Goal: Task Accomplishment & Management: Use online tool/utility

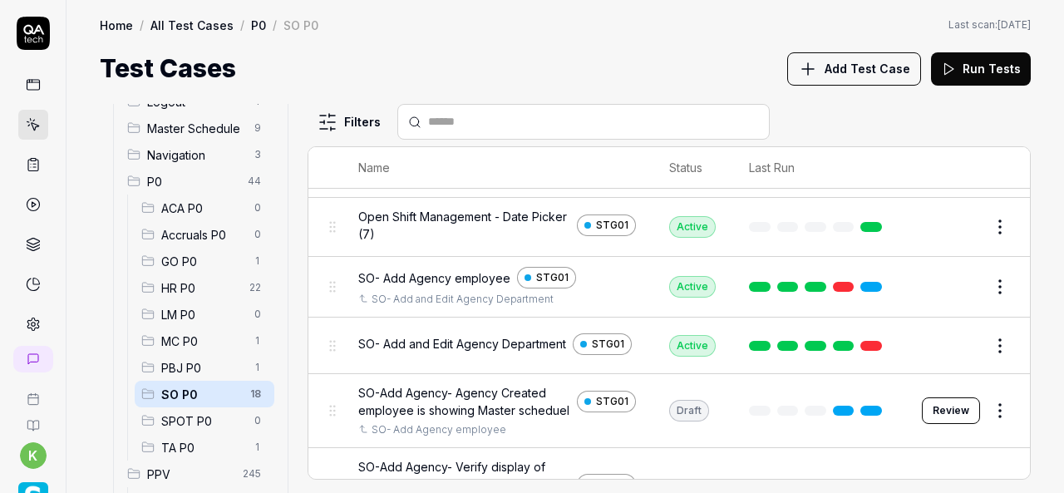
scroll to position [259, 0]
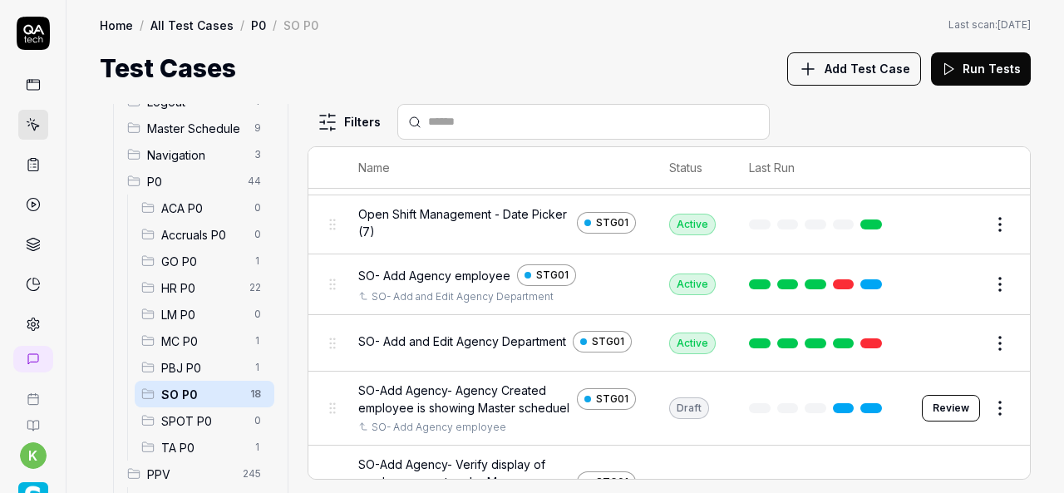
click at [945, 285] on button "Edit" at bounding box center [961, 284] width 40 height 27
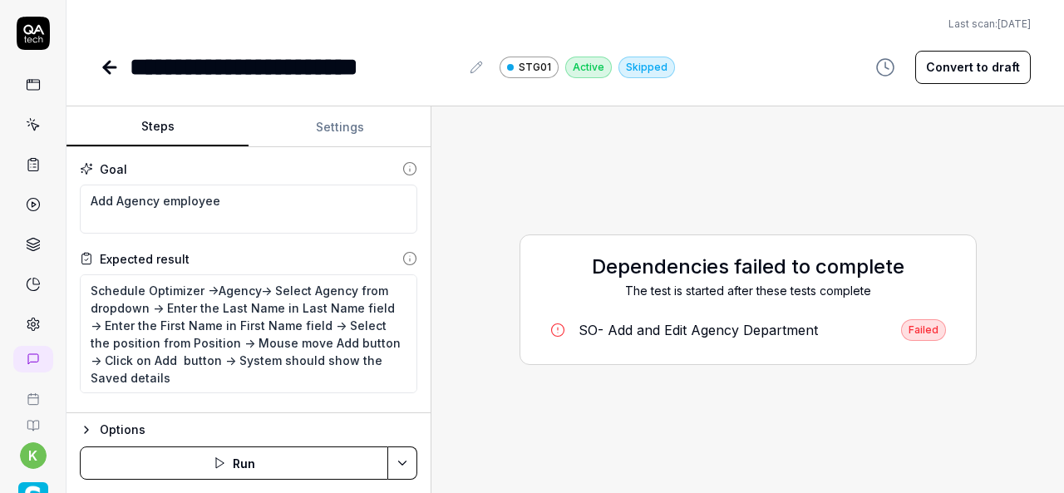
click at [434, 345] on div "Steps Settings Goal Add Agency employee Expected result Schedule Optimizer ->Ag…" at bounding box center [566, 299] width 998 height 387
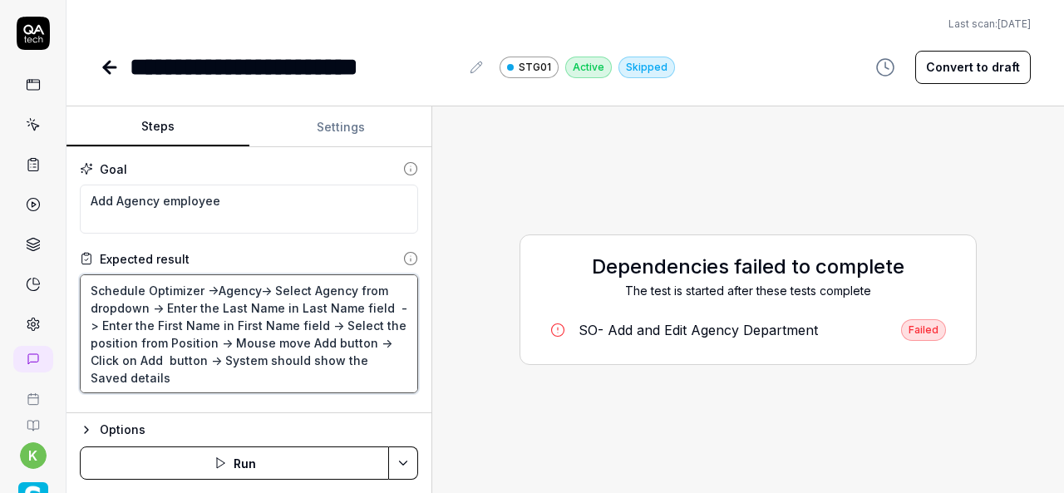
click at [146, 373] on textarea "Schedule Optimizer ->Agency-> Select Agency from dropdown -> Enter the Last Nam…" at bounding box center [249, 333] width 338 height 119
type textarea "*"
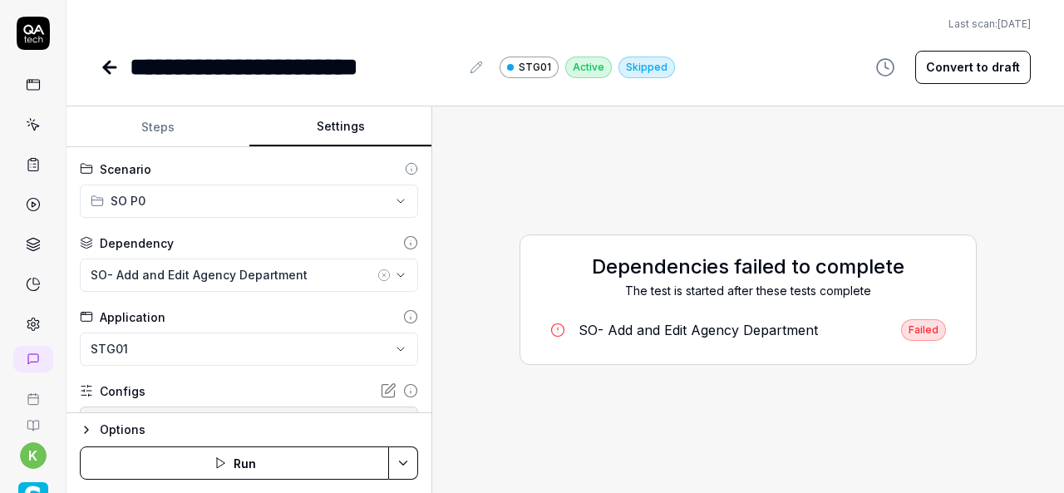
click at [334, 119] on button "Settings" at bounding box center [340, 127] width 183 height 40
click at [378, 272] on icon "button" at bounding box center [384, 275] width 13 height 13
click at [565, 297] on div "The test is started after these tests complete" at bounding box center [748, 290] width 422 height 17
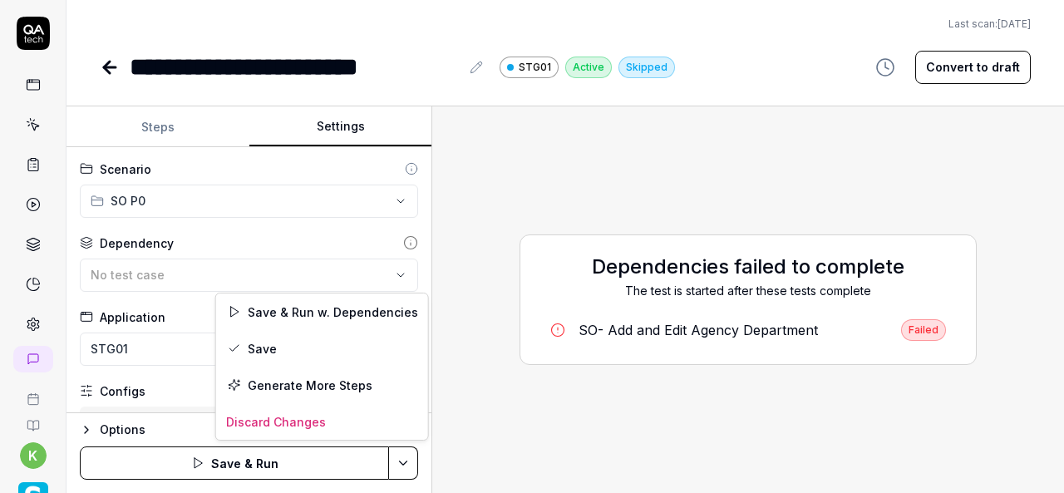
click at [406, 467] on html "**********" at bounding box center [532, 246] width 1064 height 493
click at [262, 349] on div "Save" at bounding box center [322, 348] width 212 height 37
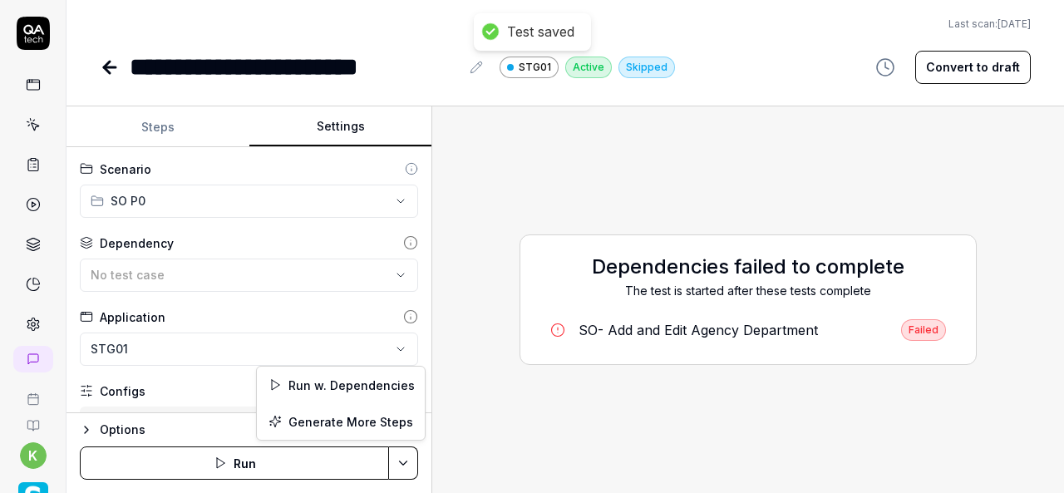
click at [402, 475] on html "**********" at bounding box center [532, 246] width 1064 height 493
click at [333, 382] on div "Run w. Dependencies" at bounding box center [341, 385] width 168 height 37
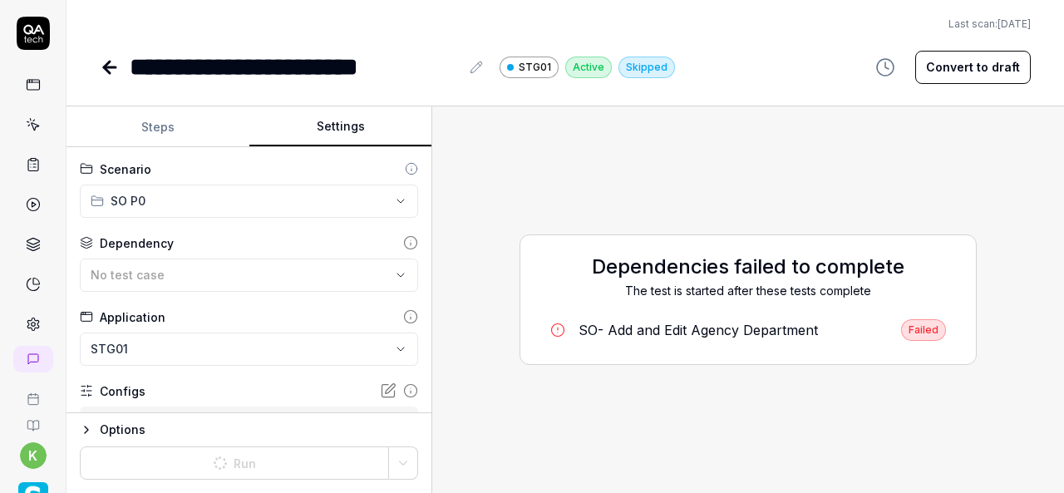
click at [557, 232] on div "Dependencies failed to complete The test is started after these tests complete …" at bounding box center [748, 300] width 605 height 360
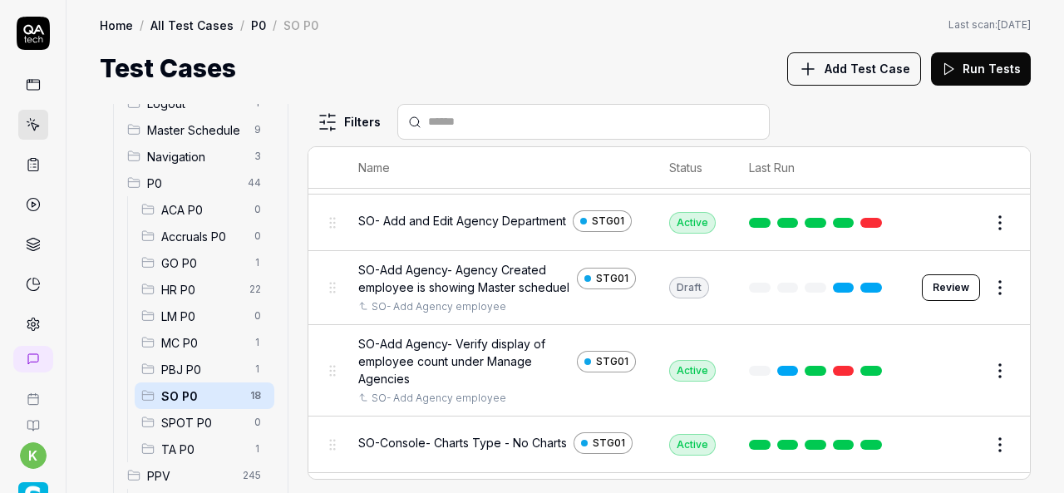
scroll to position [376, 0]
click at [947, 383] on button "Edit" at bounding box center [961, 370] width 40 height 27
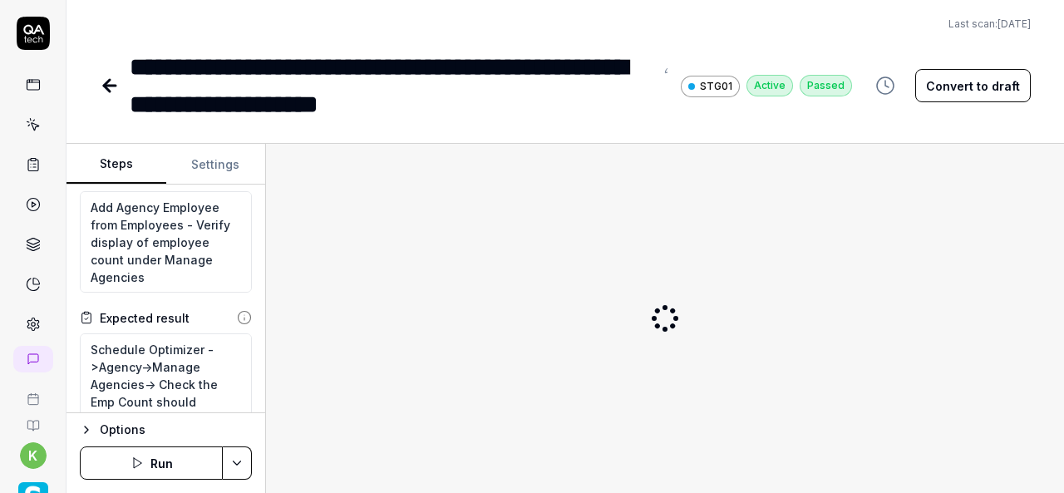
scroll to position [32, 0]
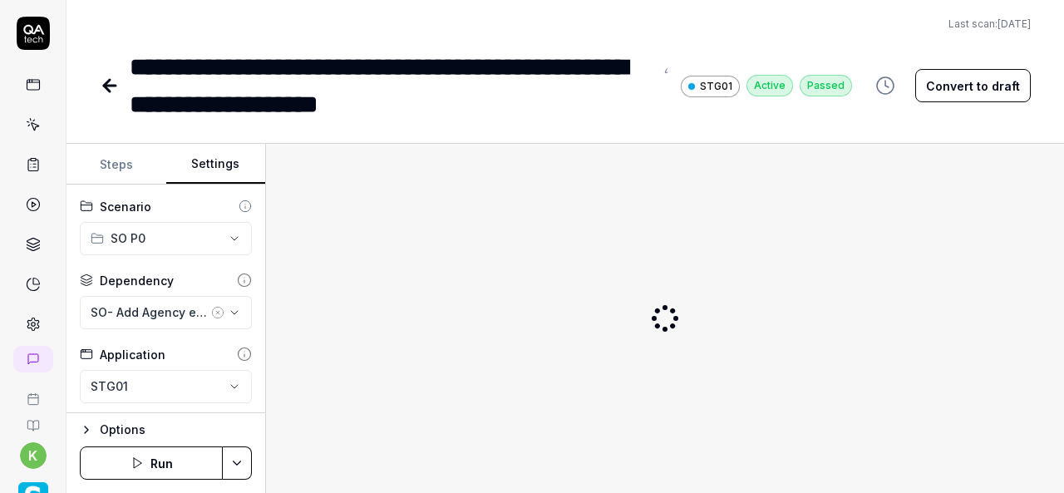
click at [203, 165] on button "Settings" at bounding box center [216, 165] width 100 height 40
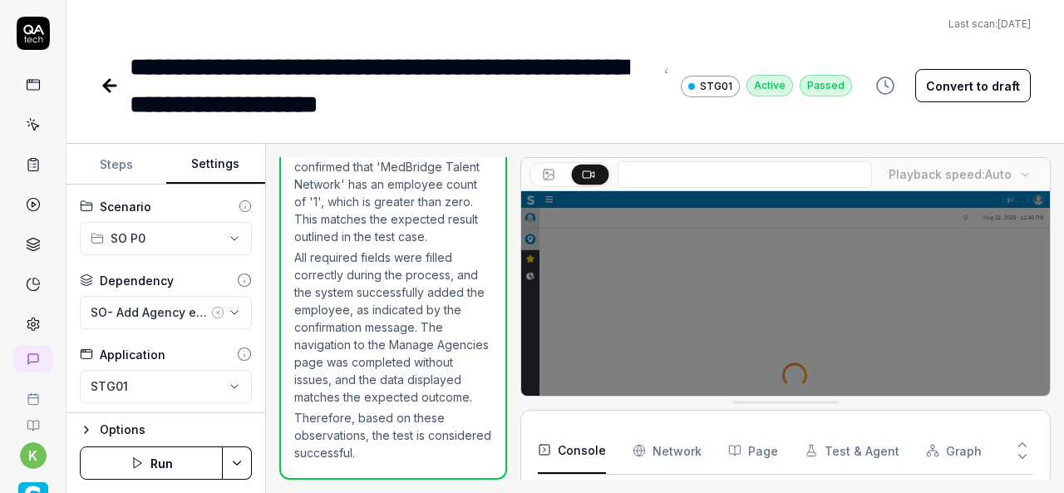
scroll to position [507, 0]
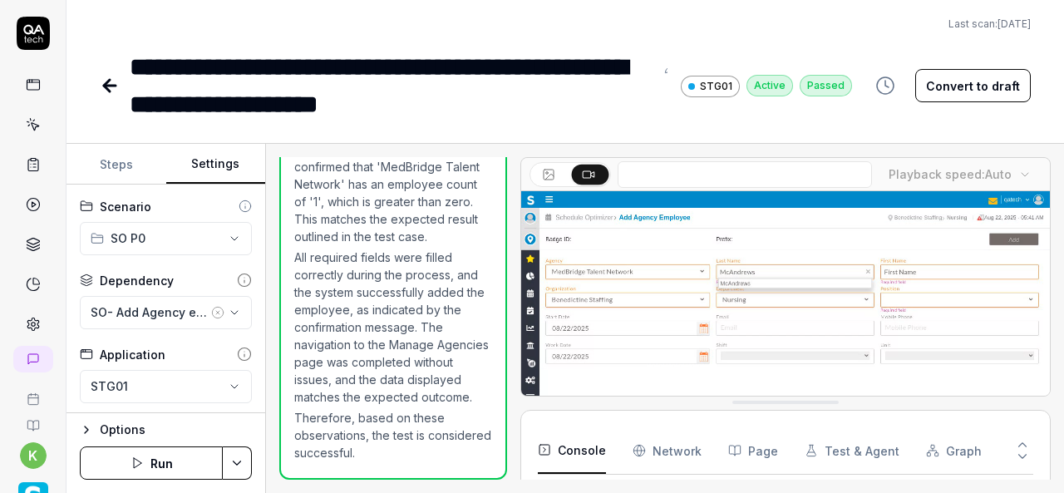
click at [211, 310] on icon "button" at bounding box center [217, 312] width 13 height 13
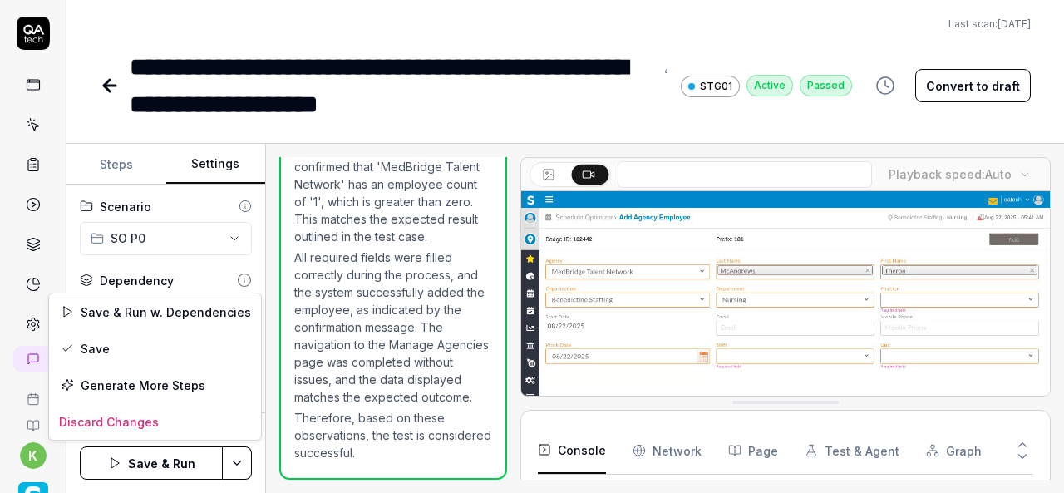
click at [249, 464] on html "**********" at bounding box center [532, 246] width 1064 height 493
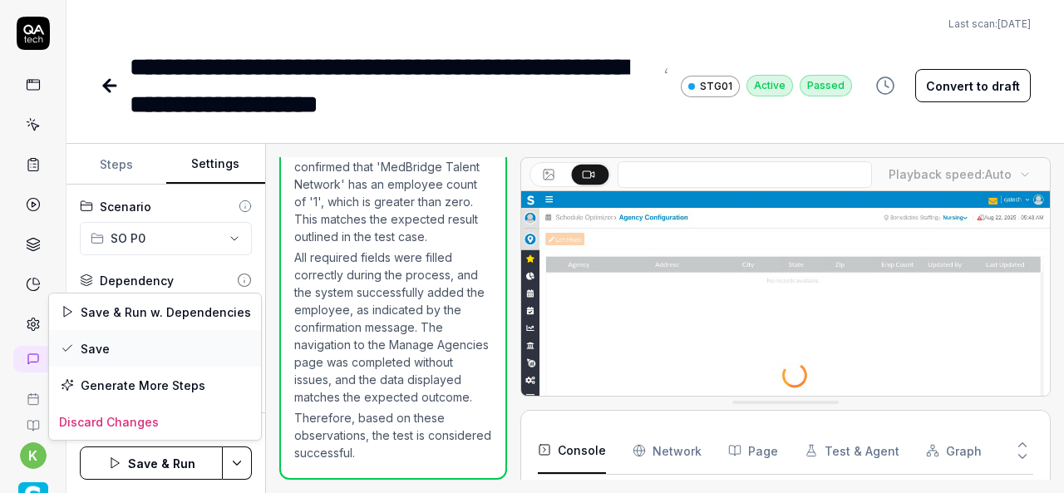
click at [88, 353] on div "Save" at bounding box center [155, 348] width 212 height 37
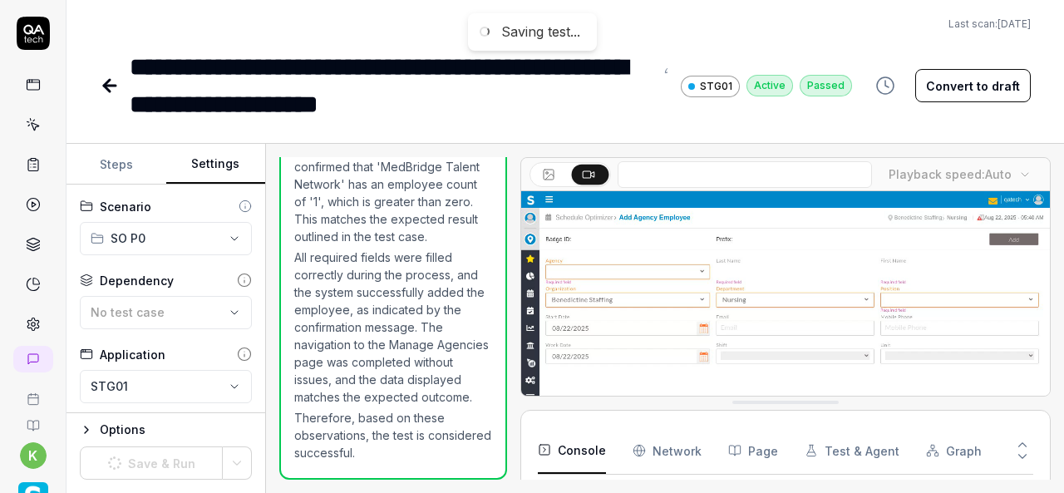
click at [106, 89] on icon at bounding box center [107, 86] width 6 height 12
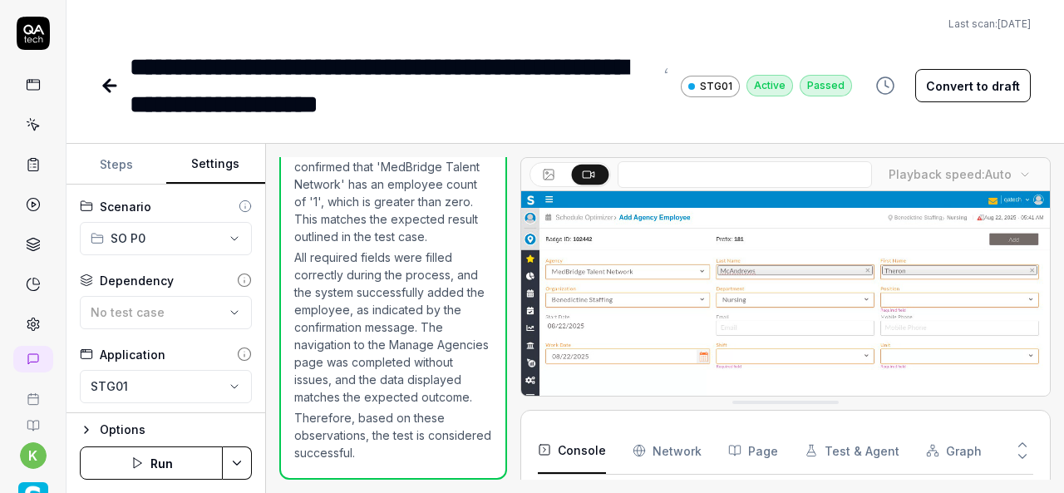
click at [113, 86] on icon at bounding box center [110, 86] width 12 height 0
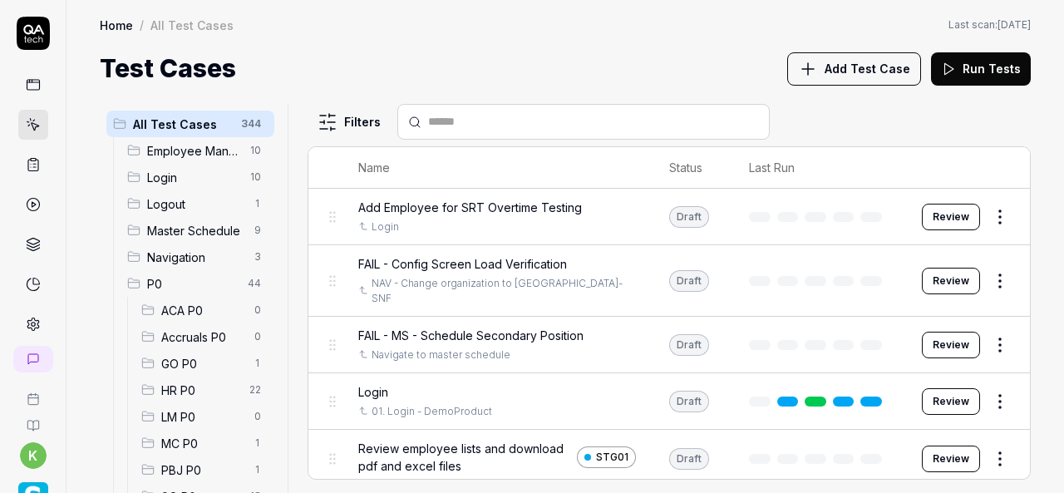
scroll to position [167, 0]
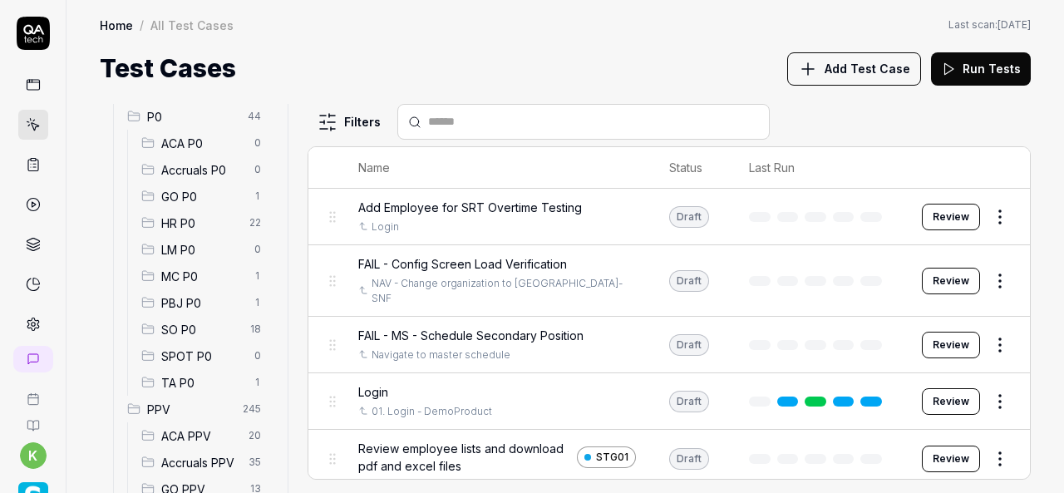
click at [196, 328] on span "SO P0" at bounding box center [200, 329] width 79 height 17
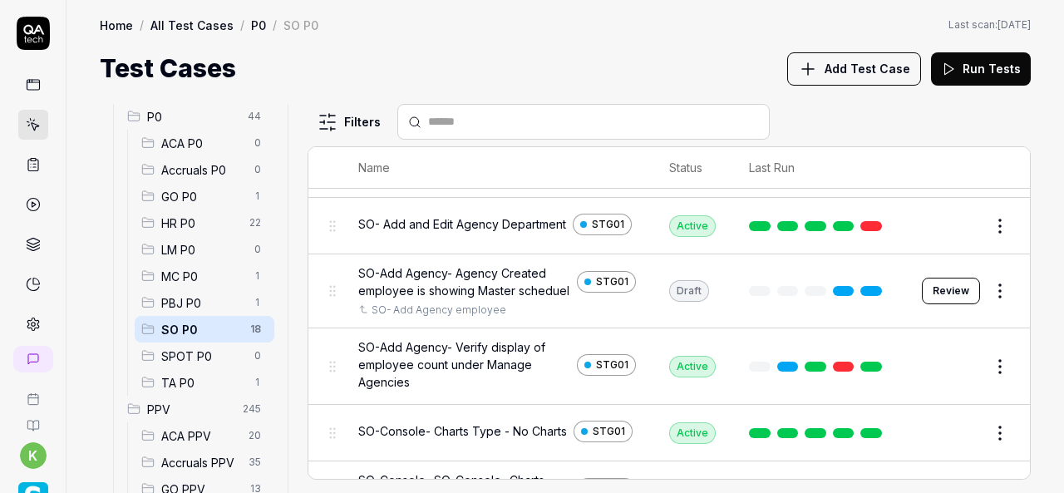
scroll to position [373, 0]
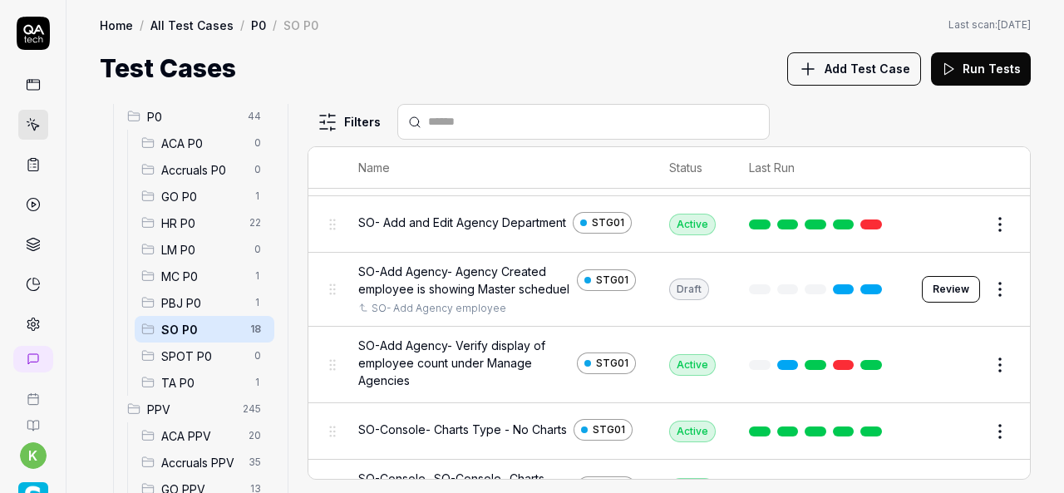
click at [925, 300] on button "Review" at bounding box center [951, 289] width 58 height 27
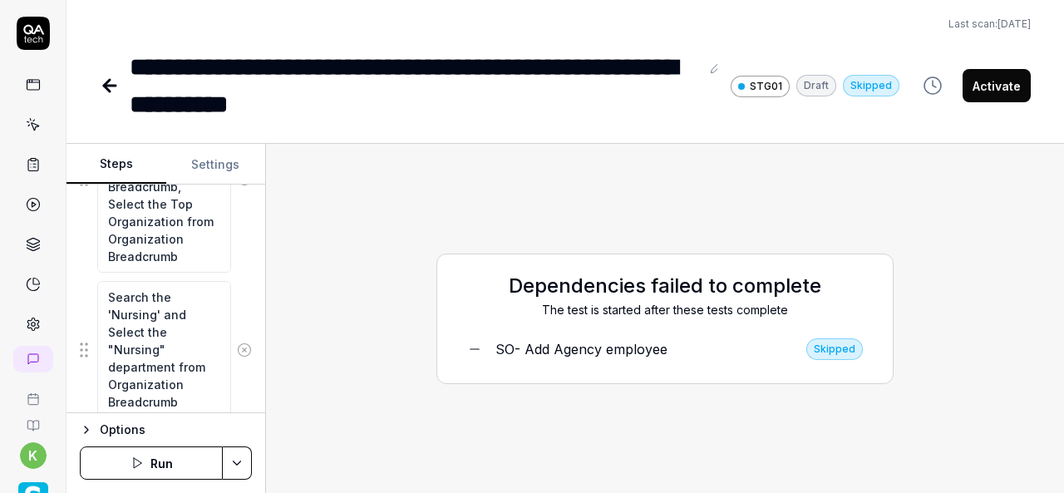
scroll to position [650, 0]
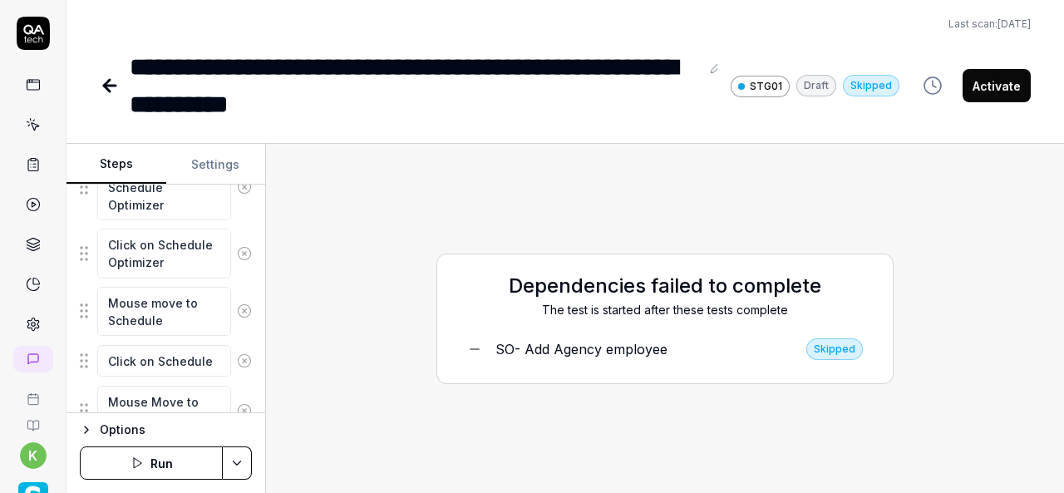
scroll to position [1156, 0]
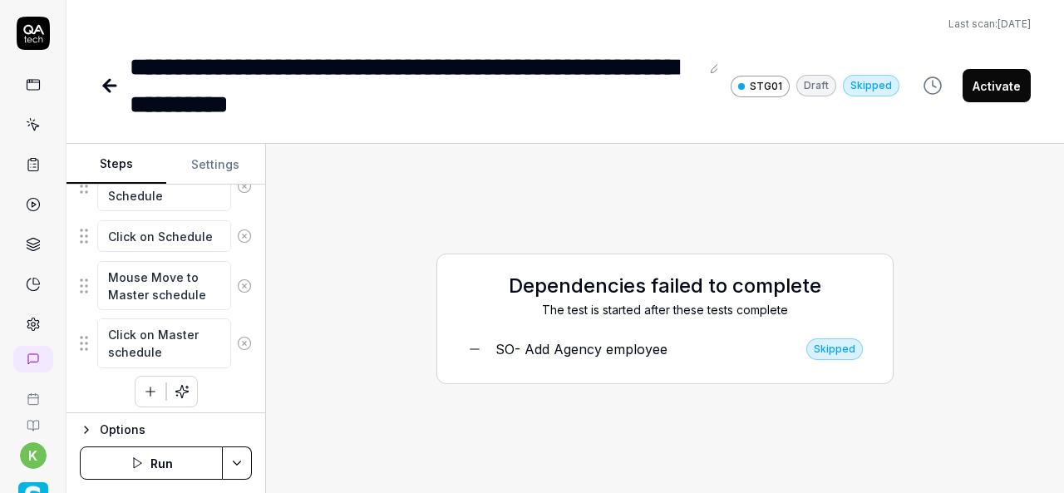
type textarea "*"
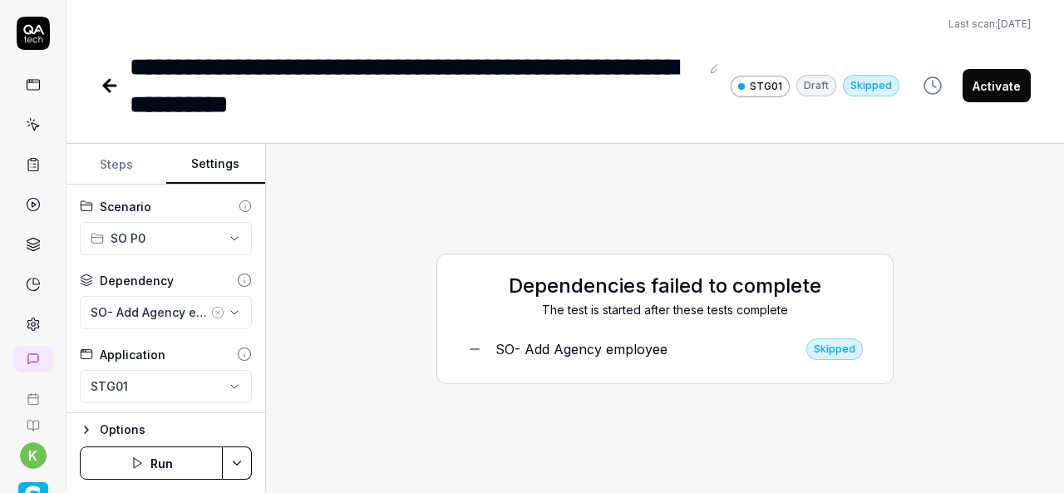
click at [206, 173] on button "Settings" at bounding box center [216, 165] width 100 height 40
click at [211, 308] on icon "button" at bounding box center [217, 312] width 13 height 13
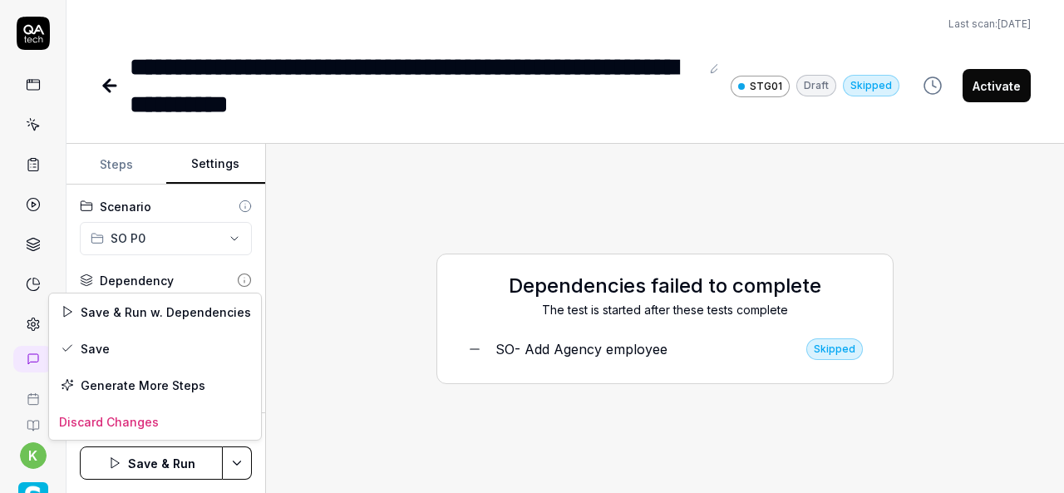
click at [238, 464] on html "**********" at bounding box center [532, 246] width 1064 height 493
click at [87, 342] on div "Save" at bounding box center [155, 348] width 212 height 37
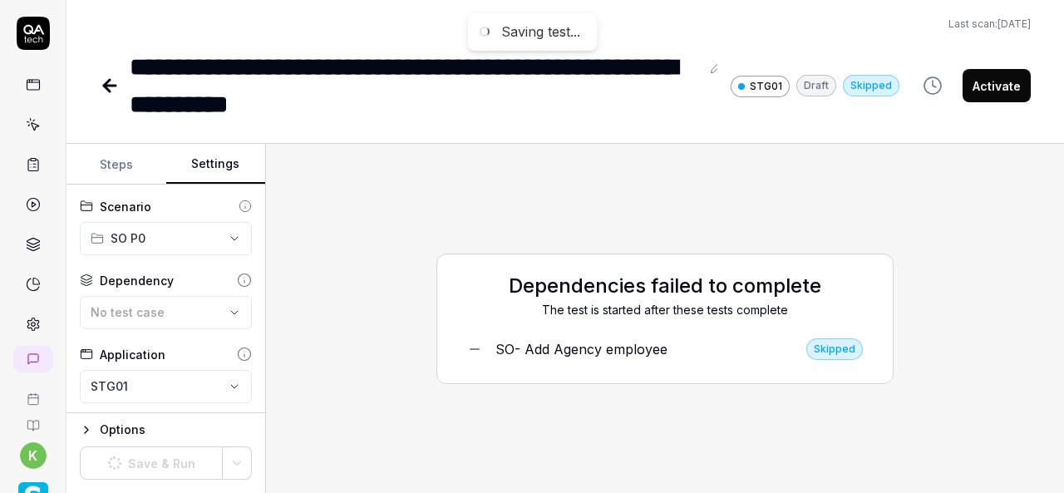
click at [389, 246] on div "Dependencies failed to complete The test is started after these tests complete …" at bounding box center [665, 318] width 772 height 323
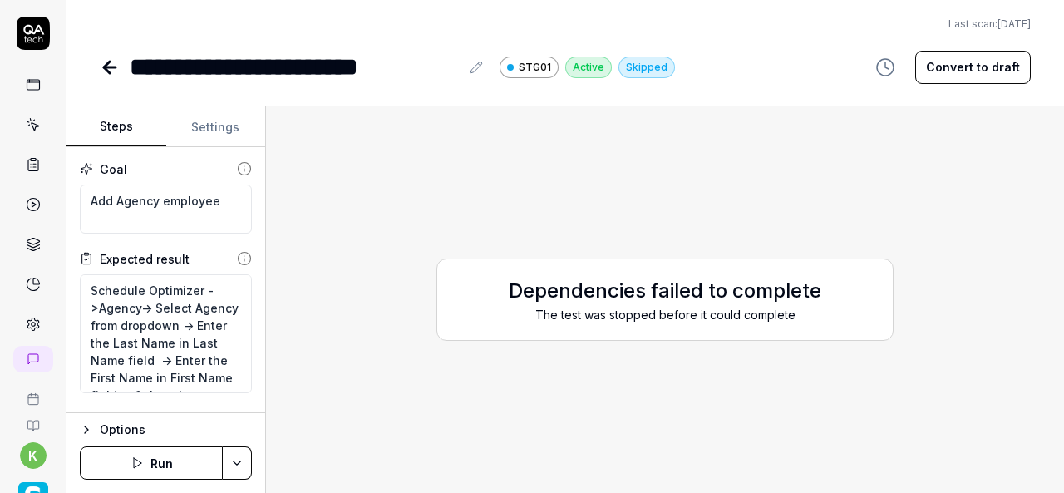
type textarea "*"
click at [404, 378] on div "Dependencies failed to complete The test was stopped before it could complete" at bounding box center [665, 300] width 772 height 360
click at [382, 308] on div "Dependencies failed to complete The test was stopped before it could complete" at bounding box center [665, 300] width 772 height 360
type textarea "*"
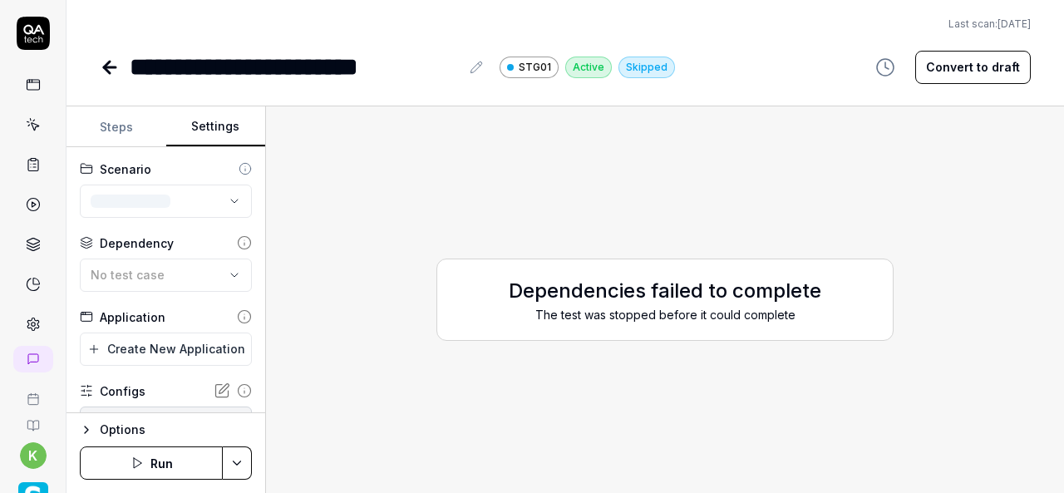
click at [228, 121] on button "Settings" at bounding box center [216, 127] width 100 height 40
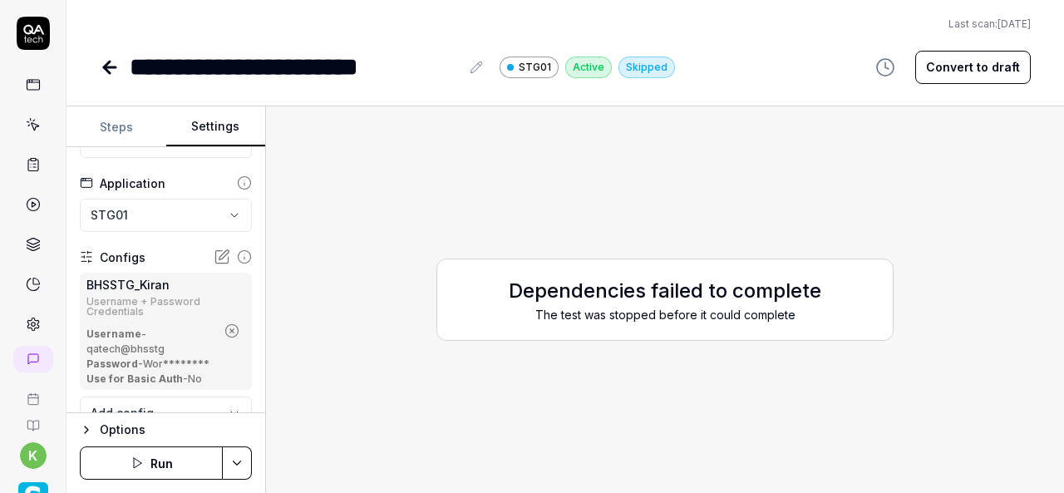
scroll to position [136, 0]
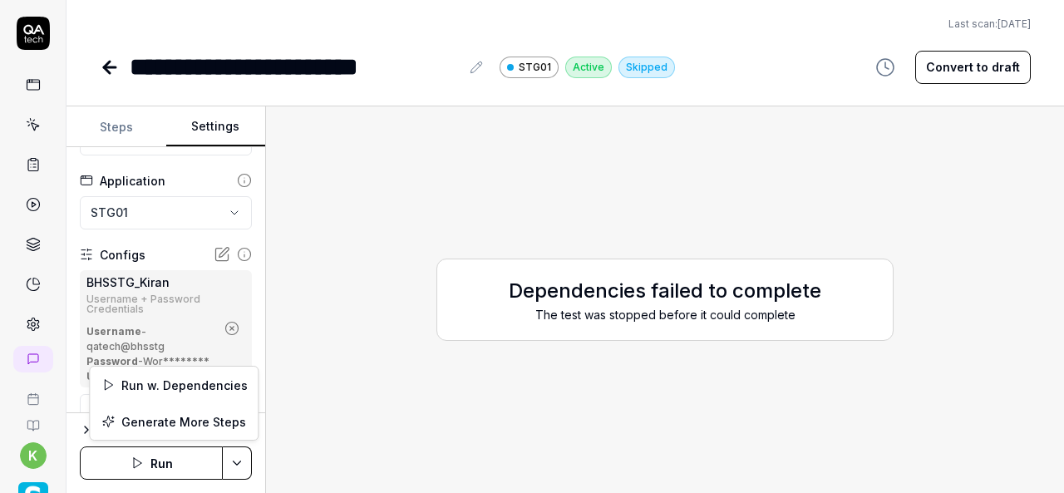
click at [236, 462] on html "**********" at bounding box center [532, 246] width 1064 height 493
click at [184, 380] on div "Run w. Dependencies" at bounding box center [174, 385] width 168 height 37
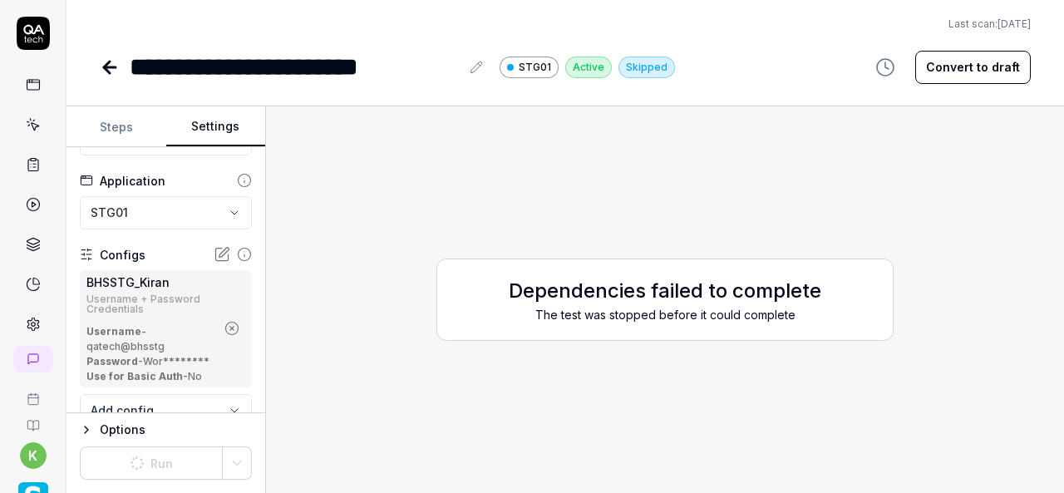
click at [632, 350] on div "Dependencies failed to complete The test was stopped before it could complete" at bounding box center [665, 300] width 772 height 360
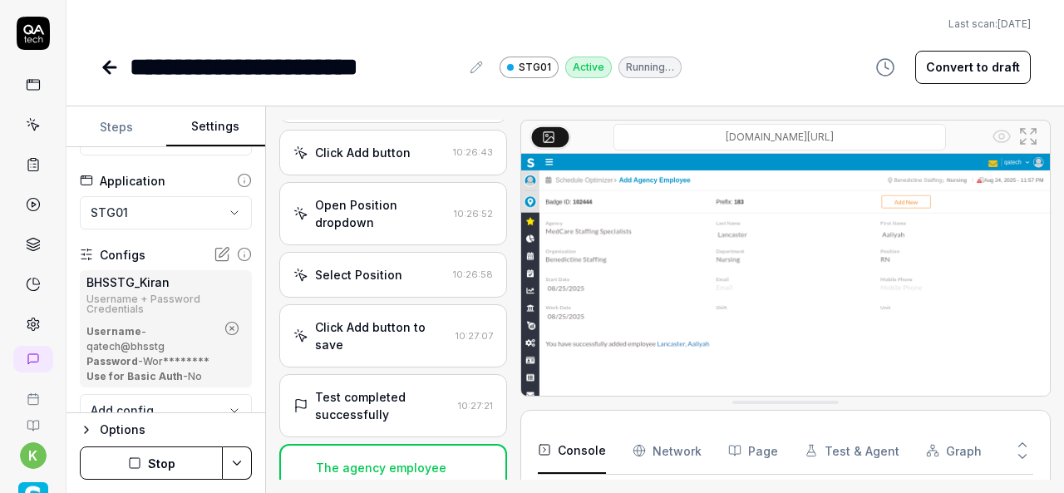
scroll to position [1068, 0]
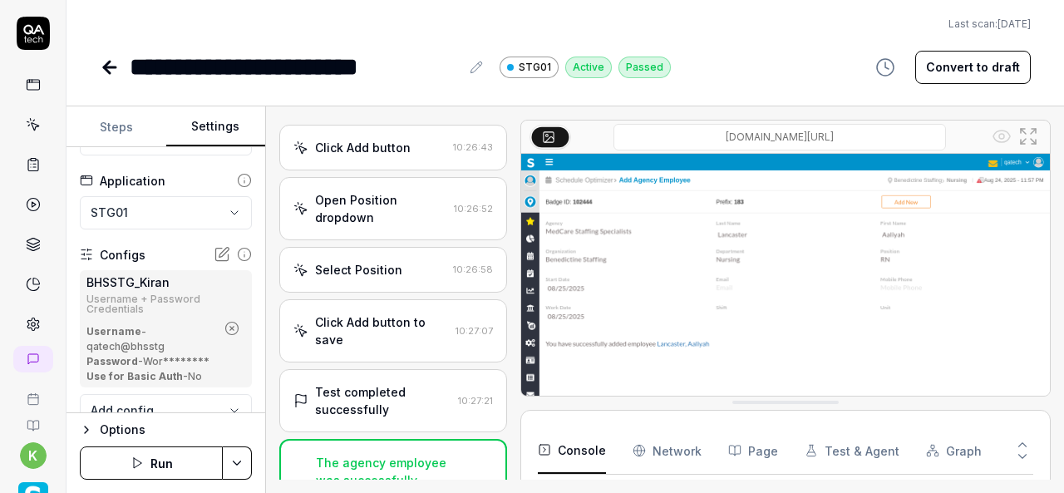
click at [108, 71] on icon at bounding box center [107, 68] width 6 height 12
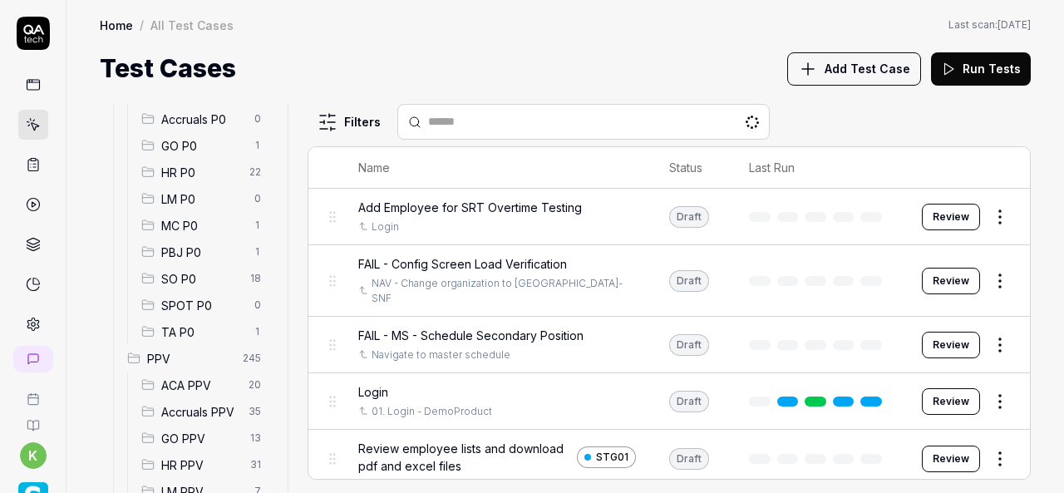
scroll to position [217, 0]
click at [171, 281] on span "SO P0" at bounding box center [200, 279] width 79 height 17
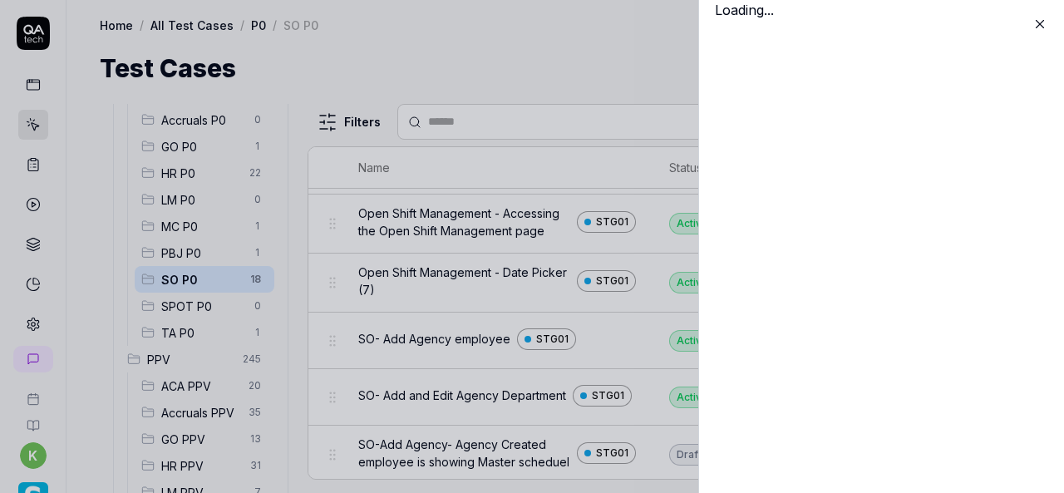
scroll to position [271, 0]
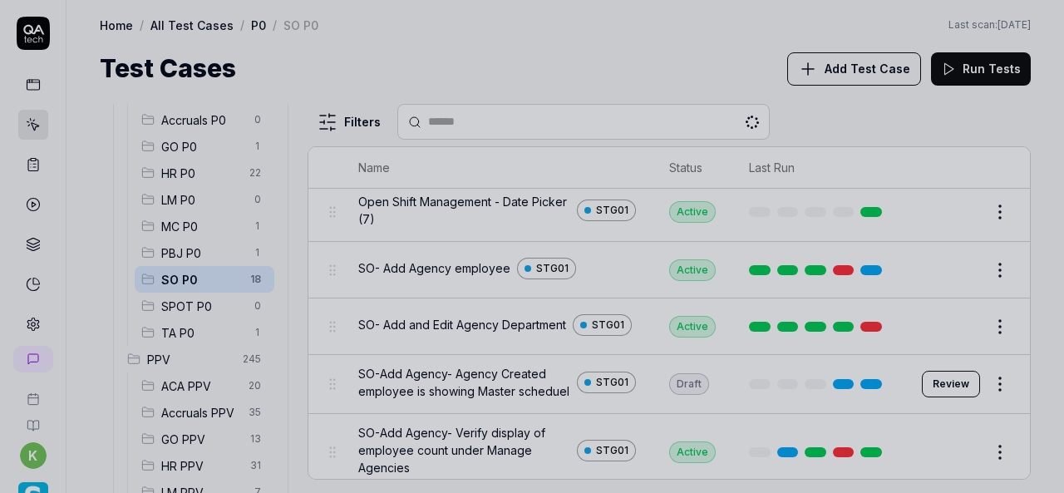
click at [551, 77] on div at bounding box center [532, 246] width 1064 height 493
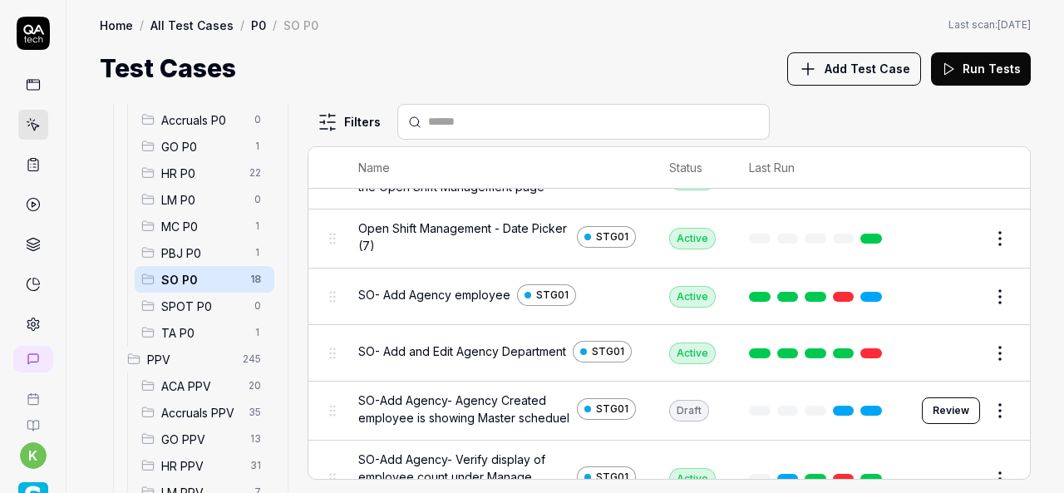
scroll to position [244, 0]
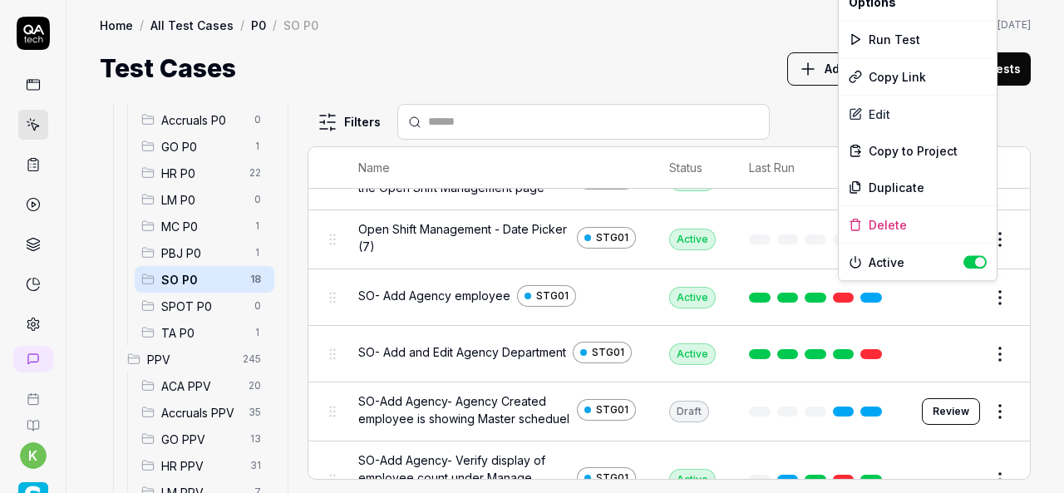
click at [991, 294] on html "k Home / All Test Cases / P0 / SO P0 Home / All Test Cases / P0 / SO P0 Last sc…" at bounding box center [532, 246] width 1064 height 493
click at [906, 36] on div "Run Test" at bounding box center [918, 39] width 158 height 37
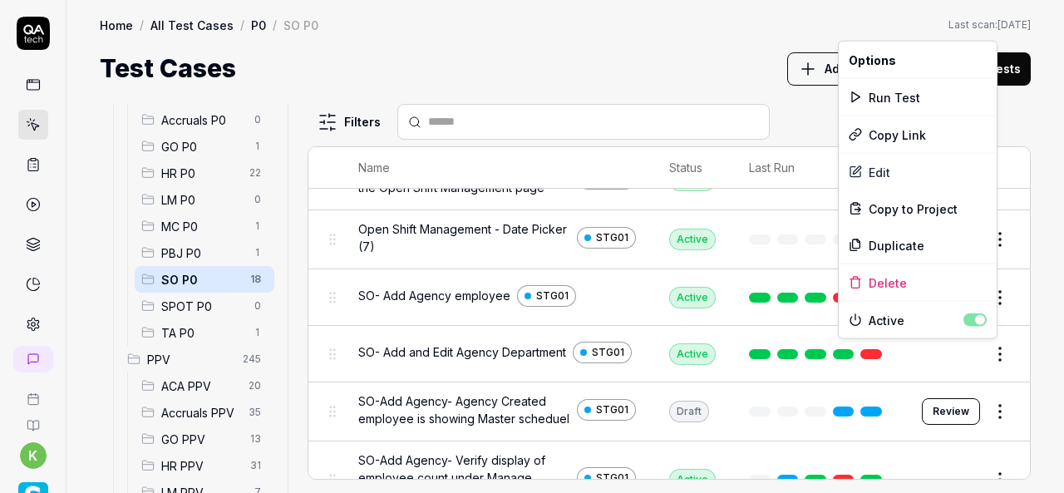
click at [986, 353] on html "k Home / All Test Cases / P0 / SO P0 Home / All Test Cases / P0 / SO P0 Last sc…" at bounding box center [532, 246] width 1064 height 493
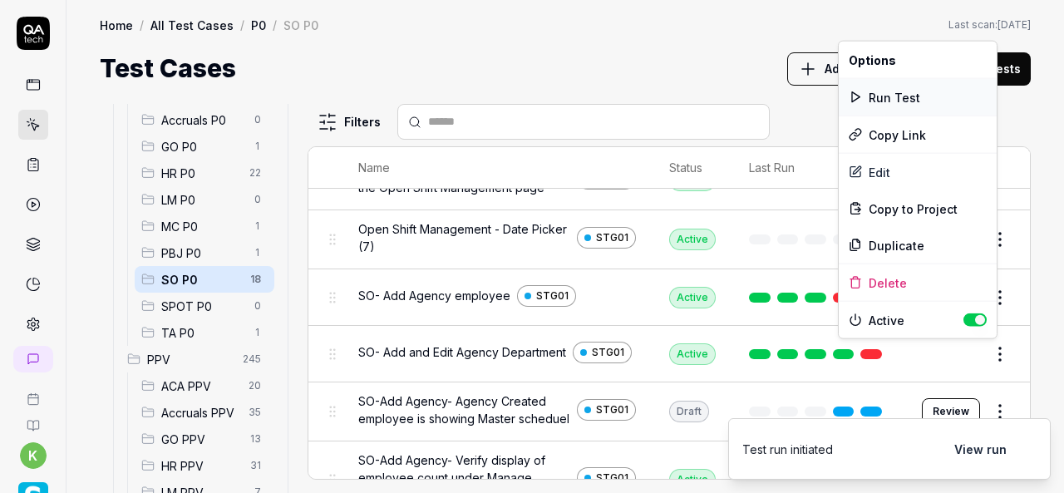
click at [908, 96] on div "Run Test" at bounding box center [918, 97] width 158 height 37
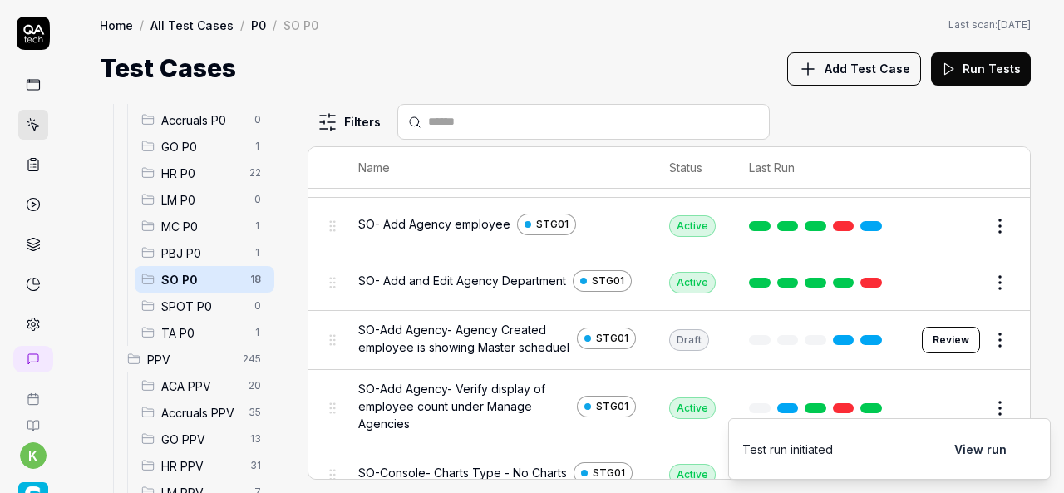
scroll to position [316, 0]
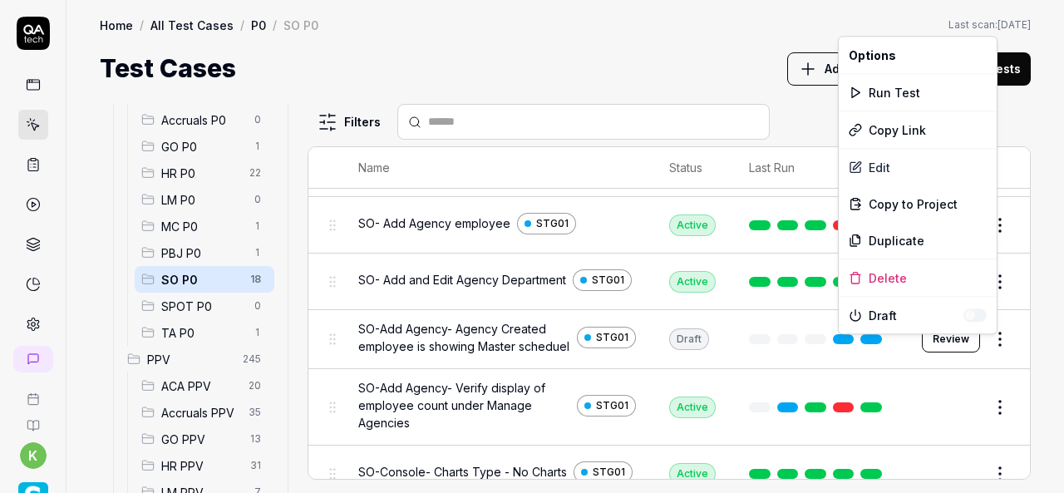
click at [985, 340] on html "k Home / All Test Cases / P0 / SO P0 Home / All Test Cases / P0 / SO P0 Last sc…" at bounding box center [532, 246] width 1064 height 493
click at [897, 98] on div "Run Test" at bounding box center [918, 92] width 158 height 37
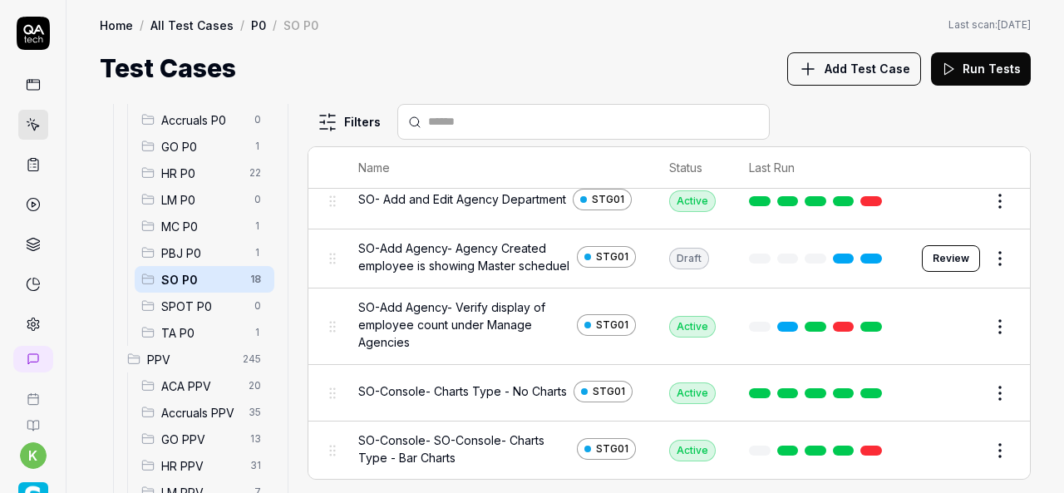
scroll to position [398, 0]
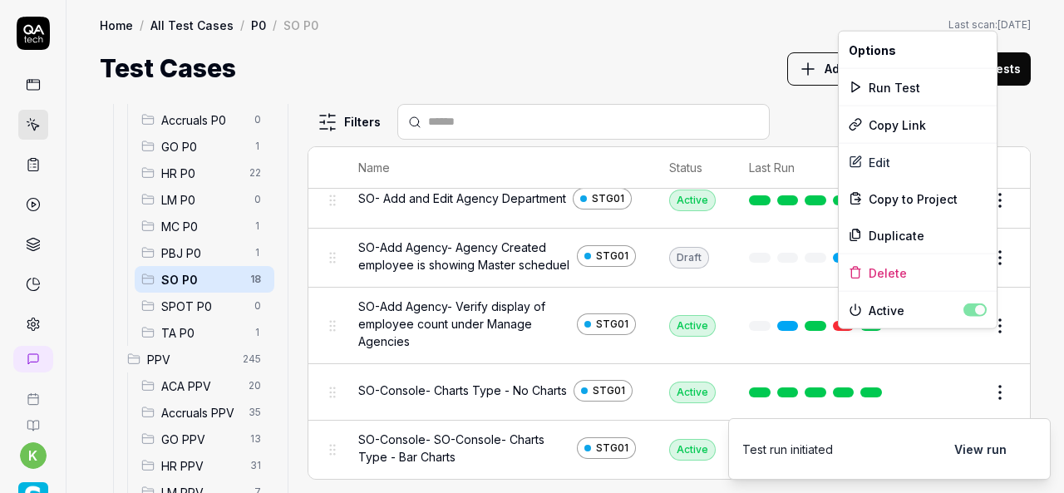
click at [991, 339] on html "k Home / All Test Cases / P0 / SO P0 Home / All Test Cases / P0 / SO P0 Last sc…" at bounding box center [532, 246] width 1064 height 493
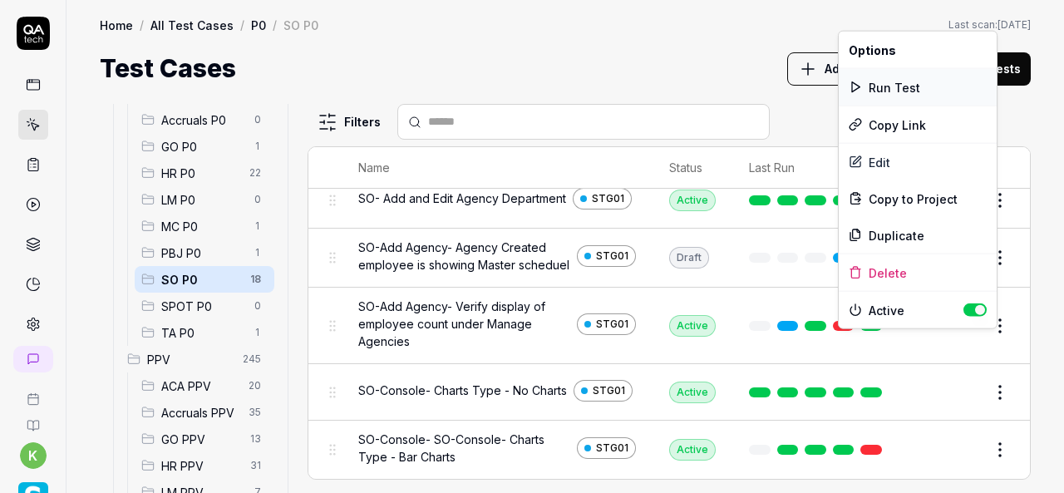
click at [891, 81] on div "Run Test" at bounding box center [918, 87] width 158 height 37
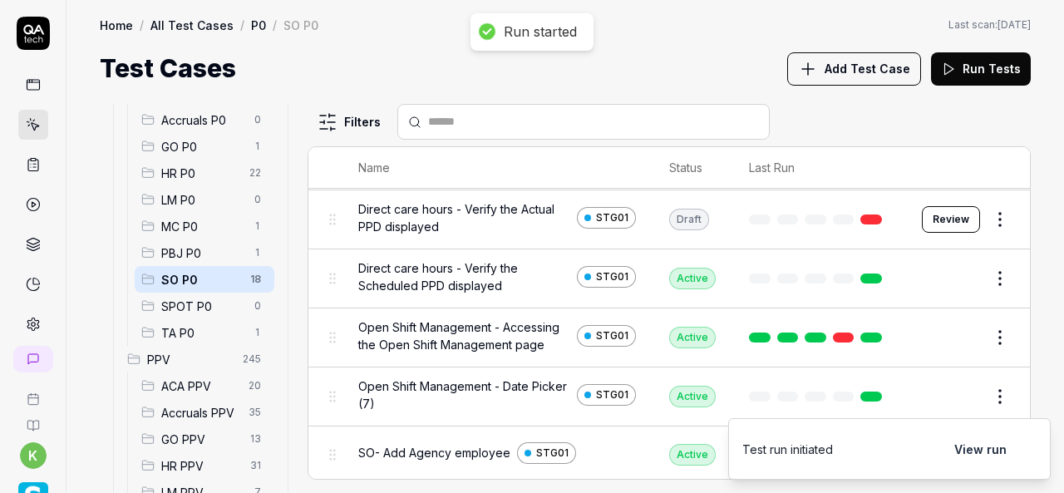
scroll to position [80, 0]
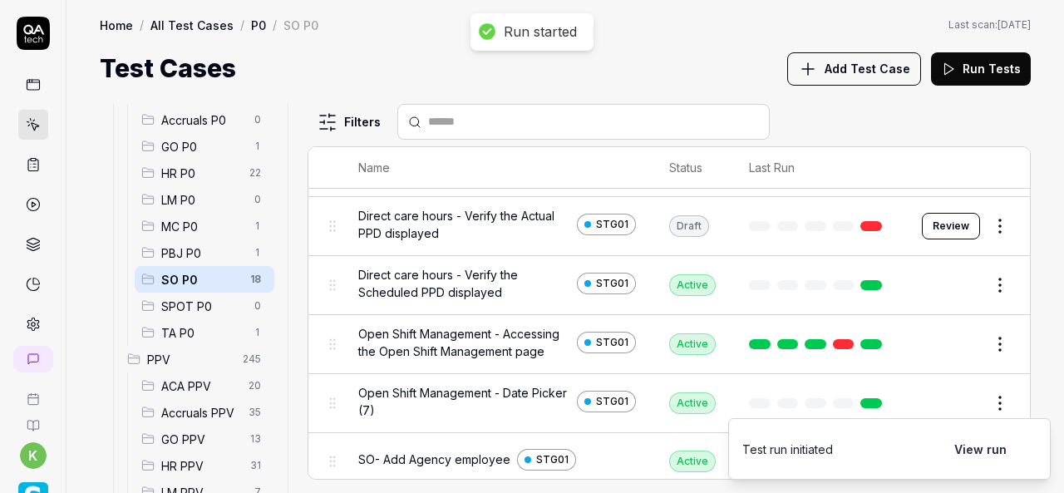
click at [640, 59] on div "Test Cases Add Test Case Run Tests" at bounding box center [565, 68] width 931 height 37
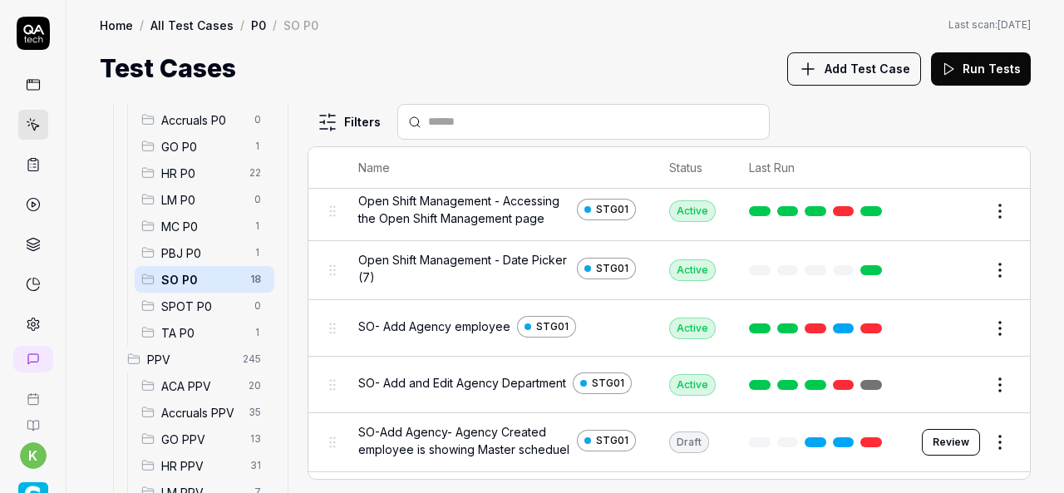
scroll to position [215, 0]
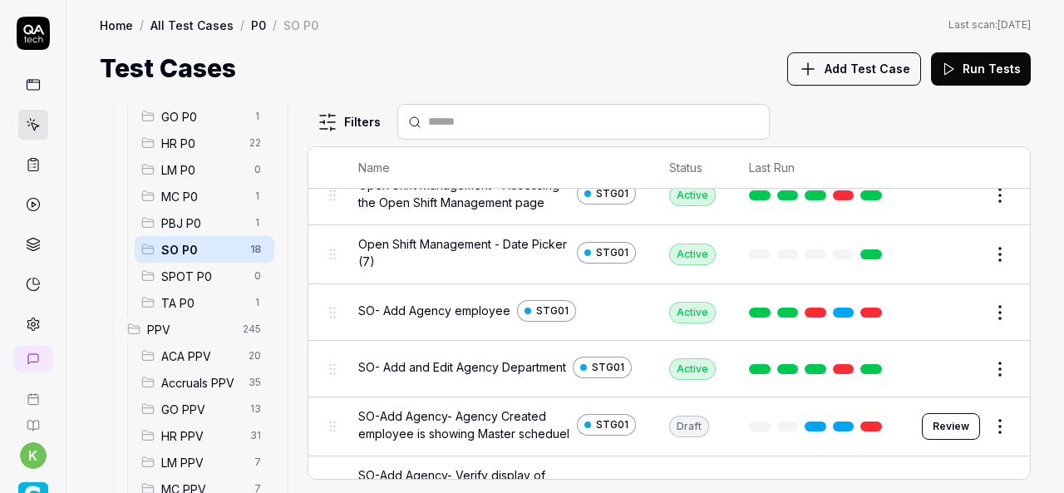
scroll to position [230, 0]
click at [862, 310] on link at bounding box center [872, 312] width 22 height 10
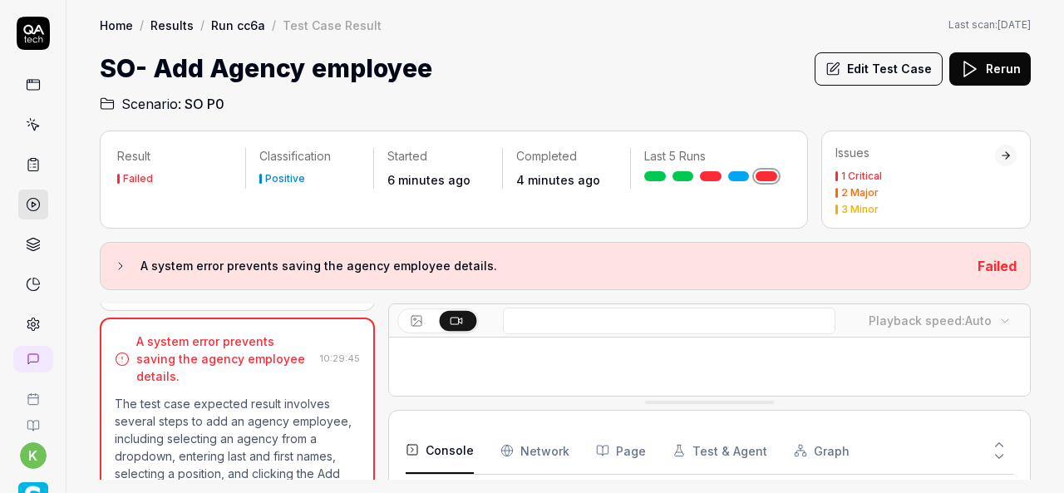
scroll to position [868, 0]
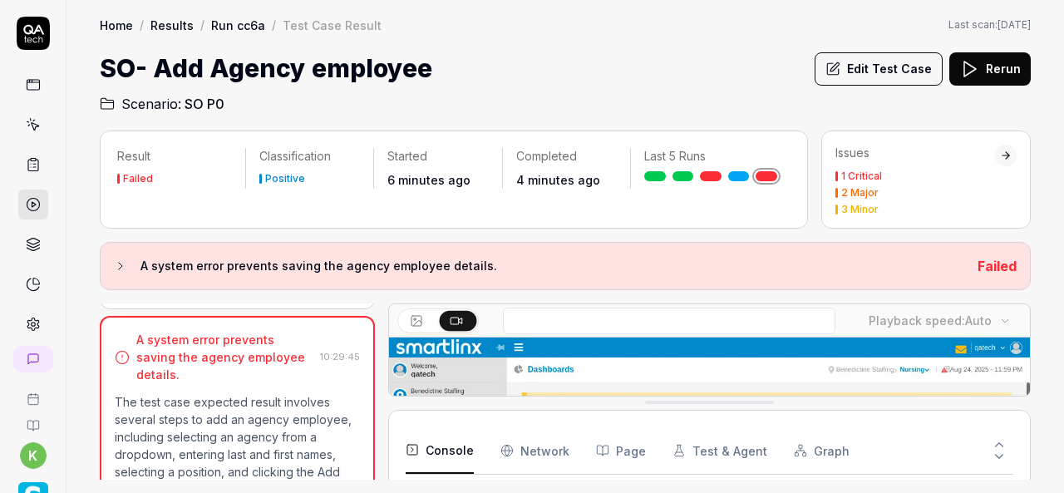
click at [642, 62] on div "SO- Add Agency employee Edit Test Case Rerun" at bounding box center [565, 68] width 931 height 37
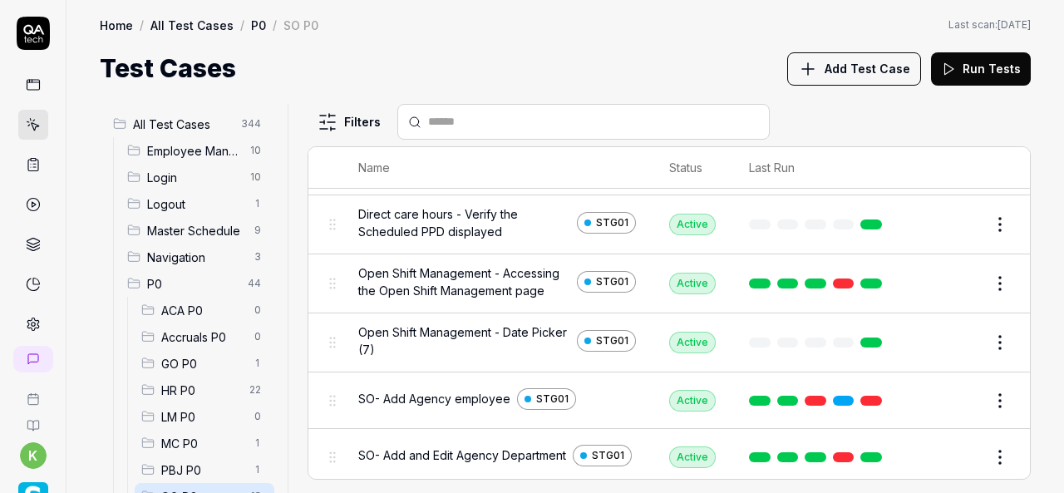
scroll to position [141, 0]
click at [941, 398] on button "Edit" at bounding box center [961, 400] width 40 height 27
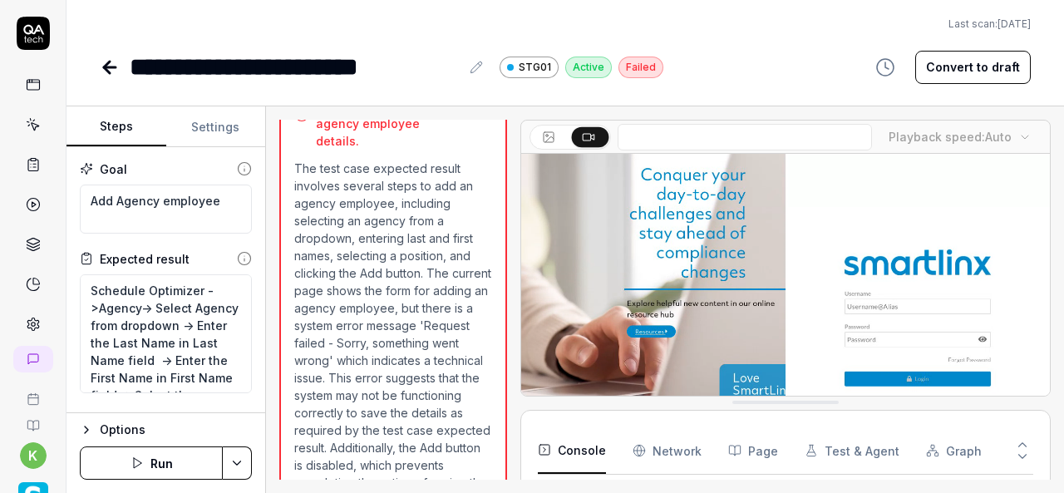
scroll to position [1255, 0]
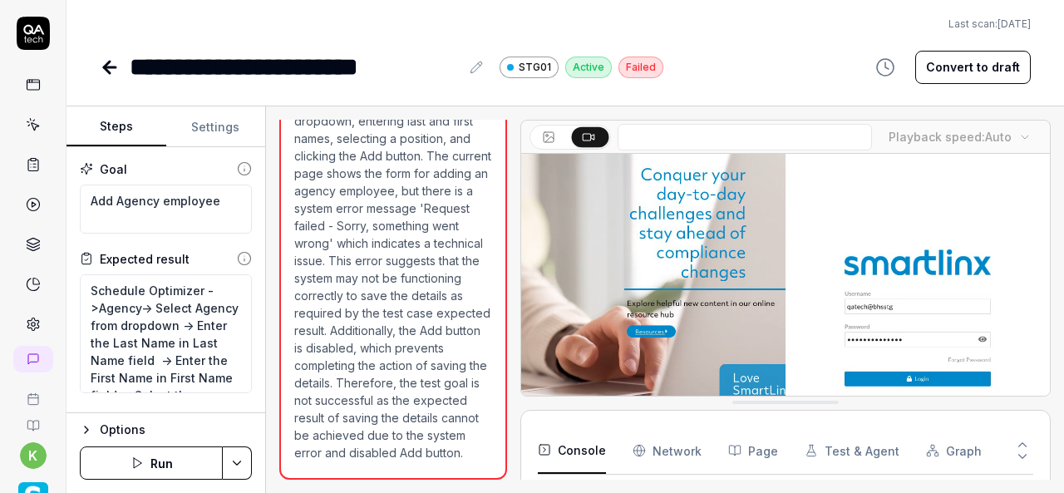
type textarea "*"
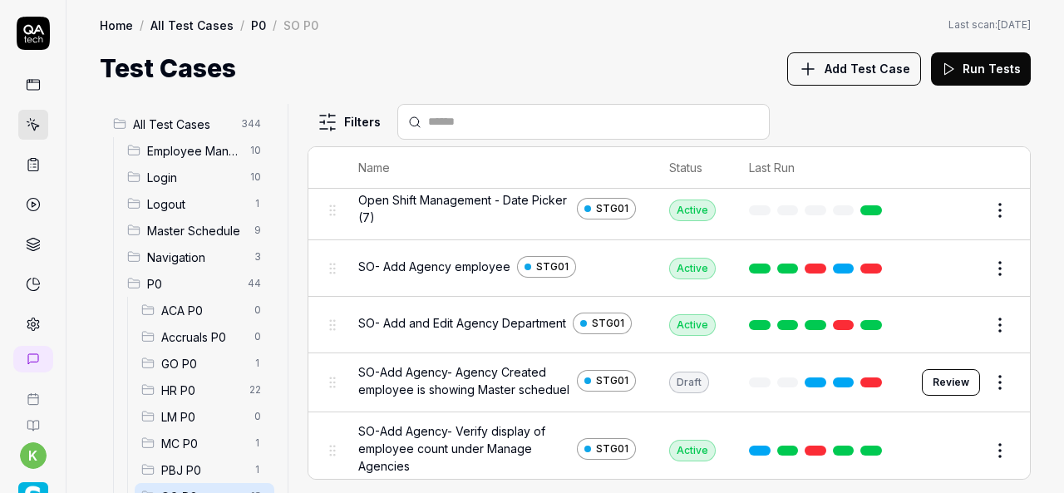
scroll to position [271, 0]
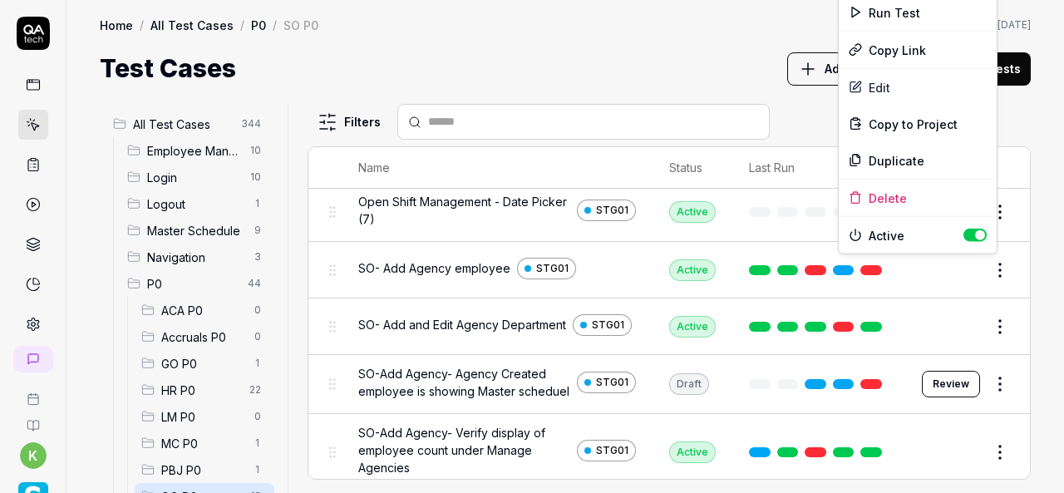
click at [984, 274] on html "k Home / All Test Cases / P0 / SO P0 Home / All Test Cases / P0 / SO P0 Last sc…" at bounding box center [532, 246] width 1064 height 493
click at [895, 16] on div "Run Test" at bounding box center [918, 12] width 158 height 37
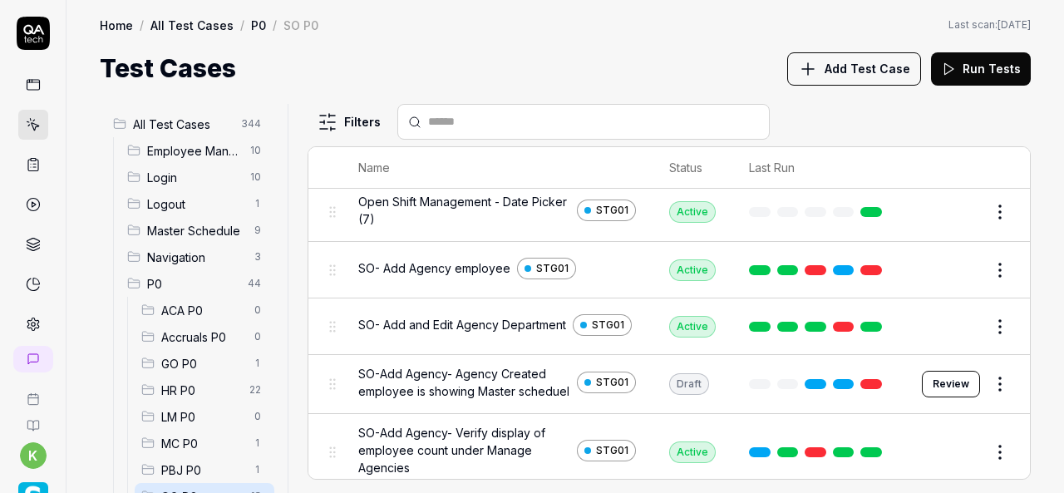
click at [399, 59] on div "Test Cases Add Test Case Run Tests" at bounding box center [565, 68] width 931 height 37
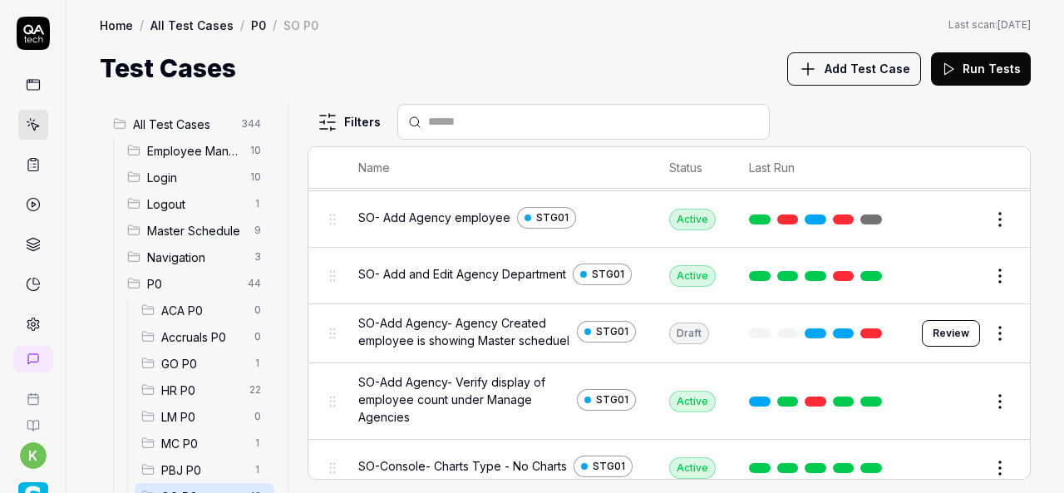
scroll to position [323, 0]
click at [674, 48] on div "Home / All Test Cases / P0 / SO P0 Home / All Test Cases / P0 / SO P0 Last scan…" at bounding box center [566, 43] width 998 height 87
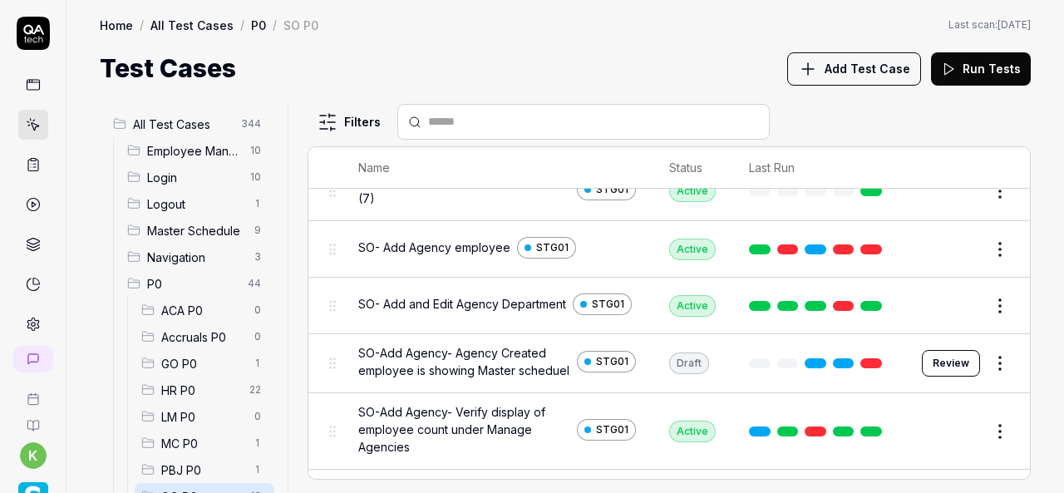
scroll to position [291, 0]
click at [866, 246] on link at bounding box center [872, 250] width 22 height 10
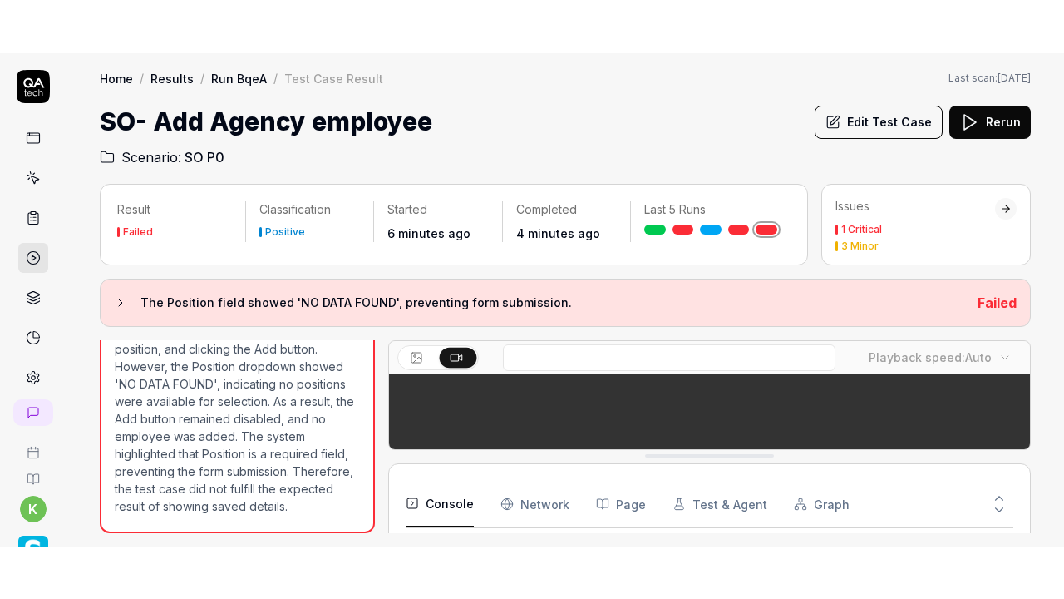
scroll to position [418, 0]
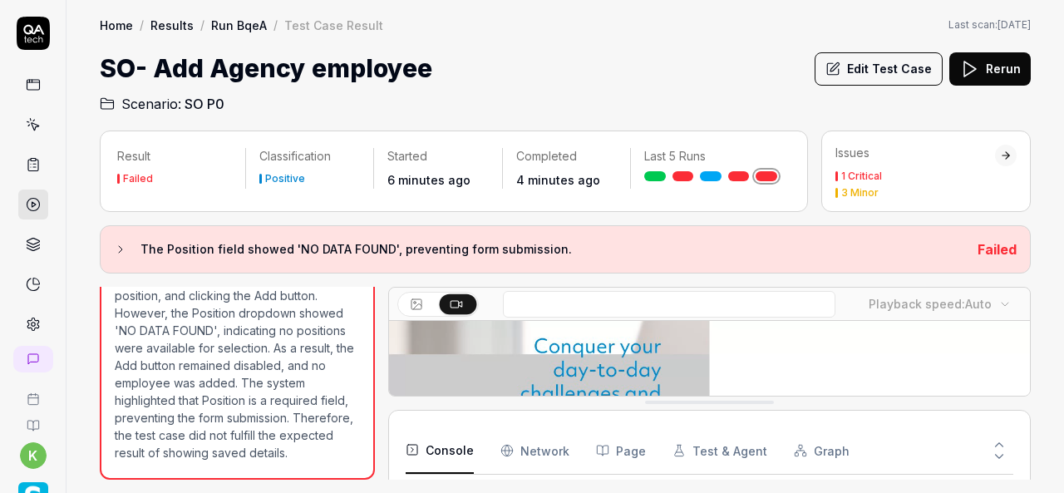
click at [454, 298] on icon at bounding box center [456, 303] width 13 height 13
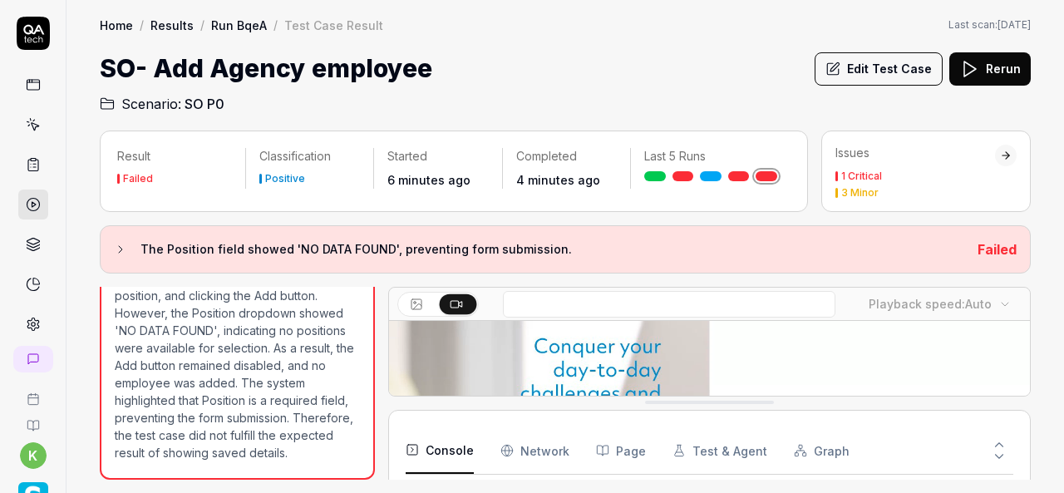
click at [464, 292] on div at bounding box center [438, 304] width 81 height 25
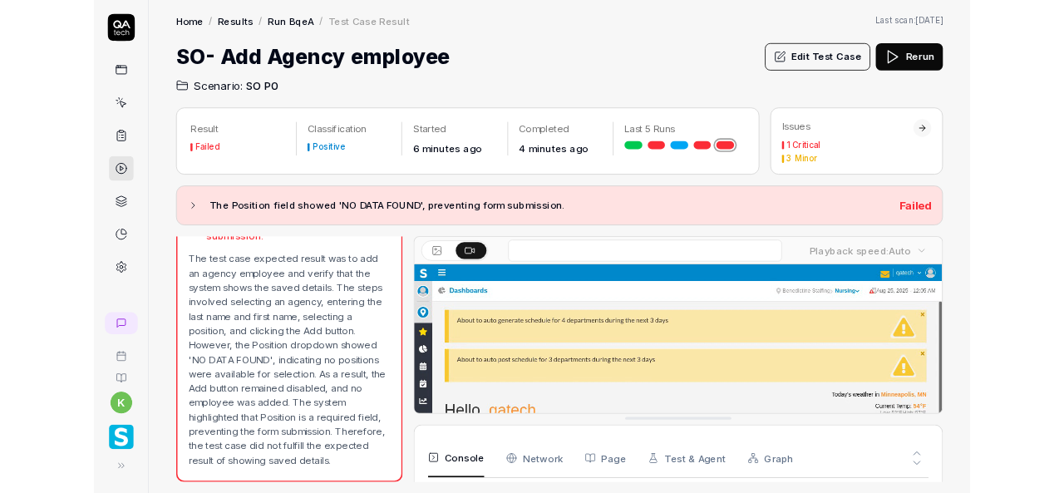
scroll to position [1348, 0]
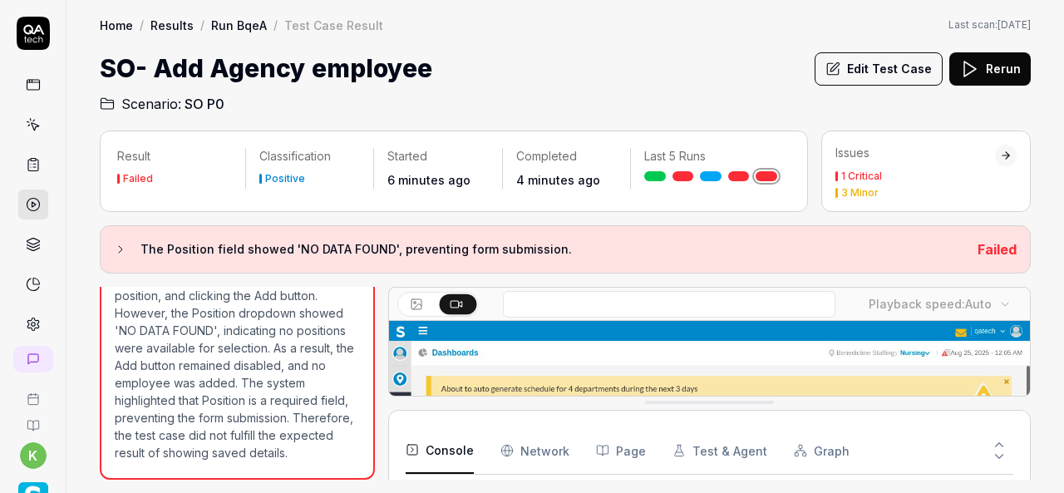
click at [1005, 486] on div "Result Failed Classification Positive Started 6 minutes ago Completed 4 minutes…" at bounding box center [566, 303] width 998 height 379
click at [890, 74] on button "Edit Test Case" at bounding box center [879, 68] width 128 height 33
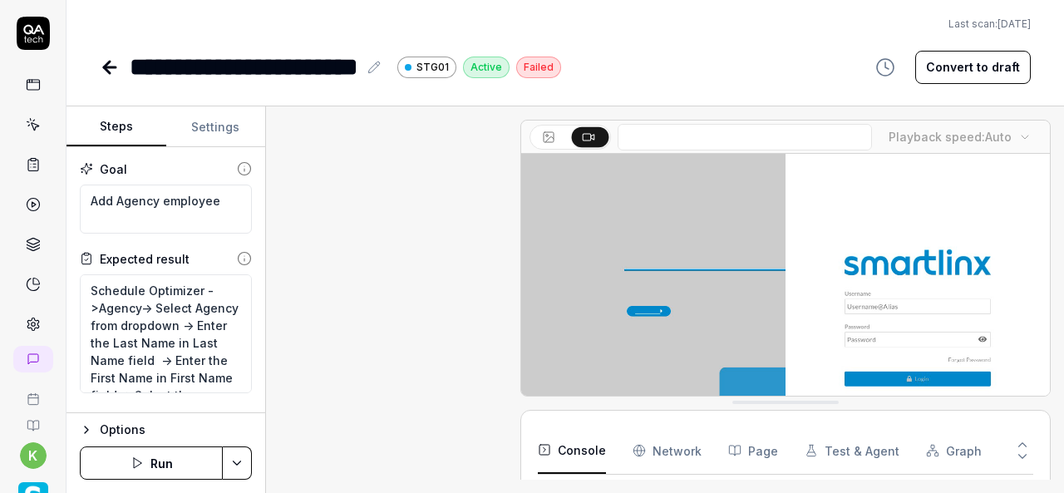
click at [881, 64] on icon "button" at bounding box center [886, 67] width 20 height 20
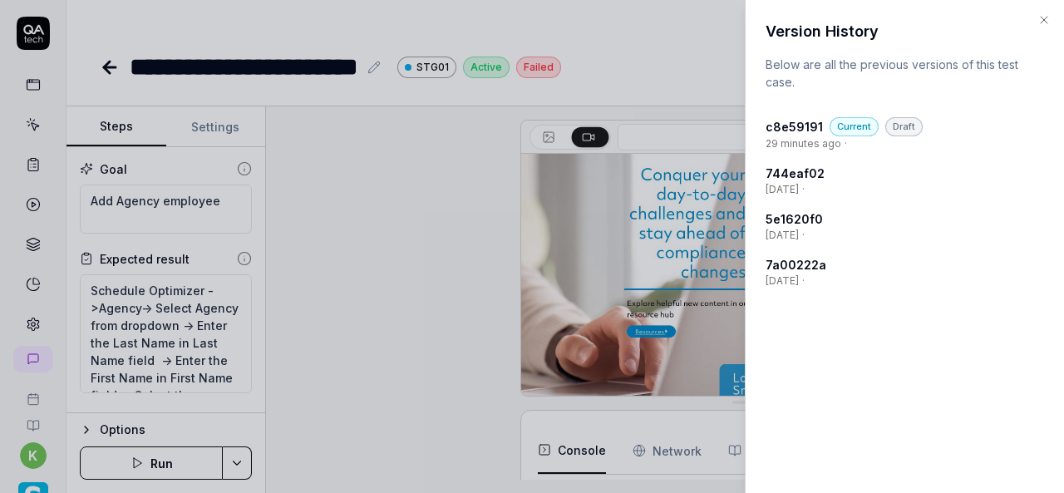
click at [881, 64] on body "**********" at bounding box center [532, 246] width 1064 height 493
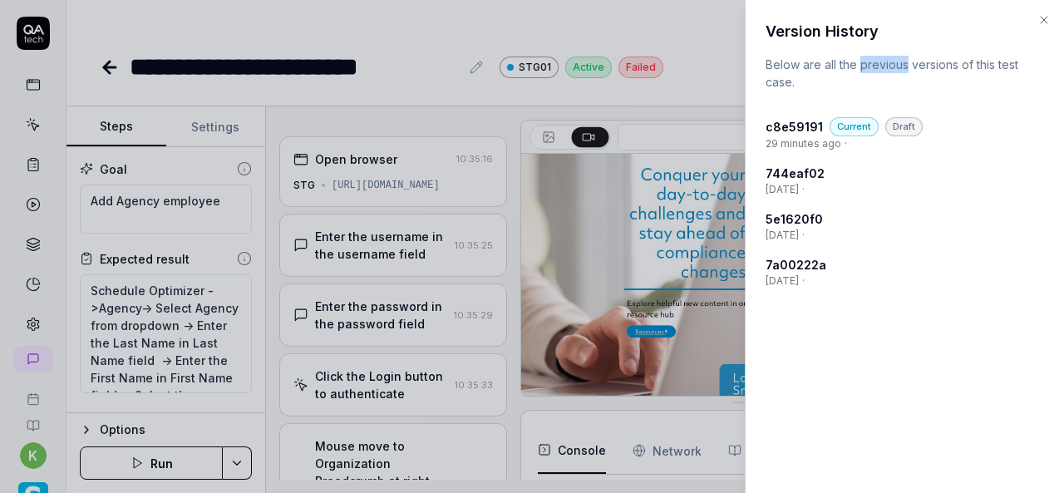
click at [881, 64] on body "**********" at bounding box center [532, 246] width 1064 height 493
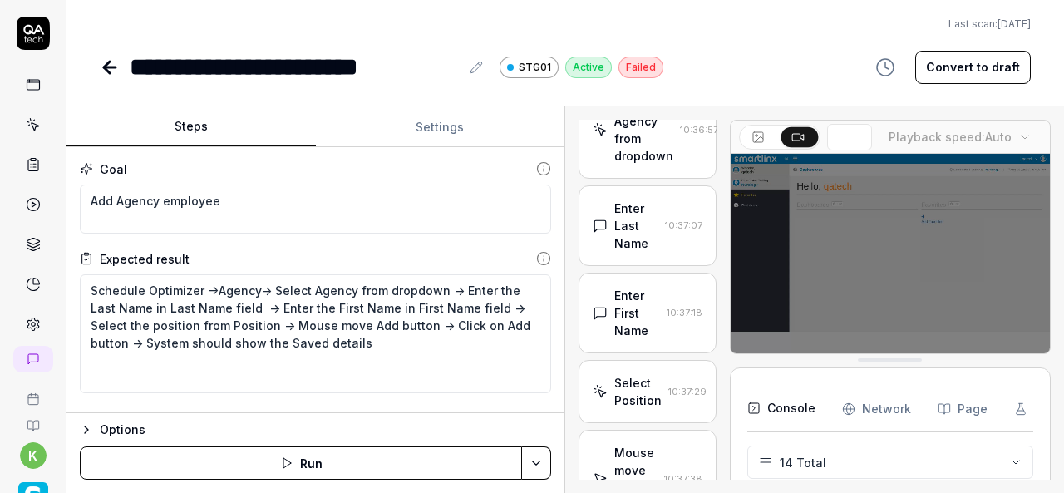
scroll to position [664, 0]
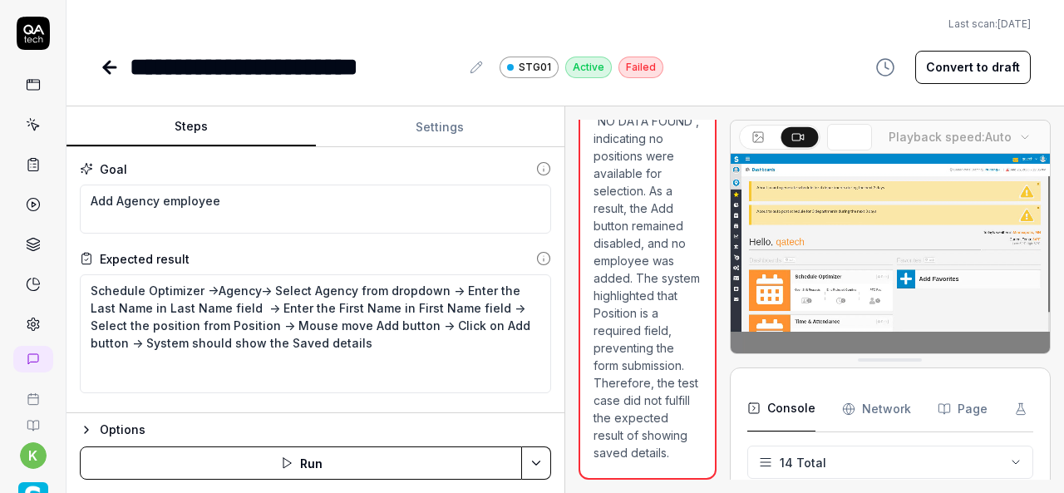
click at [596, 311] on div "Steps Settings Goal Add Agency employee Expected result Schedule Optimizer ->Ag…" at bounding box center [566, 299] width 998 height 387
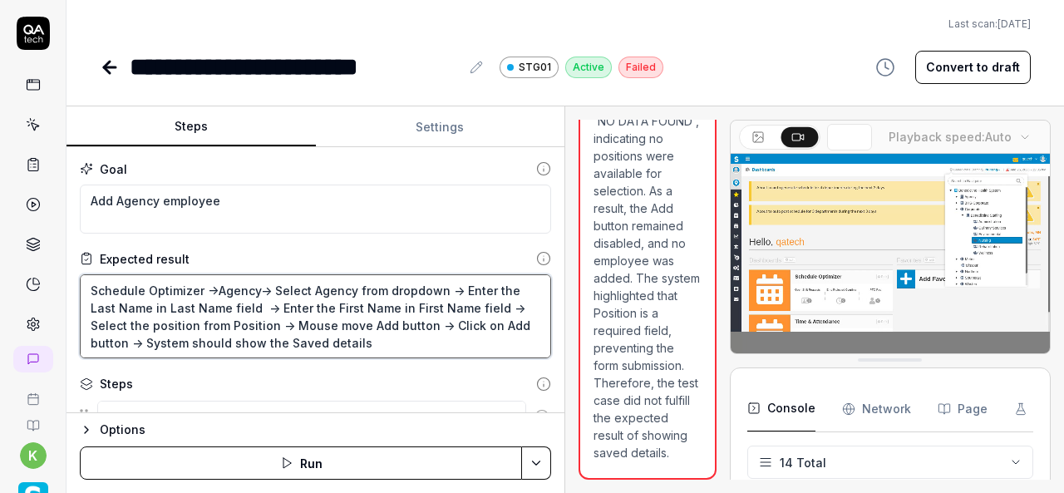
click at [436, 330] on textarea "Schedule Optimizer ->Agency-> Select Agency from dropdown -> Enter the Last Nam…" at bounding box center [316, 316] width 472 height 84
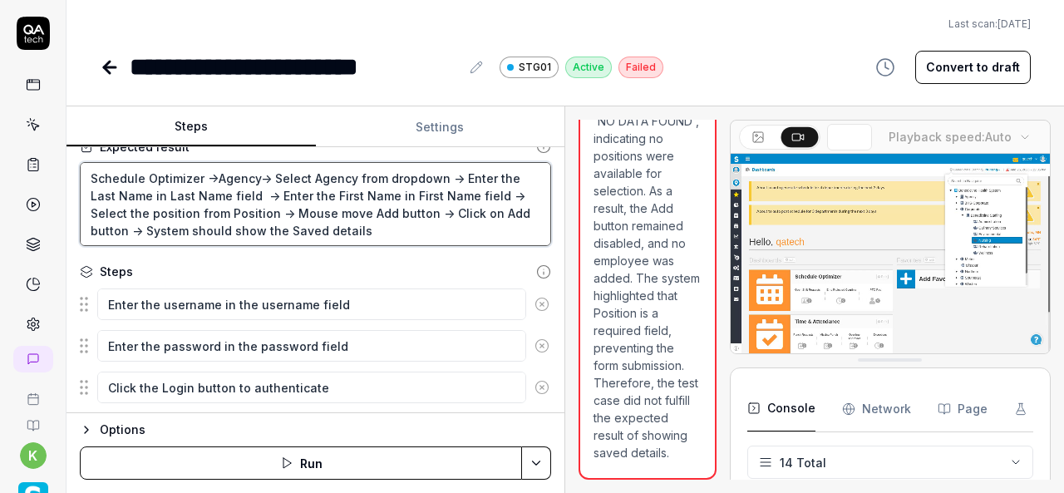
scroll to position [113, 0]
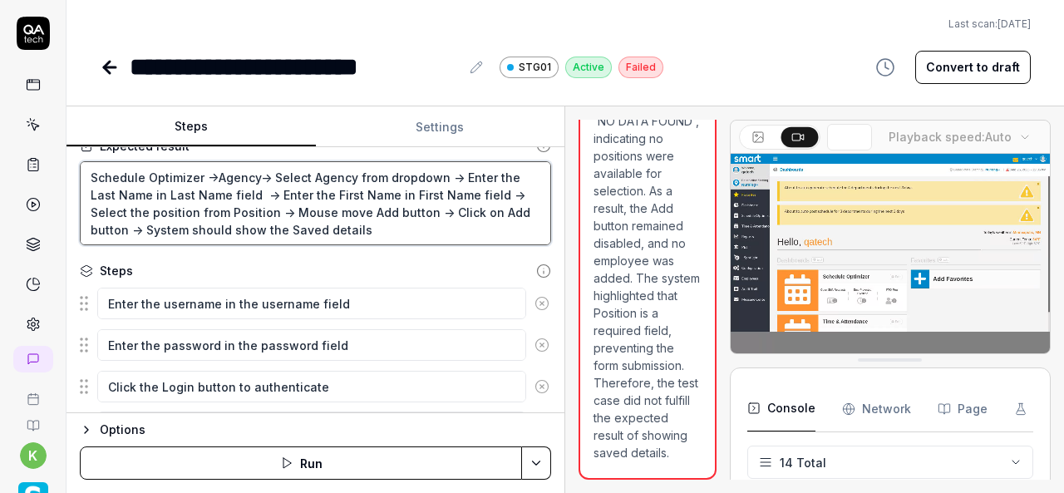
click at [209, 210] on textarea "Schedule Optimizer ->Agency-> Select Agency from dropdown -> Enter the Last Nam…" at bounding box center [316, 203] width 472 height 84
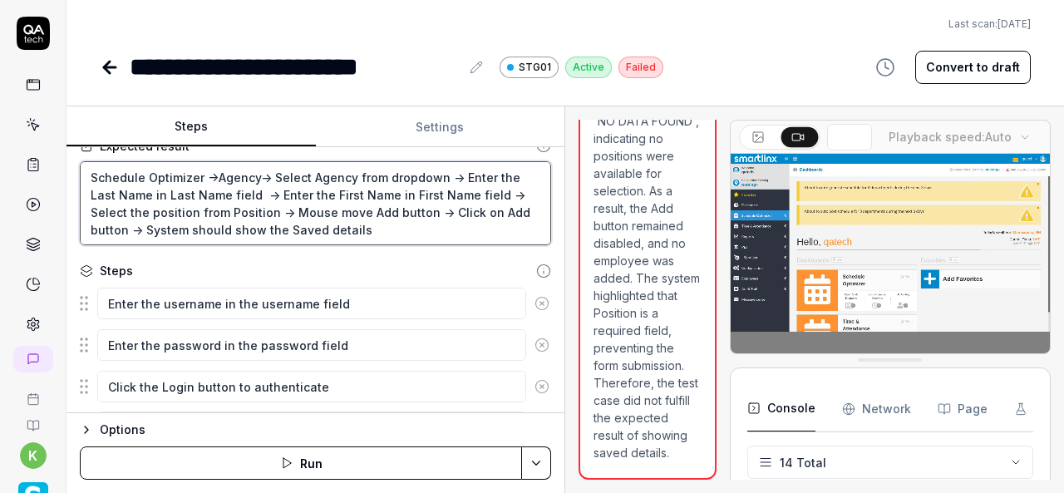
click at [272, 209] on textarea "Schedule Optimizer ->Agency-> Select Agency from dropdown -> Enter the Last Nam…" at bounding box center [316, 203] width 472 height 84
type textarea "*"
type textarea "Schedule Optimizer ->Agency-> Select Agency from dropdown -> Enter the Last Nam…"
type textarea "*"
type textarea "Schedule Optimizer ->Agency-> Select Agency from dropdown -> Enter the Last Nam…"
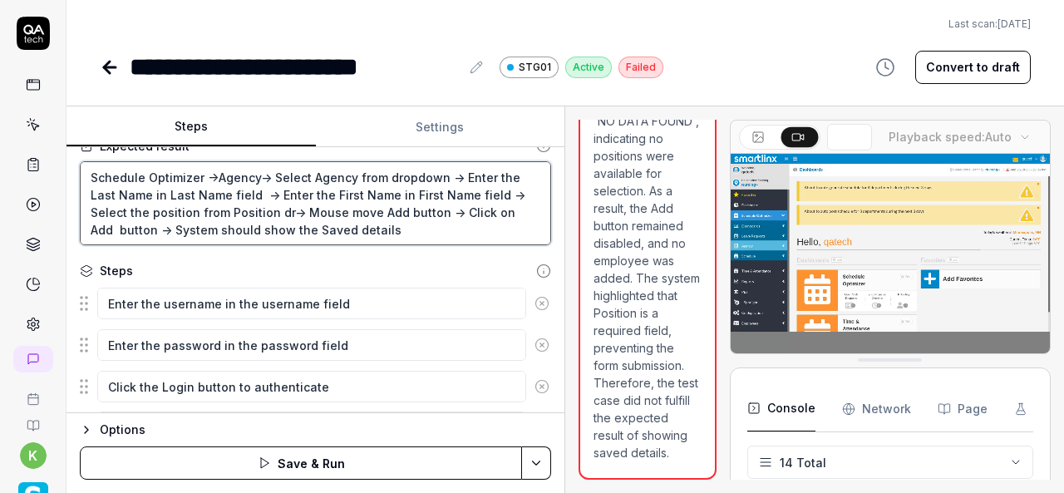
type textarea "*"
type textarea "Schedule Optimizer ->Agency-> Select Agency from dropdown -> Enter the Last Nam…"
type textarea "*"
type textarea "Schedule Optimizer ->Agency-> Select Agency from dropdown -> Enter the Last Nam…"
type textarea "*"
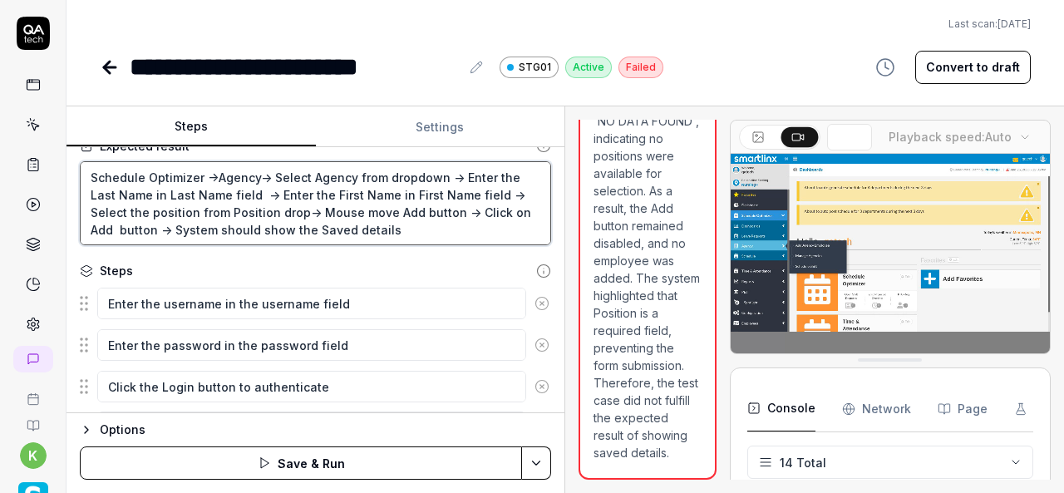
type textarea "Schedule Optimizer ->Agency-> Select Agency from dropdown -> Enter the Last Nam…"
type textarea "*"
type textarea "Schedule Optimizer ->Agency-> Select Agency from dropdown -> Enter the Last Nam…"
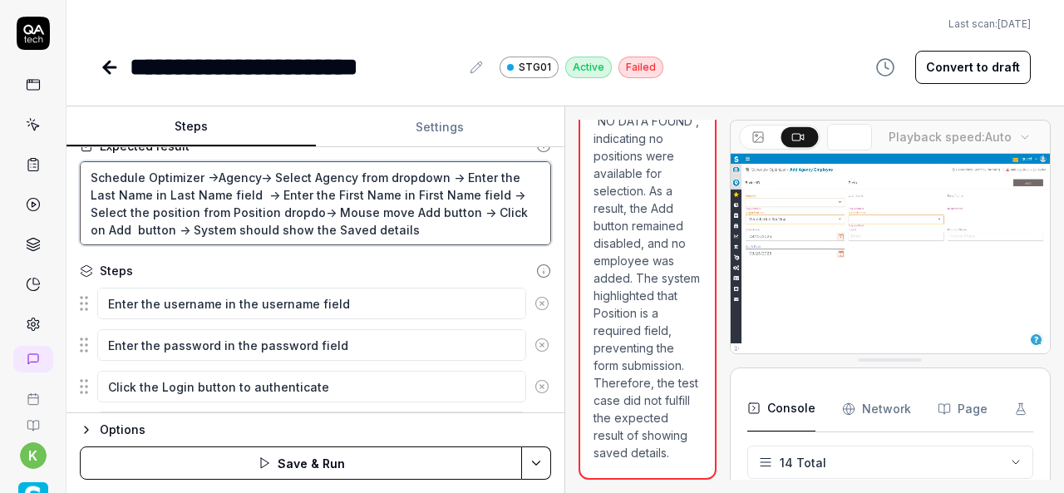
type textarea "*"
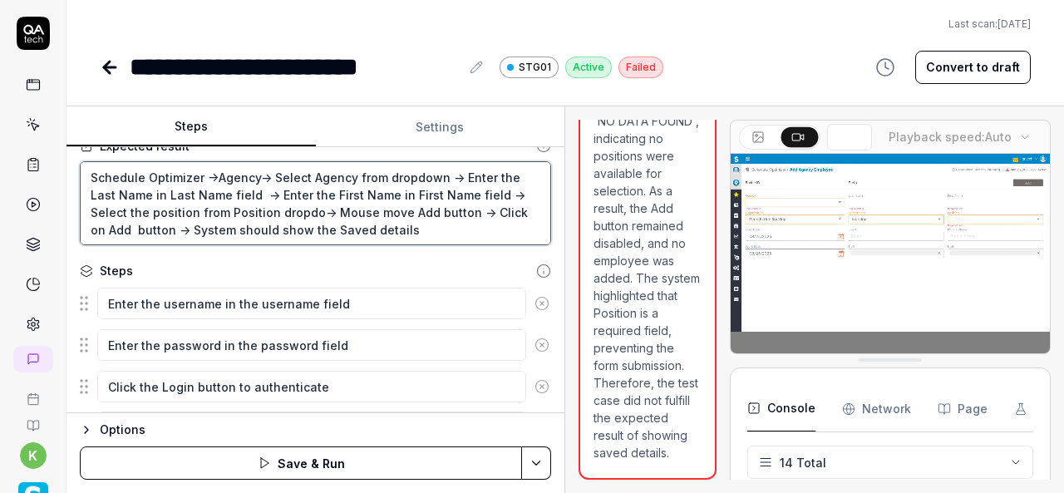
type textarea "Schedule Optimizer ->Agency-> Select Agency from dropdown -> Enter the Last Nam…"
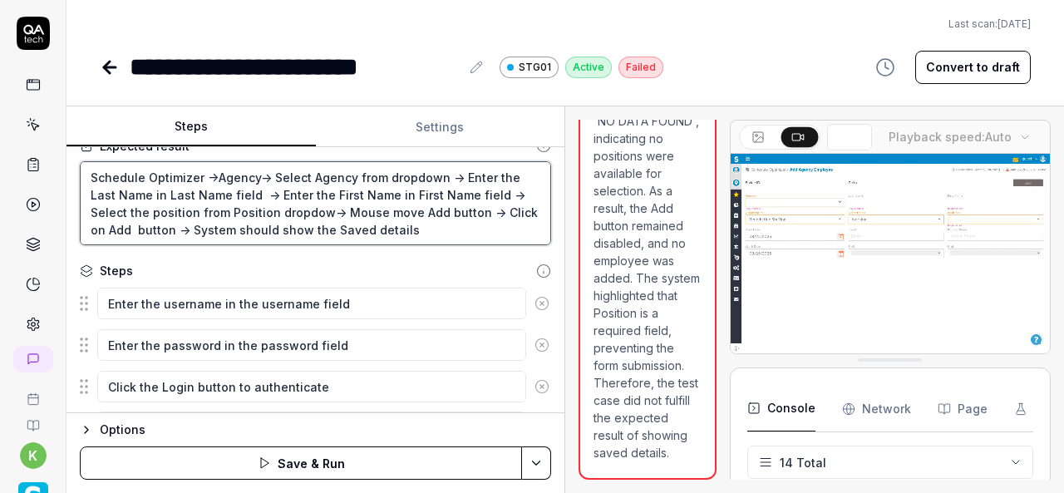
type textarea "*"
type textarea "Schedule Optimizer ->Agency-> Select Agency from dropdown -> Enter the Last Nam…"
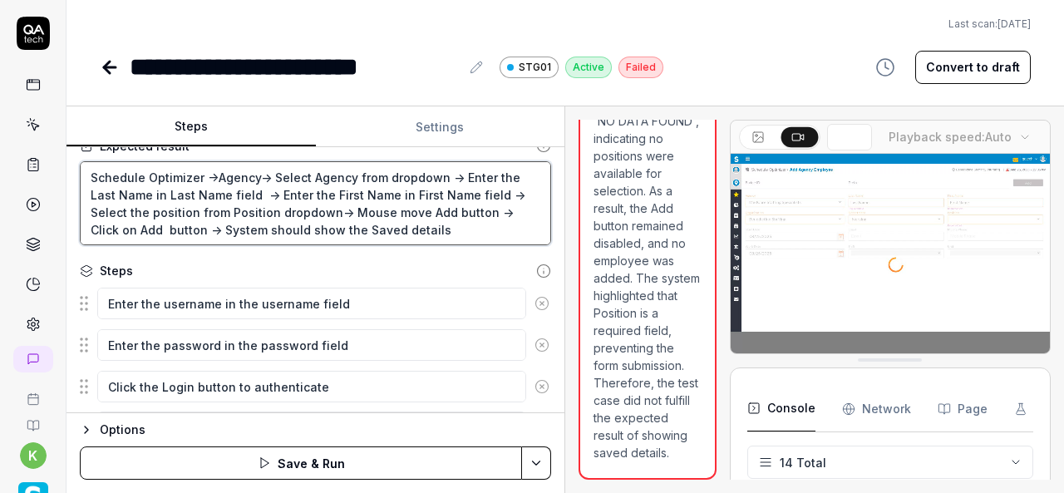
type textarea "*"
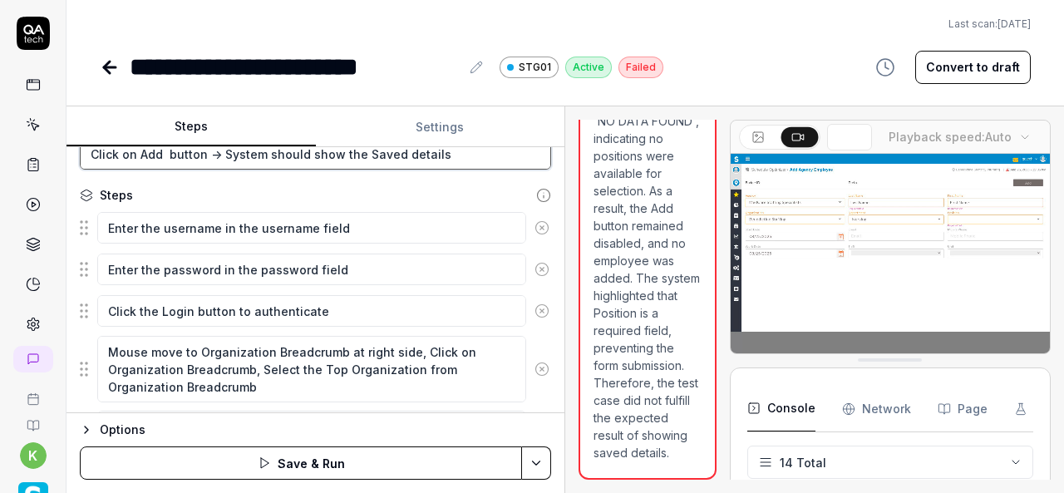
scroll to position [190, 0]
type textarea "Schedule Optimizer ->Agency-> Select Agency from dropdown -> Enter the Last Nam…"
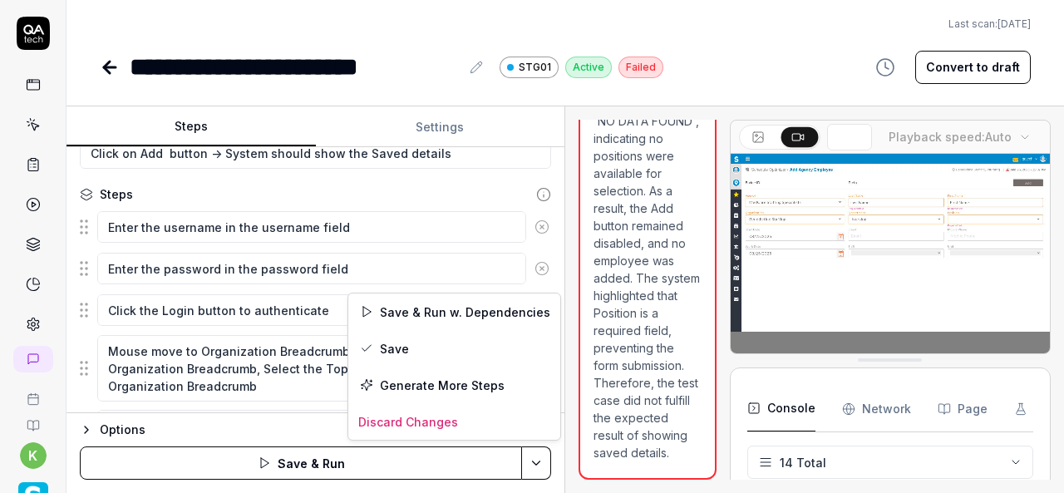
click at [539, 468] on html "**********" at bounding box center [532, 246] width 1064 height 493
click at [381, 353] on div "Save" at bounding box center [454, 348] width 212 height 37
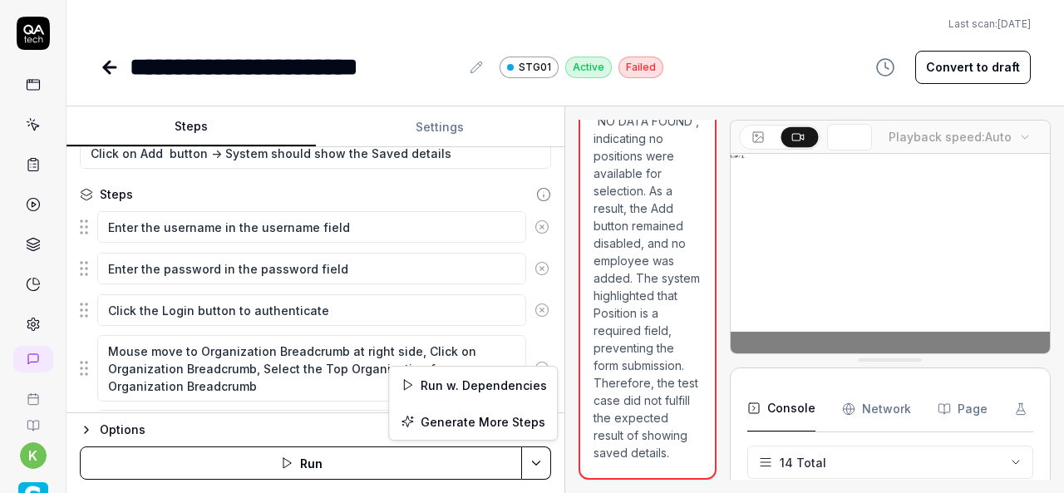
click at [531, 460] on html "**********" at bounding box center [532, 246] width 1064 height 493
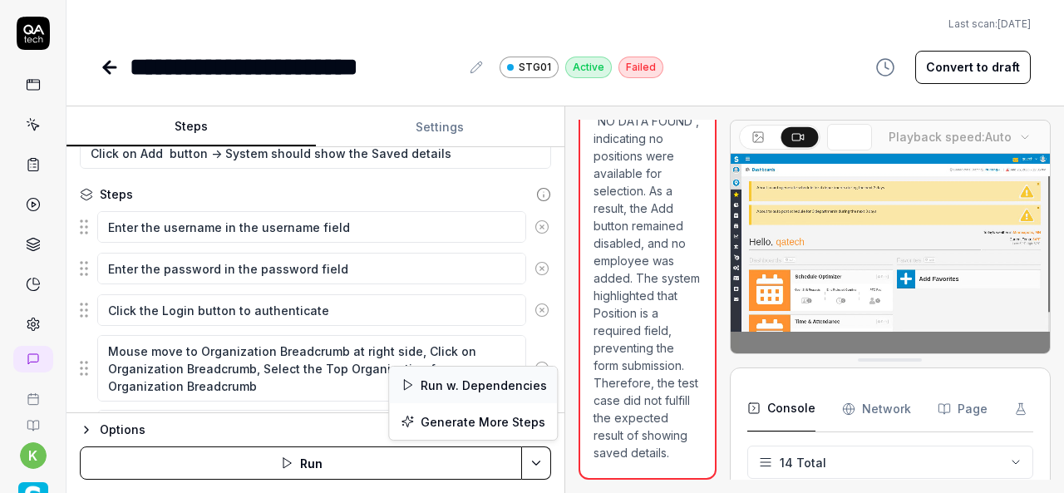
click at [437, 389] on div "Run w. Dependencies" at bounding box center [473, 385] width 168 height 37
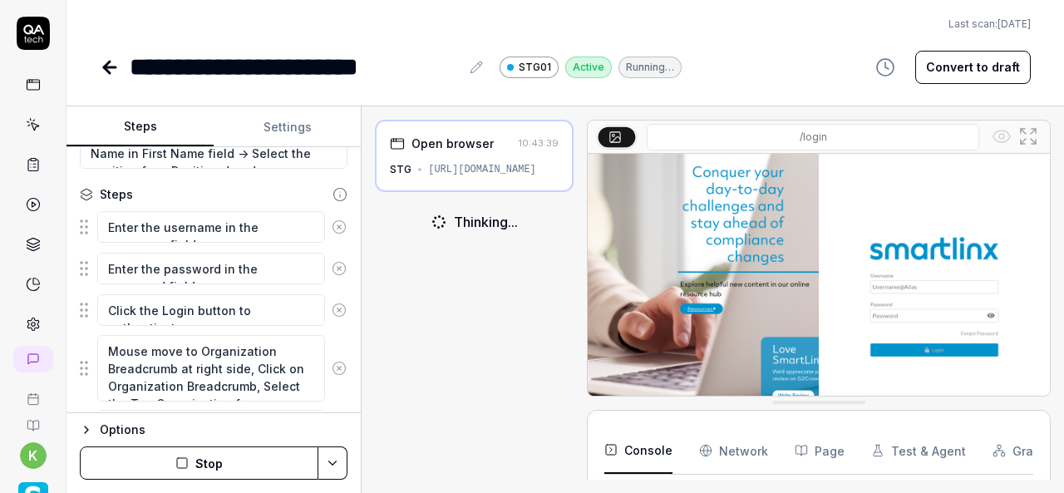
click at [361, 323] on div "Steps Settings Goal Add Agency employee Expected result Schedule Optimizer ->Ag…" at bounding box center [566, 299] width 998 height 387
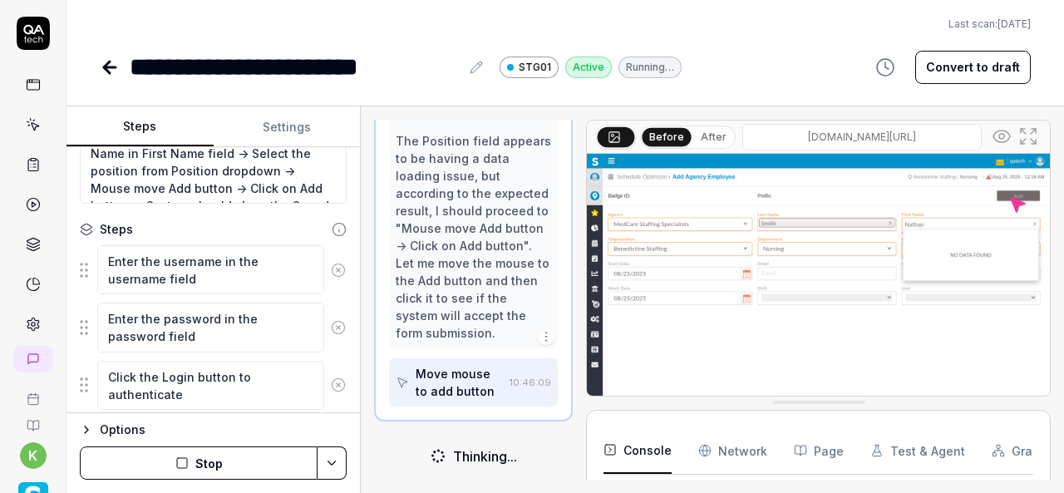
scroll to position [1794, 0]
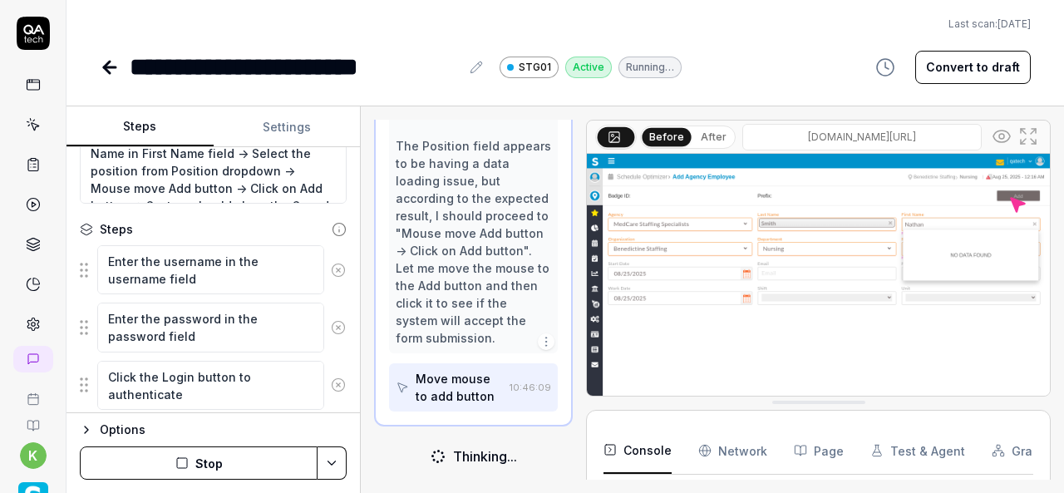
click at [710, 367] on img at bounding box center [818, 298] width 463 height 289
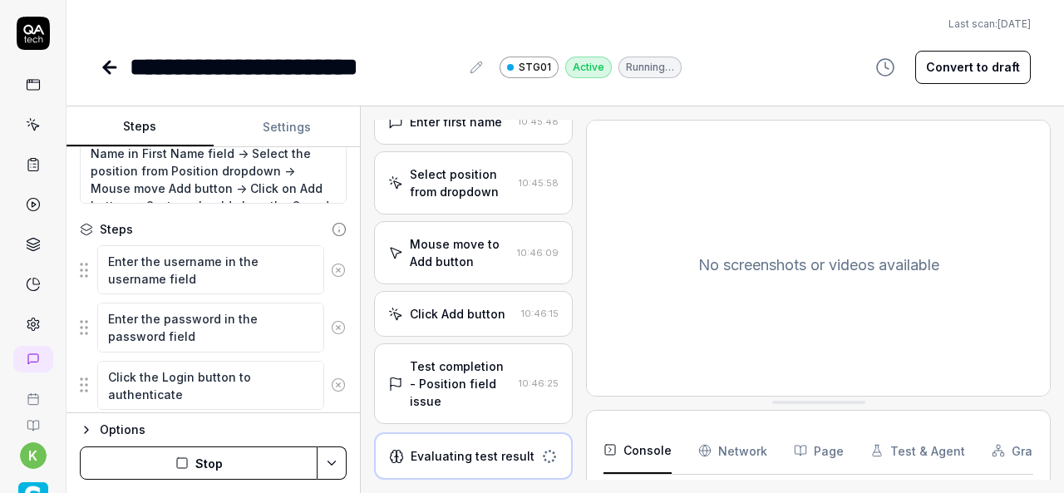
scroll to position [1256, 0]
click at [447, 172] on div "Select position from dropdown" at bounding box center [461, 184] width 102 height 35
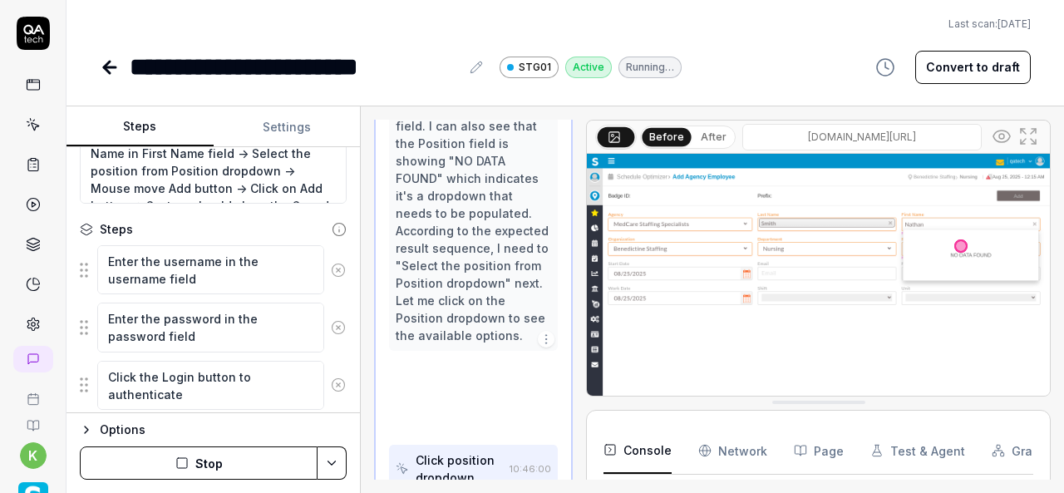
scroll to position [1426, 0]
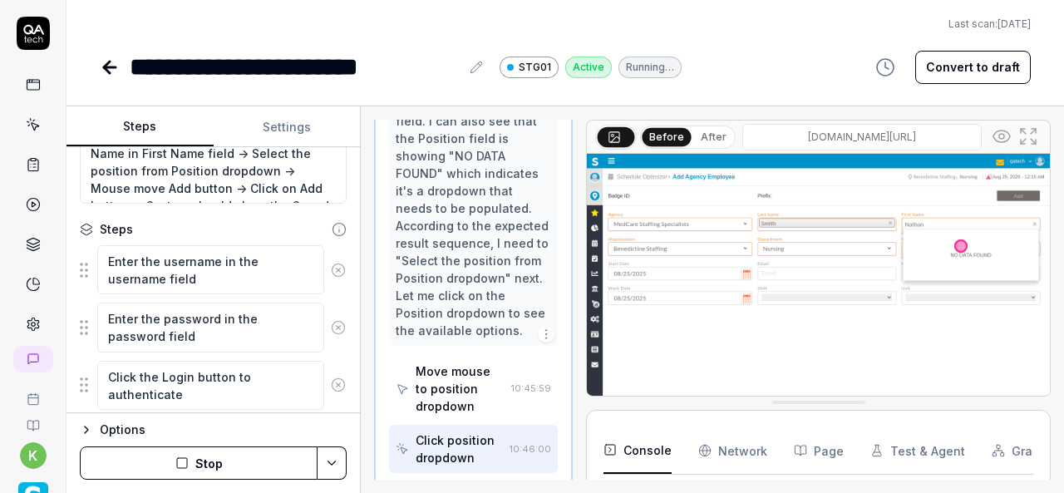
type textarea "*"
click at [474, 304] on div "Perfect! I can see that "Nathan" has been successfully entered in the First Nam…" at bounding box center [474, 190] width 156 height 297
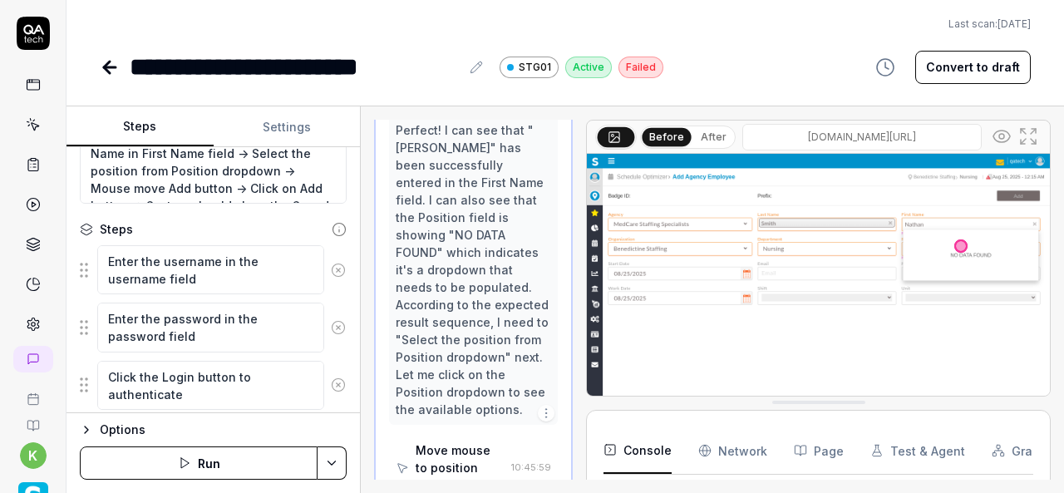
scroll to position [1345, 0]
click at [814, 135] on input "v6-stg01.smartlinxsolutions.com/#/apps/scheduler/agency_schedule?orgLevelId=300…" at bounding box center [862, 137] width 239 height 27
type input "[URL][DOMAIN_NAME]"
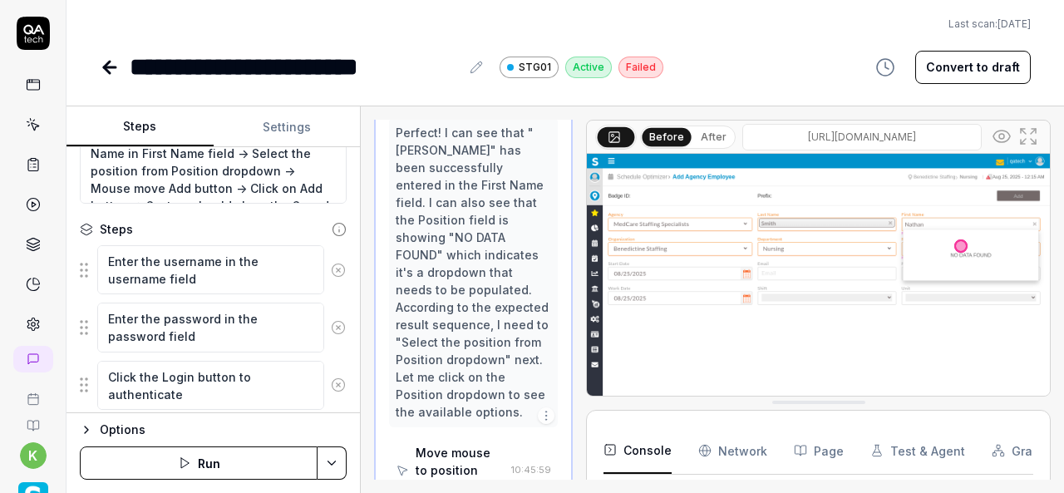
scroll to position [0, 226]
click at [960, 133] on input "[URL][DOMAIN_NAME]" at bounding box center [862, 137] width 239 height 27
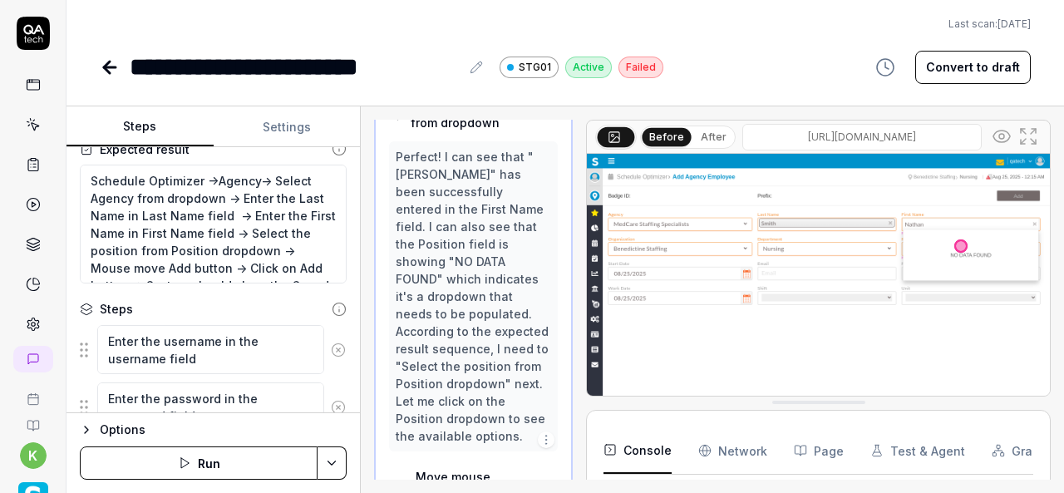
scroll to position [105, 0]
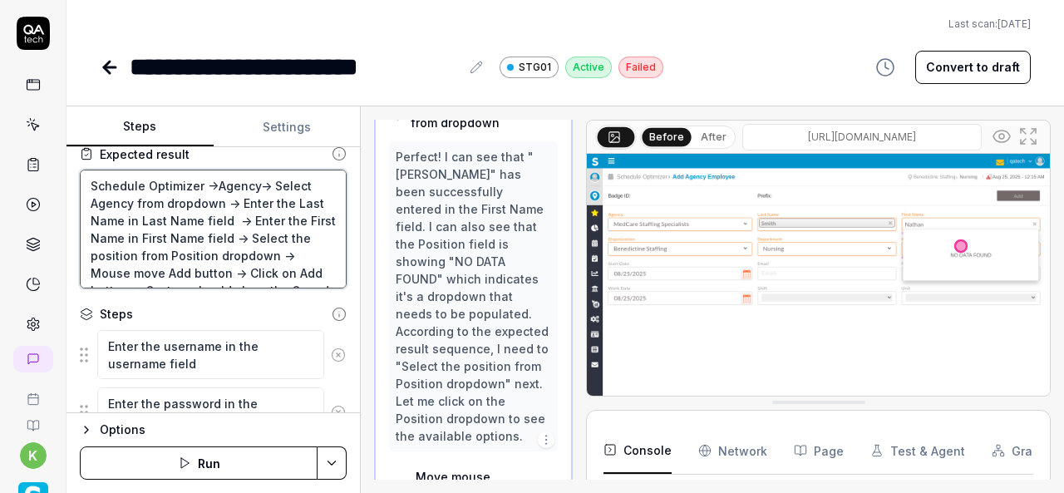
click at [211, 223] on textarea "Schedule Optimizer ->Agency-> Select Agency from dropdown -> Enter the Last Nam…" at bounding box center [213, 229] width 267 height 119
click at [270, 220] on textarea "Schedule Optimizer ->Agency-> Select Agency from dropdown -> Enter the Last Nam…" at bounding box center [213, 229] width 267 height 119
click at [296, 230] on textarea "Schedule Optimizer ->Agency-> Select Agency from dropdown -> Enter the Last Nam…" at bounding box center [213, 229] width 267 height 119
type textarea "*"
type textarea "Schedule Optimizer ->Agency-> Select Agency from dropdown -> Enter the Last Nam…"
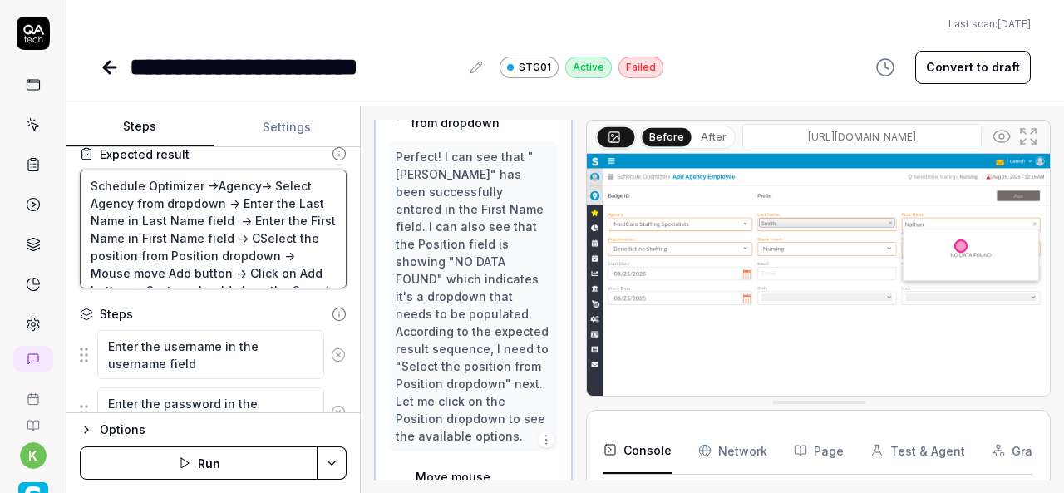
type textarea "*"
type textarea "Schedule Optimizer ->Agency-> Select Agency from dropdown -> Enter the Last Nam…"
type textarea "*"
type textarea "Schedule Optimizer ->Agency-> Select Agency from dropdown -> Enter the Last Nam…"
type textarea "*"
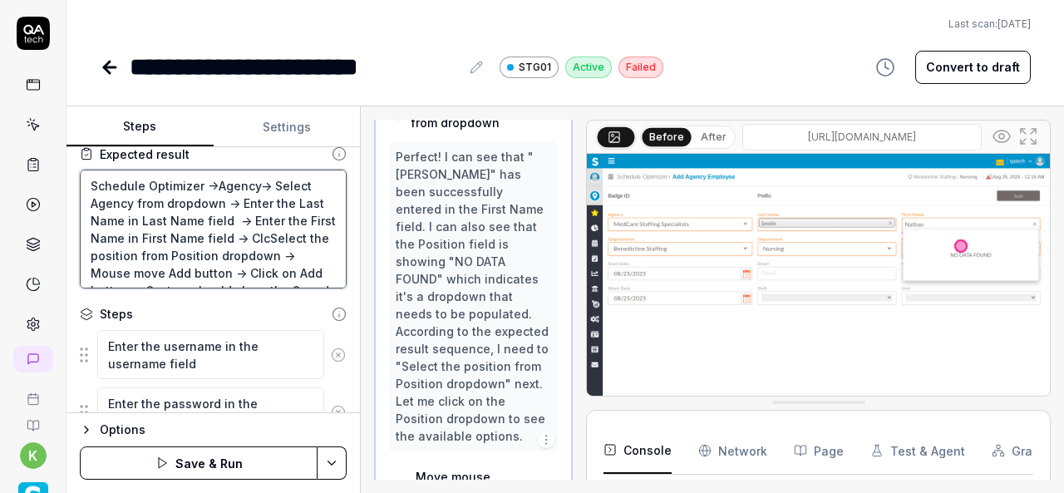
type textarea "Schedule Optimizer ->Agency-> Select Agency from dropdown -> Enter the Last Nam…"
type textarea "*"
type textarea "Schedule Optimizer ->Agency-> Select Agency from dropdown -> Enter the Last Nam…"
type textarea "*"
type textarea "Schedule Optimizer ->Agency-> Select Agency from dropdown -> Enter the Last Nam…"
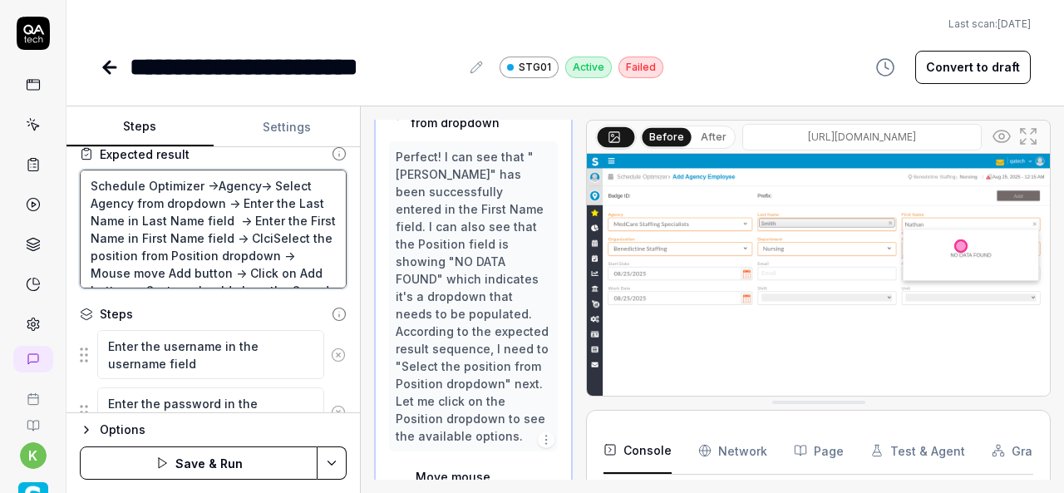
type textarea "*"
type textarea "Schedule Optimizer ->Agency-> Select Agency from dropdown -> Enter the Last Nam…"
type textarea "*"
type textarea "Schedule Optimizer ->Agency-> Select Agency from dropdown -> Enter the Last Nam…"
type textarea "*"
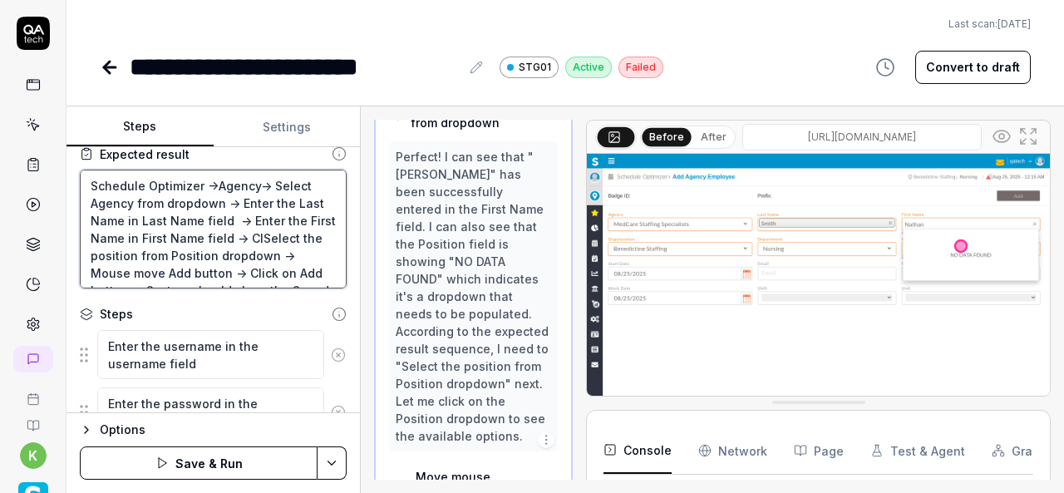
type textarea "Schedule Optimizer ->Agency-> Select Agency from dropdown -> Enter the Last Nam…"
type textarea "*"
type textarea "Schedule Optimizer ->Agency-> Select Agency from dropdown -> Enter the Last Nam…"
type textarea "*"
type textarea "Schedule Optimizer ->Agency-> Select Agency from dropdown -> Enter the Last Nam…"
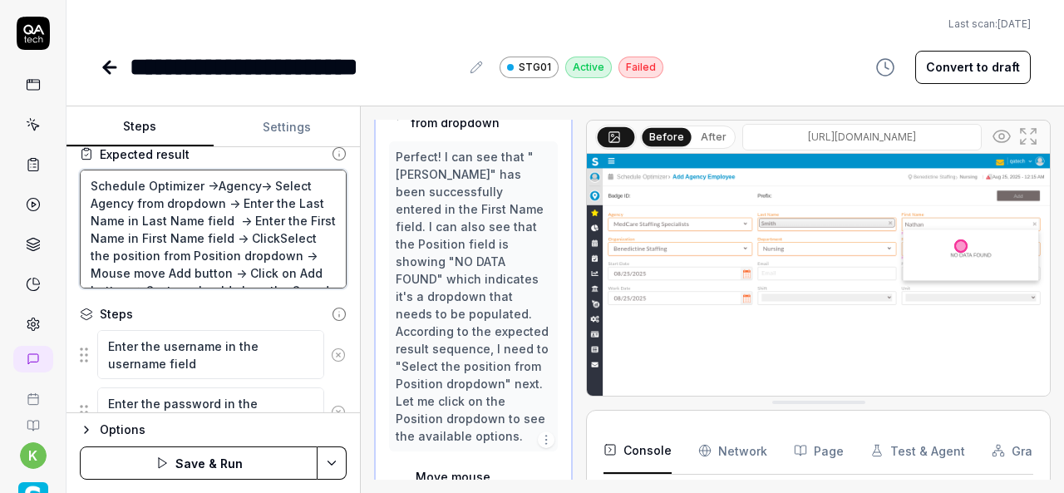
type textarea "*"
type textarea "Schedule Optimizer ->Agency-> Select Agency from dropdown -> Enter the Last Nam…"
type textarea "*"
type textarea "Schedule Optimizer ->Agency-> Select Agency from dropdown -> Enter the Last Nam…"
type textarea "*"
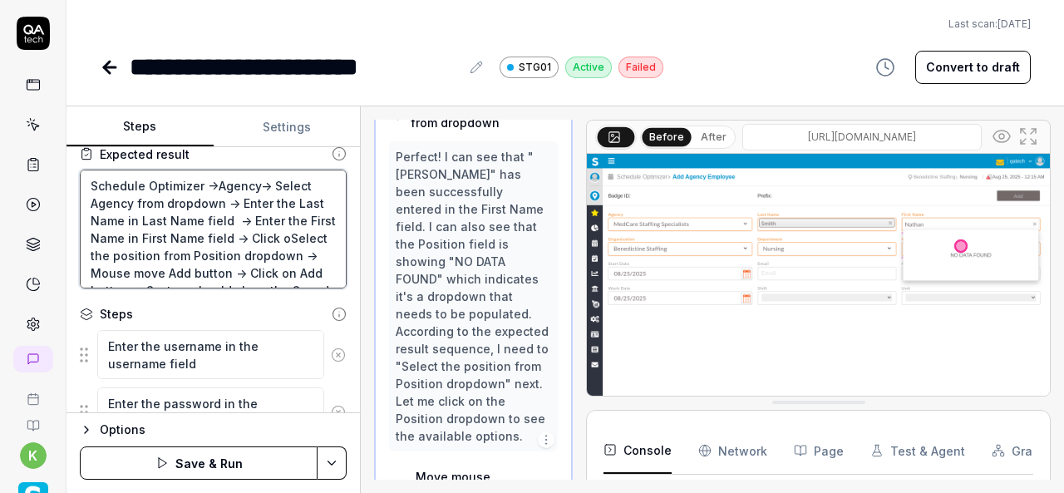
type textarea "Schedule Optimizer ->Agency-> Select Agency from dropdown -> Enter the Last Nam…"
type textarea "*"
type textarea "Schedule Optimizer ->Agency-> Select Agency from dropdown -> Enter the Last Nam…"
type textarea "*"
type textarea "Schedule Optimizer ->Agency-> Select Agency from dropdown -> Enter the Last Nam…"
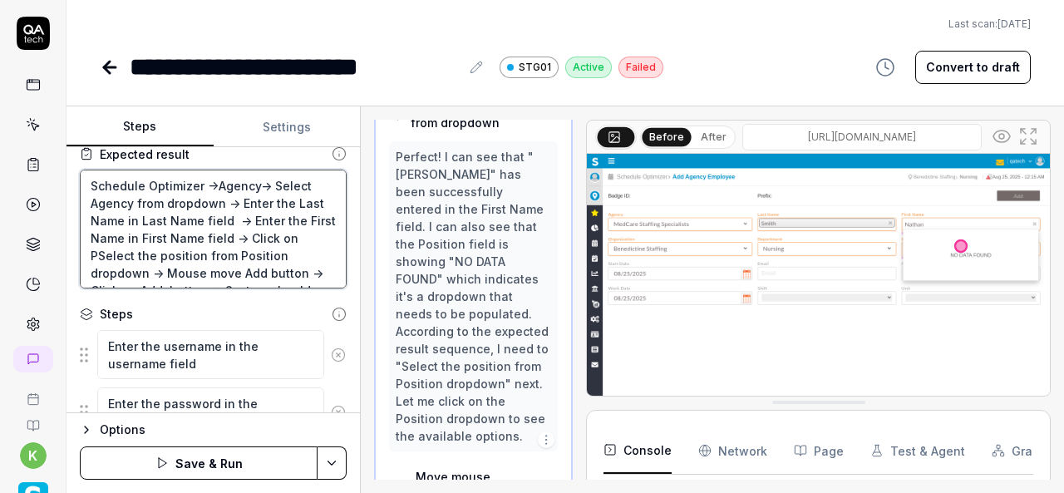
type textarea "*"
type textarea "Schedule Optimizer ->Agency-> Select Agency from dropdown -> Enter the Last Nam…"
type textarea "*"
type textarea "Schedule Optimizer ->Agency-> Select Agency from dropdown -> Enter the Last Nam…"
type textarea "*"
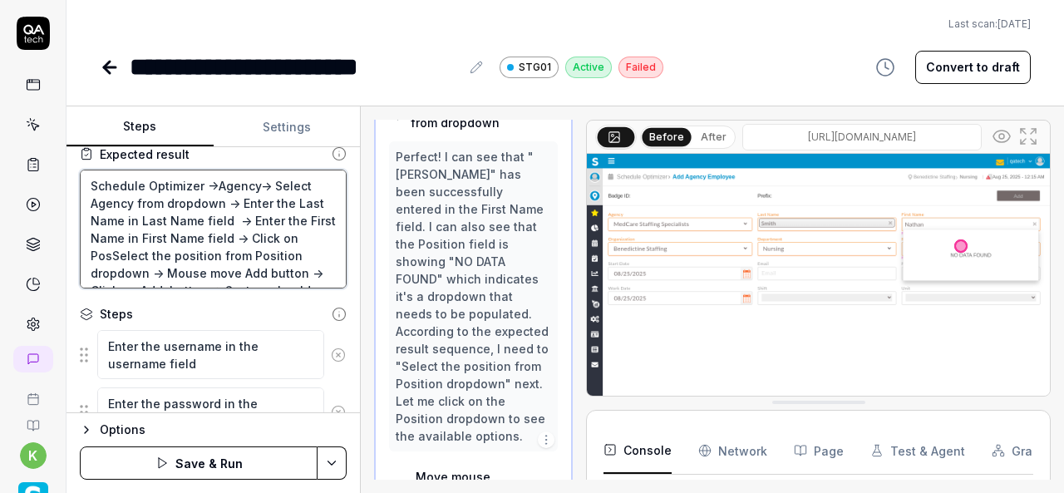
type textarea "Schedule Optimizer ->Agency-> Select Agency from dropdown -> Enter the Last Nam…"
type textarea "*"
type textarea "Schedule Optimizer ->Agency-> Select Agency from dropdown -> Enter the Last Nam…"
type textarea "*"
type textarea "Schedule Optimizer ->Agency-> Select Agency from dropdown -> Enter the Last Nam…"
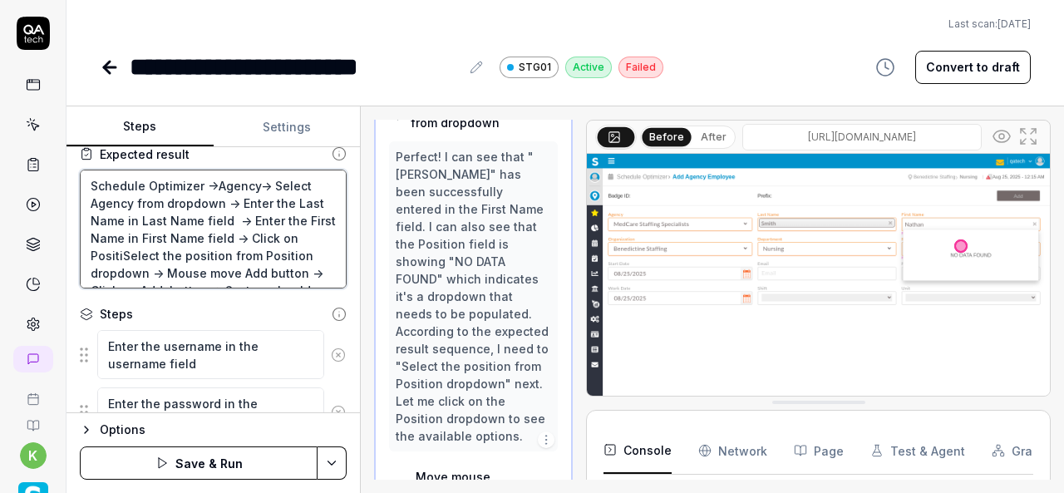
type textarea "*"
type textarea "Schedule Optimizer ->Agency-> Select Agency from dropdown -> Enter the Last Nam…"
type textarea "*"
type textarea "Schedule Optimizer ->Agency-> Select Agency from dropdown -> Enter the Last Nam…"
type textarea "*"
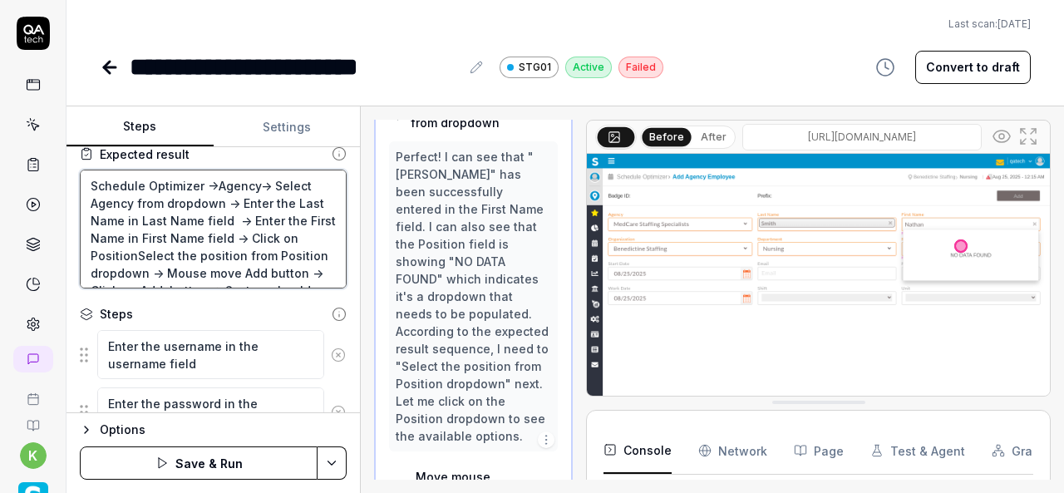
type textarea "Schedule Optimizer ->Agency-> Select Agency from dropdown -> Enter the Last Nam…"
type textarea "*"
type textarea "Schedule Optimizer ->Agency-> Select Agency from dropdown -> Enter the Last Nam…"
type textarea "*"
type textarea "Schedule Optimizer ->Agency-> Select Agency from dropdown -> Enter the Last Nam…"
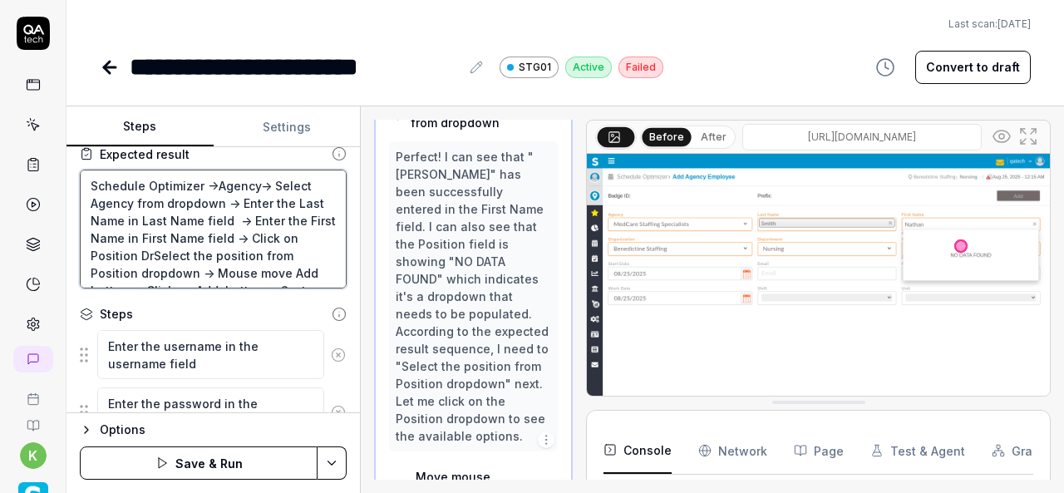
type textarea "*"
type textarea "Schedule Optimizer ->Agency-> Select Agency from dropdown -> Enter the Last Nam…"
type textarea "*"
type textarea "Schedule Optimizer ->Agency-> Select Agency from dropdown -> Enter the Last Nam…"
type textarea "*"
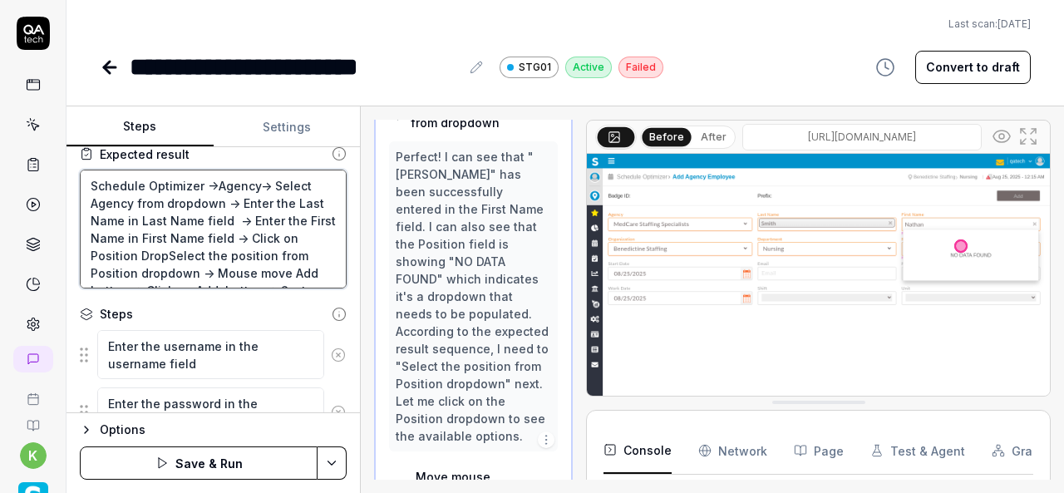
type textarea "Schedule Optimizer ->Agency-> Select Agency from dropdown -> Enter the Last Nam…"
type textarea "*"
type textarea "Schedule Optimizer ->Agency-> Select Agency from dropdown -> Enter the Last Nam…"
type textarea "*"
type textarea "Schedule Optimizer ->Agency-> Select Agency from dropdown -> Enter the Last Nam…"
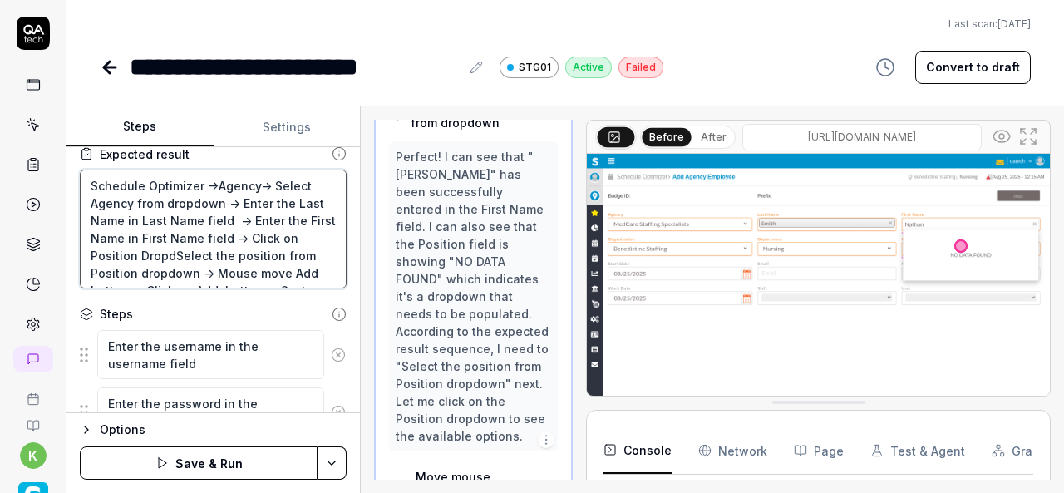
type textarea "*"
type textarea "Schedule Optimizer ->Agency-> Select Agency from dropdown -> Enter the Last Nam…"
type textarea "*"
type textarea "Schedule Optimizer ->Agency-> Select Agency from dropdown -> Enter the Last Nam…"
type textarea "*"
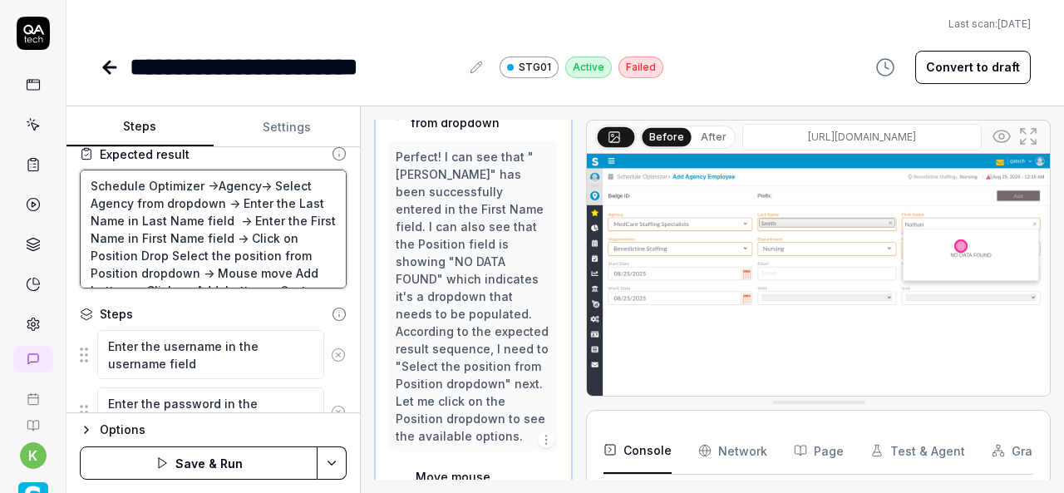
type textarea "Schedule Optimizer ->Agency-> Select Agency from dropdown -> Enter the Last Nam…"
type textarea "*"
type textarea "Schedule Optimizer ->Agency-> Select Agency from dropdown -> Enter the Last Nam…"
type textarea "*"
type textarea "Schedule Optimizer ->Agency-> Select Agency from dropdown -> Enter the Last Nam…"
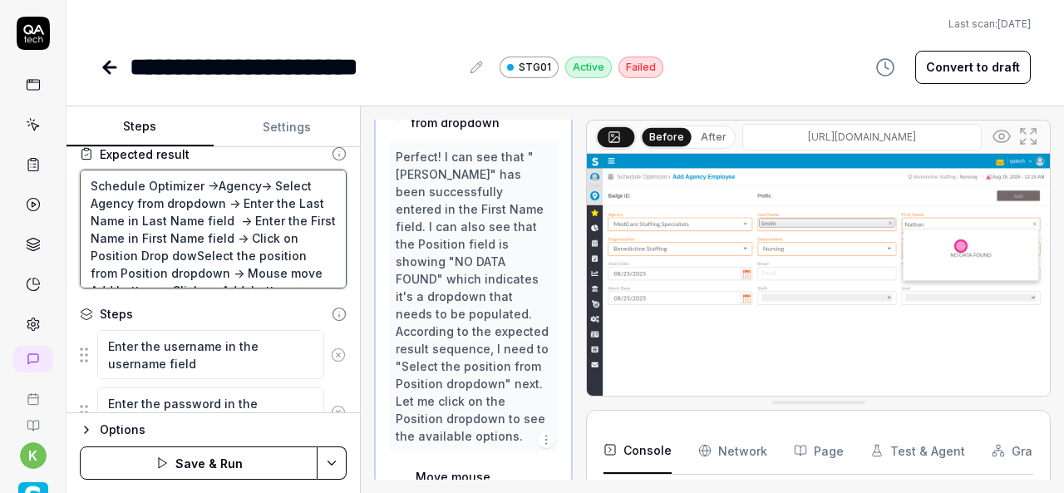
type textarea "*"
type textarea "Schedule Optimizer ->Agency-> Select Agency from dropdown -> Enter the Last Nam…"
type textarea "*"
type textarea "Schedule Optimizer ->Agency-> Select Agency from dropdown -> Enter the Last Nam…"
type textarea "*"
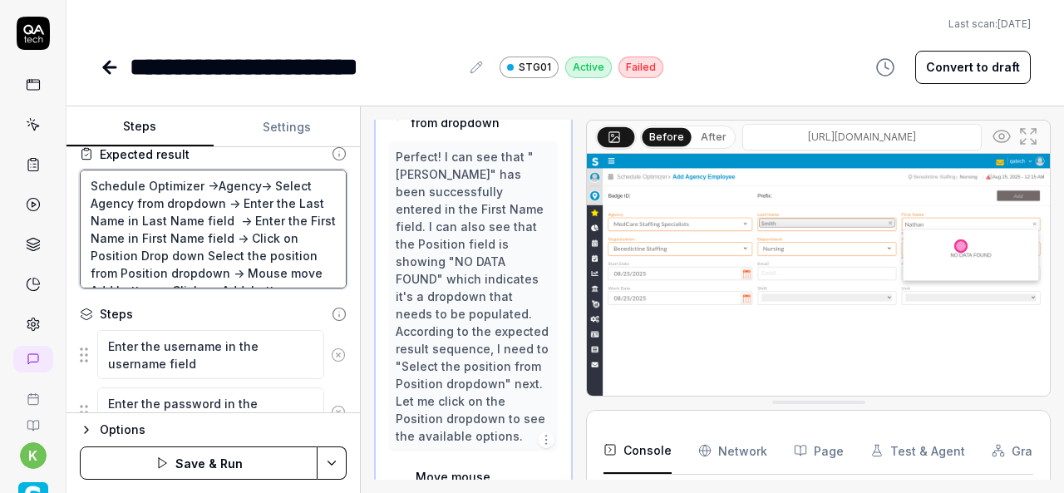
type textarea "Schedule Optimizer ->Agency-> Select Agency from dropdown -> Enter the Last Nam…"
type textarea "*"
type textarea "Schedule Optimizer ->Agency-> Select Agency from dropdown -> Enter the Last Nam…"
type textarea "*"
type textarea "Schedule Optimizer ->Agency-> Select Agency from dropdown -> Enter the Last Nam…"
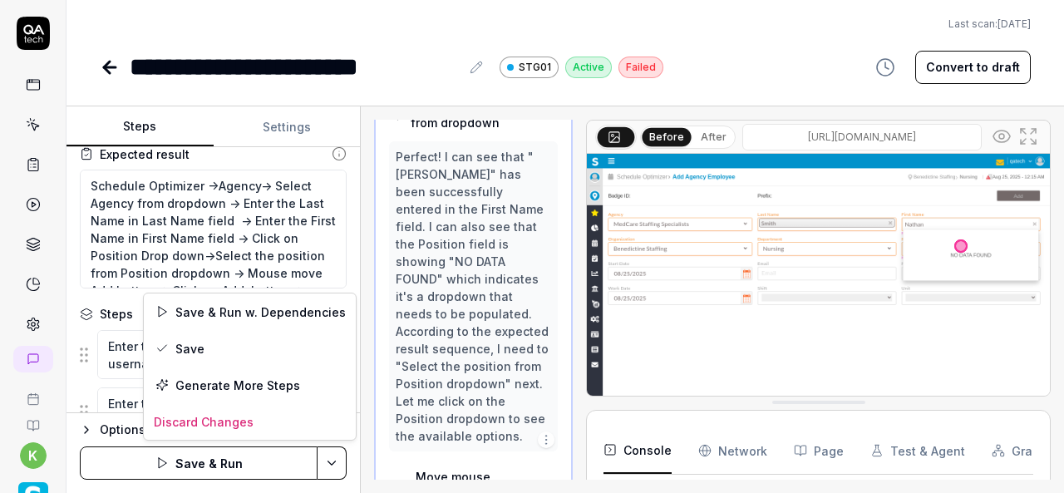
click at [341, 468] on html "**********" at bounding box center [532, 246] width 1064 height 493
click at [221, 317] on div "Save & Run w. Dependencies" at bounding box center [250, 312] width 212 height 37
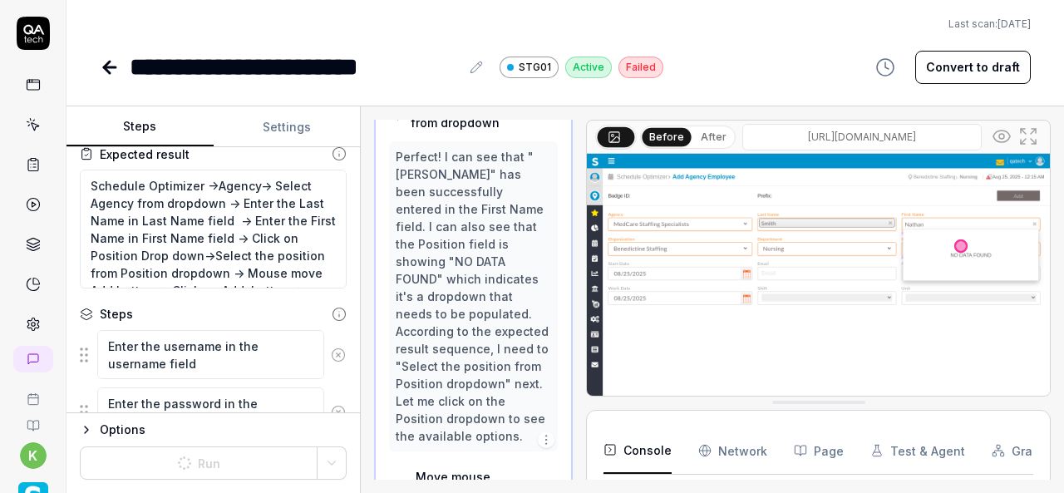
type textarea "*"
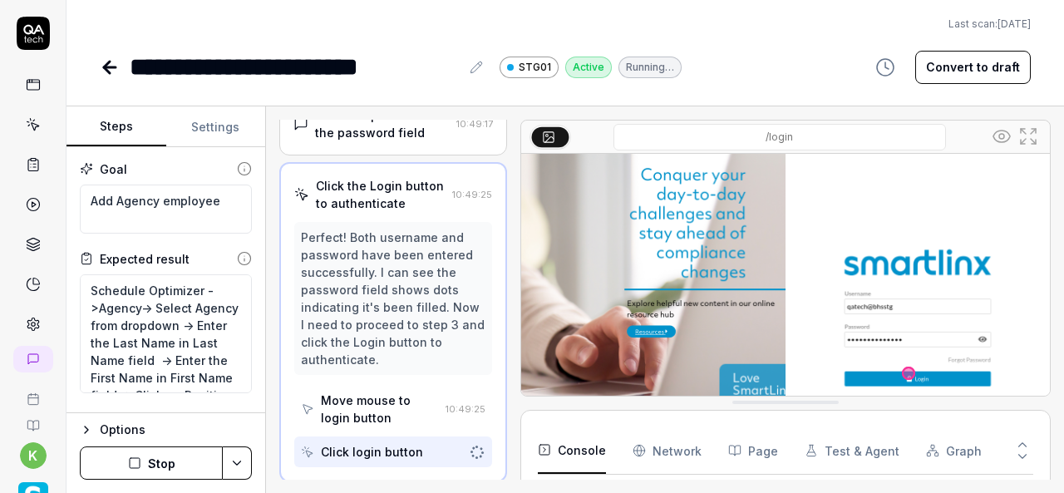
scroll to position [169, 0]
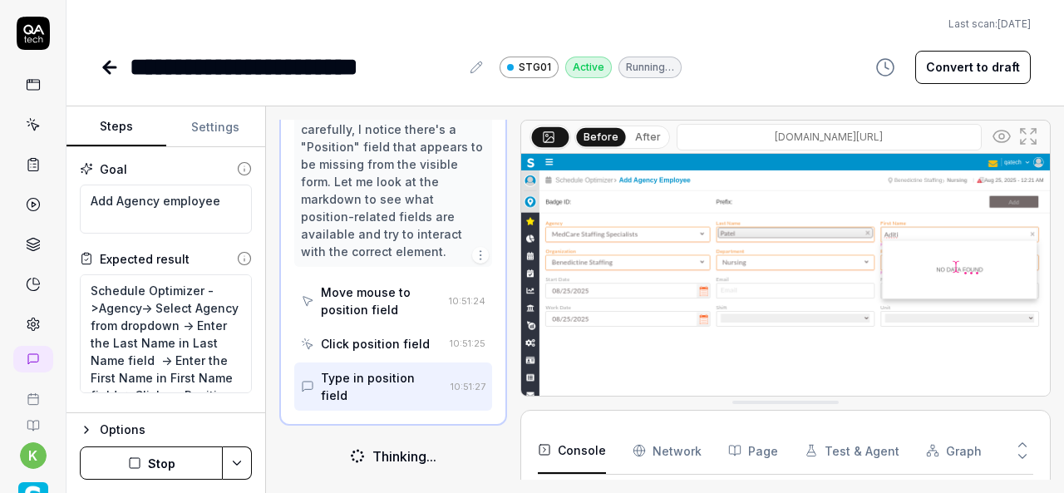
scroll to position [1442, 0]
click at [932, 274] on img at bounding box center [785, 319] width 529 height 331
click at [878, 191] on img at bounding box center [785, 319] width 529 height 331
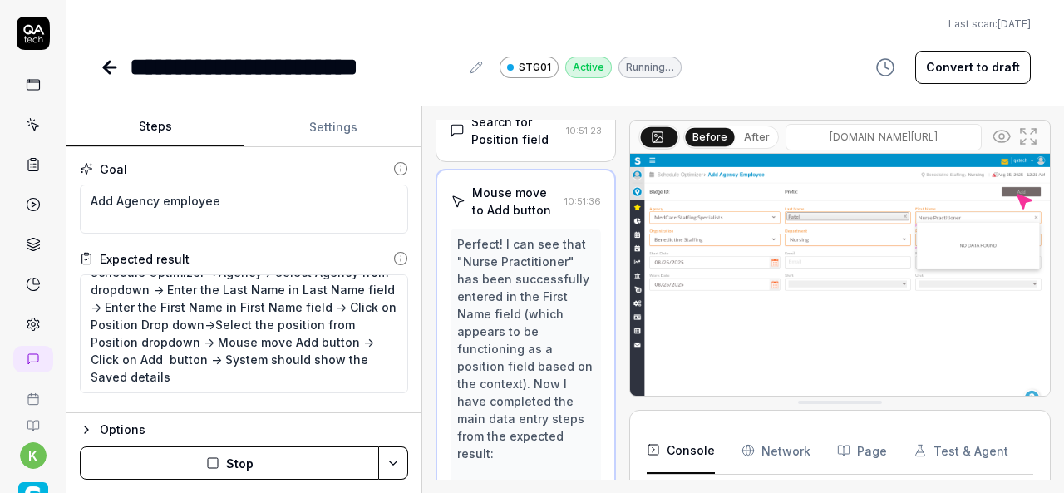
scroll to position [0, 0]
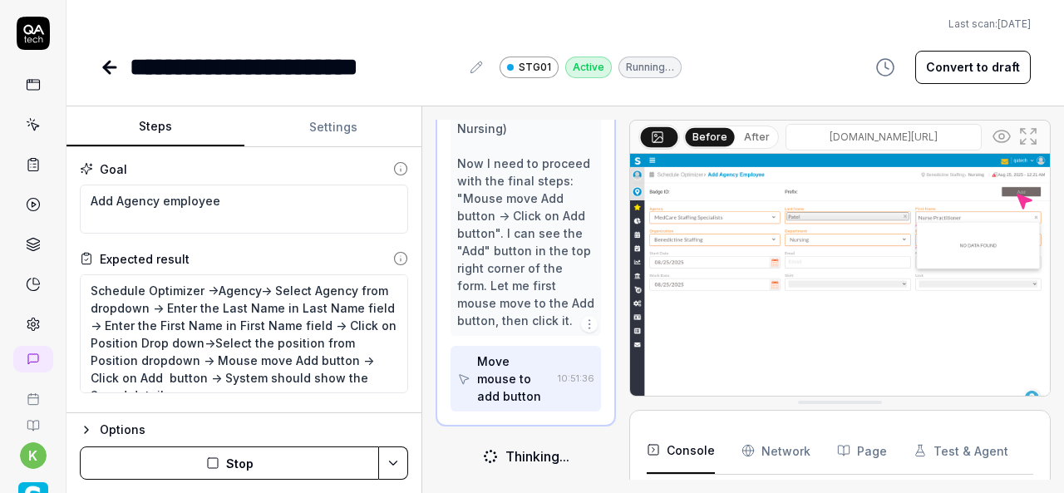
click at [466, 368] on div "Steps Settings Goal Add Agency employee Expected result Schedule Optimizer ->Ag…" at bounding box center [566, 299] width 998 height 387
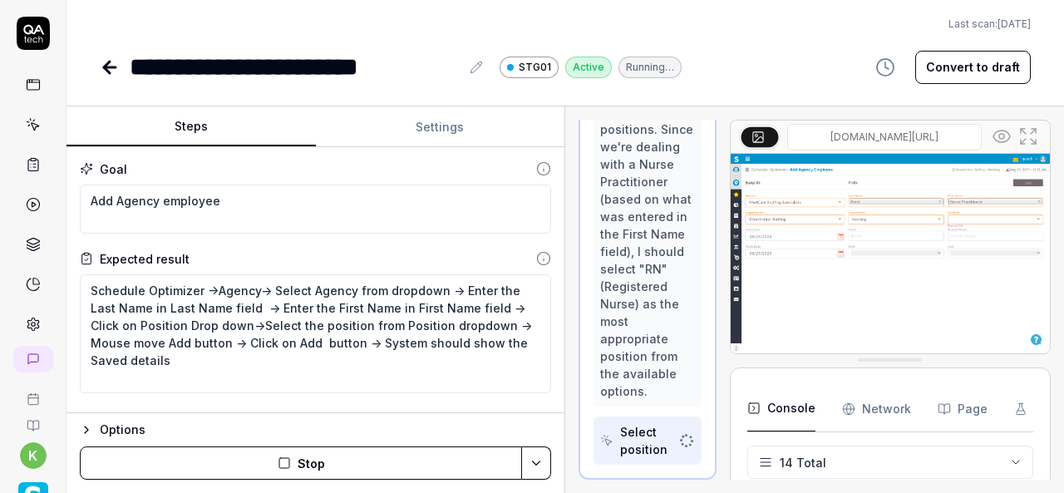
scroll to position [2973, 0]
click at [590, 406] on div "Steps Settings Goal Add Agency employee Expected result Schedule Optimizer ->Ag…" at bounding box center [566, 299] width 998 height 387
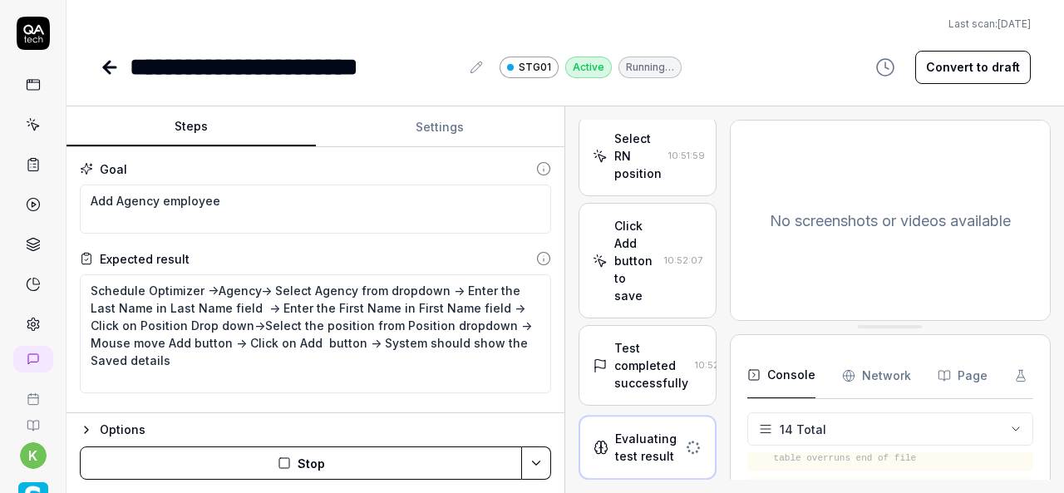
scroll to position [2785, 0]
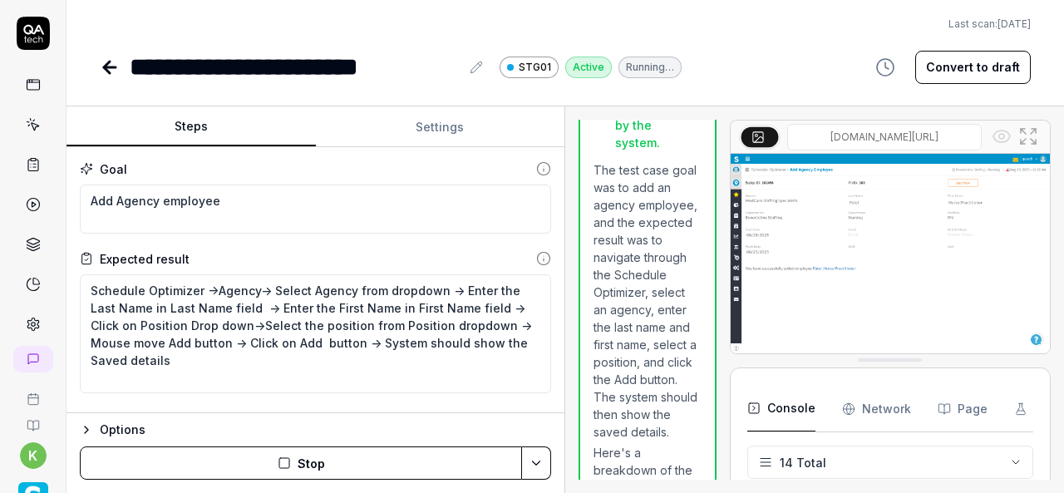
type textarea "*"
click at [114, 70] on icon at bounding box center [110, 67] width 20 height 20
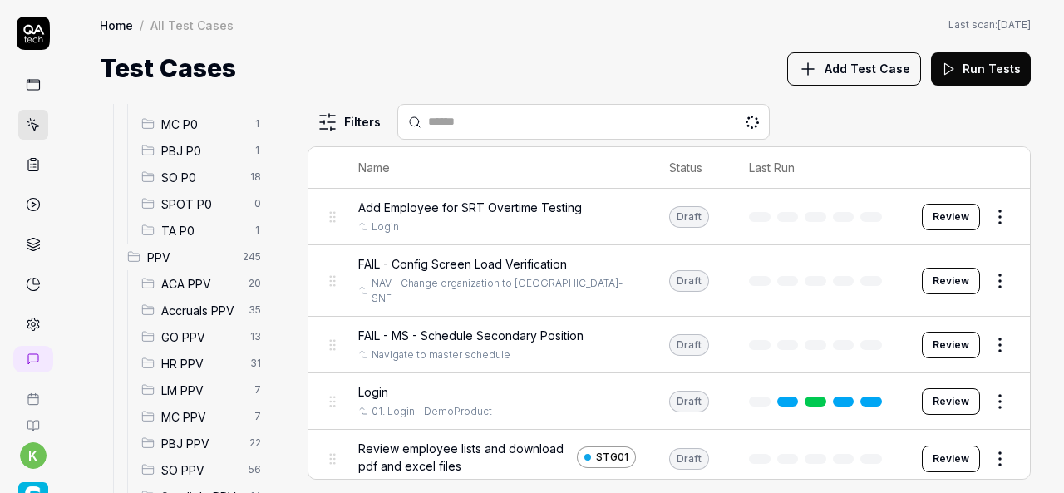
scroll to position [325, 0]
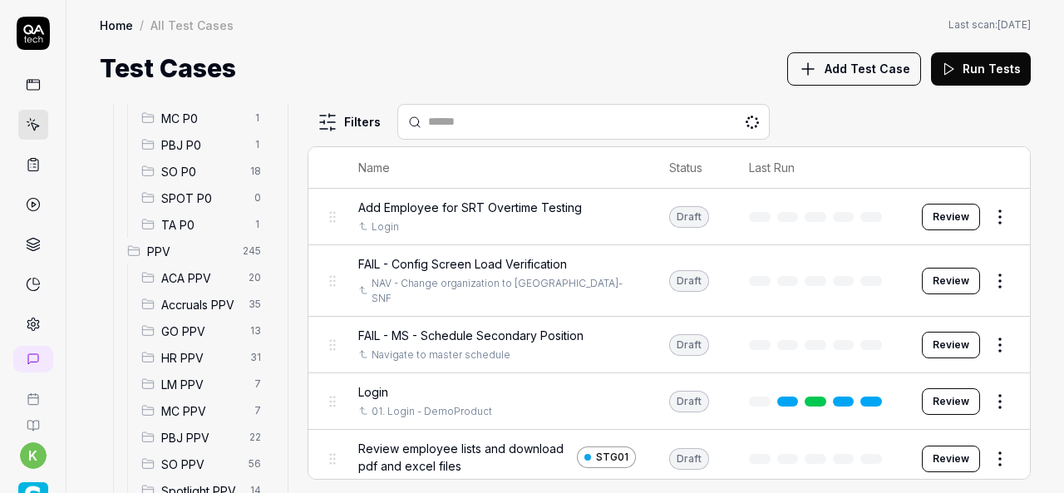
click at [208, 165] on span "SO P0" at bounding box center [200, 171] width 79 height 17
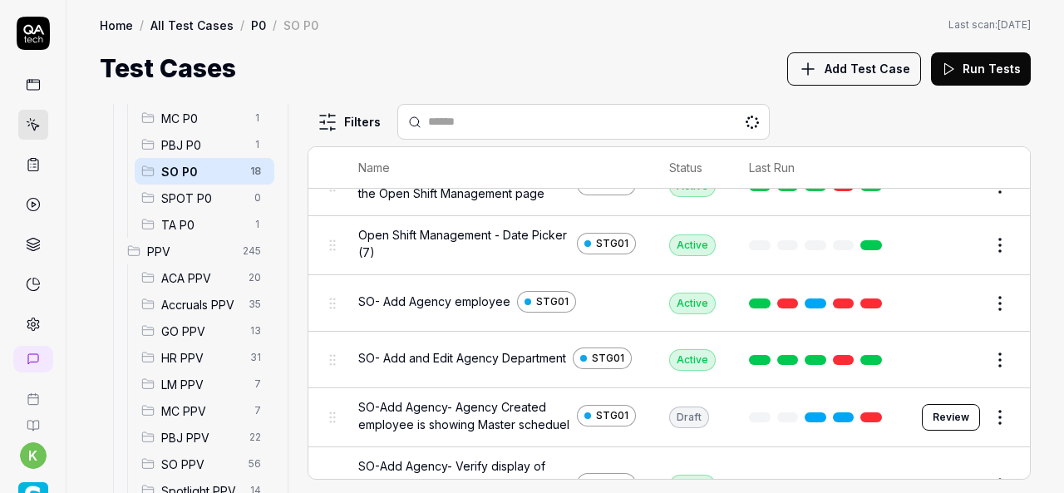
scroll to position [241, 0]
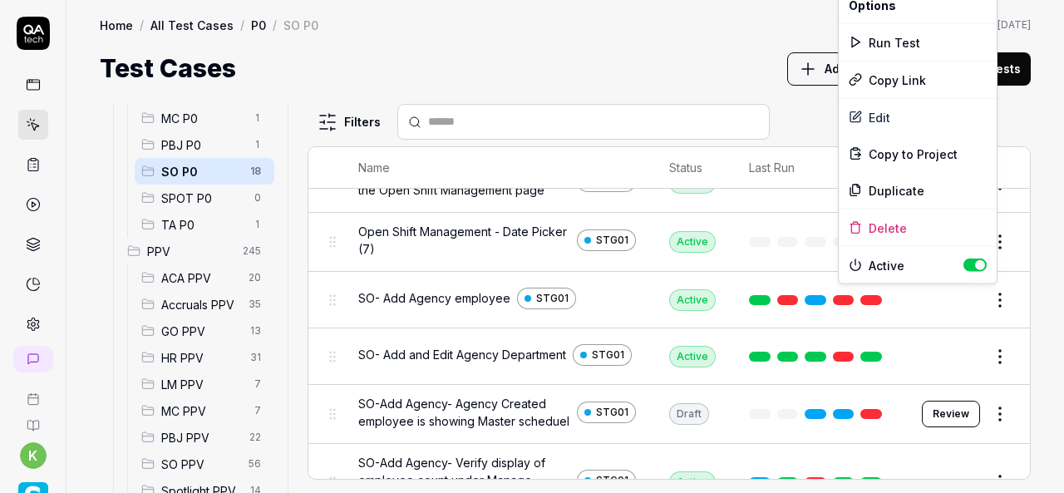
click at [989, 300] on html "k Home / All Test Cases / P0 / SO P0 Home / All Test Cases / P0 / SO P0 Last sc…" at bounding box center [532, 246] width 1064 height 493
click at [906, 42] on div "Run Test" at bounding box center [918, 42] width 158 height 37
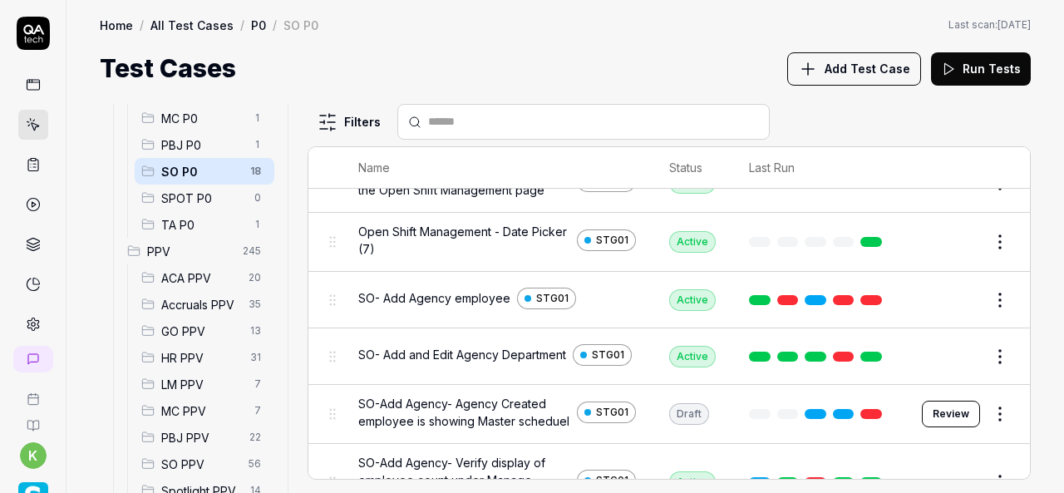
click at [447, 57] on div "Test Cases Add Test Case Run Tests" at bounding box center [565, 68] width 931 height 37
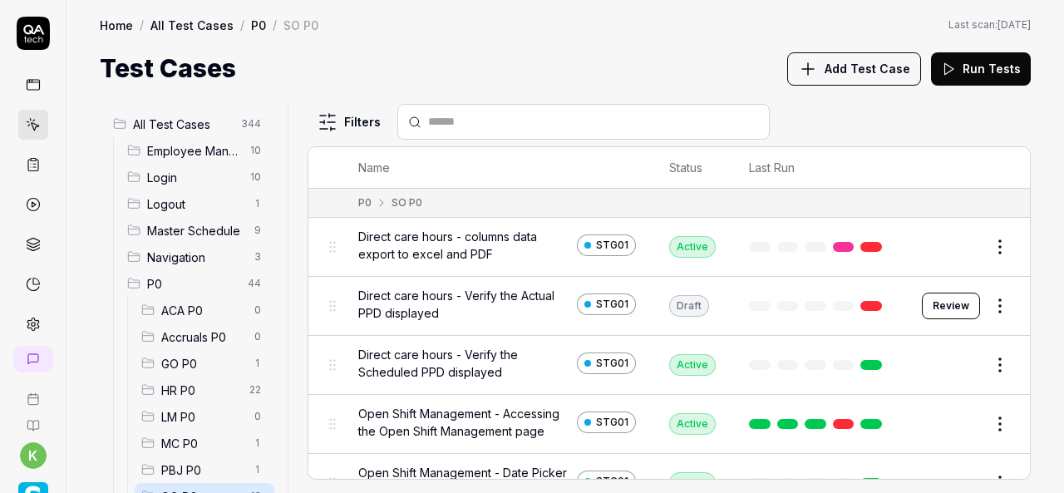
click at [439, 42] on div "Home / All Test Cases / P0 / SO P0 Home / All Test Cases / P0 / SO P0 Last scan…" at bounding box center [566, 43] width 998 height 87
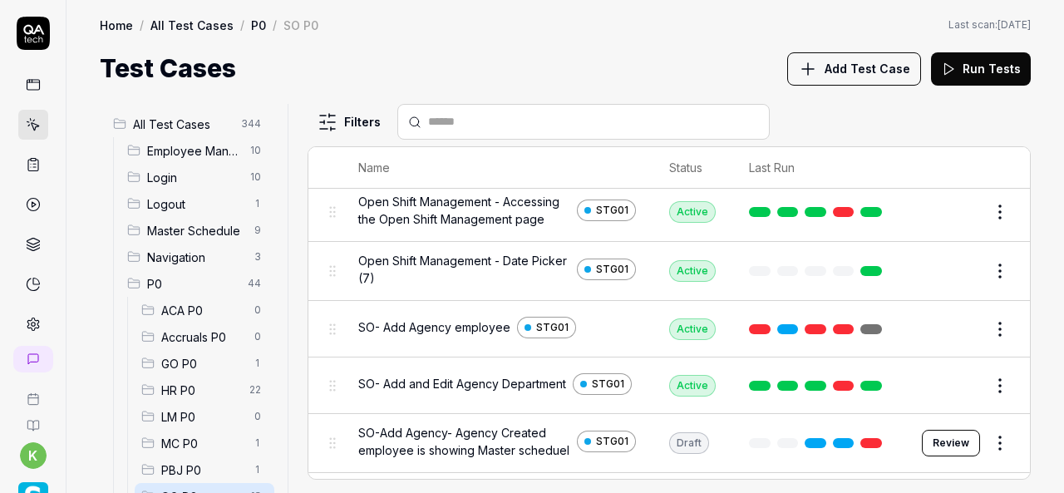
scroll to position [215, 0]
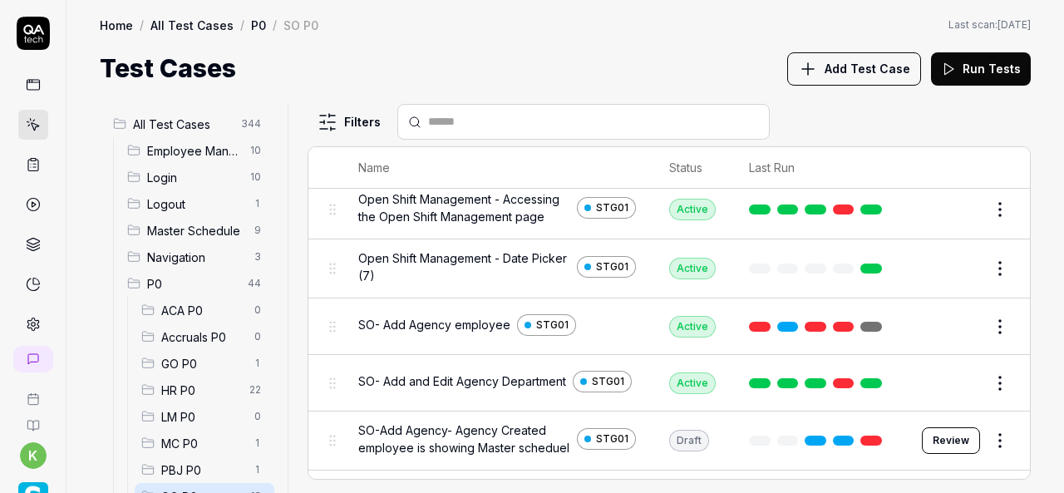
click at [861, 446] on link at bounding box center [872, 441] width 22 height 10
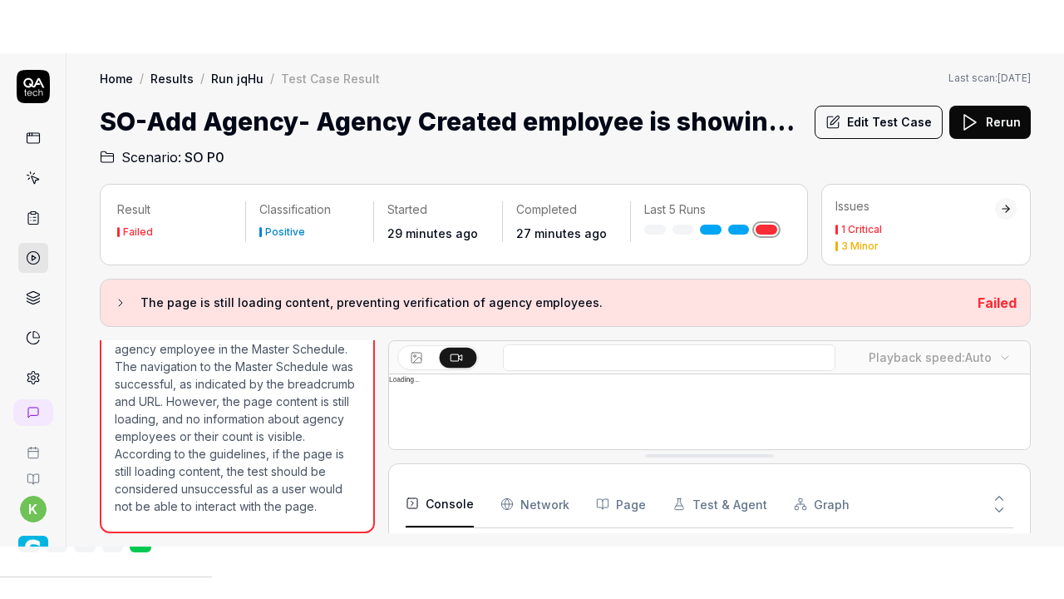
scroll to position [405, 0]
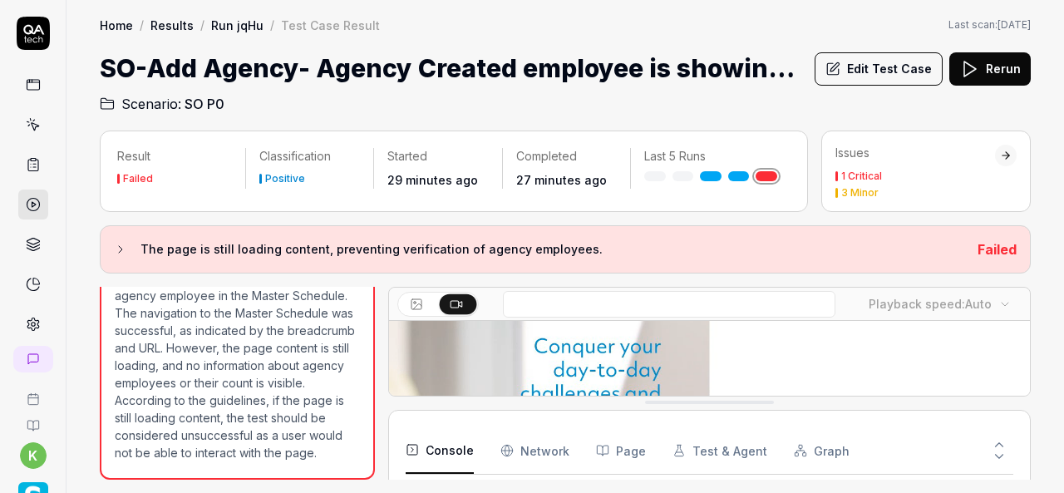
click at [464, 295] on button at bounding box center [458, 304] width 37 height 20
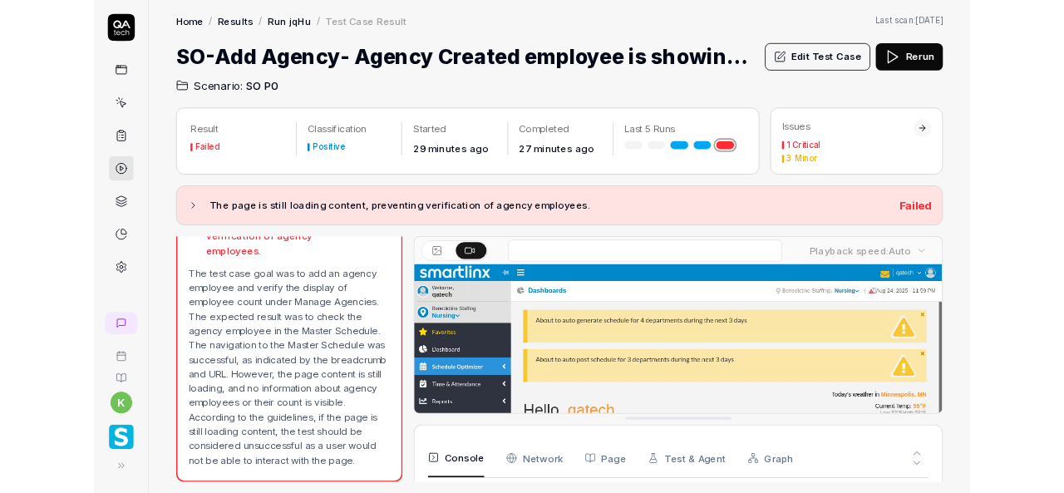
scroll to position [1158, 0]
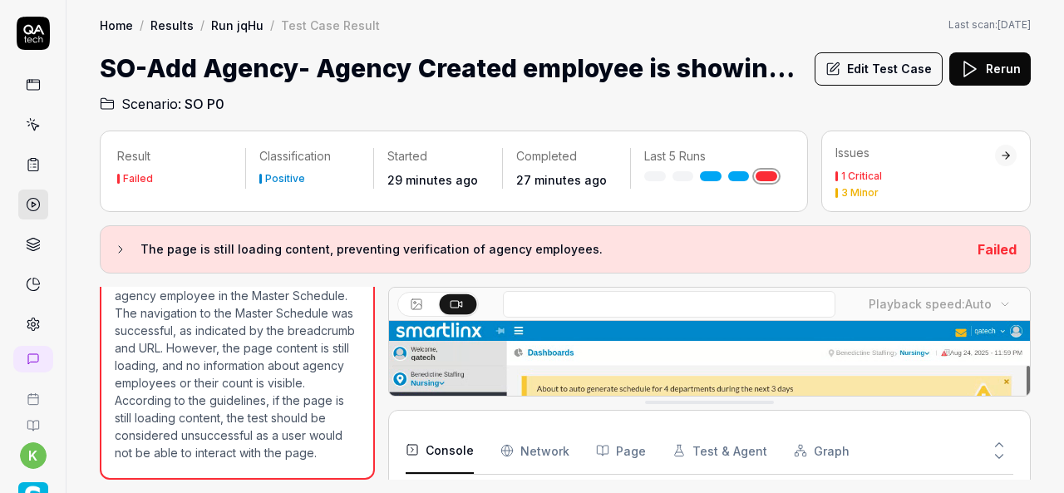
click at [451, 30] on div "Home / Results / Run jqHu / Test Case Result Last scan: Jun 5 2025" at bounding box center [565, 25] width 931 height 17
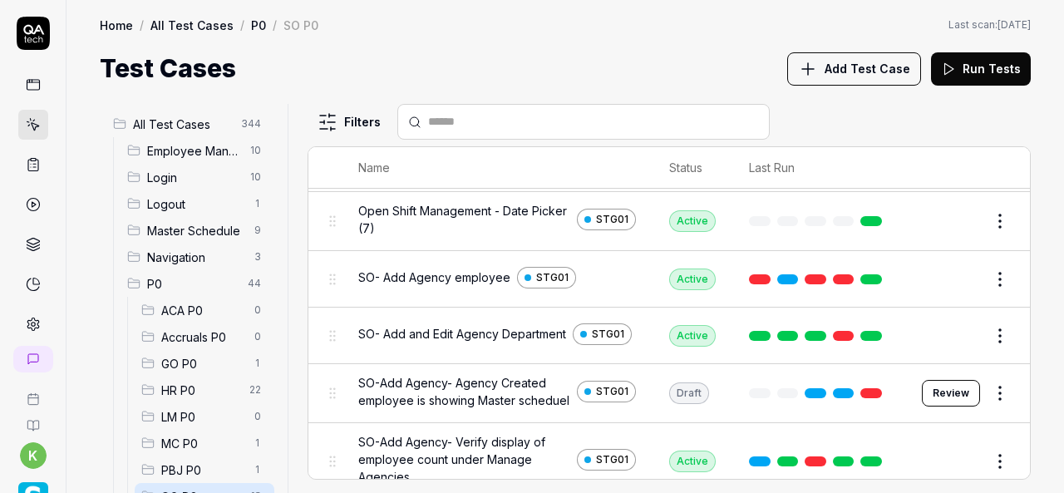
scroll to position [252, 0]
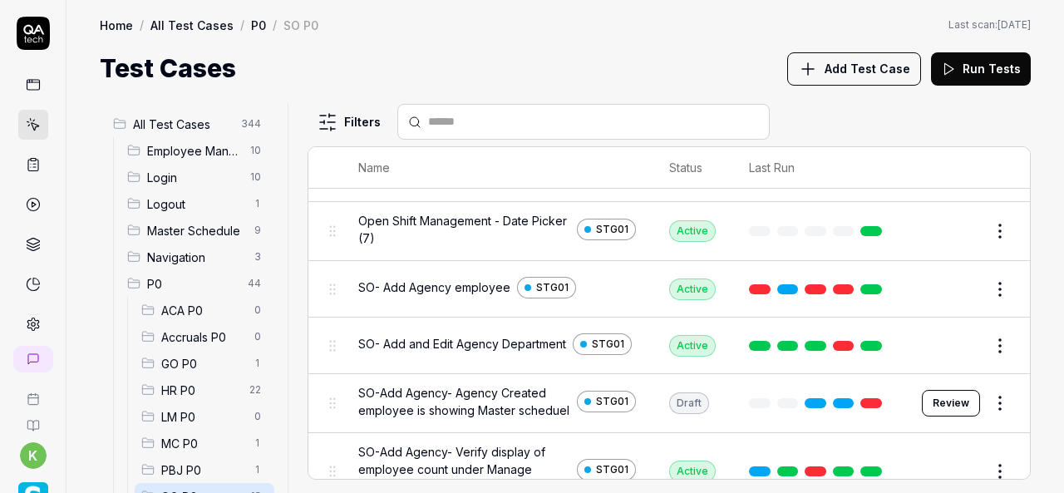
click at [992, 285] on html "k Home / All Test Cases / P0 / SO P0 Home / All Test Cases / P0 / SO P0 Last sc…" at bounding box center [532, 246] width 1064 height 493
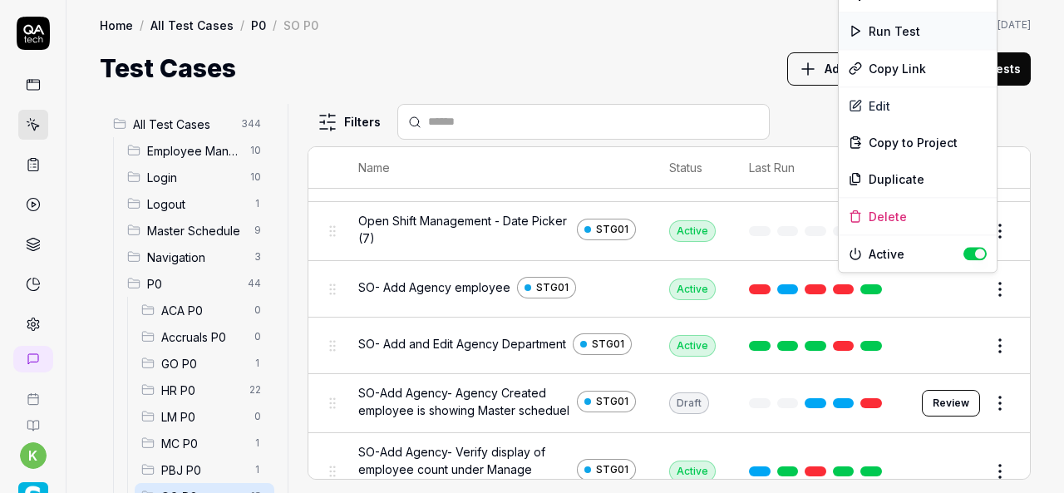
click at [903, 31] on div "Run Test" at bounding box center [918, 30] width 158 height 37
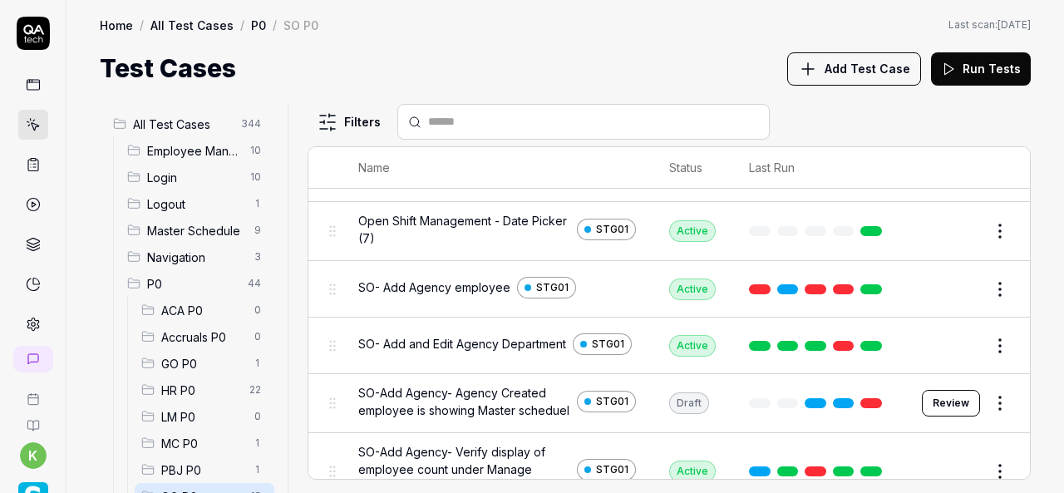
click at [637, 41] on div "Home / All Test Cases / P0 / SO P0 Home / All Test Cases / P0 / SO P0 Last scan…" at bounding box center [566, 43] width 998 height 87
click at [513, 48] on div "Home / All Test Cases / P0 / SO P0 Home / All Test Cases / P0 / SO P0 Last scan…" at bounding box center [566, 43] width 998 height 87
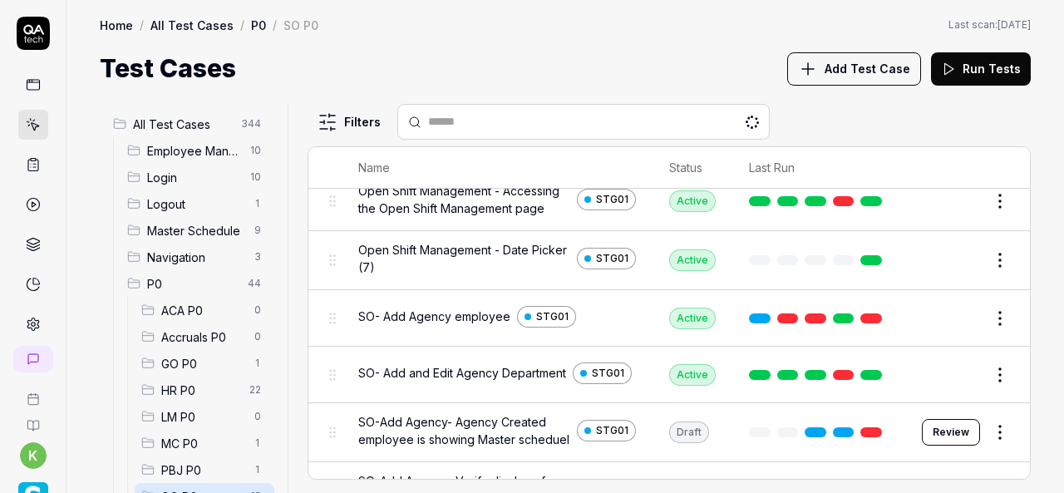
scroll to position [225, 0]
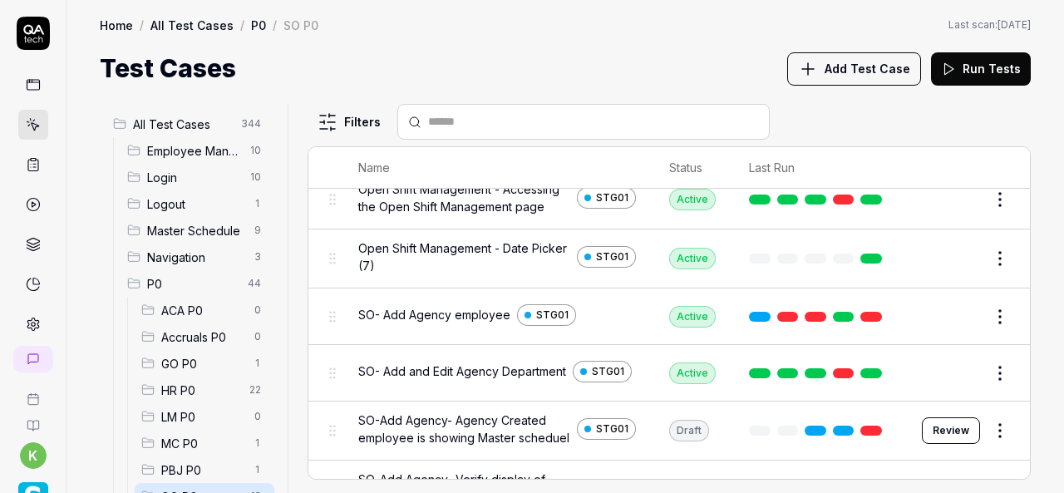
click at [867, 312] on link at bounding box center [872, 317] width 22 height 10
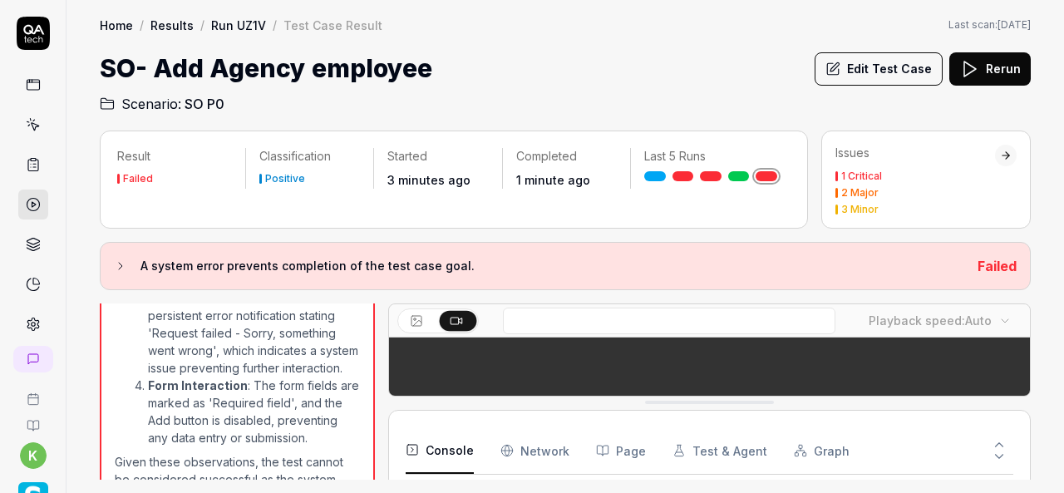
scroll to position [1171, 0]
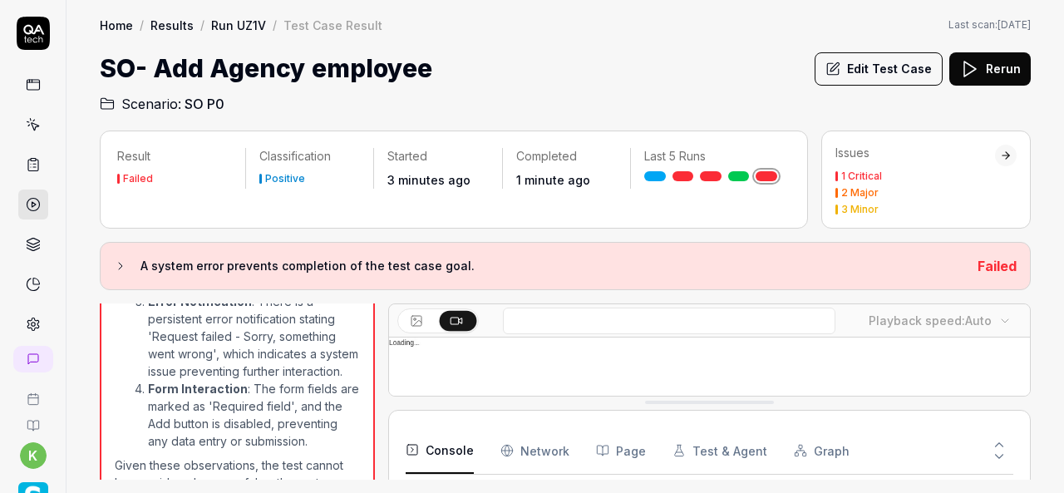
click at [464, 320] on button at bounding box center [458, 320] width 37 height 20
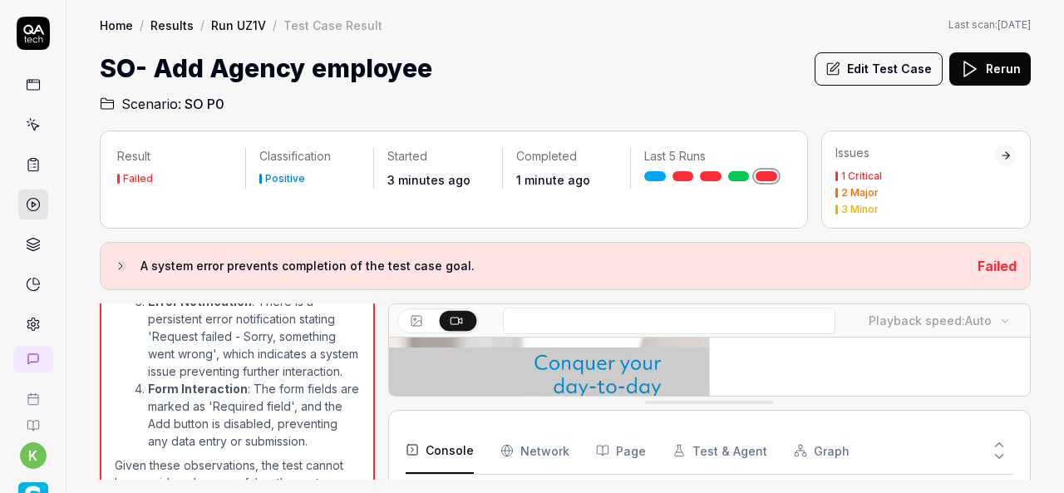
click at [464, 320] on button at bounding box center [458, 320] width 37 height 20
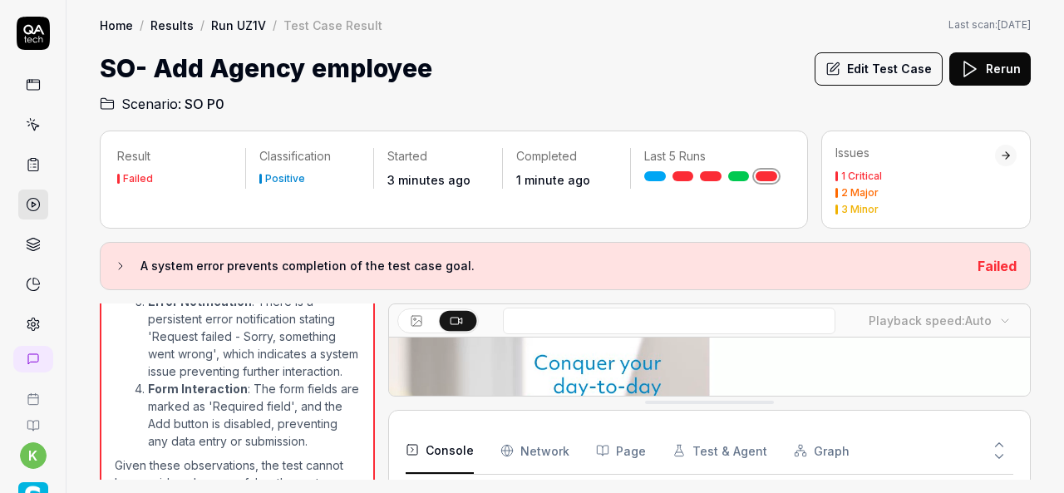
click at [464, 320] on button at bounding box center [458, 320] width 37 height 20
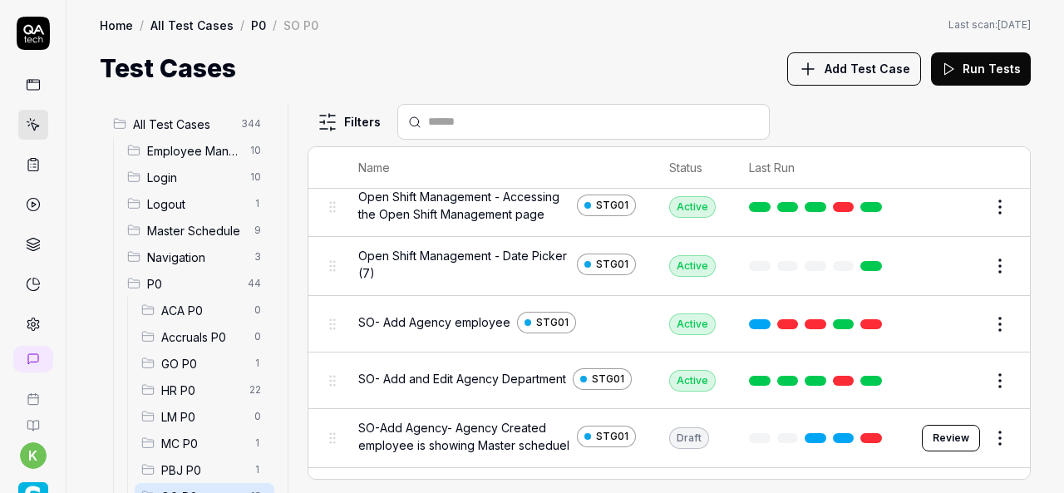
scroll to position [218, 0]
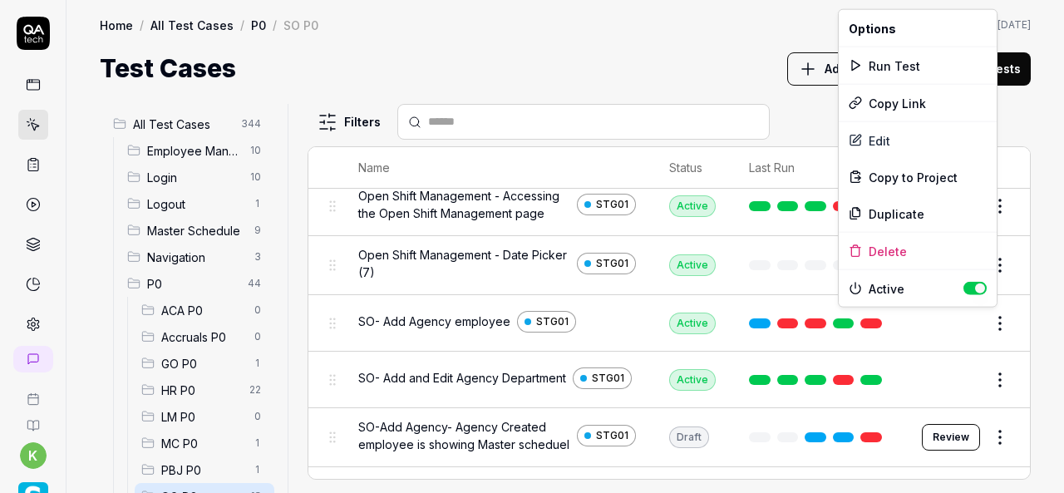
click at [990, 325] on html "k Home / All Test Cases / P0 / SO P0 Home / All Test Cases / P0 / SO P0 Last sc…" at bounding box center [532, 246] width 1064 height 493
click at [887, 67] on div "Run Test" at bounding box center [918, 65] width 158 height 37
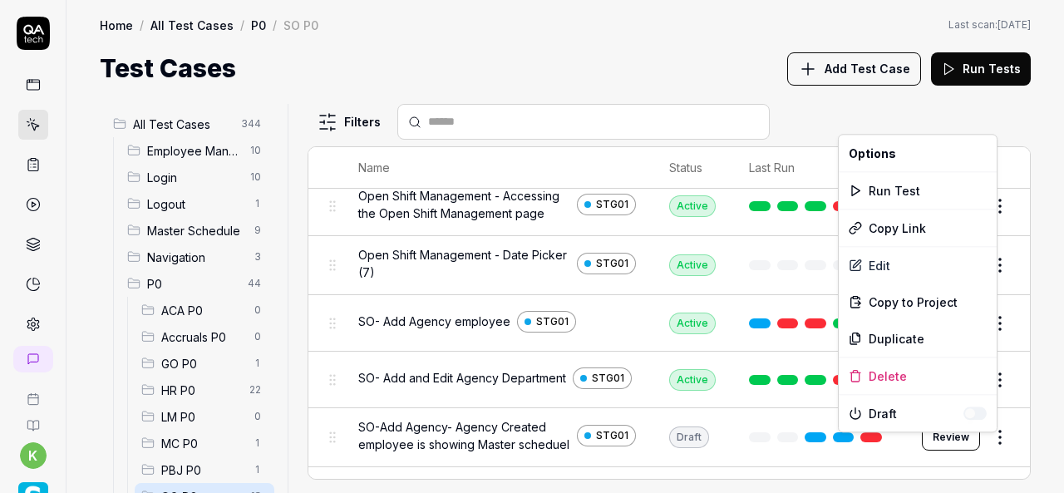
click at [988, 452] on html "k Home / All Test Cases / P0 / SO P0 Home / All Test Cases / P0 / SO P0 Last sc…" at bounding box center [532, 246] width 1064 height 493
click at [884, 183] on div "Run Test" at bounding box center [918, 190] width 158 height 37
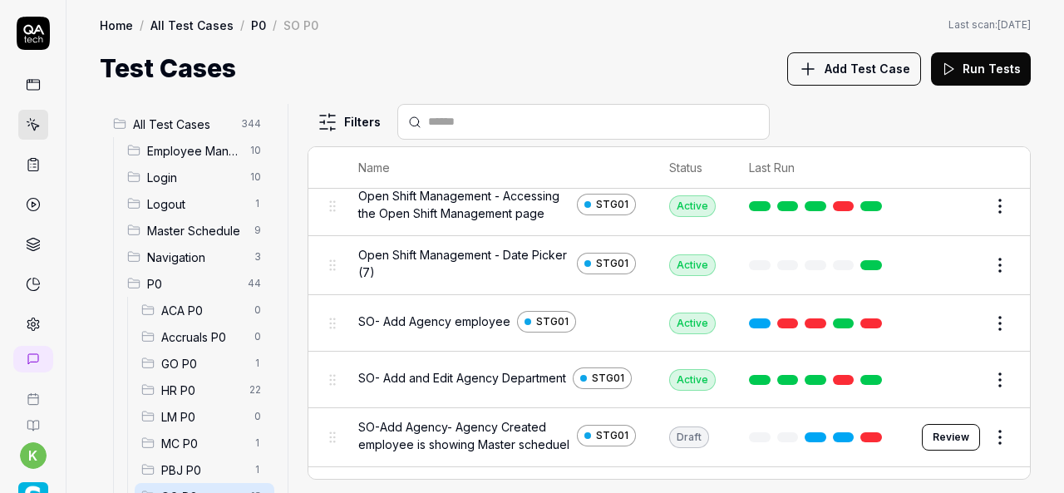
click at [580, 14] on div "Home / All Test Cases / P0 / SO P0 Home / All Test Cases / P0 / SO P0 Last scan…" at bounding box center [566, 43] width 998 height 87
click at [712, 47] on div "Home / All Test Cases / P0 / SO P0 Home / All Test Cases / P0 / SO P0 Last scan…" at bounding box center [566, 43] width 998 height 87
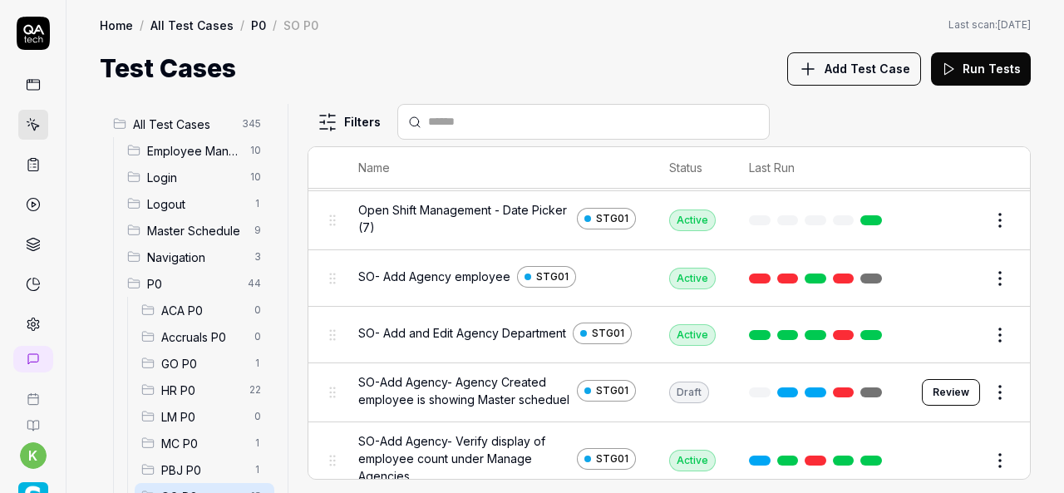
scroll to position [259, 0]
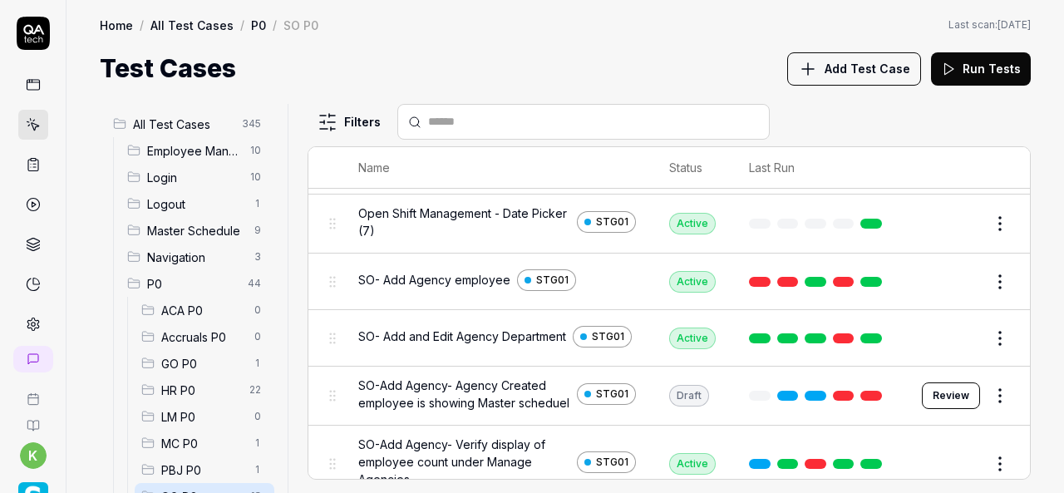
click at [953, 279] on button "Edit" at bounding box center [961, 282] width 40 height 27
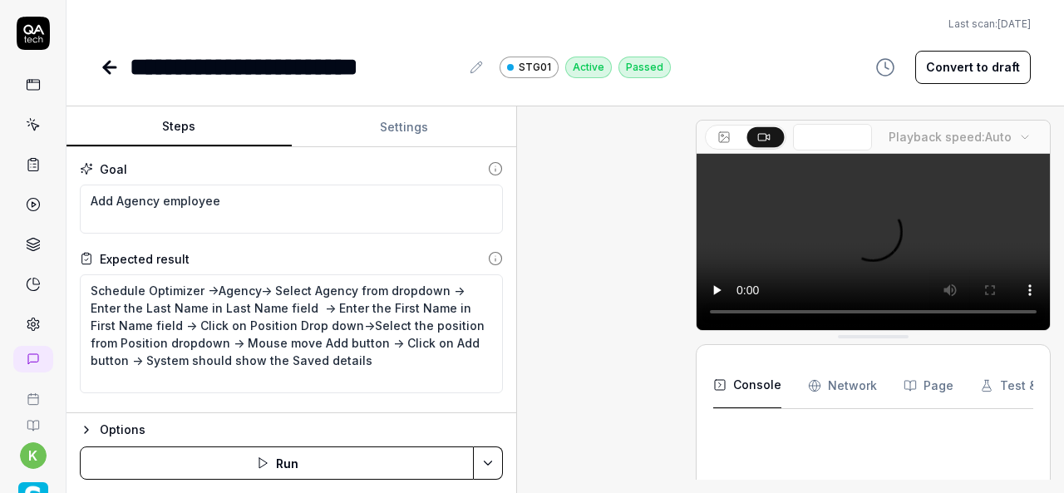
click at [518, 309] on div "Steps Settings Goal Add Agency employee Expected result Schedule Optimizer ->Ag…" at bounding box center [566, 299] width 998 height 387
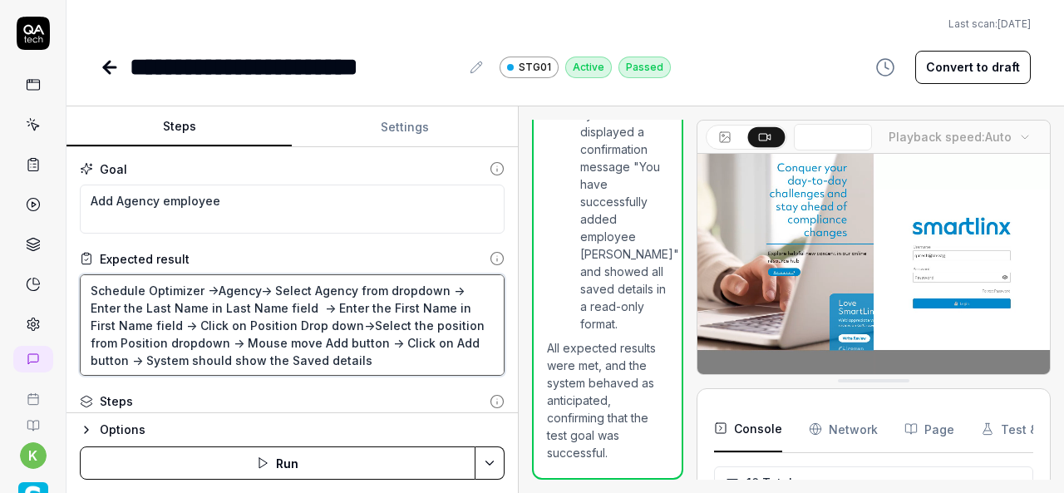
scroll to position [667, 0]
click at [336, 358] on textarea "Schedule Optimizer ->Agency-> Select Agency from dropdown -> Enter the Last Nam…" at bounding box center [292, 324] width 425 height 101
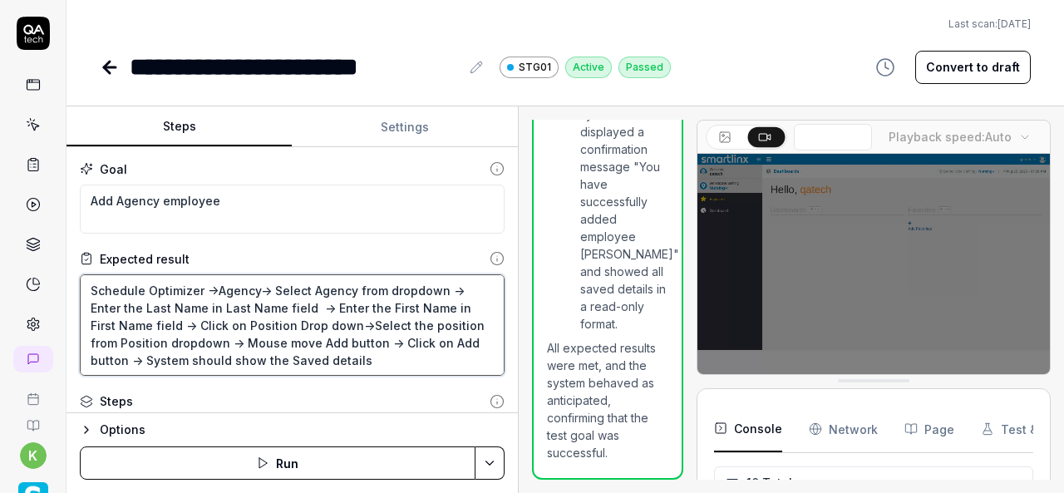
scroll to position [825, 0]
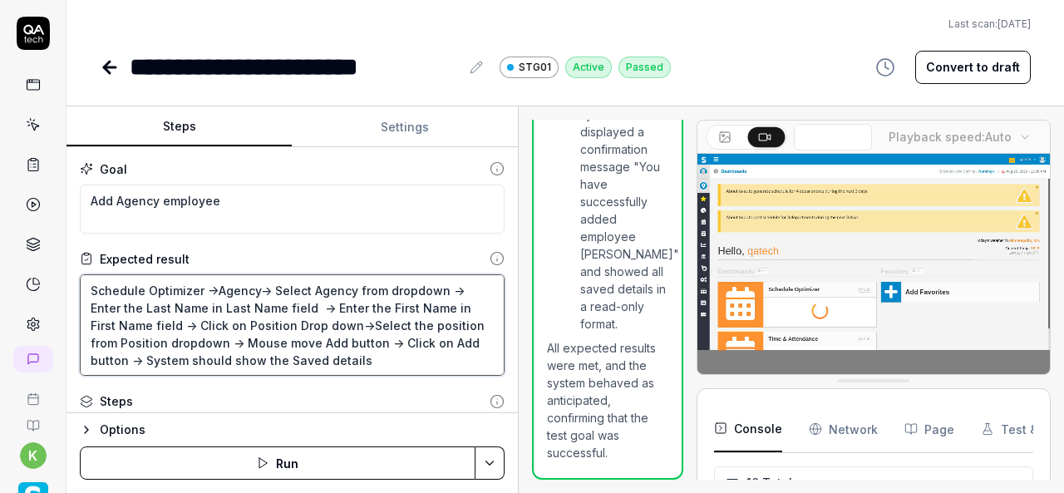
drag, startPoint x: 336, startPoint y: 358, endPoint x: 90, endPoint y: 293, distance: 254.8
click at [90, 293] on textarea "Schedule Optimizer ->Agency-> Select Agency from dropdown -> Enter the Last Nam…" at bounding box center [292, 324] width 425 height 101
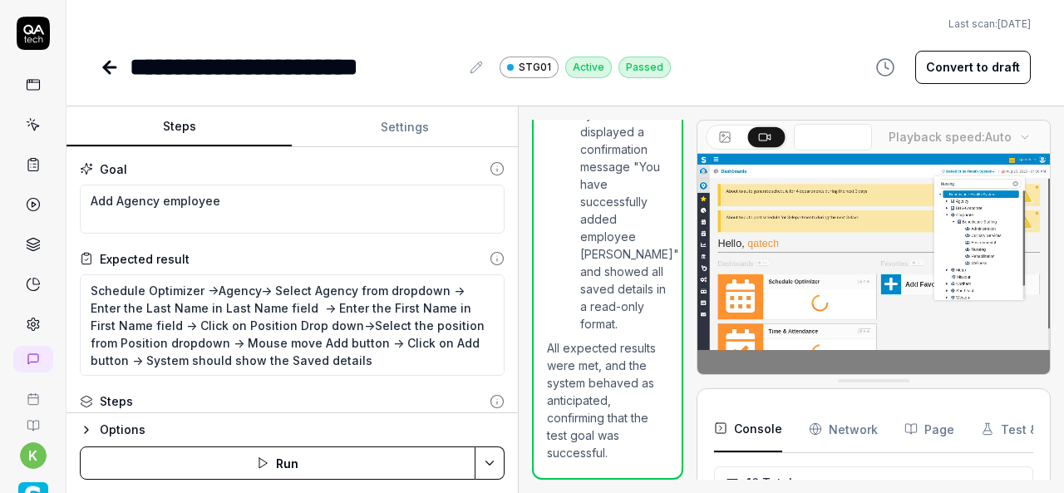
click at [115, 67] on icon at bounding box center [110, 67] width 12 height 0
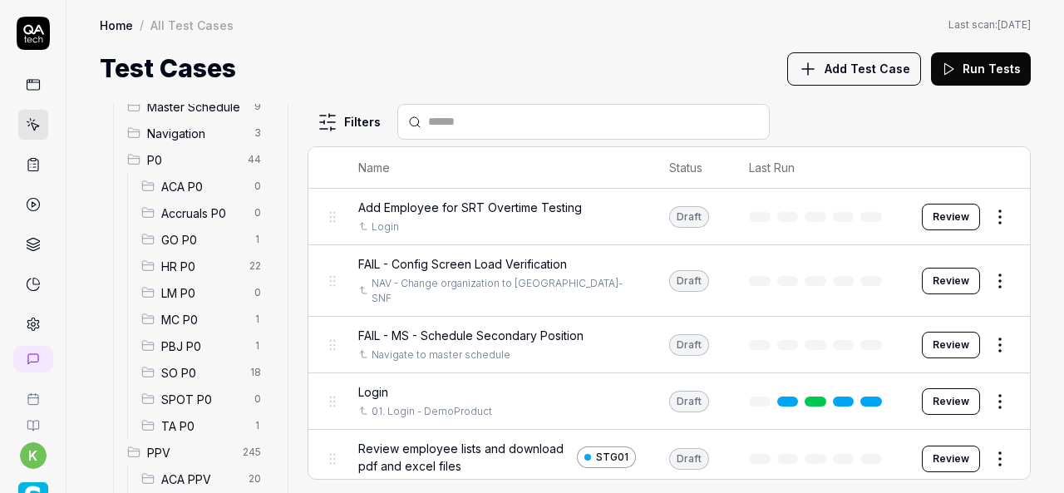
scroll to position [125, 0]
click at [199, 377] on span "SO P0" at bounding box center [200, 371] width 79 height 17
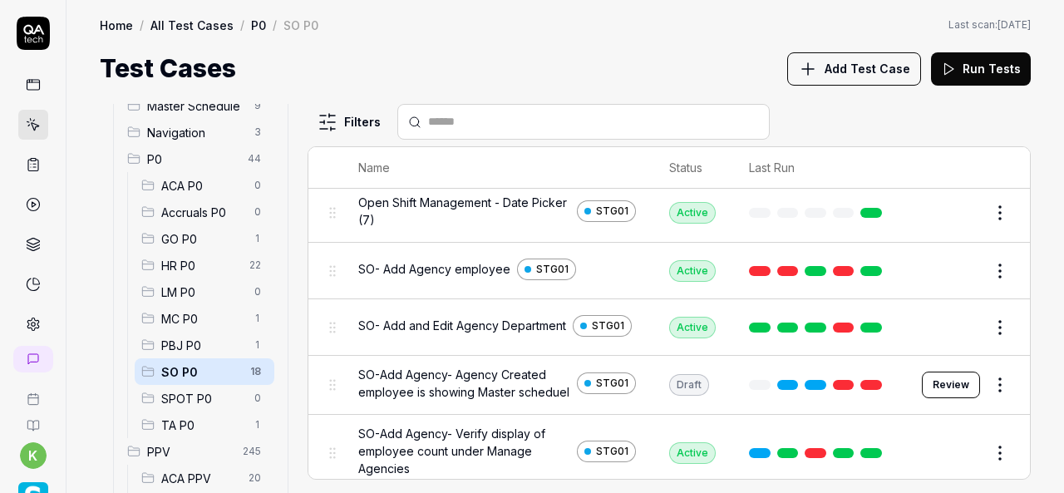
scroll to position [271, 0]
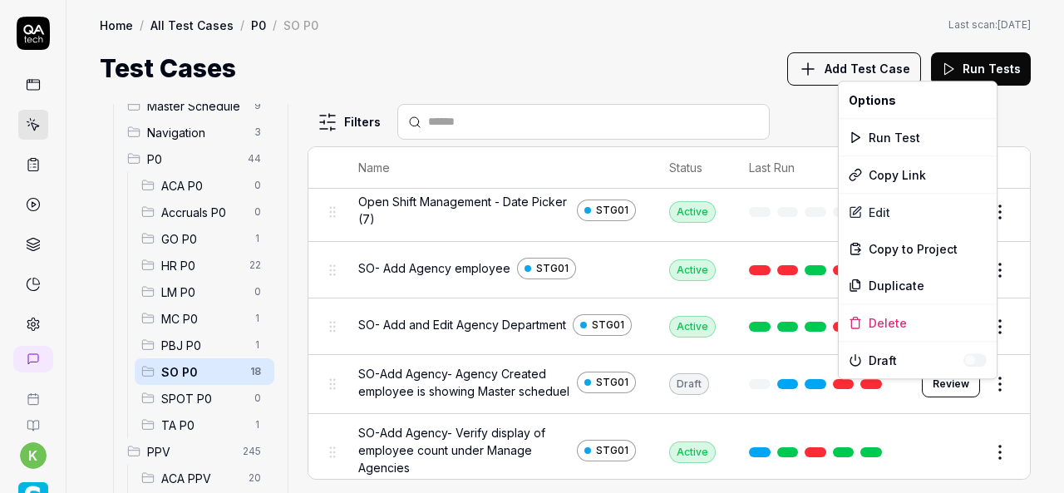
click at [989, 394] on html "k Home / All Test Cases / P0 / SO P0 Home / All Test Cases / P0 / SO P0 Last sc…" at bounding box center [532, 246] width 1064 height 493
click at [873, 209] on div "Edit" at bounding box center [918, 212] width 158 height 37
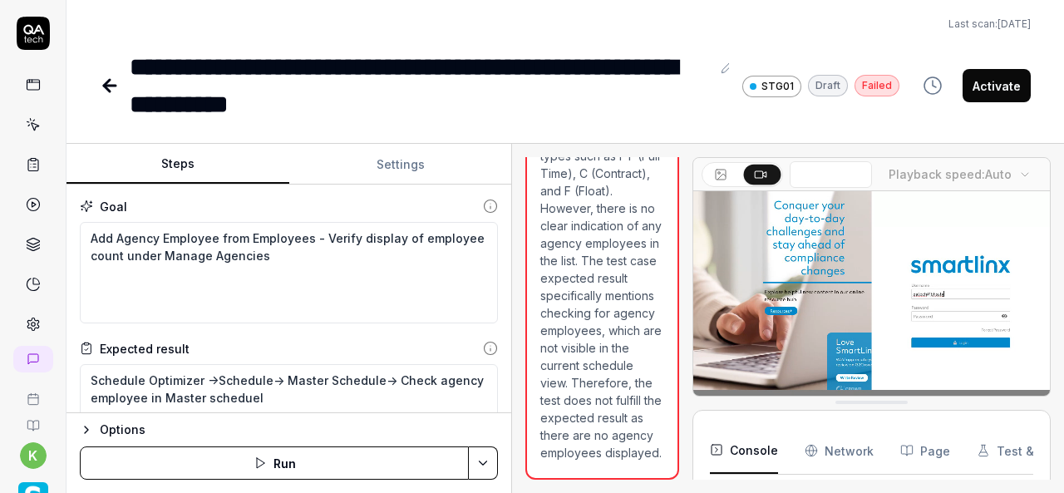
scroll to position [2077, 0]
click at [519, 330] on div "Steps Settings Goal Add Agency Employee from Employees - Verify display of empl…" at bounding box center [566, 318] width 998 height 349
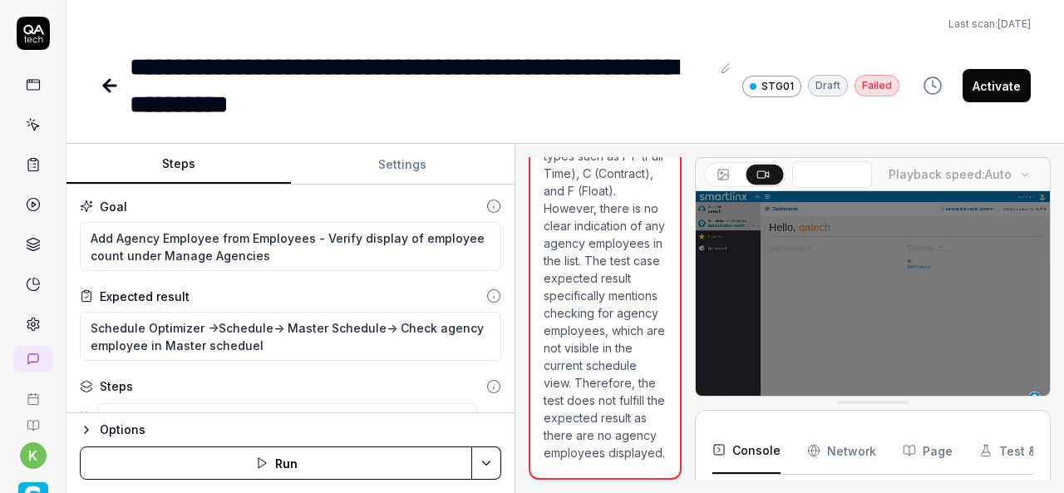
scroll to position [521, 0]
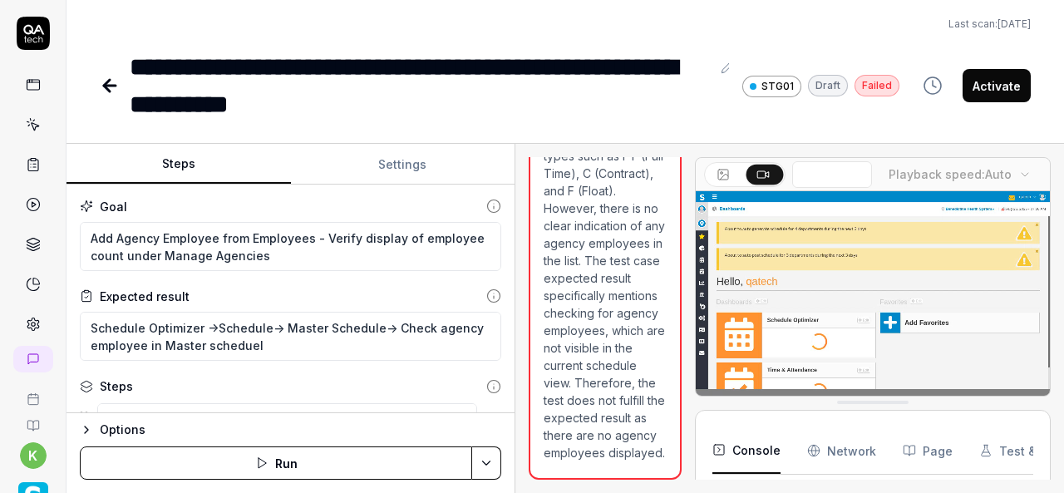
click at [96, 378] on div "Steps" at bounding box center [106, 386] width 53 height 17
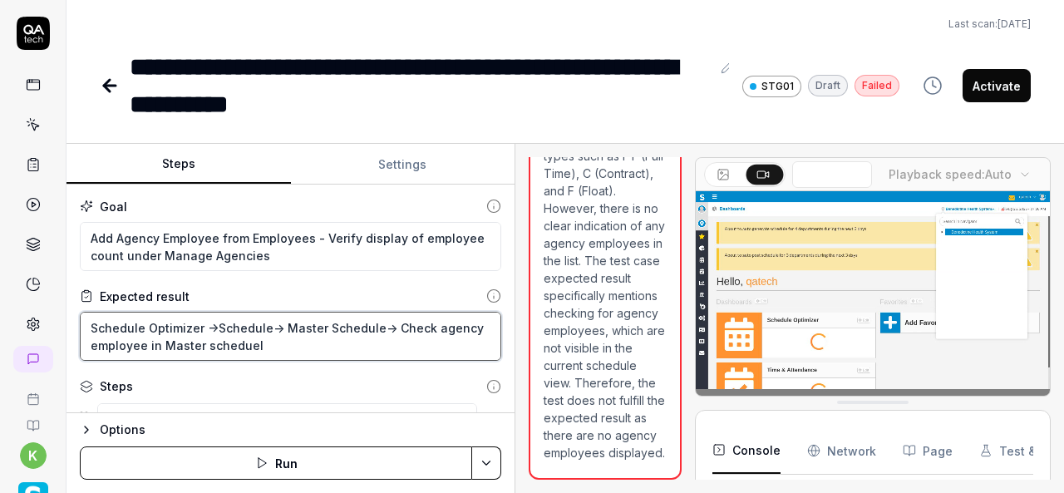
click at [89, 326] on textarea "Schedule Optimizer ->Schedule-> Master Schedule-> Check agency employee in Mast…" at bounding box center [291, 336] width 422 height 49
type textarea "*"
type textarea "Schedule Optimizer ->Schedule-> Master Schedule-> Check agency employee in Mast…"
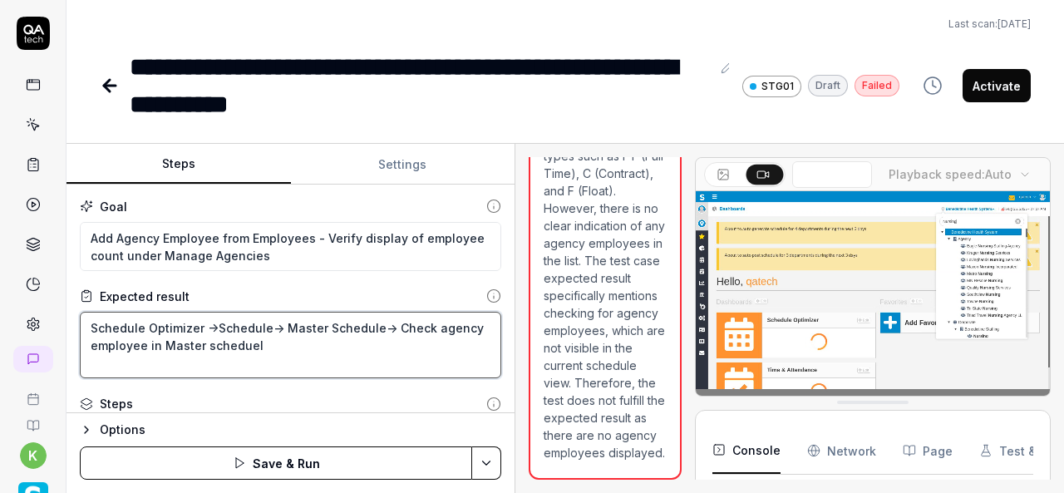
type textarea "*"
type textarea "Schedule Optimizer ->Schedule-> Master Schedule-> Check agency employee in Mast…"
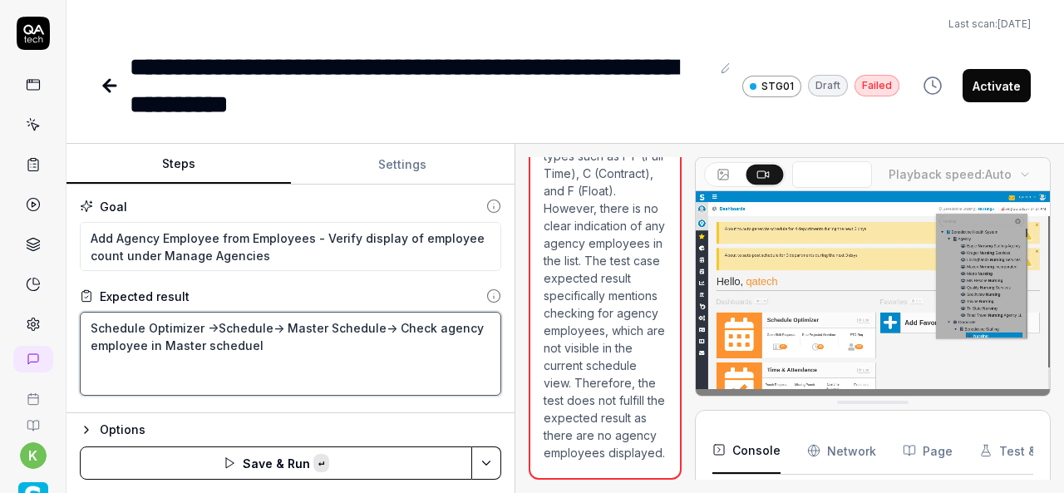
paste textarea "Schedule Optimizer ->Agency-> Select Agency from dropdown -> Enter the Last Nam…"
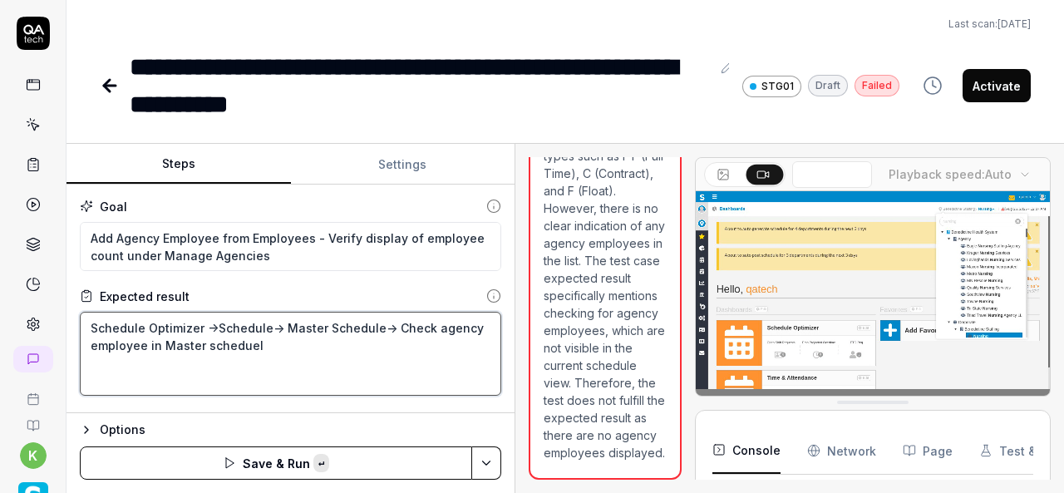
type textarea "*"
type textarea "Schedule Optimizer ->Agency-> Select Agency from dropdown -> Enter the Last Nam…"
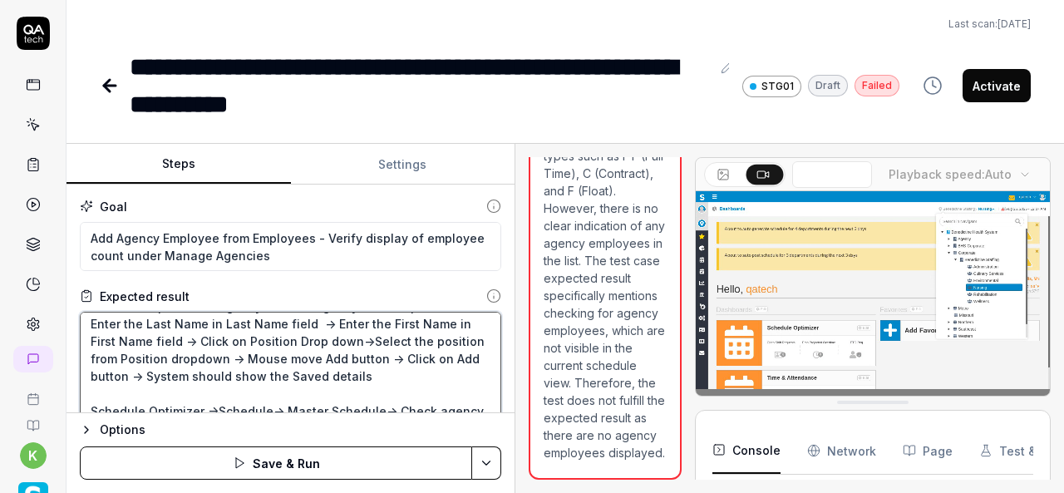
scroll to position [25, 0]
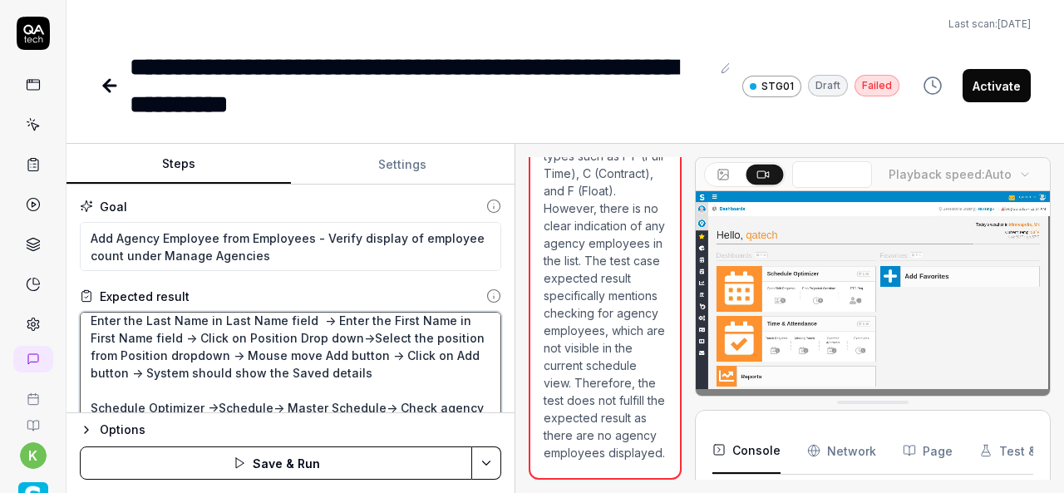
click at [443, 375] on textarea "Schedule Optimizer ->Agency-> Select Agency from dropdown -> Enter the Last Nam…" at bounding box center [291, 371] width 422 height 119
type textarea "*"
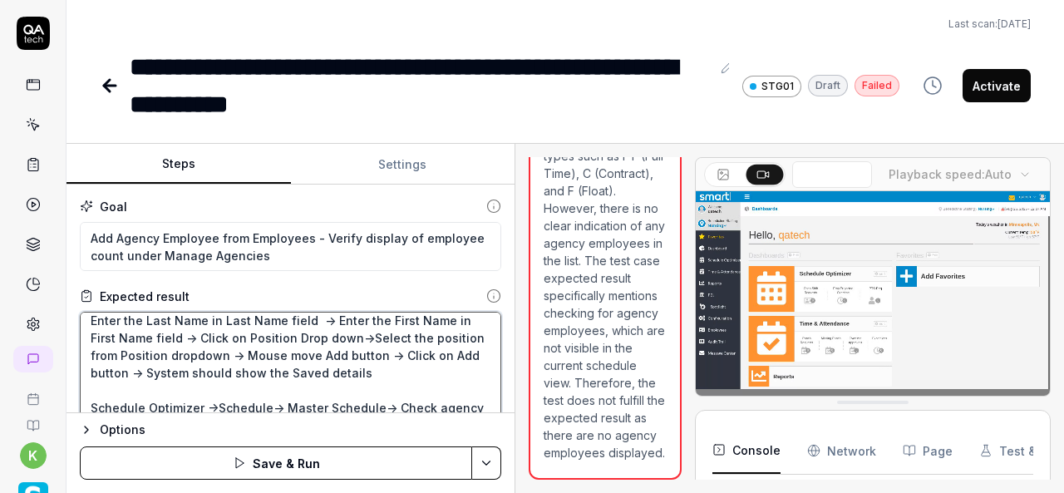
type textarea "Schedule Optimizer ->Agency-> Select Agency from dropdown -> Enter the Last Nam…"
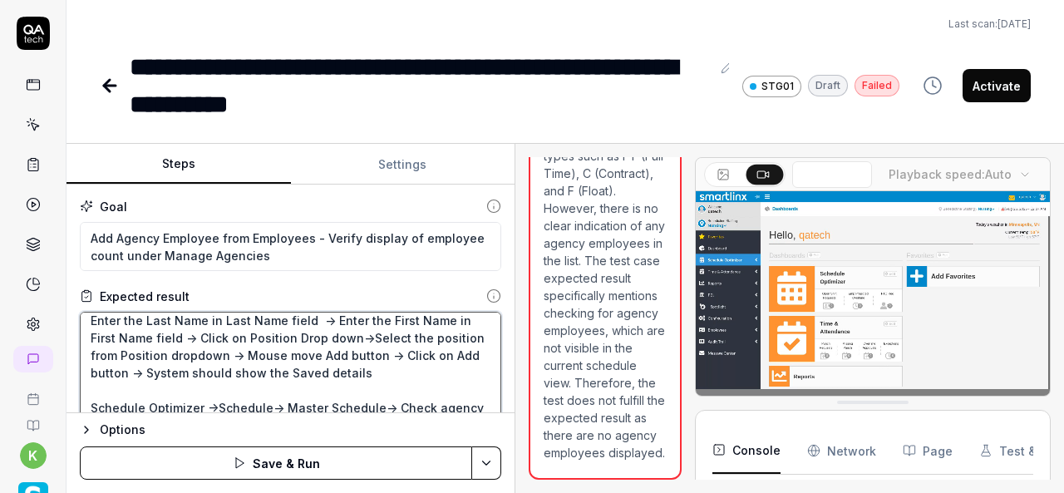
type textarea "*"
type textarea "Schedule Optimizer ->Agency-> Select Agency from dropdown -> Enter the Last Nam…"
type textarea "*"
type textarea "Schedule Optimizer ->Agency-> Select Agency from dropdown -> Enter the Last Nam…"
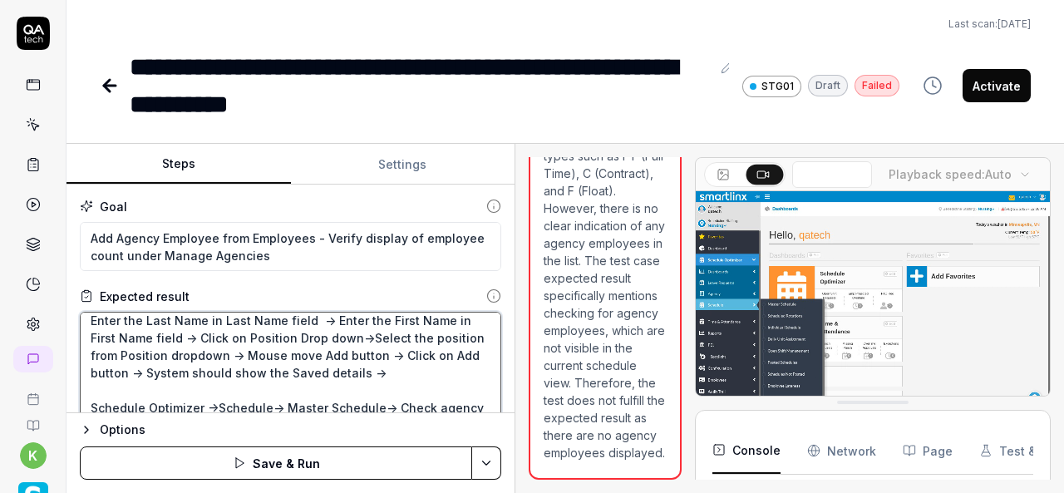
type textarea "*"
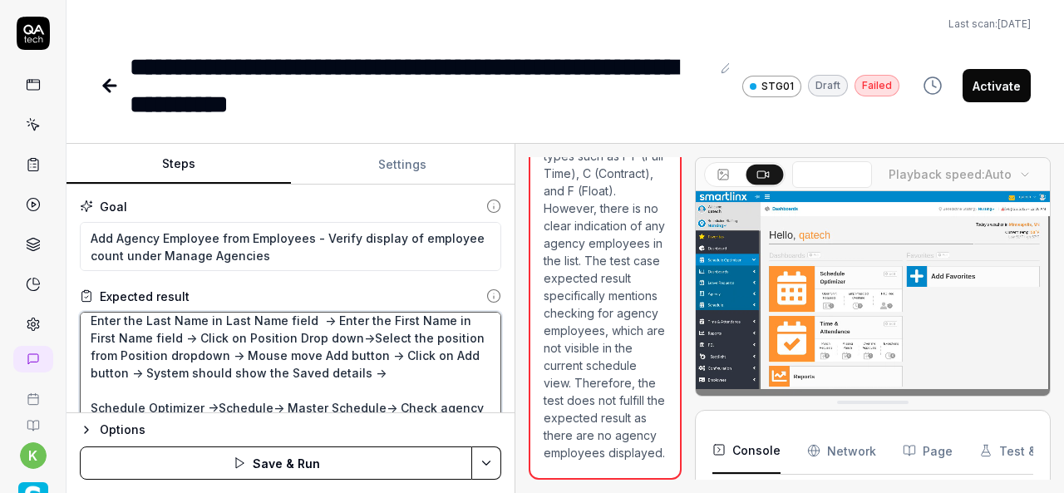
scroll to position [35, 0]
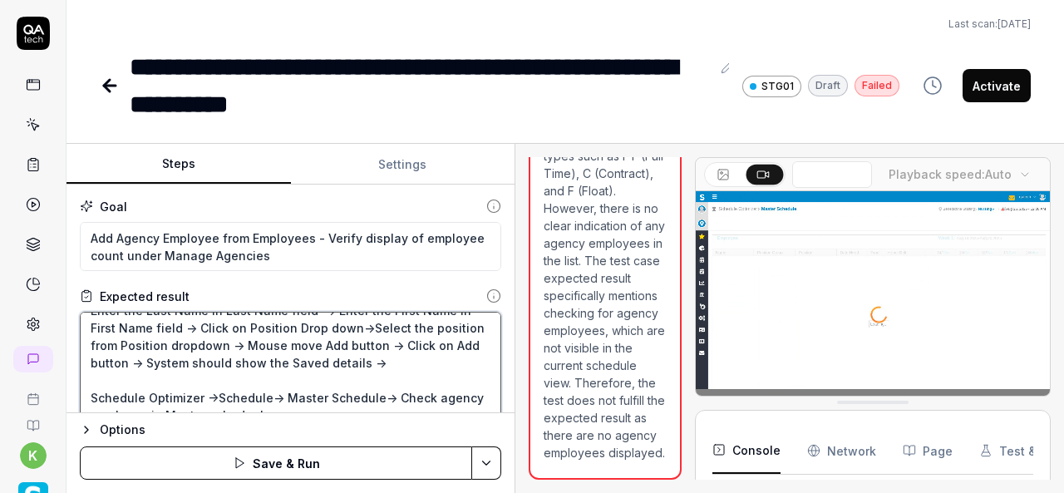
type textarea "Schedule Optimizer ->Agency-> Select Agency from dropdown -> Enter the Last Nam…"
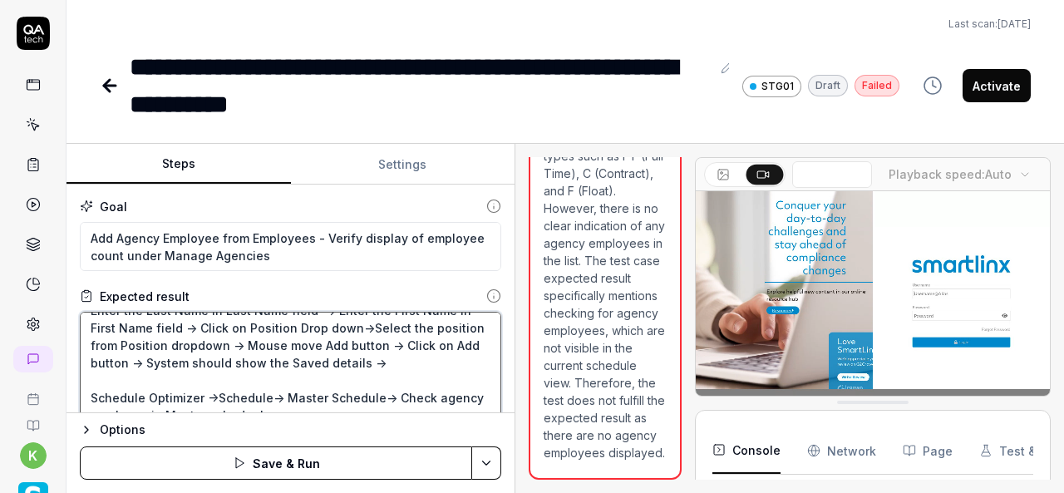
click at [194, 395] on textarea "Schedule Optimizer ->Agency-> Select Agency from dropdown -> Enter the Last Nam…" at bounding box center [291, 371] width 422 height 119
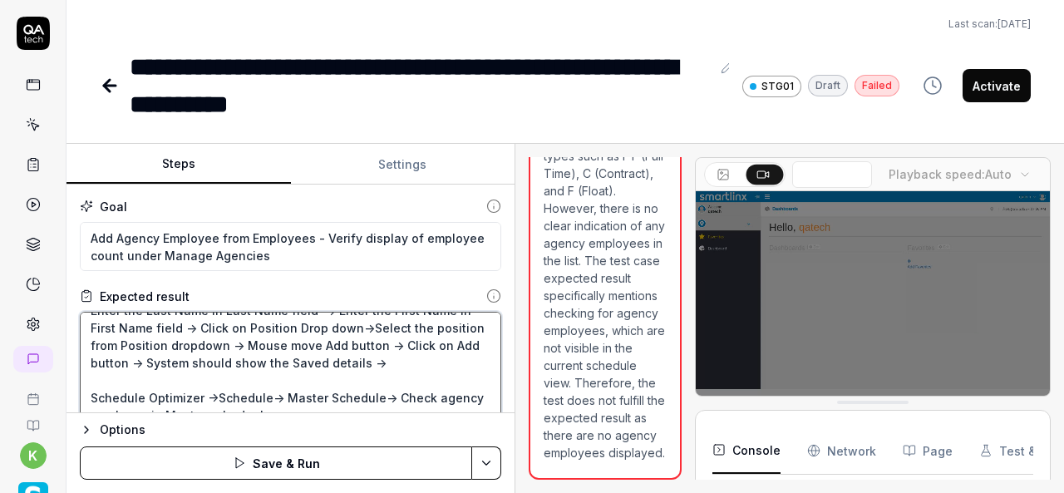
click at [215, 395] on textarea "Schedule Optimizer ->Agency-> Select Agency from dropdown -> Enter the Last Nam…" at bounding box center [291, 371] width 422 height 119
click at [91, 397] on textarea "Schedule Optimizer ->Agency-> Select Agency from dropdown -> Enter the Last Nam…" at bounding box center [291, 371] width 422 height 119
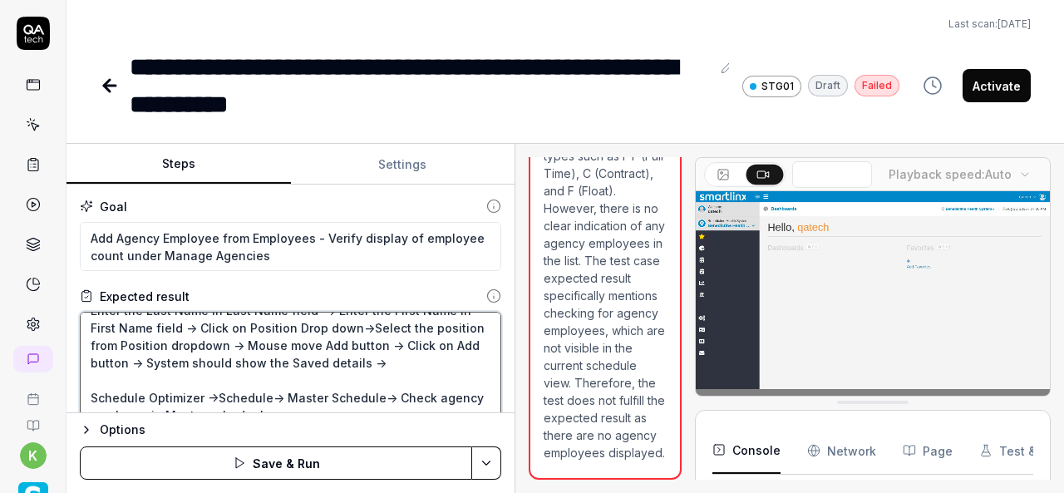
type textarea "*"
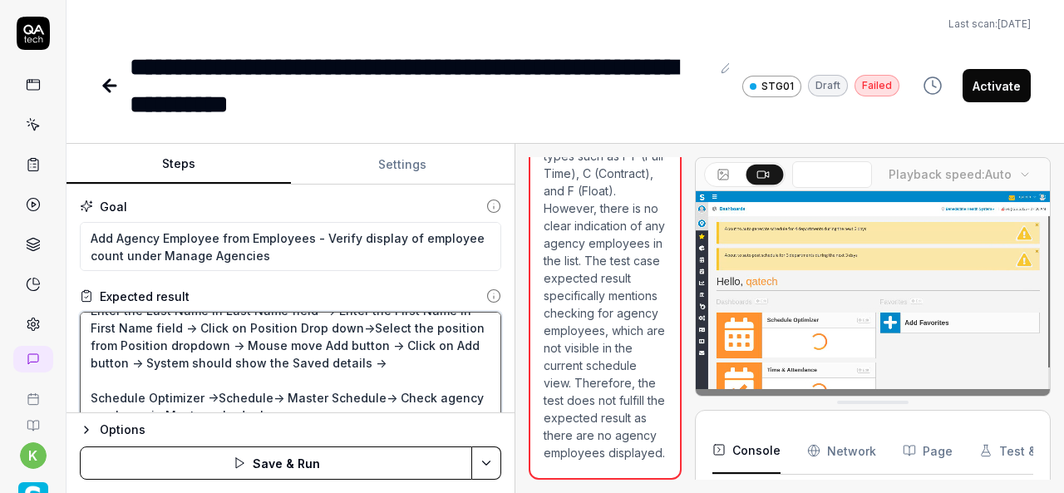
type textarea "Schedule Optimizer ->Agency-> Select Agency from dropdown -> Enter the Last Nam…"
type textarea "*"
type textarea "Schedule Optimizer ->Agency-> Select Agency from dropdown -> Enter the Last Nam…"
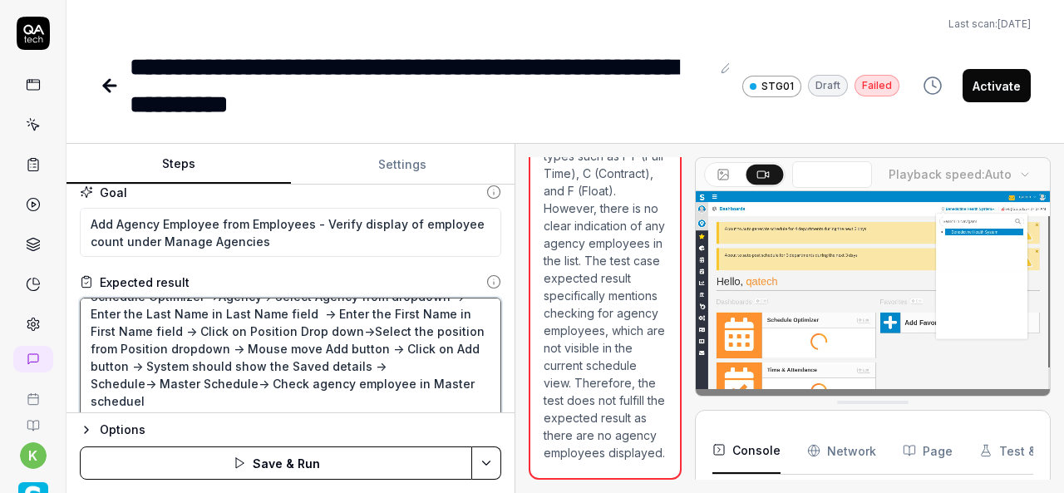
scroll to position [15, 0]
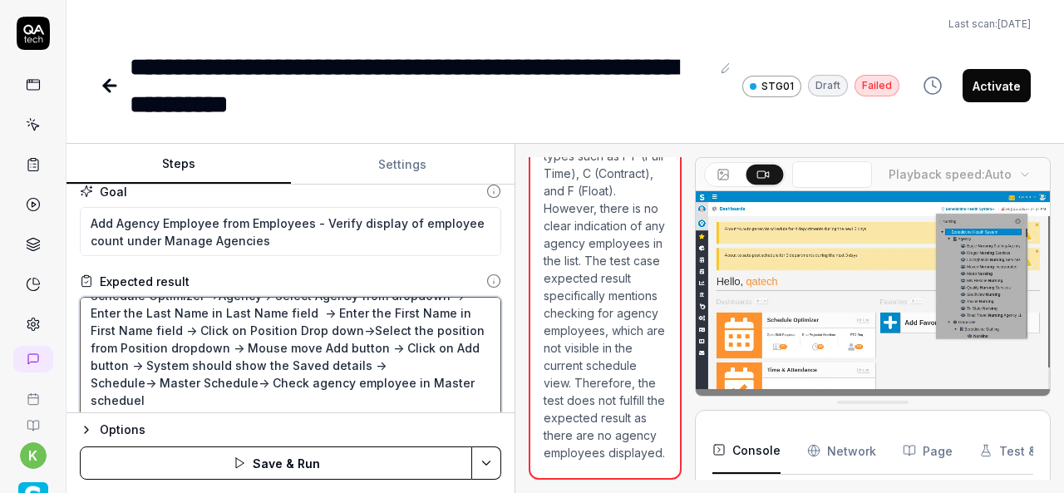
click at [139, 382] on textarea "Schedule Optimizer ->Agency-> Select Agency from dropdown -> Enter the Last Nam…" at bounding box center [291, 356] width 422 height 119
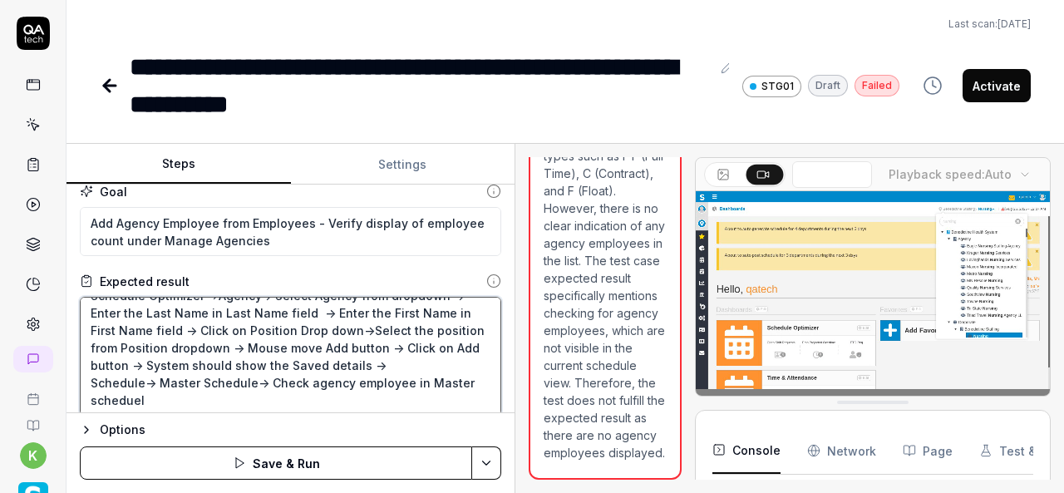
click at [83, 375] on textarea "Schedule Optimizer ->Agency-> Select Agency from dropdown -> Enter the Last Nam…" at bounding box center [291, 356] width 422 height 119
type textarea "*"
type textarea "Schedule Optimizer ->Agency-> Select Agency from dropdown -> Enter the Last Nam…"
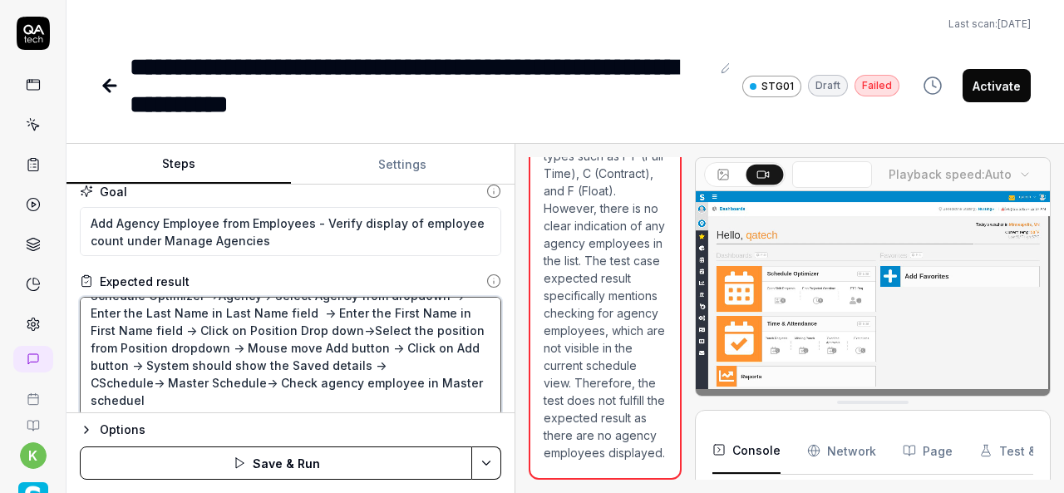
type textarea "*"
type textarea "Schedule Optimizer ->Agency-> Select Agency from dropdown -> Enter the Last Nam…"
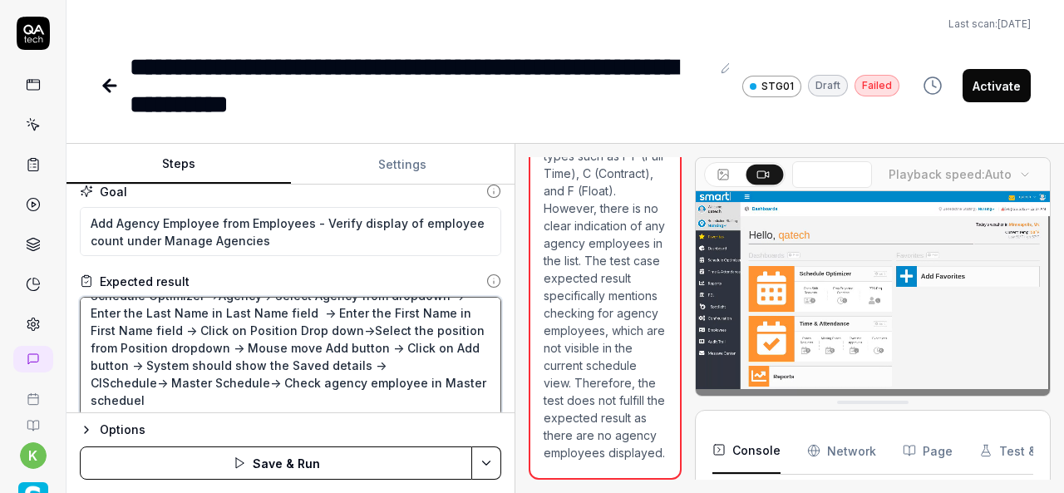
type textarea "*"
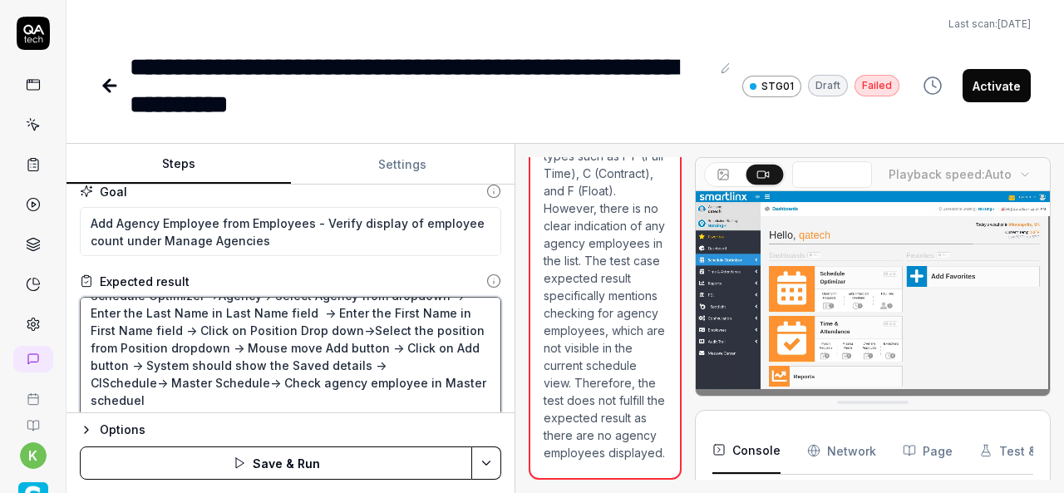
type textarea "Schedule Optimizer ->Agency-> Select Agency from dropdown -> Enter the Last Nam…"
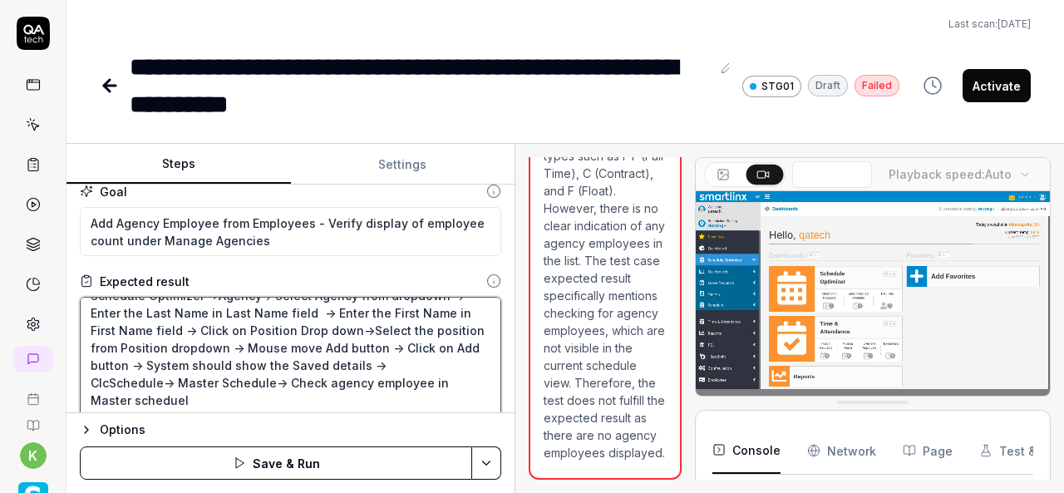
type textarea "*"
type textarea "Schedule Optimizer ->Agency-> Select Agency from dropdown -> Enter the Last Nam…"
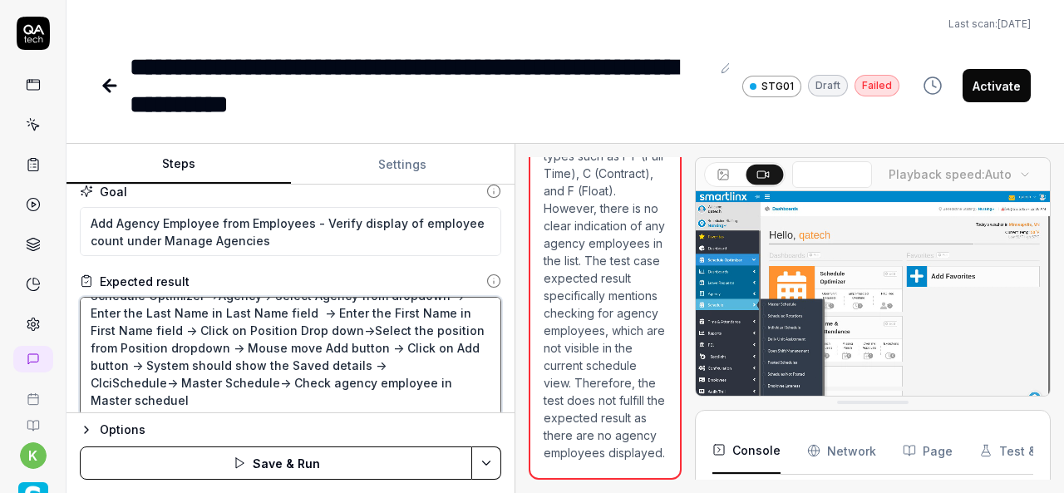
type textarea "*"
type textarea "Schedule Optimizer ->Agency-> Select Agency from dropdown -> Enter the Last Nam…"
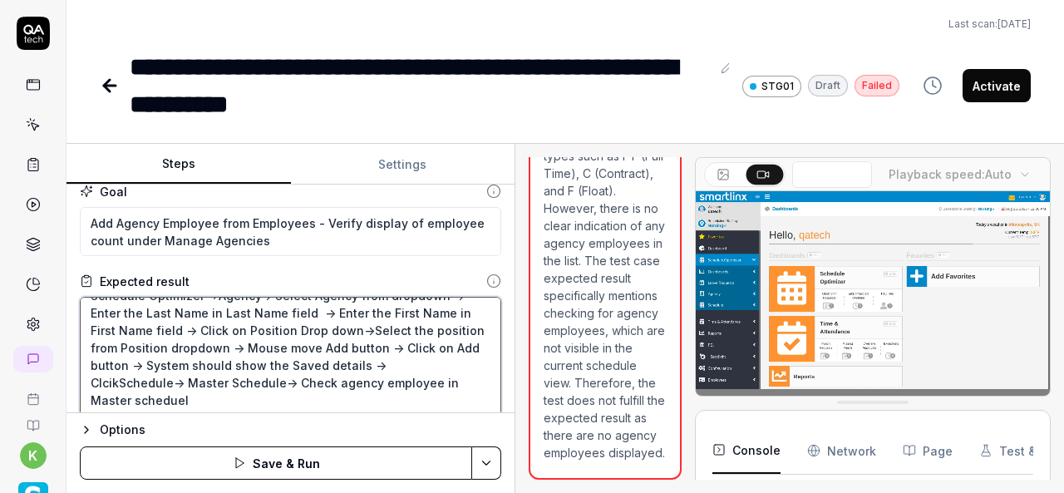
type textarea "*"
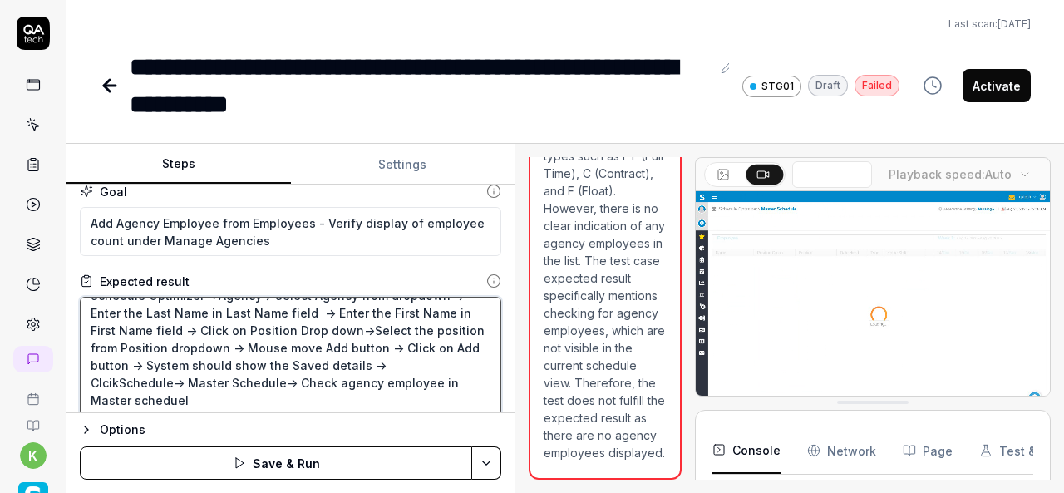
type textarea "Schedule Optimizer ->Agency-> Select Agency from dropdown -> Enter the Last Nam…"
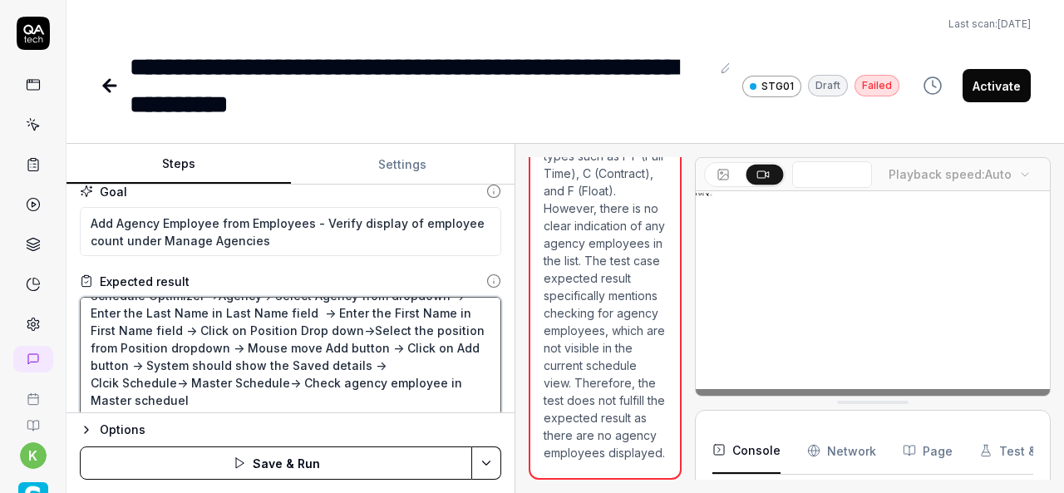
type textarea "*"
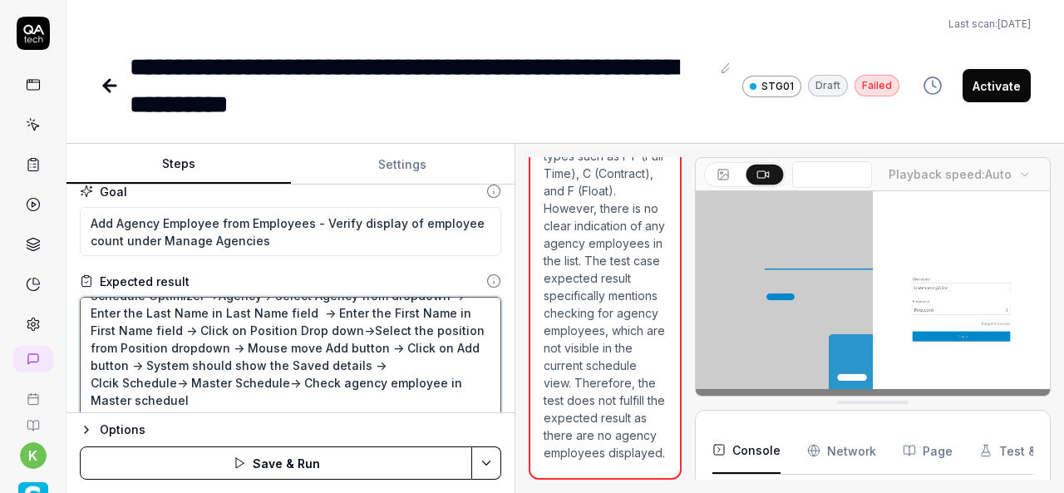
type textarea "Schedule Optimizer ->Agency-> Select Agency from dropdown -> Enter the Last Nam…"
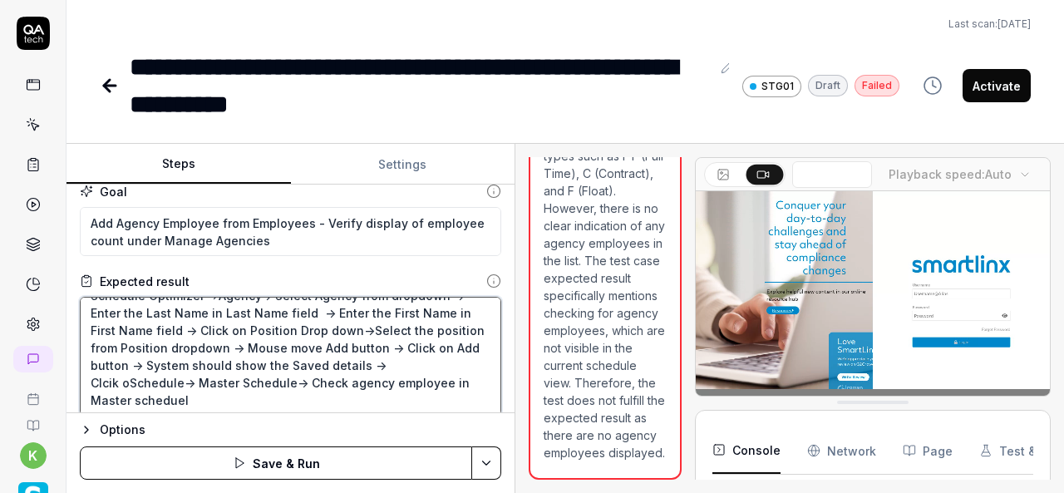
type textarea "*"
type textarea "Schedule Optimizer ->Agency-> Select Agency from dropdown -> Enter the Last Nam…"
type textarea "*"
type textarea "Schedule Optimizer ->Agency-> Select Agency from dropdown -> Enter the Last Nam…"
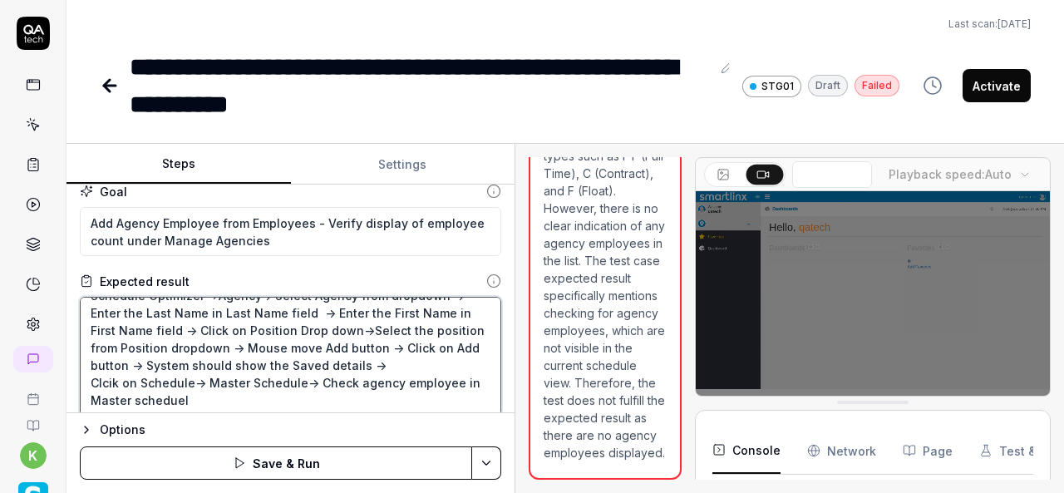
type textarea "*"
type textarea "Schedule Optimizer ->Agency-> Select Agency from dropdown -> Enter the Last Nam…"
type textarea "*"
type textarea "Schedule Optimizer ->Agency-> Select Agency from dropdown -> Enter the Last Nam…"
type textarea "*"
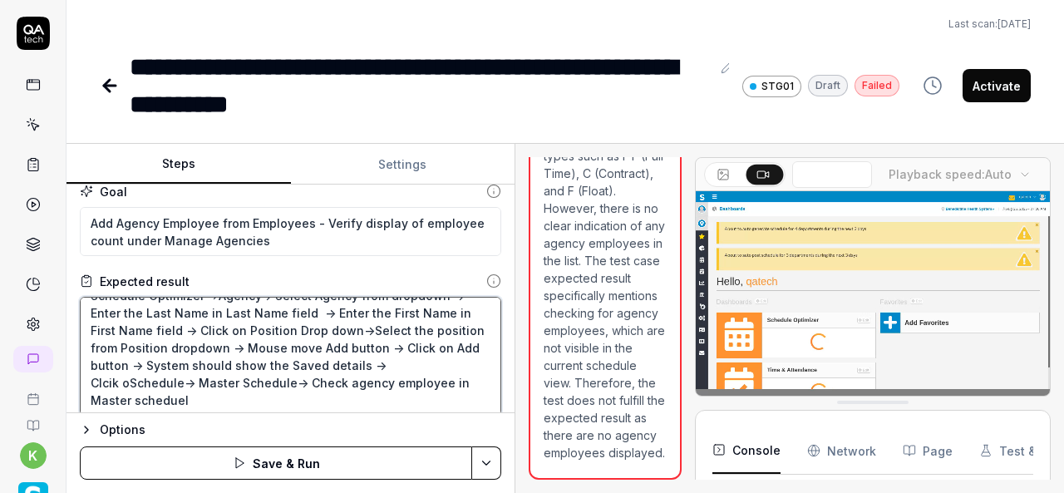
type textarea "Schedule Optimizer ->Agency-> Select Agency from dropdown -> Enter the Last Nam…"
type textarea "*"
type textarea "Schedule Optimizer ->Agency-> Select Agency from dropdown -> Enter the Last Nam…"
type textarea "*"
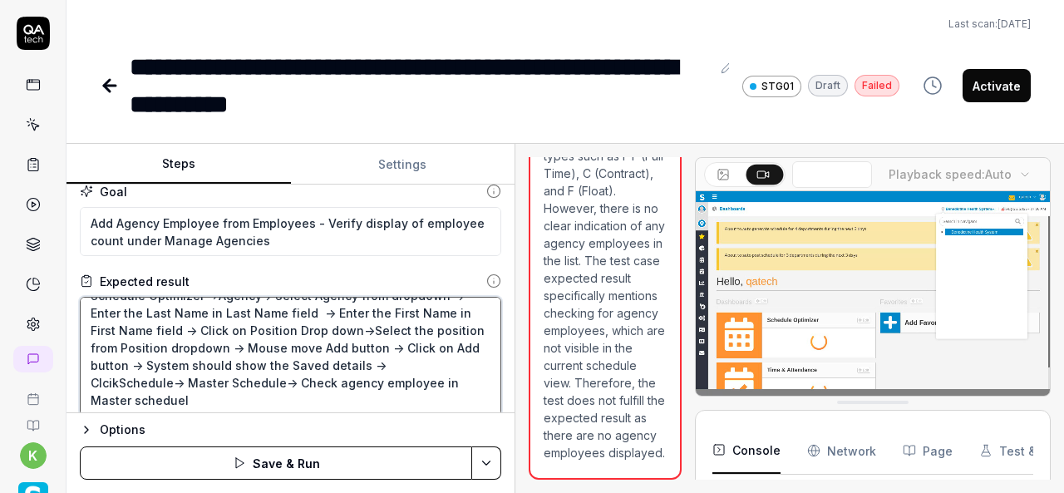
type textarea "Schedule Optimizer ->Agency-> Select Agency from dropdown -> Enter the Last Nam…"
type textarea "*"
type textarea "Schedule Optimizer ->Agency-> Select Agency from dropdown -> Enter the Last Nam…"
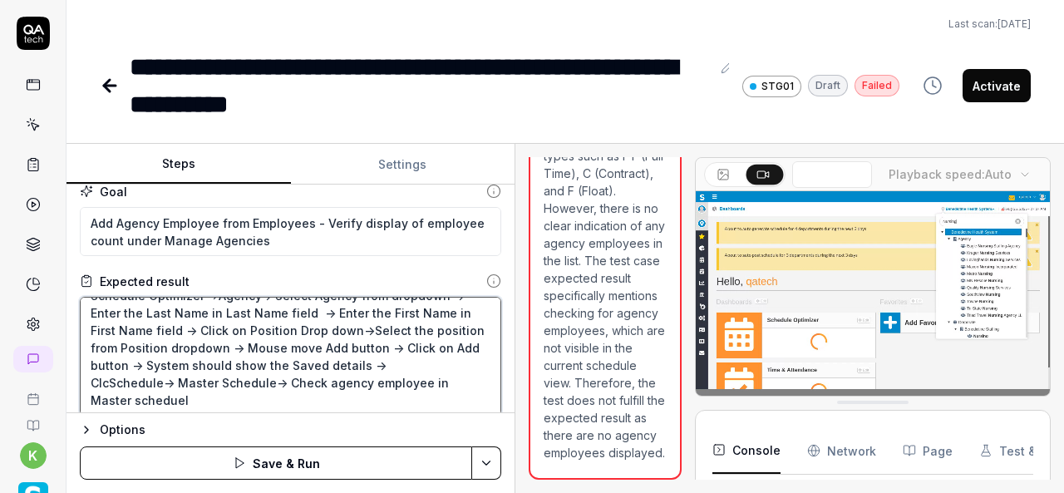
type textarea "*"
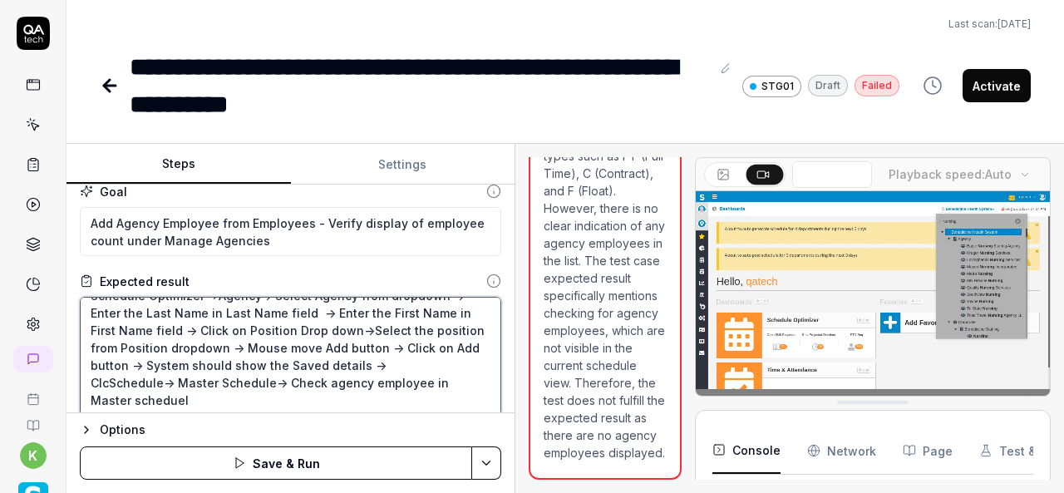
type textarea "Schedule Optimizer ->Agency-> Select Agency from dropdown -> Enter the Last Nam…"
type textarea "*"
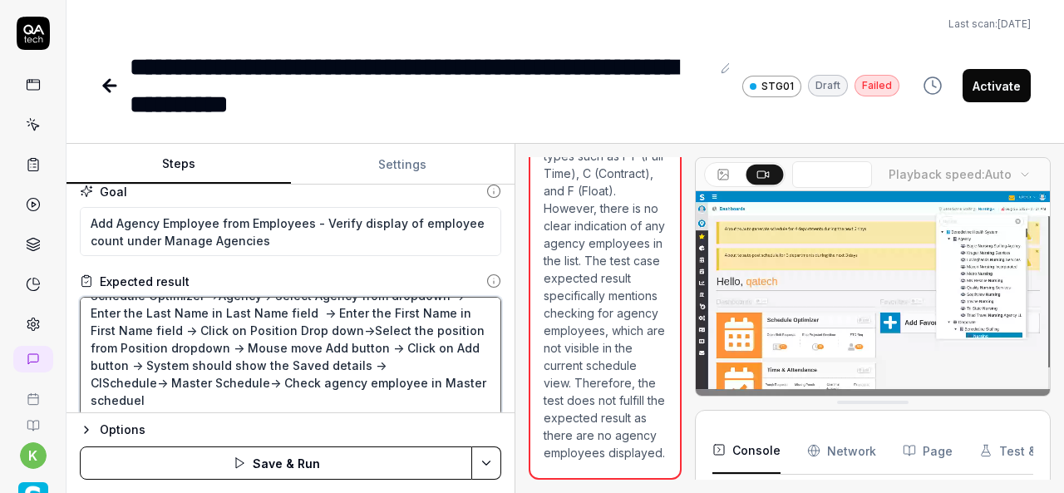
type textarea "Schedule Optimizer ->Agency-> Select Agency from dropdown -> Enter the Last Nam…"
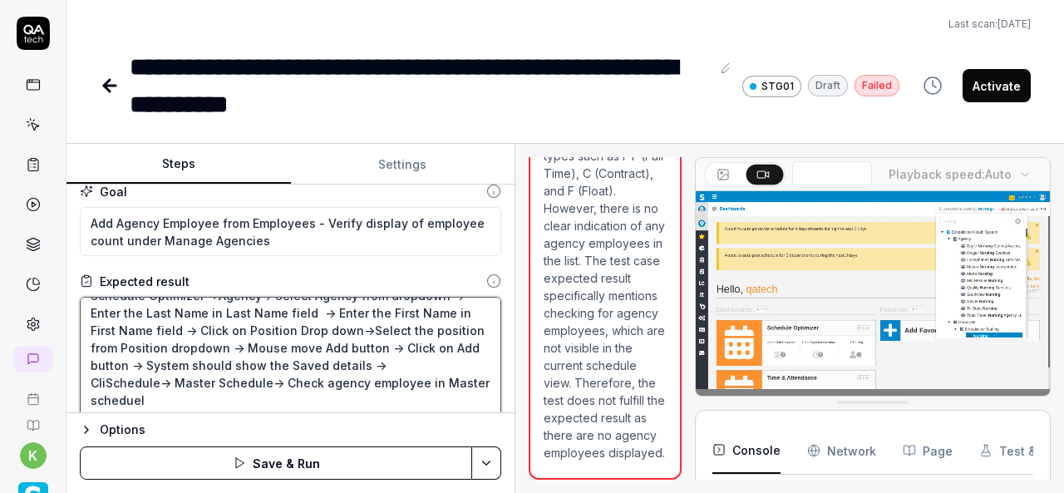
type textarea "*"
type textarea "Schedule Optimizer ->Agency-> Select Agency from dropdown -> Enter the Last Nam…"
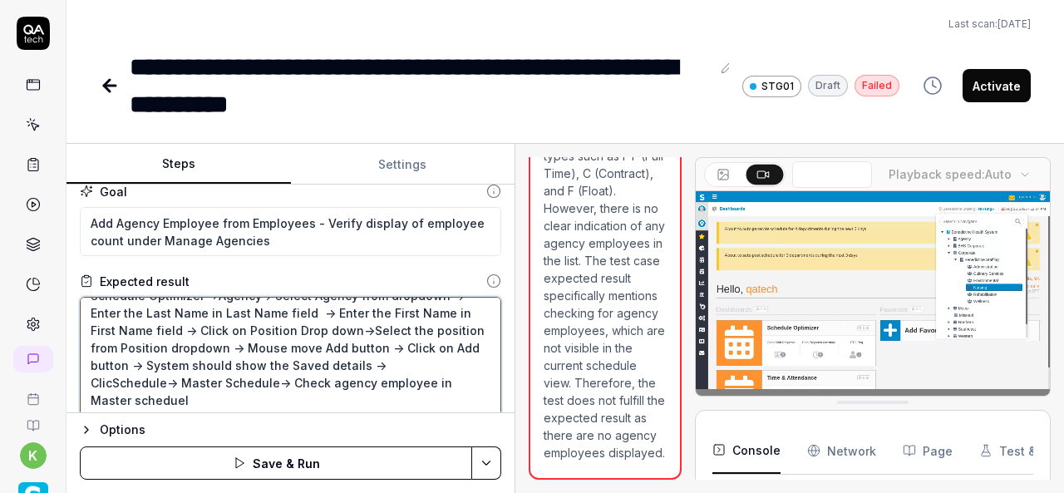
type textarea "*"
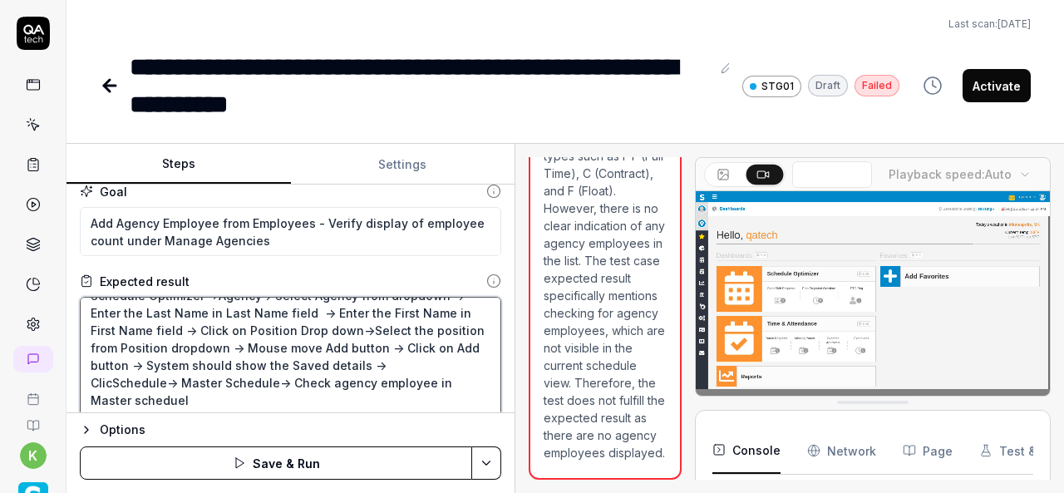
type textarea "Schedule Optimizer ->Agency-> Select Agency from dropdown -> Enter the Last Nam…"
type textarea "*"
type textarea "Schedule Optimizer ->Agency-> Select Agency from dropdown -> Enter the Last Nam…"
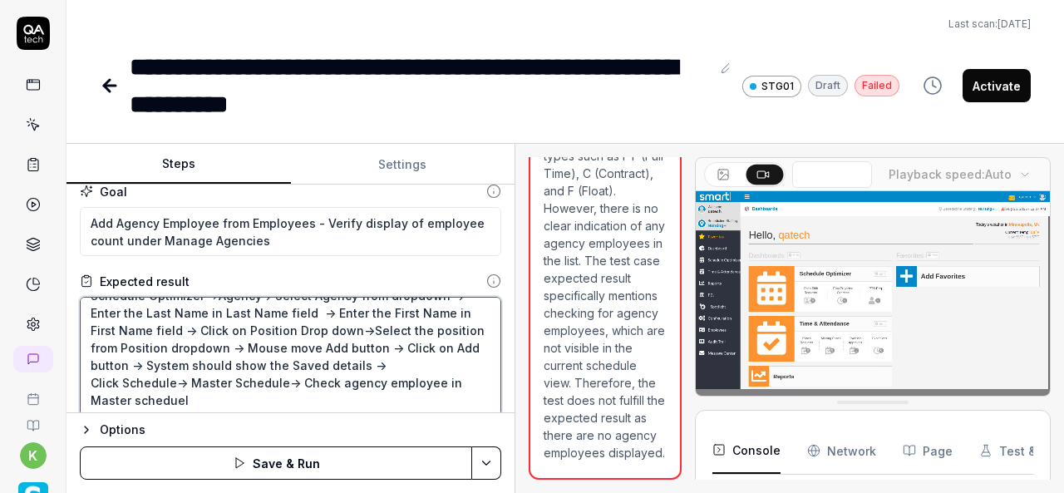
type textarea "*"
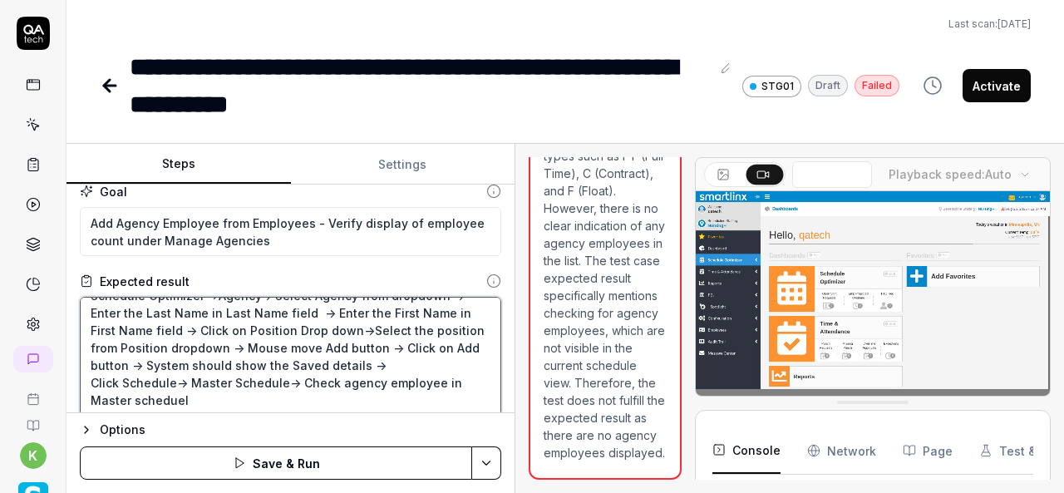
type textarea "Schedule Optimizer ->Agency-> Select Agency from dropdown -> Enter the Last Nam…"
type textarea "*"
type textarea "Schedule Optimizer ->Agency-> Select Agency from dropdown -> Enter the Last Nam…"
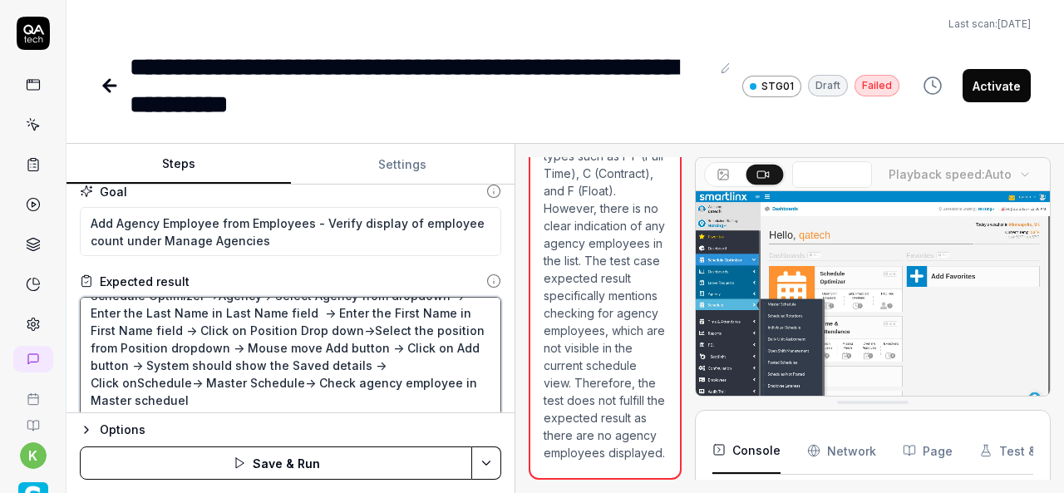
type textarea "*"
type textarea "Schedule Optimizer ->Agency-> Select Agency from dropdown -> Enter the Last Nam…"
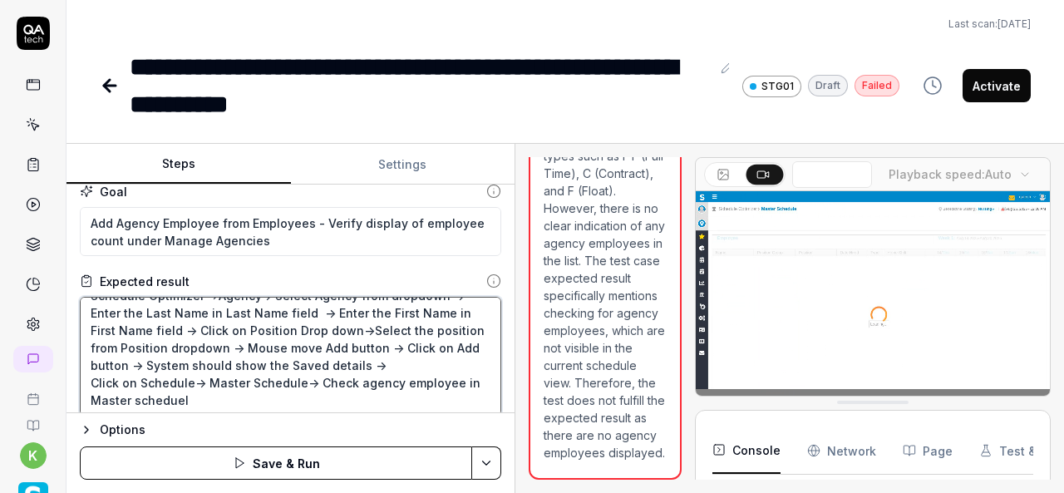
type textarea "*"
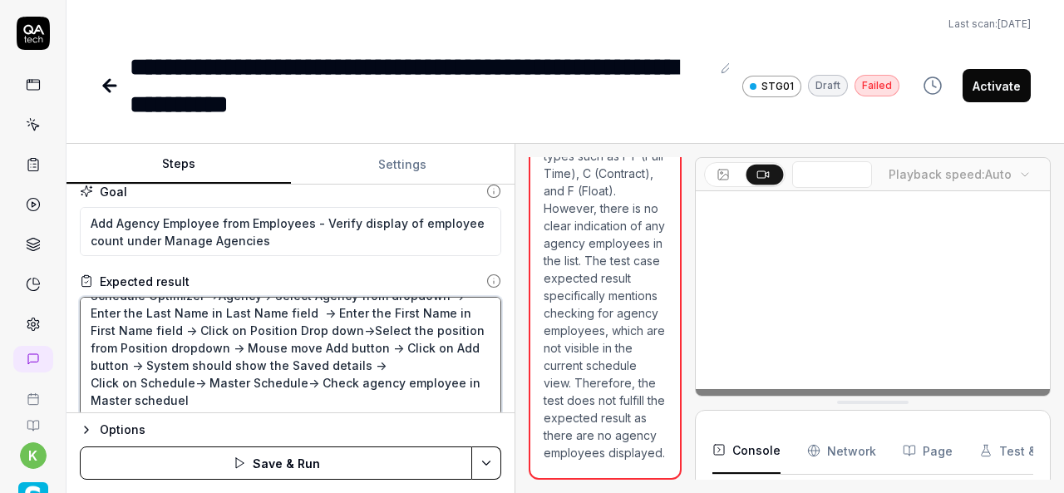
type textarea "Schedule Optimizer ->Agency-> Select Agency from dropdown -> Enter the Last Nam…"
type textarea "*"
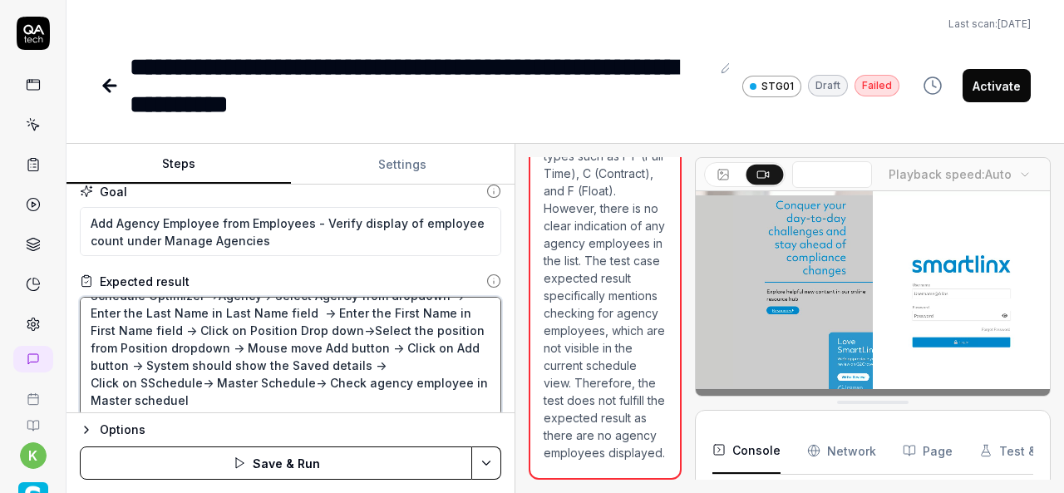
type textarea "Schedule Optimizer ->Agency-> Select Agency from dropdown -> Enter the Last Nam…"
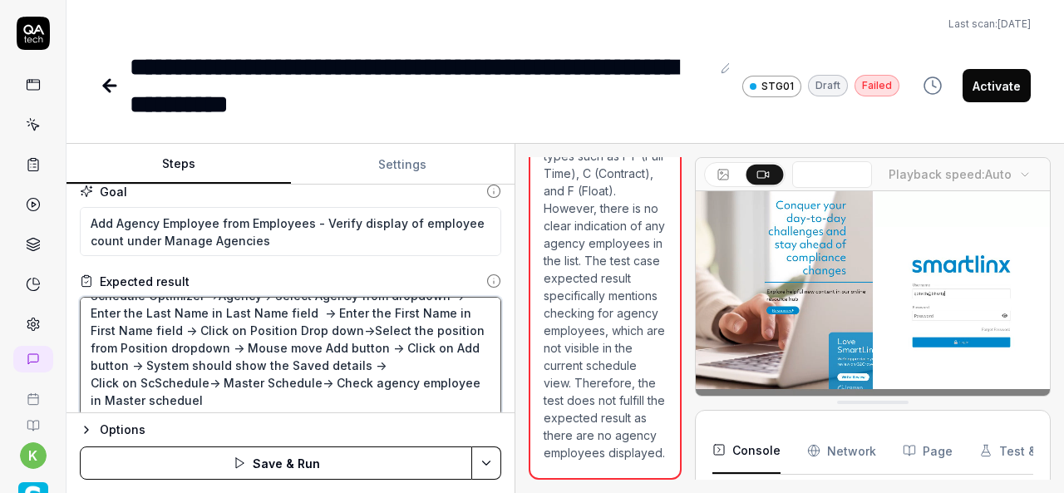
type textarea "*"
type textarea "Schedule Optimizer ->Agency-> Select Agency from dropdown -> Enter the Last Nam…"
type textarea "*"
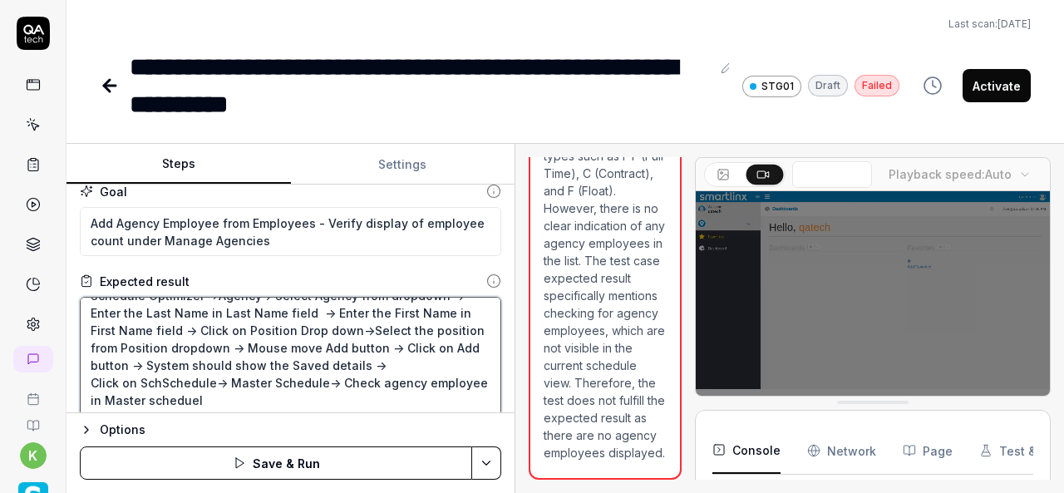
type textarea "Schedule Optimizer ->Agency-> Select Agency from dropdown -> Enter the Last Nam…"
type textarea "*"
type textarea "Schedule Optimizer ->Agency-> Select Agency from dropdown -> Enter the Last Nam…"
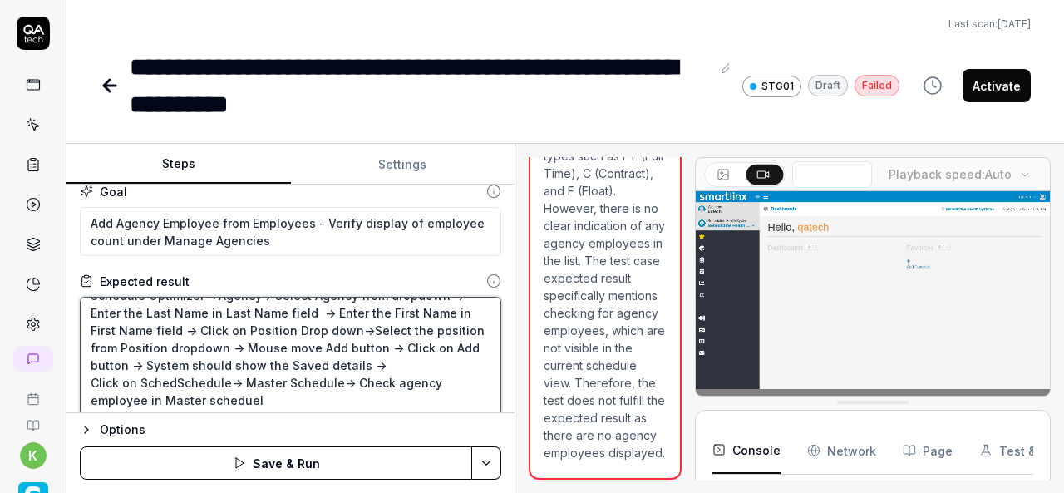
type textarea "*"
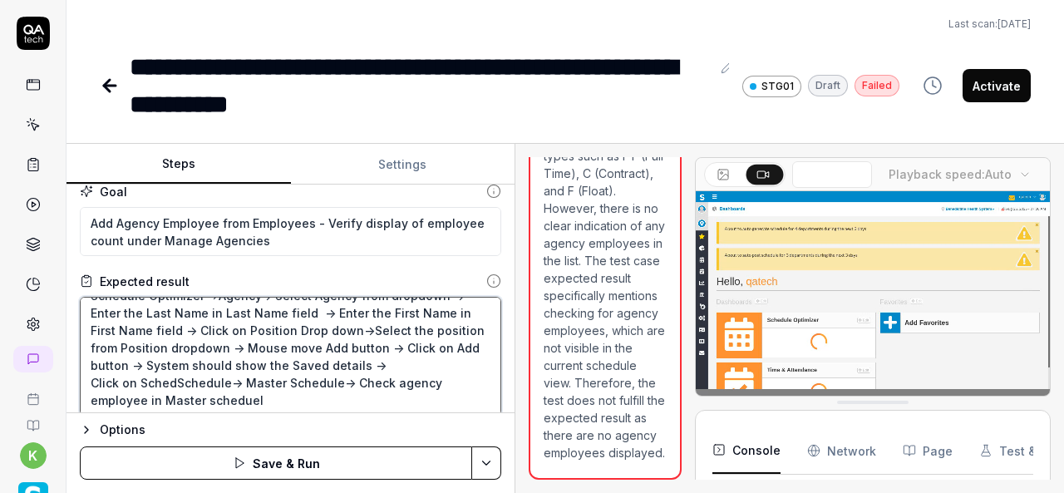
type textarea "Schedule Optimizer ->Agency-> Select Agency from dropdown -> Enter the Last Nam…"
type textarea "*"
type textarea "Schedule Optimizer ->Agency-> Select Agency from dropdown -> Enter the Last Nam…"
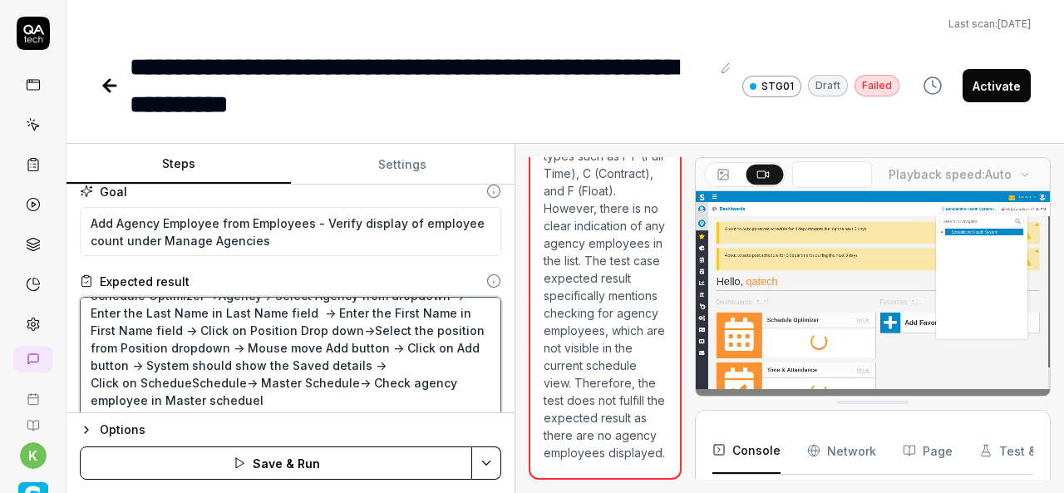
type textarea "*"
type textarea "Schedule Optimizer ->Agency-> Select Agency from dropdown -> Enter the Last Nam…"
type textarea "*"
type textarea "Schedule Optimizer ->Agency-> Select Agency from dropdown -> Enter the Last Nam…"
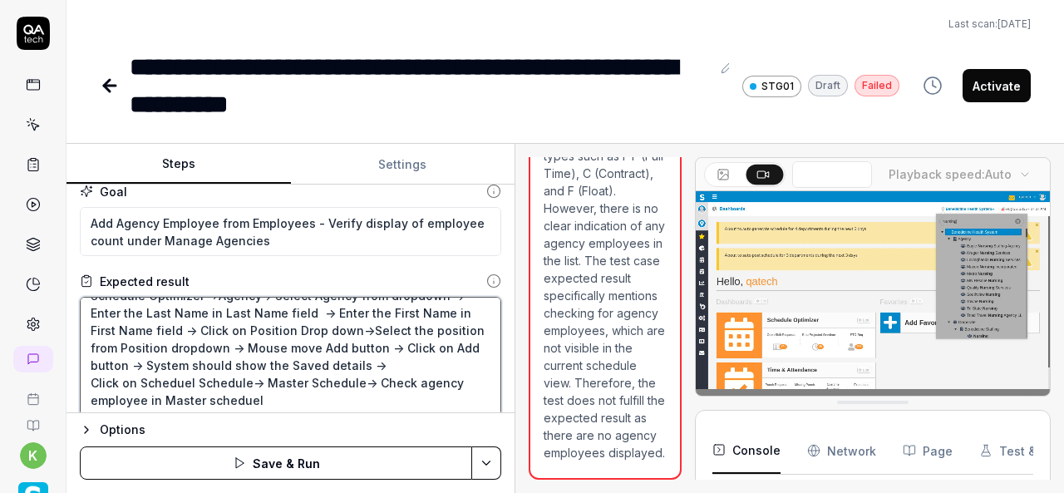
type textarea "*"
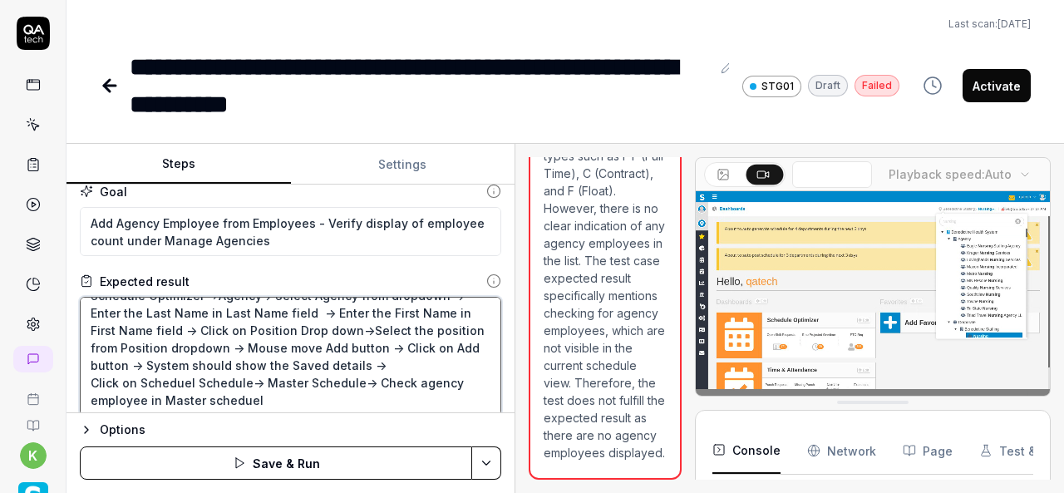
type textarea "Schedule Optimizer ->Agency-> Select Agency from dropdown -> Enter the Last Nam…"
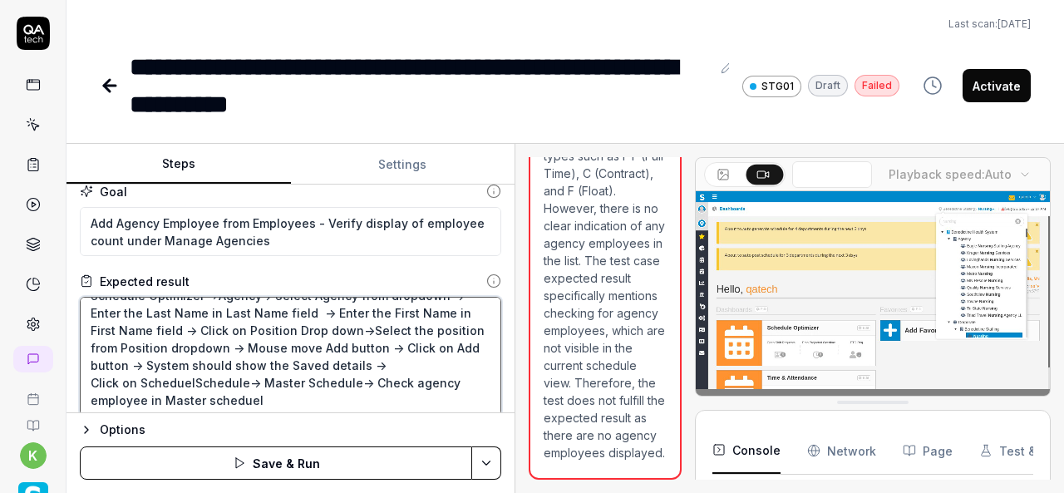
type textarea "*"
type textarea "Schedule Optimizer ->Agency-> Select Agency from dropdown -> Enter the Last Nam…"
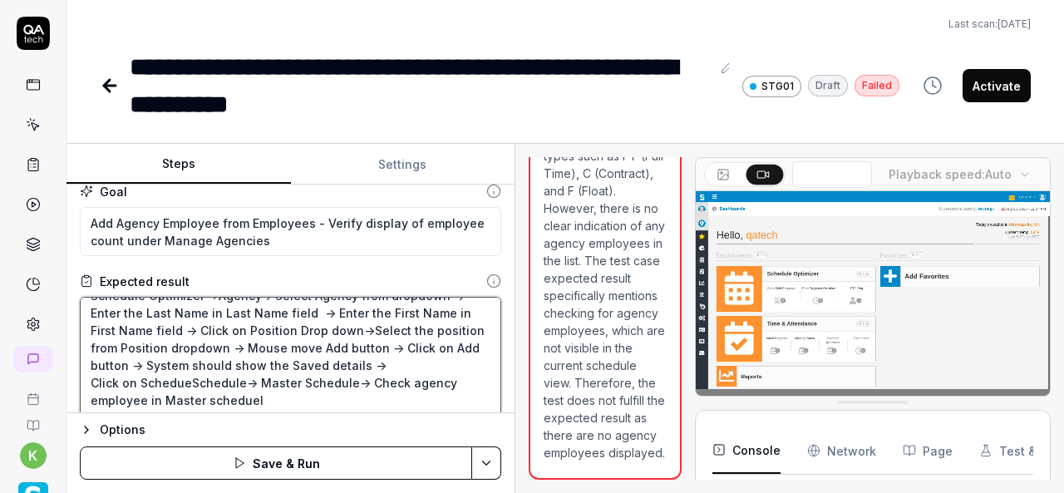
type textarea "*"
type textarea "Schedule Optimizer ->Agency-> Select Agency from dropdown -> Enter the Last Nam…"
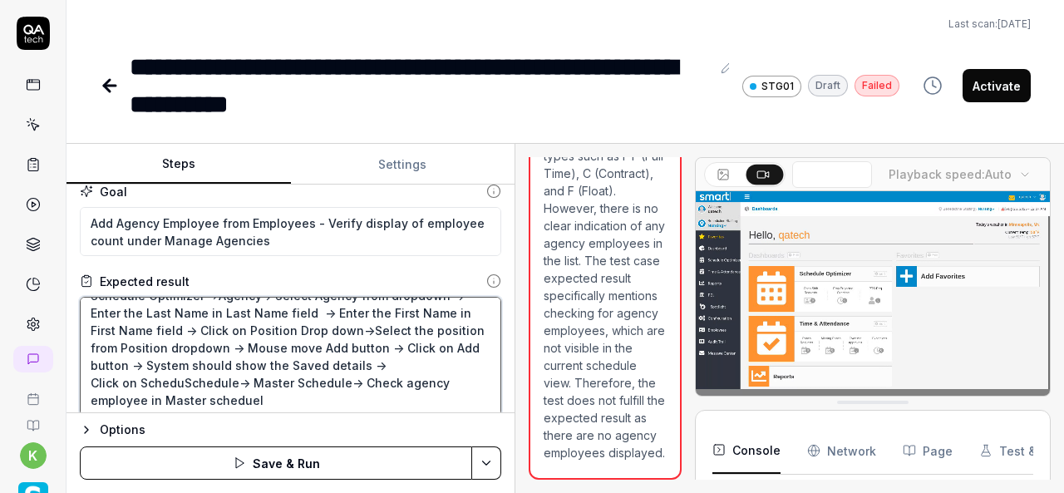
type textarea "*"
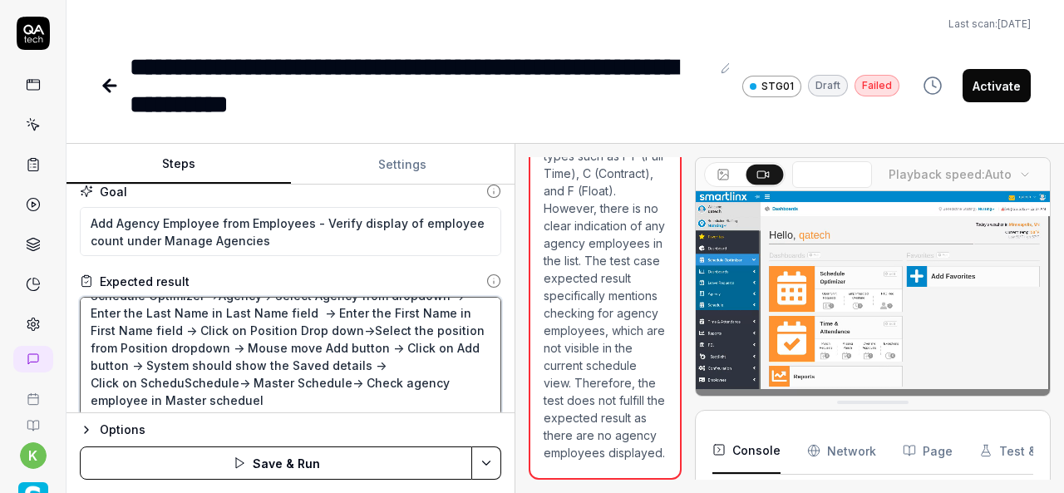
type textarea "Schedule Optimizer ->Agency-> Select Agency from dropdown -> Enter the Last Nam…"
type textarea "*"
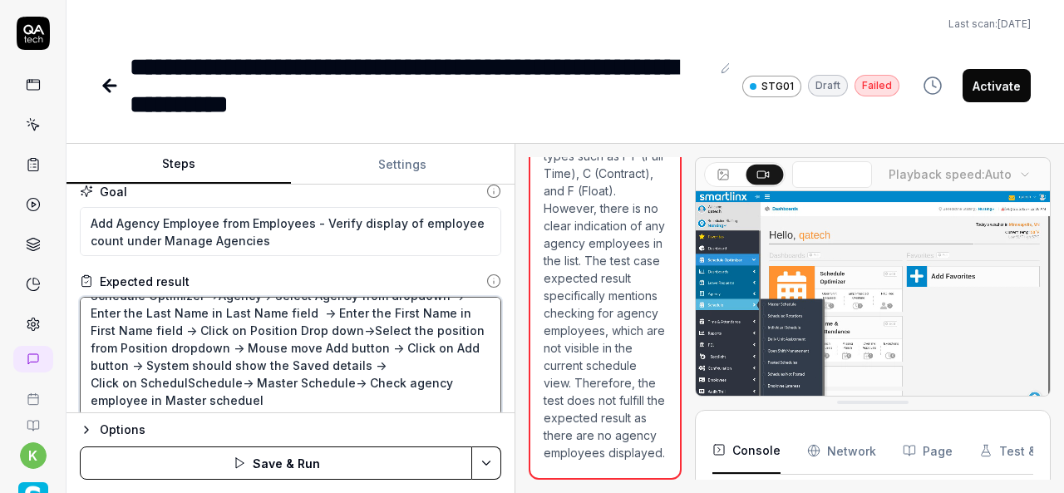
type textarea "Schedule Optimizer ->Agency-> Select Agency from dropdown -> Enter the Last Nam…"
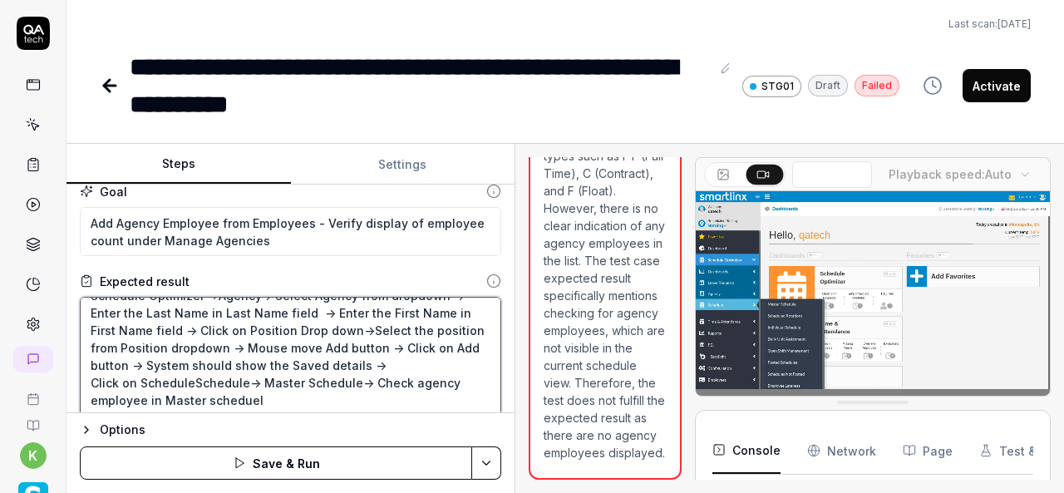
type textarea "*"
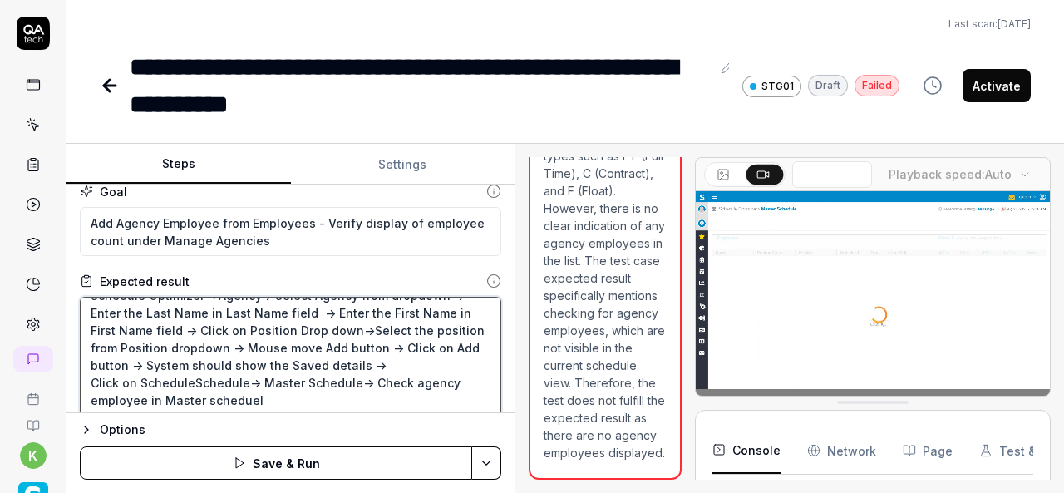
type textarea "Schedule Optimizer ->Agency-> Select Agency from dropdown -> Enter the Last Nam…"
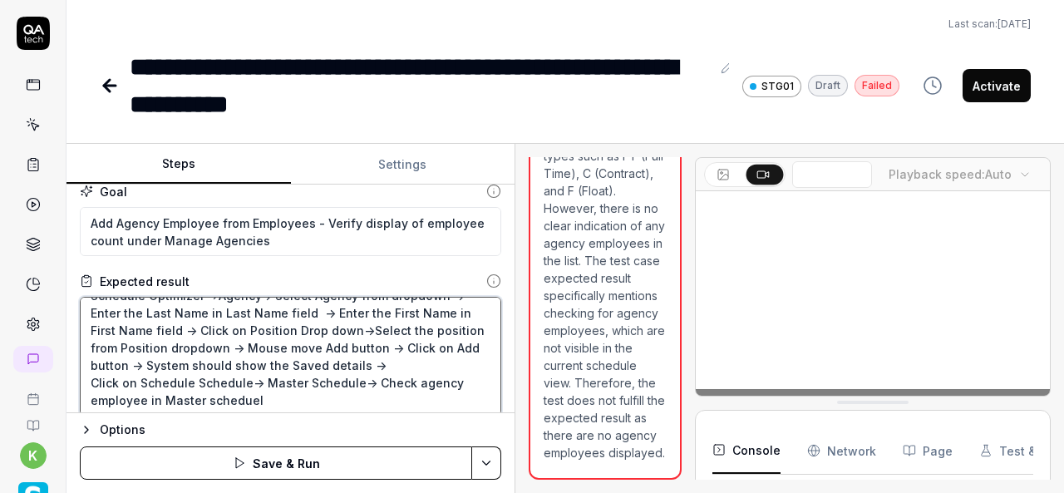
type textarea "*"
type textarea "Schedule Optimizer ->Agency-> Select Agency from dropdown -> Enter the Last Nam…"
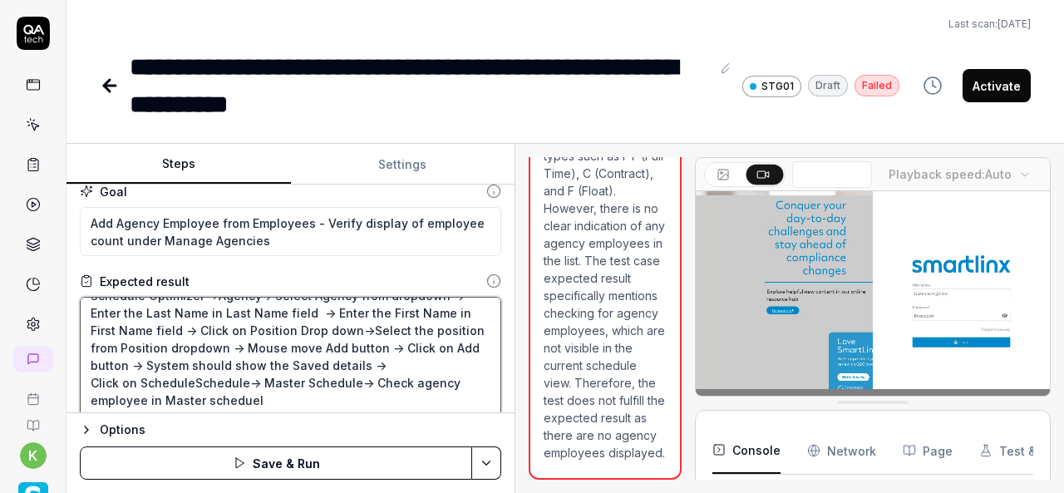
type textarea "*"
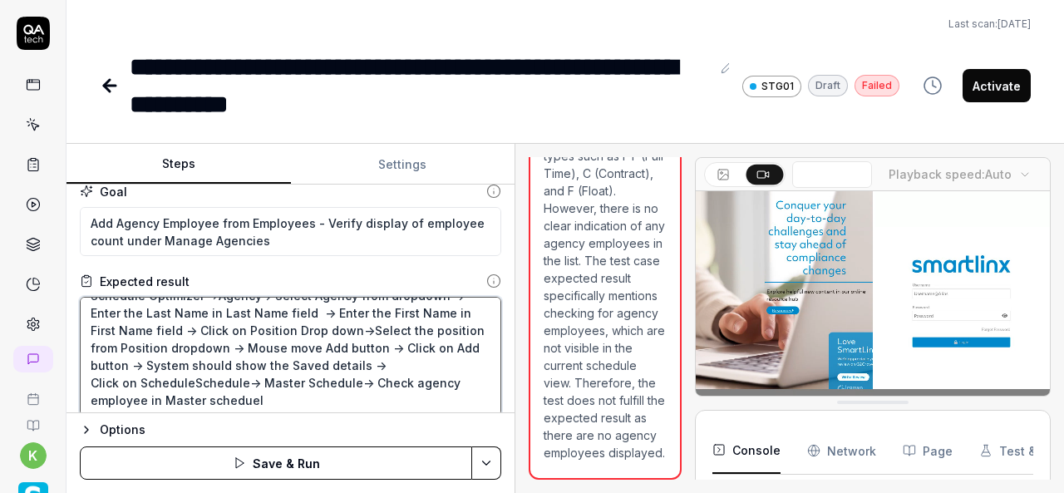
type textarea "Schedule Optimizer ->Agency-> Select Agency from dropdown -> Enter the Last Nam…"
type textarea "*"
type textarea "Schedule Optimizer ->Agency-> Select Agency from dropdown -> Enter the Last Nam…"
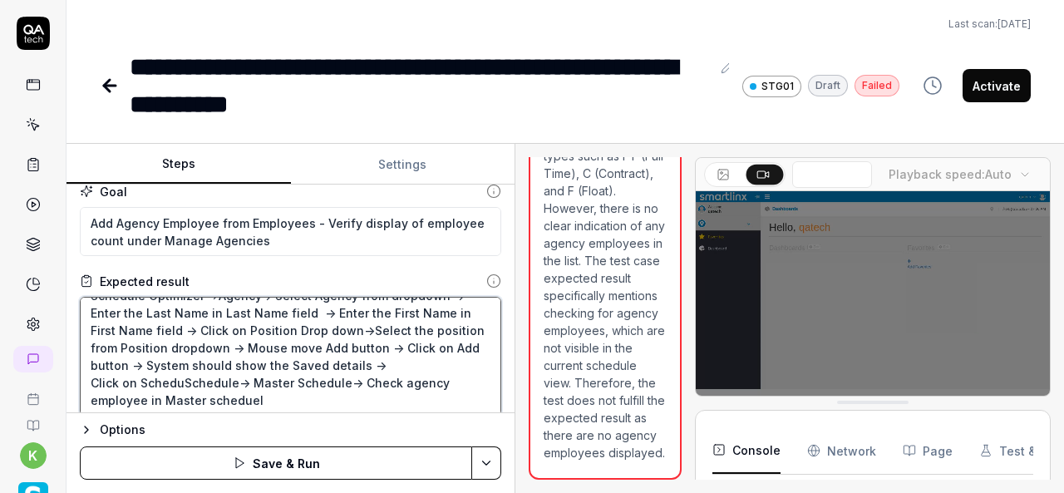
type textarea "*"
type textarea "Schedule Optimizer ->Agency-> Select Agency from dropdown -> Enter the Last Nam…"
type textarea "*"
type textarea "Schedule Optimizer ->Agency-> Select Agency from dropdown -> Enter the Last Nam…"
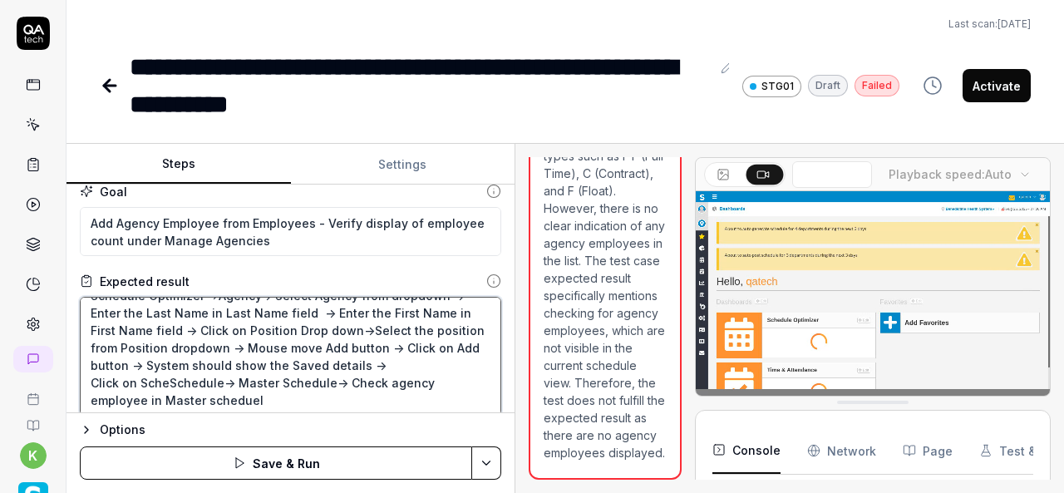
type textarea "*"
type textarea "Schedule Optimizer ->Agency-> Select Agency from dropdown -> Enter the Last Nam…"
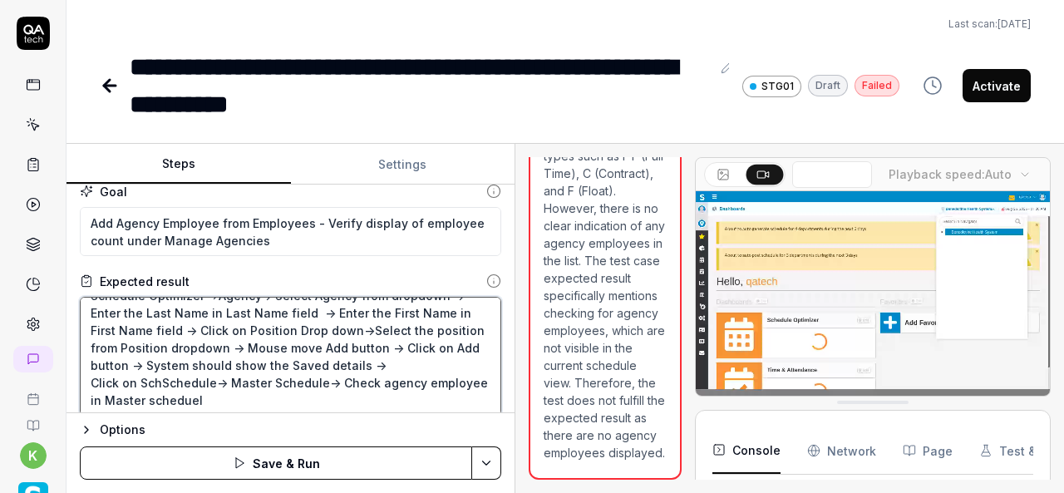
type textarea "*"
type textarea "Schedule Optimizer ->Agency-> Select Agency from dropdown -> Enter the Last Nam…"
type textarea "*"
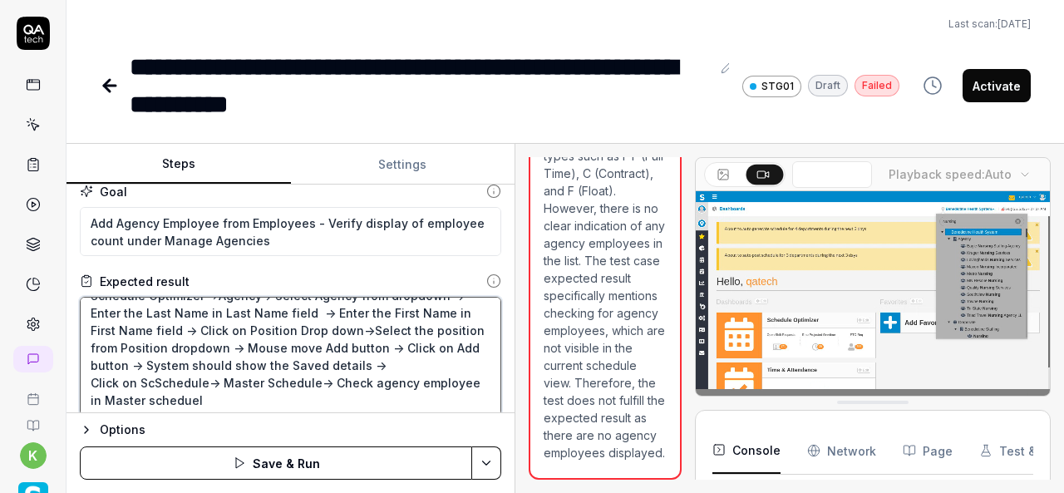
type textarea "Schedule Optimizer ->Agency-> Select Agency from dropdown -> Enter the Last Nam…"
type textarea "*"
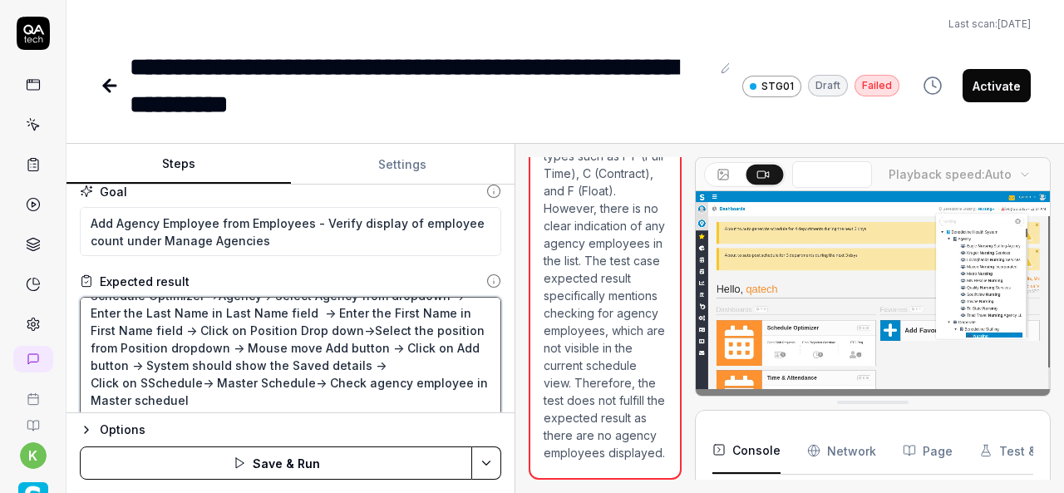
type textarea "Schedule Optimizer ->Agency-> Select Agency from dropdown -> Enter the Last Nam…"
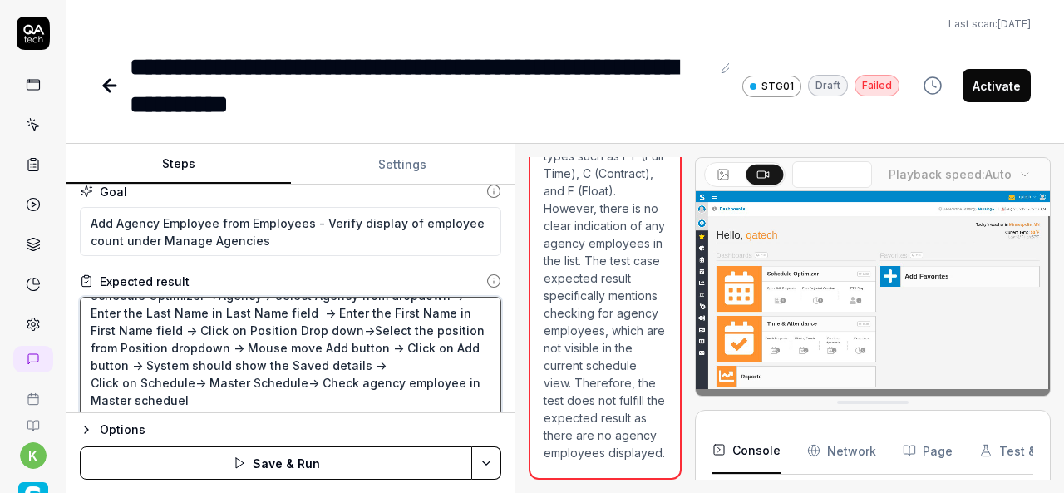
click at [93, 383] on textarea "Schedule Optimizer ->Agency-> Select Agency from dropdown -> Enter the Last Nam…" at bounding box center [291, 356] width 422 height 119
type textarea "*"
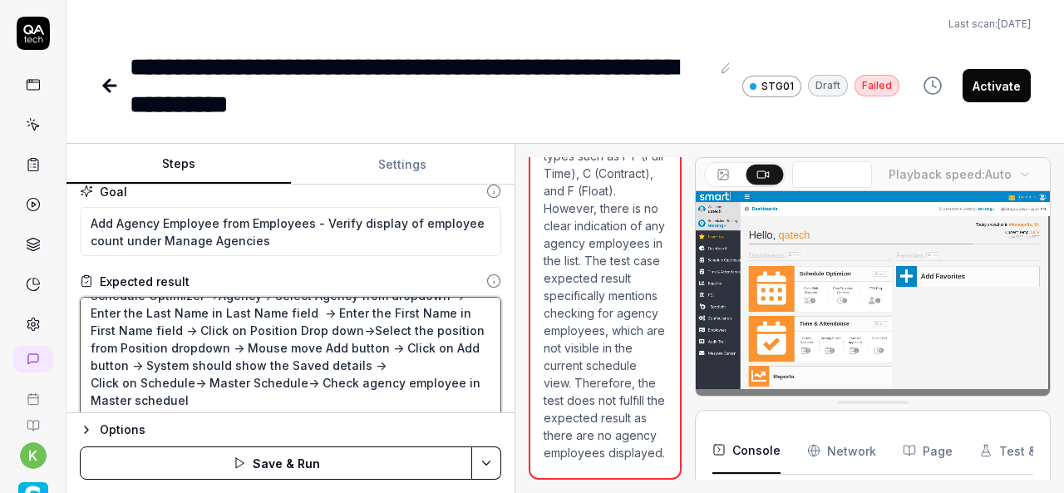
type textarea "Schedule Optimizer ->Agency-> Select Agency from dropdown -> Enter the Last Nam…"
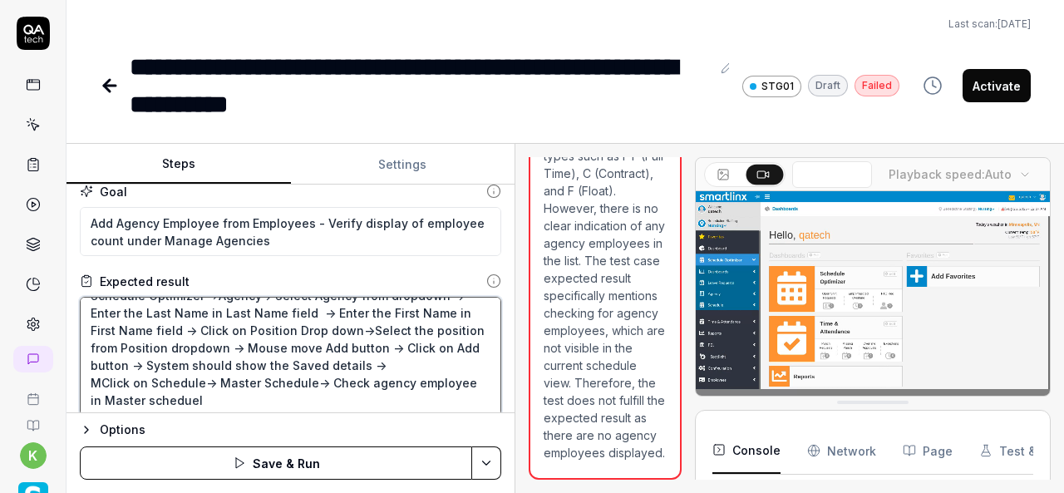
type textarea "*"
type textarea "Schedule Optimizer ->Agency-> Select Agency from dropdown -> Enter the Last Nam…"
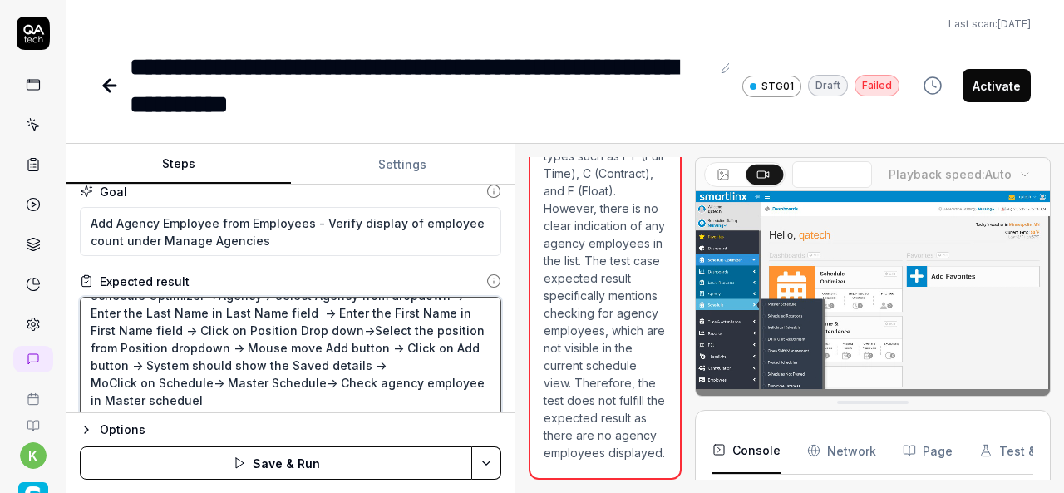
type textarea "*"
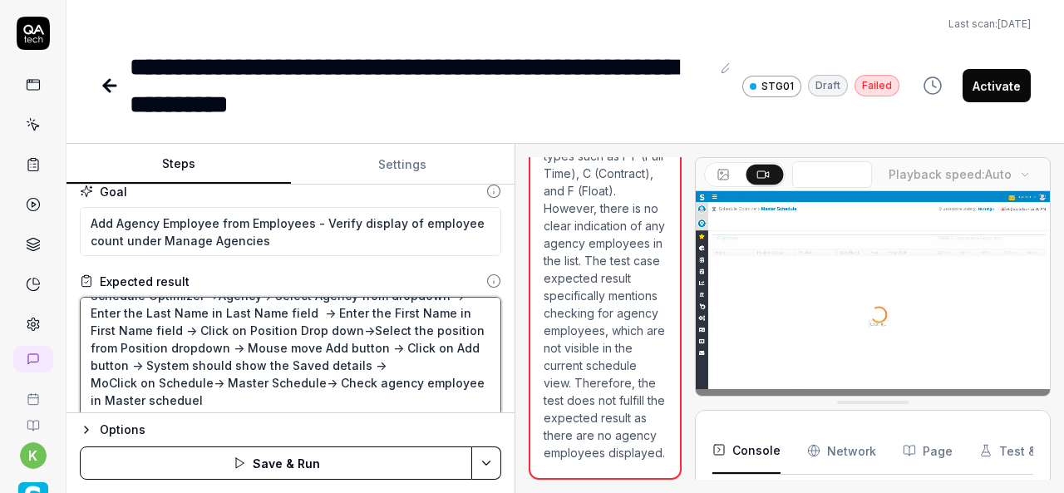
type textarea "Schedule Optimizer ->Agency-> Select Agency from dropdown -> Enter the Last Nam…"
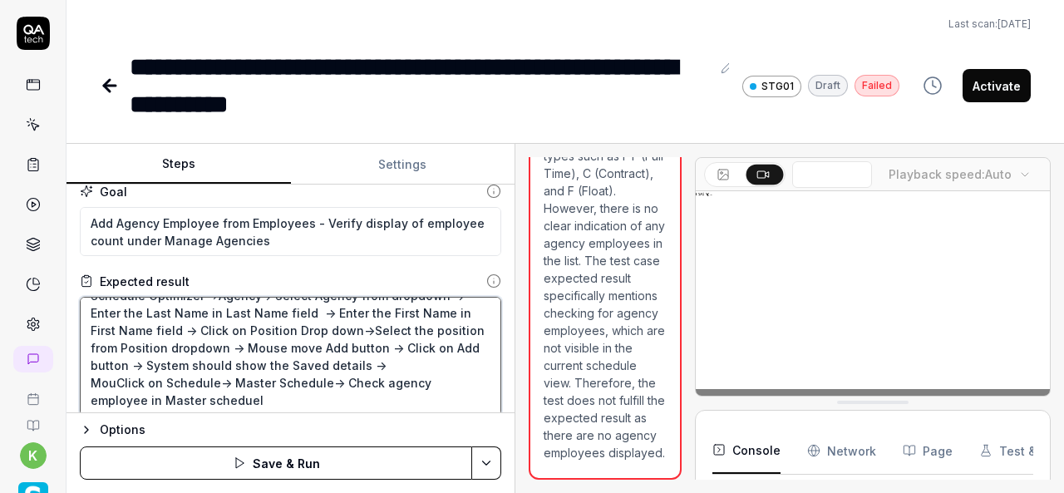
type textarea "*"
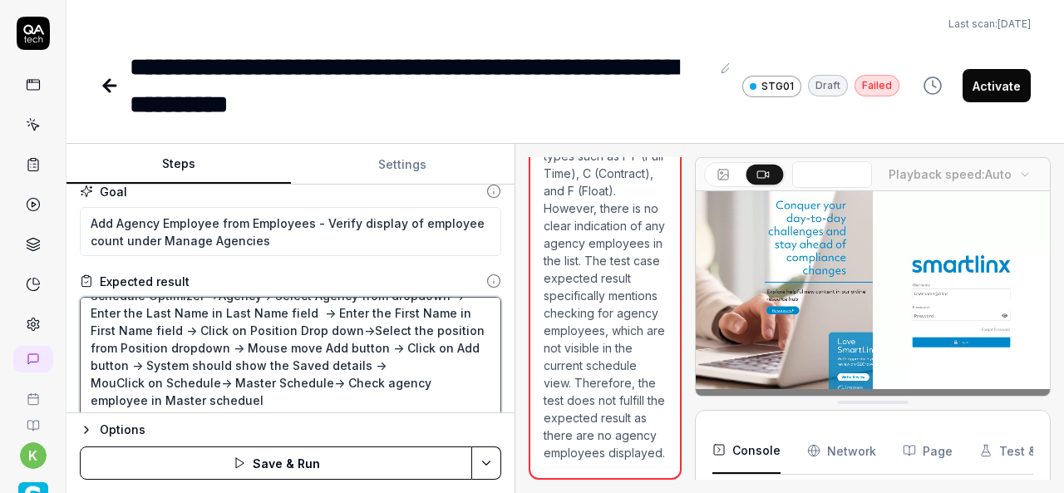
type textarea "Schedule Optimizer ->Agency-> Select Agency from dropdown -> Enter the Last Nam…"
type textarea "*"
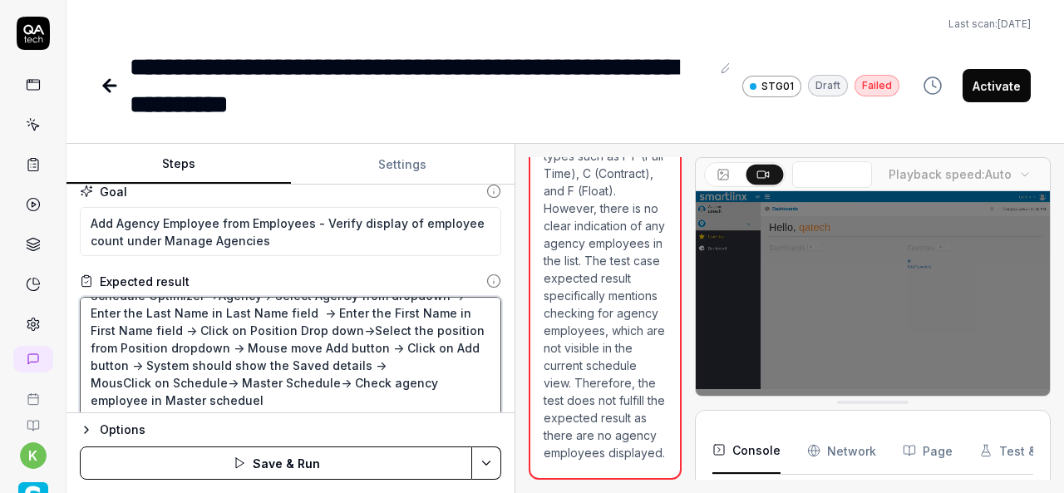
type textarea "Schedule Optimizer ->Agency-> Select Agency from dropdown -> Enter the Last Nam…"
type textarea "*"
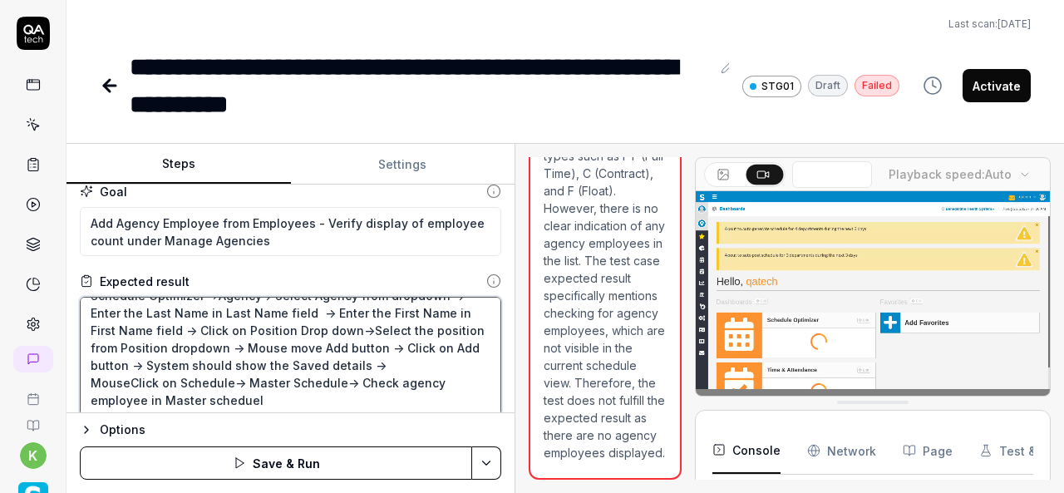
type textarea "Schedule Optimizer ->Agency-> Select Agency from dropdown -> Enter the Last Nam…"
type textarea "*"
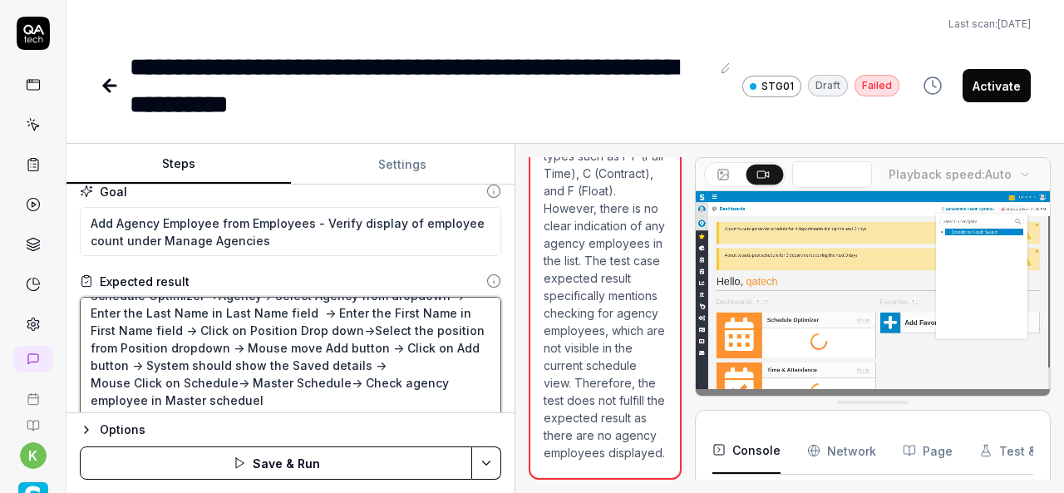
type textarea "Schedule Optimizer ->Agency-> Select Agency from dropdown -> Enter the Last Nam…"
type textarea "*"
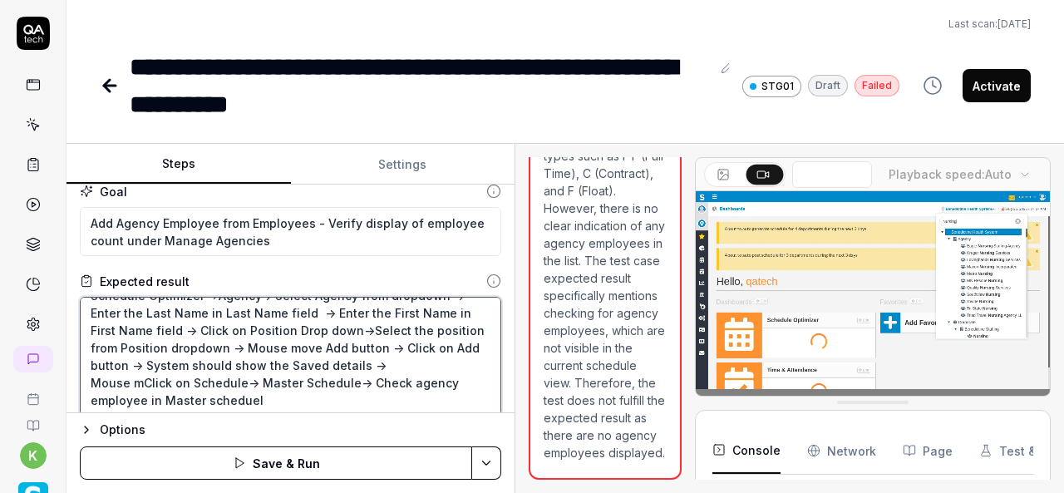
type textarea "Schedule Optimizer ->Agency-> Select Agency from dropdown -> Enter the Last Nam…"
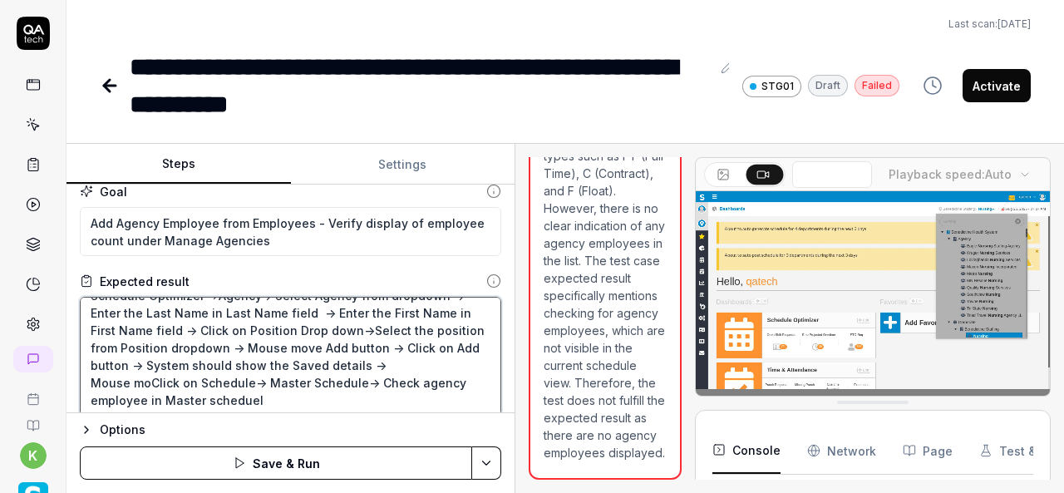
type textarea "*"
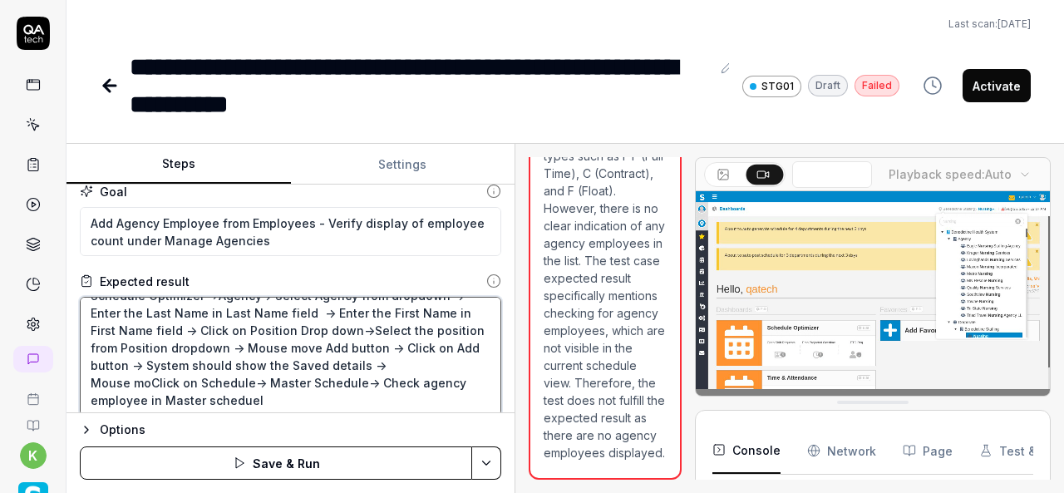
type textarea "Schedule Optimizer ->Agency-> Select Agency from dropdown -> Enter the Last Nam…"
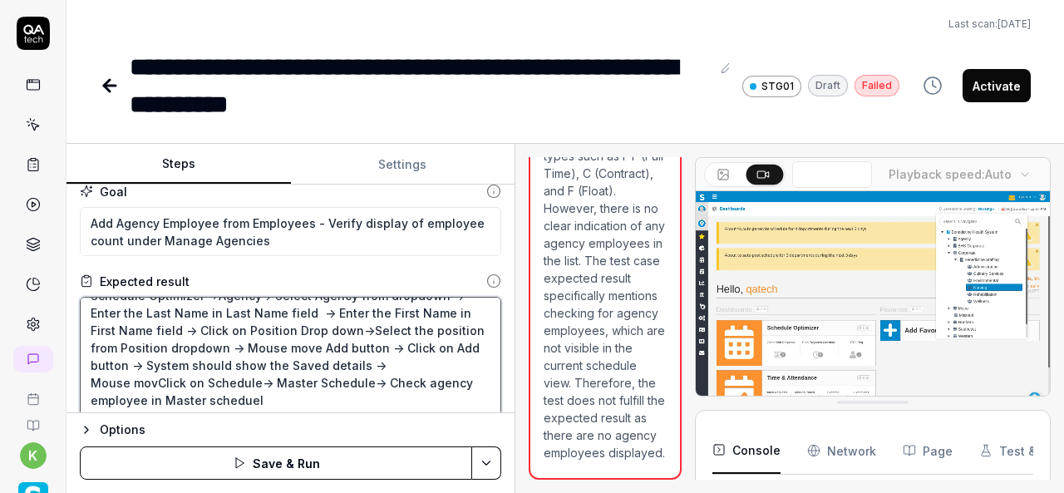
type textarea "*"
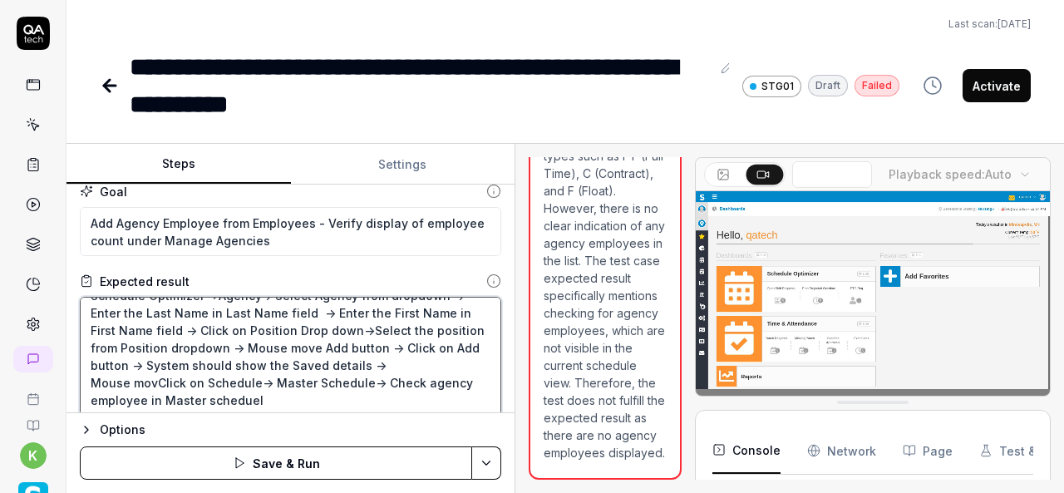
type textarea "Schedule Optimizer ->Agency-> Select Agency from dropdown -> Enter the Last Nam…"
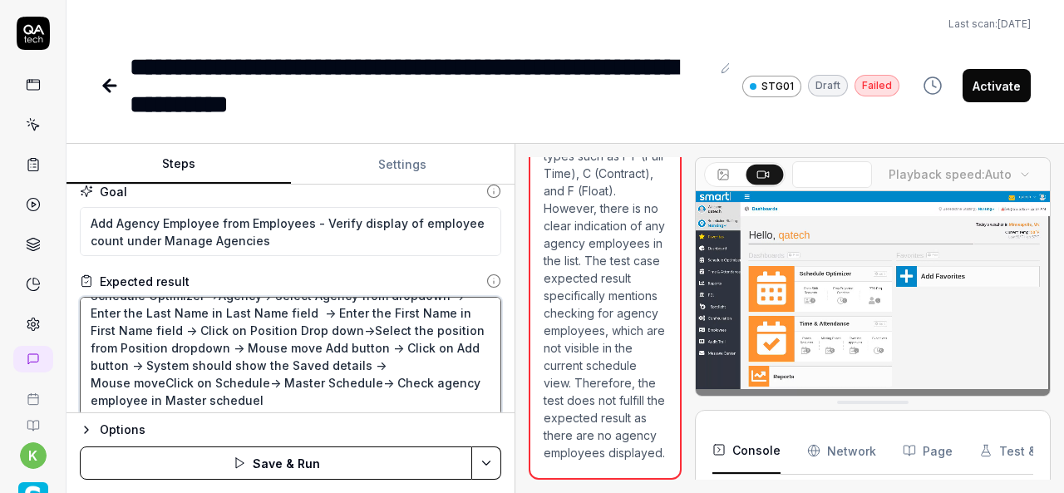
type textarea "*"
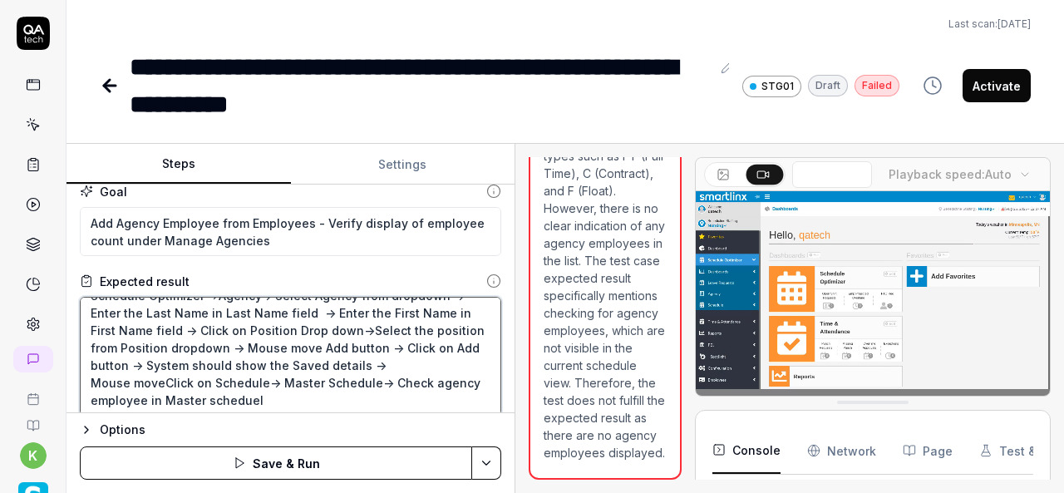
type textarea "Schedule Optimizer ->Agency-> Select Agency from dropdown -> Enter the Last Nam…"
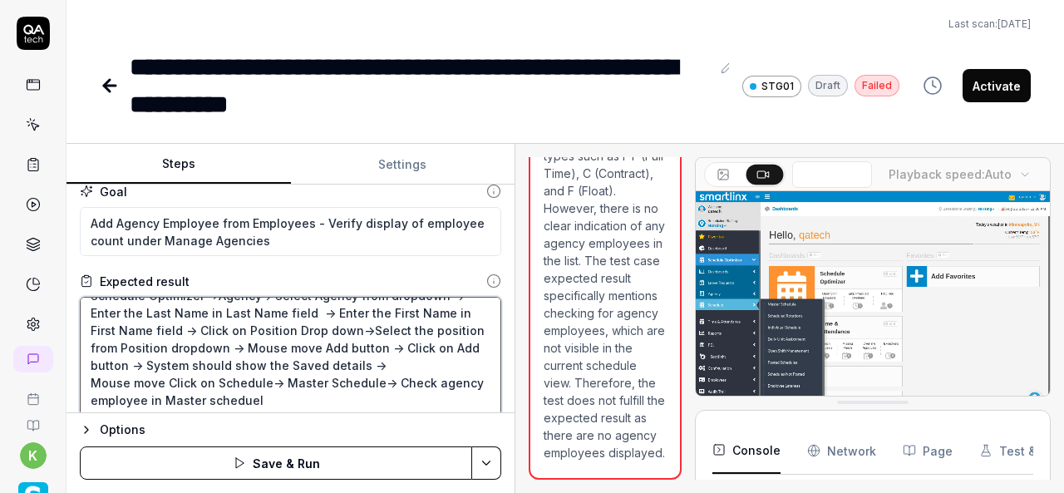
type textarea "*"
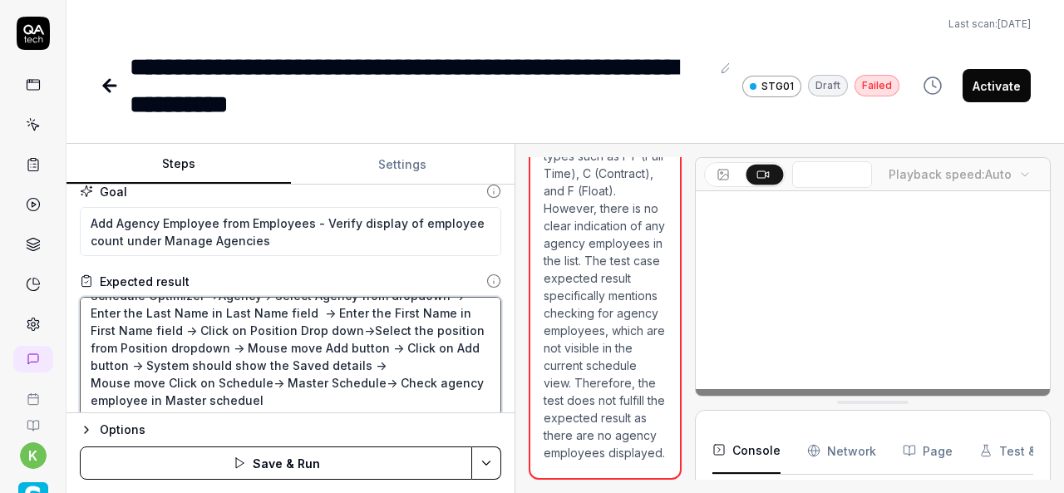
type textarea "Schedule Optimizer ->Agency-> Select Agency from dropdown -> Enter the Last Nam…"
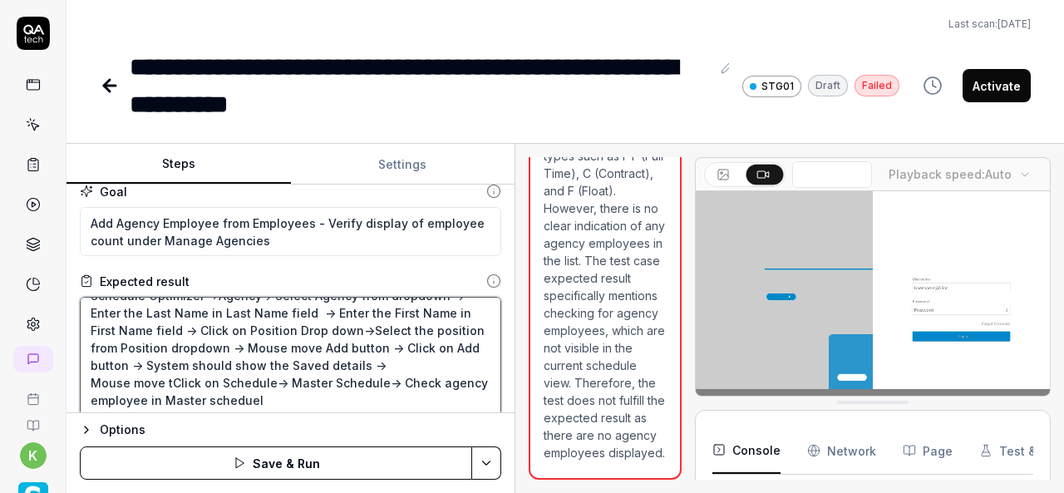
type textarea "*"
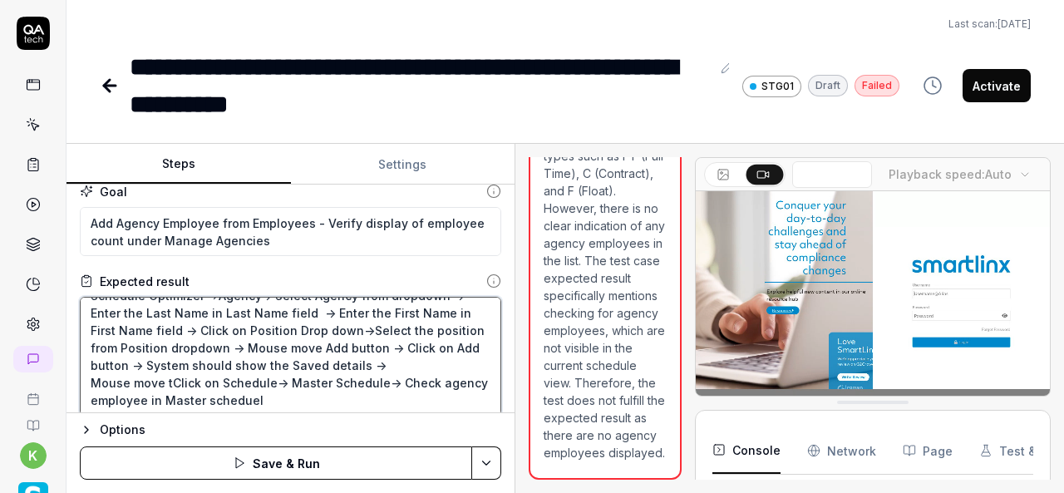
type textarea "Schedule Optimizer ->Agency-> Select Agency from dropdown -> Enter the Last Nam…"
type textarea "*"
type textarea "Schedule Optimizer ->Agency-> Select Agency from dropdown -> Enter the Last Nam…"
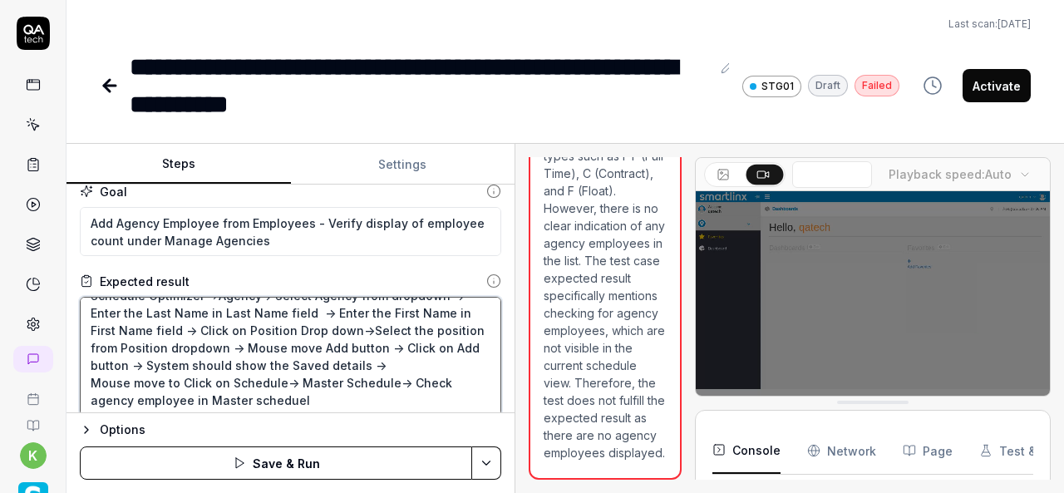
type textarea "*"
type textarea "Schedule Optimizer ->Agency-> Select Agency from dropdown -> Enter the Last Nam…"
type textarea "*"
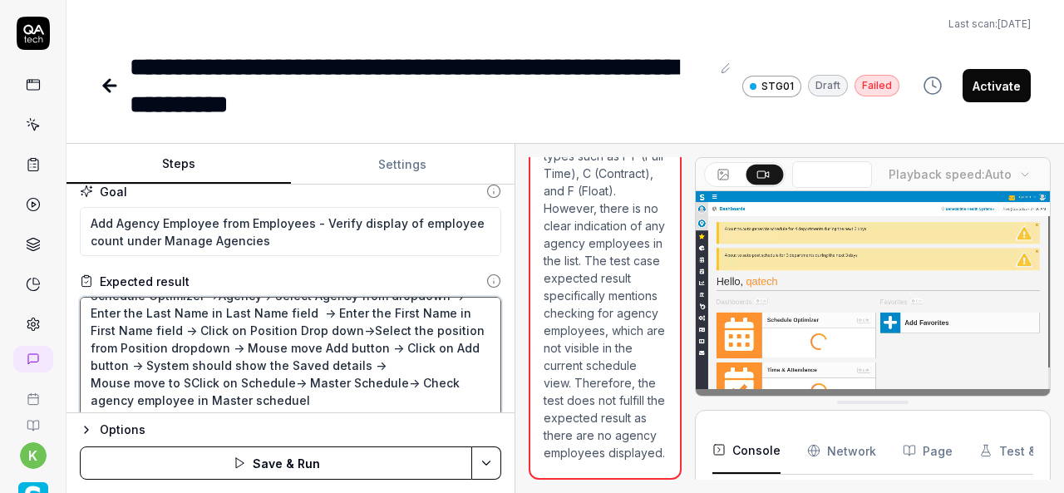
type textarea "Schedule Optimizer ->Agency-> Select Agency from dropdown -> Enter the Last Nam…"
type textarea "*"
type textarea "Schedule Optimizer ->Agency-> Select Agency from dropdown -> Enter the Last Nam…"
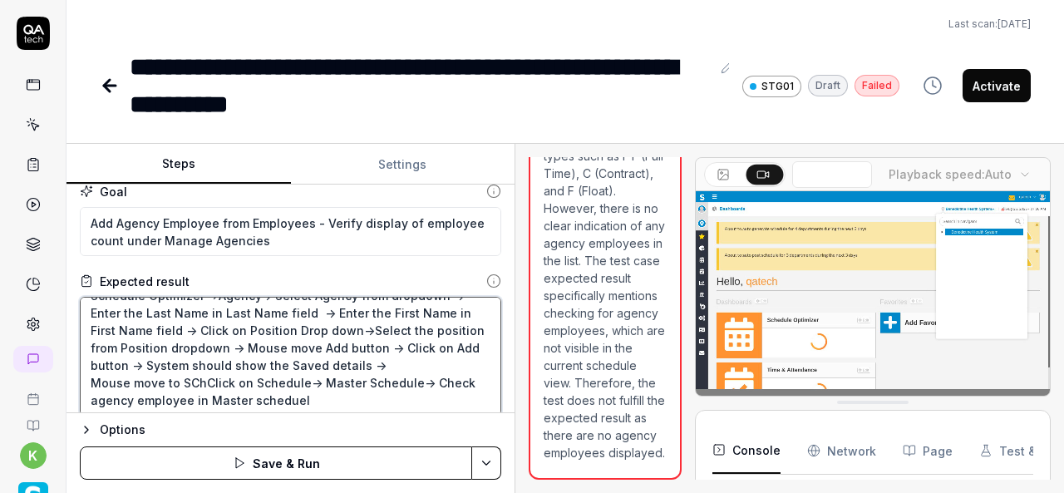
type textarea "*"
type textarea "Schedule Optimizer ->Agency-> Select Agency from dropdown -> Enter the Last Nam…"
type textarea "*"
type textarea "Schedule Optimizer ->Agency-> Select Agency from dropdown -> Enter the Last Nam…"
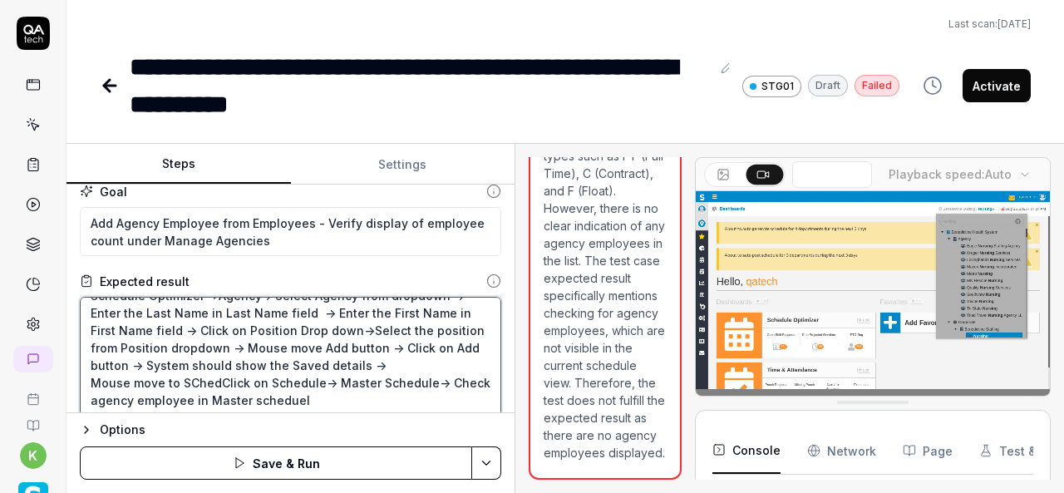
type textarea "*"
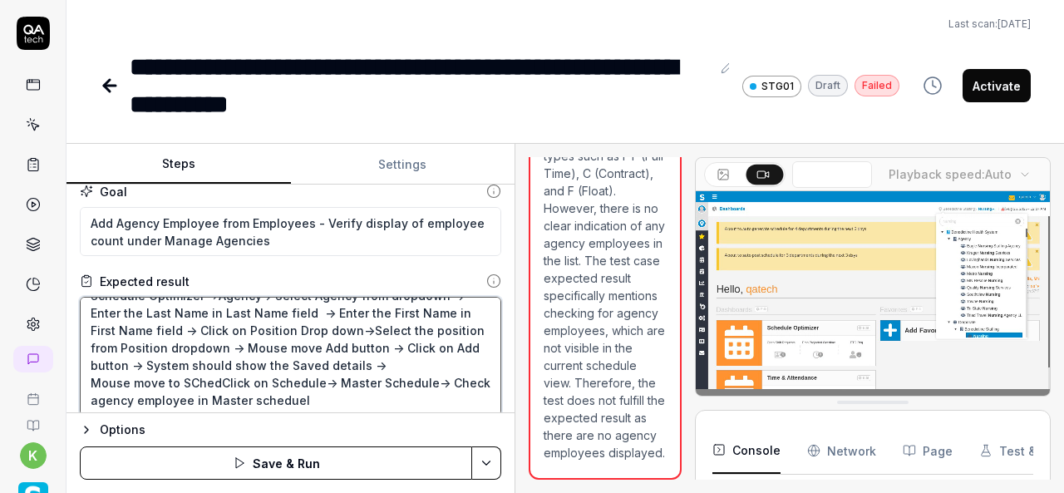
type textarea "Schedule Optimizer ->Agency-> Select Agency from dropdown -> Enter the Last Nam…"
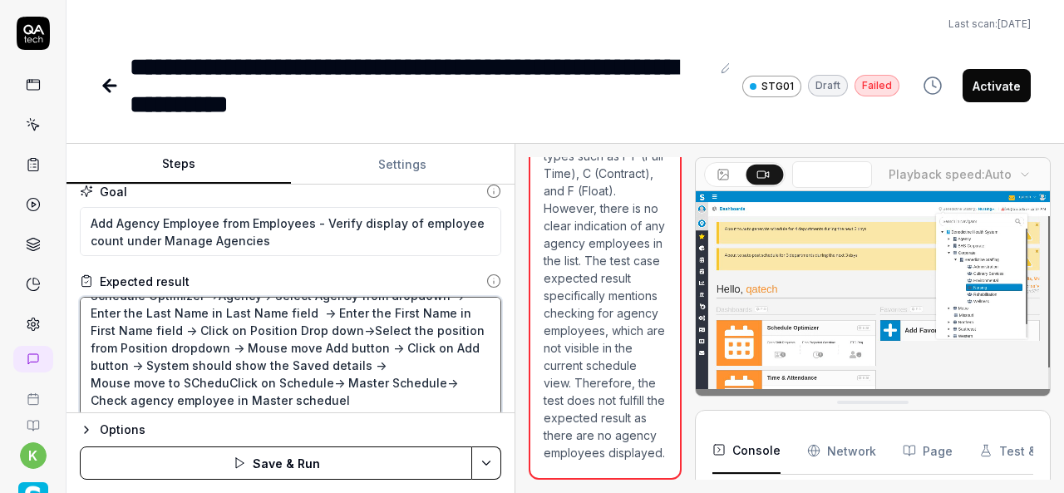
type textarea "*"
type textarea "Schedule Optimizer ->Agency-> Select Agency from dropdown -> Enter the Last Nam…"
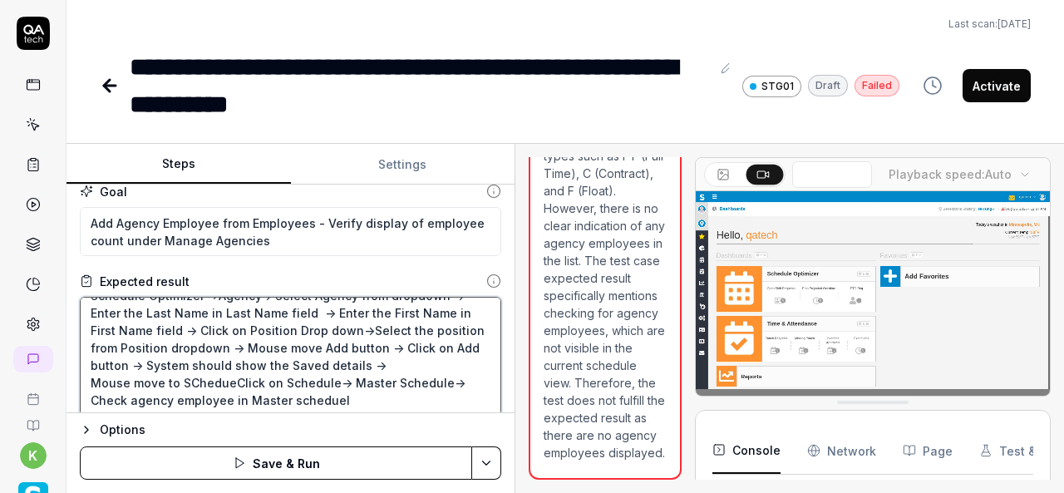
type textarea "*"
type textarea "Schedule Optimizer ->Agency-> Select Agency from dropdown -> Enter the Last Nam…"
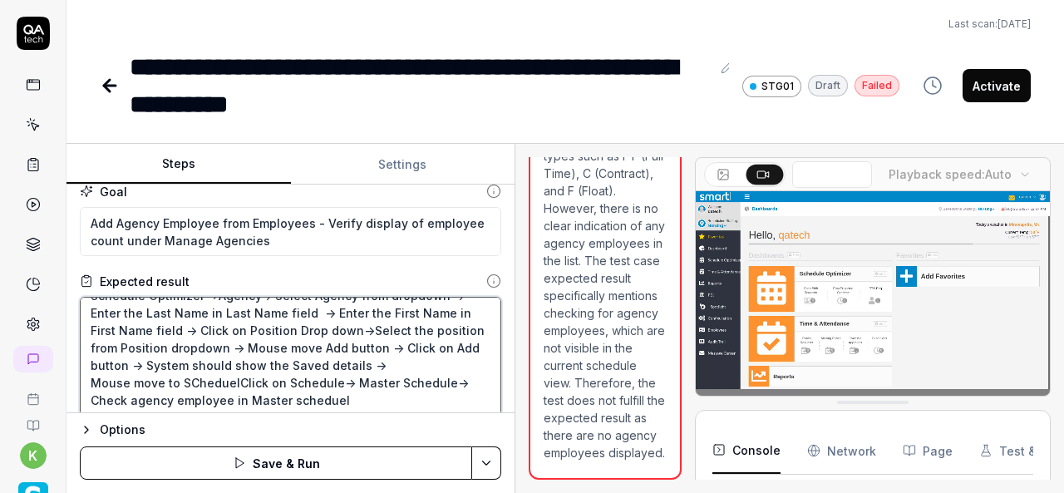
type textarea "*"
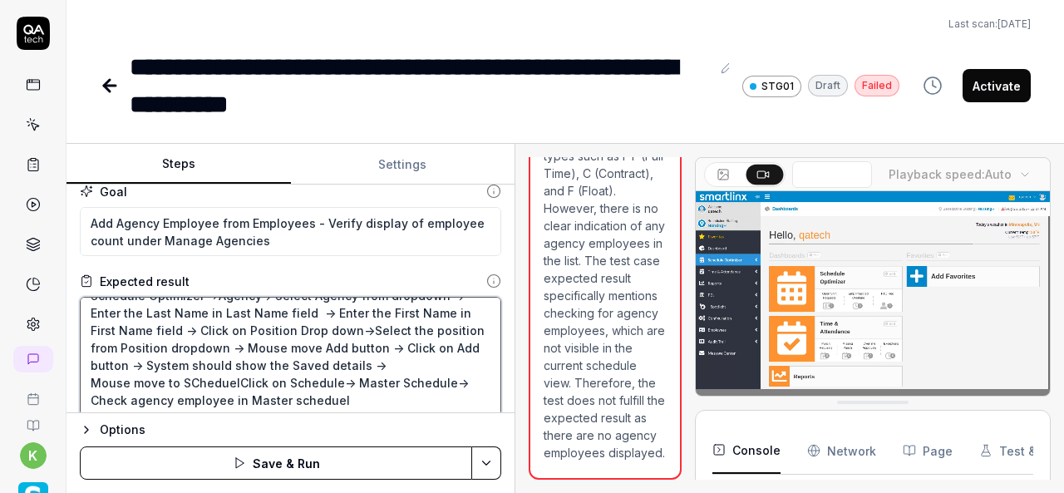
type textarea "Schedule Optimizer ->Agency-> Select Agency from dropdown -> Enter the Last Nam…"
type textarea "*"
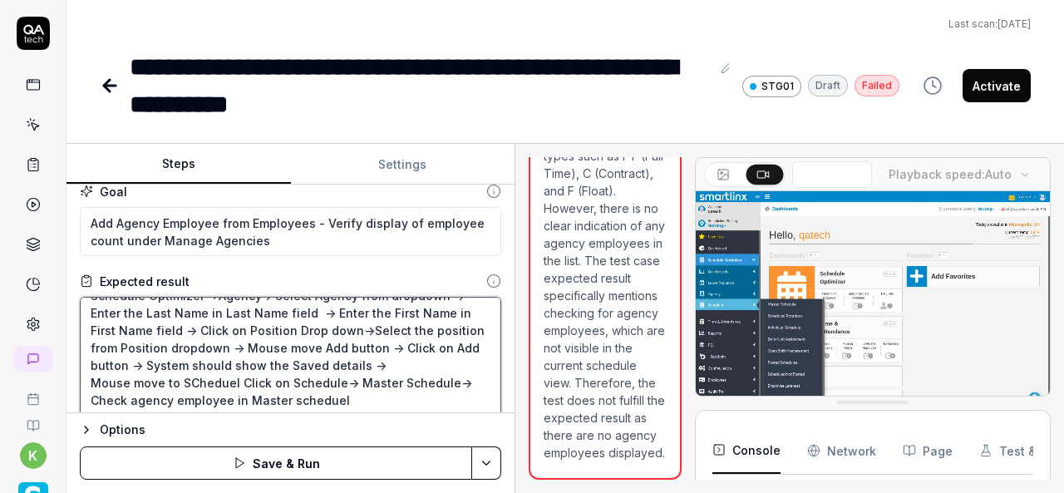
type textarea "Schedule Optimizer ->Agency-> Select Agency from dropdown -> Enter the Last Nam…"
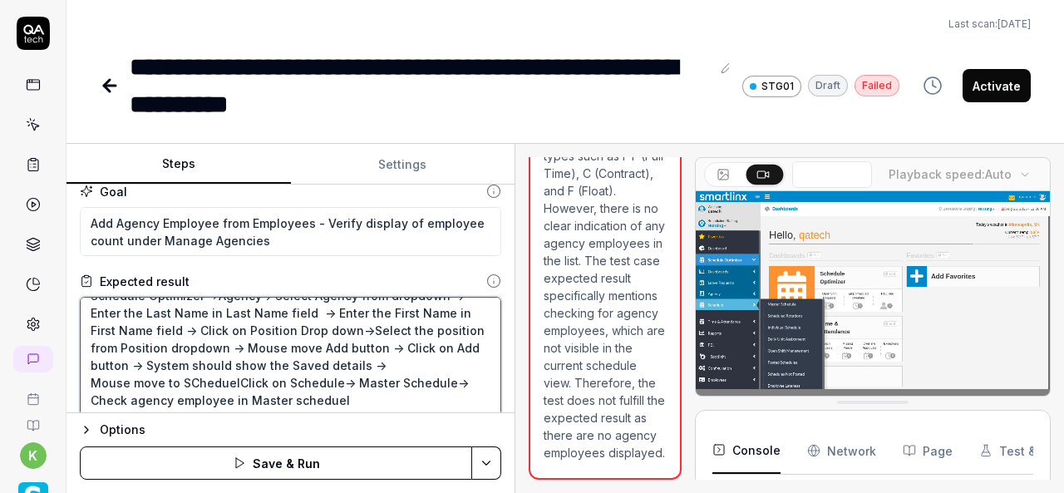
type textarea "*"
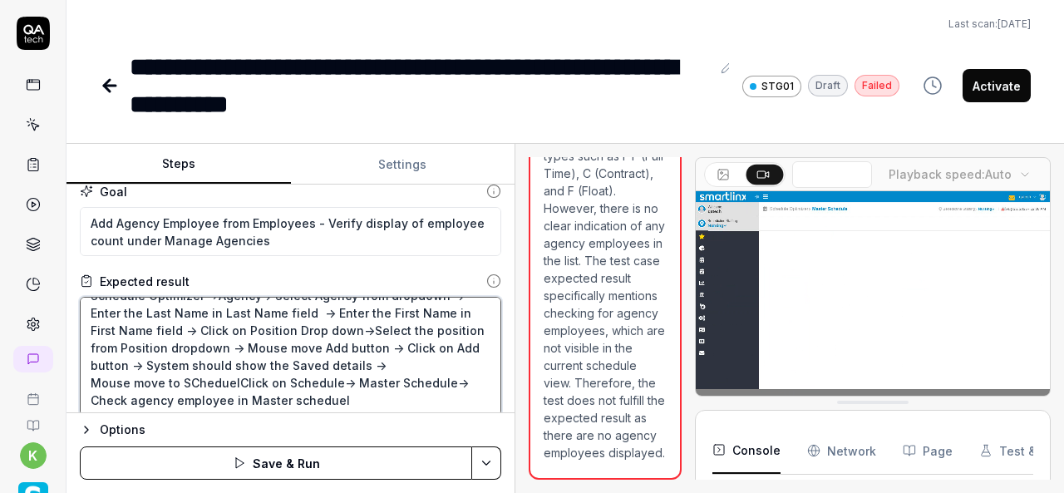
type textarea "Schedule Optimizer ->Agency-> Select Agency from dropdown -> Enter the Last Nam…"
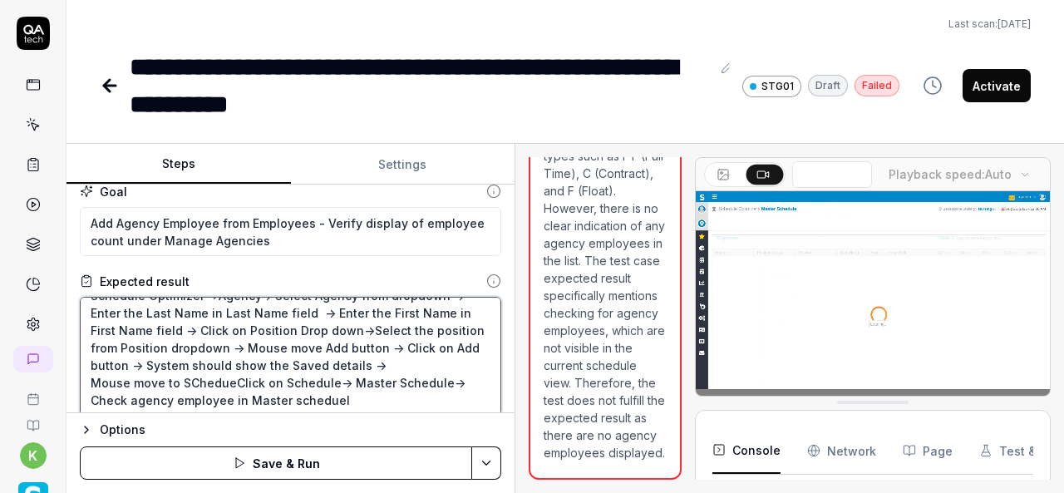
type textarea "*"
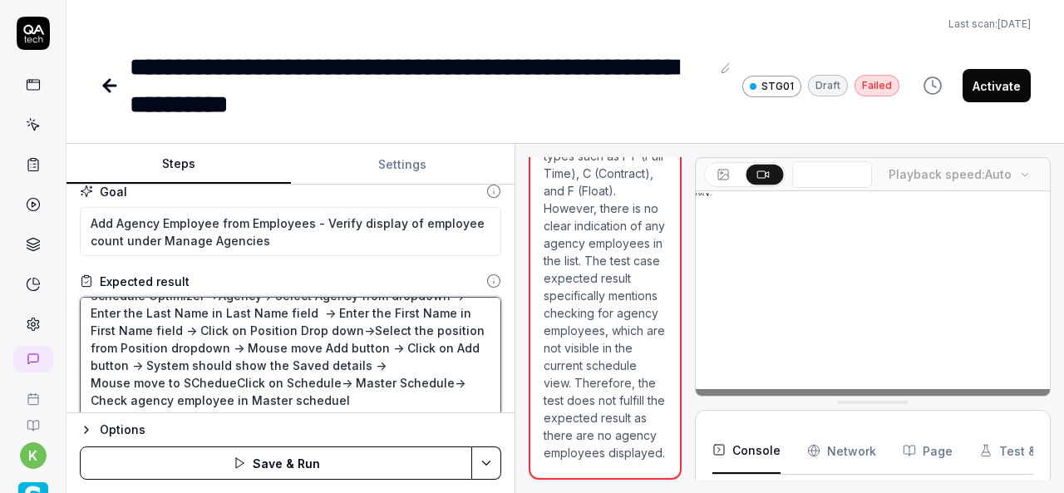
type textarea "Schedule Optimizer ->Agency-> Select Agency from dropdown -> Enter the Last Nam…"
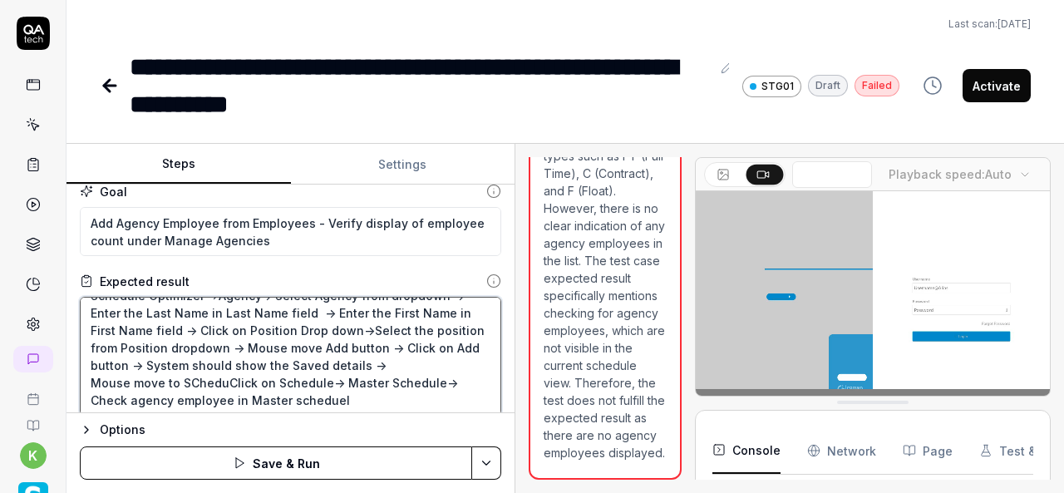
type textarea "*"
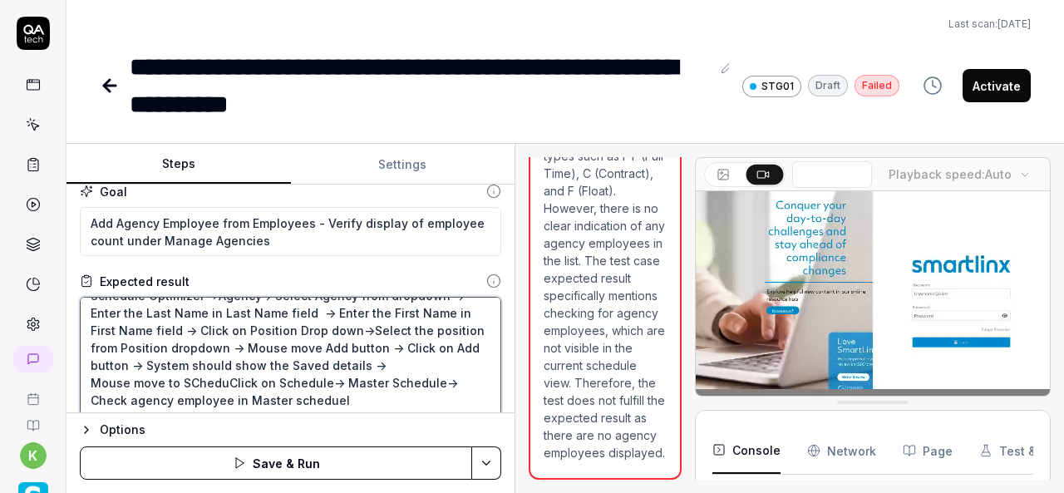
type textarea "Schedule Optimizer ->Agency-> Select Agency from dropdown -> Enter the Last Nam…"
type textarea "*"
type textarea "Schedule Optimizer ->Agency-> Select Agency from dropdown -> Enter the Last Nam…"
type textarea "*"
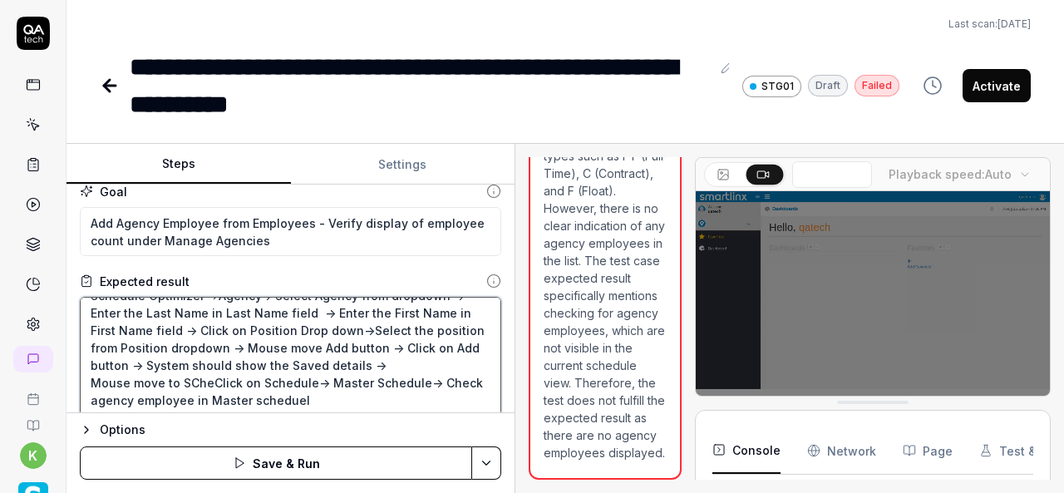
type textarea "Schedule Optimizer ->Agency-> Select Agency from dropdown -> Enter the Last Nam…"
type textarea "*"
type textarea "Schedule Optimizer ->Agency-> Select Agency from dropdown -> Enter the Last Nam…"
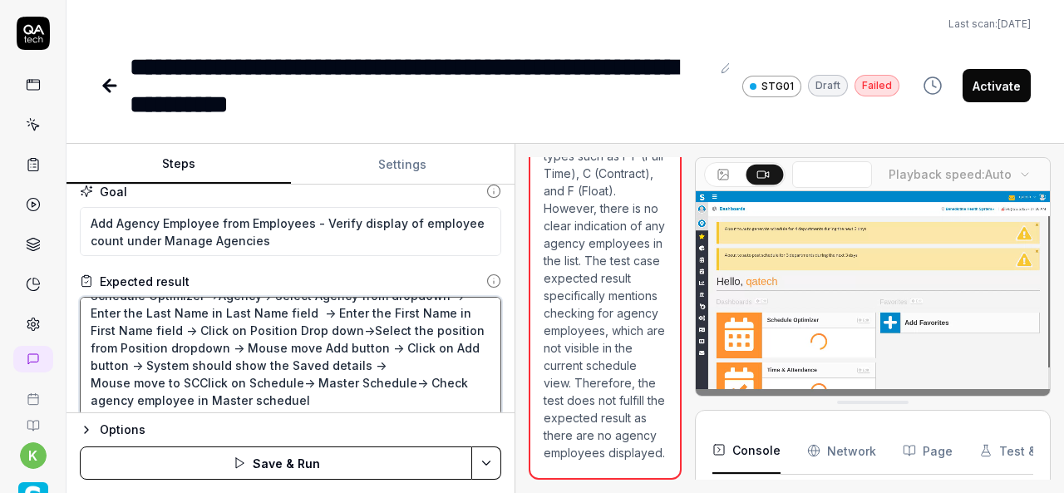
type textarea "*"
type textarea "Schedule Optimizer ->Agency-> Select Agency from dropdown -> Enter the Last Nam…"
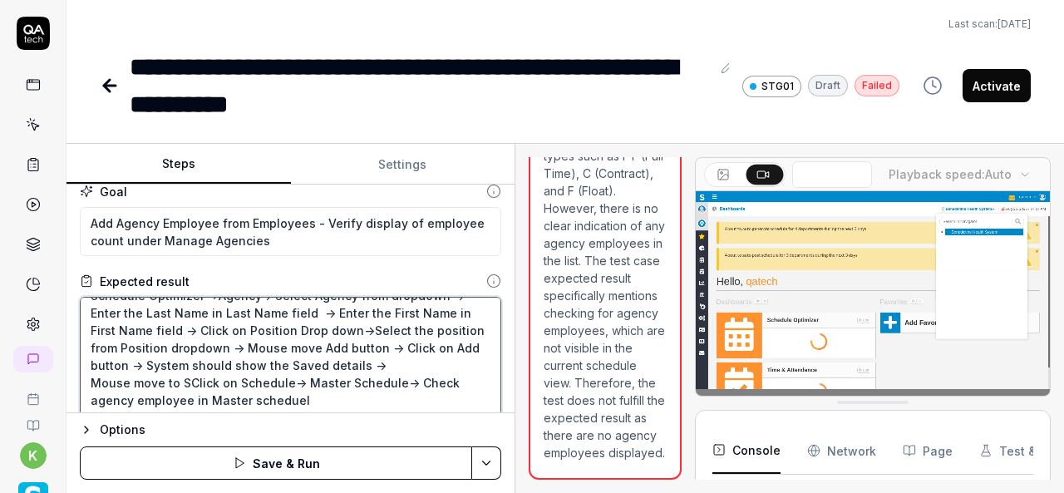
type textarea "*"
type textarea "Schedule Optimizer ->Agency-> Select Agency from dropdown -> Enter the Last Nam…"
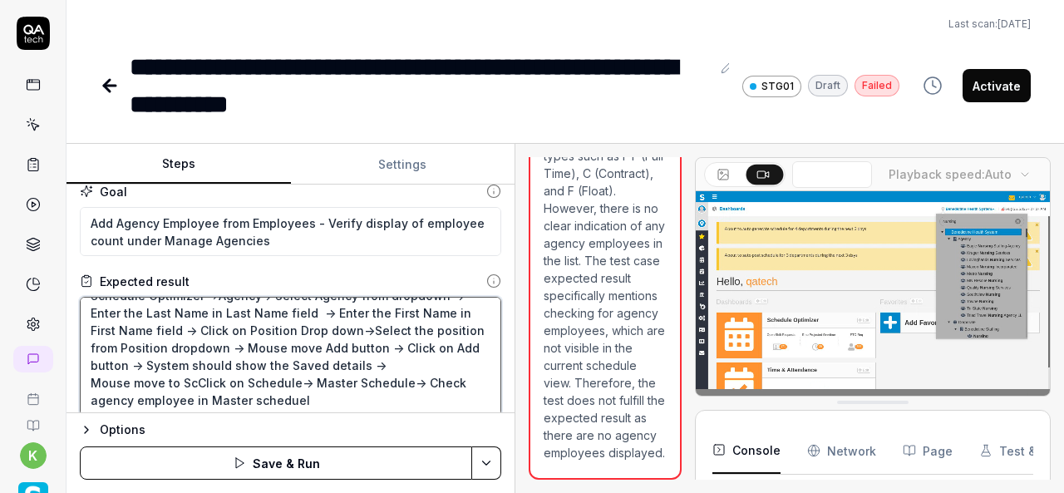
type textarea "*"
type textarea "Schedule Optimizer ->Agency-> Select Agency from dropdown -> Enter the Last Nam…"
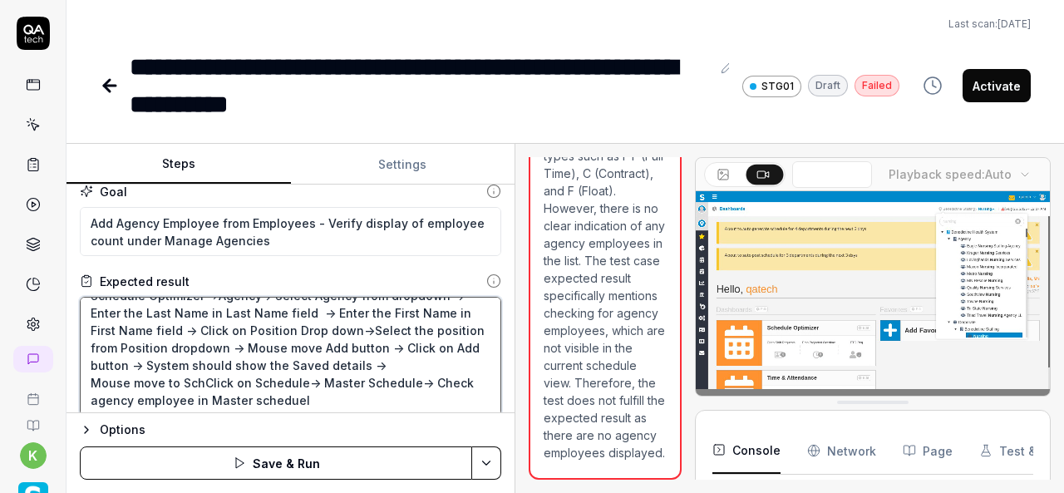
type textarea "*"
type textarea "Schedule Optimizer ->Agency-> Select Agency from dropdown -> Enter the Last Nam…"
type textarea "*"
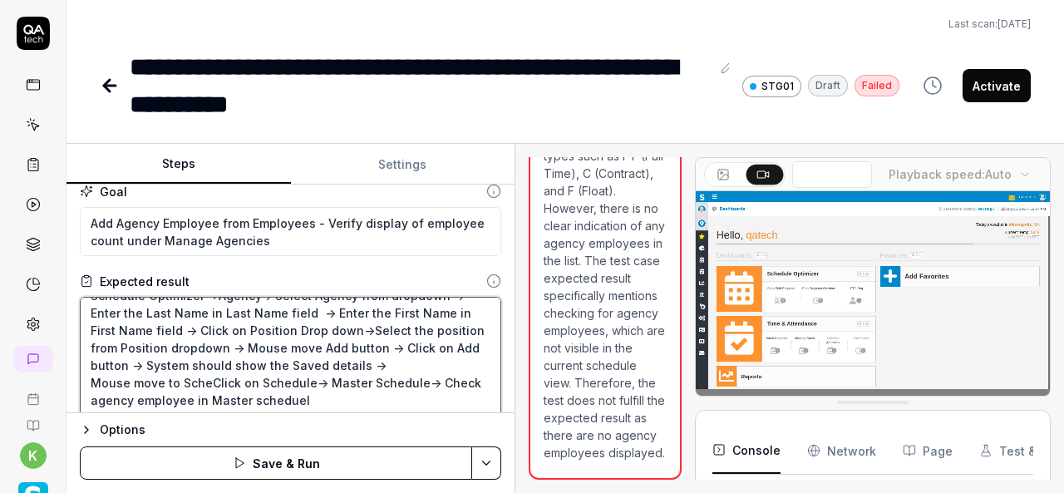
type textarea "Schedule Optimizer ->Agency-> Select Agency from dropdown -> Enter the Last Nam…"
type textarea "*"
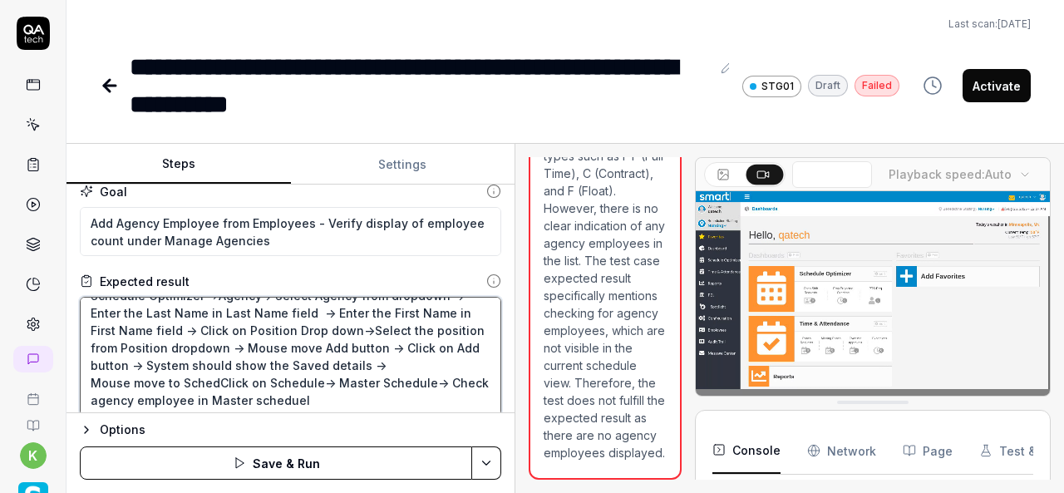
type textarea "Schedule Optimizer ->Agency-> Select Agency from dropdown -> Enter the Last Nam…"
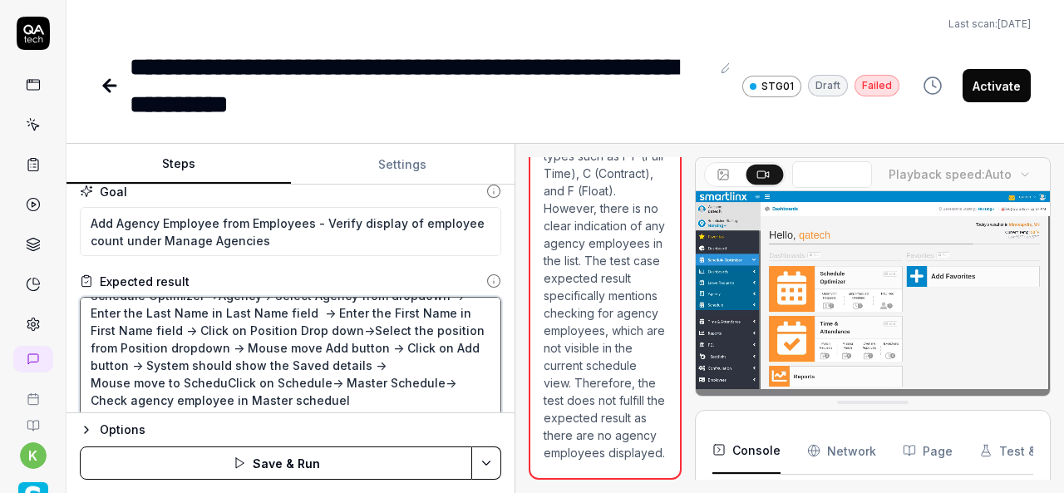
type textarea "*"
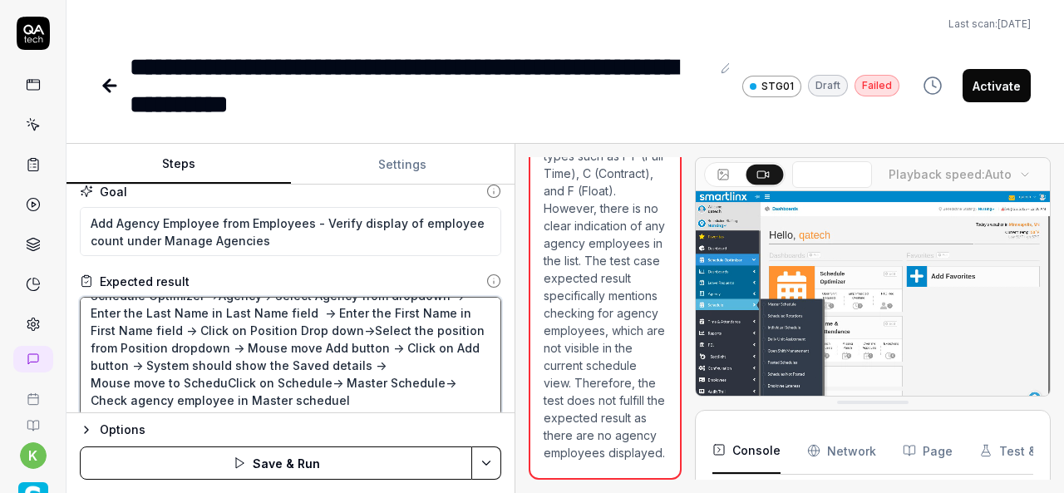
type textarea "Schedule Optimizer ->Agency-> Select Agency from dropdown -> Enter the Last Nam…"
type textarea "*"
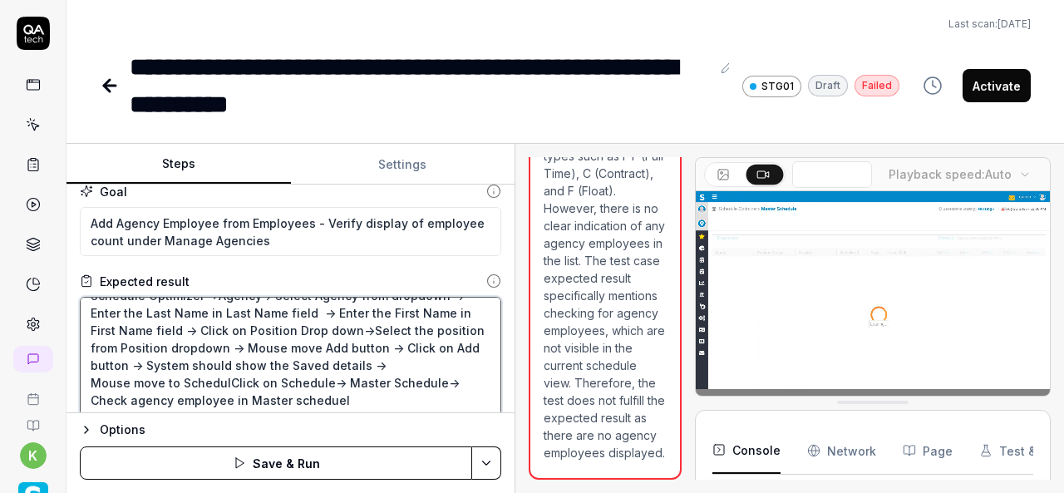
type textarea "Schedule Optimizer ->Agency-> Select Agency from dropdown -> Enter the Last Nam…"
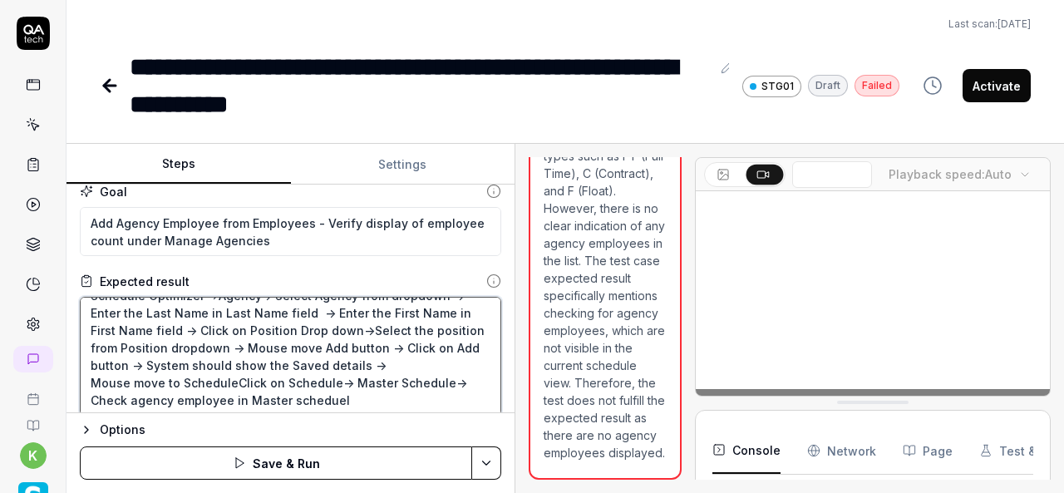
type textarea "*"
type textarea "Schedule Optimizer ->Agency-> Select Agency from dropdown -> Enter the Last Nam…"
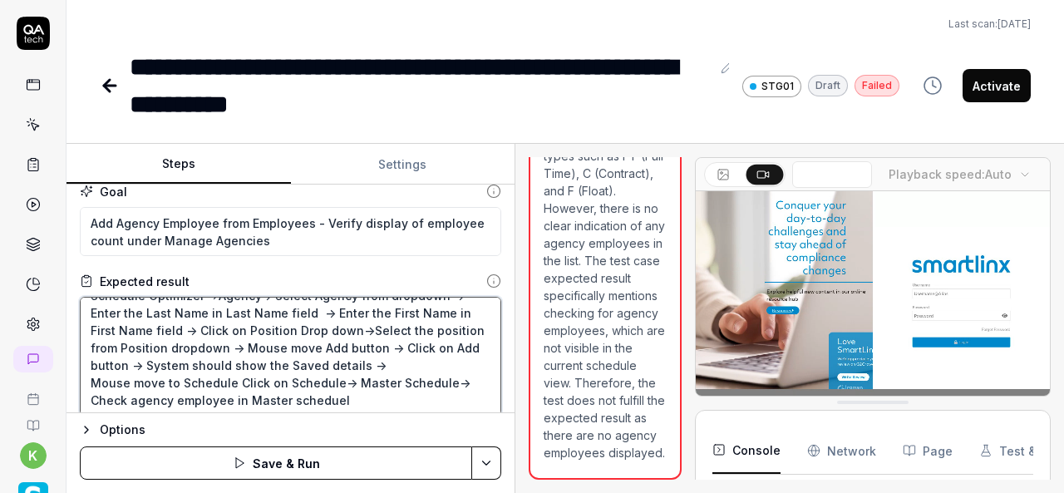
type textarea "*"
type textarea "Schedule Optimizer ->Agency-> Select Agency from dropdown -> Enter the Last Nam…"
type textarea "*"
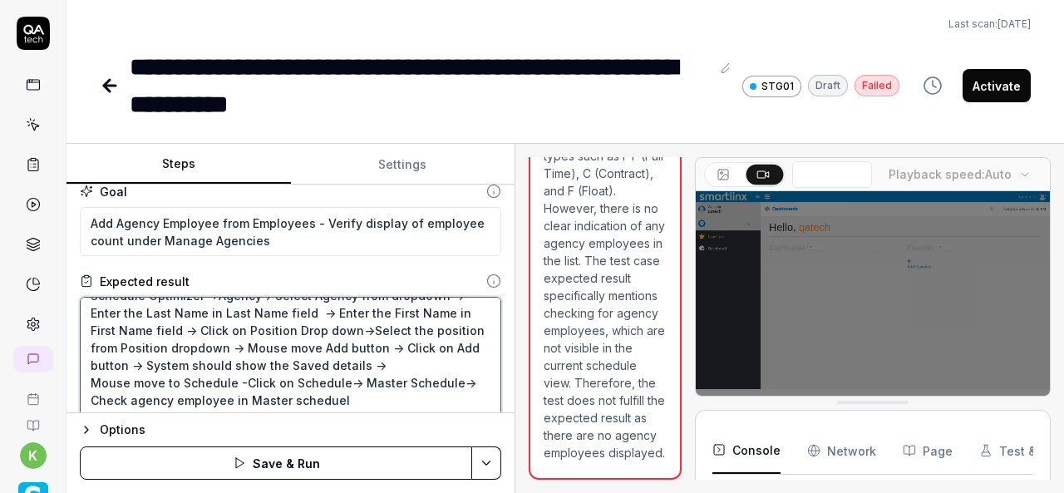
type textarea "Schedule Optimizer ->Agency-> Select Agency from dropdown -> Enter the Last Nam…"
type textarea "*"
type textarea "Schedule Optimizer ->Agency-> Select Agency from dropdown -> Enter the Last Nam…"
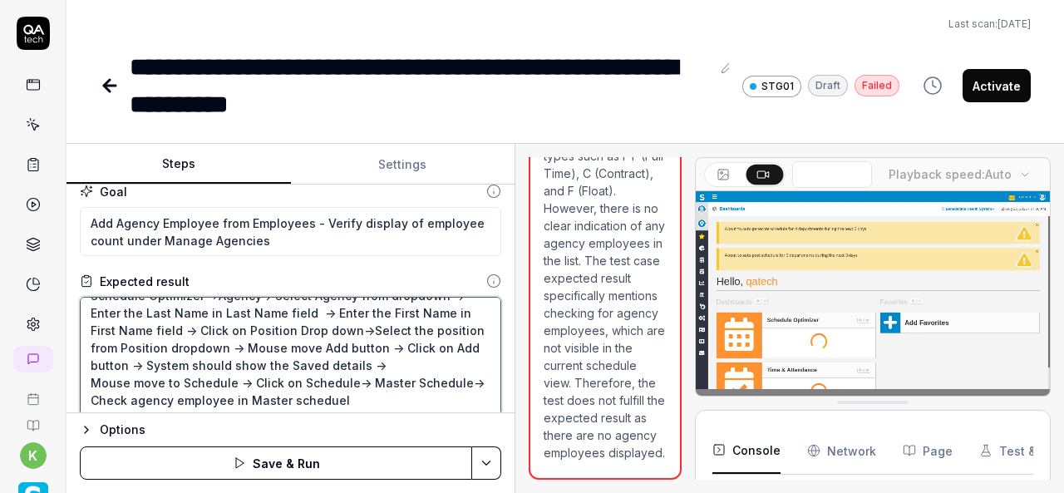
click at [375, 400] on textarea "Schedule Optimizer ->Agency-> Select Agency from dropdown -> Enter the Last Nam…" at bounding box center [291, 356] width 422 height 119
type textarea "*"
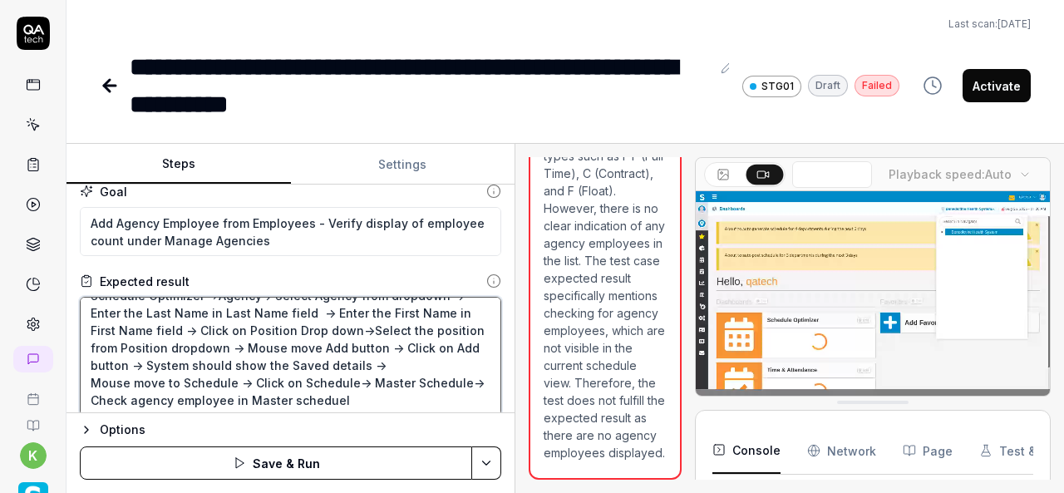
type textarea "Schedule Optimizer ->Agency-> Select Agency from dropdown -> Enter the Last Nam…"
type textarea "*"
type textarea "Schedule Optimizer ->Agency-> Select Agency from dropdown -> Enter the Last Nam…"
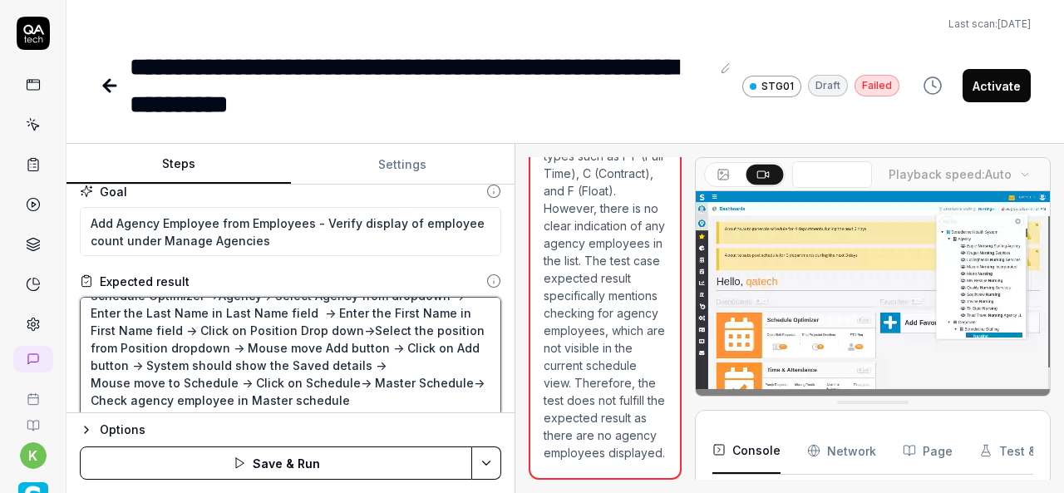
click at [384, 370] on textarea "Schedule Optimizer ->Agency-> Select Agency from dropdown -> Enter the Last Nam…" at bounding box center [291, 356] width 422 height 119
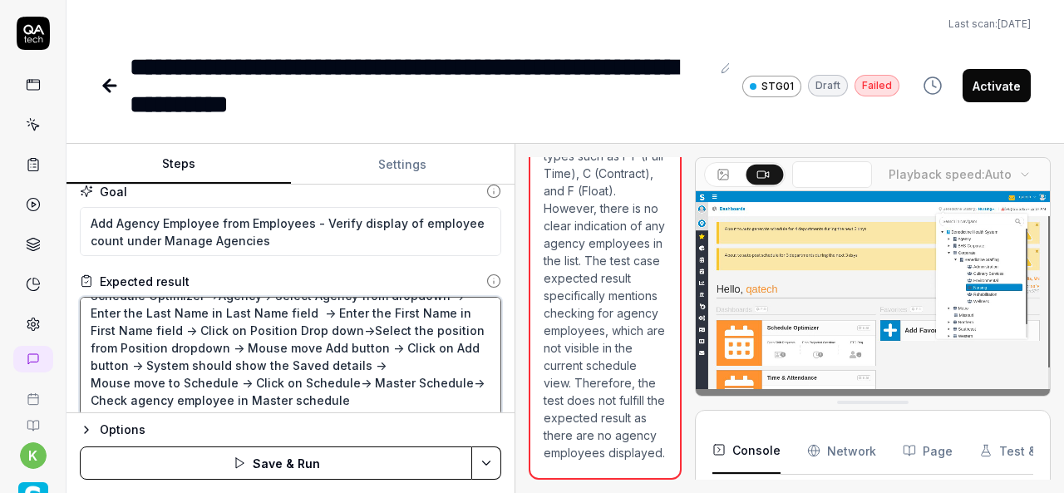
click at [232, 385] on textarea "Schedule Optimizer ->Agency-> Select Agency from dropdown -> Enter the Last Nam…" at bounding box center [291, 356] width 422 height 119
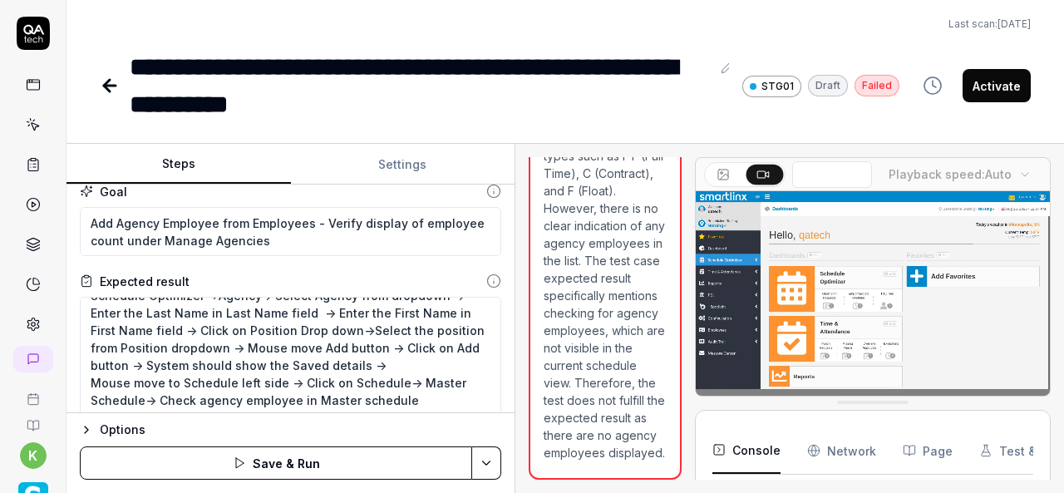
click at [502, 472] on div "Options Save & Run" at bounding box center [291, 452] width 448 height 81
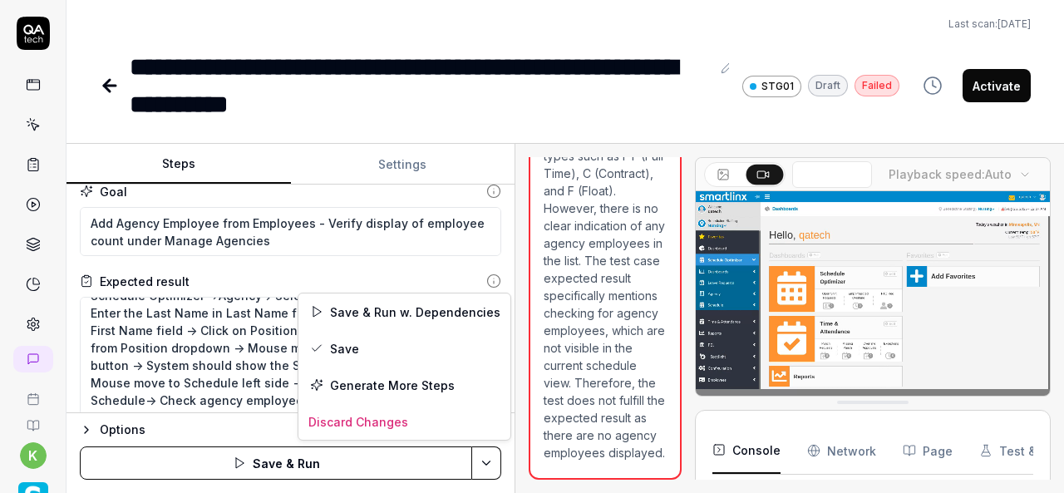
click at [489, 466] on html "**********" at bounding box center [532, 246] width 1064 height 493
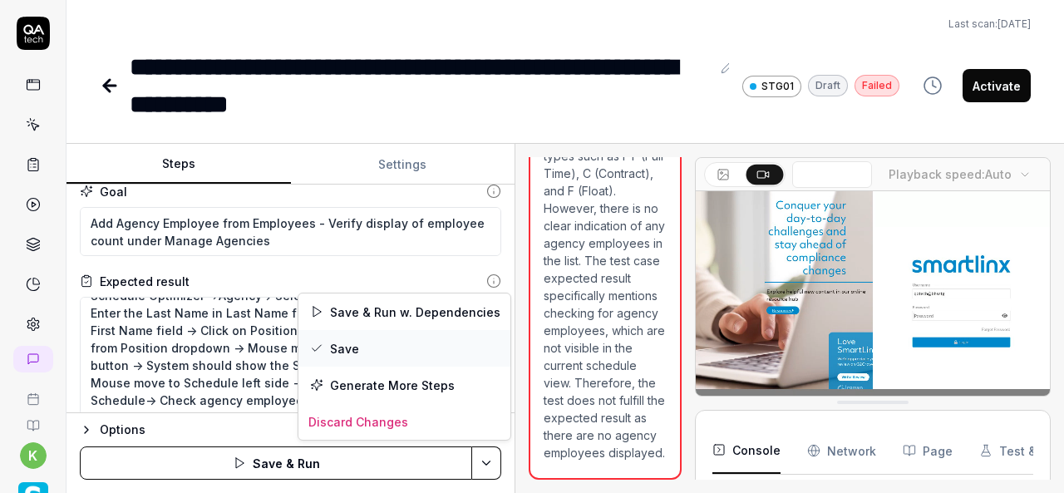
click at [343, 345] on div "Save" at bounding box center [405, 348] width 212 height 37
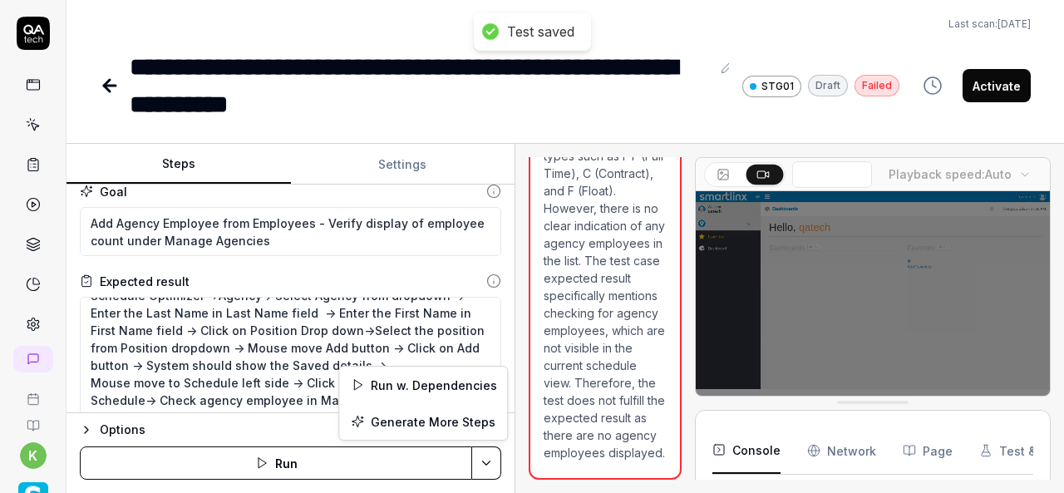
click at [496, 466] on html "**********" at bounding box center [532, 246] width 1064 height 493
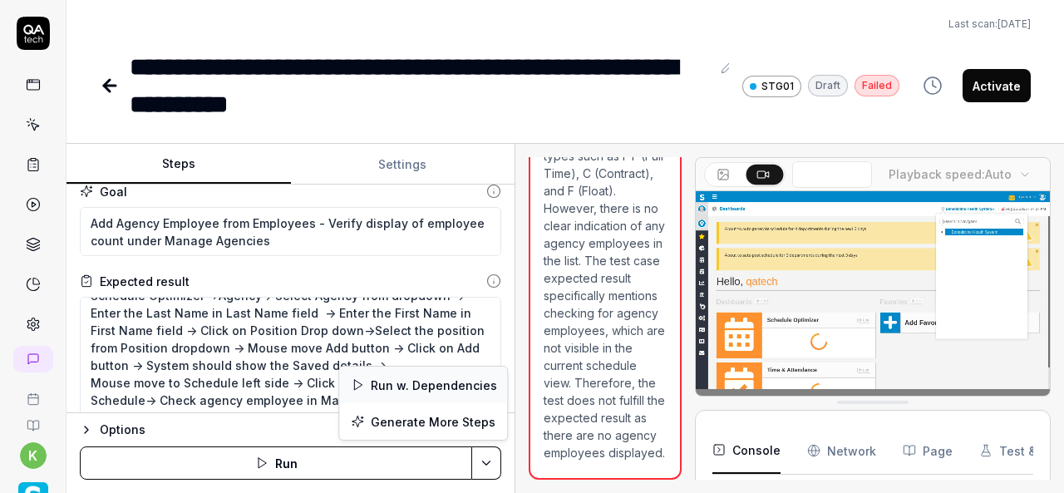
click at [426, 373] on div "Run w. Dependencies" at bounding box center [423, 385] width 168 height 37
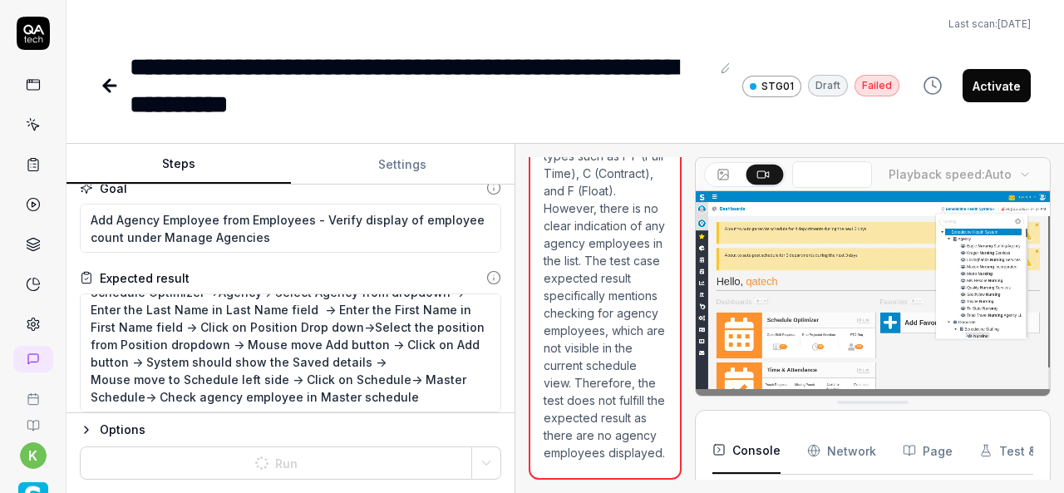
scroll to position [20, 0]
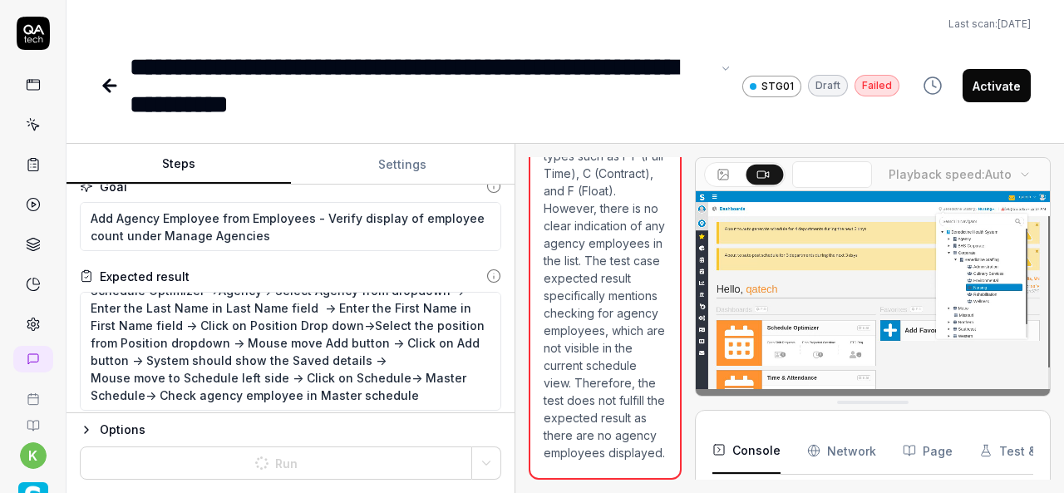
click at [471, 67] on div "**********" at bounding box center [420, 85] width 581 height 75
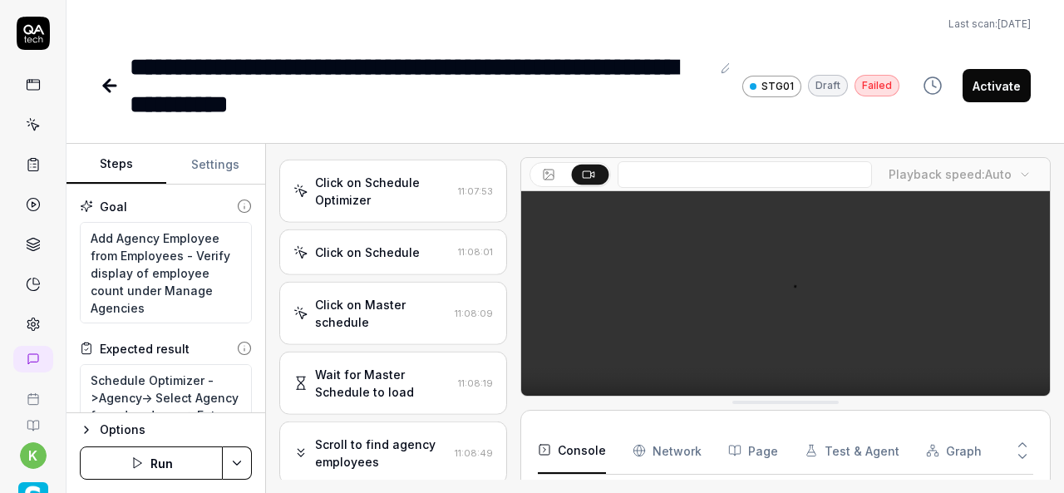
click at [529, 384] on div "Steps Settings Goal Add Agency Employee from Employees - Verify display of empl…" at bounding box center [566, 318] width 998 height 349
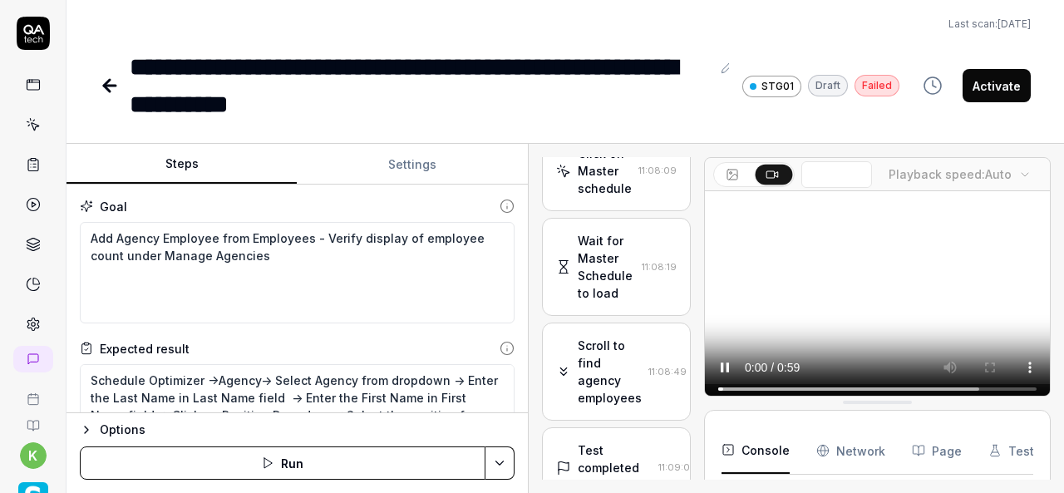
scroll to position [521, 0]
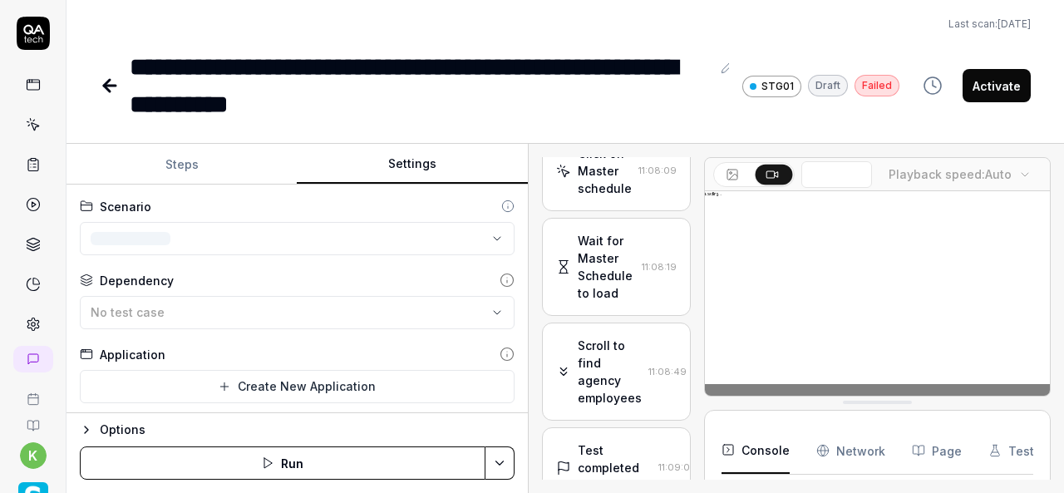
click at [421, 156] on button "Settings" at bounding box center [412, 165] width 230 height 40
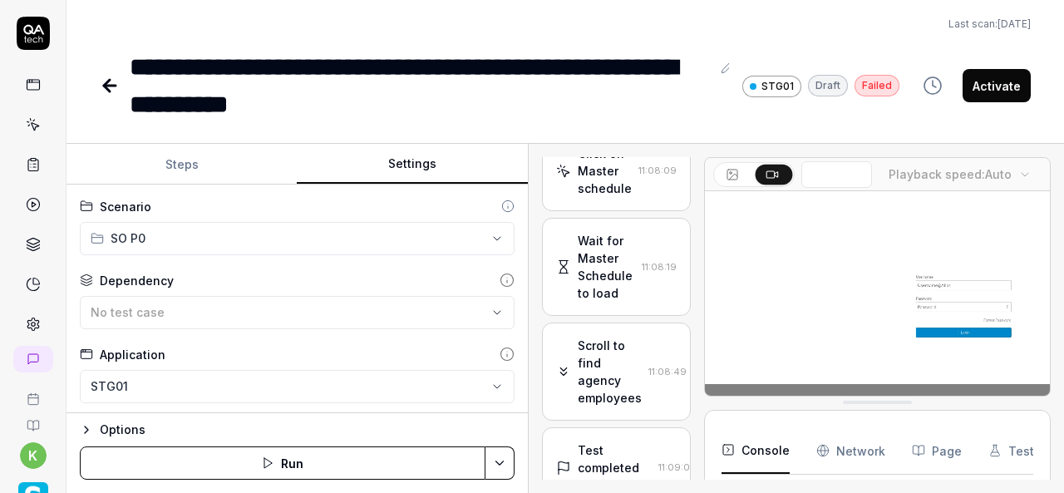
scroll to position [212, 0]
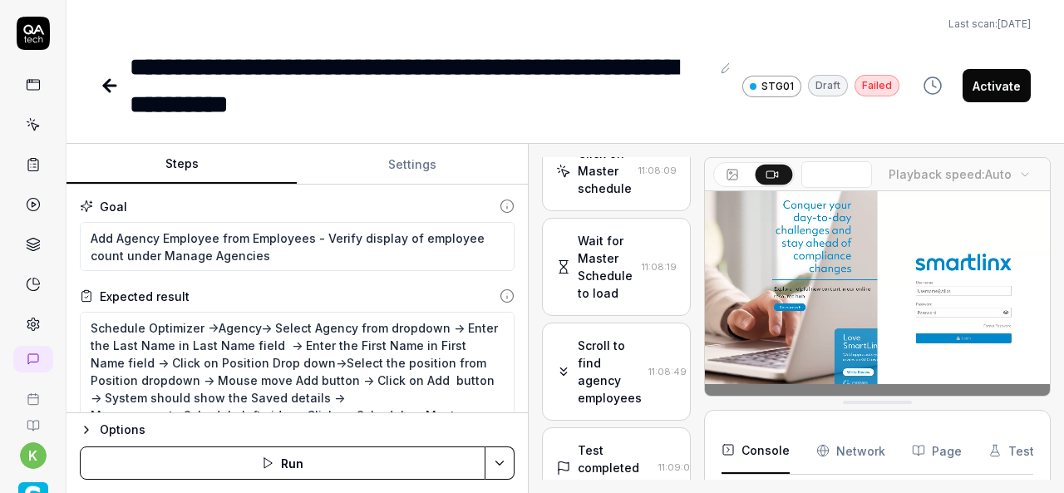
click at [185, 160] on button "Steps" at bounding box center [182, 165] width 230 height 40
click at [501, 463] on html "**********" at bounding box center [532, 246] width 1064 height 493
click at [421, 388] on div "Run w. Dependencies" at bounding box center [437, 385] width 168 height 37
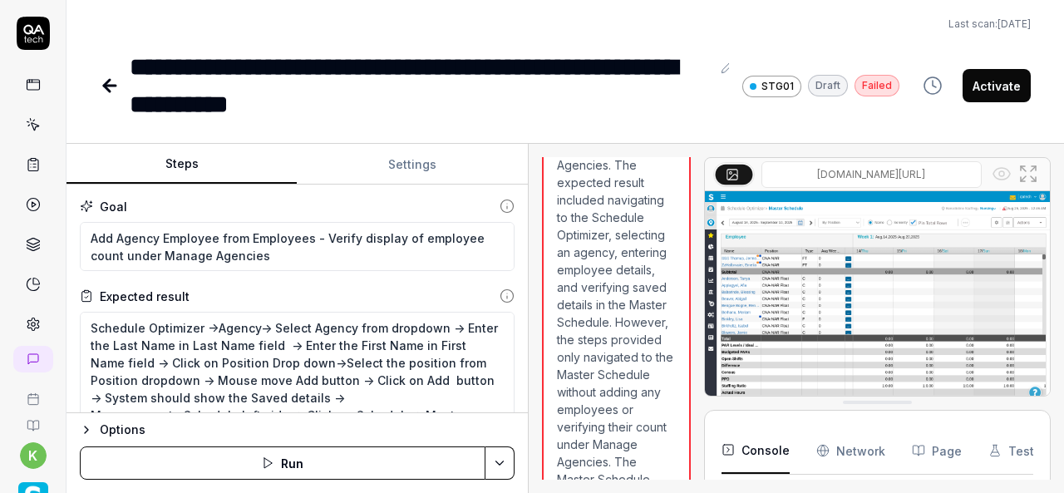
scroll to position [1823, 0]
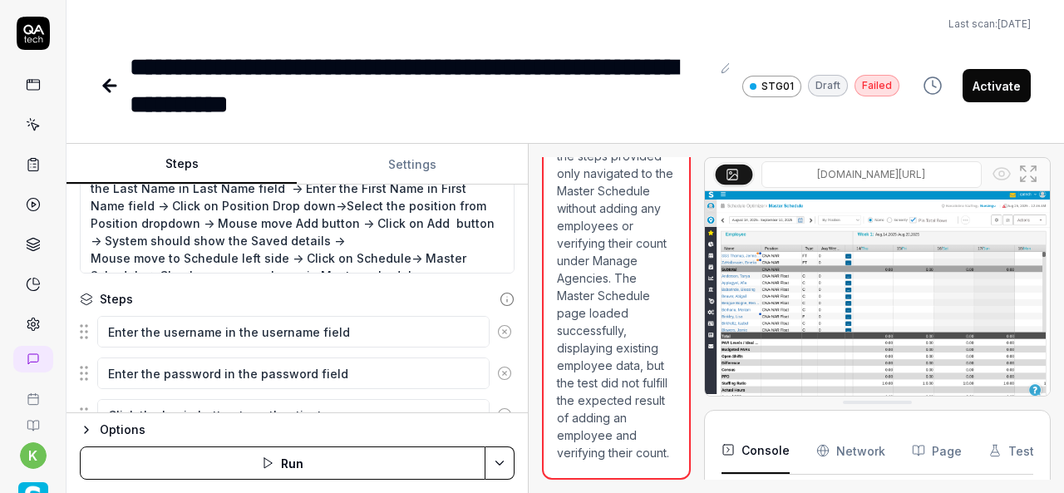
scroll to position [149, 0]
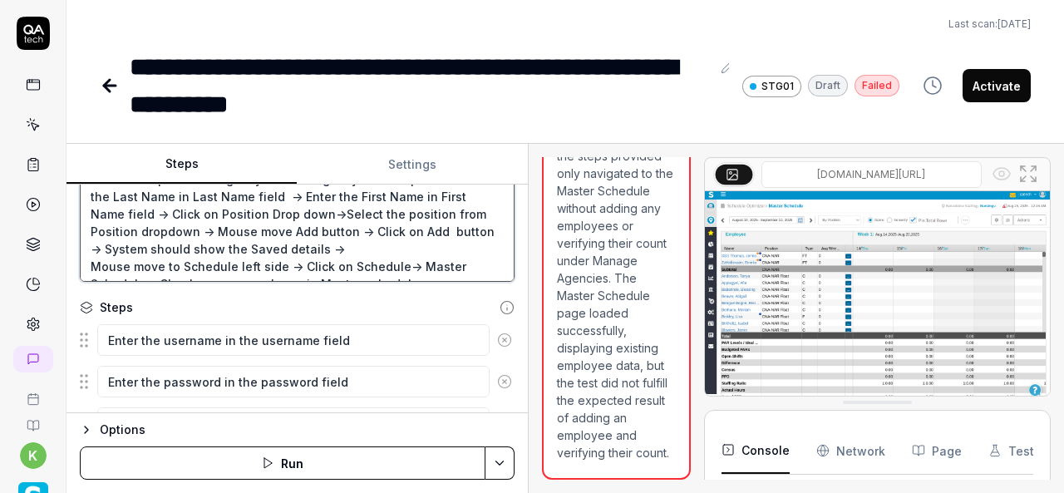
drag, startPoint x: 482, startPoint y: 279, endPoint x: 481, endPoint y: 340, distance: 60.7
click at [482, 342] on div "Goal Add Agency Employee from Employees - Verify display of employee count unde…" at bounding box center [298, 299] width 462 height 229
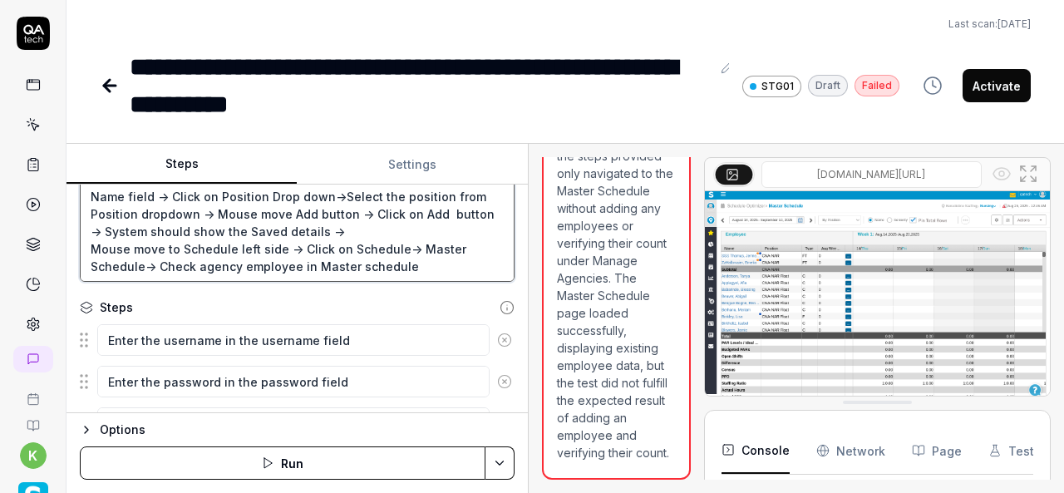
click at [299, 260] on textarea "Schedule Optimizer ->Agency-> Select Agency from dropdown -> Enter the Last Nam…" at bounding box center [297, 222] width 435 height 119
click at [298, 260] on textarea "Schedule Optimizer ->Agency-> Select Agency from dropdown -> Enter the Last Nam…" at bounding box center [297, 222] width 435 height 119
click at [293, 263] on textarea "Schedule Optimizer ->Agency-> Select Agency from dropdown -> Enter the Last Nam…" at bounding box center [297, 222] width 435 height 119
click at [301, 261] on textarea "Schedule Optimizer ->Agency-> Select Agency from dropdown -> Enter the Last Nam…" at bounding box center [297, 222] width 435 height 119
click at [298, 260] on textarea "Schedule Optimizer ->Agency-> Select Agency from dropdown -> Enter the Last Nam…" at bounding box center [297, 222] width 435 height 119
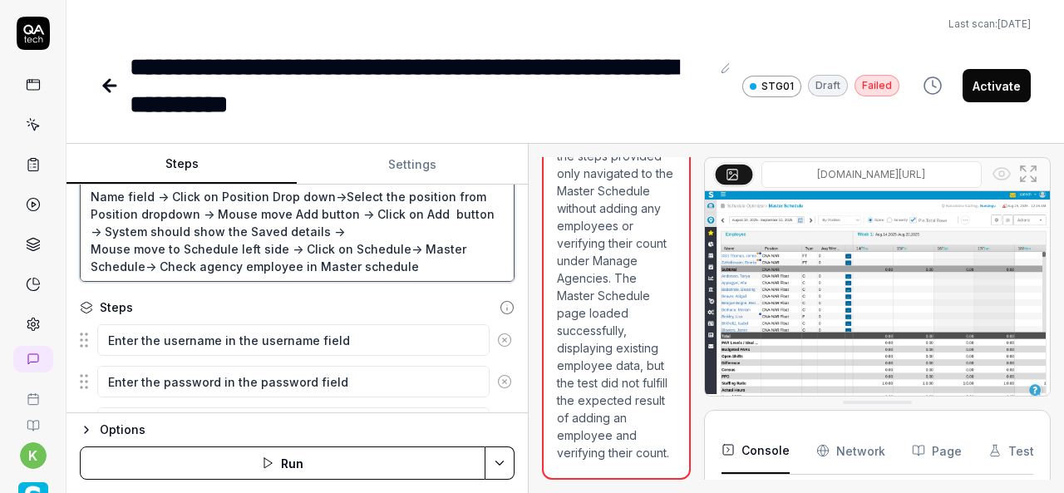
click at [298, 260] on textarea "Schedule Optimizer ->Agency-> Select Agency from dropdown -> Enter the Last Nam…" at bounding box center [297, 222] width 435 height 119
type textarea "*"
type textarea "Schedule Optimizer ->Agency-> Select Agency from dropdown -> Enter the Last Nam…"
type textarea "*"
type textarea "Schedule Optimizer ->Agency-> Select Agency from dropdown -> Enter the Last Nam…"
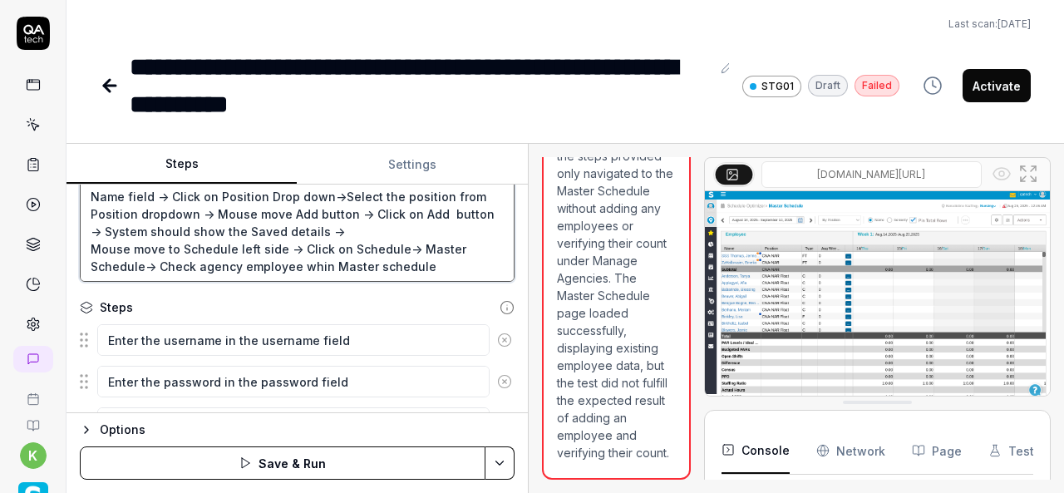
type textarea "*"
type textarea "Schedule Optimizer ->Agency-> Select Agency from dropdown -> Enter the Last Nam…"
type textarea "*"
type textarea "Schedule Optimizer ->Agency-> Select Agency from dropdown -> Enter the Last Nam…"
type textarea "*"
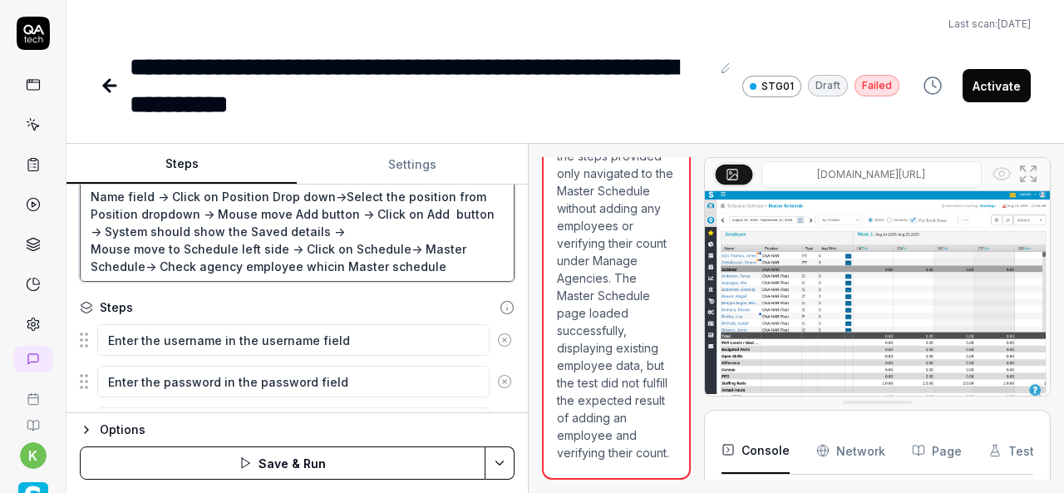
type textarea "Schedule Optimizer ->Agency-> Select Agency from dropdown -> Enter the Last Nam…"
type textarea "*"
type textarea "Schedule Optimizer ->Agency-> Select Agency from dropdown -> Enter the Last Nam…"
type textarea "*"
type textarea "Schedule Optimizer ->Agency-> Select Agency from dropdown -> Enter the Last Nam…"
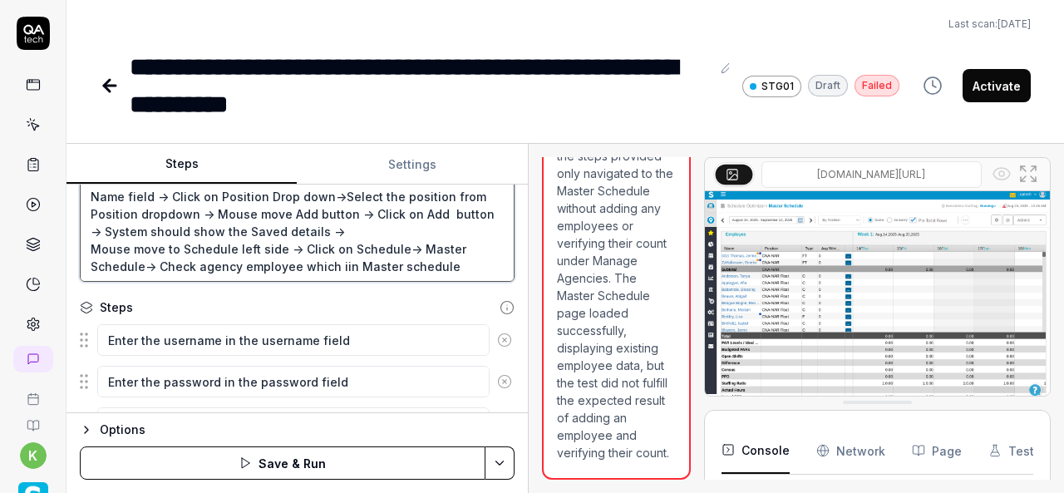
type textarea "*"
type textarea "Schedule Optimizer ->Agency-> Select Agency from dropdown -> Enter the Last Nam…"
type textarea "*"
type textarea "Schedule Optimizer ->Agency-> Select Agency from dropdown -> Enter the Last Nam…"
type textarea "*"
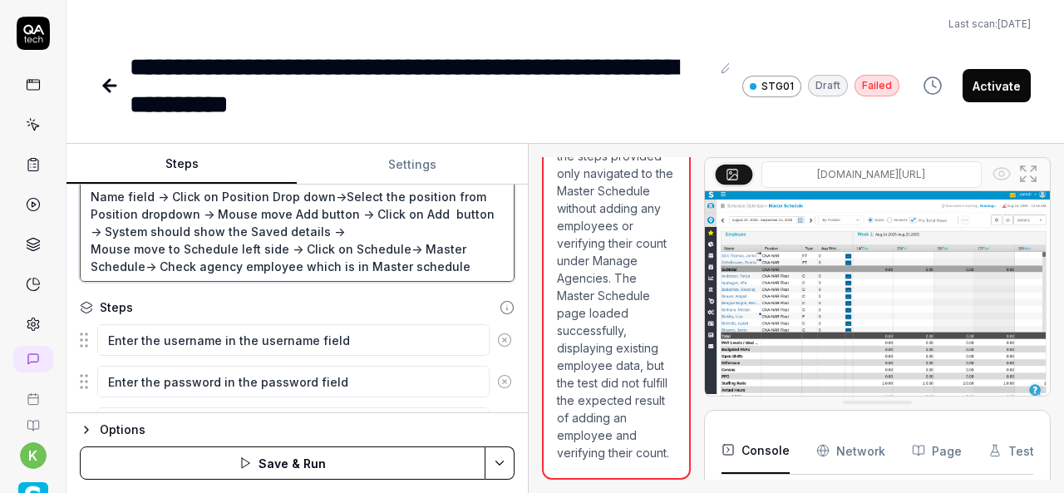
type textarea "Schedule Optimizer ->Agency-> Select Agency from dropdown -> Enter the Last Nam…"
type textarea "*"
type textarea "Schedule Optimizer ->Agency-> Select Agency from dropdown -> Enter the Last Nam…"
type textarea "*"
type textarea "Schedule Optimizer ->Agency-> Select Agency from dropdown -> Enter the Last Nam…"
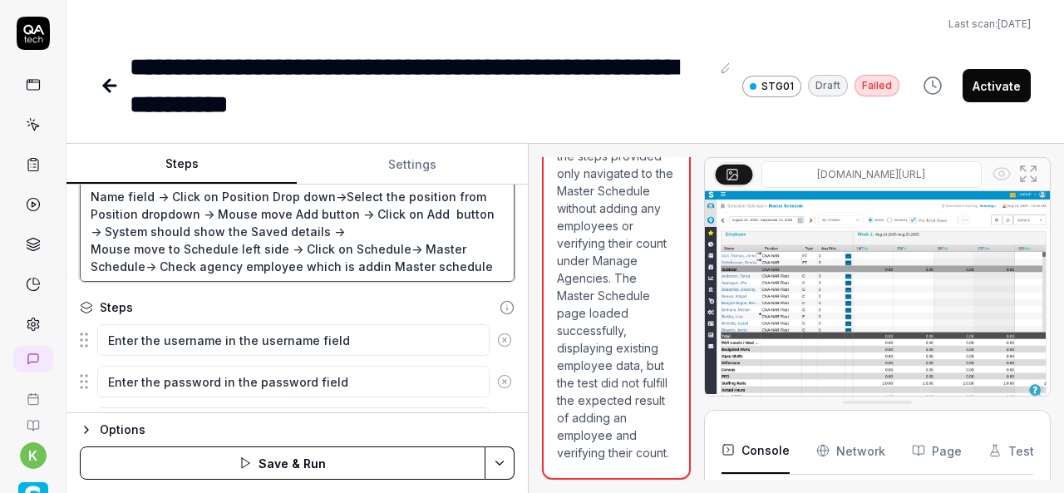
type textarea "*"
type textarea "Schedule Optimizer ->Agency-> Select Agency from dropdown -> Enter the Last Nam…"
type textarea "*"
type textarea "Schedule Optimizer ->Agency-> Select Agency from dropdown -> Enter the Last Nam…"
type textarea "*"
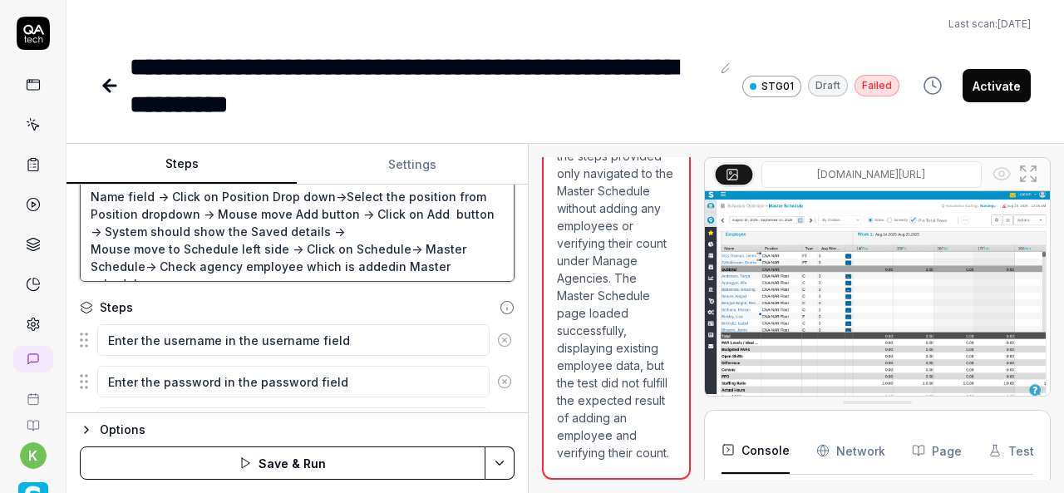
type textarea "Schedule Optimizer ->Agency-> Select Agency from dropdown -> Enter the Last Nam…"
type textarea "*"
type textarea "Schedule Optimizer ->Agency-> Select Agency from dropdown -> Enter the Last Nam…"
type textarea "*"
type textarea "Schedule Optimizer ->Agency-> Select Agency from dropdown -> Enter the Last Nam…"
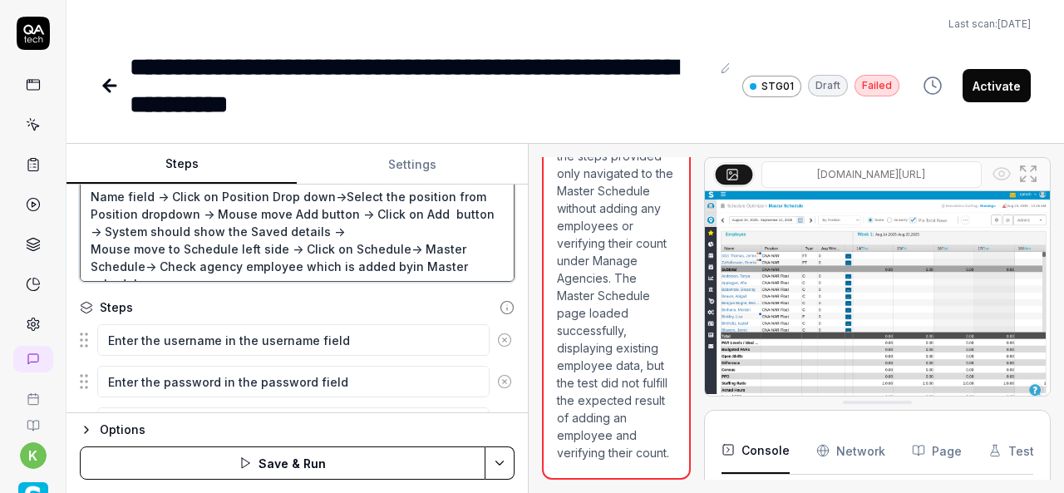
type textarea "*"
type textarea "Schedule Optimizer ->Agency-> Select Agency from dropdown -> Enter the Last Nam…"
type textarea "*"
type textarea "Schedule Optimizer ->Agency-> Select Agency from dropdown -> Enter the Last Nam…"
type textarea "*"
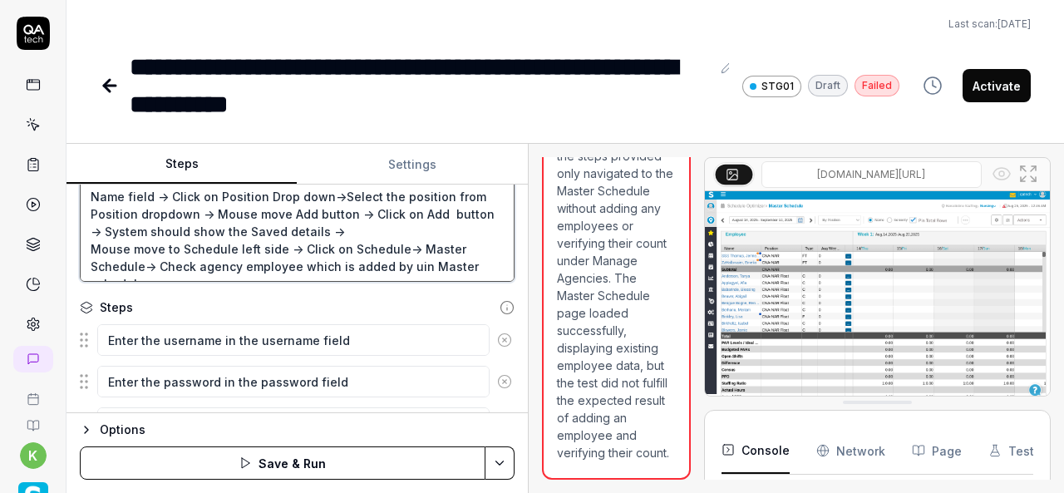
type textarea "Schedule Optimizer ->Agency-> Select Agency from dropdown -> Enter the Last Nam…"
type textarea "*"
type textarea "Schedule Optimizer ->Agency-> Select Agency from dropdown -> Enter the Last Nam…"
type textarea "*"
type textarea "Schedule Optimizer ->Agency-> Select Agency from dropdown -> Enter the Last Nam…"
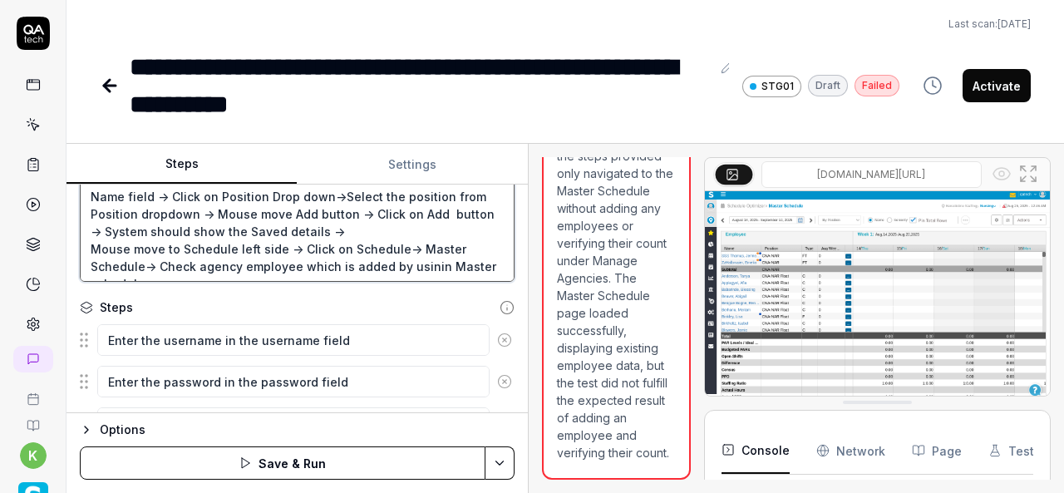
type textarea "*"
type textarea "Schedule Optimizer ->Agency-> Select Agency from dropdown -> Enter the Last Nam…"
type textarea "*"
type textarea "Schedule Optimizer ->Agency-> Select Agency from dropdown -> Enter the Last Nam…"
type textarea "*"
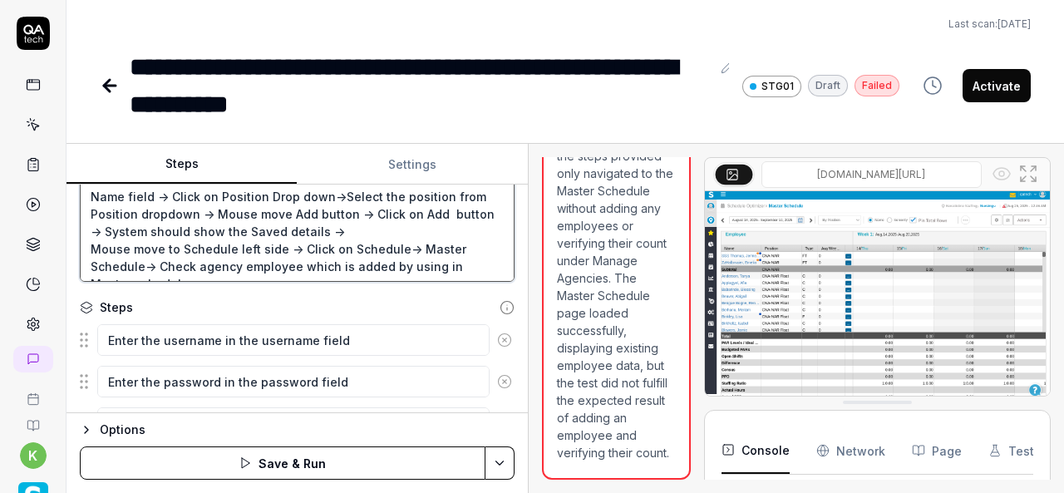
type textarea "Schedule Optimizer ->Agency-> Select Agency from dropdown -> Enter the Last Nam…"
type textarea "*"
type textarea "Schedule Optimizer ->Agency-> Select Agency from dropdown -> Enter the Last Nam…"
type textarea "*"
type textarea "Schedule Optimizer ->Agency-> Select Agency from dropdown -> Enter the Last Nam…"
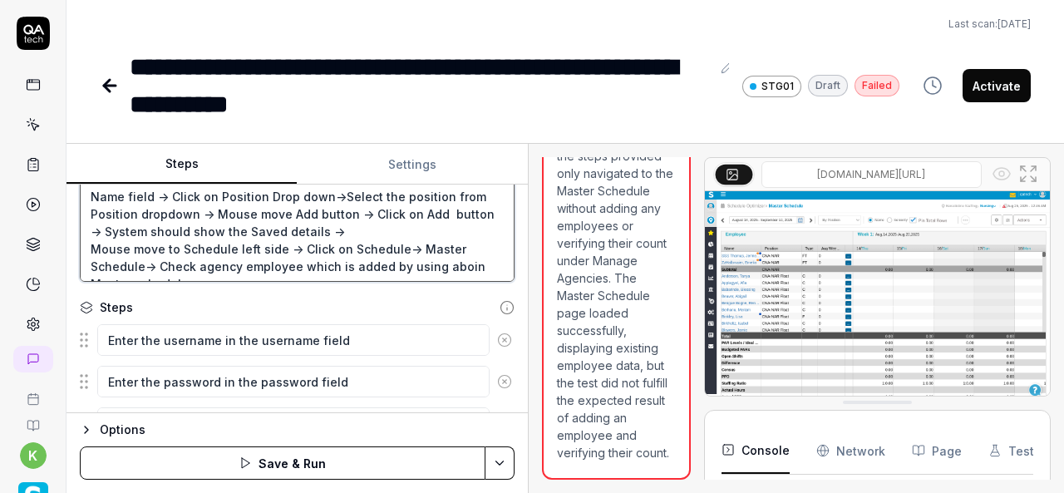
type textarea "*"
type textarea "Schedule Optimizer ->Agency-> Select Agency from dropdown -> Enter the Last Nam…"
type textarea "*"
type textarea "Schedule Optimizer ->Agency-> Select Agency from dropdown -> Enter the Last Nam…"
type textarea "*"
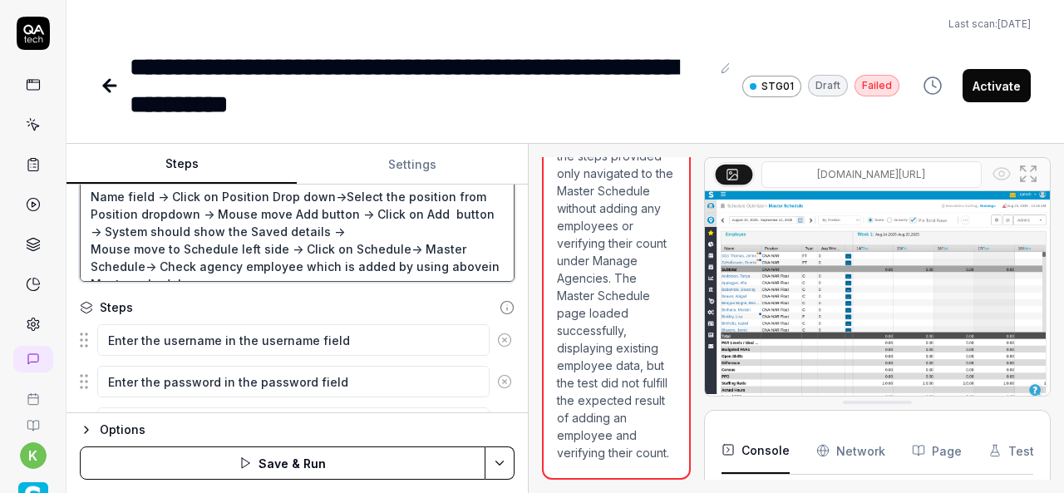
type textarea "Schedule Optimizer ->Agency-> Select Agency from dropdown -> Enter the Last Nam…"
type textarea "*"
type textarea "Schedule Optimizer ->Agency-> Select Agency from dropdown -> Enter the Last Nam…"
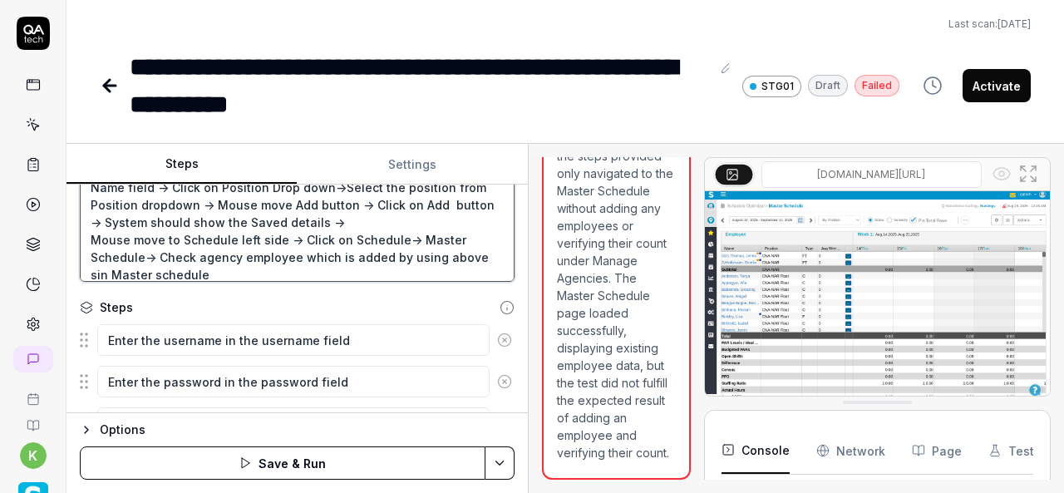
type textarea "*"
type textarea "Schedule Optimizer ->Agency-> Select Agency from dropdown -> Enter the Last Nam…"
type textarea "*"
type textarea "Schedule Optimizer ->Agency-> Select Agency from dropdown -> Enter the Last Nam…"
type textarea "*"
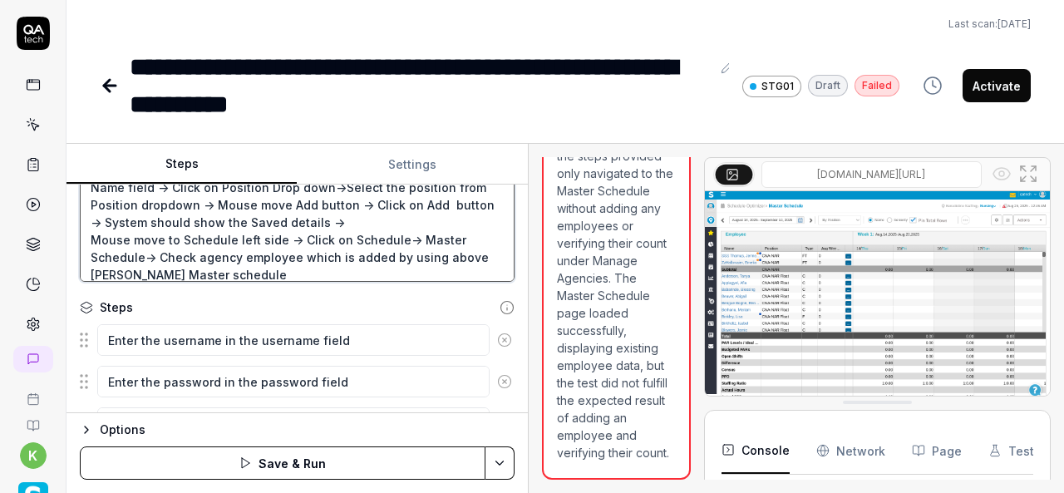
type textarea "Schedule Optimizer ->Agency-> Select Agency from dropdown -> Enter the Last Nam…"
type textarea "*"
type textarea "Schedule Optimizer ->Agency-> Select Agency from dropdown -> Enter the Last Nam…"
type textarea "*"
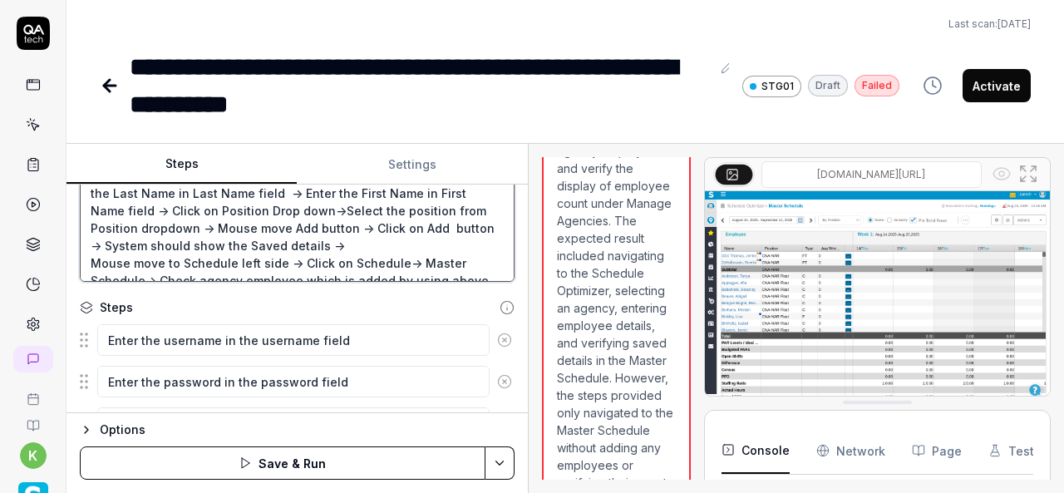
scroll to position [1813, 0]
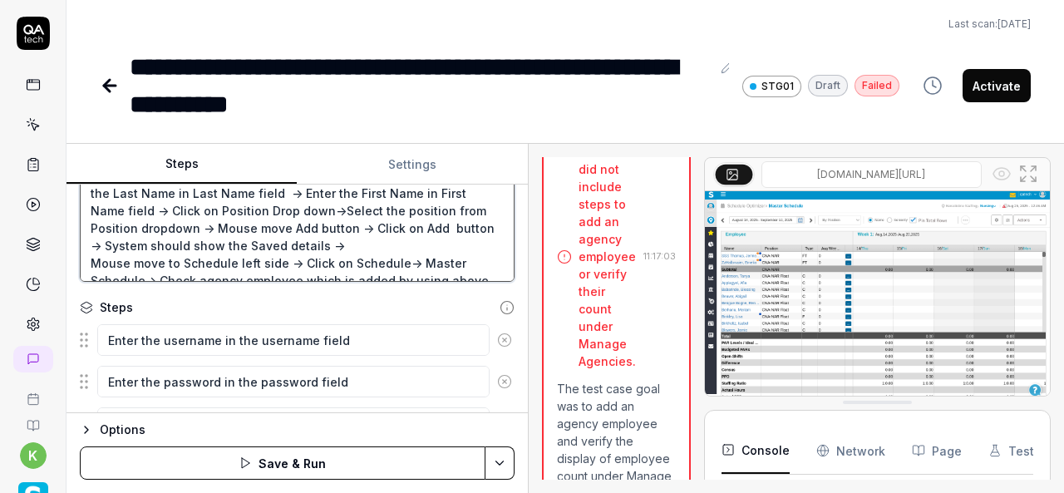
type textarea "Schedule Optimizer ->Agency-> Select Agency from dropdown -> Enter the Last Nam…"
click at [593, 107] on div "Master Schedule loaded successfully" at bounding box center [615, 72] width 74 height 70
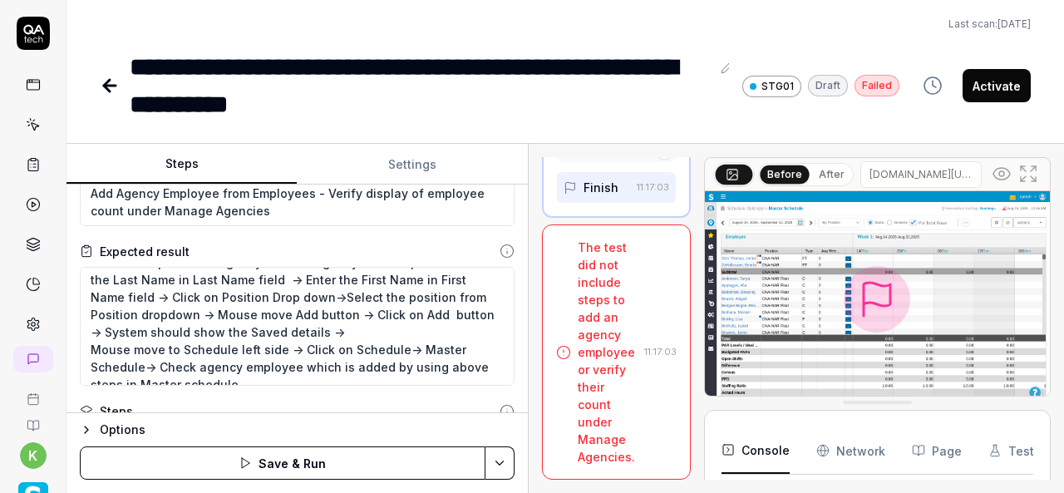
scroll to position [35, 0]
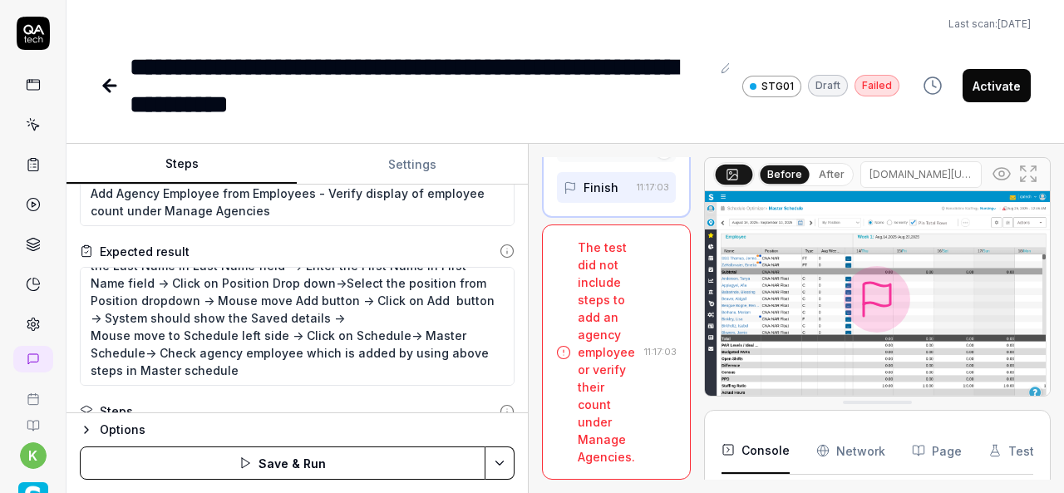
click at [509, 482] on div "Options Save & Run" at bounding box center [298, 452] width 462 height 81
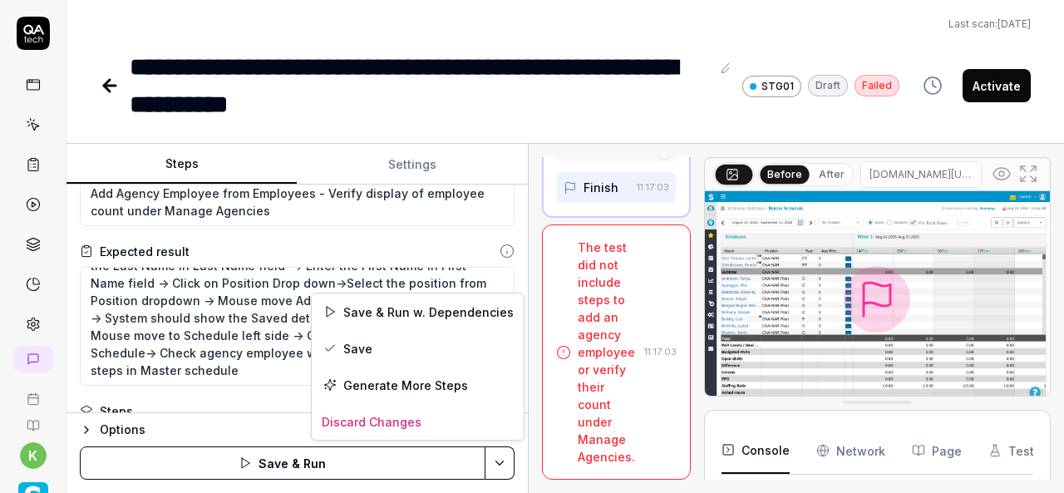
click at [504, 459] on html "**********" at bounding box center [532, 246] width 1064 height 493
click at [416, 312] on div "Save & Run w. Dependencies" at bounding box center [418, 312] width 212 height 37
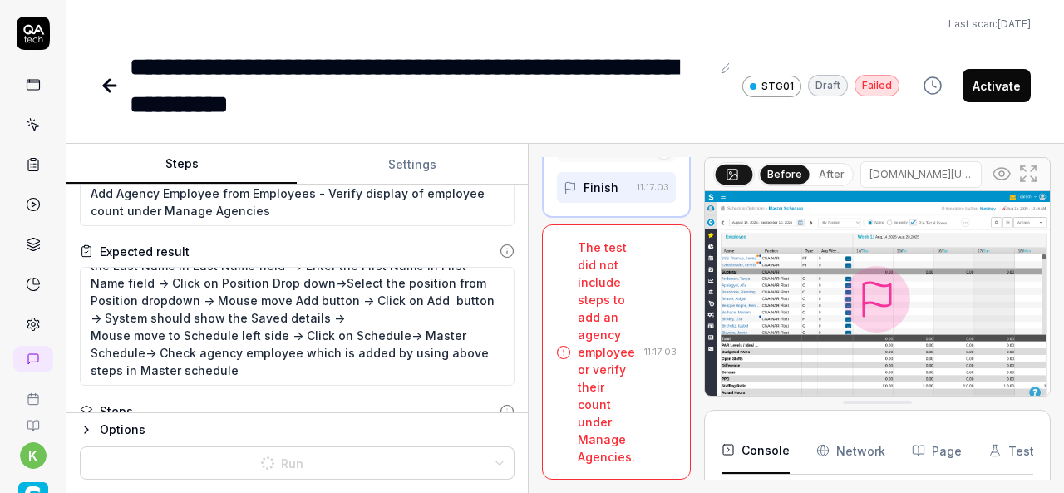
type textarea "*"
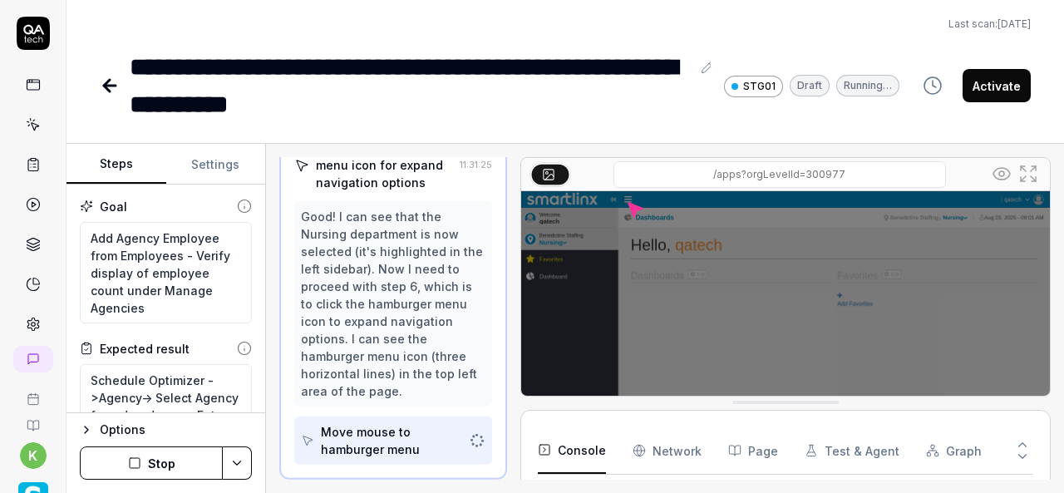
scroll to position [32, 0]
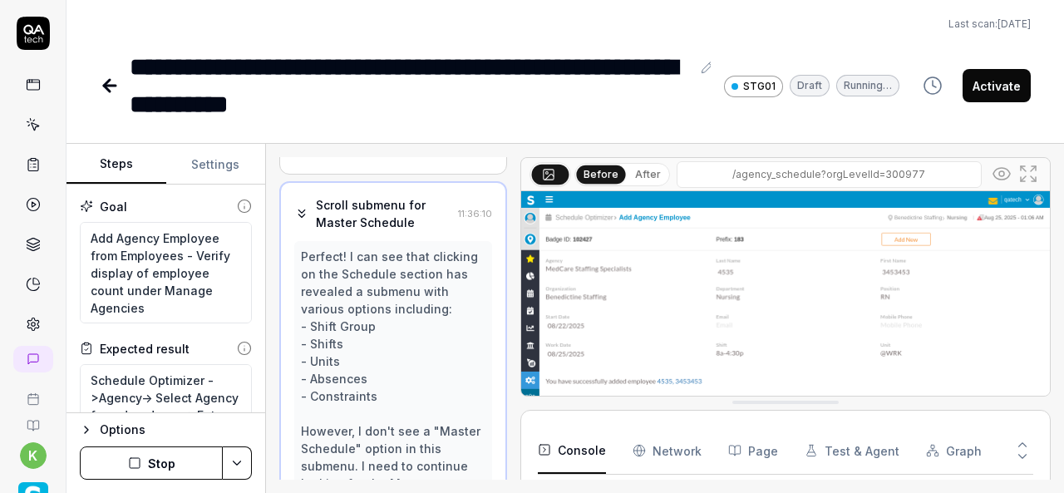
scroll to position [1764, 0]
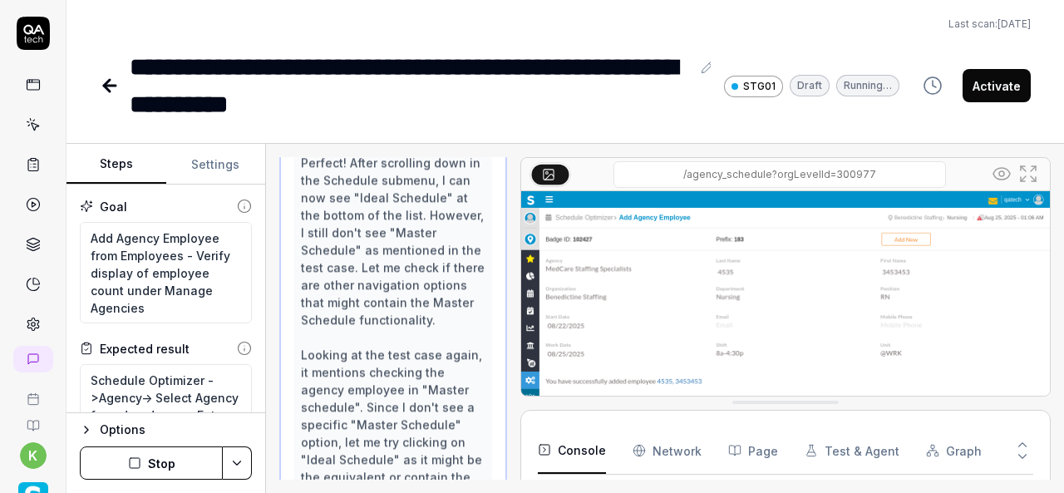
click at [378, 369] on div "Click the hamburger menu icon for expand navigation options 11:31:25 Wait for n…" at bounding box center [393, 318] width 228 height 323
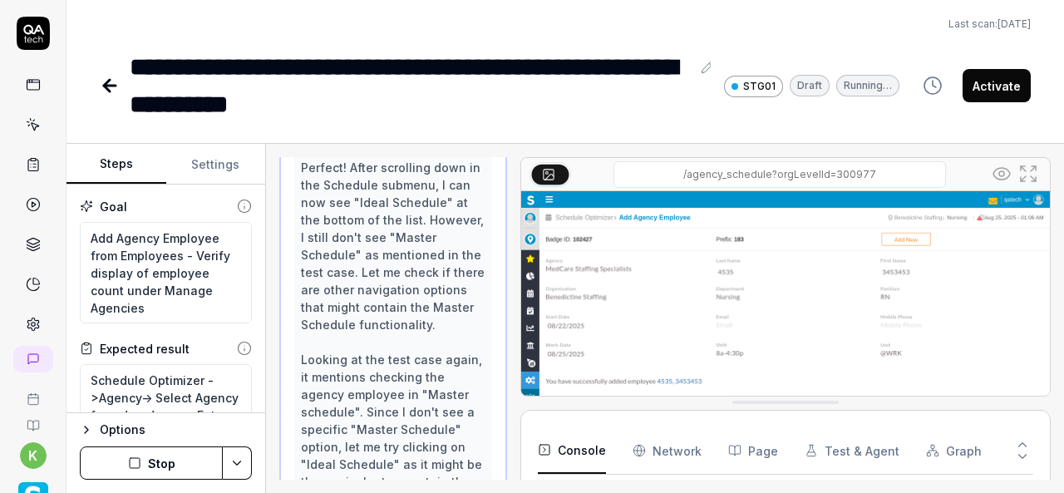
scroll to position [393, 0]
click at [268, 332] on div "Steps Settings Goal Add Agency Employee from Employees - Verify display of empl…" at bounding box center [566, 318] width 998 height 349
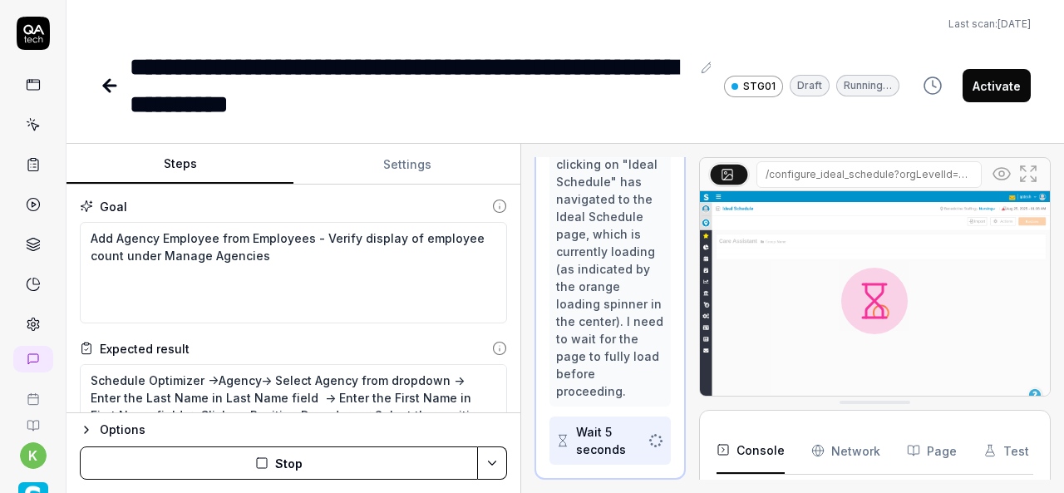
scroll to position [2881, 0]
click at [532, 392] on div "Steps Settings Goal Add Agency Employee from Employees - Verify display of empl…" at bounding box center [566, 318] width 998 height 349
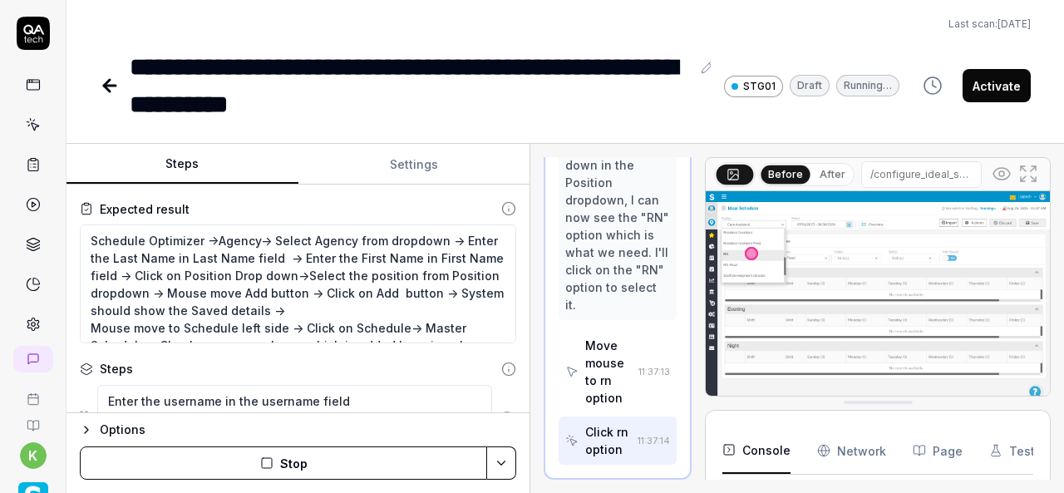
scroll to position [3366, 0]
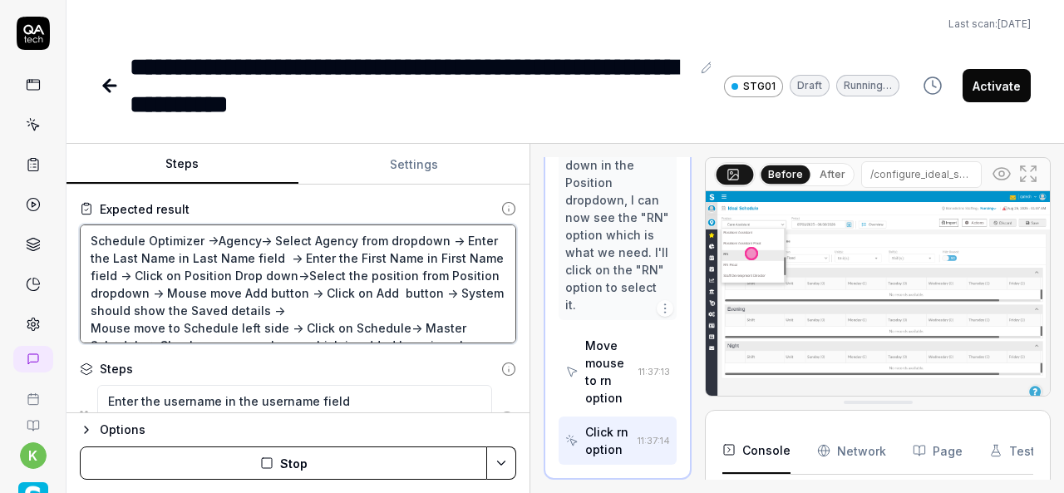
click at [299, 302] on textarea "Schedule Optimizer ->Agency-> Select Agency from dropdown -> Enter the Last Nam…" at bounding box center [298, 284] width 437 height 119
click at [349, 308] on textarea "Schedule Optimizer ->Agency-> Select Agency from dropdown -> Enter the Last Nam…" at bounding box center [298, 284] width 437 height 119
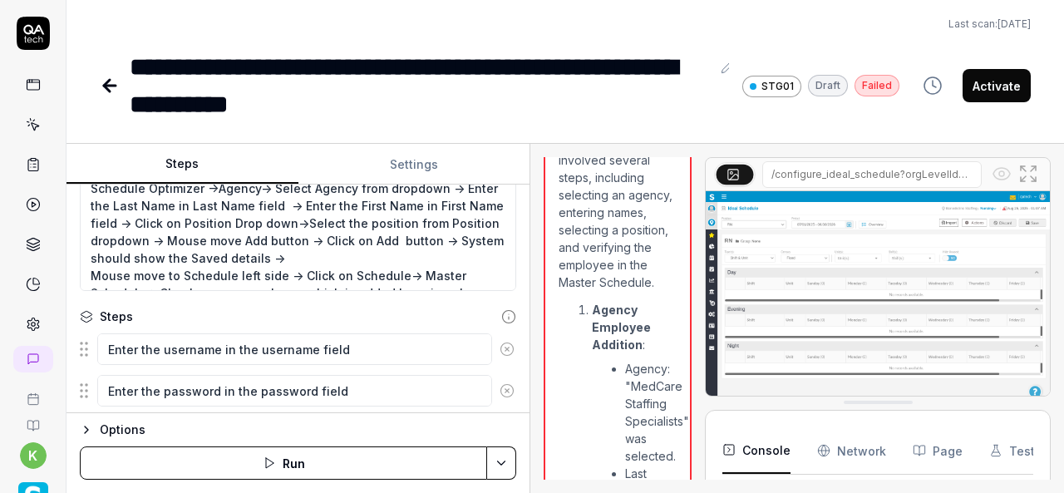
scroll to position [87, 0]
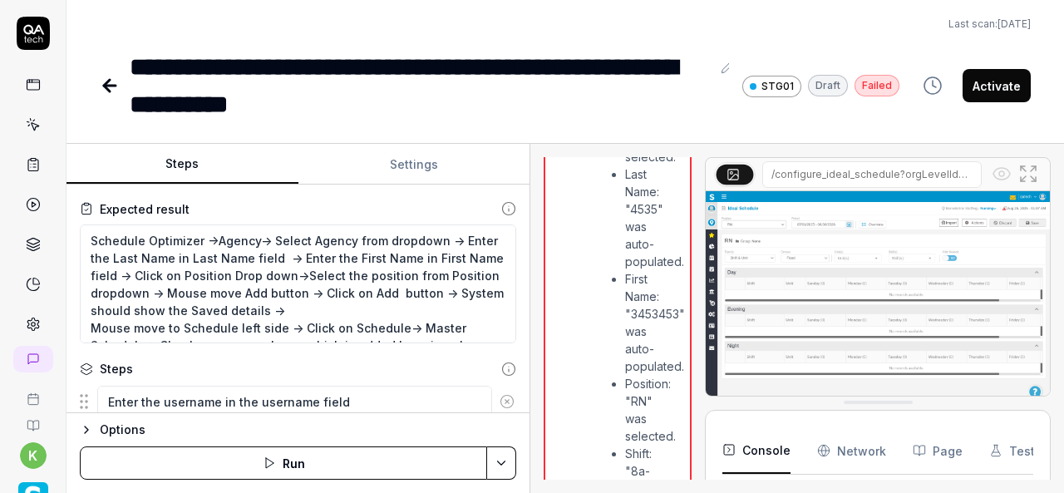
type textarea "*"
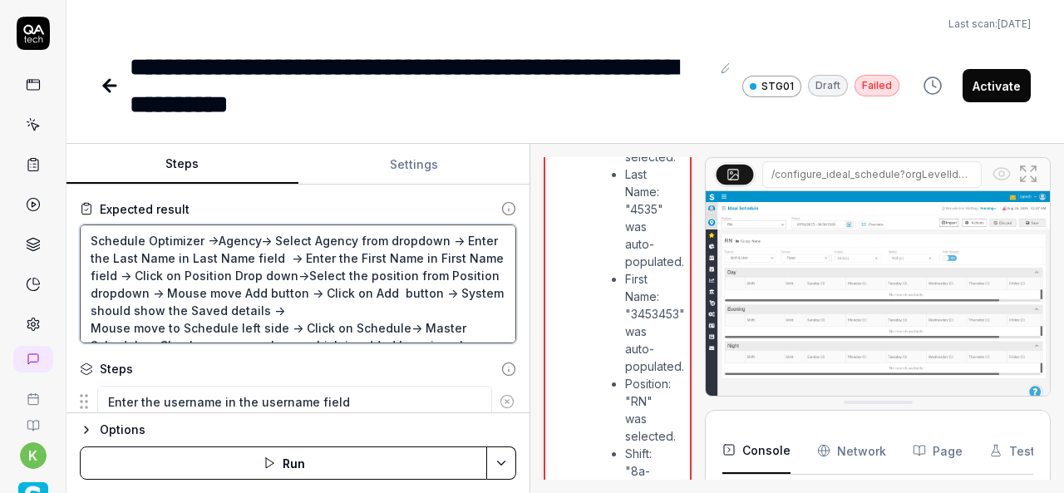
scroll to position [4735, 0]
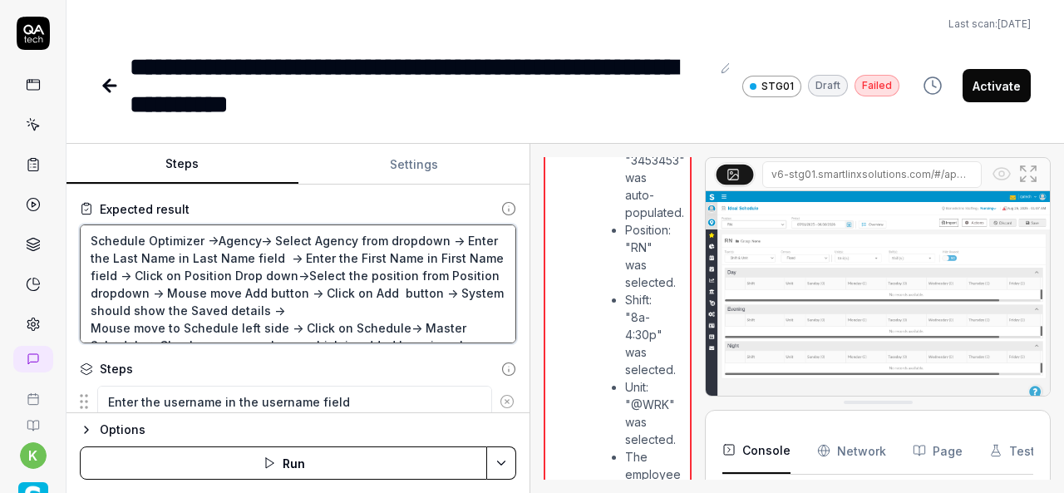
type textarea "Schedule Optimizer ->Agency-> Select Agency from dropdown -> Enter the Last Nam…"
type textarea "*"
type textarea "Schedule Optimizer ->Agency-> Select Agency from dropdown -> Enter the Last Nam…"
type textarea "*"
type textarea "Schedule Optimizer ->Agency-> Select Agency from dropdown -> Enter the Last Nam…"
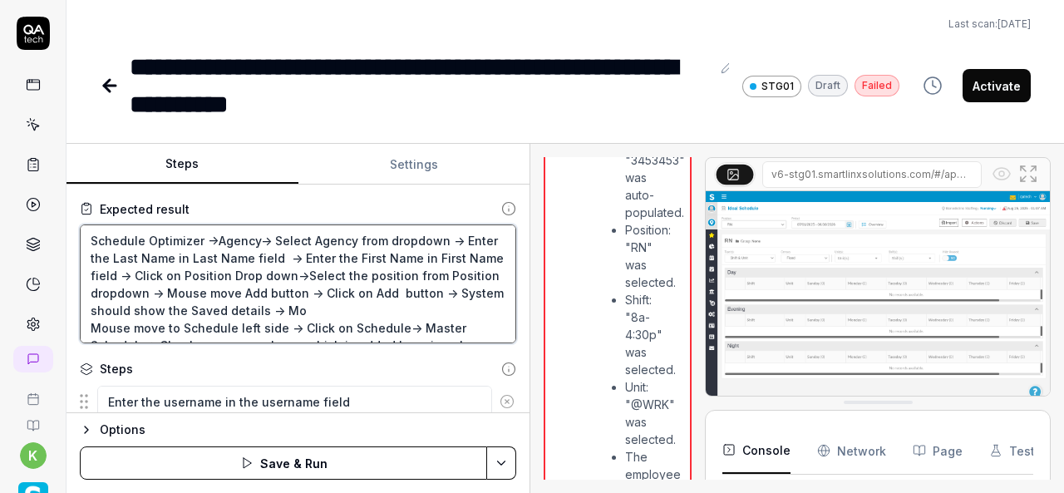
type textarea "*"
type textarea "Schedule Optimizer ->Agency-> Select Agency from dropdown -> Enter the Last Nam…"
type textarea "*"
type textarea "Schedule Optimizer ->Agency-> Select Agency from dropdown -> Enter the Last Nam…"
type textarea "*"
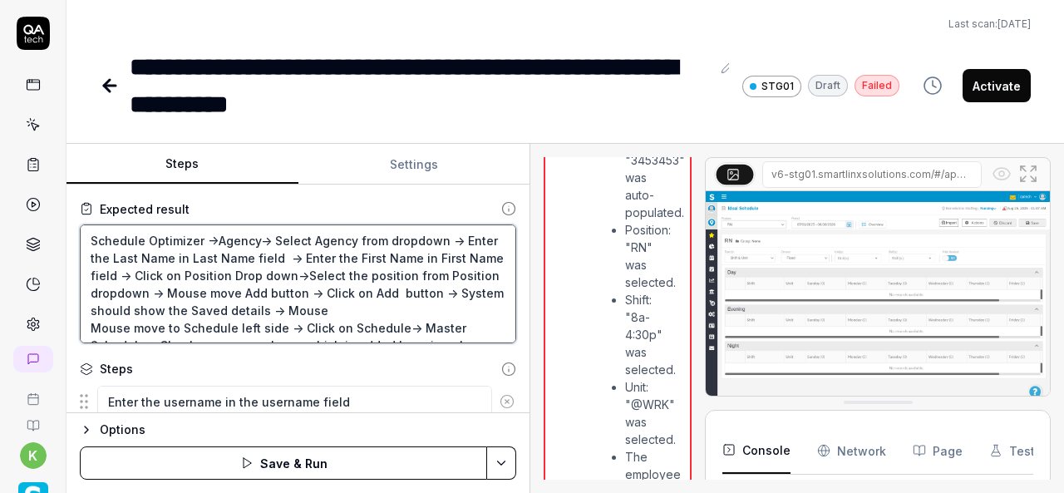
type textarea "Schedule Optimizer ->Agency-> Select Agency from dropdown -> Enter the Last Nam…"
type textarea "*"
type textarea "Schedule Optimizer ->Agency-> Select Agency from dropdown -> Enter the Last Nam…"
type textarea "*"
type textarea "Schedule Optimizer ->Agency-> Select Agency from dropdown -> Enter the Last Nam…"
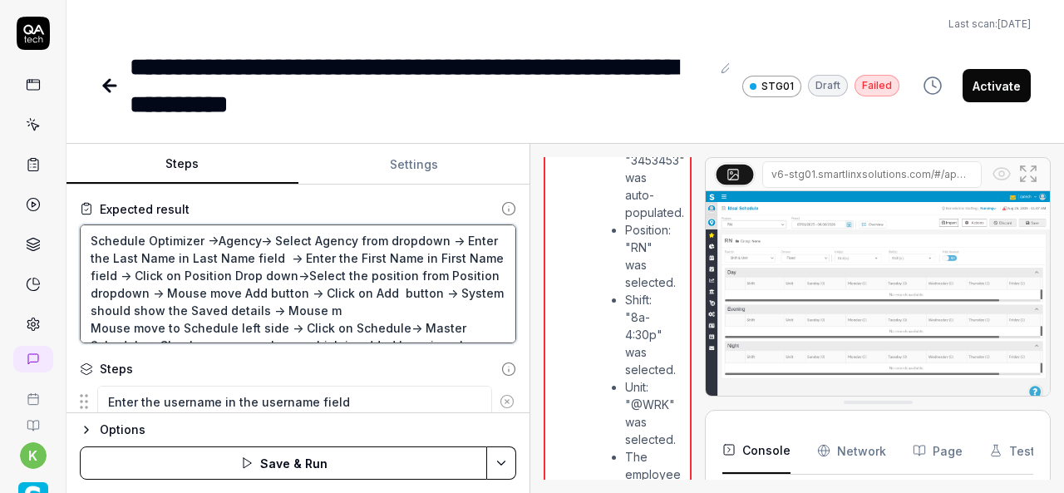
type textarea "*"
type textarea "Schedule Optimizer ->Agency-> Select Agency from dropdown -> Enter the Last Nam…"
type textarea "*"
type textarea "Schedule Optimizer ->Agency-> Select Agency from dropdown -> Enter the Last Nam…"
type textarea "*"
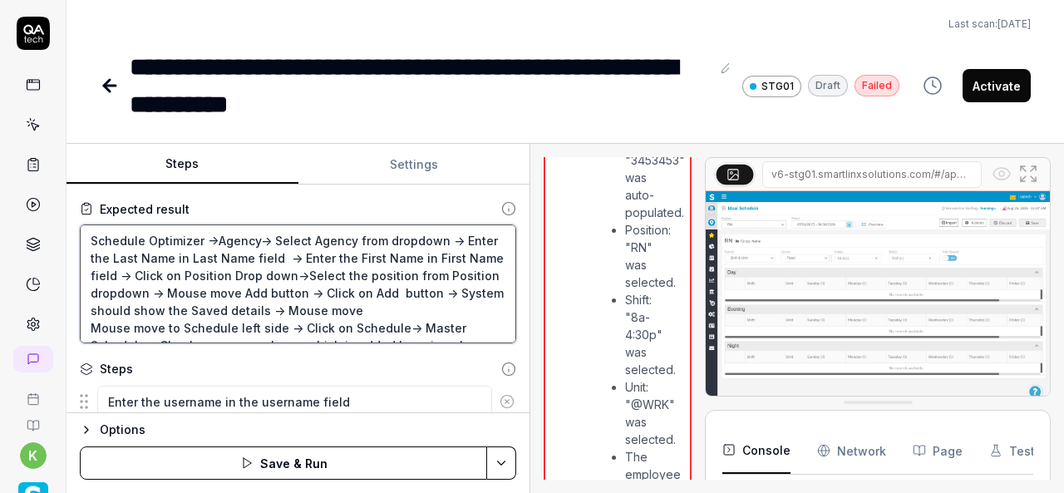
type textarea "Schedule Optimizer ->Agency-> Select Agency from dropdown -> Enter the Last Nam…"
type textarea "*"
type textarea "Schedule Optimizer ->Agency-> Select Agency from dropdown -> Enter the Last Nam…"
type textarea "*"
type textarea "Schedule Optimizer ->Agency-> Select Agency from dropdown -> Enter the Last Nam…"
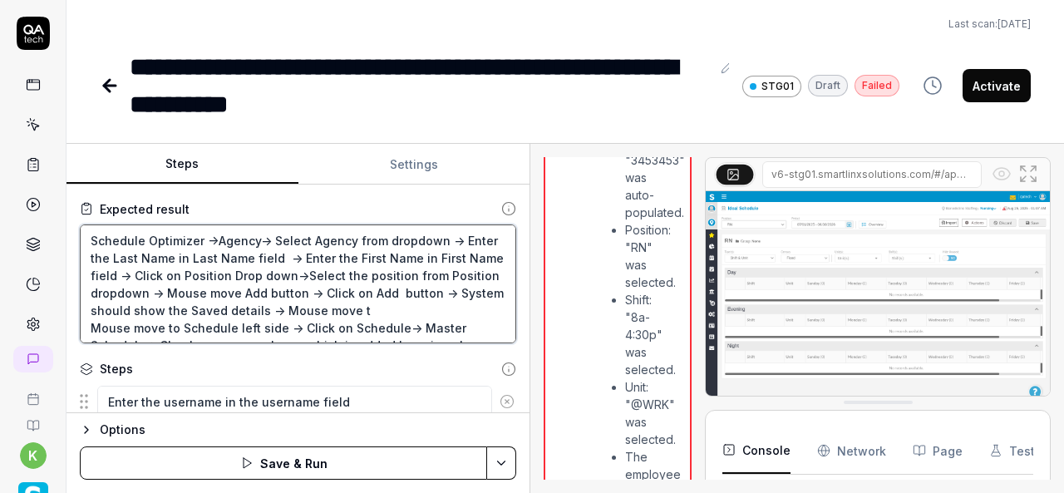
type textarea "*"
type textarea "Schedule Optimizer ->Agency-> Select Agency from dropdown -> Enter the Last Nam…"
type textarea "*"
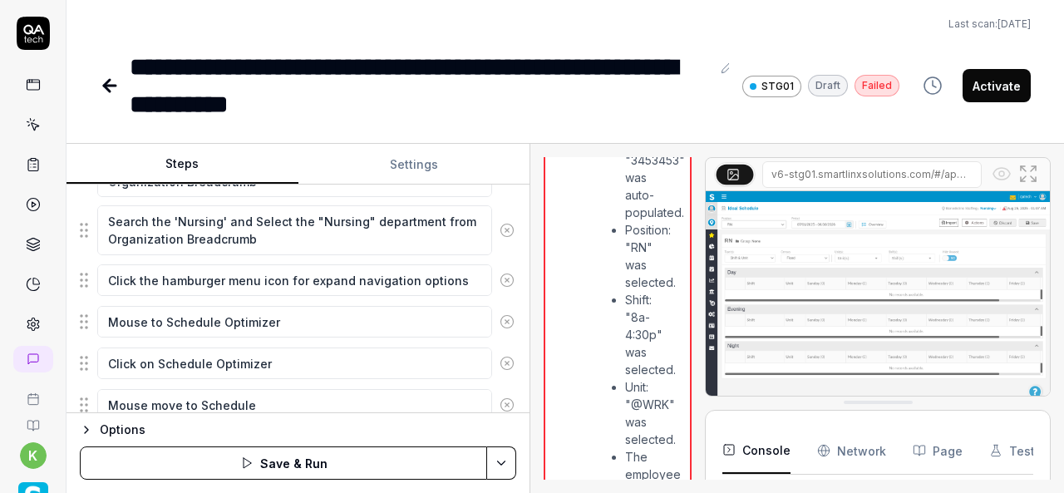
scroll to position [467, 0]
type textarea "Schedule Optimizer ->Agency-> Select Agency from dropdown -> Enter the Last Nam…"
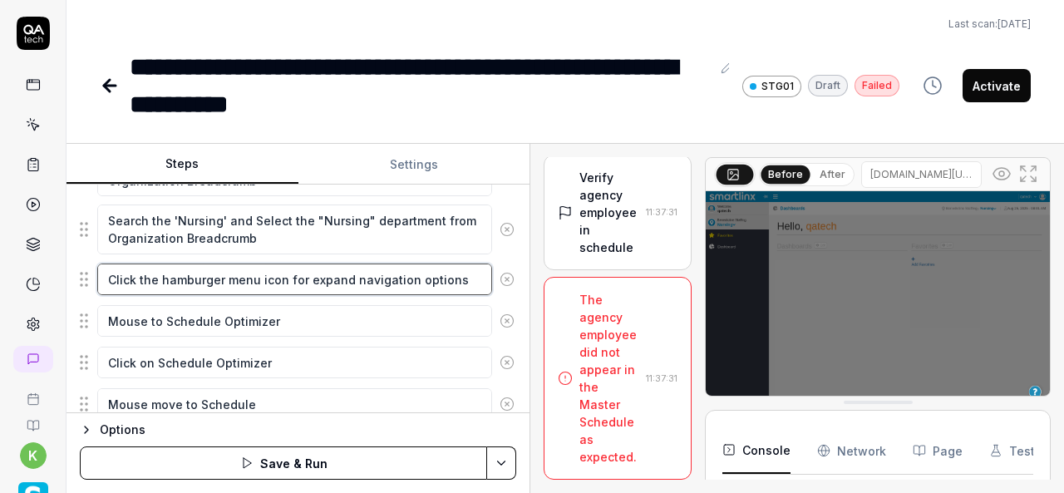
click at [182, 275] on textarea "Click the hamburger menu icon for expand navigation options" at bounding box center [294, 280] width 395 height 32
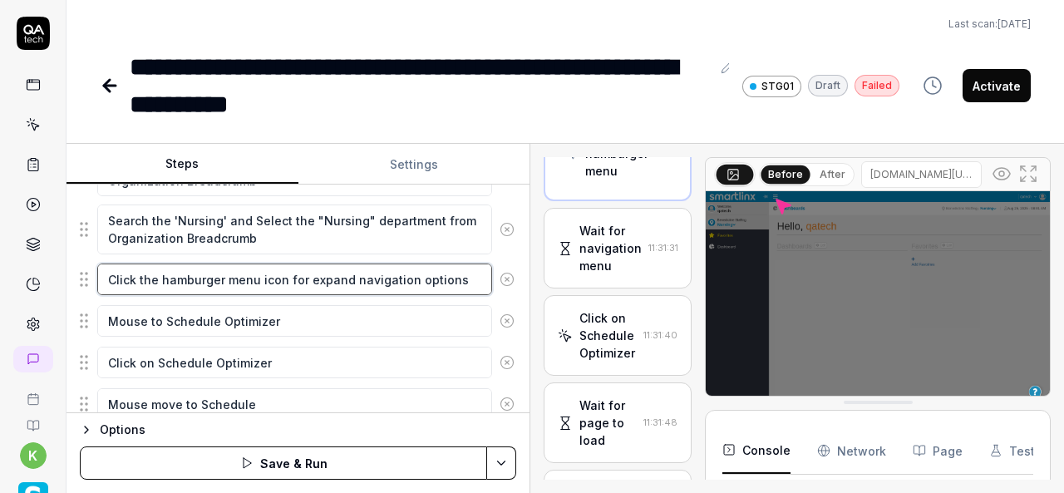
scroll to position [1520, 0]
click at [279, 275] on textarea "Click the hamburger menu icon for expand navigation options" at bounding box center [294, 280] width 395 height 32
drag, startPoint x: 159, startPoint y: 277, endPoint x: 301, endPoint y: 283, distance: 142.3
click at [302, 283] on textarea "Click the hamburger menu icon for expand navigation options" at bounding box center [294, 280] width 395 height 32
click at [459, 274] on textarea "Click the hamburger menu icon for expand navigation options" at bounding box center [294, 280] width 395 height 32
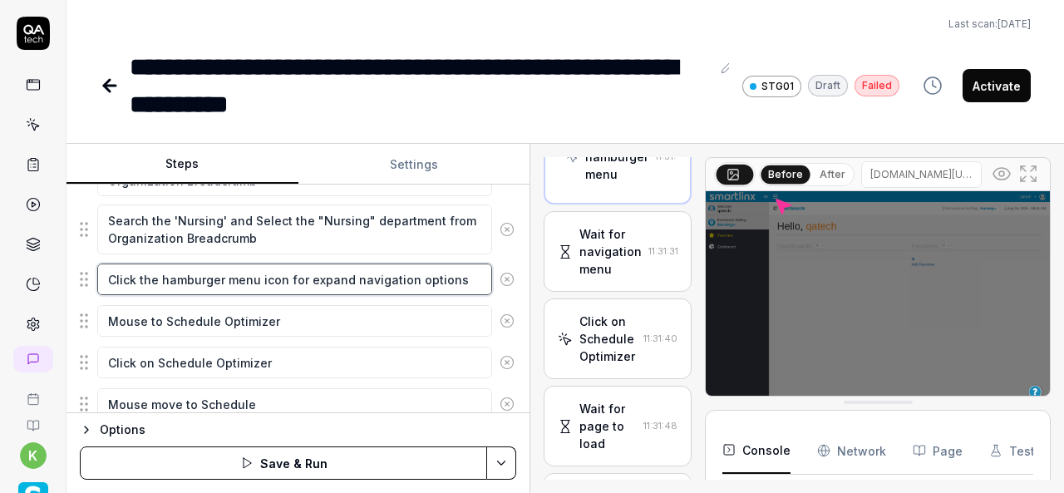
drag, startPoint x: 459, startPoint y: 274, endPoint x: 96, endPoint y: 275, distance: 362.6
click at [96, 275] on div "Click the hamburger menu icon for expand navigation options" at bounding box center [298, 279] width 437 height 35
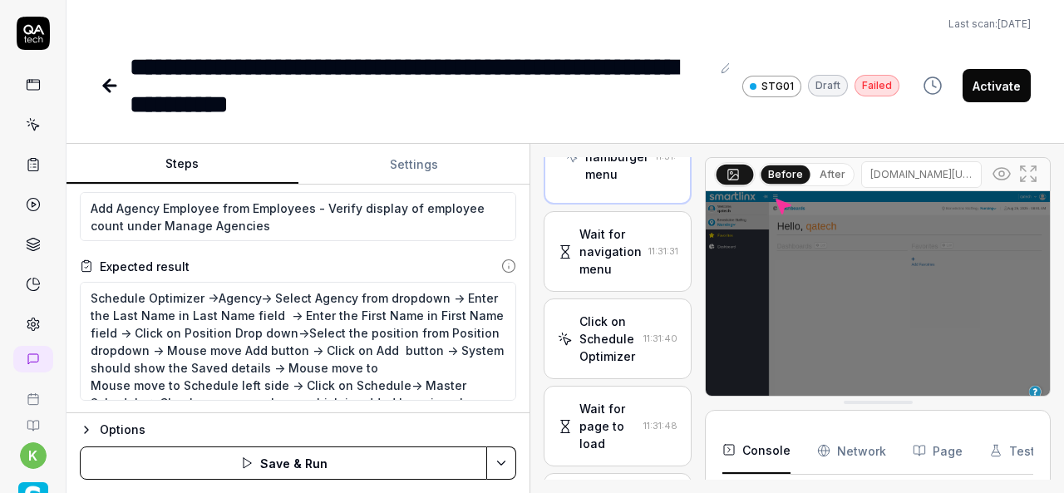
scroll to position [29, 0]
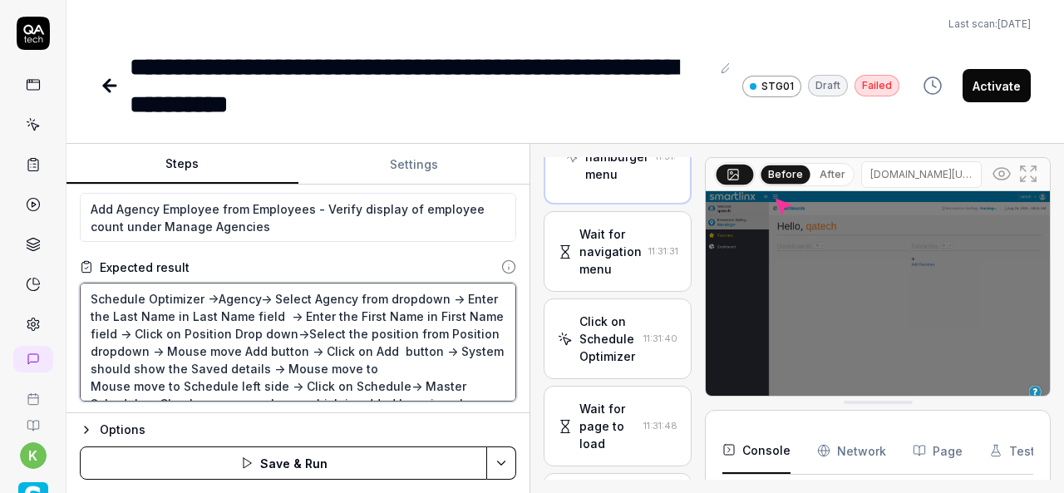
type textarea "*"
click at [432, 368] on textarea "Schedule Optimizer ->Agency-> Select Agency from dropdown -> Enter the Last Nam…" at bounding box center [298, 342] width 437 height 119
type textarea "Schedule Optimizer ->Agency-> Select Agency from dropdown -> Enter the Last Nam…"
type textarea "*"
type textarea "Schedule Optimizer ->Agency-> Select Agency from dropdown -> Enter the Last Nam…"
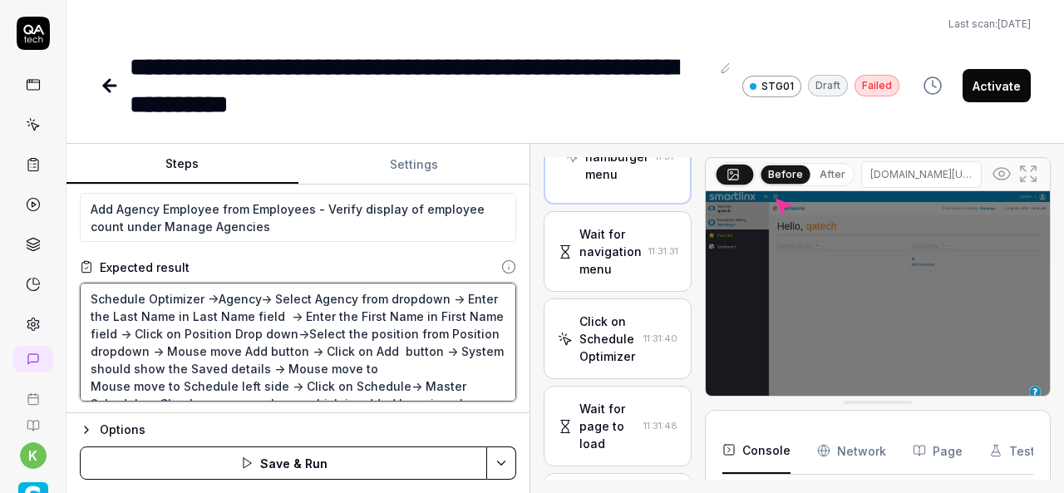
type textarea "*"
type textarea "Schedule Optimizer ->Agency-> Select Agency from dropdown -> Enter the Last Nam…"
type textarea "*"
type textarea "Schedule Optimizer ->Agency-> Select Agency from dropdown -> Enter the Last Nam…"
type textarea "*"
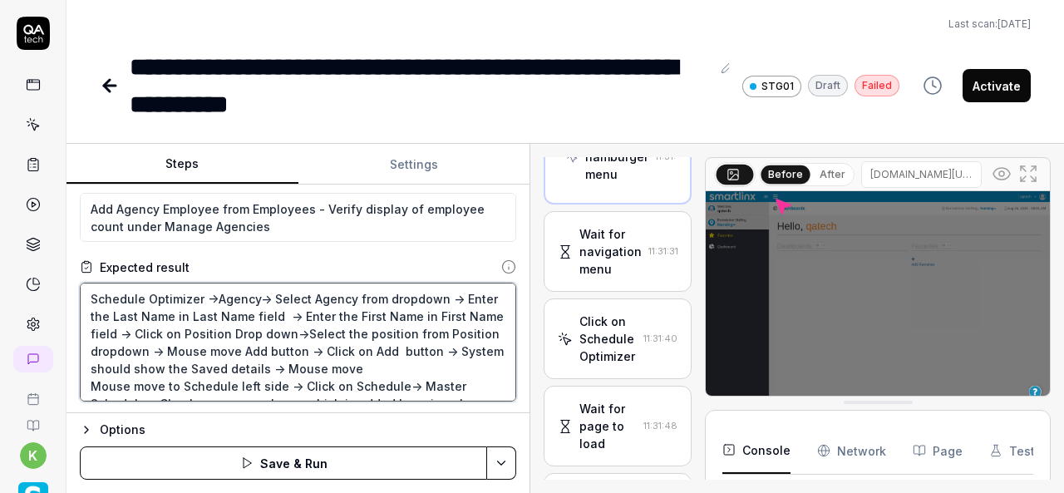
type textarea "Schedule Optimizer ->Agency-> Select Agency from dropdown -> Enter the Last Nam…"
type textarea "*"
type textarea "Schedule Optimizer ->Agency-> Select Agency from dropdown -> Enter the Last Nam…"
type textarea "*"
type textarea "Schedule Optimizer ->Agency-> Select Agency from dropdown -> Enter the Last Nam…"
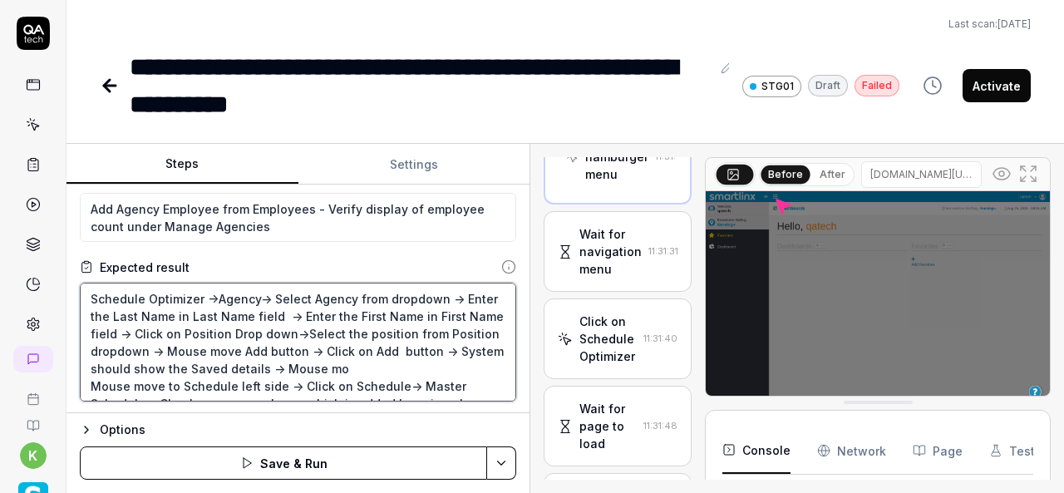
type textarea "*"
type textarea "Schedule Optimizer ->Agency-> Select Agency from dropdown -> Enter the Last Nam…"
type textarea "*"
type textarea "Schedule Optimizer ->Agency-> Select Agency from dropdown -> Enter the Last Nam…"
type textarea "*"
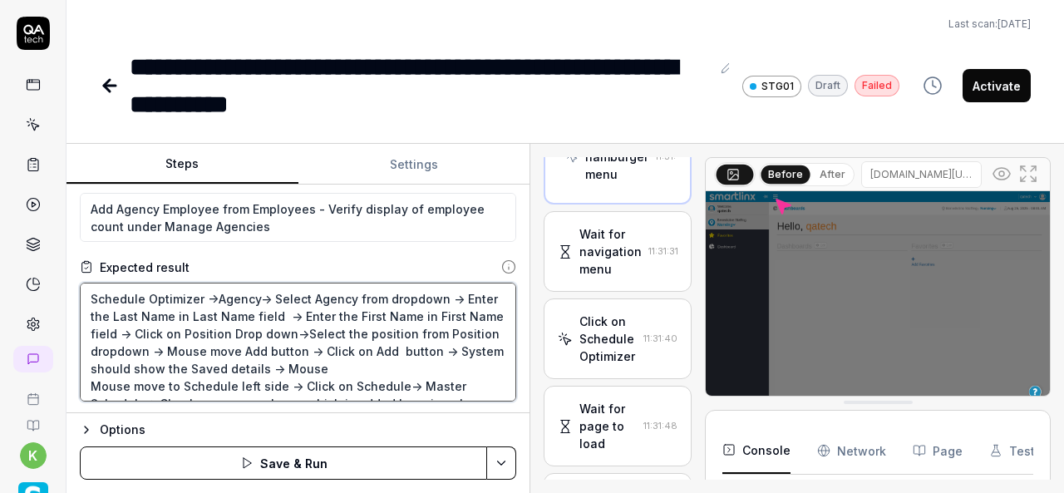
type textarea "Schedule Optimizer ->Agency-> Select Agency from dropdown -> Enter the Last Nam…"
type textarea "*"
type textarea "Schedule Optimizer ->Agency-> Select Agency from dropdown -> Enter the Last Nam…"
type textarea "*"
type textarea "Schedule Optimizer ->Agency-> Select Agency from dropdown -> Enter the Last Nam…"
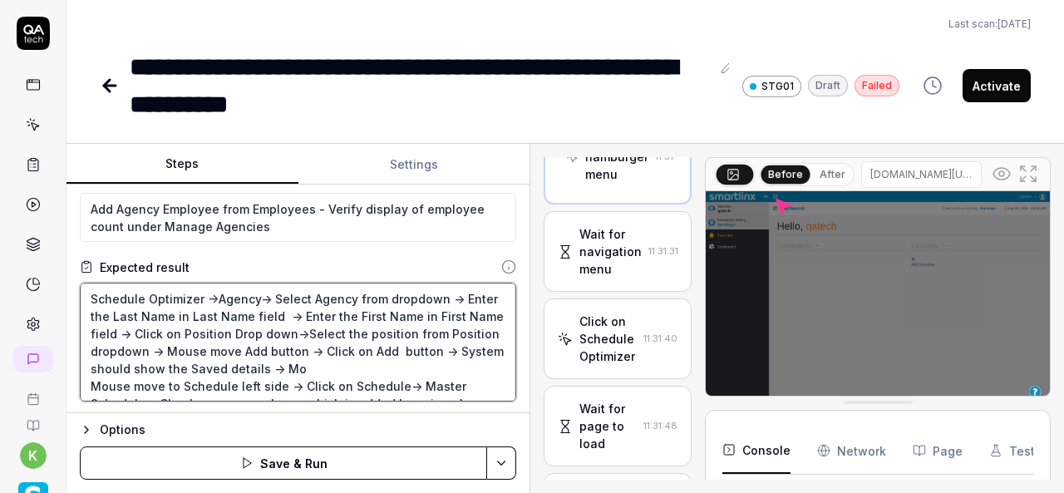
type textarea "*"
type textarea "Schedule Optimizer ->Agency-> Select Agency from dropdown -> Enter the Last Nam…"
type textarea "*"
type textarea "Schedule Optimizer ->Agency-> Select Agency from dropdown -> Enter the Last Nam…"
type textarea "*"
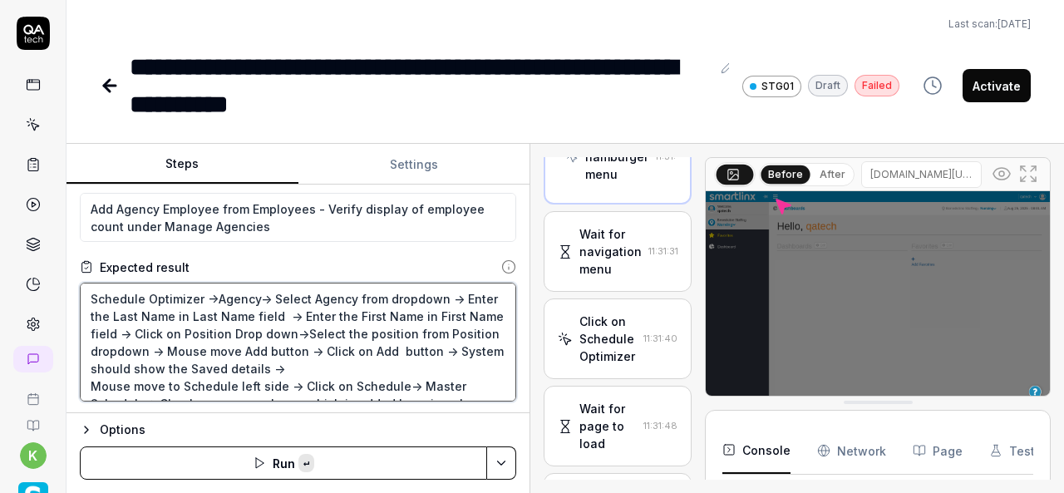
paste textarea "Click the hamburger menu icon for expand navigation options"
type textarea "Schedule Optimizer ->Agency-> Select Agency from dropdown -> Enter the Last Nam…"
type textarea "*"
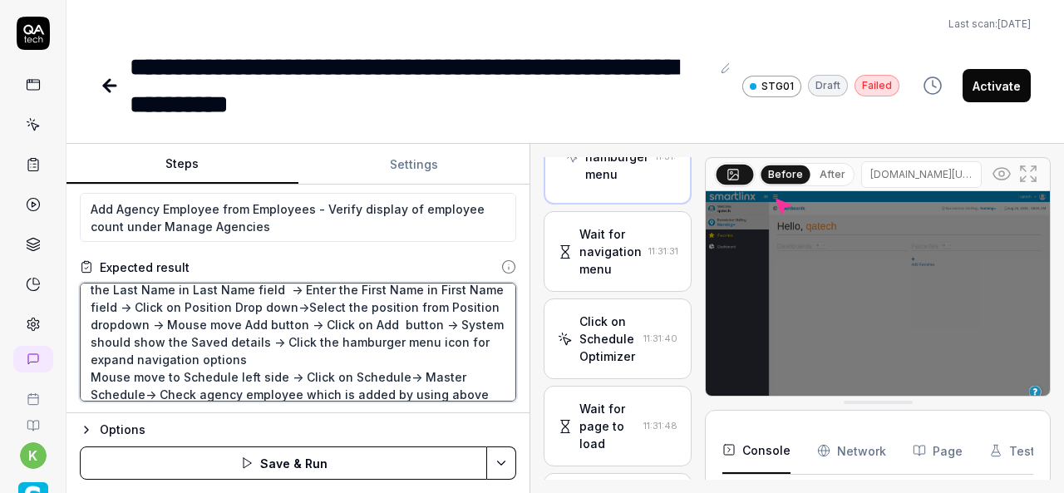
scroll to position [28, 0]
type textarea "Schedule Optimizer ->Agency-> Select Agency from dropdown -> Enter the Last Nam…"
type textarea "*"
type textarea "Schedule Optimizer ->Agency-> Select Agency from dropdown -> Enter the Last Nam…"
type textarea "*"
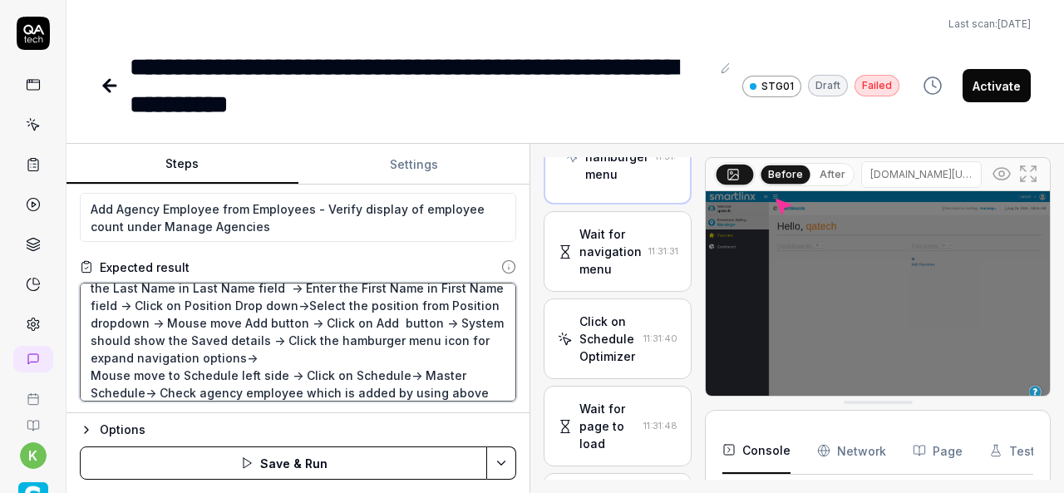
click at [233, 370] on textarea "Schedule Optimizer ->Agency-> Select Agency from dropdown -> Enter the Last Nam…" at bounding box center [298, 342] width 437 height 119
type textarea "Schedule Optimizer ->Agency-> Select Agency from dropdown -> Enter the Last Nam…"
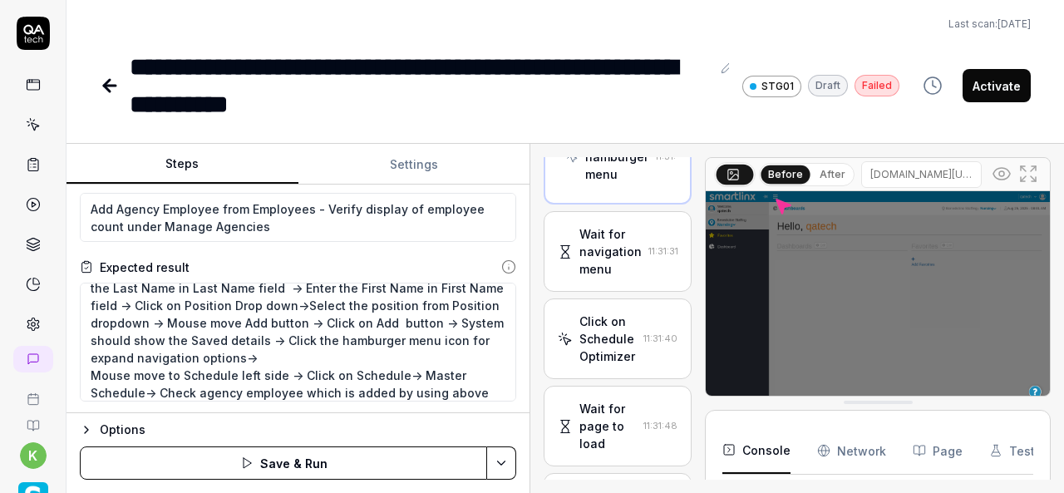
type textarea "*"
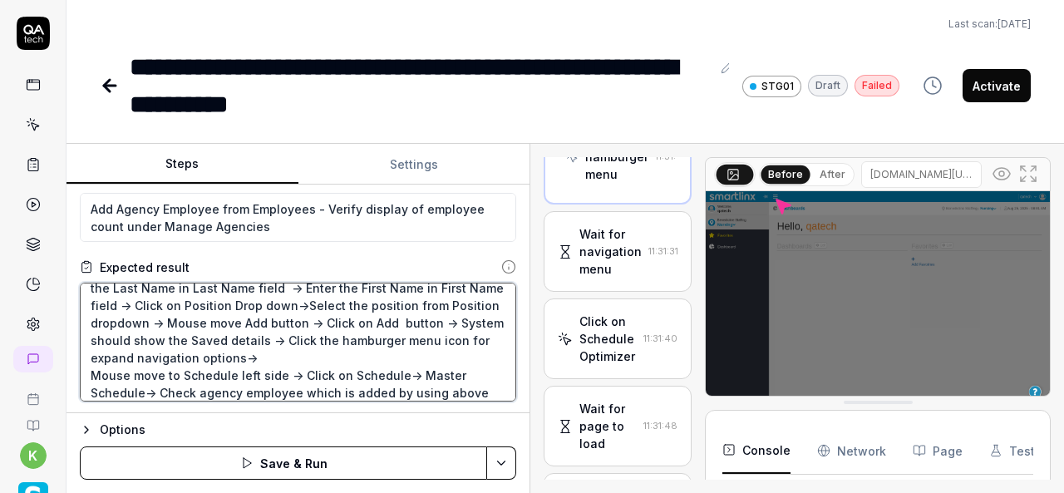
click at [333, 358] on textarea "Schedule Optimizer ->Agency-> Select Agency from dropdown -> Enter the Last Nam…" at bounding box center [298, 342] width 437 height 119
click at [332, 357] on textarea "Schedule Optimizer ->Agency-> Select Agency from dropdown -> Enter the Last Nam…" at bounding box center [298, 342] width 437 height 119
type textarea "Schedule Optimizer ->Agency-> Select Agency from dropdown -> Enter the Last Nam…"
type textarea "*"
type textarea "Schedule Optimizer ->Agency-> Select Agency from dropdown -> Enter the Last Nam…"
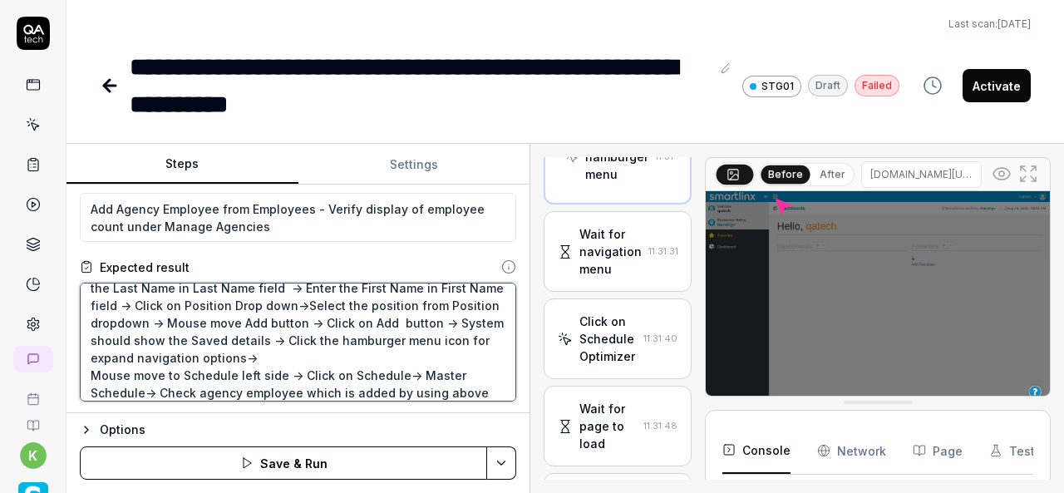
type textarea "*"
type textarea "Schedule Optimizer ->Agency-> Select Agency from dropdown -> Enter the Last Nam…"
type textarea "*"
type textarea "Schedule Optimizer ->Agency-> Select Agency from dropdown -> Enter the Last Nam…"
type textarea "*"
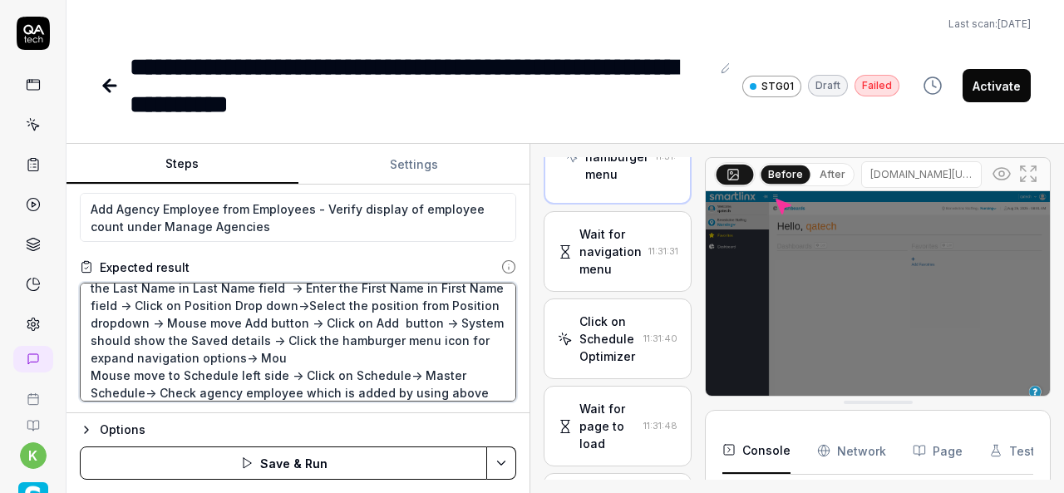
type textarea "Schedule Optimizer ->Agency-> Select Agency from dropdown -> Enter the Last Nam…"
type textarea "*"
type textarea "Schedule Optimizer ->Agency-> Select Agency from dropdown -> Enter the Last Nam…"
type textarea "*"
type textarea "Schedule Optimizer ->Agency-> Select Agency from dropdown -> Enter the Last Nam…"
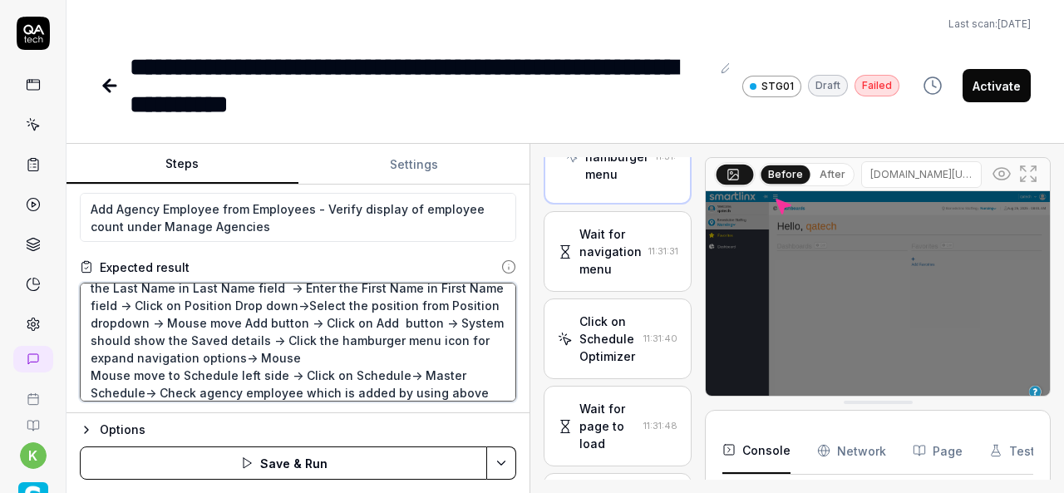
type textarea "*"
type textarea "Schedule Optimizer ->Agency-> Select Agency from dropdown -> Enter the Last Nam…"
type textarea "*"
type textarea "Schedule Optimizer ->Agency-> Select Agency from dropdown -> Enter the Last Nam…"
type textarea "*"
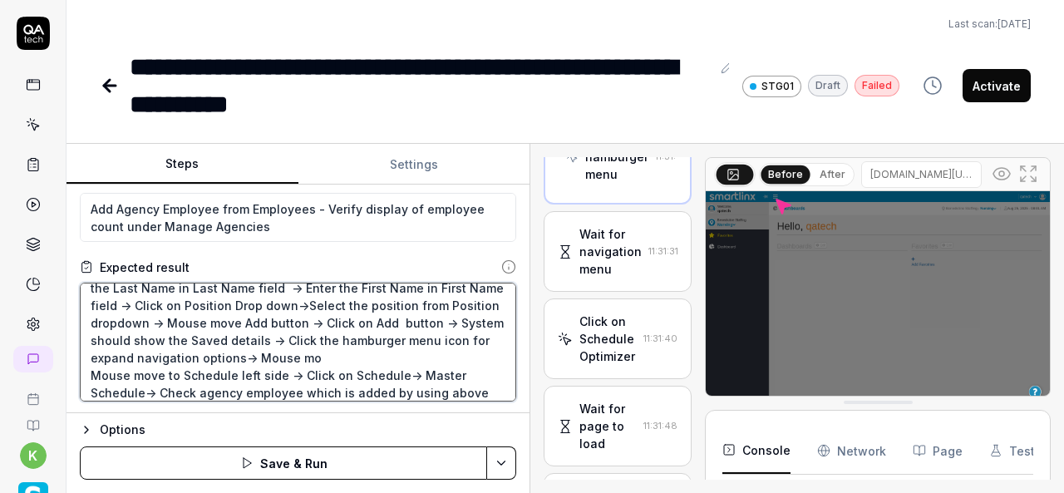
type textarea "Schedule Optimizer ->Agency-> Select Agency from dropdown -> Enter the Last Nam…"
type textarea "*"
type textarea "Schedule Optimizer ->Agency-> Select Agency from dropdown -> Enter the Last Nam…"
type textarea "*"
type textarea "Schedule Optimizer ->Agency-> Select Agency from dropdown -> Enter the Last Nam…"
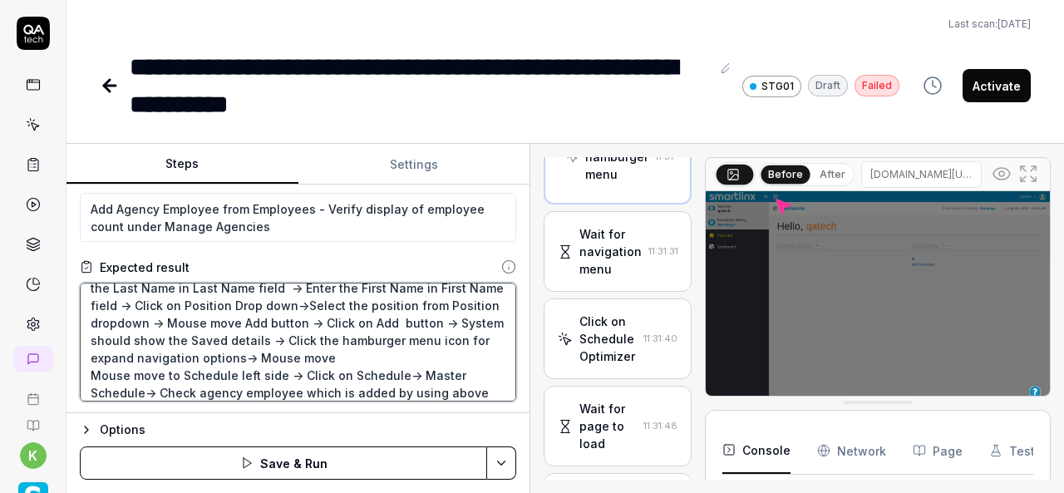
type textarea "*"
type textarea "Schedule Optimizer ->Agency-> Select Agency from dropdown -> Enter the Last Nam…"
type textarea "*"
type textarea "Schedule Optimizer ->Agency-> Select Agency from dropdown -> Enter the Last Nam…"
type textarea "*"
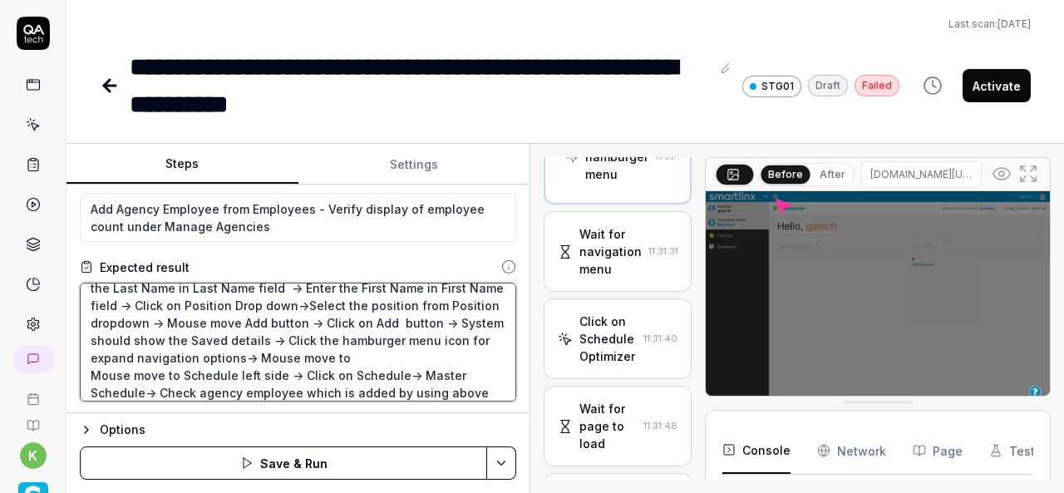
type textarea "Schedule Optimizer ->Agency-> Select Agency from dropdown -> Enter the Last Nam…"
type textarea "*"
type textarea "Schedule Optimizer ->Agency-> Select Agency from dropdown -> Enter the Last Nam…"
type textarea "*"
type textarea "Schedule Optimizer ->Agency-> Select Agency from dropdown -> Enter the Last Nam…"
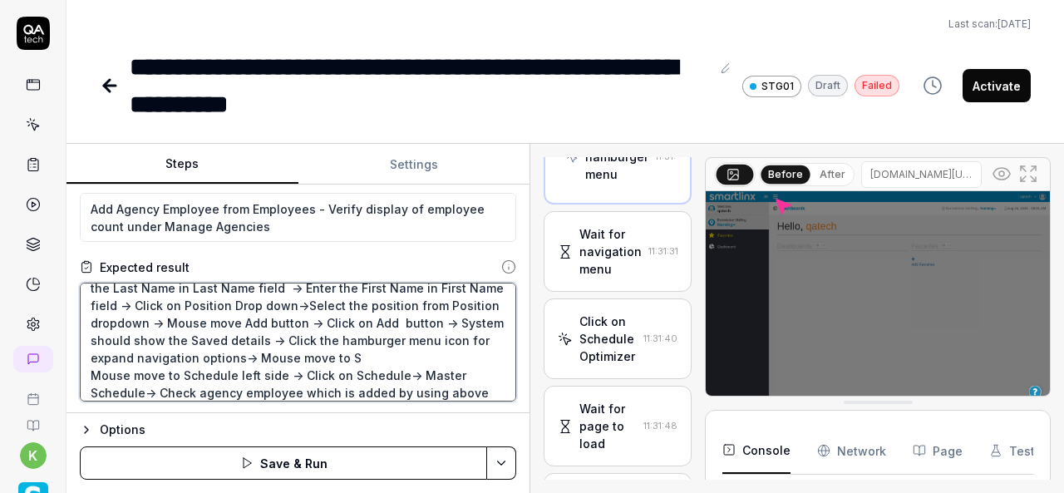
type textarea "*"
type textarea "Schedule Optimizer ->Agency-> Select Agency from dropdown -> Enter the Last Nam…"
type textarea "*"
type textarea "Schedule Optimizer ->Agency-> Select Agency from dropdown -> Enter the Last Nam…"
type textarea "*"
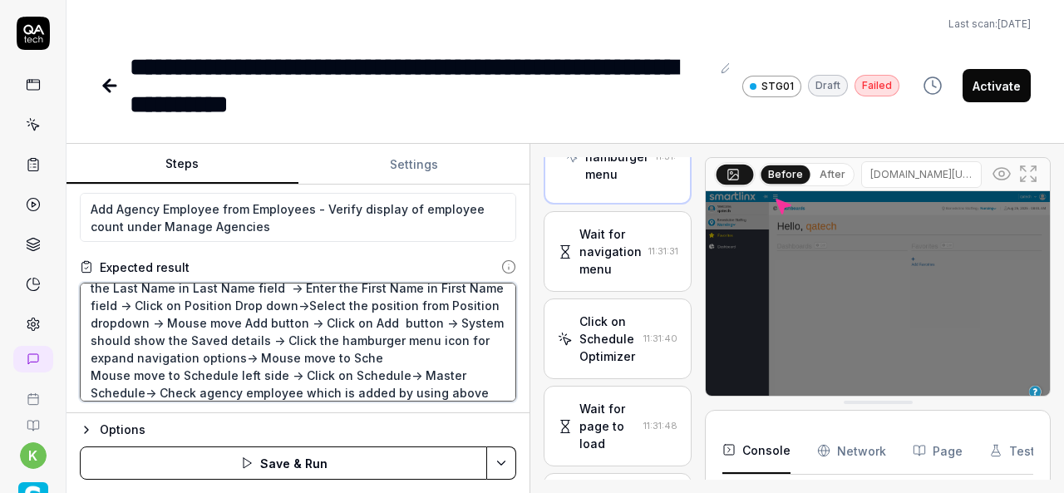
type textarea "Schedule Optimizer ->Agency-> Select Agency from dropdown -> Enter the Last Nam…"
type textarea "*"
type textarea "Schedule Optimizer ->Agency-> Select Agency from dropdown -> Enter the Last Nam…"
type textarea "*"
type textarea "Schedule Optimizer ->Agency-> Select Agency from dropdown -> Enter the Last Nam…"
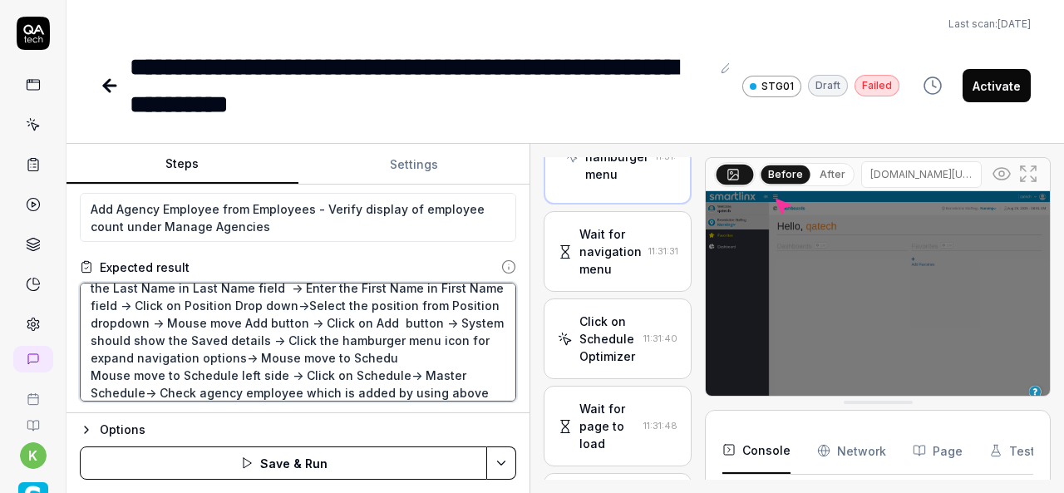
type textarea "*"
type textarea "Schedule Optimizer ->Agency-> Select Agency from dropdown -> Enter the Last Nam…"
type textarea "*"
type textarea "Schedule Optimizer ->Agency-> Select Agency from dropdown -> Enter the Last Nam…"
type textarea "*"
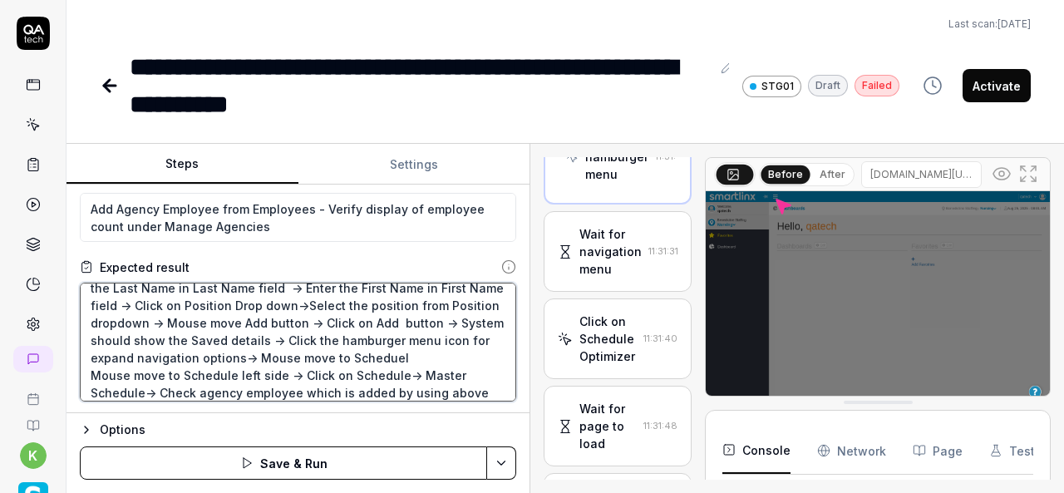
type textarea "Schedule Optimizer ->Agency-> Select Agency from dropdown -> Enter the Last Nam…"
type textarea "*"
type textarea "Schedule Optimizer ->Agency-> Select Agency from dropdown -> Enter the Last Nam…"
type textarea "*"
type textarea "Schedule Optimizer ->Agency-> Select Agency from dropdown -> Enter the Last Nam…"
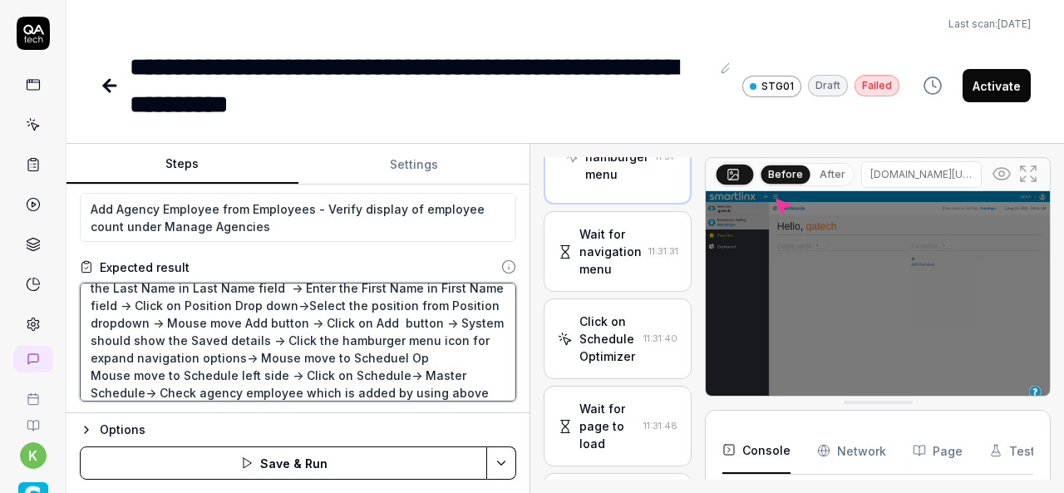
type textarea "*"
type textarea "Schedule Optimizer ->Agency-> Select Agency from dropdown -> Enter the Last Nam…"
type textarea "*"
type textarea "Schedule Optimizer ->Agency-> Select Agency from dropdown -> Enter the Last Nam…"
type textarea "*"
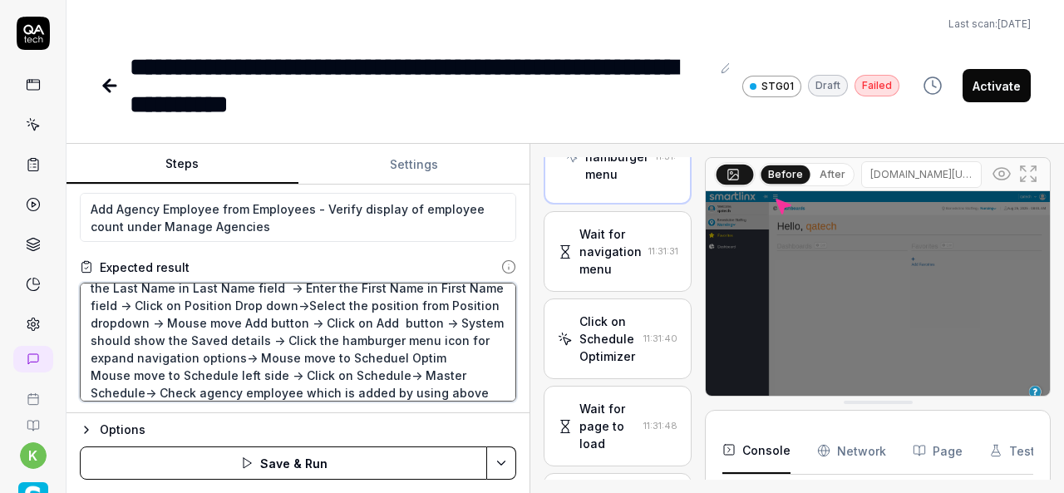
type textarea "Schedule Optimizer ->Agency-> Select Agency from dropdown -> Enter the Last Nam…"
type textarea "*"
type textarea "Schedule Optimizer ->Agency-> Select Agency from dropdown -> Enter the Last Nam…"
type textarea "*"
type textarea "Schedule Optimizer ->Agency-> Select Agency from dropdown -> Enter the Last Nam…"
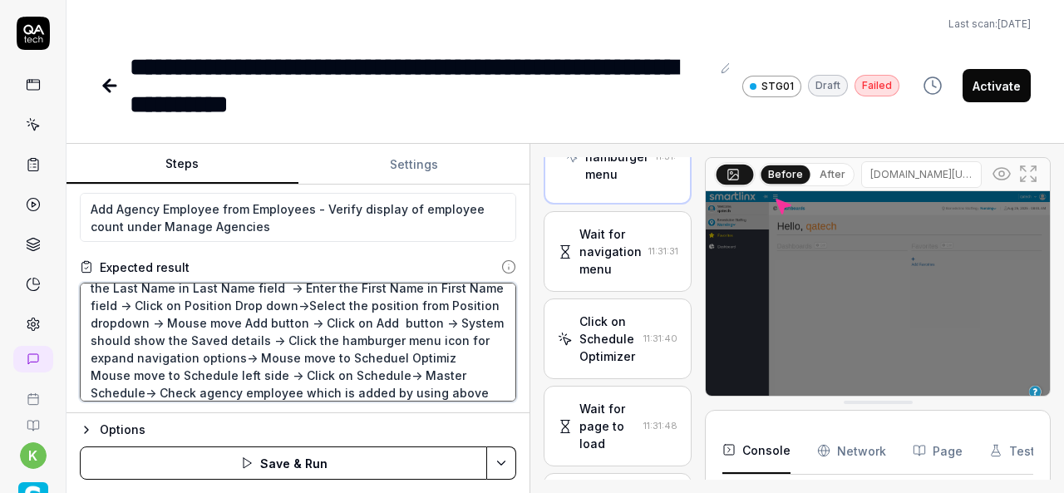
type textarea "*"
type textarea "Schedule Optimizer ->Agency-> Select Agency from dropdown -> Enter the Last Nam…"
type textarea "*"
click at [454, 356] on textarea "Schedule Optimizer ->Agency-> Select Agency from dropdown -> Enter the Last Nam…" at bounding box center [298, 342] width 437 height 119
type textarea "Schedule Optimizer ->Agency-> Select Agency from dropdown -> Enter the Last Nam…"
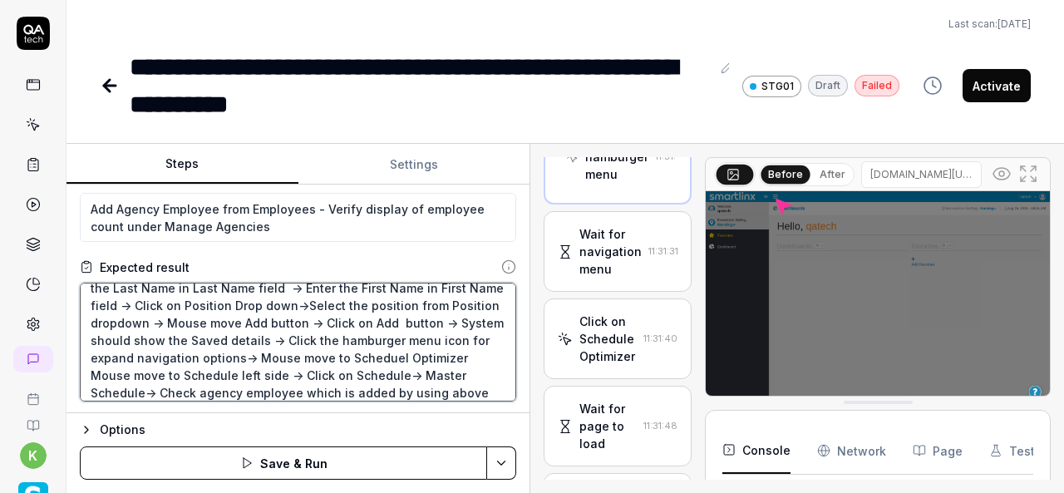
type textarea "*"
click at [155, 375] on textarea "Schedule Optimizer ->Agency-> Select Agency from dropdown -> Enter the Last Nam…" at bounding box center [298, 342] width 437 height 119
type textarea "Schedule Optimizer ->Agency-> Select Agency from dropdown -> Enter the Last Nam…"
type textarea "*"
type textarea "Schedule Optimizer ->Agency-> Select Agency from dropdown -> Enter the Last Nam…"
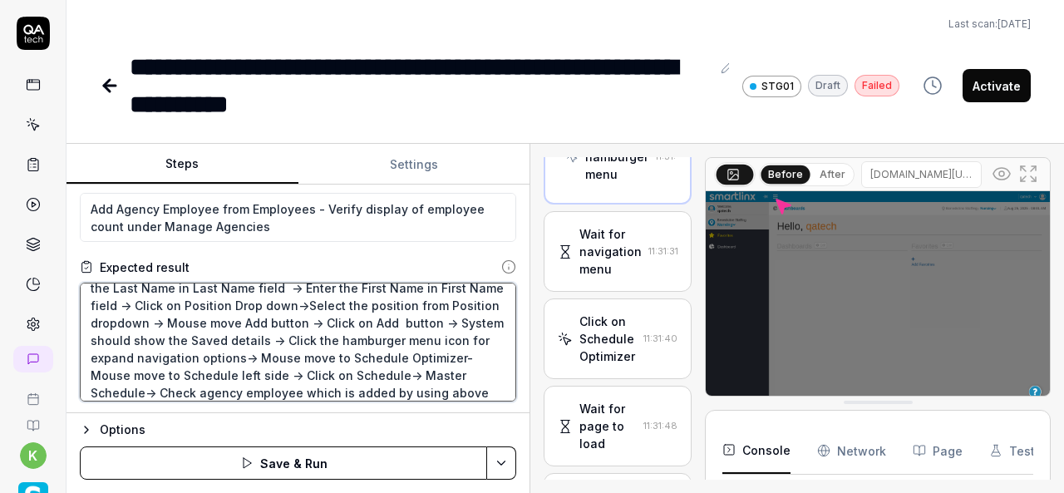
type textarea "*"
type textarea "Schedule Optimizer ->Agency-> Select Agency from dropdown -> Enter the Last Nam…"
type textarea "*"
type textarea "Schedule Optimizer ->Agency-> Select Agency from dropdown -> Enter the Last Nam…"
type textarea "*"
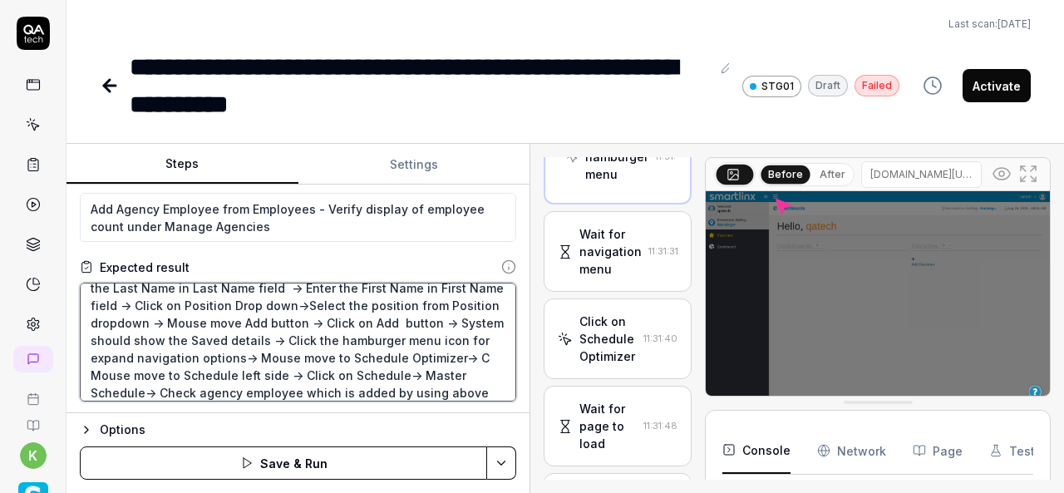
type textarea "Schedule Optimizer ->Agency-> Select Agency from dropdown -> Enter the Last Nam…"
type textarea "*"
type textarea "Schedule Optimizer ->Agency-> Select Agency from dropdown -> Enter the Last Nam…"
type textarea "*"
type textarea "Schedule Optimizer ->Agency-> Select Agency from dropdown -> Enter the Last Nam…"
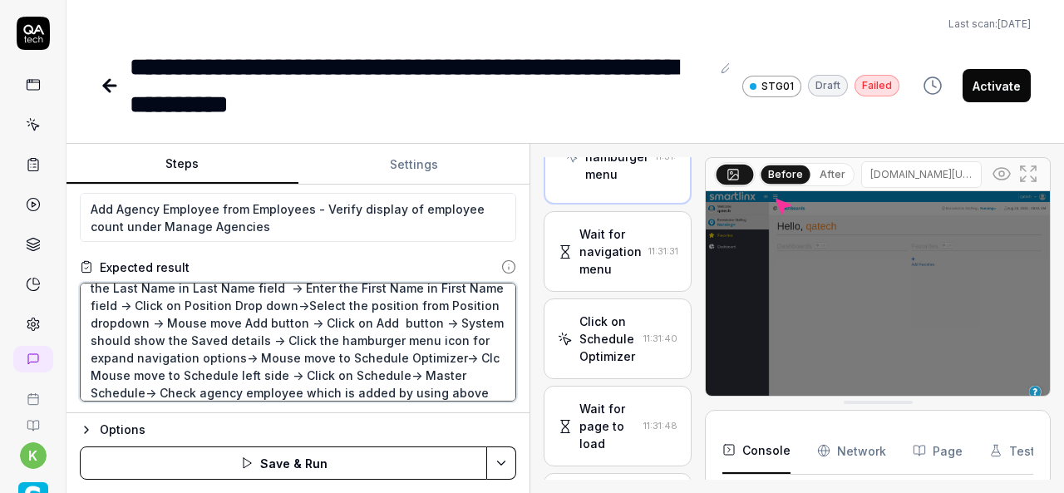
type textarea "*"
type textarea "Schedule Optimizer ->Agency-> Select Agency from dropdown -> Enter the Last Nam…"
type textarea "*"
type textarea "Schedule Optimizer ->Agency-> Select Agency from dropdown -> Enter the Last Nam…"
type textarea "*"
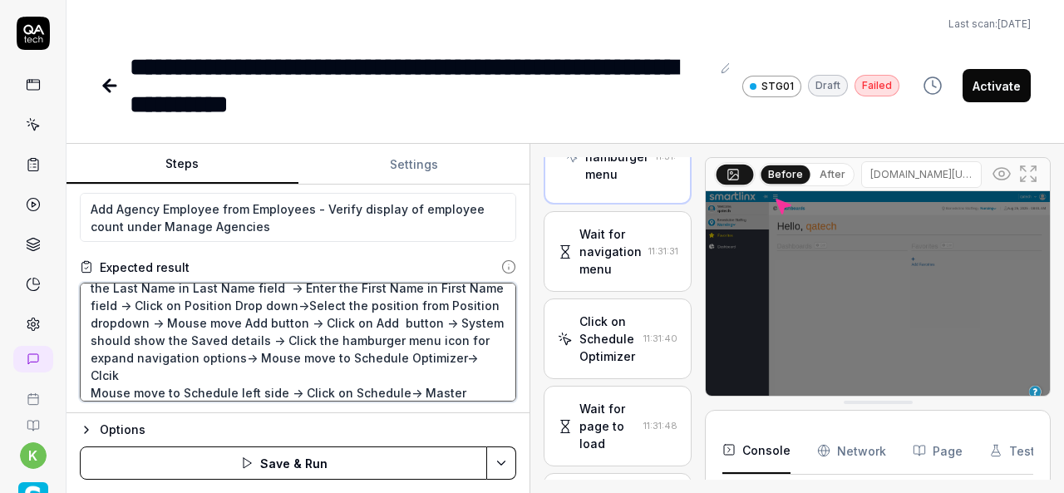
type textarea "Schedule Optimizer ->Agency-> Select Agency from dropdown -> Enter the Last Nam…"
type textarea "*"
type textarea "Schedule Optimizer ->Agency-> Select Agency from dropdown -> Enter the Last Nam…"
type textarea "*"
type textarea "Schedule Optimizer ->Agency-> Select Agency from dropdown -> Enter the Last Nam…"
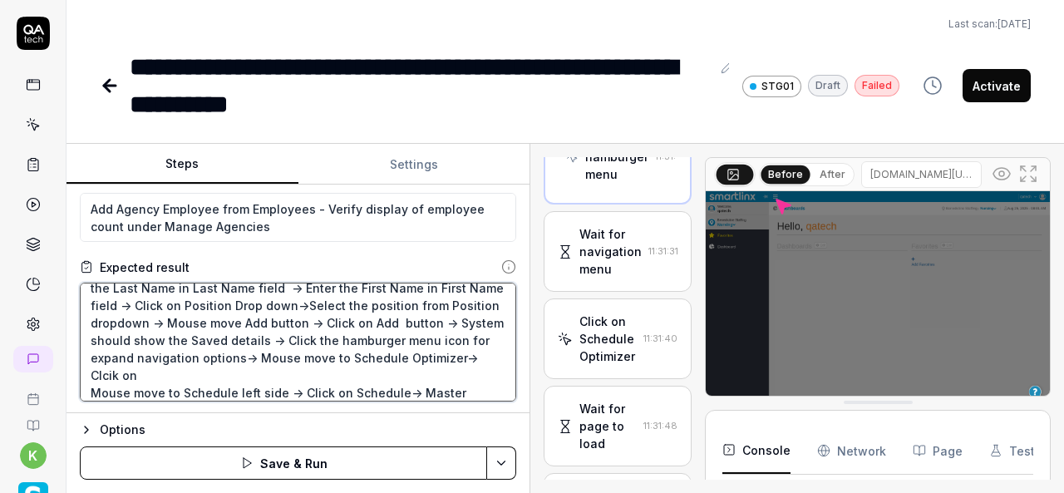
type textarea "*"
type textarea "Schedule Optimizer ->Agency-> Select Agency from dropdown -> Enter the Last Nam…"
type textarea "*"
type textarea "Schedule Optimizer ->Agency-> Select Agency from dropdown -> Enter the Last Nam…"
type textarea "*"
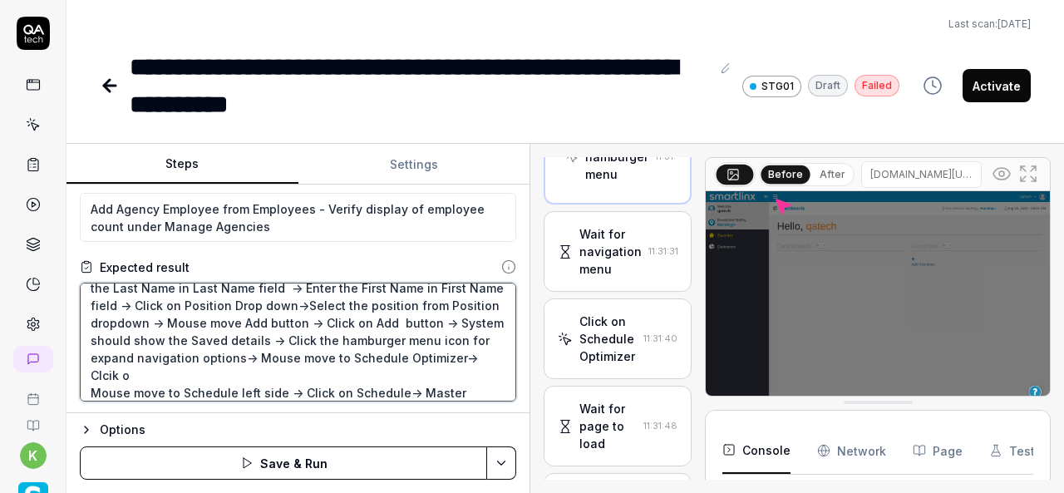
type textarea "Schedule Optimizer ->Agency-> Select Agency from dropdown -> Enter the Last Nam…"
type textarea "*"
type textarea "Schedule Optimizer ->Agency-> Select Agency from dropdown -> Enter the Last Nam…"
type textarea "*"
type textarea "Schedule Optimizer ->Agency-> Select Agency from dropdown -> Enter the Last Nam…"
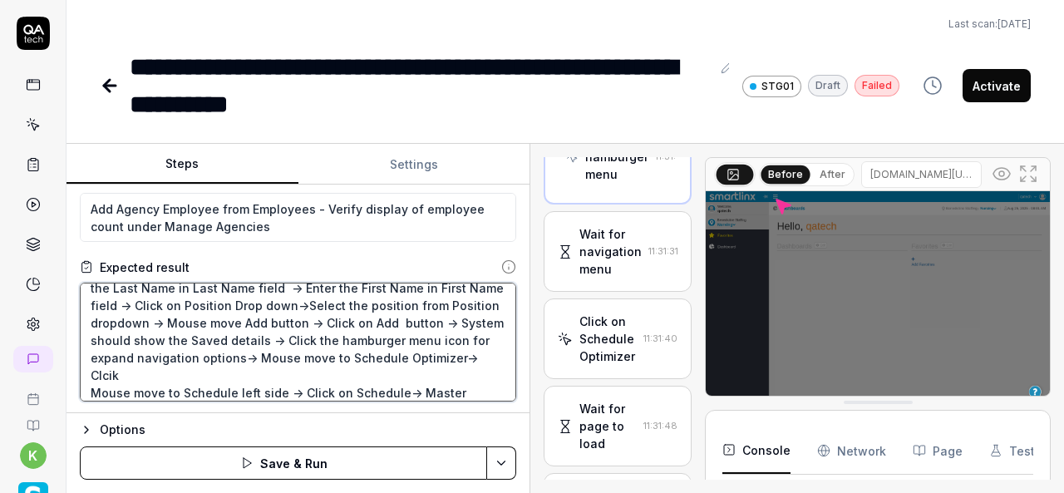
type textarea "*"
type textarea "Schedule Optimizer ->Agency-> Select Agency from dropdown -> Enter the Last Nam…"
type textarea "*"
type textarea "Schedule Optimizer ->Agency-> Select Agency from dropdown -> Enter the Last Nam…"
type textarea "*"
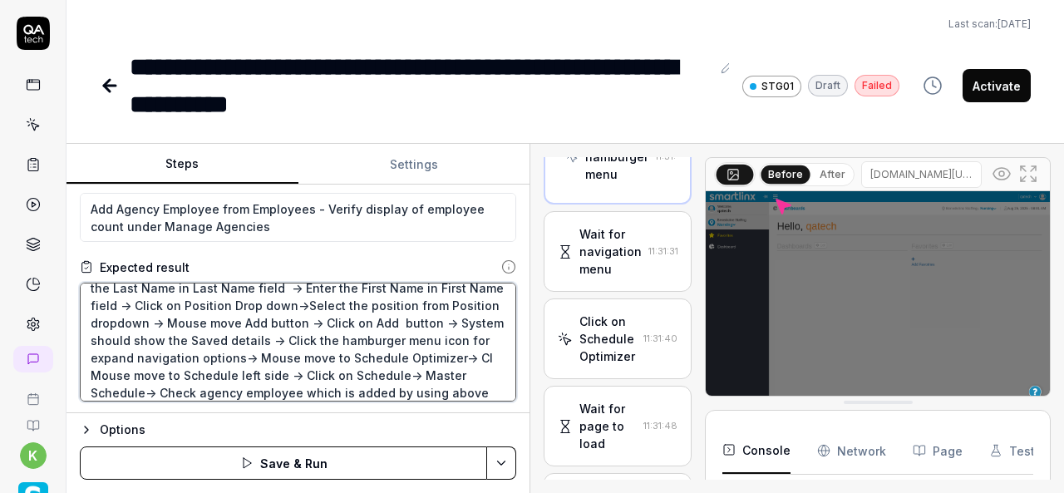
type textarea "Schedule Optimizer ->Agency-> Select Agency from dropdown -> Enter the Last Nam…"
type textarea "*"
type textarea "Schedule Optimizer ->Agency-> Select Agency from dropdown -> Enter the Last Nam…"
type textarea "*"
type textarea "Schedule Optimizer ->Agency-> Select Agency from dropdown -> Enter the Last Nam…"
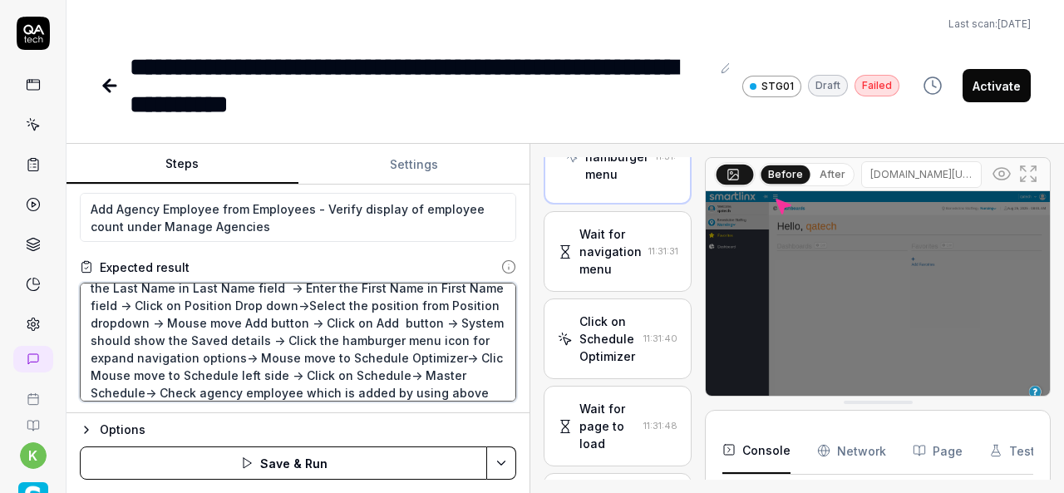
type textarea "*"
type textarea "Schedule Optimizer ->Agency-> Select Agency from dropdown -> Enter the Last Nam…"
type textarea "*"
type textarea "Schedule Optimizer ->Agency-> Select Agency from dropdown -> Enter the Last Nam…"
type textarea "*"
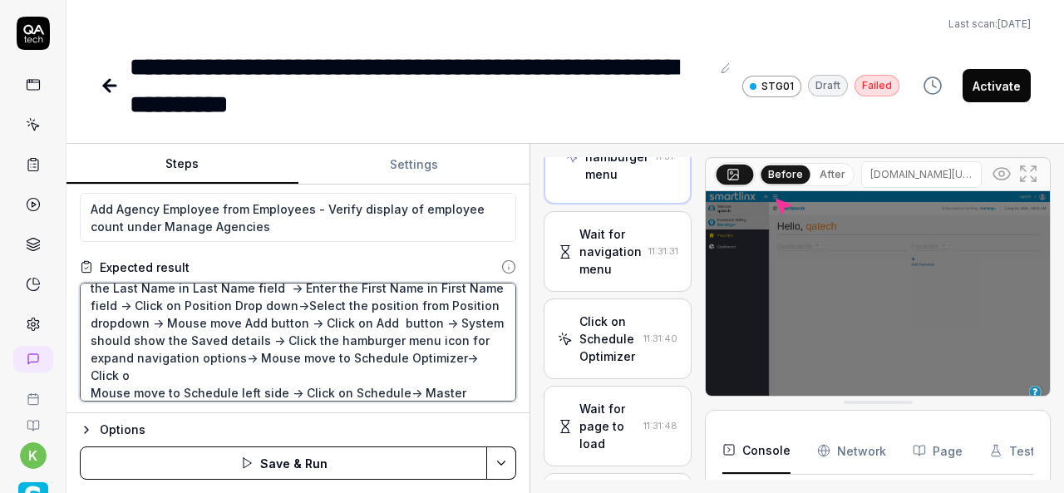
type textarea "Schedule Optimizer ->Agency-> Select Agency from dropdown -> Enter the Last Nam…"
type textarea "*"
type textarea "Schedule Optimizer ->Agency-> Select Agency from dropdown -> Enter the Last Nam…"
type textarea "*"
click at [421, 355] on textarea "Schedule Optimizer ->Agency-> Select Agency from dropdown -> Enter the Last Nam…" at bounding box center [298, 342] width 437 height 119
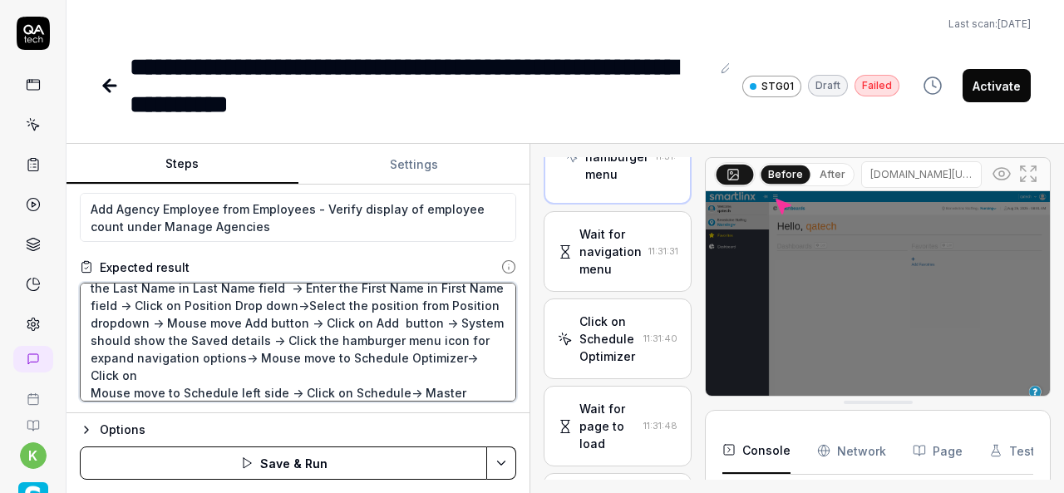
click at [142, 377] on textarea "Schedule Optimizer ->Agency-> Select Agency from dropdown -> Enter the Last Nam…" at bounding box center [298, 342] width 437 height 119
click at [242, 365] on textarea "Schedule Optimizer ->Agency-> Select Agency from dropdown -> Enter the Last Nam…" at bounding box center [298, 342] width 437 height 119
click at [221, 370] on textarea "Schedule Optimizer ->Agency-> Select Agency from dropdown -> Enter the Last Nam…" at bounding box center [298, 342] width 437 height 119
paste textarea "Schedule Optimizer"
type textarea "Schedule Optimizer ->Agency-> Select Agency from dropdown -> Enter the Last Nam…"
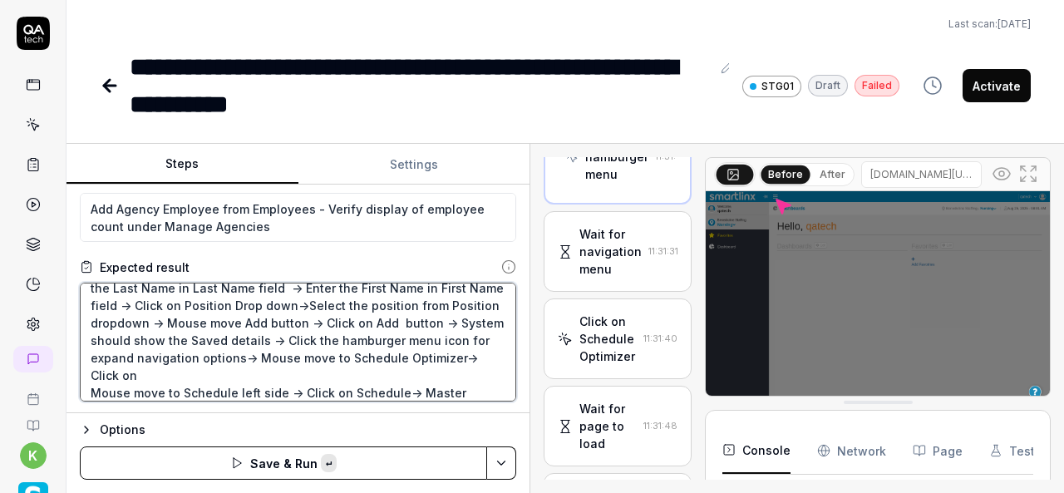
type textarea "*"
type textarea "Schedule Optimizer ->Agency-> Select Agency from dropdown -> Enter the Last Nam…"
type textarea "*"
type textarea "Schedule Optimizer ->Agency-> Select Agency from dropdown -> Enter the Last Nam…"
type textarea "*"
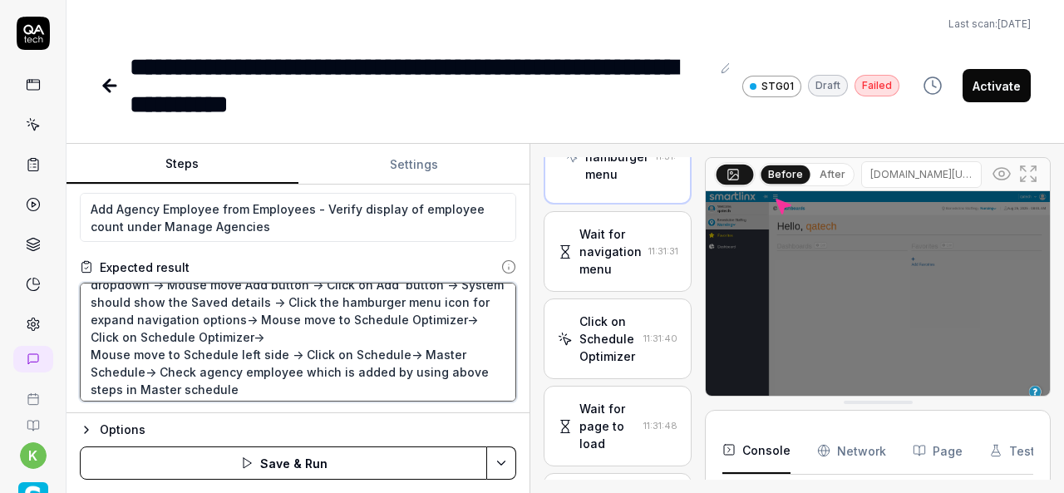
scroll to position [69, 0]
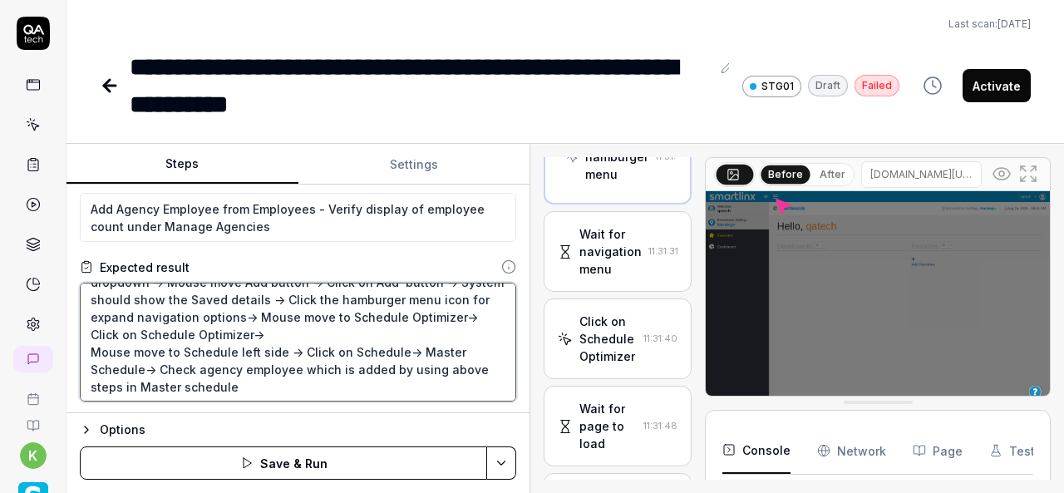
click at [233, 347] on textarea "Schedule Optimizer ->Agency-> Select Agency from dropdown -> Enter the Last Nam…" at bounding box center [298, 342] width 437 height 119
click at [280, 348] on textarea "Schedule Optimizer ->Agency-> Select Agency from dropdown -> Enter the Last Nam…" at bounding box center [298, 342] width 437 height 119
type textarea "Schedule Optimizer ->Agency-> Select Agency from dropdown -> Enter the Last Nam…"
type textarea "*"
click at [437, 371] on textarea "Schedule Optimizer ->Agency-> Select Agency from dropdown -> Enter the Last Nam…" at bounding box center [298, 342] width 437 height 119
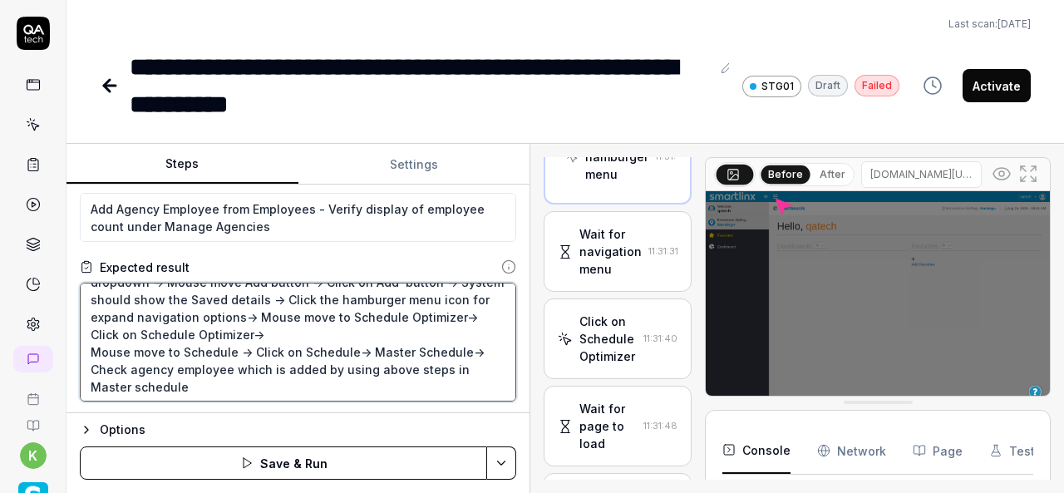
type textarea "Schedule Optimizer ->Agency-> Select Agency from dropdown -> Enter the Last Nam…"
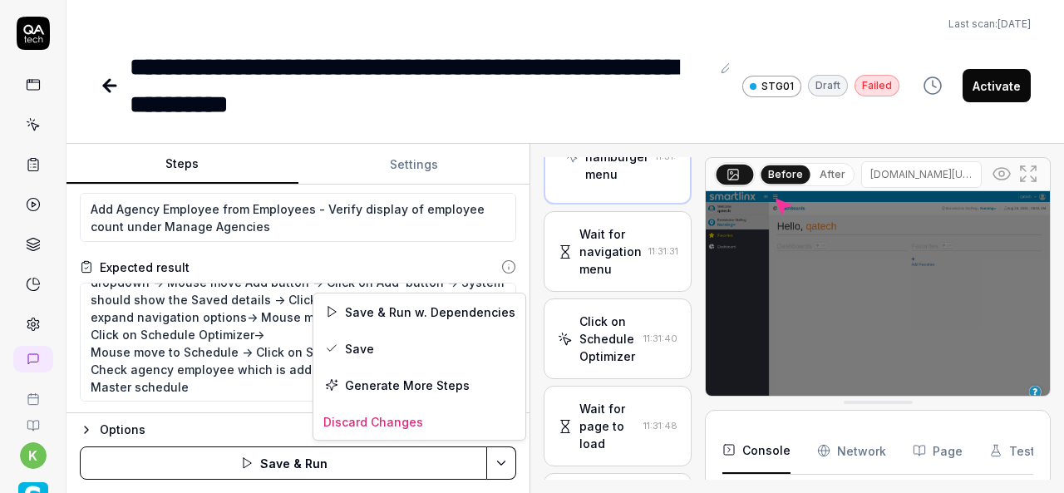
click at [504, 463] on html "**********" at bounding box center [532, 246] width 1064 height 493
click at [415, 310] on div "Save & Run w. Dependencies" at bounding box center [420, 312] width 212 height 37
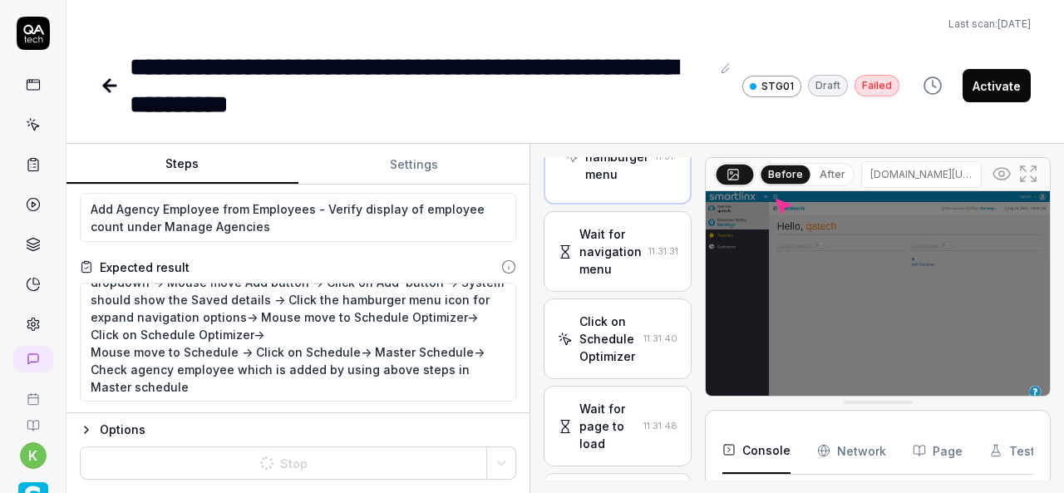
type textarea "*"
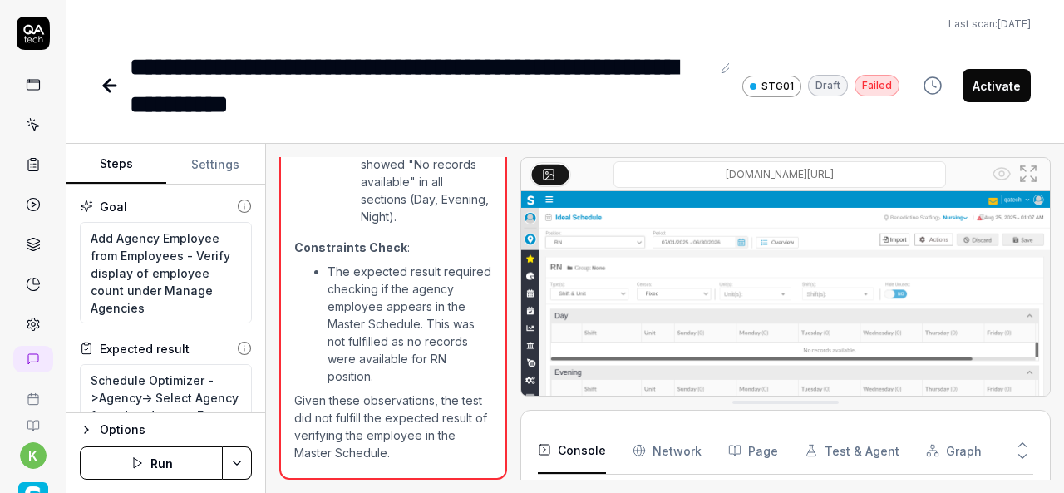
scroll to position [677, 0]
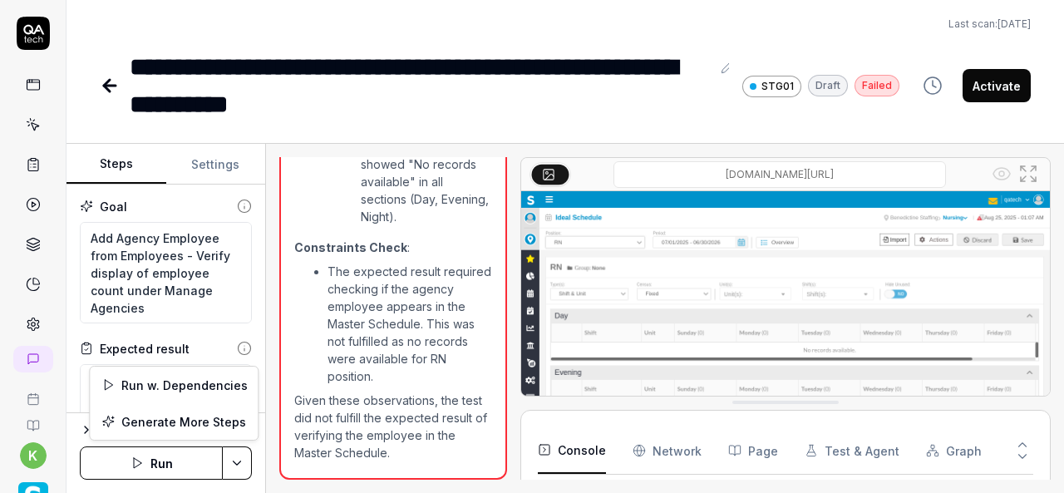
click at [237, 470] on html "**********" at bounding box center [532, 246] width 1064 height 493
click at [188, 381] on div "Run w. Dependencies" at bounding box center [174, 385] width 168 height 37
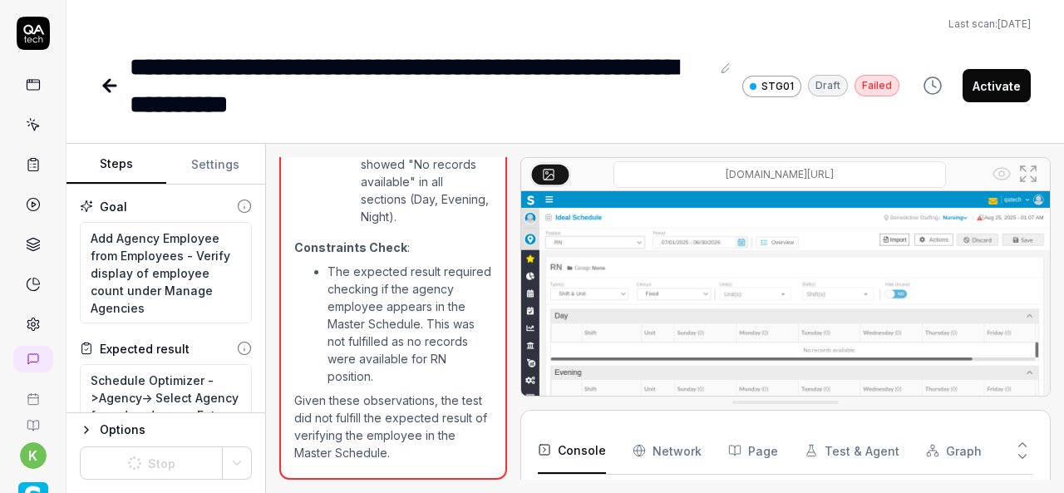
click at [353, 34] on div "**********" at bounding box center [566, 61] width 998 height 123
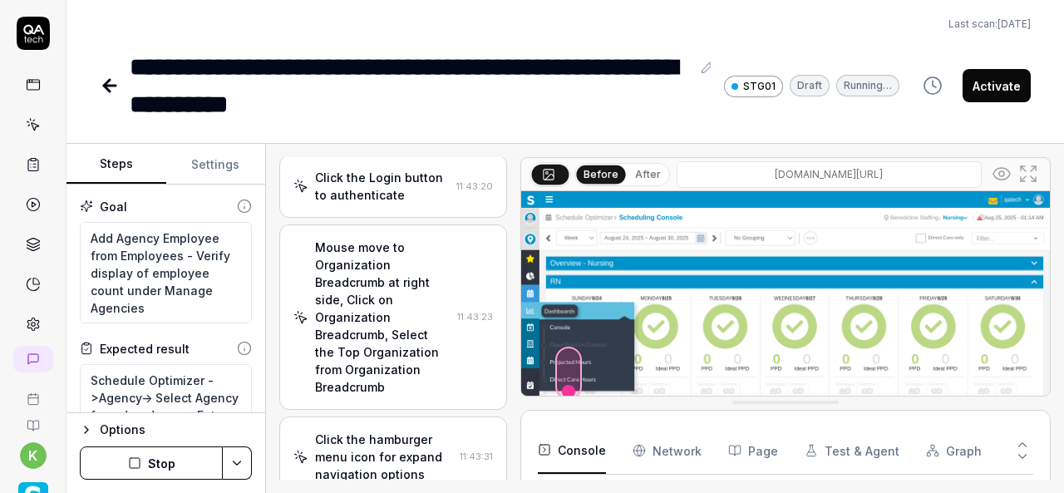
click at [383, 355] on div "Mouse move to Organization Breadcrumb at right side, Click on Organization Brea…" at bounding box center [383, 317] width 136 height 157
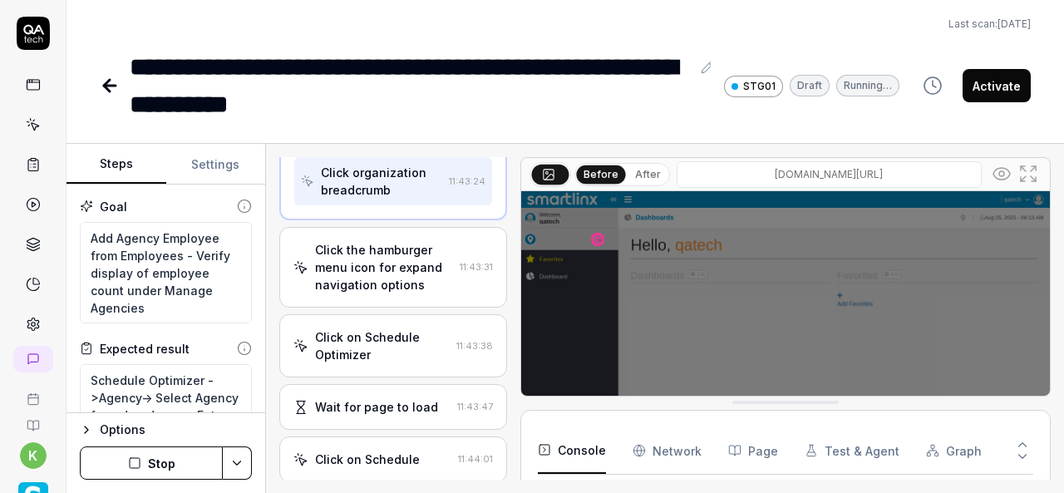
scroll to position [807, 0]
click at [383, 355] on div "Click on Schedule Optimizer" at bounding box center [382, 345] width 135 height 35
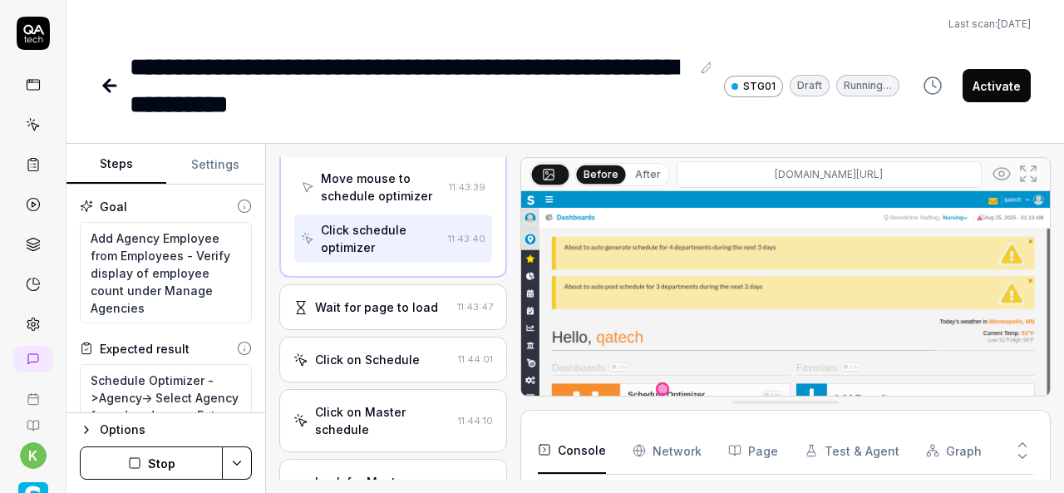
scroll to position [872, 0]
click at [383, 304] on div "Wait for page to load" at bounding box center [376, 306] width 123 height 17
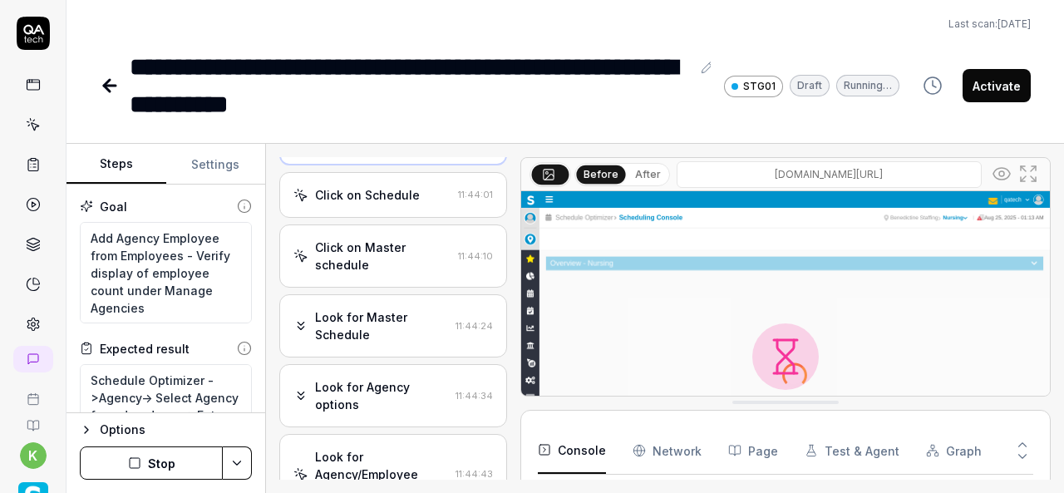
scroll to position [1001, 0]
click at [382, 324] on div "Look for Master Schedule" at bounding box center [382, 326] width 134 height 35
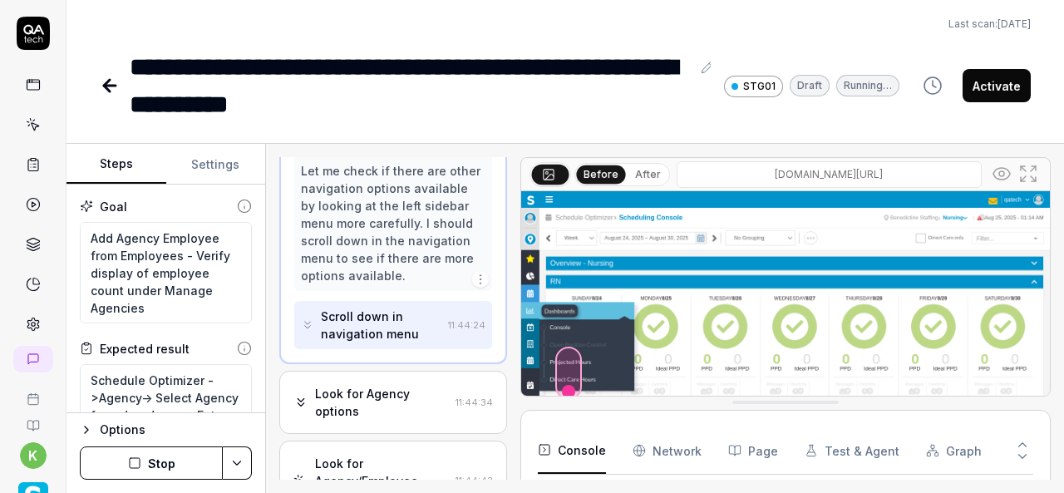
scroll to position [1277, 0]
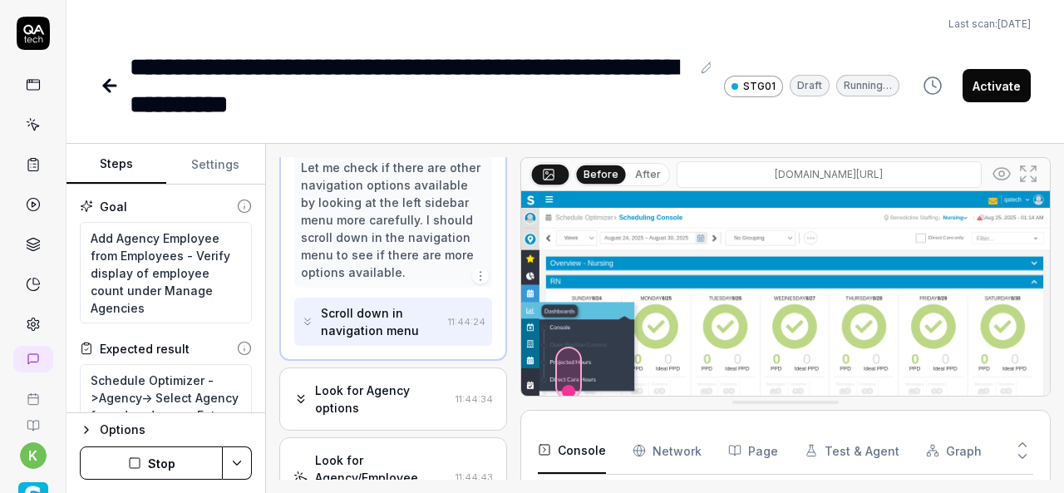
click at [393, 417] on div "Look for Agency options" at bounding box center [382, 399] width 134 height 35
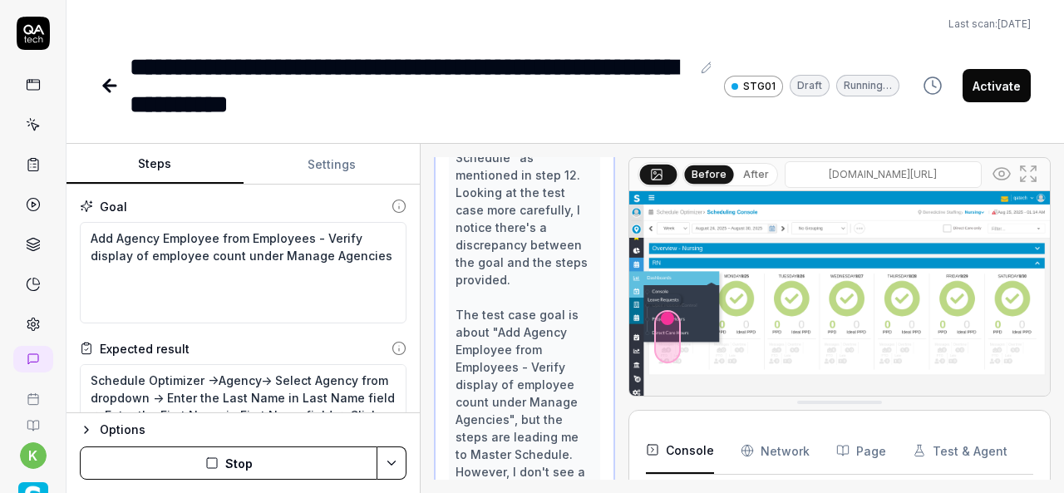
scroll to position [1741, 0]
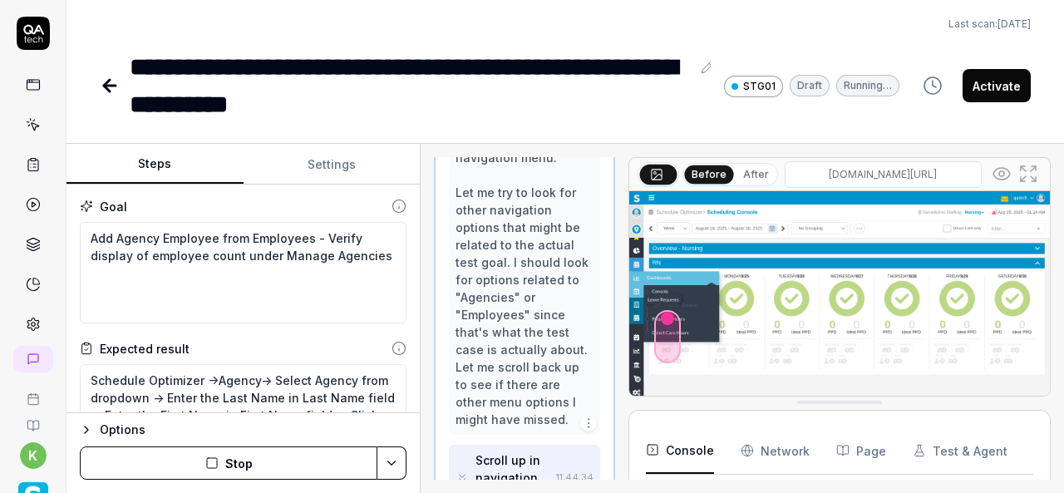
click at [437, 366] on div "Steps Settings Goal Add Agency Employee from Employees - Verify display of empl…" at bounding box center [566, 318] width 998 height 349
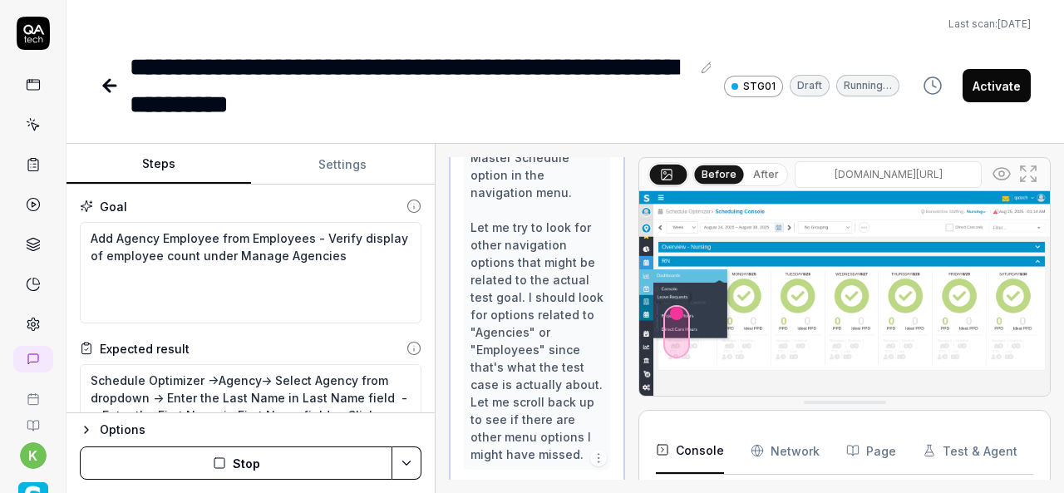
scroll to position [190, 0]
type textarea "*"
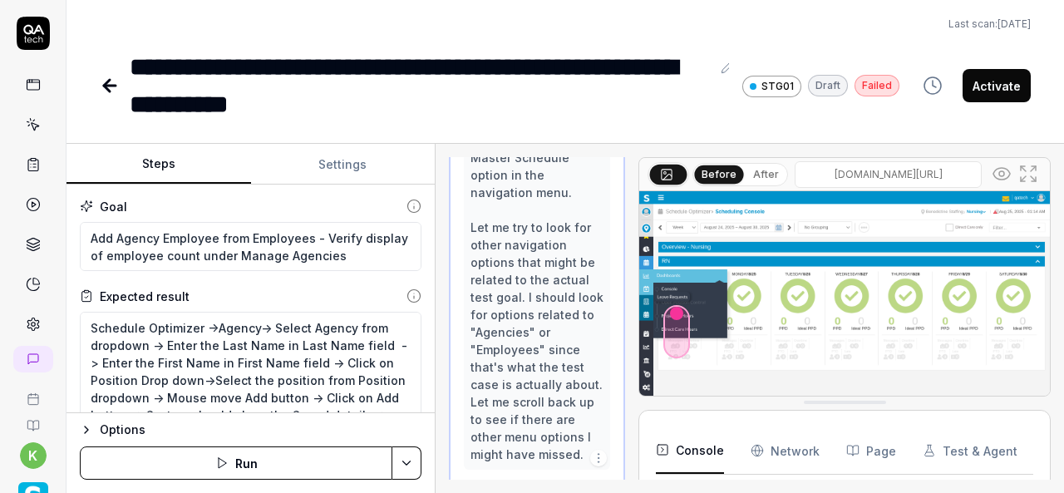
click at [410, 458] on html "**********" at bounding box center [532, 246] width 1064 height 493
drag, startPoint x: 623, startPoint y: 373, endPoint x: 624, endPoint y: 501, distance: 128.1
click at [624, 492] on html "**********" at bounding box center [532, 246] width 1064 height 493
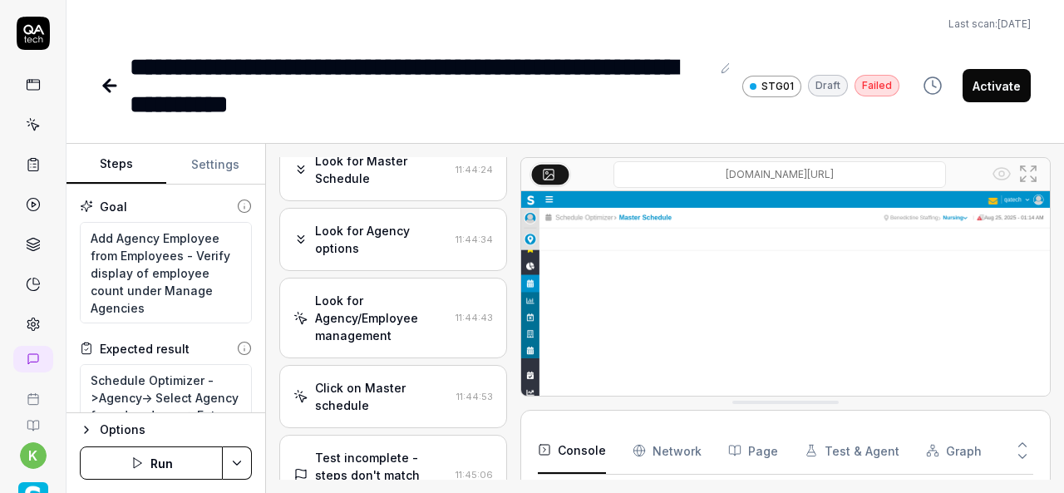
scroll to position [829, 0]
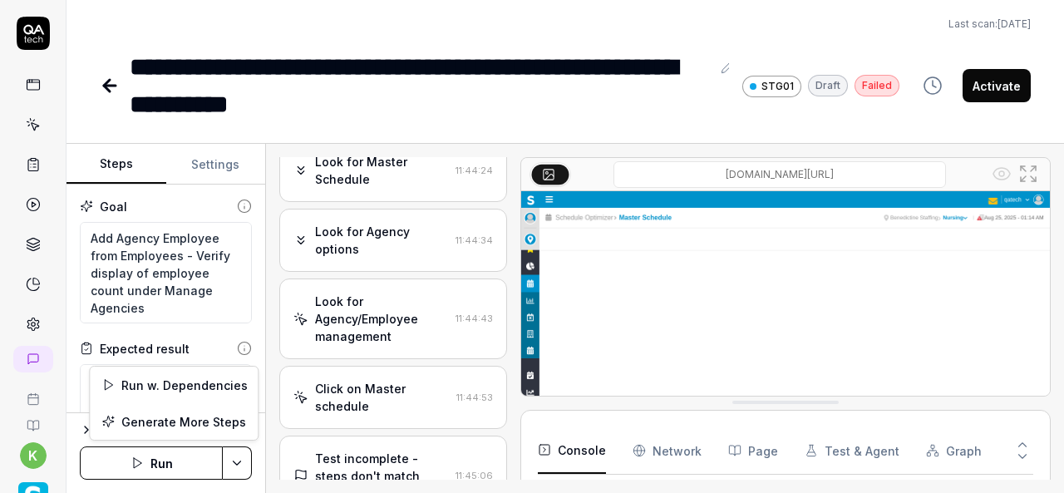
click at [243, 465] on html "**********" at bounding box center [532, 246] width 1064 height 493
click at [177, 381] on div "Run w. Dependencies" at bounding box center [174, 385] width 168 height 37
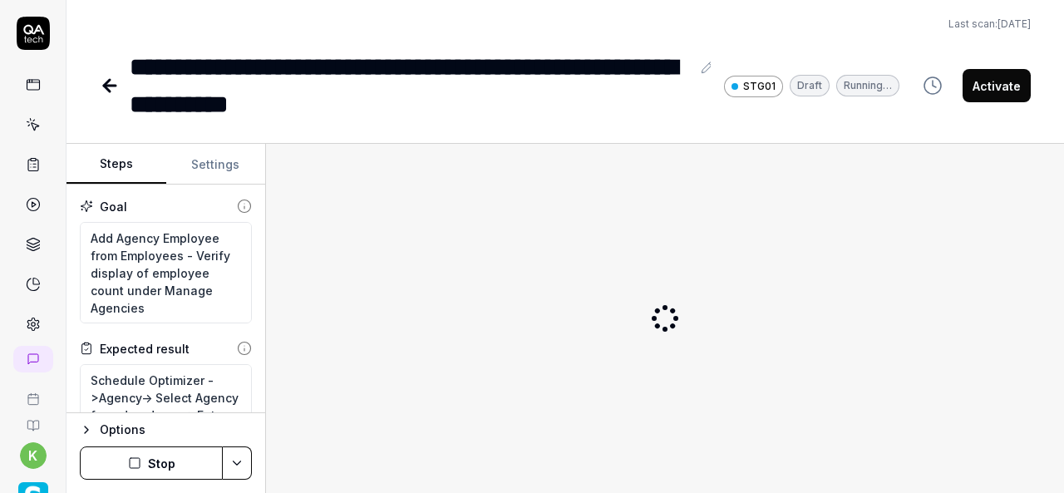
type textarea "*"
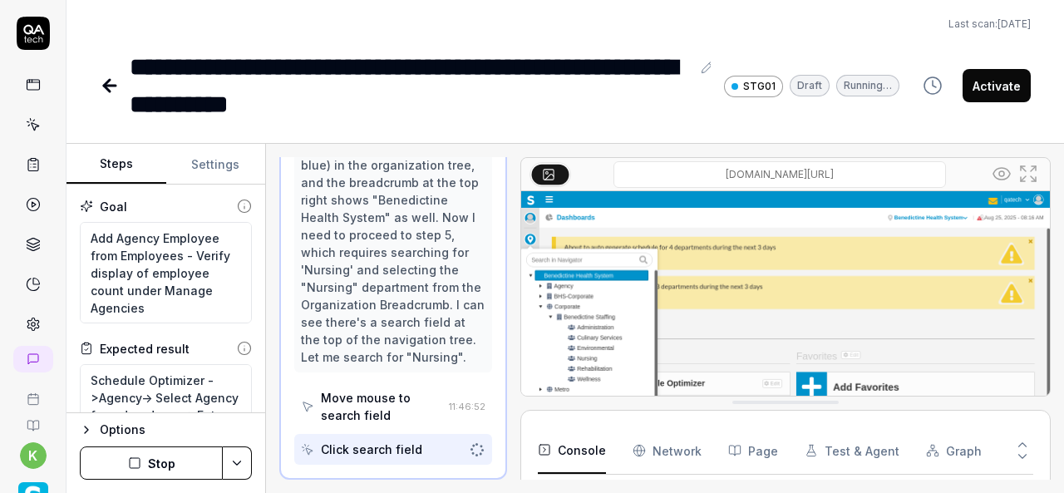
scroll to position [136, 0]
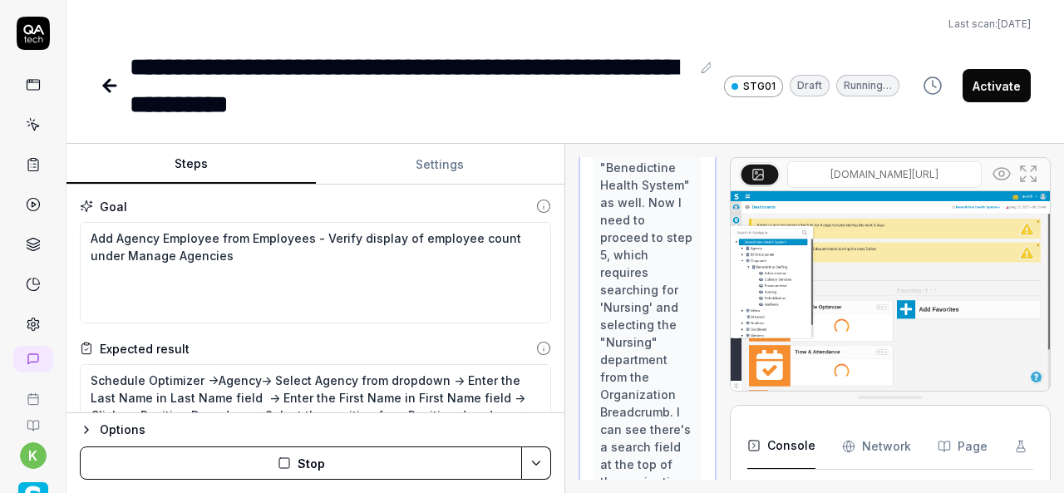
click at [783, 361] on div "Steps Settings Goal Add Agency Employee from Employees - Verify display of empl…" at bounding box center [566, 318] width 998 height 349
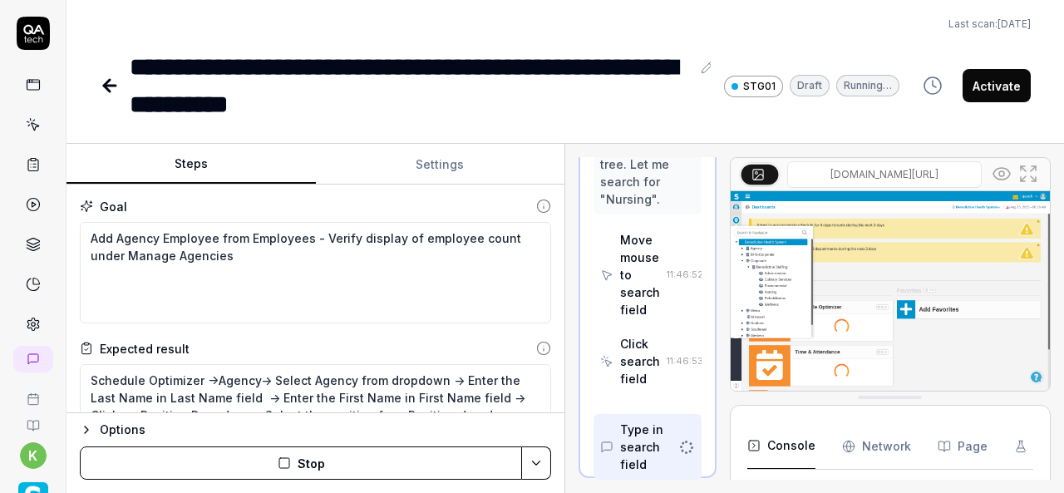
scroll to position [1678, 0]
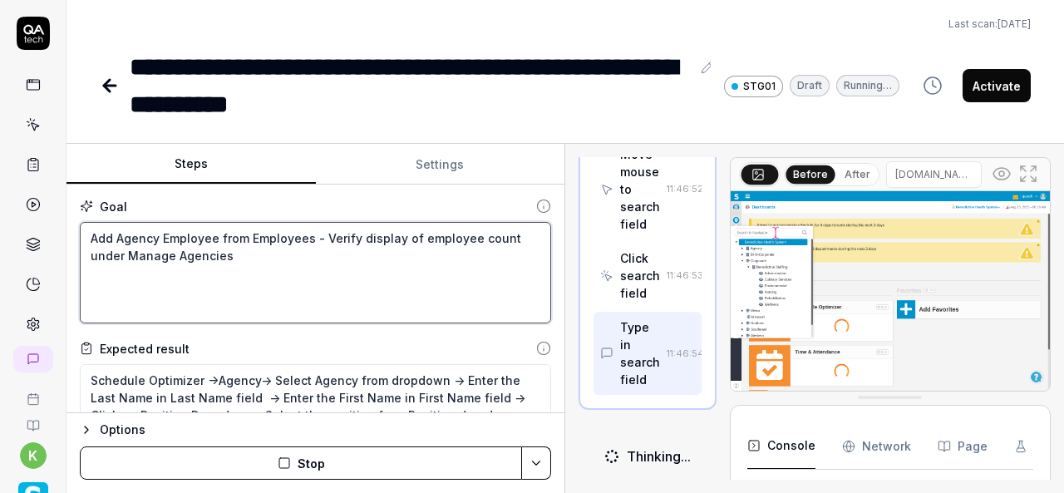
click at [208, 315] on textarea "Add Agency Employee from Employees - Verify display of employee count under Man…" at bounding box center [316, 272] width 472 height 101
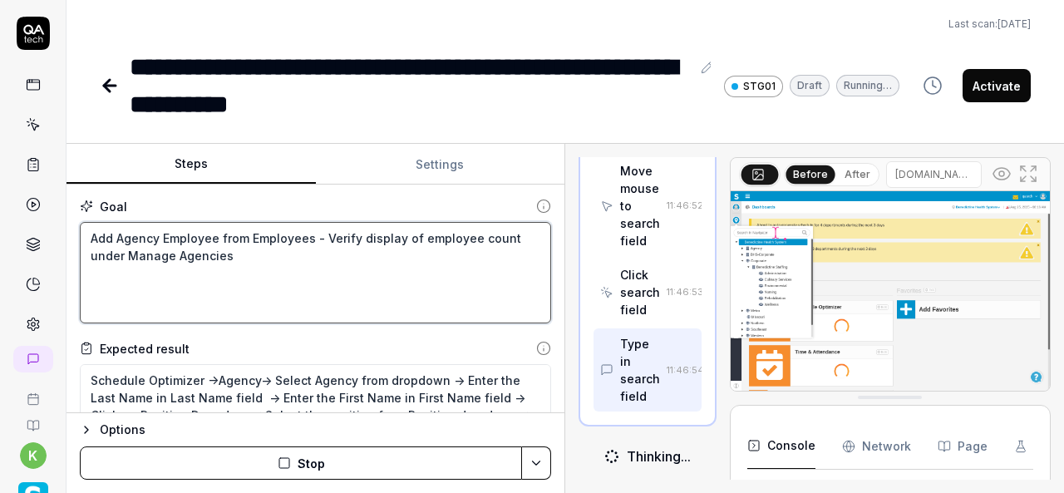
scroll to position [1760, 0]
click at [244, 294] on textarea "Add Agency Employee from Employees - Verify display of employee count under Man…" at bounding box center [316, 272] width 472 height 101
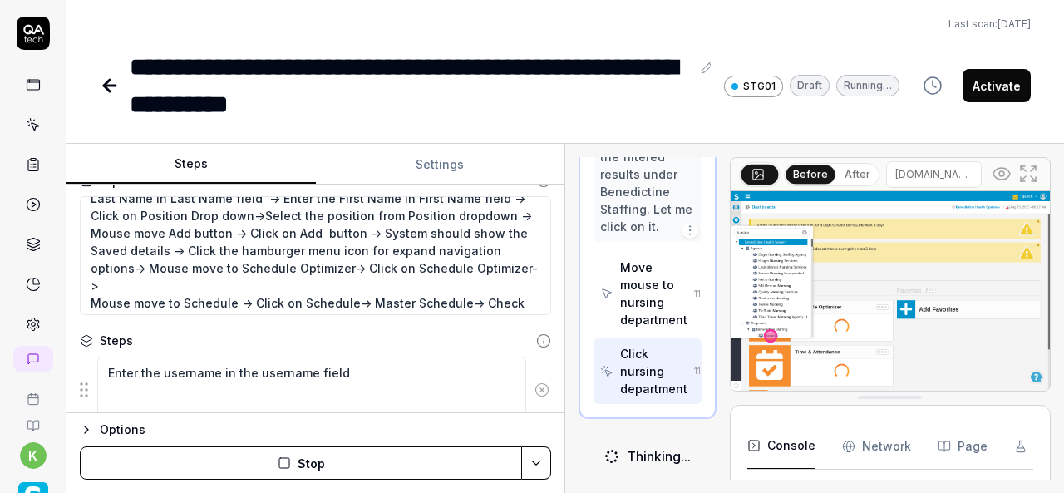
scroll to position [2575, 0]
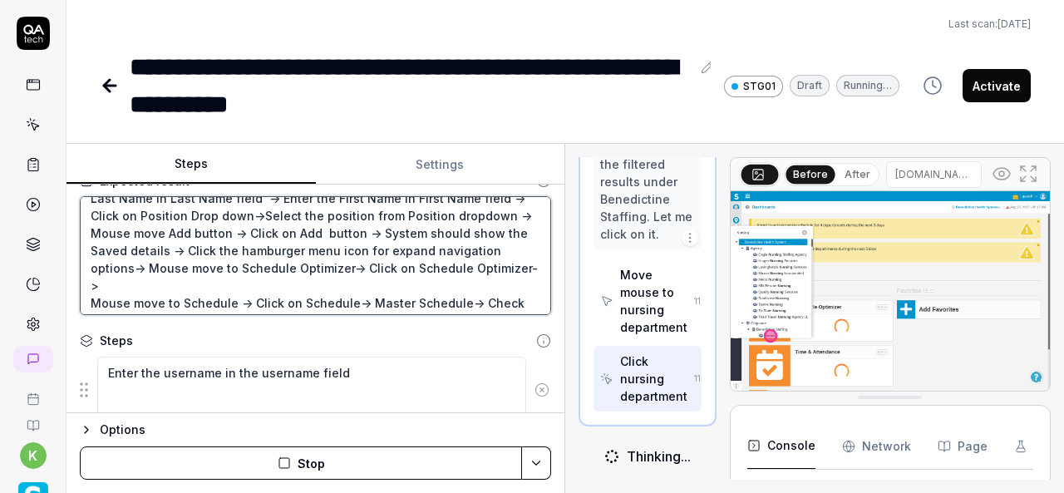
click at [471, 274] on textarea "Schedule Optimizer ->Agency-> Select Agency from dropdown -> Enter the Last Nam…" at bounding box center [316, 255] width 472 height 119
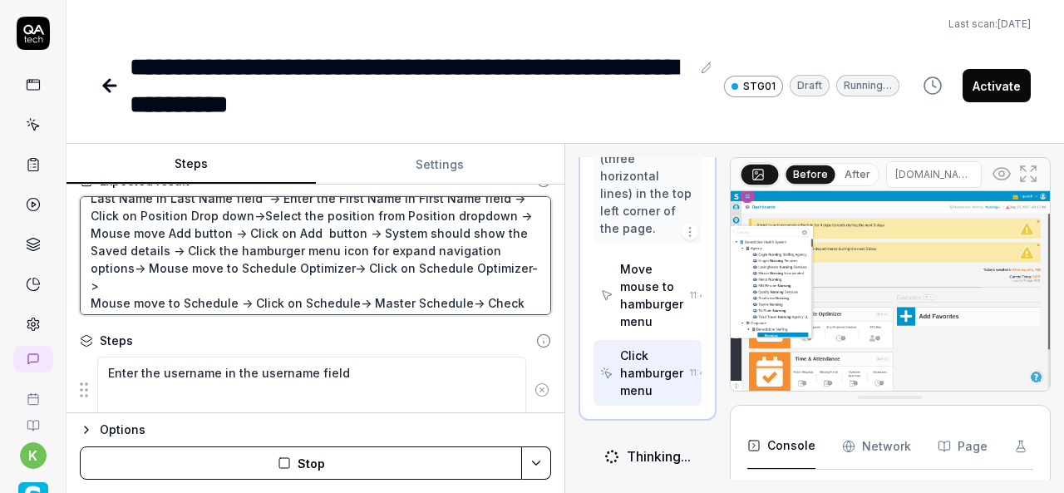
scroll to position [0, 0]
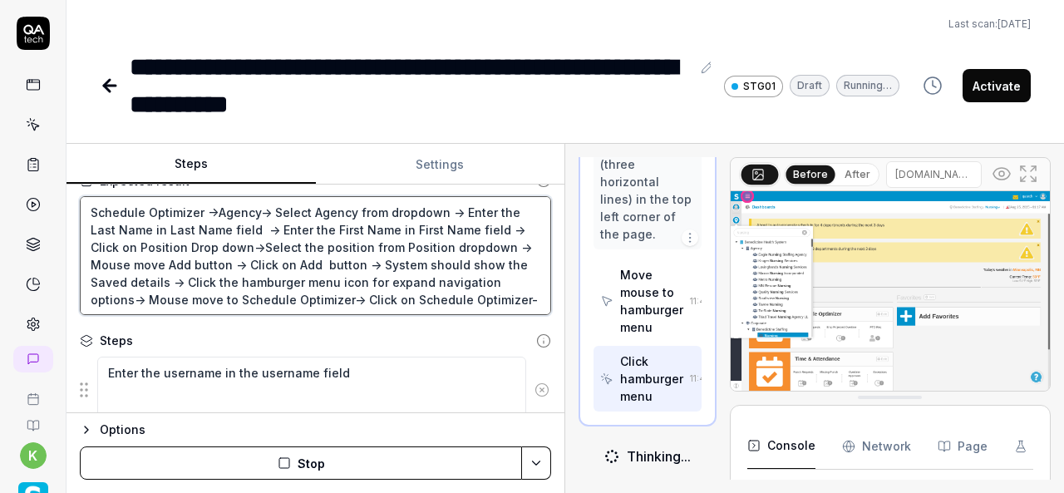
drag, startPoint x: 167, startPoint y: 249, endPoint x: 92, endPoint y: 210, distance: 84.1
click at [92, 210] on textarea "Schedule Optimizer ->Agency-> Select Agency from dropdown -> Enter the Last Nam…" at bounding box center [316, 255] width 472 height 119
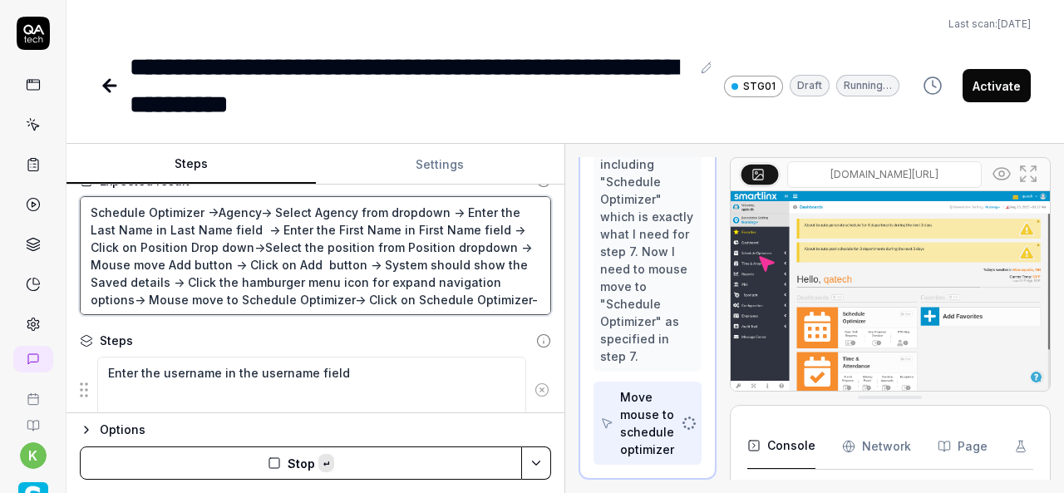
type textarea "-> Click the hamburger menu icon for expand navigation options-> Mouse move to …"
type textarea "*"
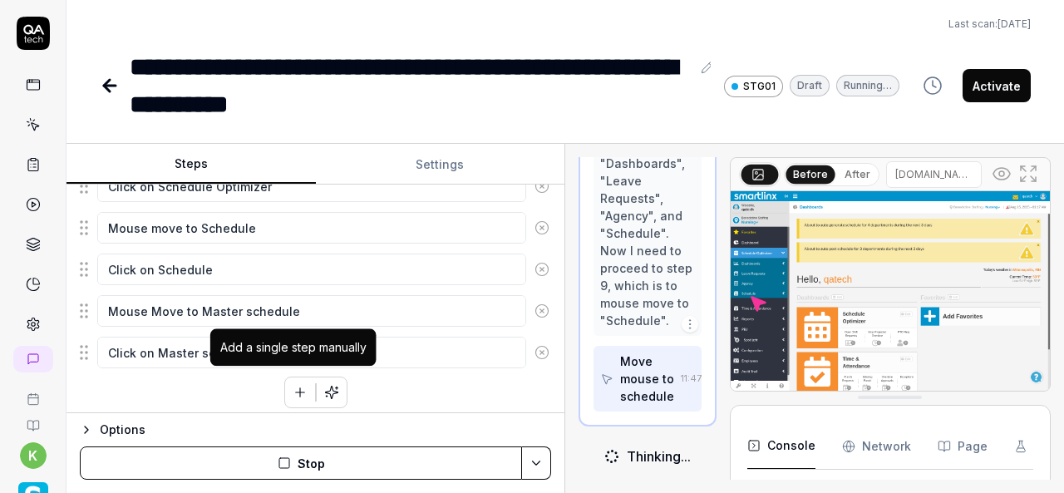
type textarea "-> Click the hamburger menu icon for expand navigation options-> Mouse move to …"
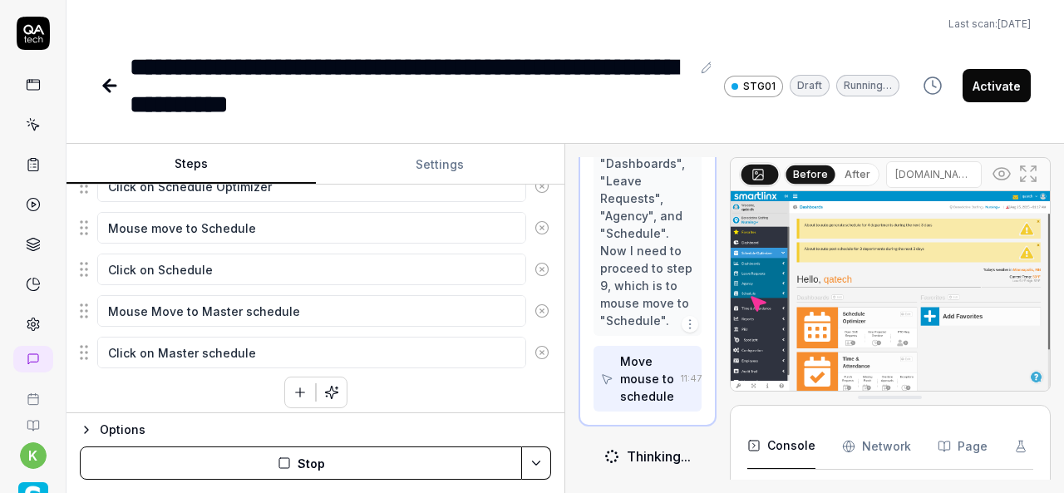
click at [298, 388] on icon "button" at bounding box center [300, 392] width 15 height 15
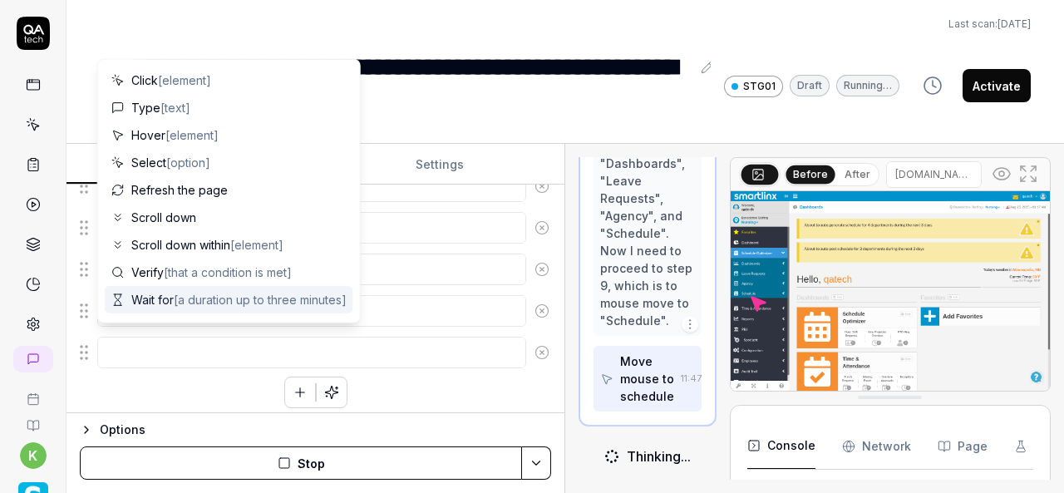
click at [169, 355] on textarea at bounding box center [311, 353] width 429 height 32
type textarea "*"
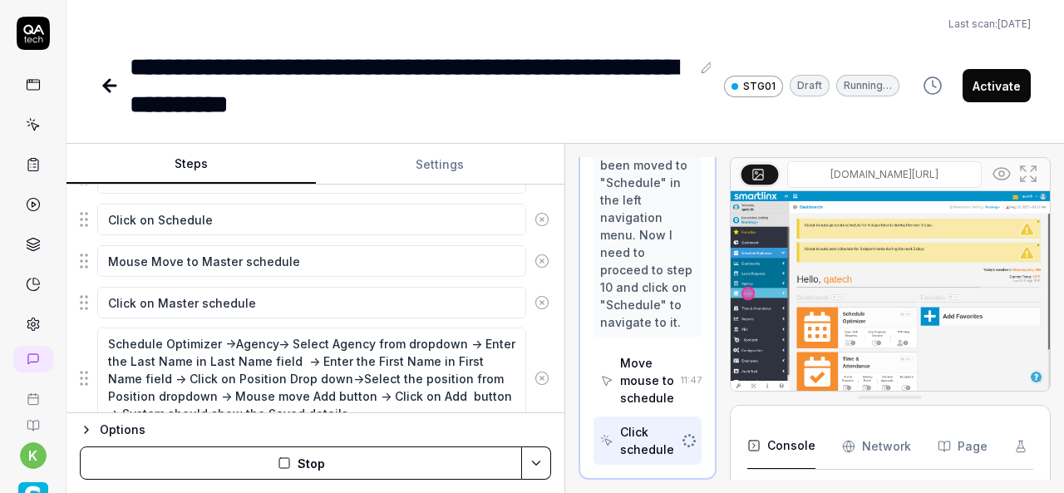
type textarea "Schedule Optimizer ->Agency-> Select Agency from dropdown -> Enter the Last Nam…"
click at [86, 336] on div "Schedule Optimizer ->Agency-> Select Agency from dropdown -> Enter the Last Nam…" at bounding box center [316, 378] width 472 height 103
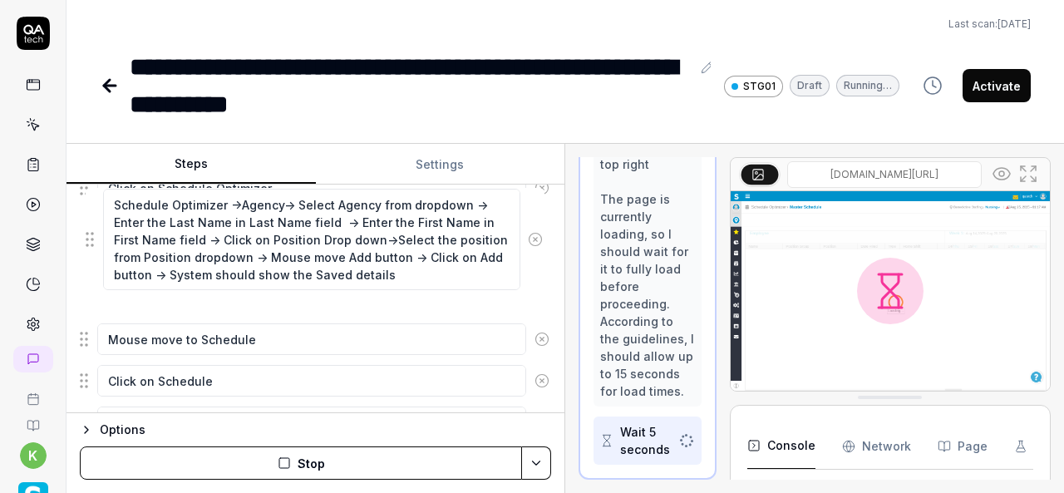
drag, startPoint x: 85, startPoint y: 347, endPoint x: 90, endPoint y: 243, distance: 104.1
click at [90, 243] on fieldset "Enter the username in the username field Enter the password in the password fie…" at bounding box center [316, 156] width 472 height 652
type textarea "*"
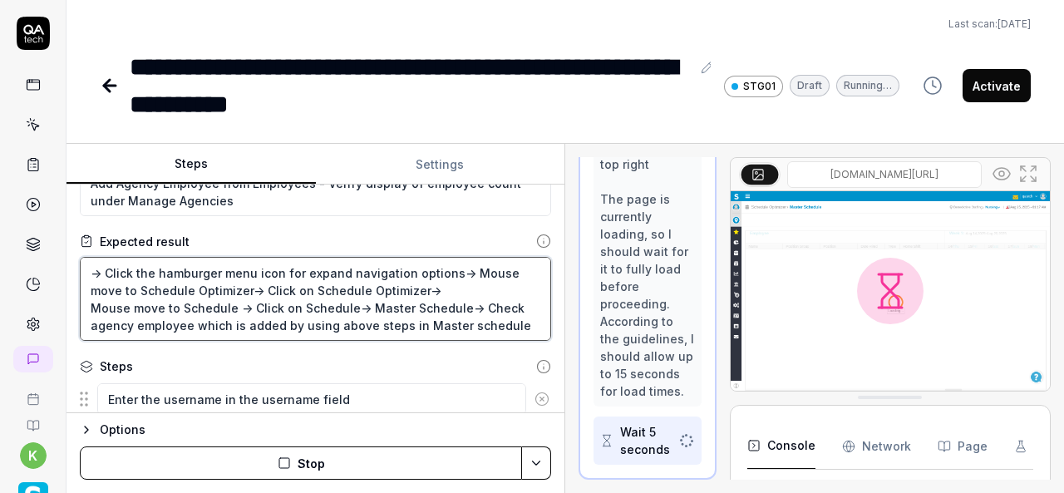
click at [106, 269] on textarea "-> Click the hamburger menu icon for expand navigation options-> Mouse move to …" at bounding box center [316, 299] width 472 height 84
type textarea "->Click the hamburger menu icon for expand navigation options-> Mouse move to S…"
type textarea "*"
type textarea "-Click the hamburger menu icon for expand navigation options-> Mouse move to Sc…"
type textarea "*"
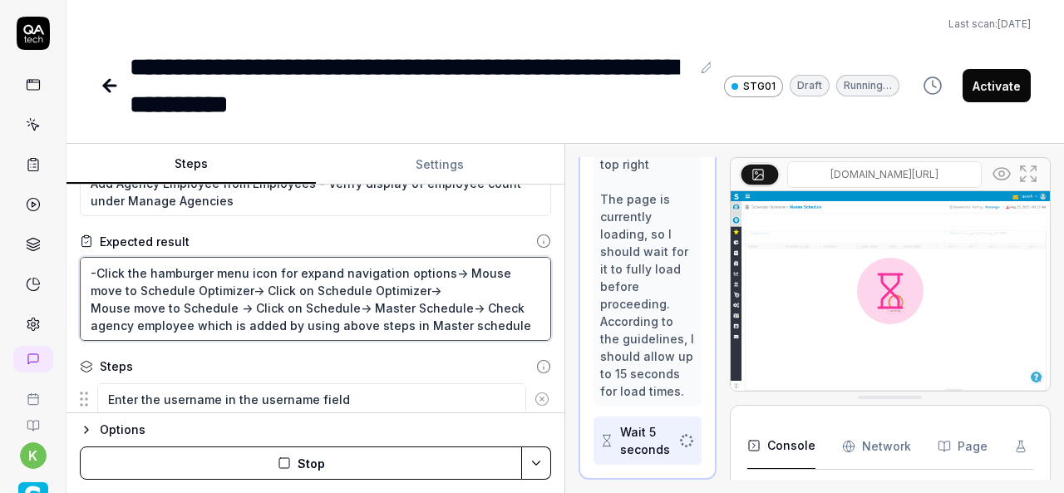
type textarea "Click the hamburger menu icon for expand navigation options-> Mouse move to Sch…"
type textarea "*"
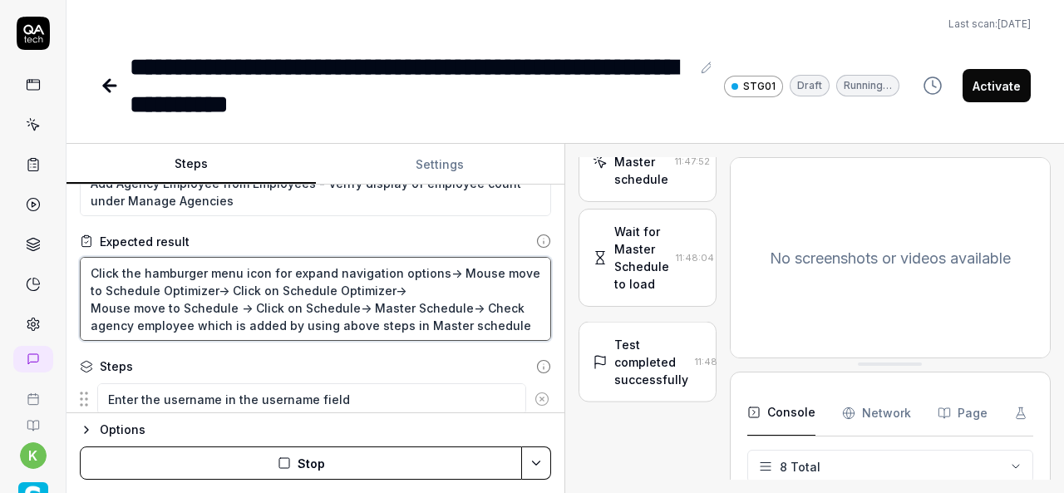
click at [204, 322] on textarea "Click the hamburger menu icon for expand navigation options-> Mouse move to Sch…" at bounding box center [316, 299] width 472 height 84
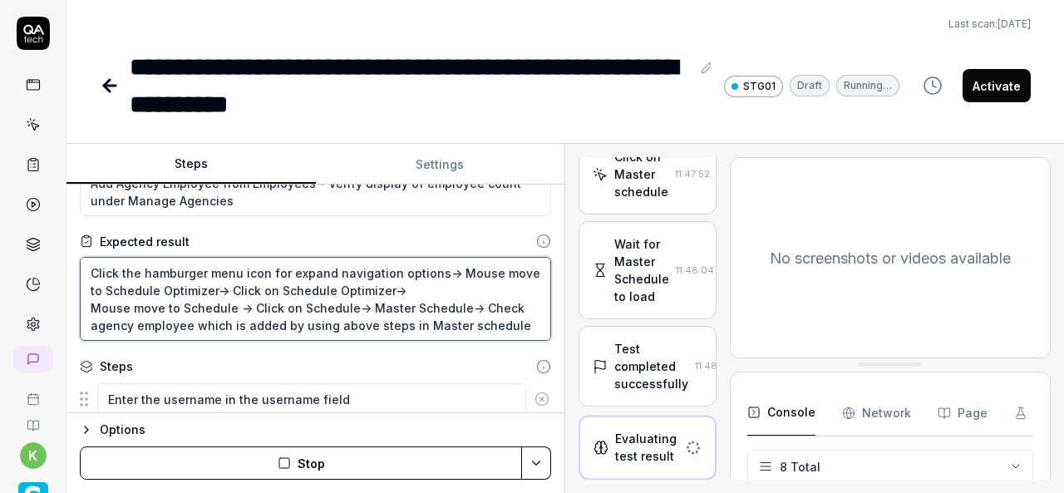
scroll to position [1936, 0]
click at [196, 320] on textarea "Click the hamburger menu icon for expand navigation options-> Mouse move to Sch…" at bounding box center [316, 299] width 472 height 84
click at [396, 323] on textarea "Click the hamburger menu icon for expand navigation options-> Mouse move to Sch…" at bounding box center [316, 299] width 472 height 84
type textarea "Click the hamburger menu icon for expand navigation options-> Mouse move to Sch…"
type textarea "*"
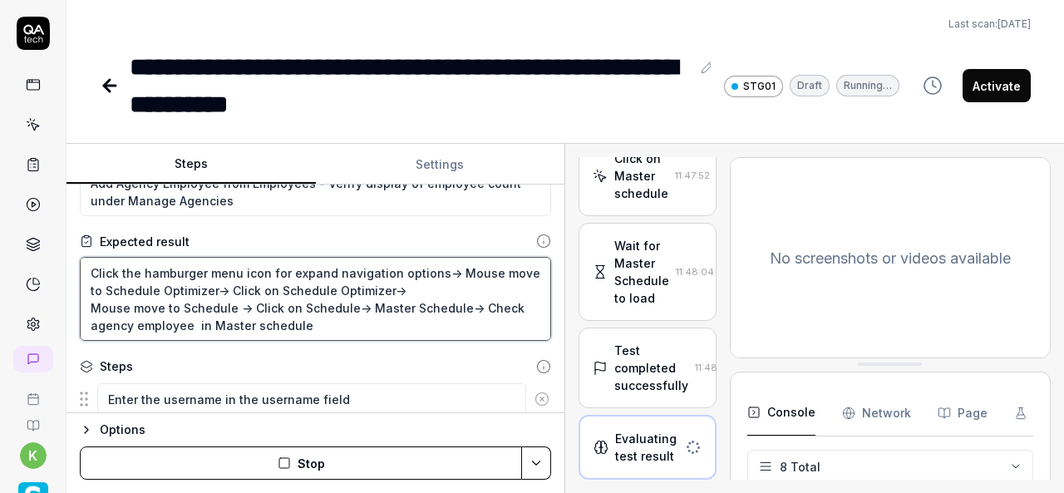
type textarea "Click the hamburger menu icon for expand navigation options-> Mouse move to Sch…"
type textarea "*"
drag, startPoint x: 106, startPoint y: 290, endPoint x: 91, endPoint y: 268, distance: 27.0
click at [91, 268] on textarea "Click the hamburger menu icon for expand navigation options-> Mouse move to Sch…" at bounding box center [316, 299] width 472 height 84
type textarea "Schedule Optimizer-> Click on Schedule Optimizer-> Mouse move to Schedule -> Cl…"
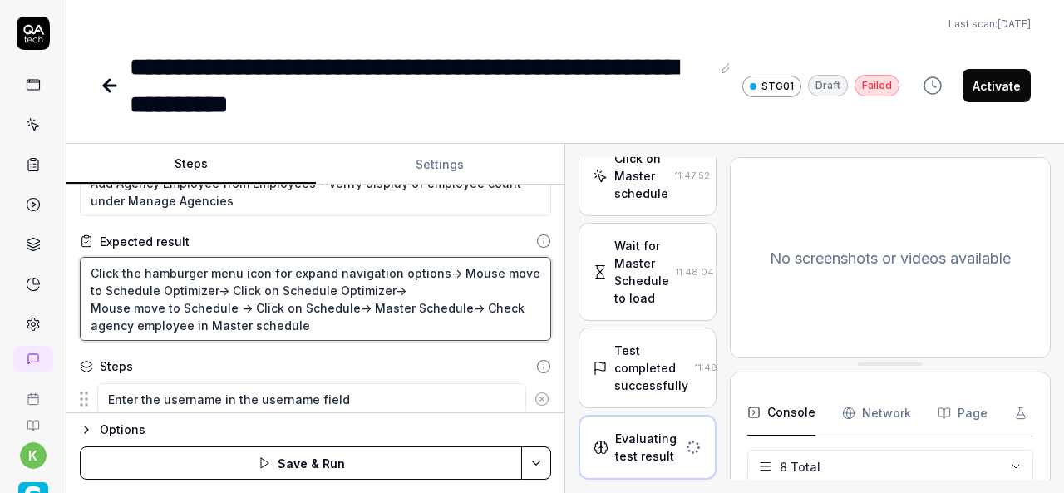
type textarea "*"
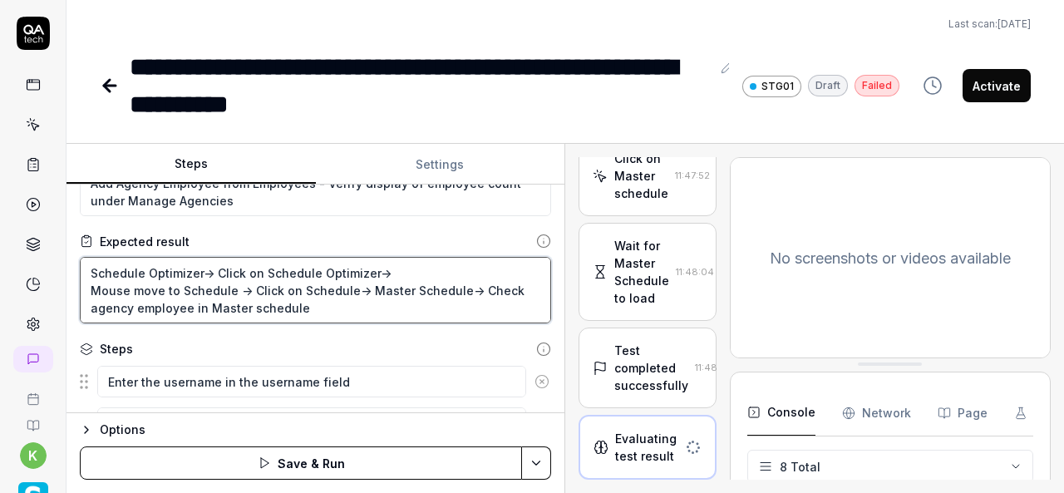
drag, startPoint x: 304, startPoint y: 304, endPoint x: 85, endPoint y: 262, distance: 223.4
click at [85, 262] on textarea "Schedule Optimizer-> Click on Schedule Optimizer-> Mouse move to Schedule -> Cl…" at bounding box center [316, 290] width 472 height 67
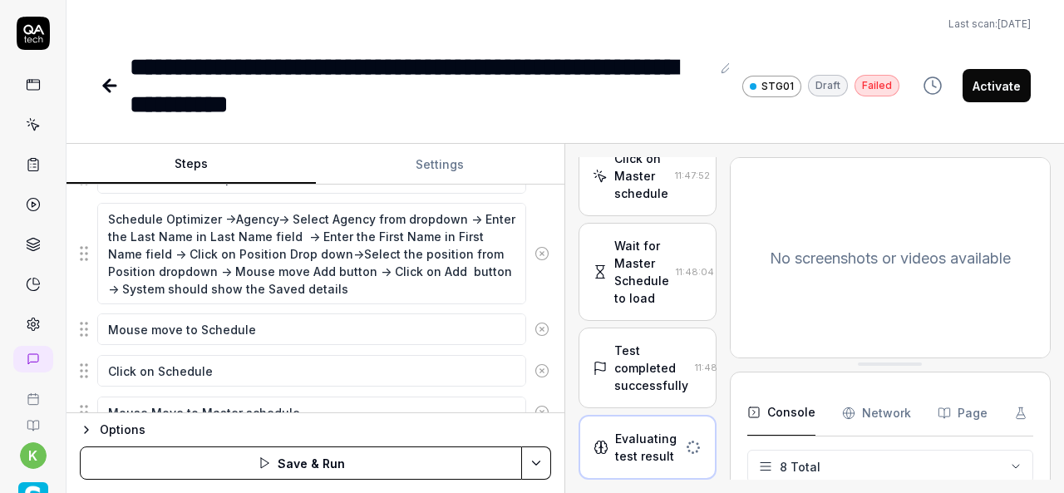
scroll to position [701, 0]
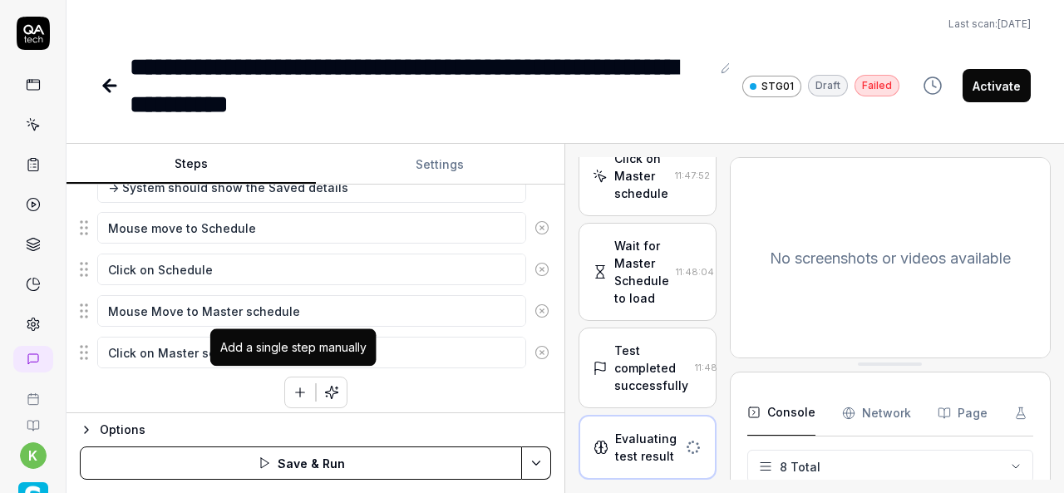
type textarea "Schedule Optimizer-> Click on Schedule Optimizer-> Mouse move to Schedule -> Cl…"
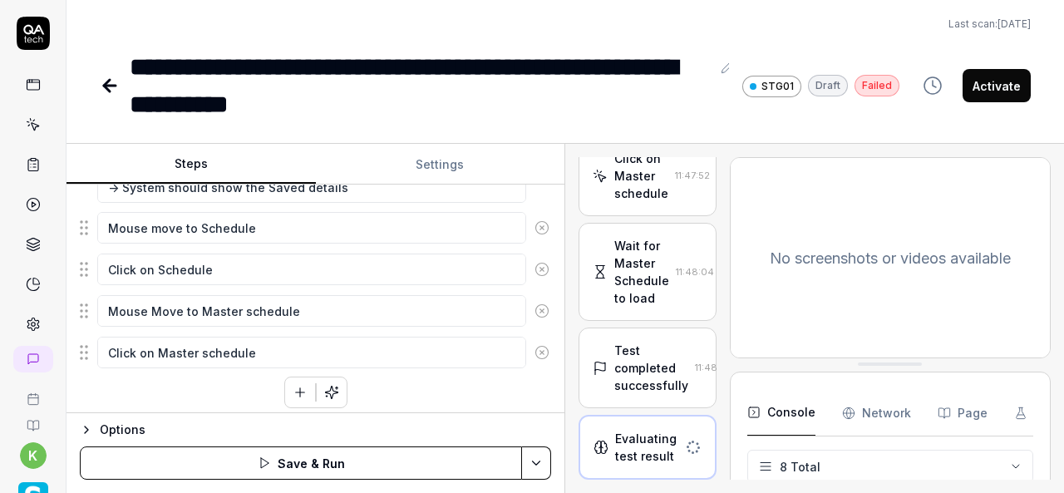
click at [294, 391] on icon "button" at bounding box center [300, 392] width 15 height 15
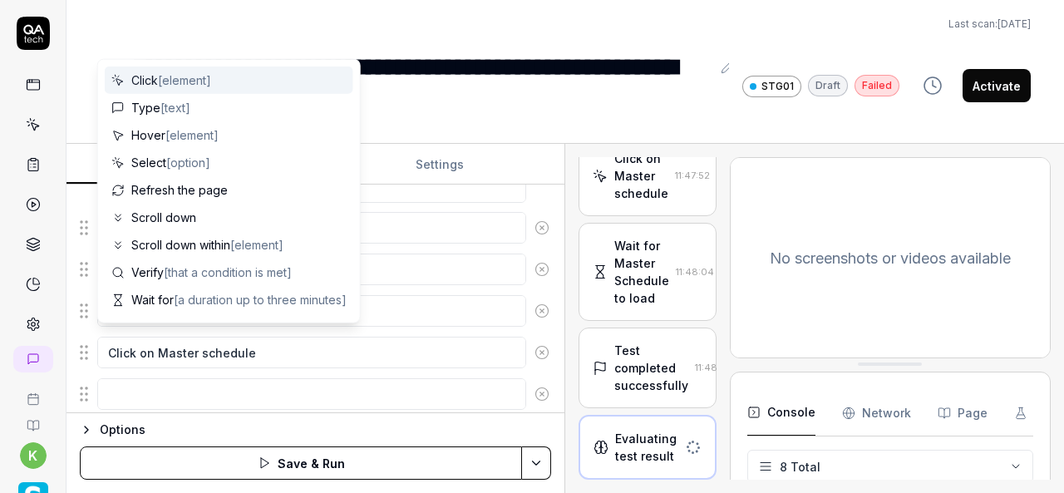
scroll to position [742, 0]
click at [193, 339] on textarea at bounding box center [311, 354] width 429 height 32
type textarea "*"
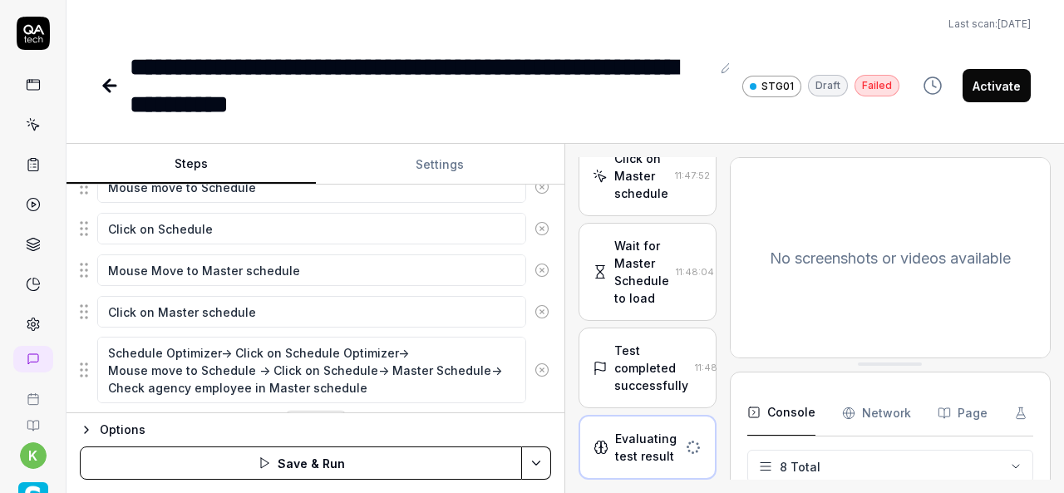
scroll to position [776, 0]
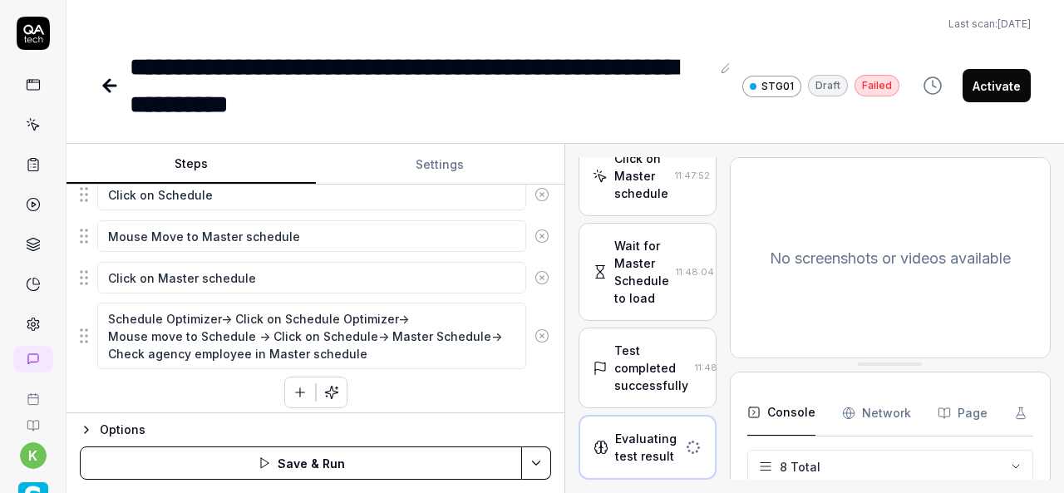
type textarea "Schedule Optimizer-> Click on Schedule Optimizer-> Mouse move to Schedule -> Cl…"
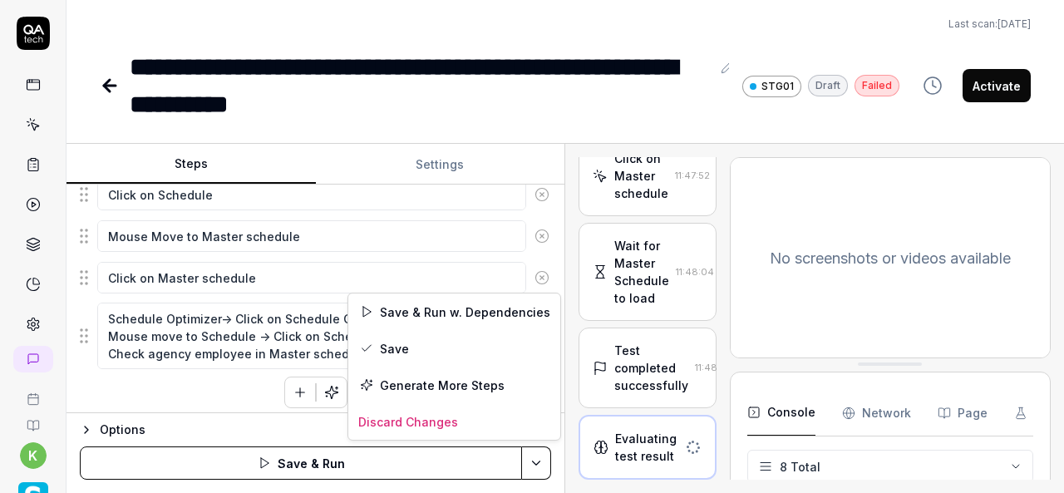
click at [534, 460] on html "**********" at bounding box center [532, 246] width 1064 height 493
click at [390, 348] on div "Save" at bounding box center [454, 348] width 212 height 37
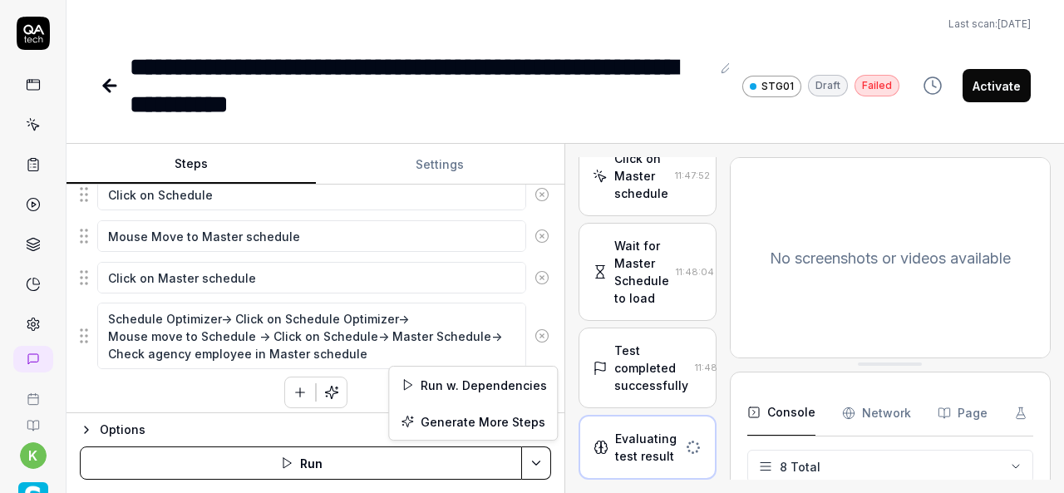
click at [533, 457] on html "**********" at bounding box center [532, 246] width 1064 height 493
click at [614, 307] on html "**********" at bounding box center [532, 246] width 1064 height 493
click at [666, 363] on div "Test completed successfully 11:48:33" at bounding box center [648, 368] width 110 height 52
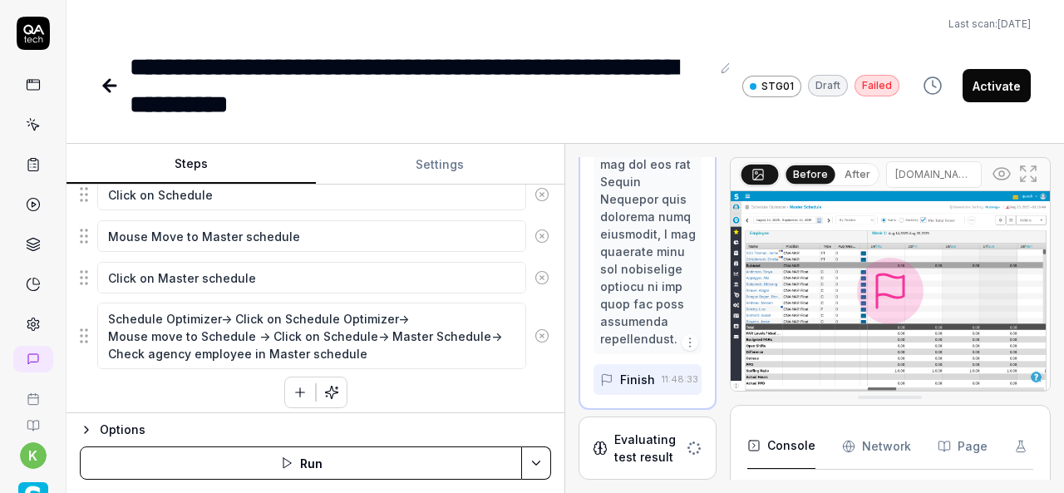
scroll to position [4358, 0]
click at [540, 470] on html "**********" at bounding box center [532, 246] width 1064 height 493
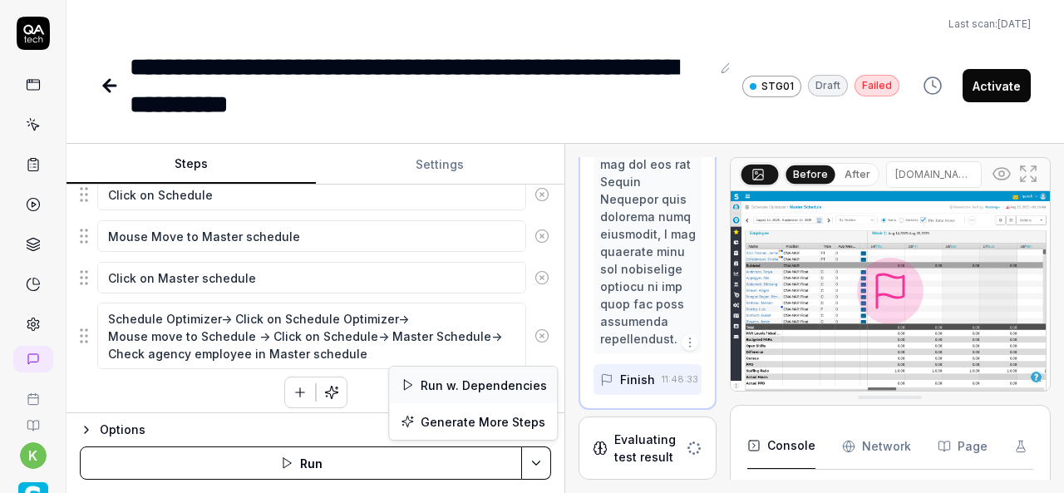
click at [494, 380] on div "Run w. Dependencies" at bounding box center [473, 385] width 168 height 37
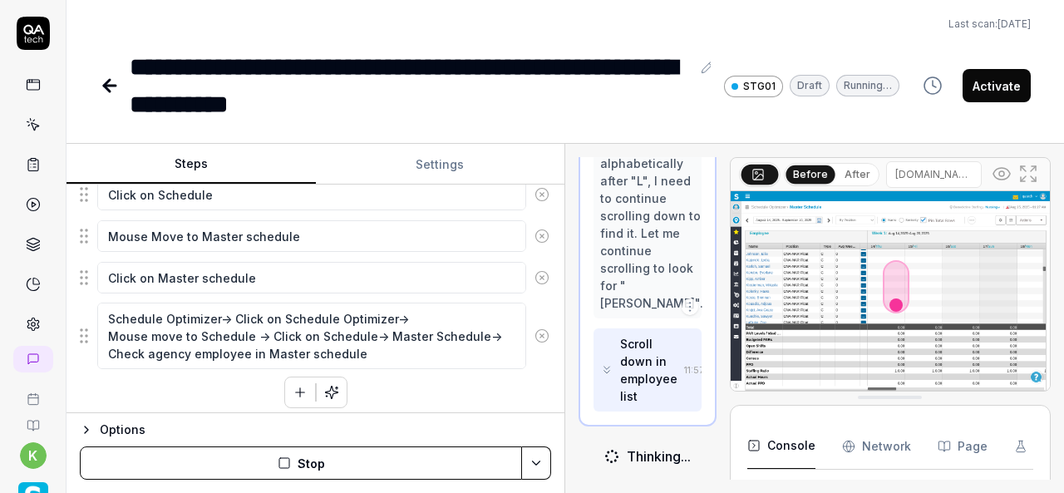
scroll to position [10872, 0]
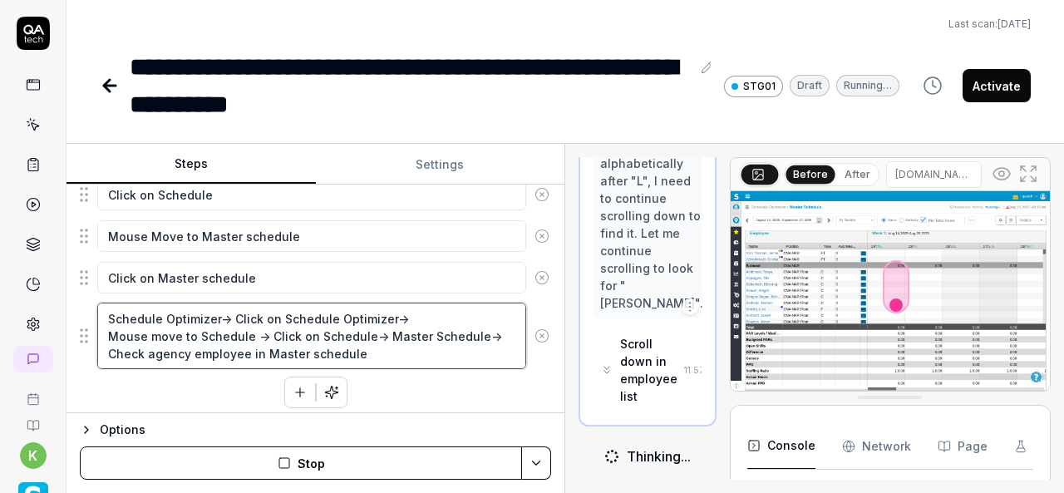
click at [427, 343] on textarea "Schedule Optimizer-> Click on Schedule Optimizer-> Mouse move to Schedule -> Cl…" at bounding box center [311, 336] width 429 height 67
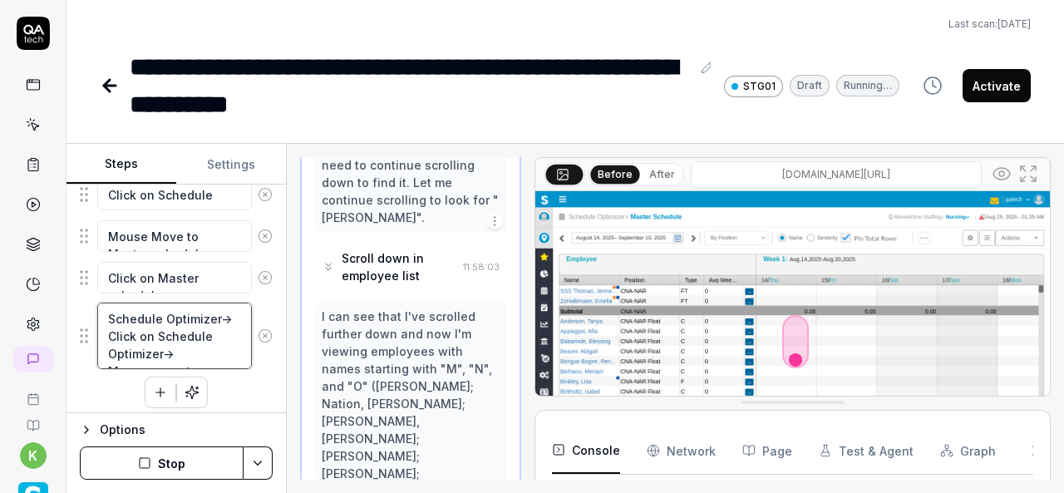
scroll to position [6845, 0]
click at [288, 287] on div "Steps Settings Goal Add Agency Employee from Employees - Verify display of empl…" at bounding box center [566, 318] width 998 height 349
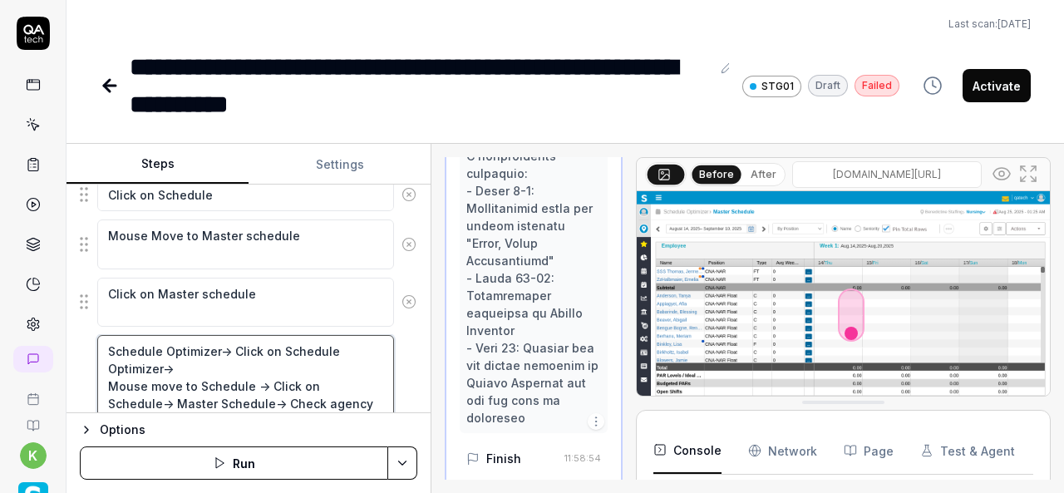
scroll to position [1287, 0]
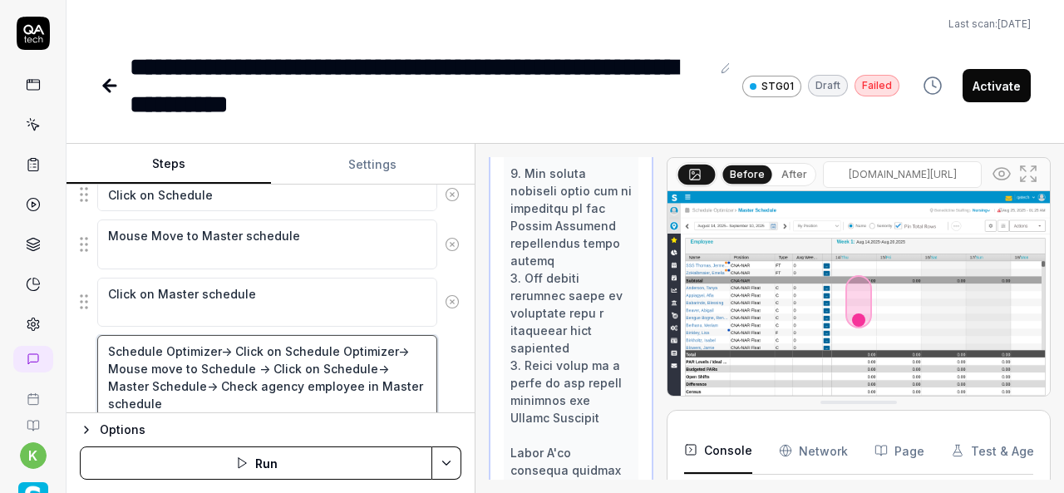
click at [476, 366] on div "Steps Settings Goal Add Agency Employee from Employees - Verify display of empl…" at bounding box center [566, 318] width 998 height 349
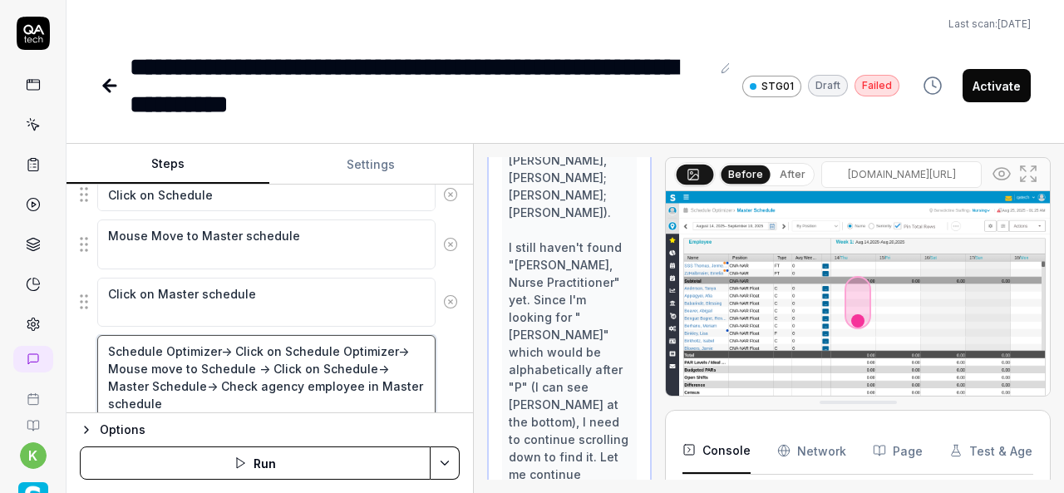
scroll to position [9849, 0]
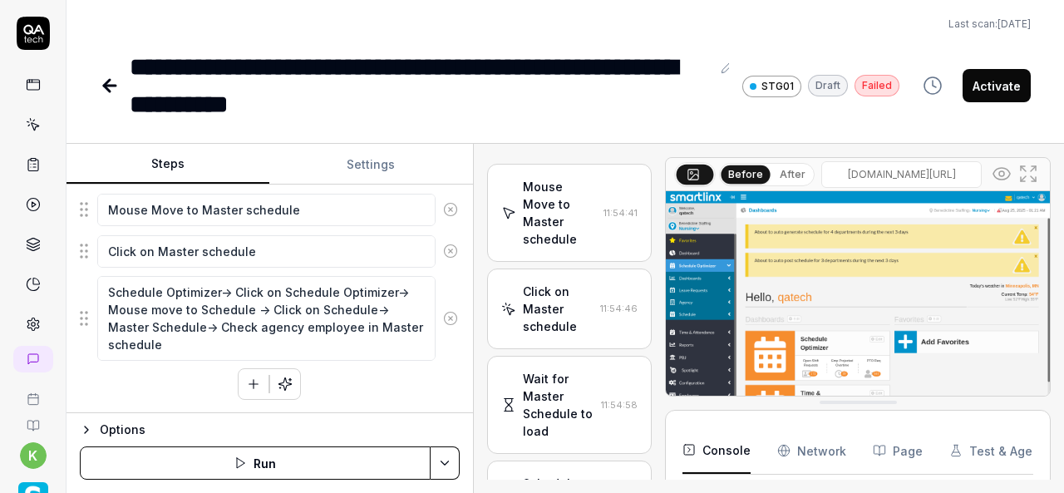
click at [271, 101] on textarea "Schedule Optimizer ->Agency-> Select Agency from dropdown -> Enter the Last Nam…" at bounding box center [266, 42] width 338 height 119
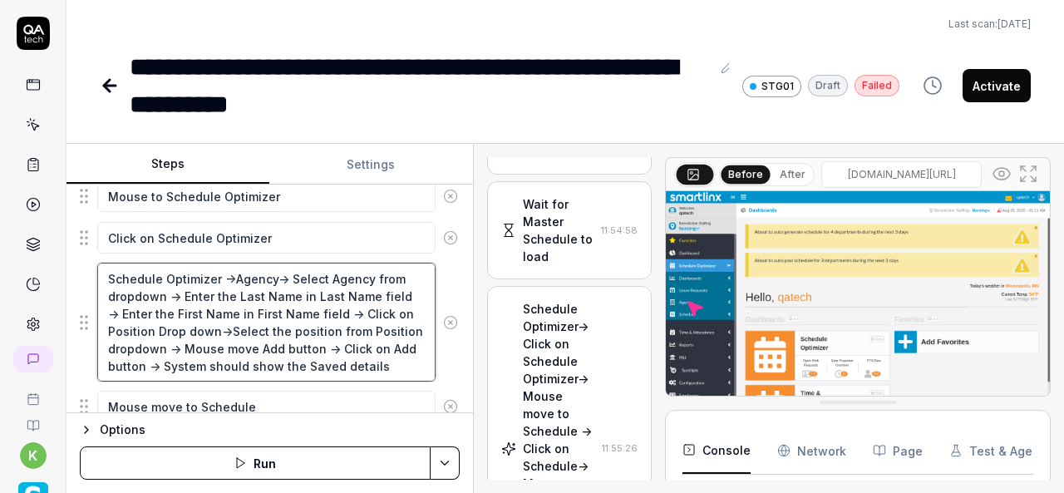
scroll to position [10010, 0]
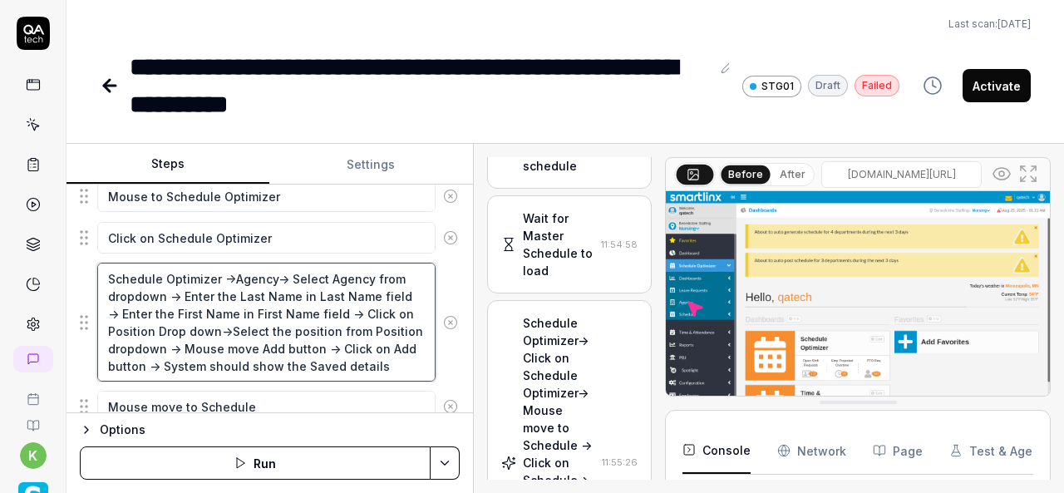
click at [389, 358] on textarea "Schedule Optimizer ->Agency-> Select Agency from dropdown -> Enter the Last Nam…" at bounding box center [266, 322] width 338 height 119
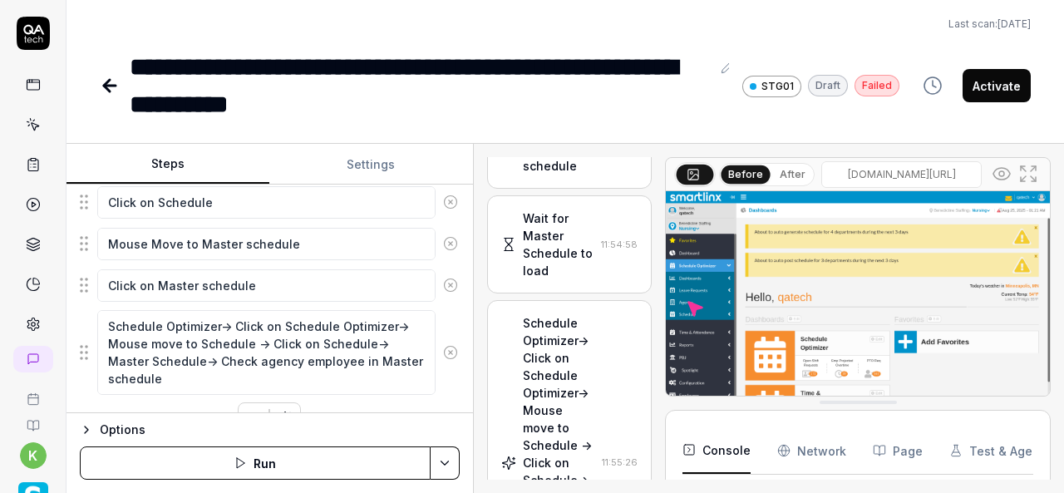
scroll to position [827, 0]
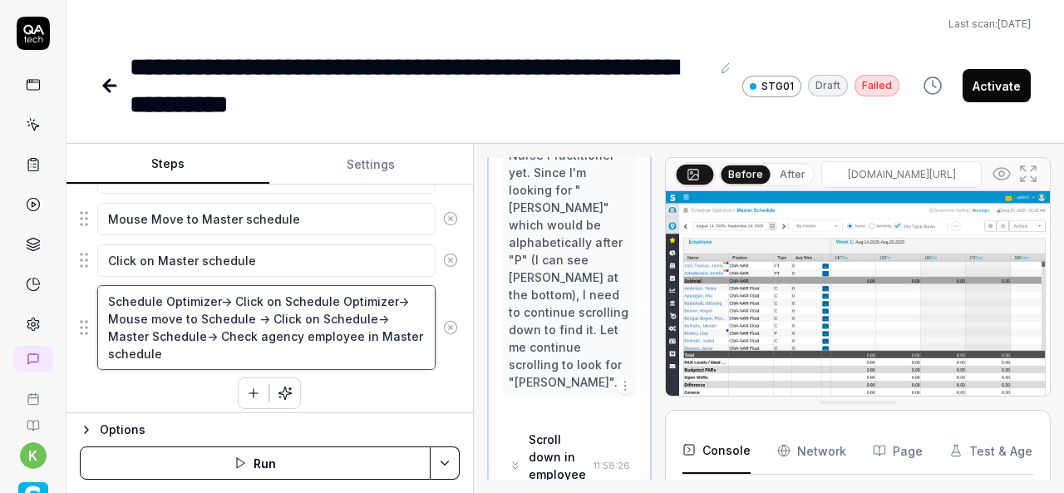
click at [389, 338] on textarea "Schedule Optimizer-> Click on Schedule Optimizer-> Mouse move to Schedule -> Cl…" at bounding box center [266, 327] width 338 height 84
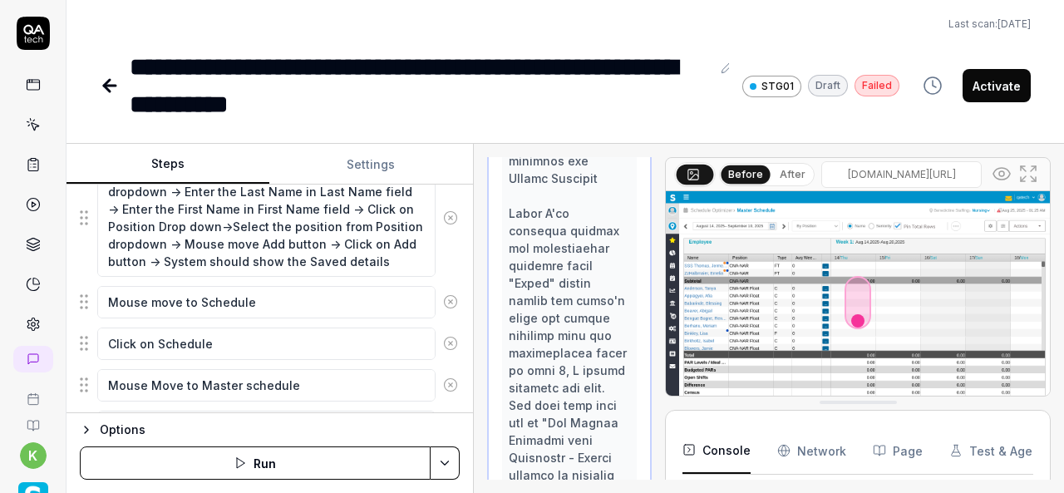
scroll to position [669, 0]
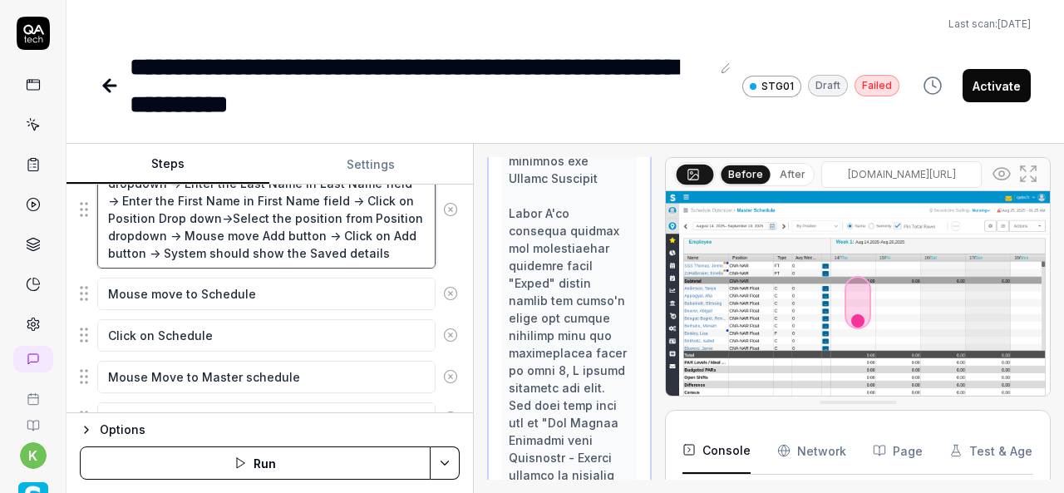
click at [393, 249] on textarea "Schedule Optimizer ->Agency-> Select Agency from dropdown -> Enter the Last Nam…" at bounding box center [266, 209] width 338 height 119
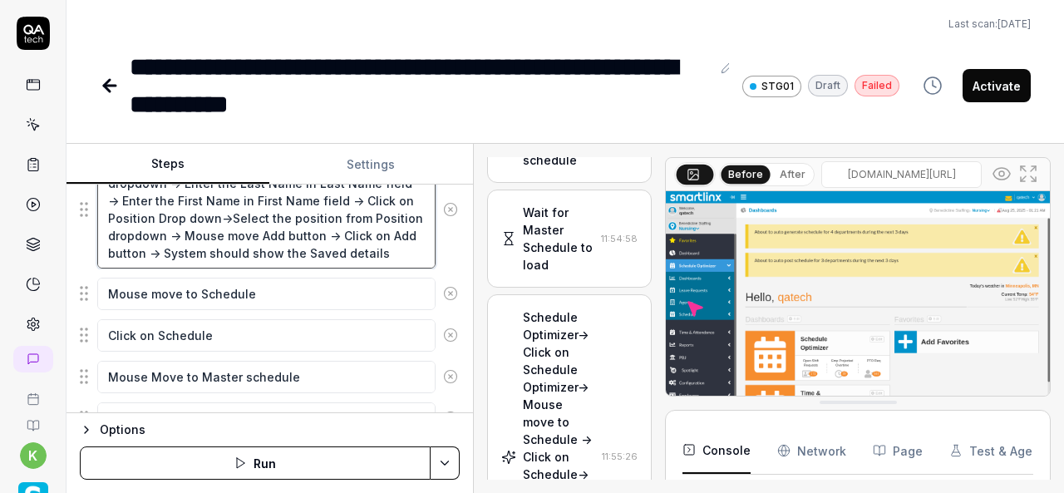
scroll to position [10010, 0]
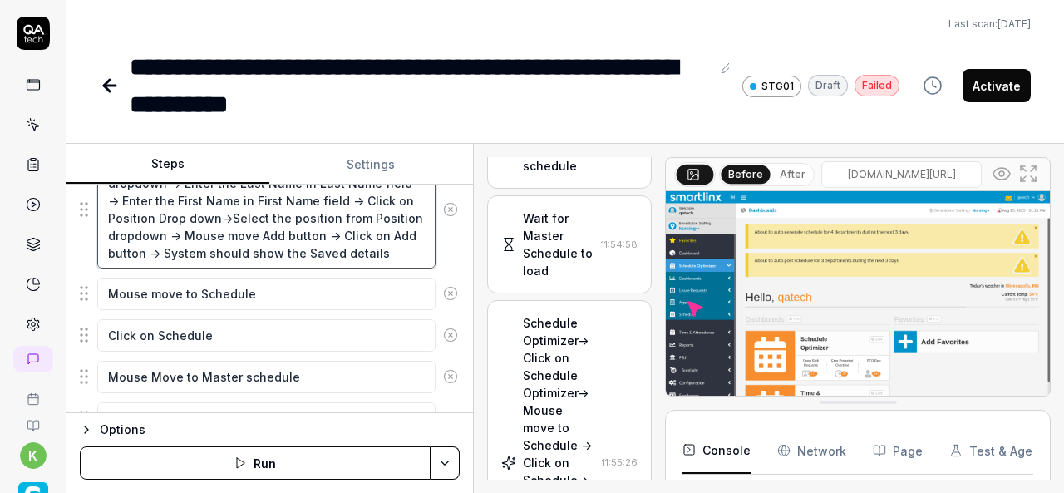
type textarea "*"
type textarea "Schedule Optimizer ->Agency-> Select Agency from dropdown -> Enter the Last Nam…"
type textarea "*"
type textarea "Schedule Optimizer ->Agency-> Select Agency from dropdown -> Enter the Last Nam…"
type textarea "*"
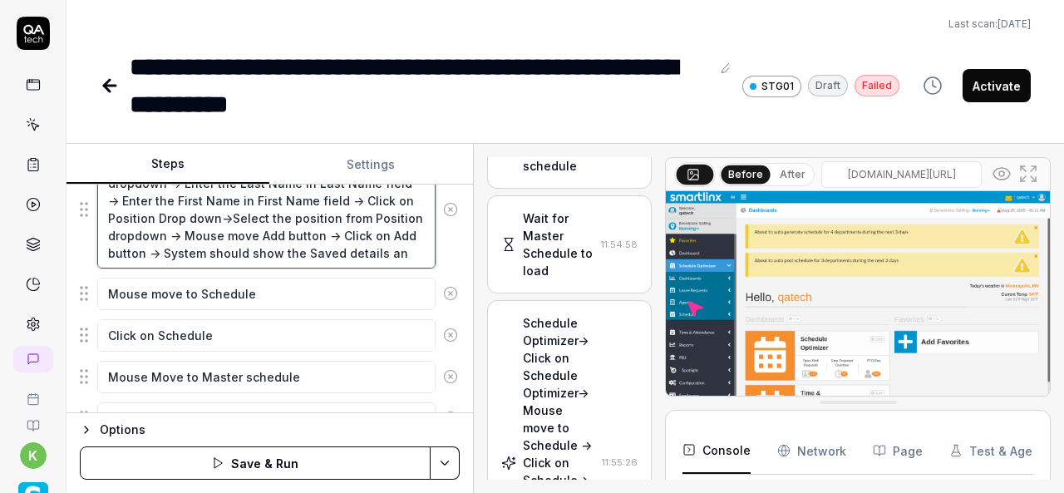
type textarea "Schedule Optimizer ->Agency-> Select Agency from dropdown -> Enter the Last Nam…"
type textarea "*"
type textarea "Schedule Optimizer ->Agency-> Select Agency from dropdown -> Enter the Last Nam…"
type textarea "*"
type textarea "Schedule Optimizer ->Agency-> Select Agency from dropdown -> Enter the Last Nam…"
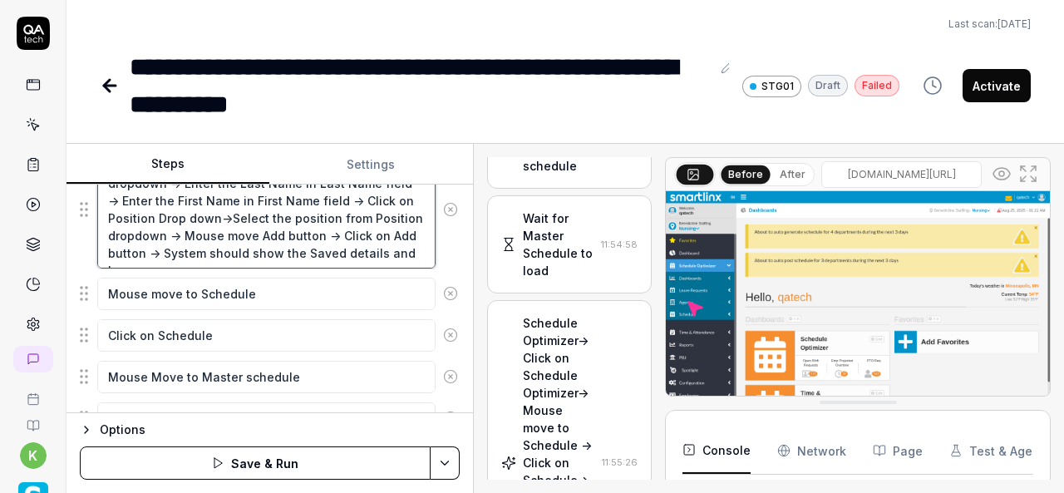
type textarea "*"
type textarea "Schedule Optimizer ->Agency-> Select Agency from dropdown -> Enter the Last Nam…"
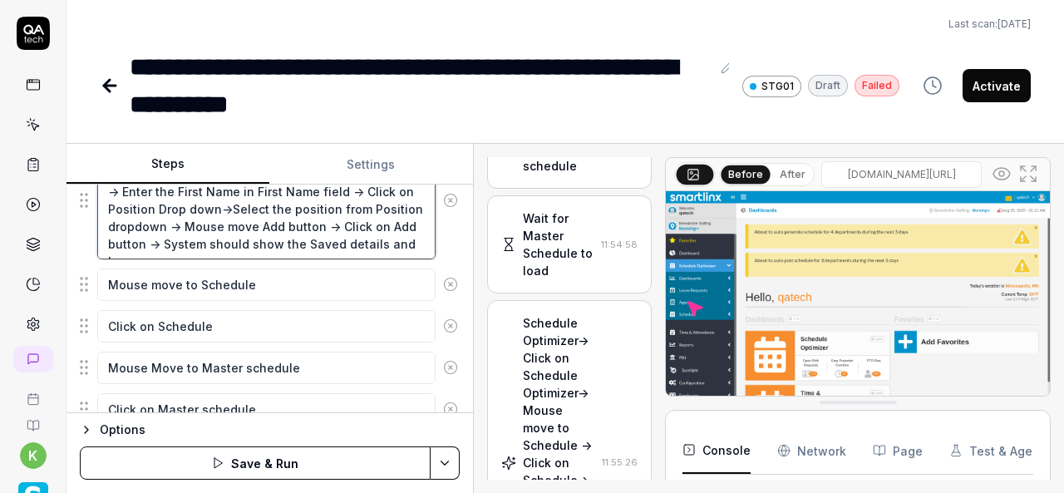
type textarea "*"
type textarea "Schedule Optimizer ->Agency-> Select Agency from dropdown -> Enter the Last Nam…"
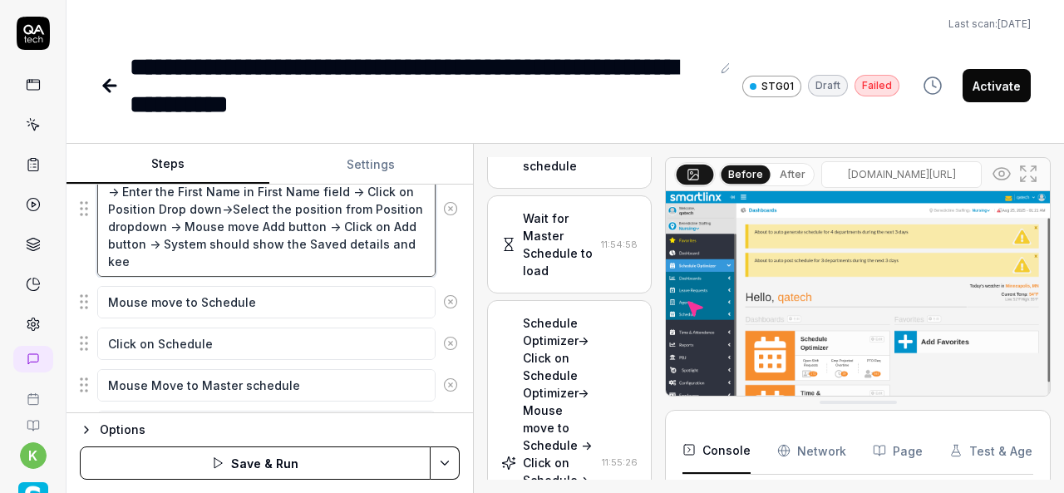
type textarea "*"
type textarea "Schedule Optimizer ->Agency-> Select Agency from dropdown -> Enter the Last Nam…"
type textarea "*"
type textarea "Schedule Optimizer ->Agency-> Select Agency from dropdown -> Enter the Last Nam…"
type textarea "*"
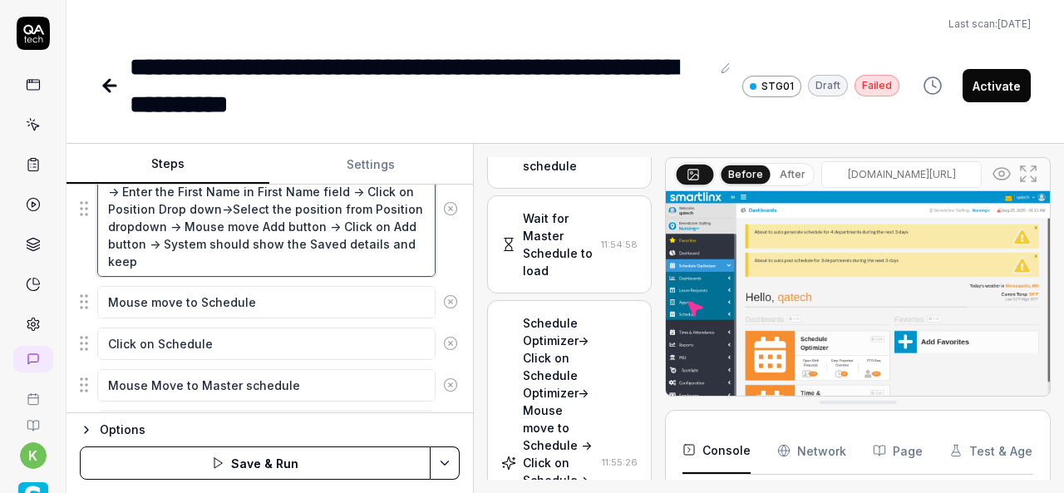
type textarea "Schedule Optimizer ->Agency-> Select Agency from dropdown -> Enter the Last Nam…"
type textarea "*"
type textarea "Schedule Optimizer ->Agency-> Select Agency from dropdown -> Enter the Last Nam…"
type textarea "*"
type textarea "Schedule Optimizer ->Agency-> Select Agency from dropdown -> Enter the Last Nam…"
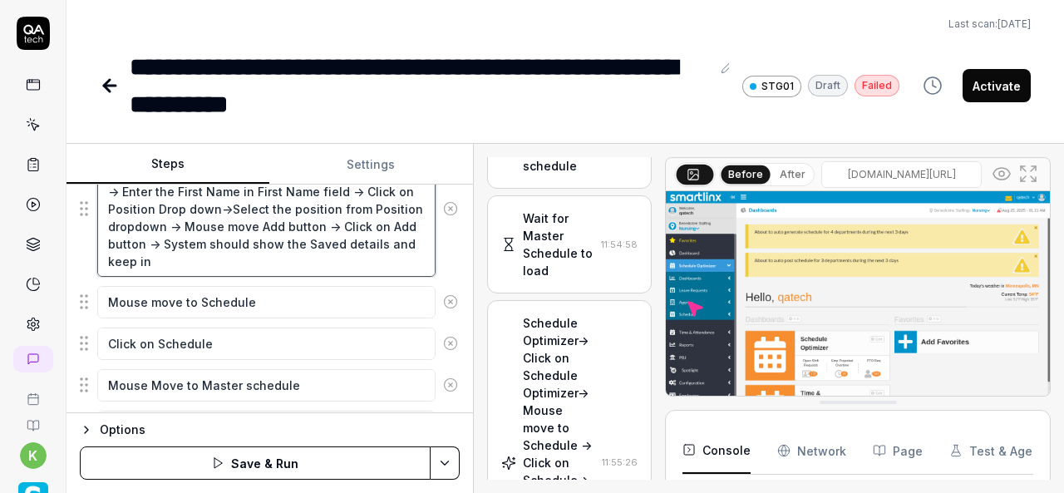
type textarea "*"
type textarea "Schedule Optimizer ->Agency-> Select Agency from dropdown -> Enter the Last Nam…"
type textarea "*"
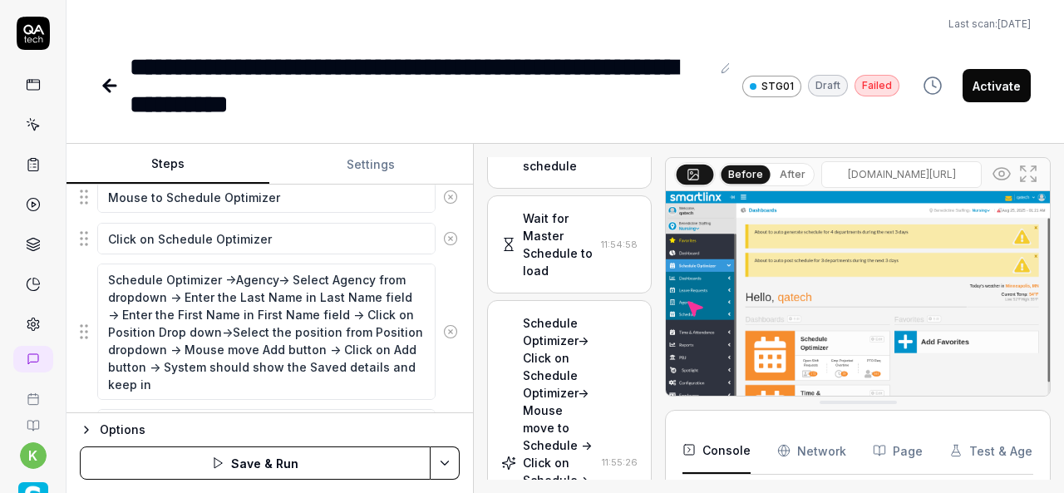
scroll to position [556, 0]
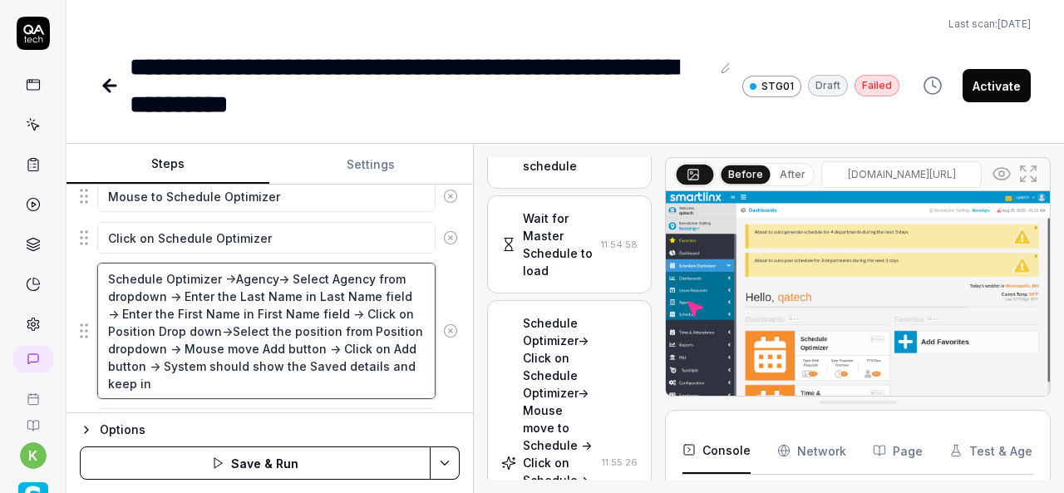
drag, startPoint x: 163, startPoint y: 379, endPoint x: 98, endPoint y: 273, distance: 124.7
click at [98, 273] on textarea "Schedule Optimizer ->Agency-> Select Agency from dropdown -> Enter the Last Nam…" at bounding box center [266, 331] width 338 height 136
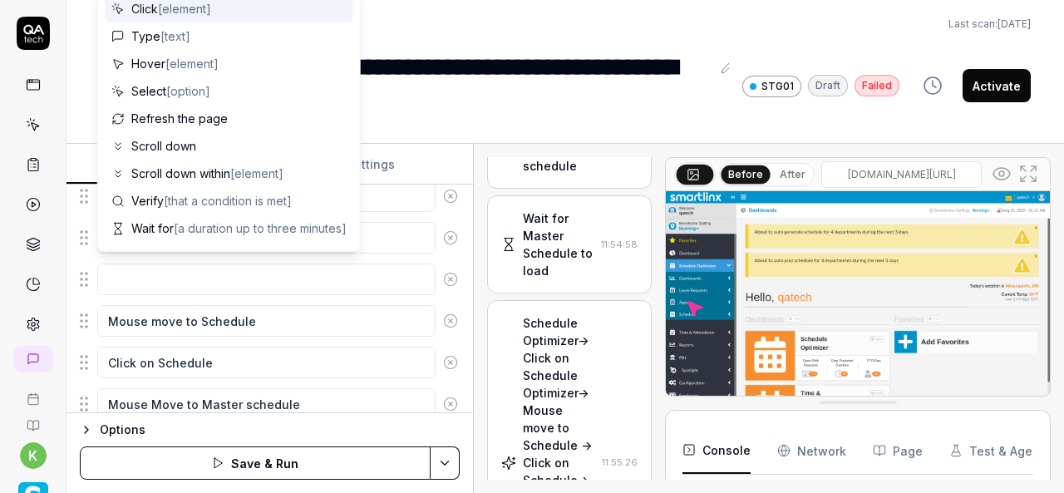
click at [443, 272] on icon at bounding box center [450, 279] width 15 height 15
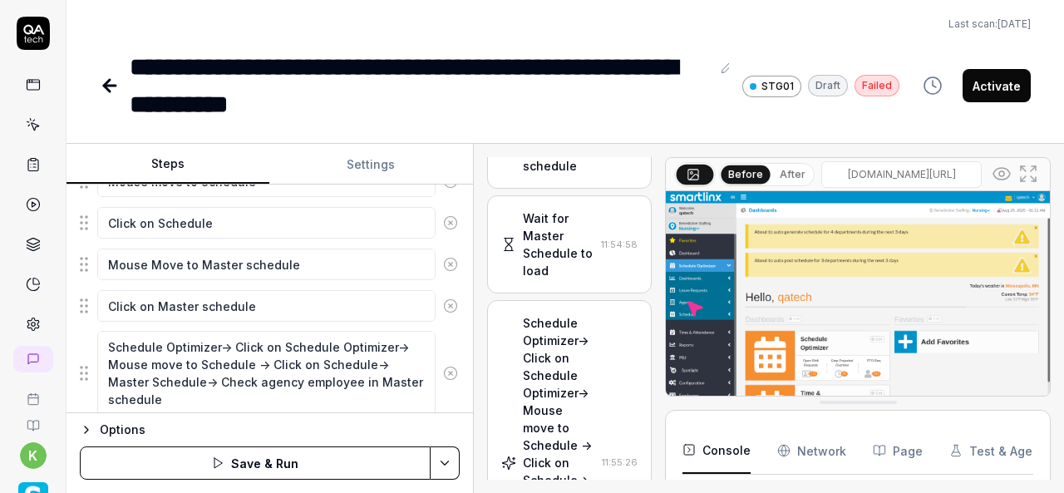
scroll to position [698, 0]
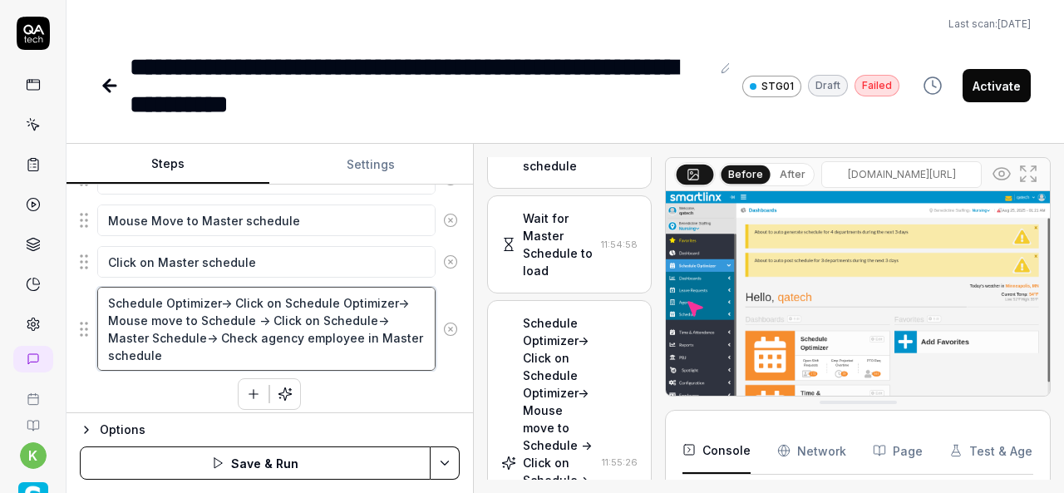
type textarea "*"
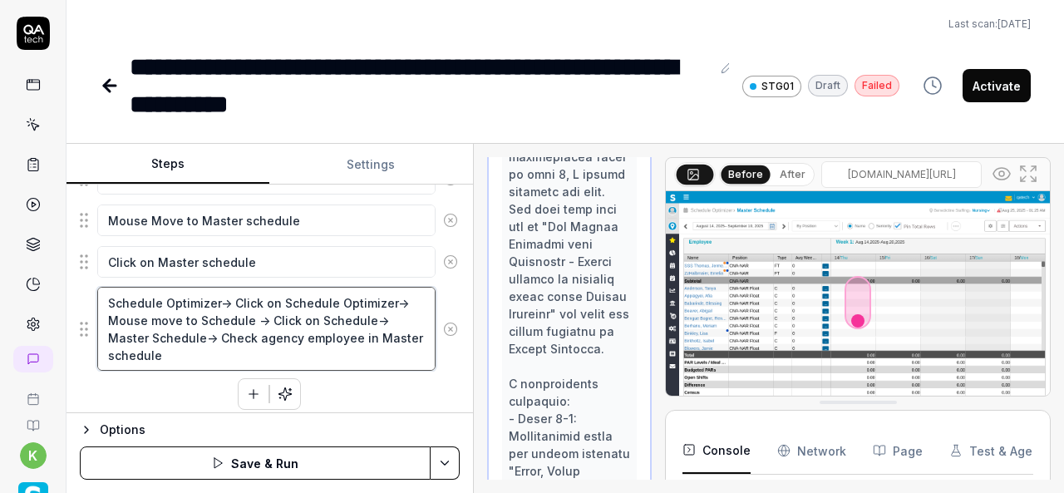
scroll to position [11365, 0]
drag, startPoint x: 199, startPoint y: 353, endPoint x: 102, endPoint y: 291, distance: 114.4
click at [102, 291] on textarea "Schedule Optimizer-> Click on Schedule Optimizer-> Mouse move to Schedule -> Cl…" at bounding box center [266, 329] width 338 height 84
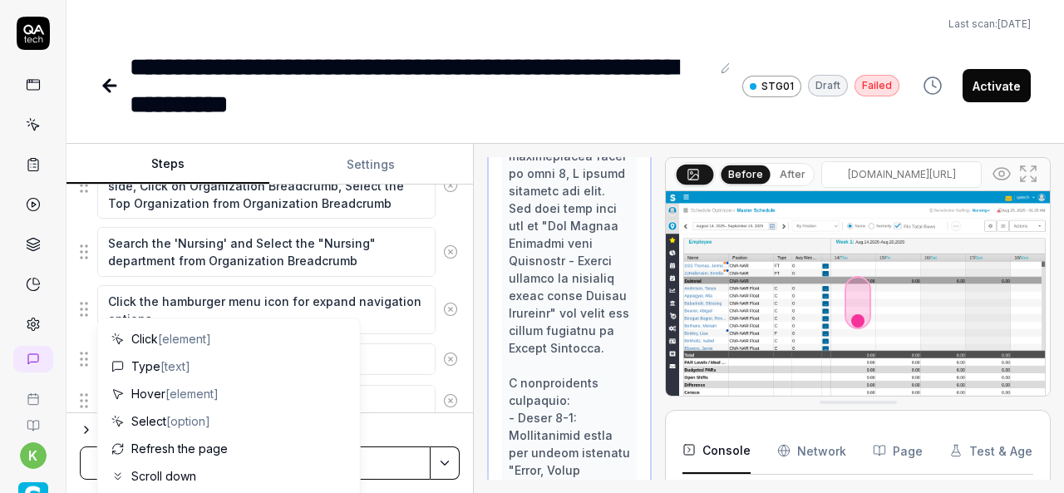
scroll to position [389, 0]
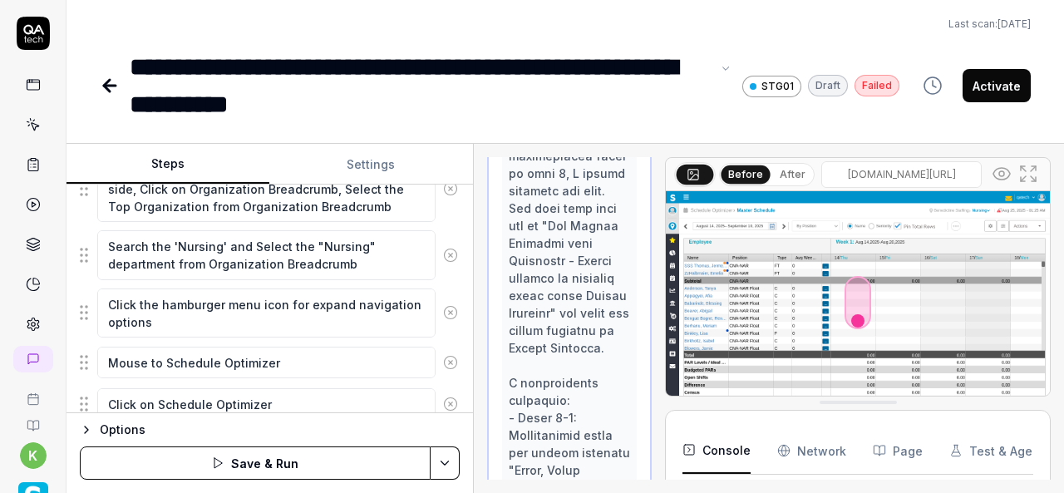
click at [452, 51] on div "**********" at bounding box center [420, 85] width 581 height 75
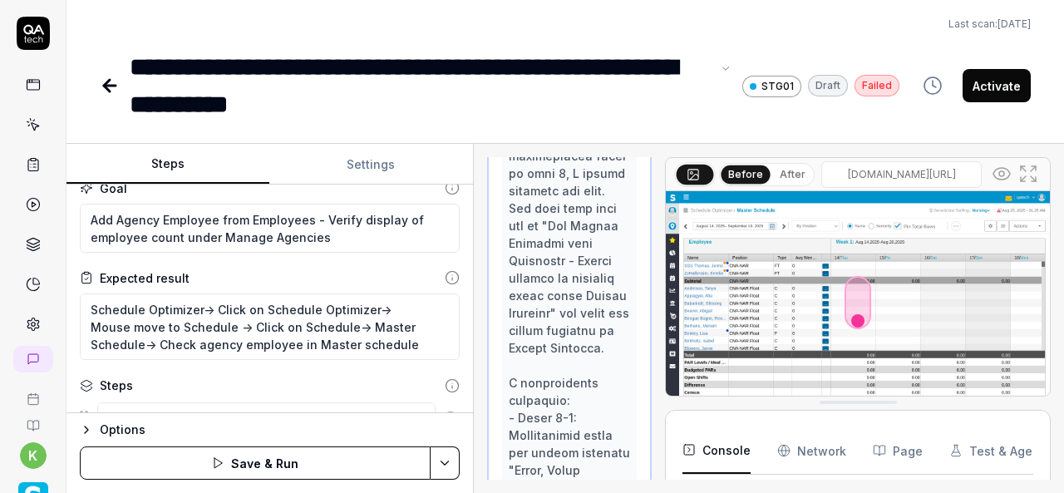
scroll to position [18, 0]
click at [410, 346] on textarea "Schedule Optimizer-> Click on Schedule Optimizer-> Mouse move to Schedule -> Cl…" at bounding box center [270, 327] width 380 height 67
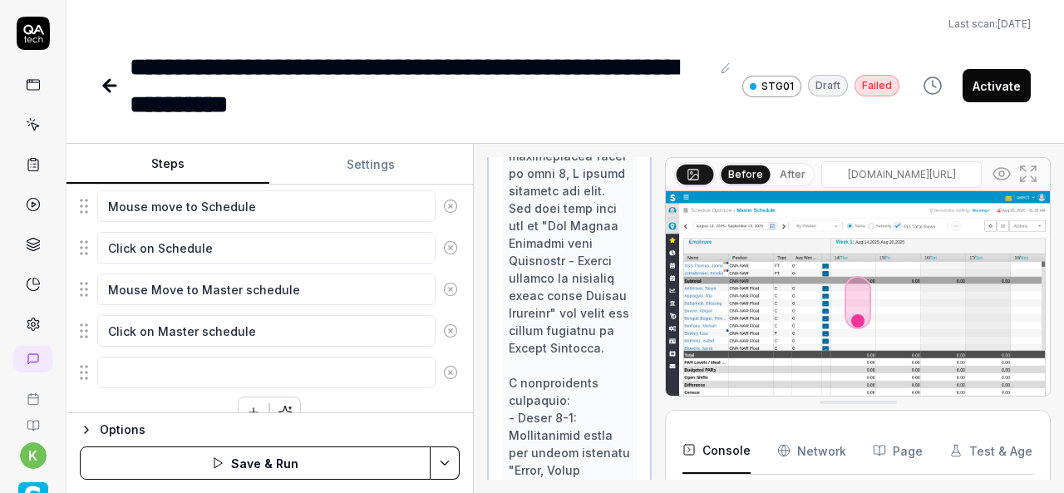
scroll to position [649, 0]
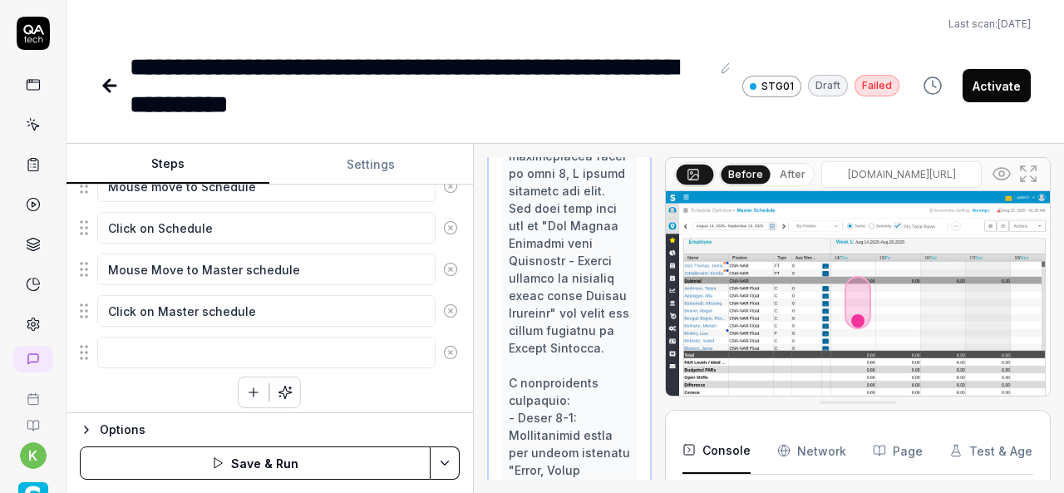
click at [443, 347] on icon at bounding box center [450, 352] width 15 height 15
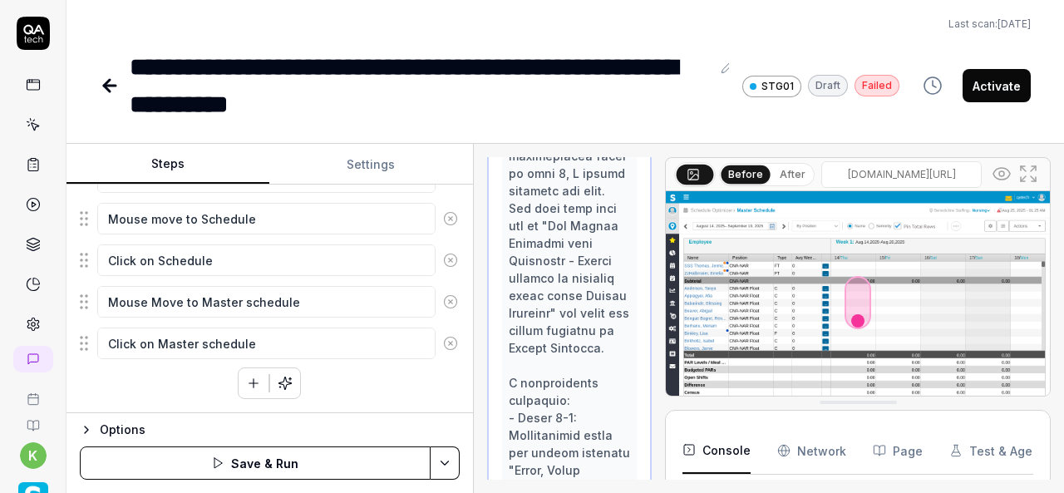
scroll to position [608, 0]
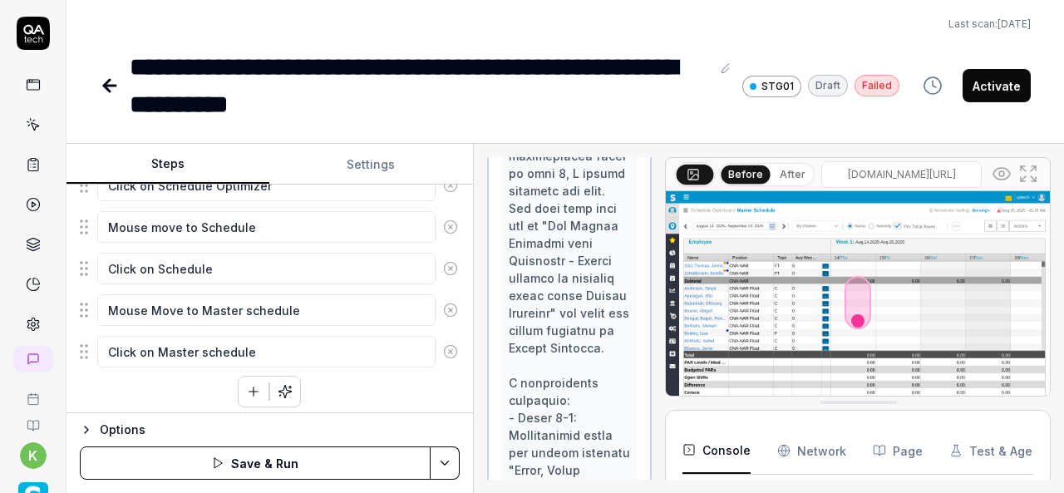
type textarea "*"
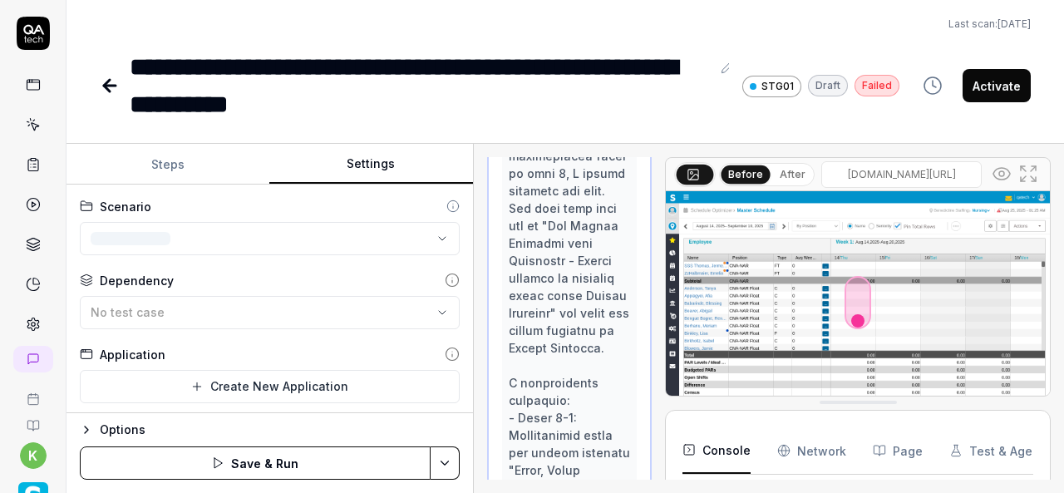
click at [382, 160] on button "Settings" at bounding box center [370, 165] width 203 height 40
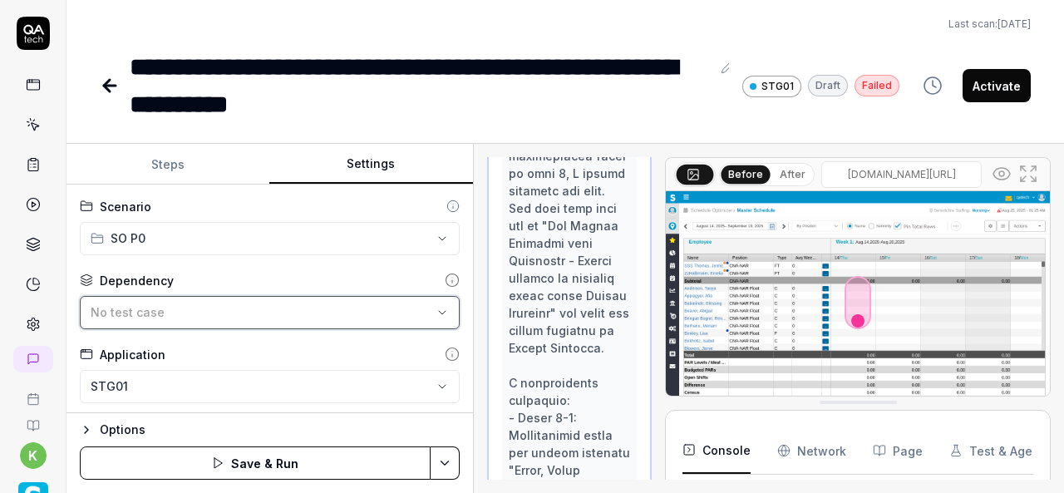
click at [333, 314] on div "No test case" at bounding box center [262, 312] width 342 height 17
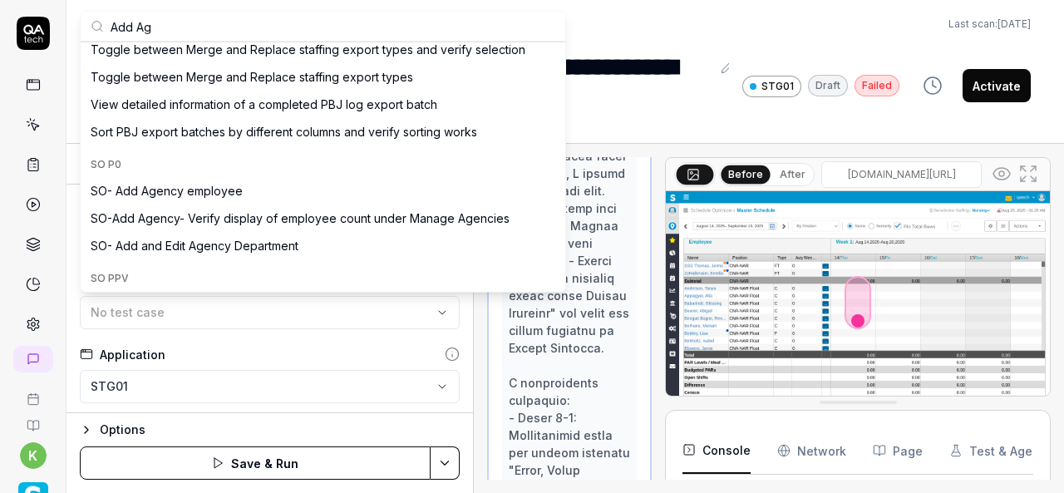
scroll to position [857, 0]
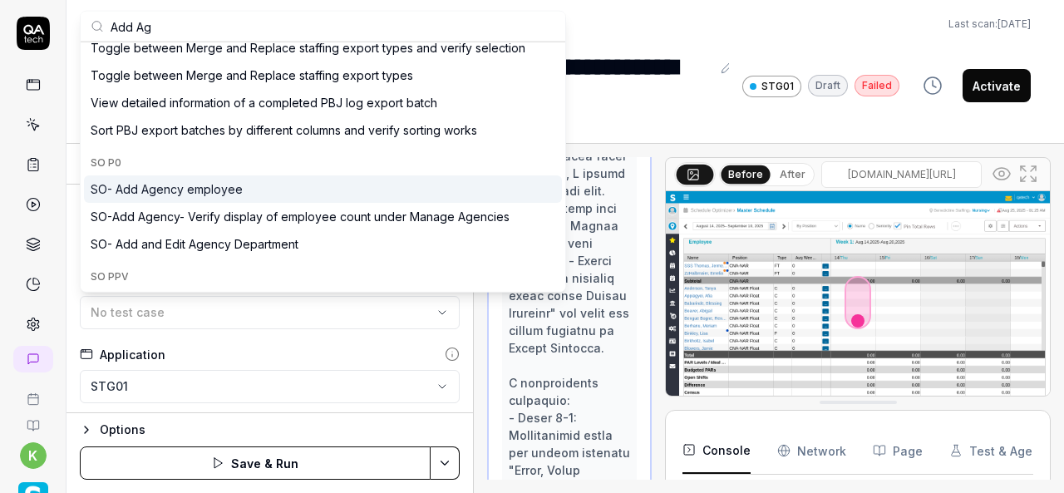
type input "Add Ag"
click at [227, 181] on div "SO- Add Agency employee" at bounding box center [167, 188] width 152 height 17
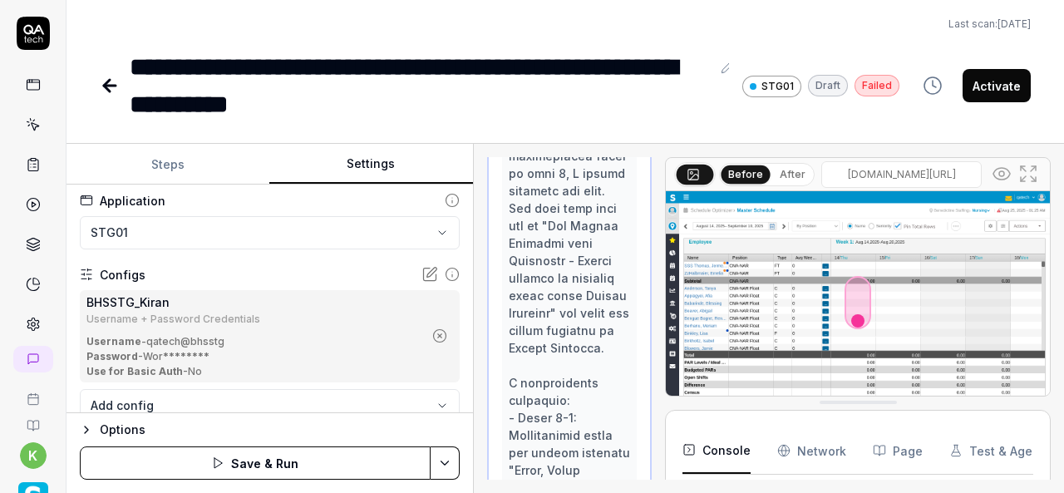
scroll to position [212, 0]
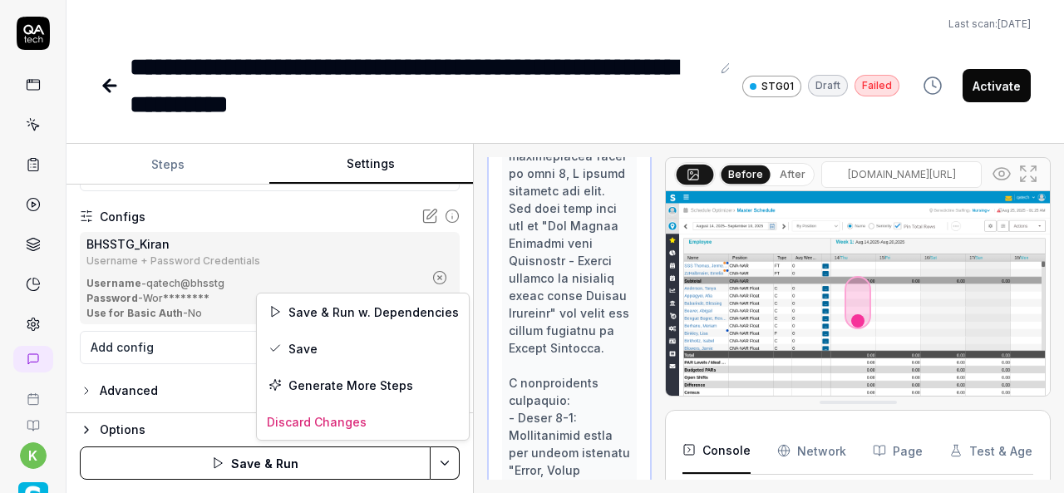
click at [447, 465] on html "**********" at bounding box center [532, 246] width 1064 height 493
click at [306, 343] on div "Save" at bounding box center [363, 348] width 212 height 37
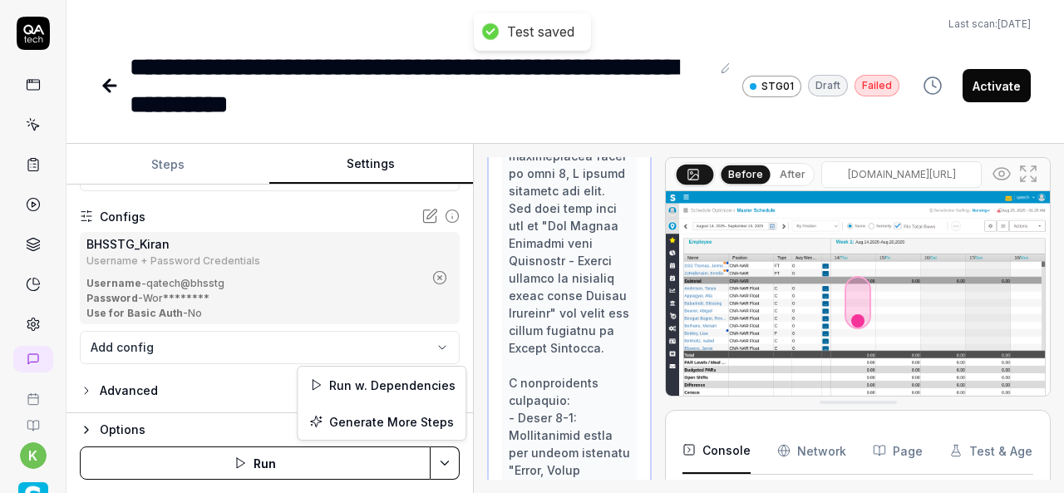
click at [446, 455] on html "**********" at bounding box center [532, 246] width 1064 height 493
click at [401, 387] on div "Run w. Dependencies" at bounding box center [382, 385] width 168 height 37
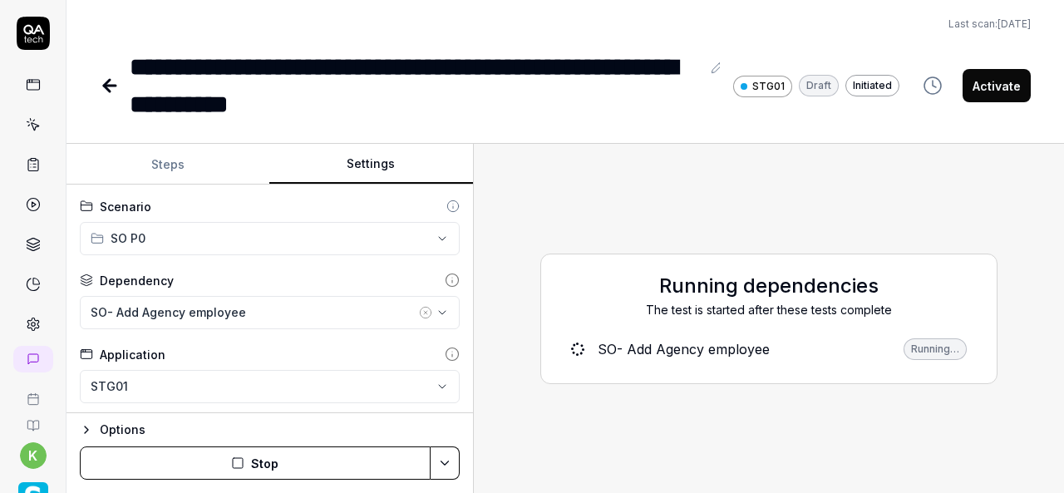
click at [118, 85] on icon at bounding box center [110, 86] width 20 height 20
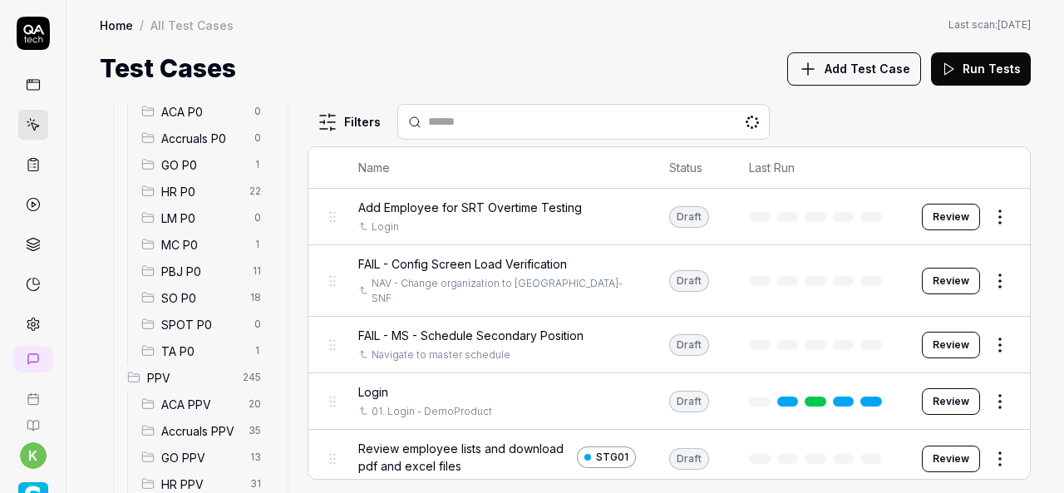
scroll to position [207, 0]
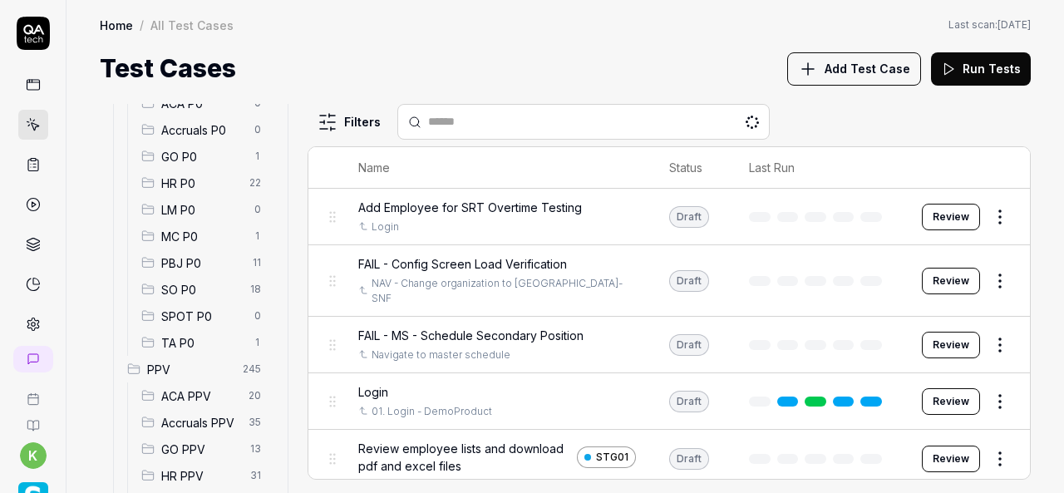
click at [186, 287] on span "SO P0" at bounding box center [200, 289] width 79 height 17
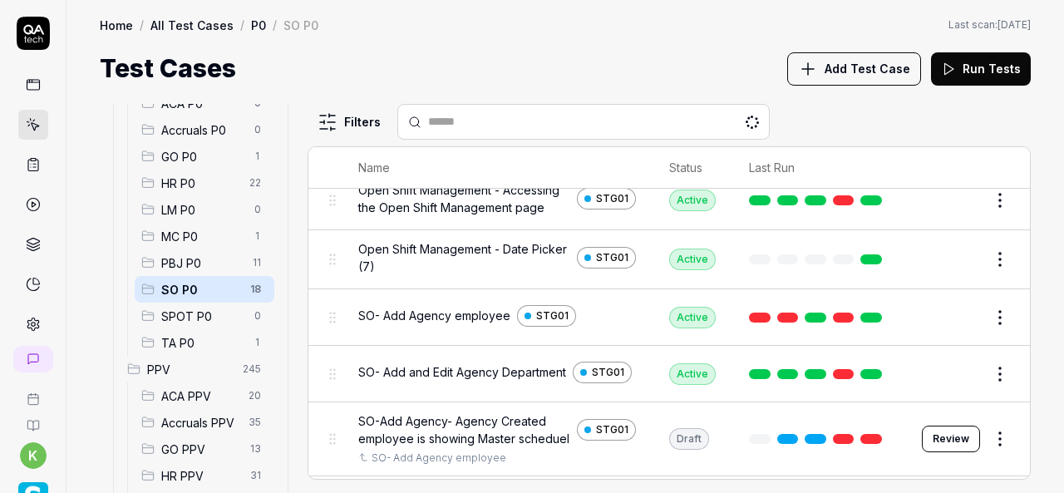
scroll to position [222, 0]
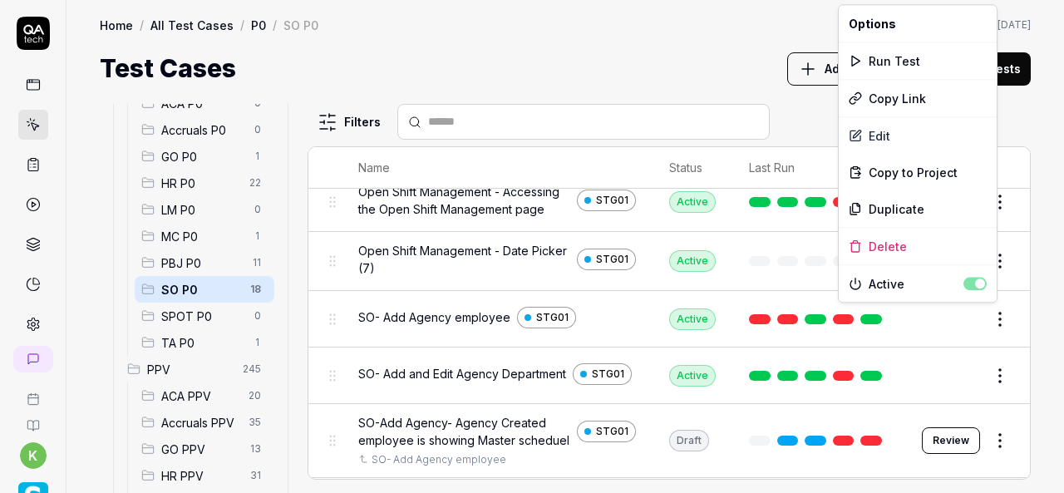
click at [991, 318] on html "k Home / All Test Cases / P0 / SO P0 Home / All Test Cases / P0 / SO P0 Last sc…" at bounding box center [532, 246] width 1064 height 493
click at [904, 204] on div "Duplicate" at bounding box center [918, 208] width 158 height 37
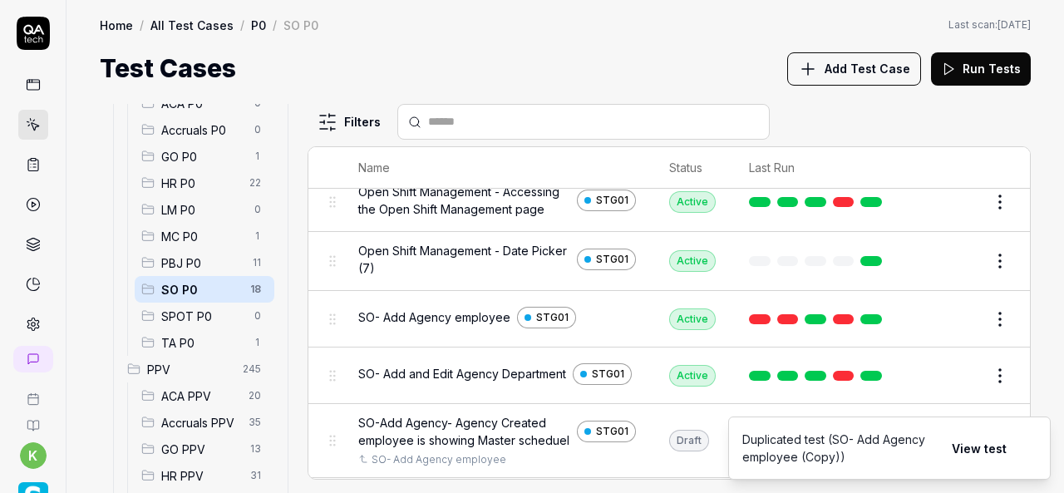
click at [664, 59] on div "Test Cases Add Test Case Run Tests" at bounding box center [565, 68] width 931 height 37
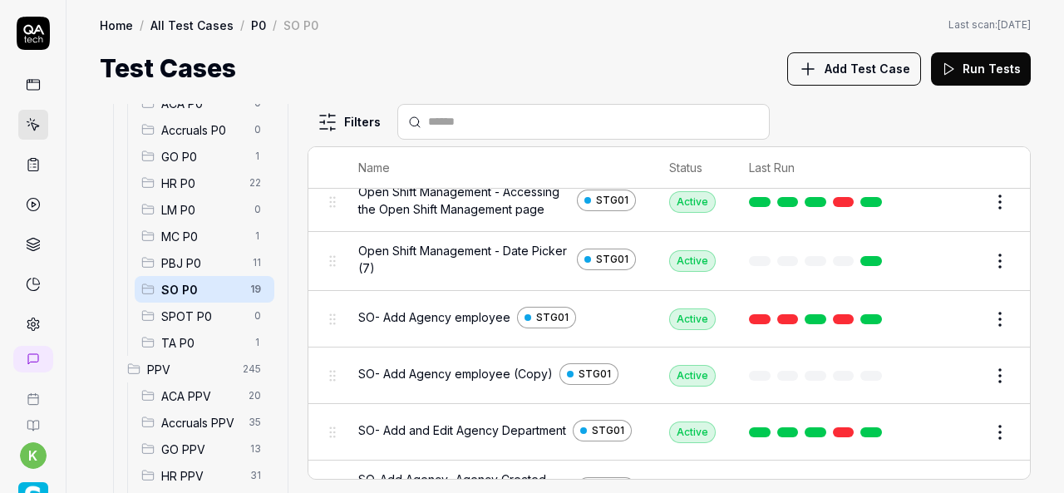
click at [948, 367] on button "Edit" at bounding box center [961, 376] width 40 height 27
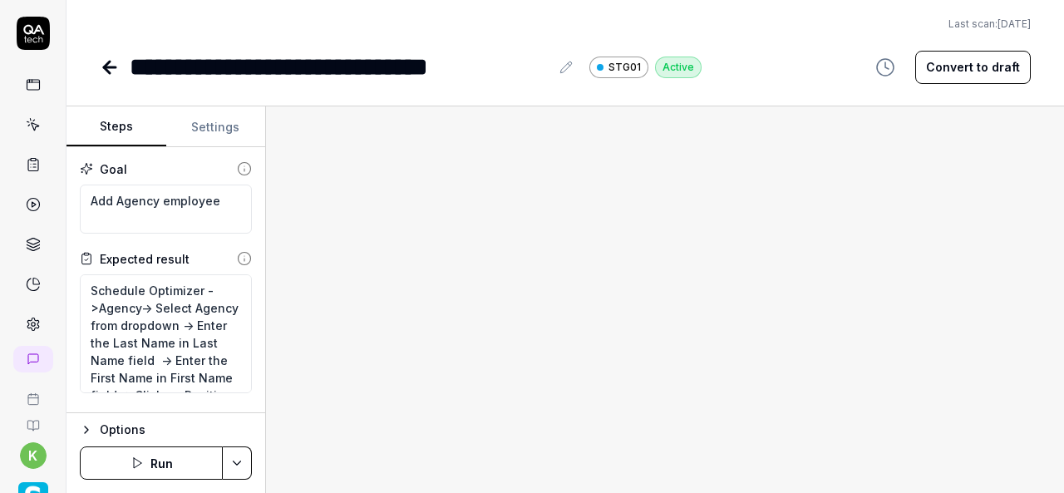
type textarea "*"
click at [194, 67] on div "**********" at bounding box center [340, 66] width 420 height 37
click at [190, 67] on div "**********" at bounding box center [340, 66] width 420 height 37
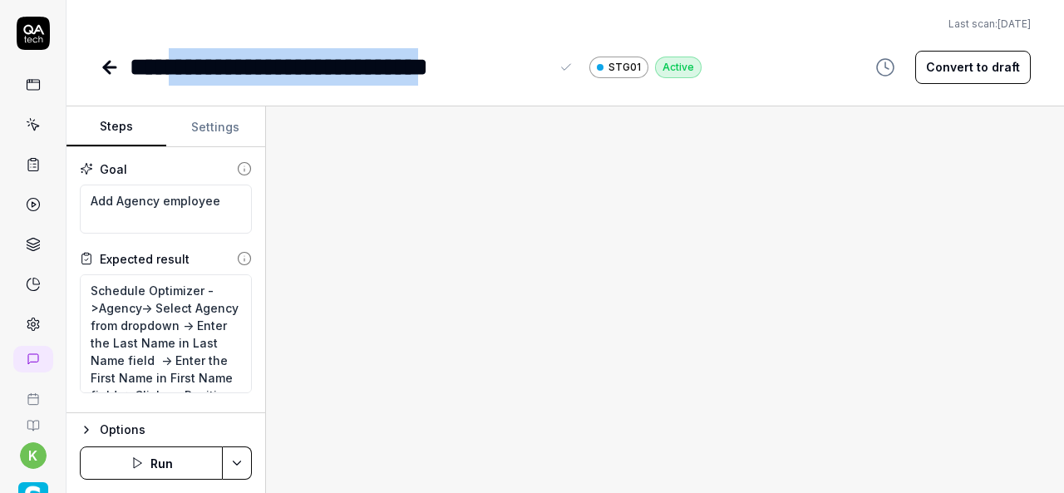
click at [538, 65] on div "**********" at bounding box center [340, 66] width 420 height 37
paste div
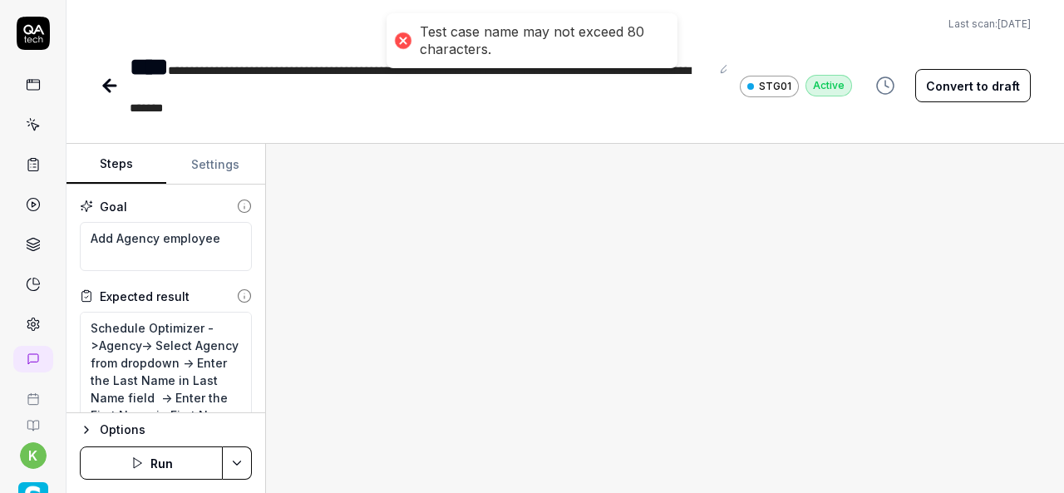
click at [604, 220] on div at bounding box center [665, 318] width 798 height 349
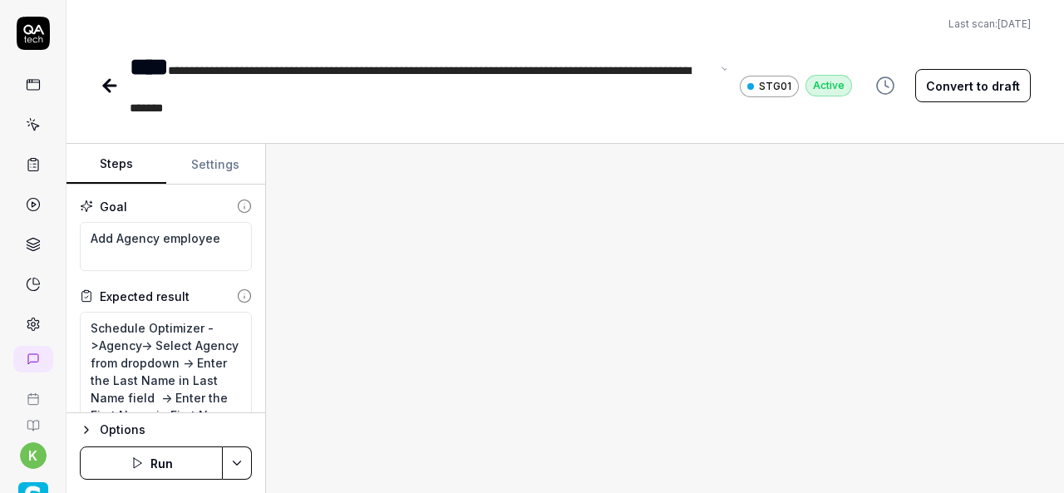
click at [313, 76] on span "**********" at bounding box center [410, 89] width 561 height 49
click at [518, 74] on span "**********" at bounding box center [410, 89] width 561 height 49
click at [515, 73] on span "**********" at bounding box center [410, 89] width 561 height 49
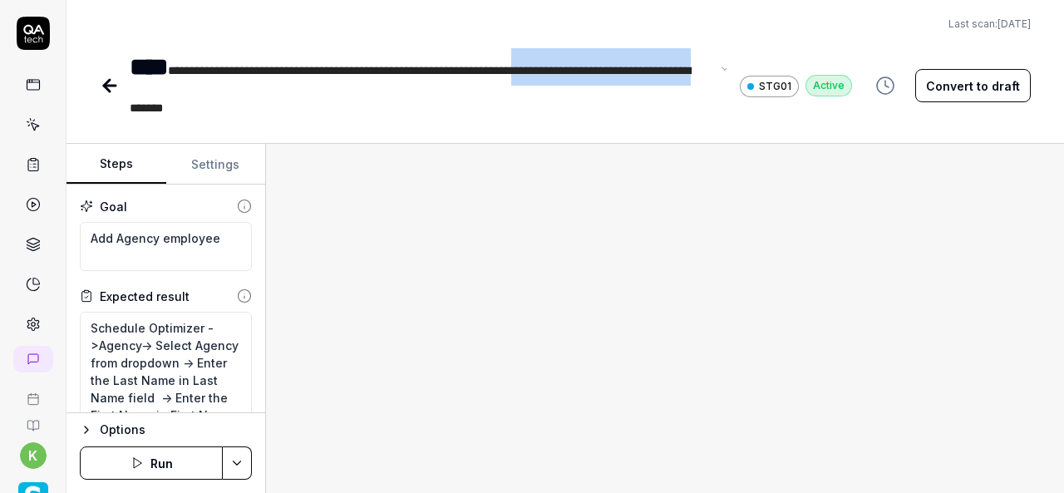
click at [691, 74] on span "**********" at bounding box center [410, 89] width 561 height 49
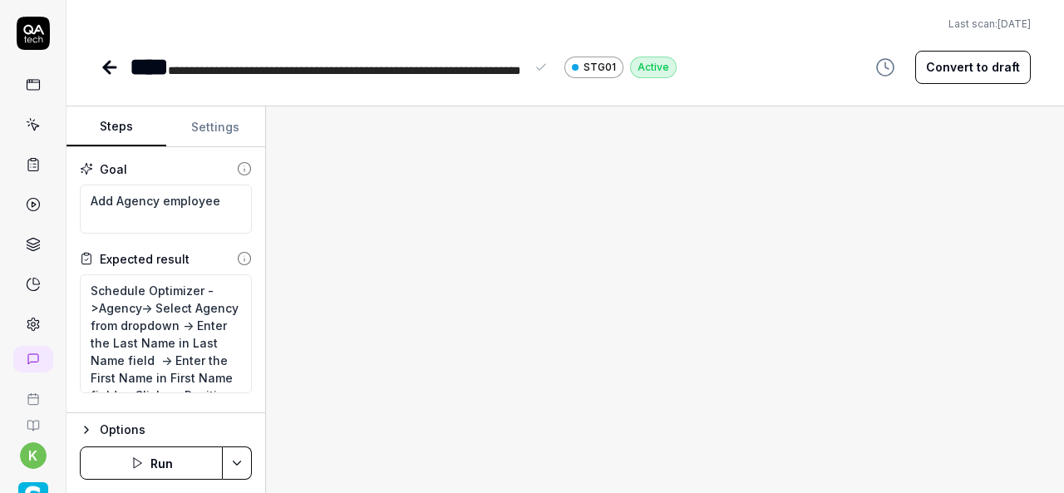
click at [185, 67] on span "**********" at bounding box center [344, 71] width 353 height 12
click at [526, 72] on div "**********" at bounding box center [341, 66] width 422 height 37
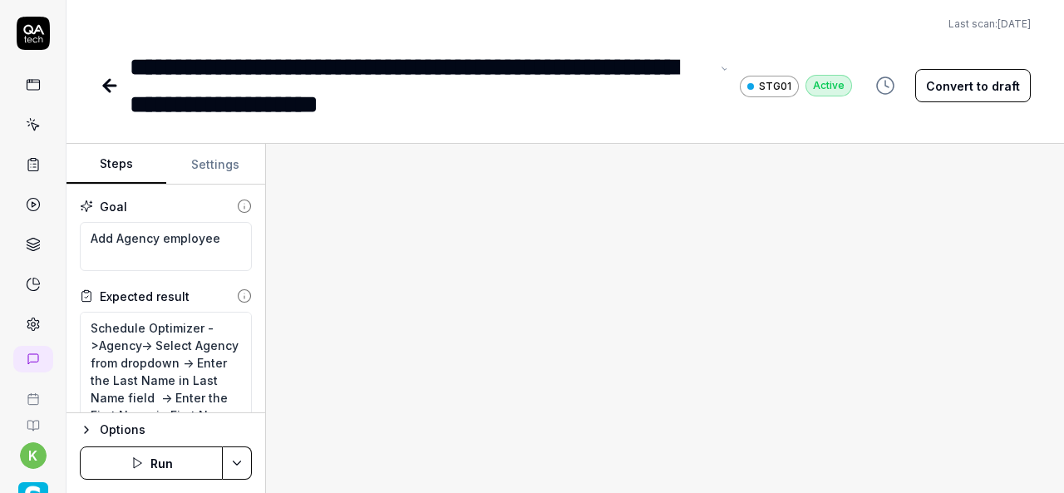
click at [454, 110] on div "**********" at bounding box center [420, 85] width 580 height 75
click at [186, 64] on div "**********" at bounding box center [420, 85] width 580 height 75
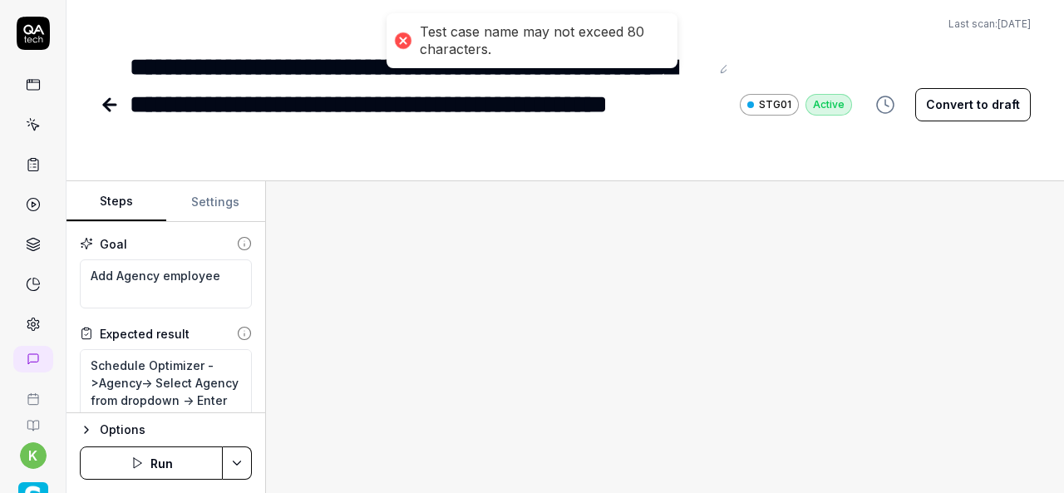
click at [524, 197] on div at bounding box center [665, 337] width 798 height 312
click at [326, 62] on div "**********" at bounding box center [420, 104] width 580 height 112
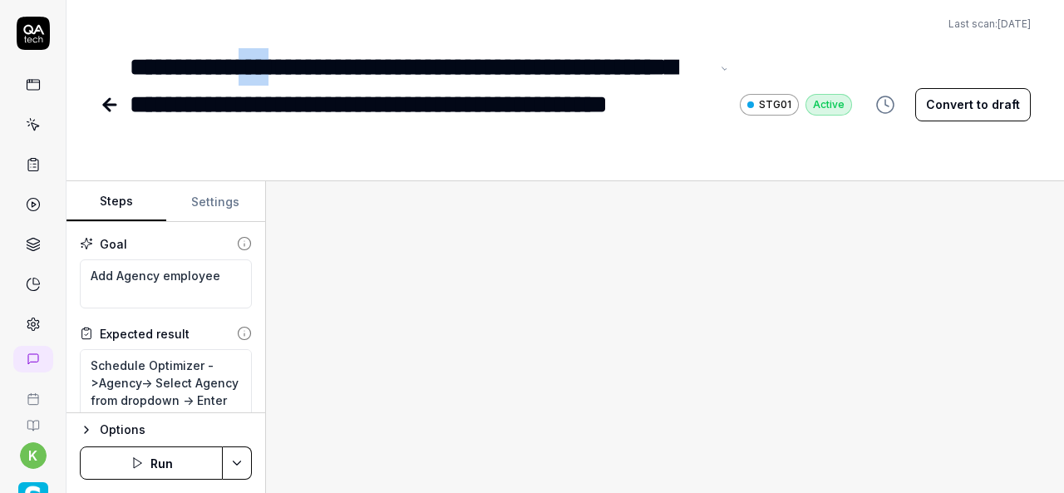
click at [289, 67] on div "**********" at bounding box center [420, 104] width 580 height 112
click at [246, 64] on div "**********" at bounding box center [420, 104] width 580 height 112
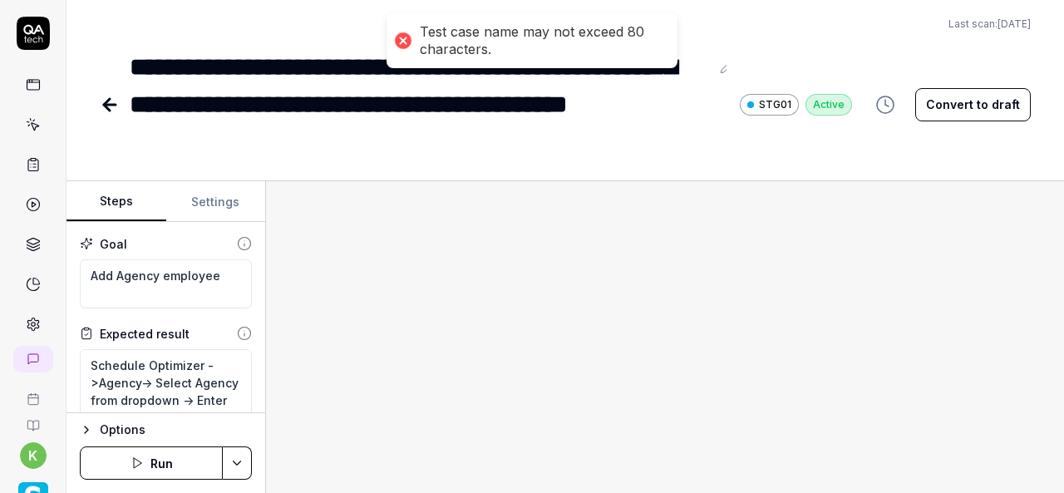
click at [621, 175] on div "**********" at bounding box center [566, 246] width 998 height 493
click at [691, 270] on div at bounding box center [665, 337] width 798 height 312
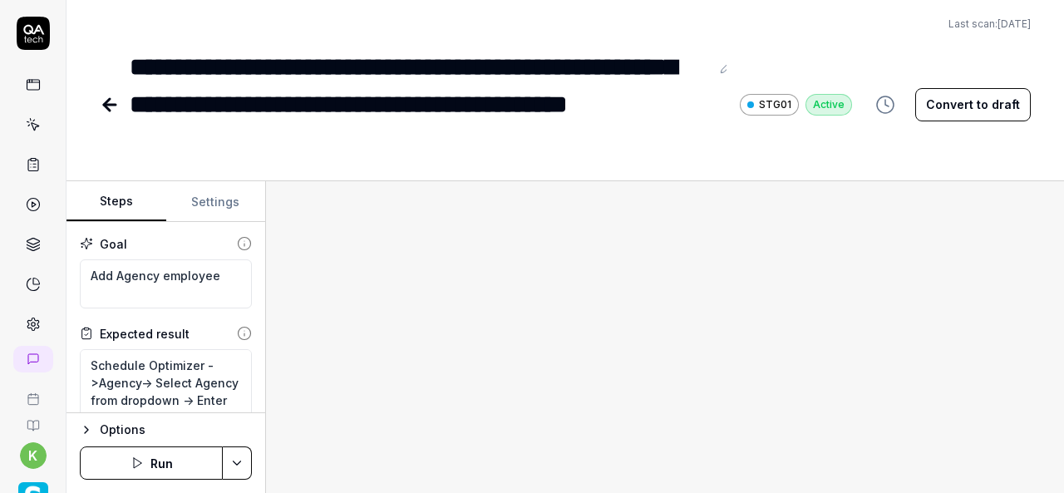
click at [338, 24] on div "Last scan: Jun 5 2025" at bounding box center [565, 24] width 931 height 15
click at [489, 110] on div "**********" at bounding box center [420, 104] width 580 height 112
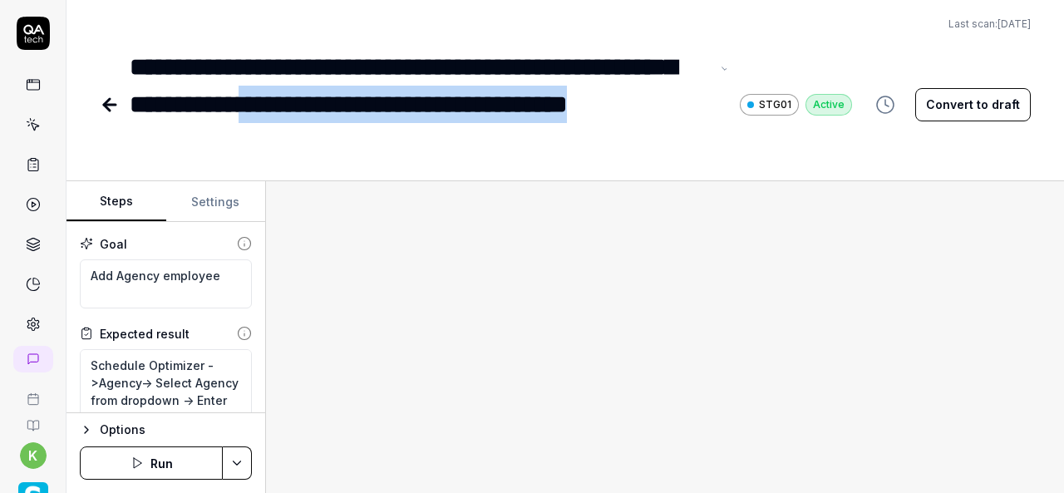
click at [384, 131] on div "**********" at bounding box center [420, 104] width 580 height 112
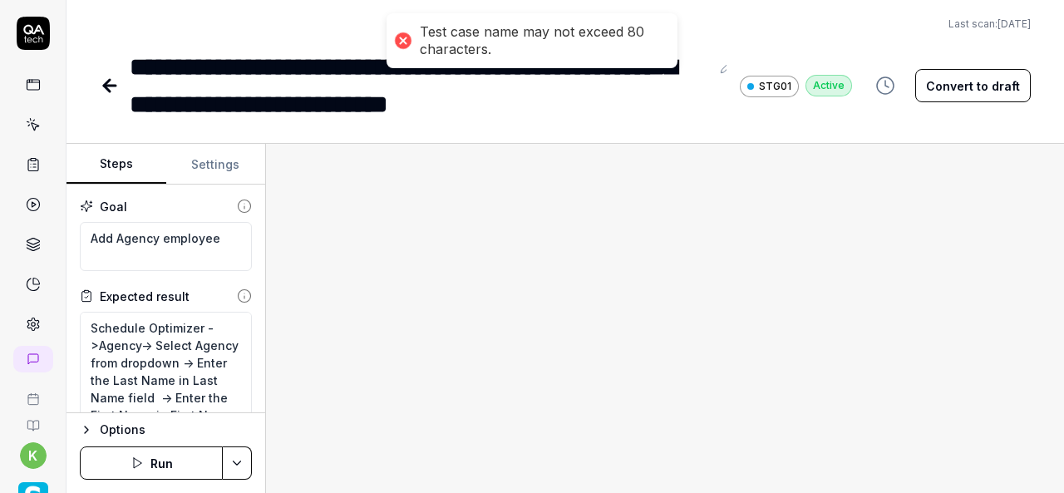
click at [480, 241] on div at bounding box center [665, 318] width 798 height 349
click at [505, 153] on div at bounding box center [665, 318] width 798 height 349
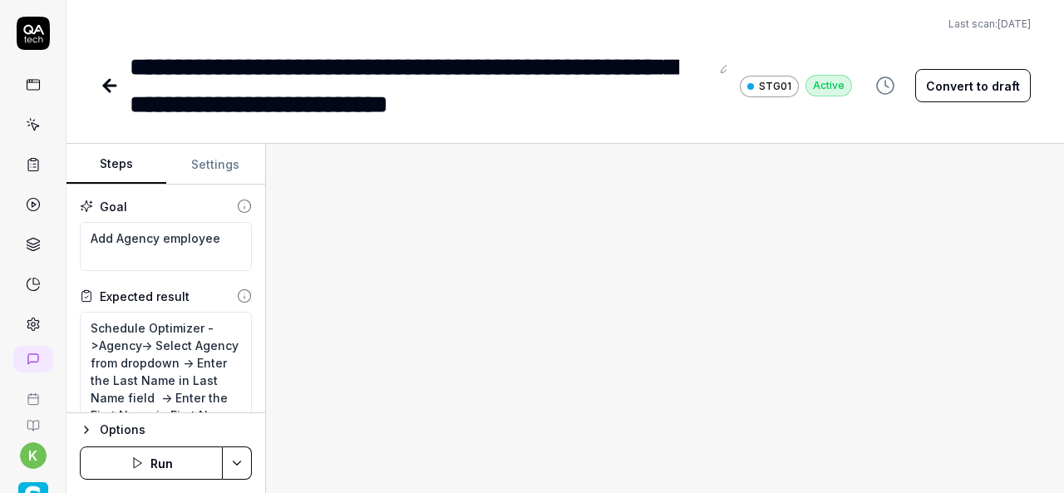
click at [705, 18] on div "Last scan: Jun 5 2025" at bounding box center [565, 24] width 931 height 15
click at [356, 62] on div "**********" at bounding box center [420, 85] width 580 height 75
click at [349, 58] on div "**********" at bounding box center [420, 85] width 580 height 75
click at [432, 64] on div "**********" at bounding box center [420, 85] width 580 height 75
click at [416, 57] on div "**********" at bounding box center [420, 85] width 580 height 75
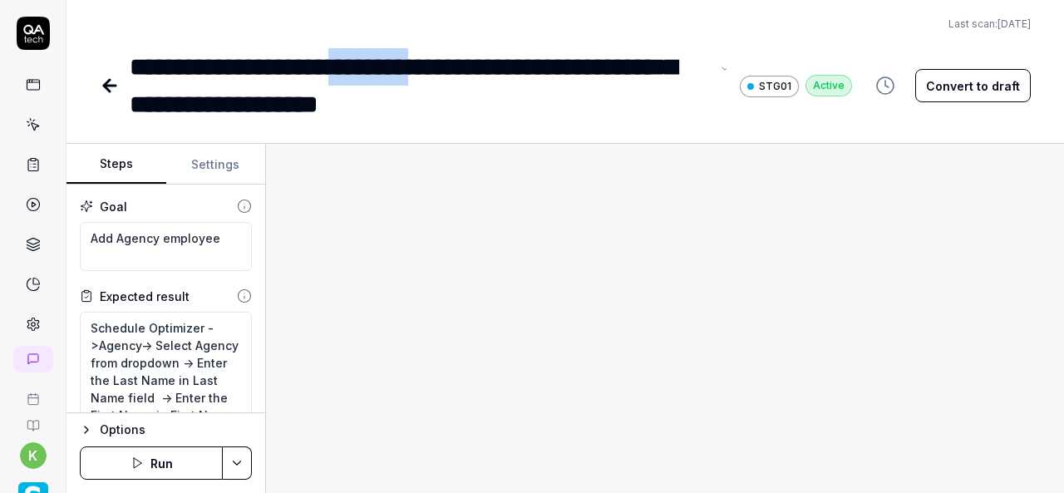
click at [506, 65] on div "**********" at bounding box center [420, 85] width 580 height 75
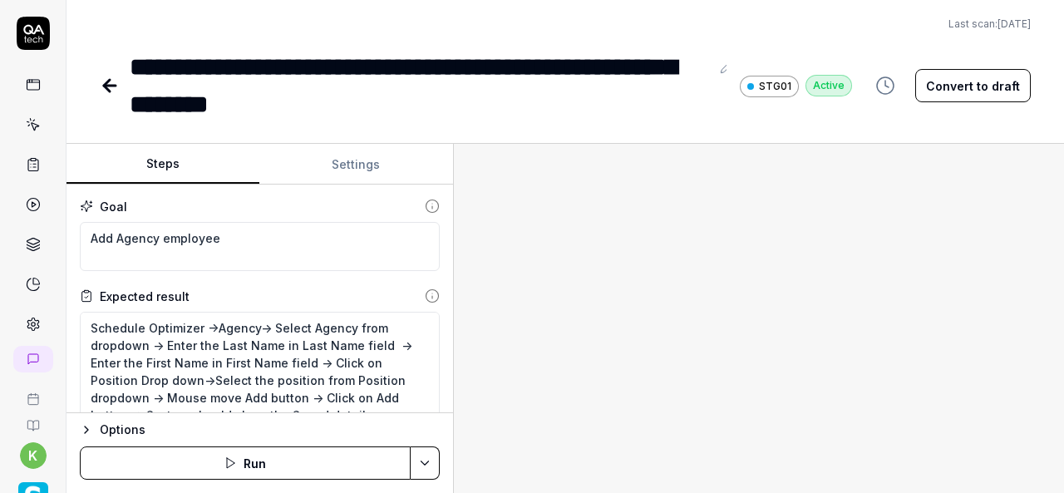
click at [459, 322] on div "Steps Settings Goal Add Agency employee Expected result Schedule Optimizer ->Ag…" at bounding box center [566, 318] width 998 height 349
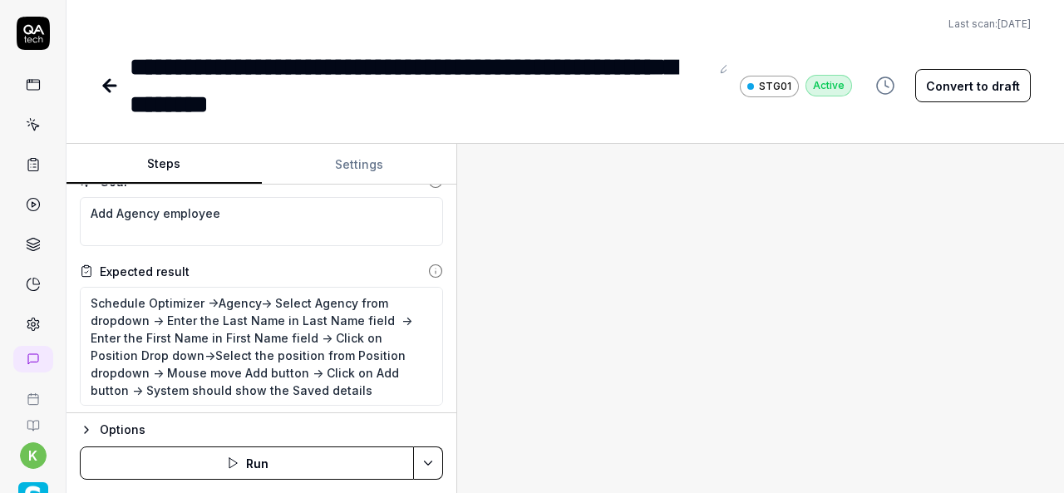
scroll to position [34, 0]
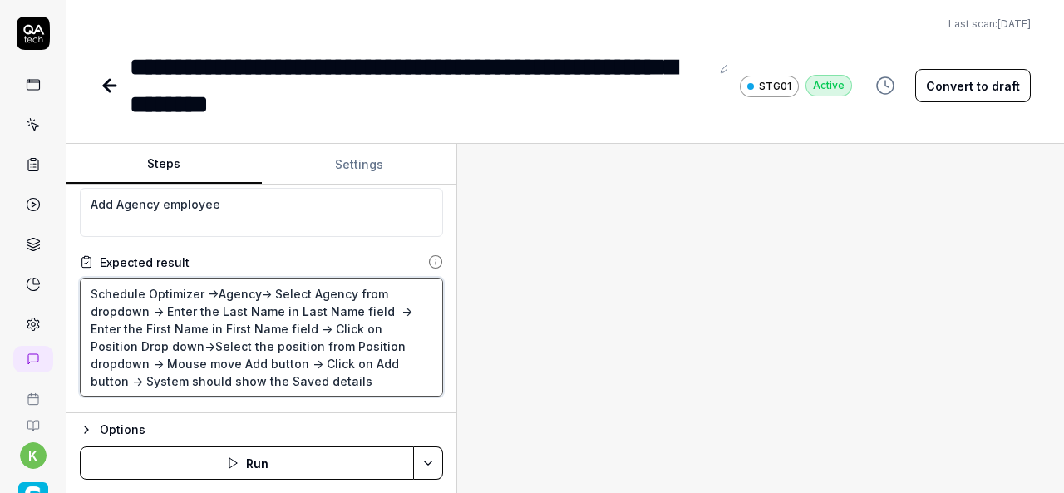
click at [270, 380] on textarea "Schedule Optimizer ->Agency-> Select Agency from dropdown -> Enter the Last Nam…" at bounding box center [261, 337] width 363 height 119
type textarea "*"
type textarea "Schedule Optimizer ->Agency-> Select Agency from dropdown -> Enter the Last Nam…"
type textarea "*"
type textarea "Schedule Optimizer ->Agency-> Select Agency from dropdown -> Enter the Last Nam…"
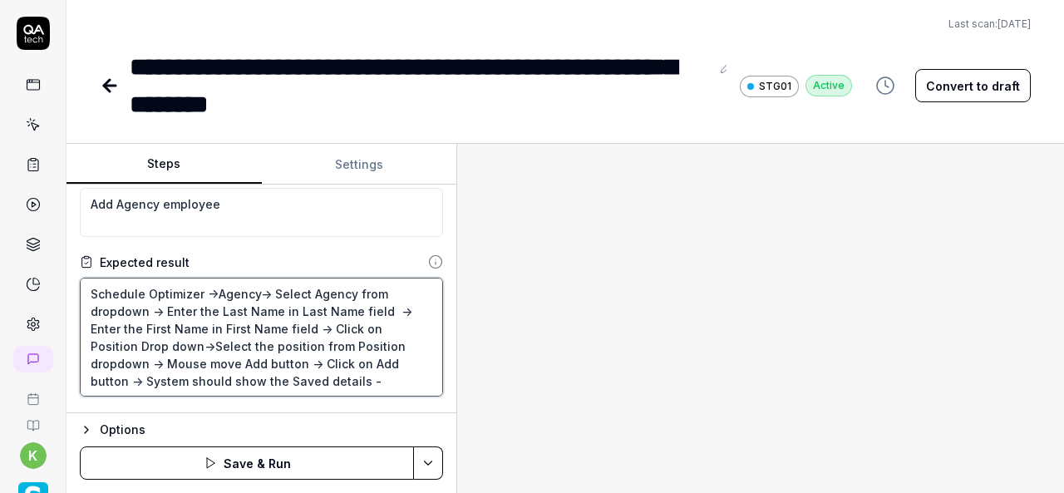
type textarea "*"
type textarea "Schedule Optimizer ->Agency-> Select Agency from dropdown -> Enter the Last Nam…"
type textarea "*"
type textarea "Schedule Optimizer ->Agency-> Select Agency from dropdown -> Enter the Last Nam…"
type textarea "*"
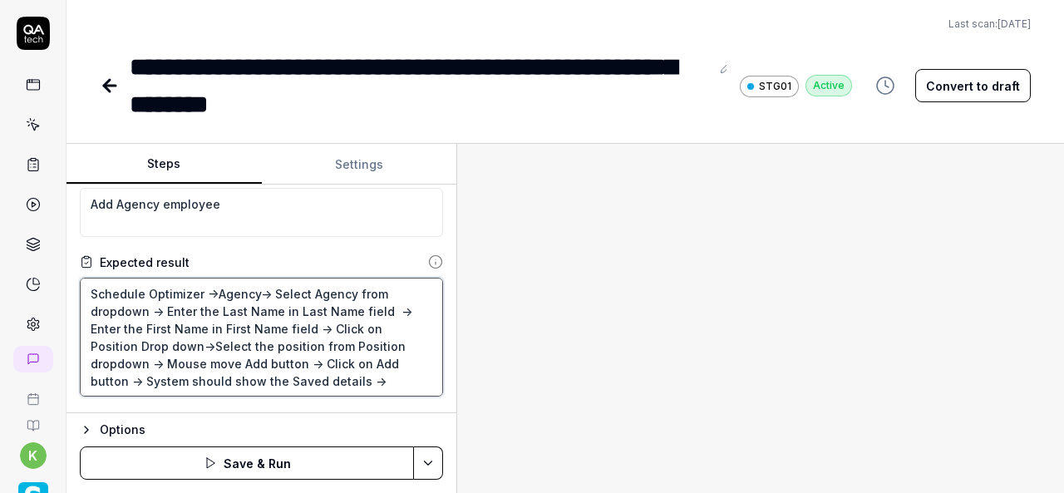
type textarea "Schedule Optimizer ->Agency-> Select Agency from dropdown -> Enter the Last Nam…"
type textarea "*"
type textarea "Schedule Optimizer ->Agency-> Select Agency from dropdown -> Enter the Last Nam…"
type textarea "*"
type textarea "Schedule Optimizer ->Agency-> Select Agency from dropdown -> Enter the Last Nam…"
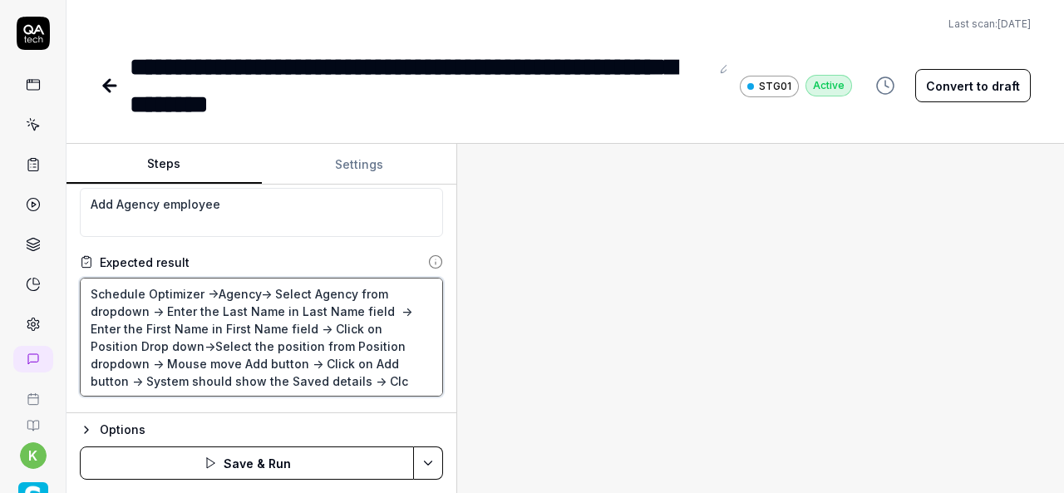
type textarea "*"
type textarea "Schedule Optimizer ->Agency-> Select Agency from dropdown -> Enter the Last Nam…"
type textarea "*"
type textarea "Schedule Optimizer ->Agency-> Select Agency from dropdown -> Enter the Last Nam…"
type textarea "*"
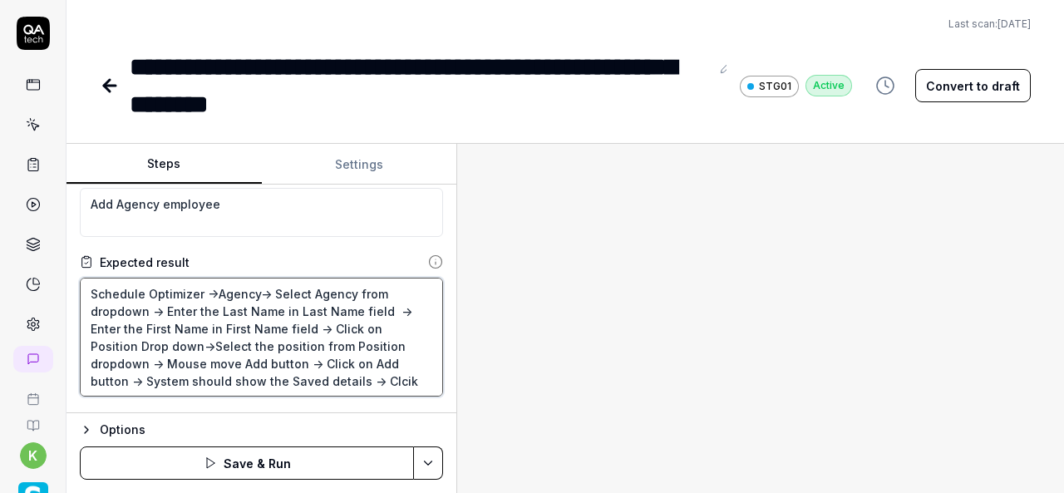
type textarea "Schedule Optimizer ->Agency-> Select Agency from dropdown -> Enter the Last Nam…"
type textarea "*"
type textarea "Schedule Optimizer ->Agency-> Select Agency from dropdown -> Enter the Last Nam…"
type textarea "*"
type textarea "Schedule Optimizer ->Agency-> Select Agency from dropdown -> Enter the Last Nam…"
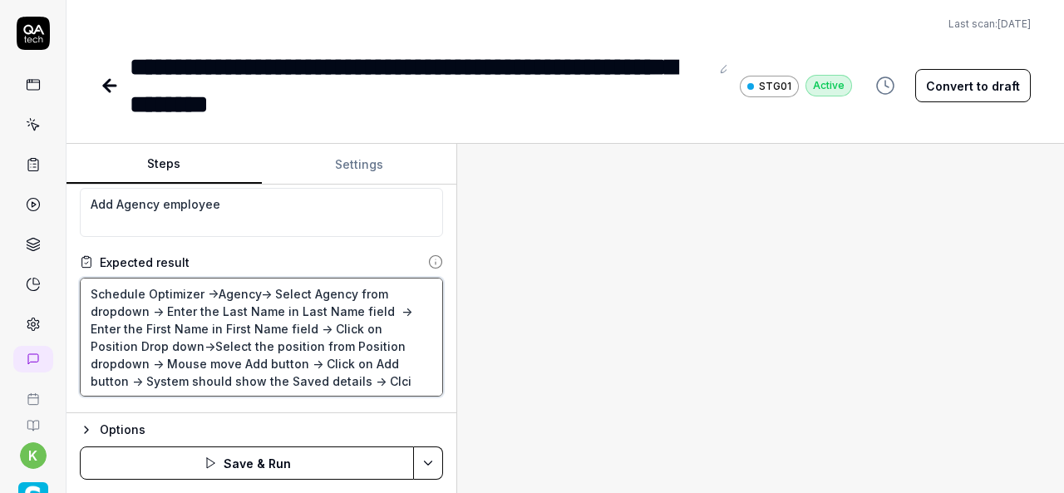
type textarea "*"
type textarea "Schedule Optimizer ->Agency-> Select Agency from dropdown -> Enter the Last Nam…"
type textarea "*"
type textarea "Schedule Optimizer ->Agency-> Select Agency from dropdown -> Enter the Last Nam…"
type textarea "*"
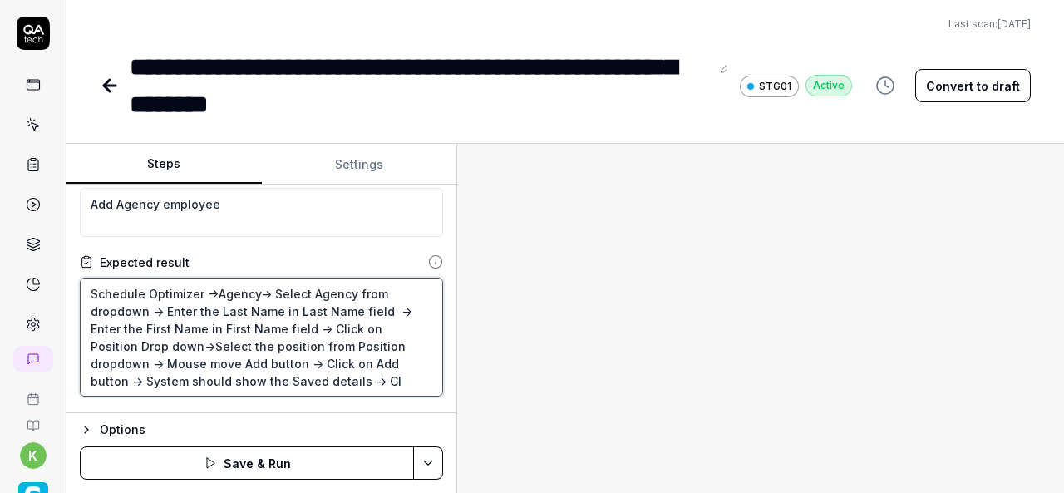
type textarea "Schedule Optimizer ->Agency-> Select Agency from dropdown -> Enter the Last Nam…"
type textarea "*"
type textarea "Schedule Optimizer ->Agency-> Select Agency from dropdown -> Enter the Last Nam…"
type textarea "*"
type textarea "Schedule Optimizer ->Agency-> Select Agency from dropdown -> Enter the Last Nam…"
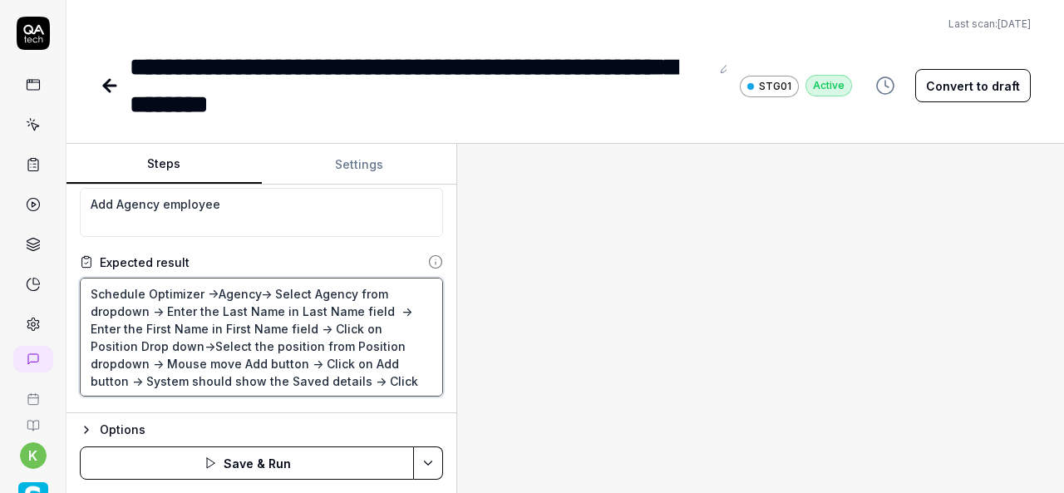
type textarea "*"
type textarea "Schedule Optimizer ->Agency-> Select Agency from dropdown -> Enter the Last Nam…"
type textarea "*"
type textarea "Schedule Optimizer ->Agency-> Select Agency from dropdown -> Enter the Last Nam…"
type textarea "*"
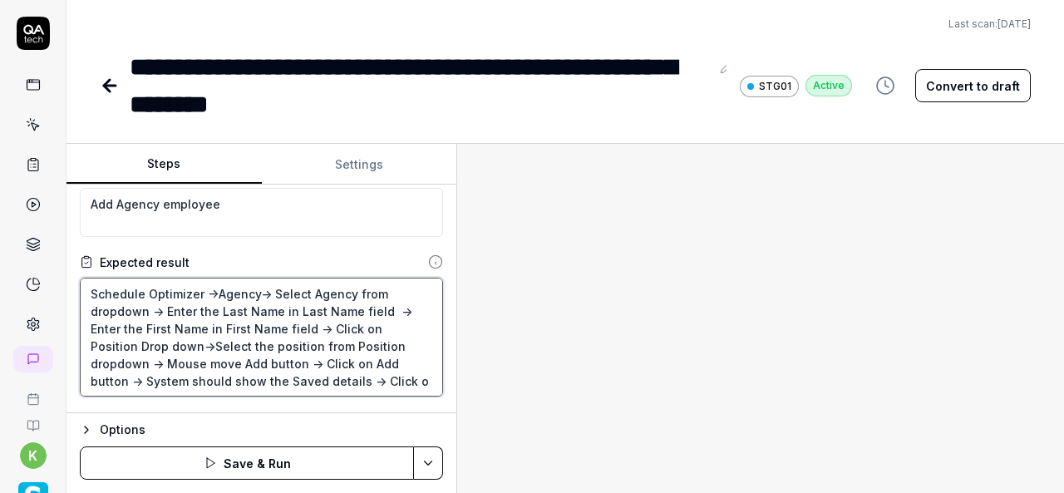
type textarea "Schedule Optimizer ->Agency-> Select Agency from dropdown -> Enter the Last Nam…"
type textarea "*"
type textarea "Schedule Optimizer ->Agency-> Select Agency from dropdown -> Enter the Last Nam…"
type textarea "*"
type textarea "Schedule Optimizer ->Agency-> Select Agency from dropdown -> Enter the Last Nam…"
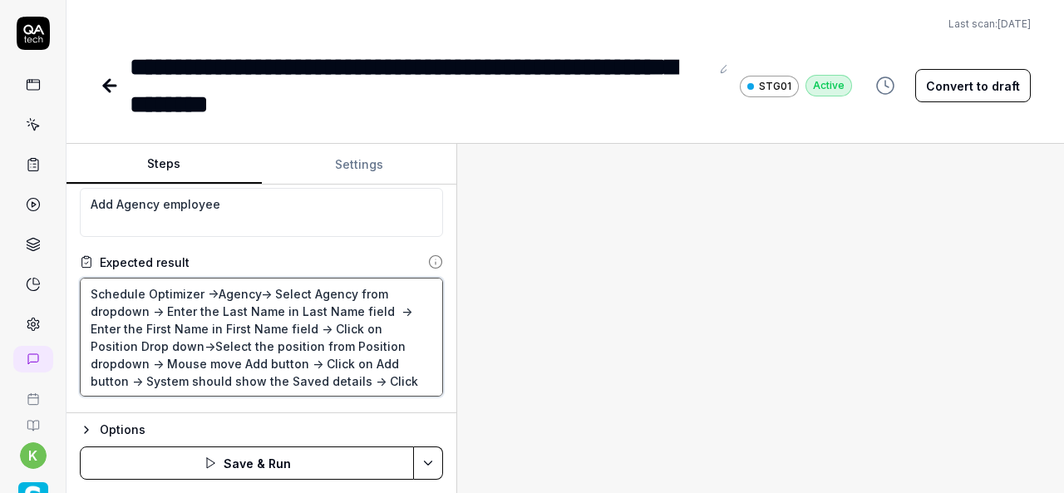
type textarea "*"
type textarea "Schedule Optimizer ->Agency-> Select Agency from dropdown -> Enter the Last Nam…"
type textarea "*"
type textarea "Schedule Optimizer ->Agency-> Select Agency from dropdown -> Enter the Last Nam…"
type textarea "*"
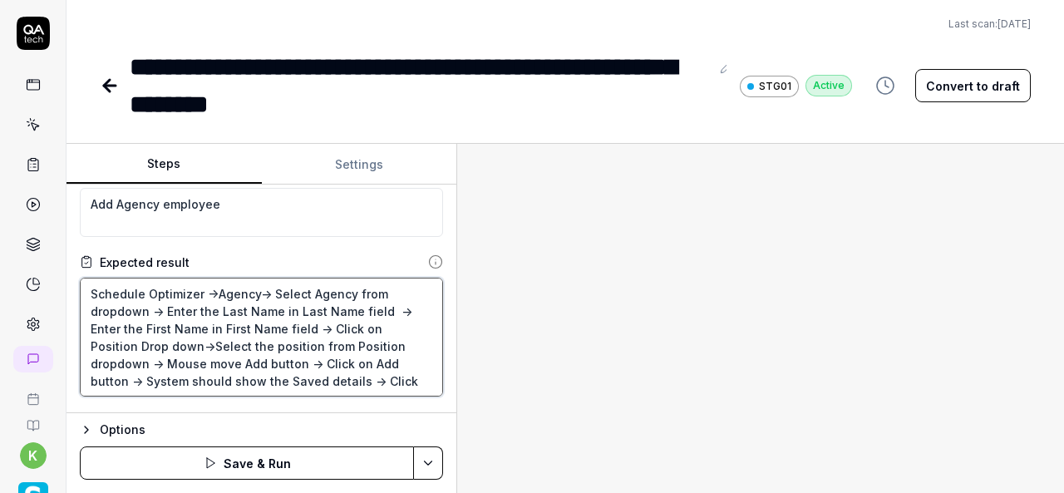
type textarea "Schedule Optimizer ->Agency-> Select Agency from dropdown -> Enter the Last Nam…"
type textarea "*"
type textarea "Schedule Optimizer ->Agency-> Select Agency from dropdown -> Enter the Last Nam…"
type textarea "*"
type textarea "Schedule Optimizer ->Agency-> Select Agency from dropdown -> Enter the Last Nam…"
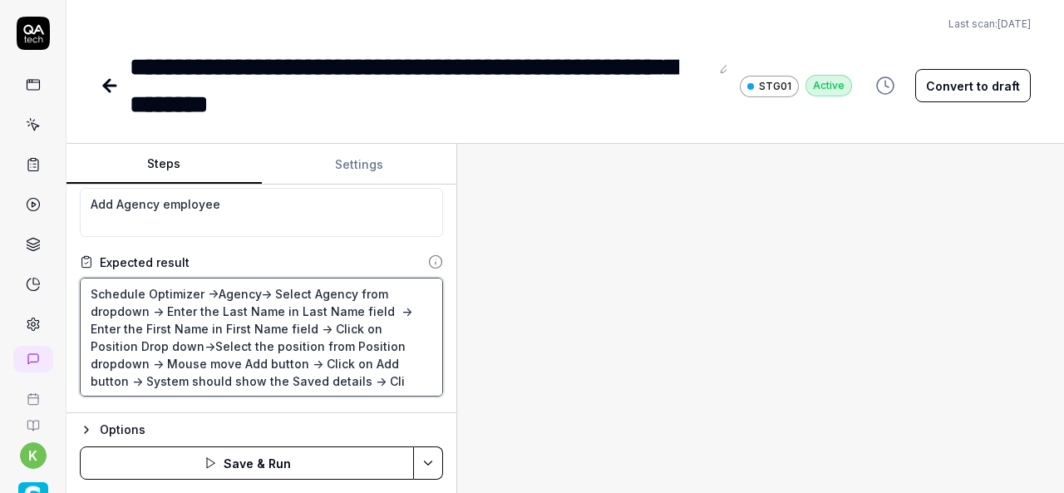
type textarea "*"
type textarea "Schedule Optimizer ->Agency-> Select Agency from dropdown -> Enter the Last Nam…"
type textarea "*"
type textarea "Schedule Optimizer ->Agency-> Select Agency from dropdown -> Enter the Last Nam…"
type textarea "*"
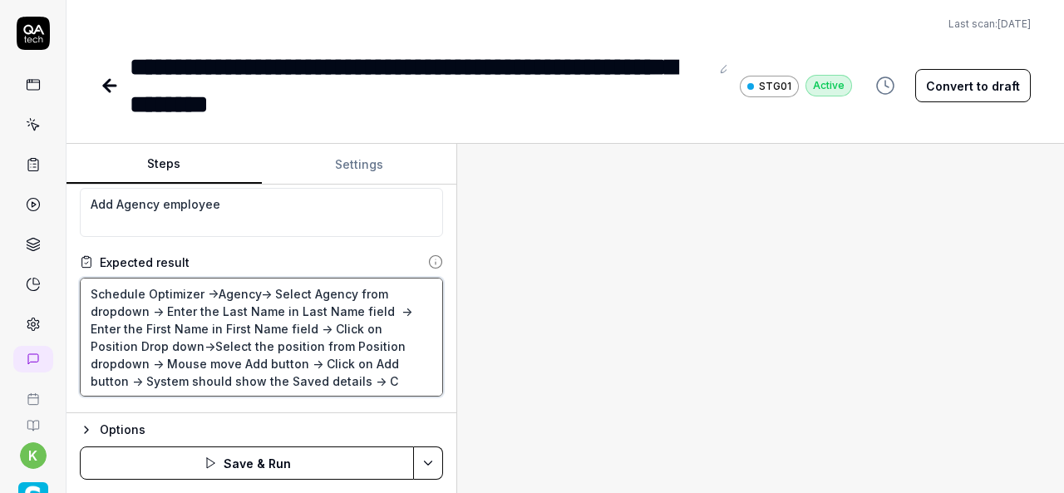
type textarea "Schedule Optimizer ->Agency-> Select Agency from dropdown -> Enter the Last Nam…"
type textarea "*"
type textarea "Schedule Optimizer ->Agency-> Select Agency from dropdown -> Enter the Last Nam…"
type textarea "*"
type textarea "Schedule Optimizer ->Agency-> Select Agency from dropdown -> Enter the Last Nam…"
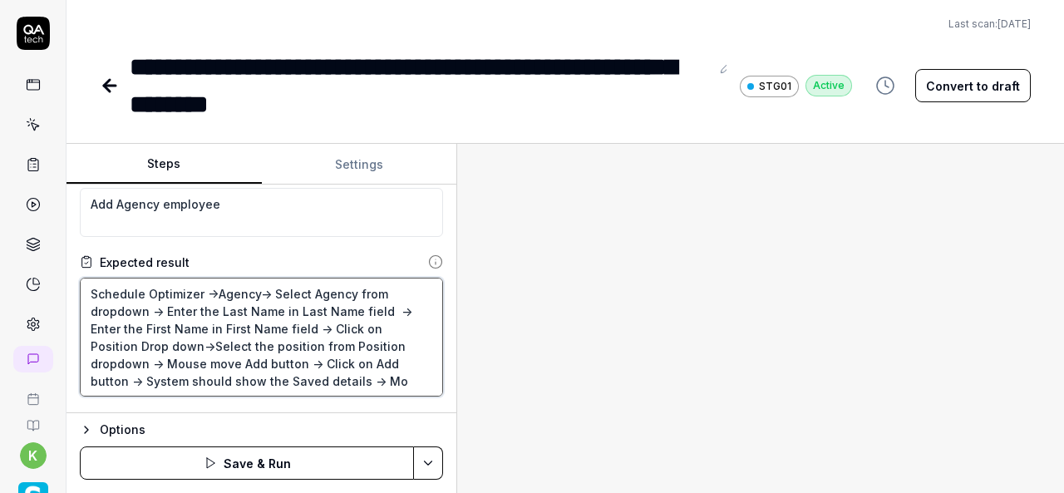
type textarea "*"
type textarea "Schedule Optimizer ->Agency-> Select Agency from dropdown -> Enter the Last Nam…"
type textarea "*"
type textarea "Schedule Optimizer ->Agency-> Select Agency from dropdown -> Enter the Last Nam…"
type textarea "*"
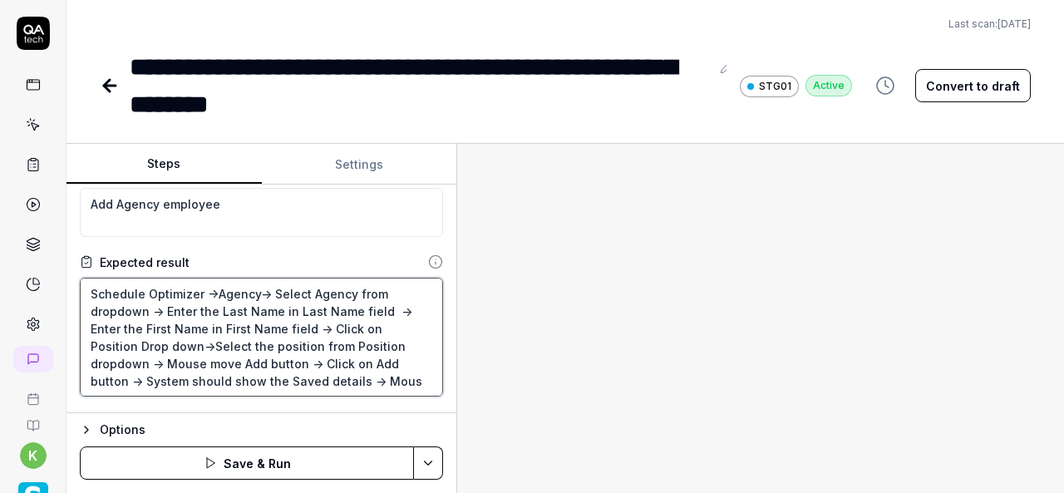
type textarea "Schedule Optimizer ->Agency-> Select Agency from dropdown -> Enter the Last Nam…"
type textarea "*"
type textarea "Schedule Optimizer ->Agency-> Select Agency from dropdown -> Enter the Last Nam…"
type textarea "*"
type textarea "Schedule Optimizer ->Agency-> Select Agency from dropdown -> Enter the Last Nam…"
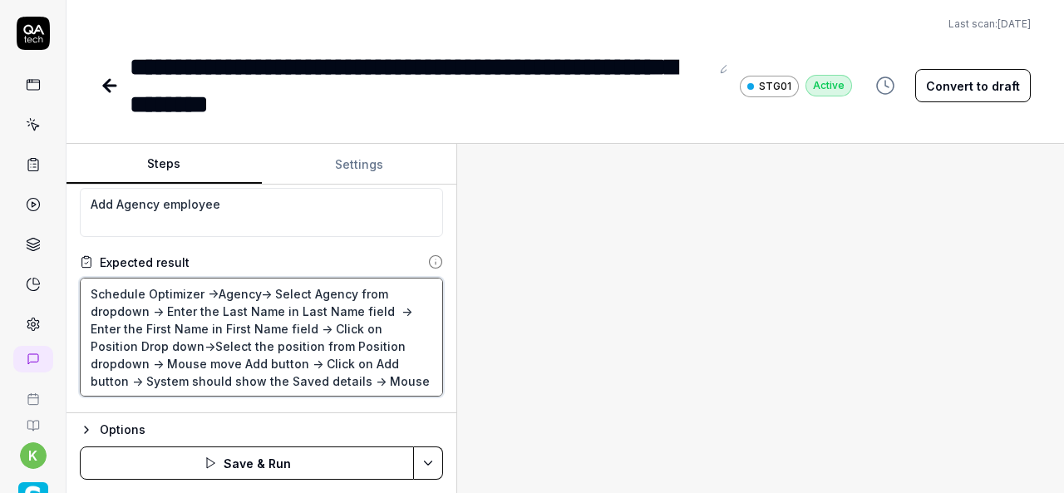
type textarea "*"
type textarea "Schedule Optimizer ->Agency-> Select Agency from dropdown -> Enter the Last Nam…"
type textarea "*"
type textarea "Schedule Optimizer ->Agency-> Select Agency from dropdown -> Enter the Last Nam…"
type textarea "*"
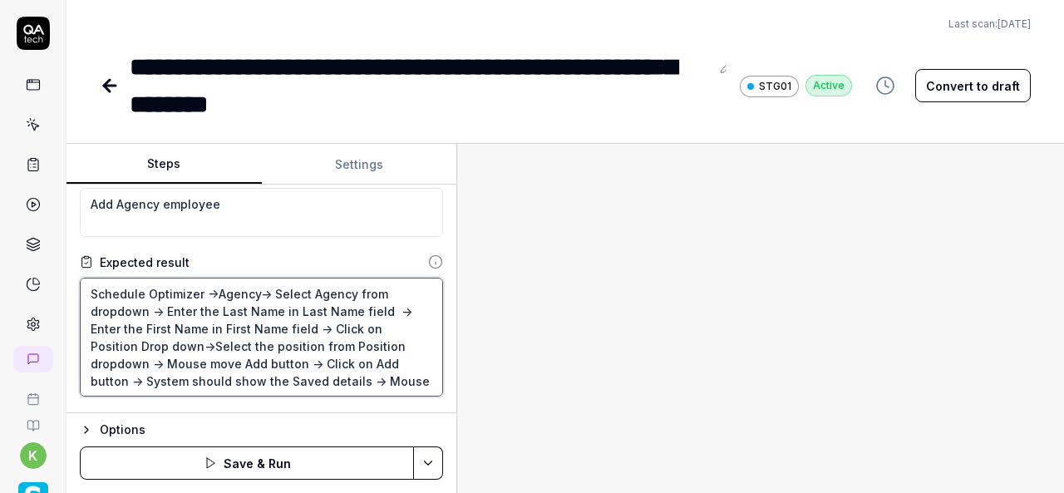
type textarea "Schedule Optimizer ->Agency-> Select Agency from dropdown -> Enter the Last Nam…"
type textarea "*"
type textarea "Schedule Optimizer ->Agency-> Select Agency from dropdown -> Enter the Last Nam…"
type textarea "*"
type textarea "Schedule Optimizer ->Agency-> Select Agency from dropdown -> Enter the Last Nam…"
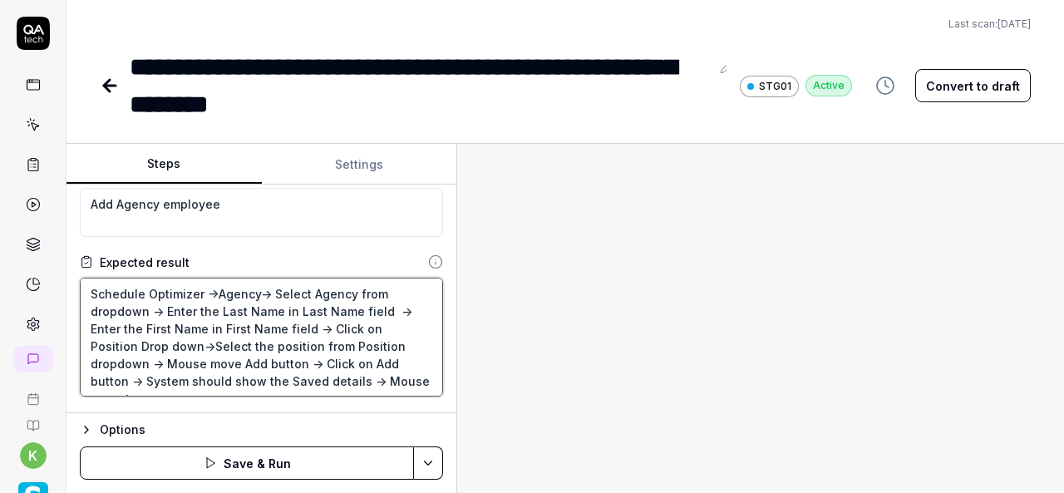
type textarea "*"
type textarea "Schedule Optimizer ->Agency-> Select Agency from dropdown -> Enter the Last Nam…"
type textarea "*"
type textarea "Schedule Optimizer ->Agency-> Select Agency from dropdown -> Enter the Last Nam…"
type textarea "*"
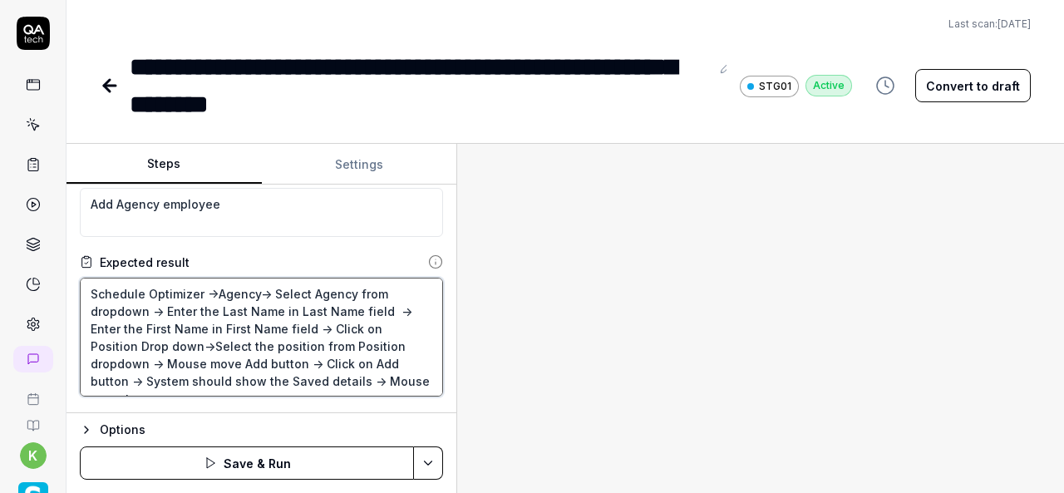
type textarea "Schedule Optimizer ->Agency-> Select Agency from dropdown -> Enter the Last Nam…"
type textarea "*"
type textarea "Schedule Optimizer ->Agency-> Select Agency from dropdown -> Enter the Last Nam…"
paste textarea "You have successfully added employee"
type textarea "*"
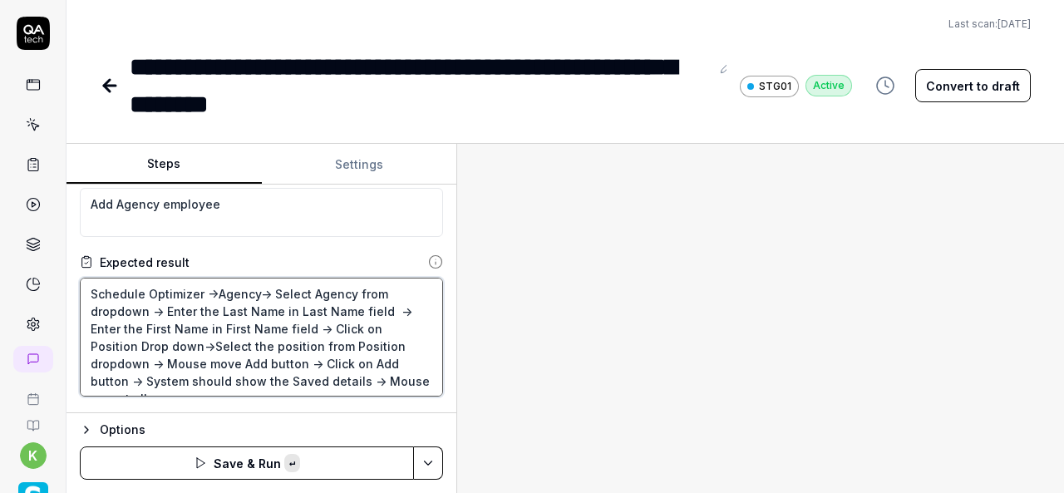
type textarea "Schedule Optimizer ->Agency-> Select Agency from dropdown -> Enter the Last Nam…"
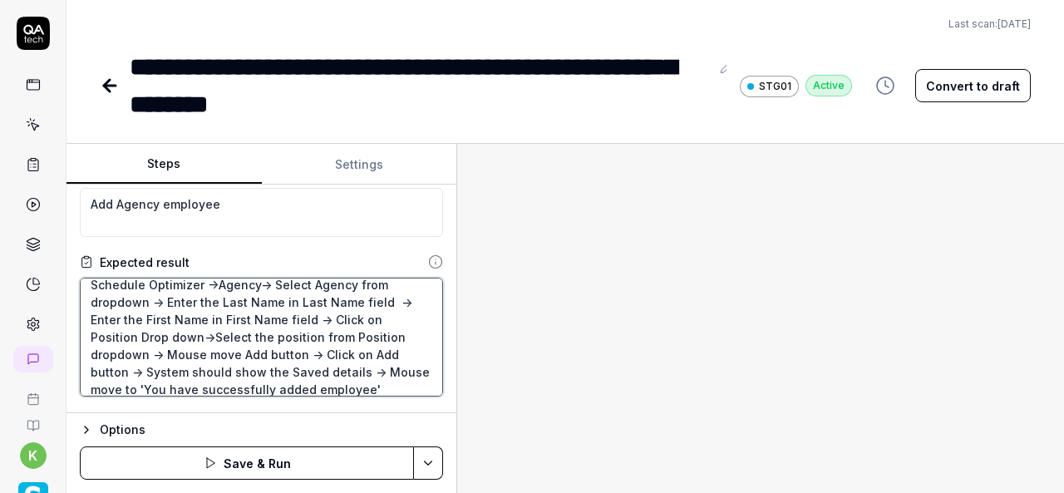
type textarea "*"
type textarea "Schedule Optimizer ->Agency-> Select Agency from dropdown -> Enter the Last Nam…"
type textarea "*"
type textarea "Schedule Optimizer ->Agency-> Select Agency from dropdown -> Enter the Last Nam…"
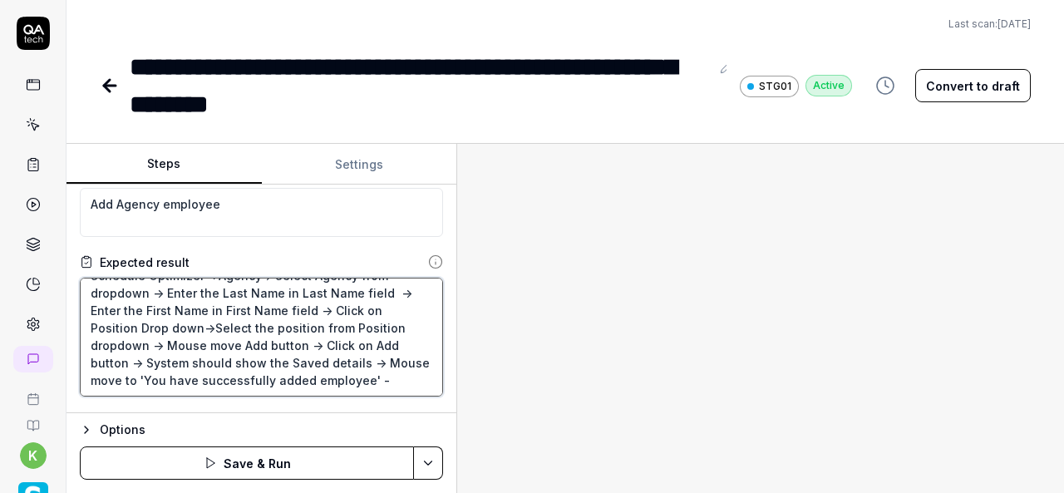
type textarea "*"
type textarea "Schedule Optimizer ->Agency-> Select Agency from dropdown -> Enter the Last Nam…"
type textarea "*"
type textarea "Schedule Optimizer ->Agency-> Select Agency from dropdown -> Enter the Last Nam…"
type textarea "*"
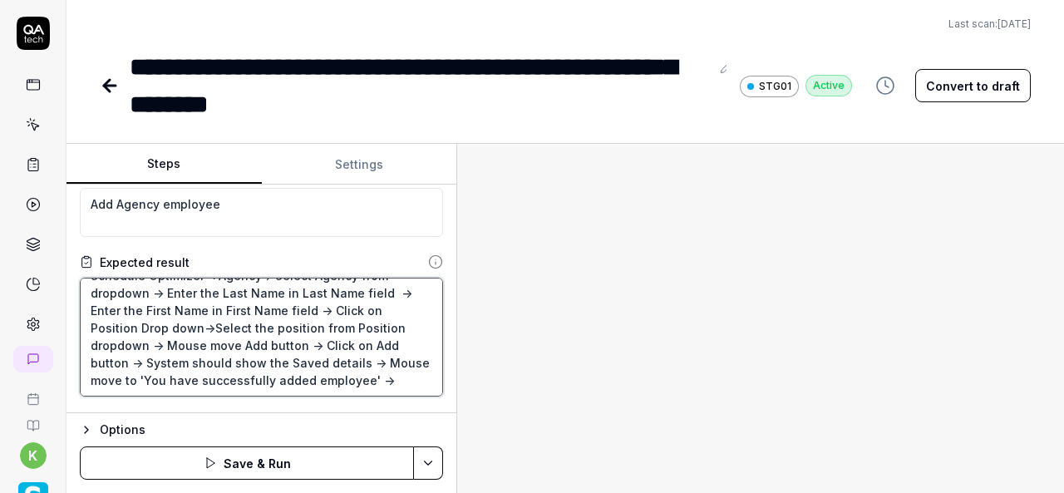
type textarea "Schedule Optimizer ->Agency-> Select Agency from dropdown -> Enter the Last Nam…"
type textarea "*"
type textarea "Schedule Optimizer ->Agency-> Select Agency from dropdown -> Enter the Last Nam…"
type textarea "*"
type textarea "Schedule Optimizer ->Agency-> Select Agency from dropdown -> Enter the Last Nam…"
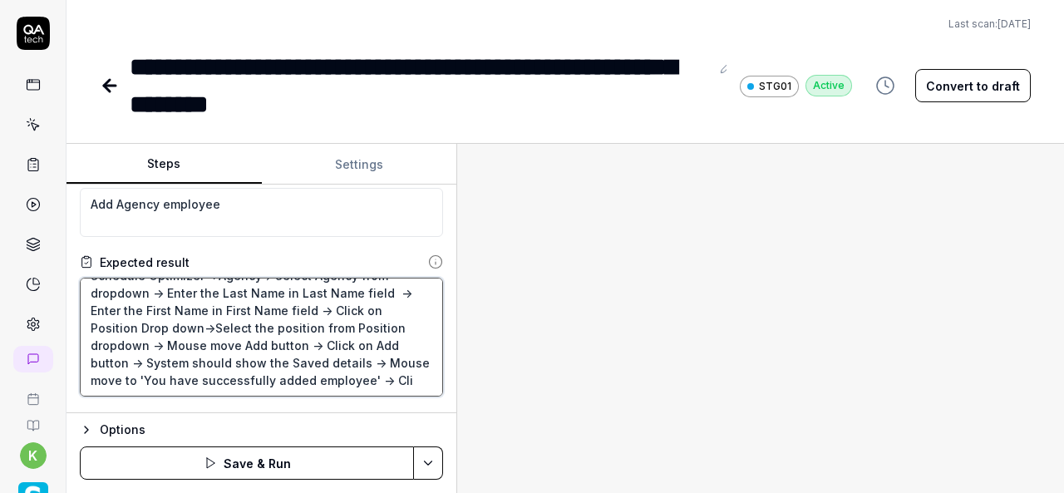
type textarea "*"
type textarea "Schedule Optimizer ->Agency-> Select Agency from dropdown -> Enter the Last Nam…"
type textarea "*"
type textarea "Schedule Optimizer ->Agency-> Select Agency from dropdown -> Enter the Last Nam…"
type textarea "*"
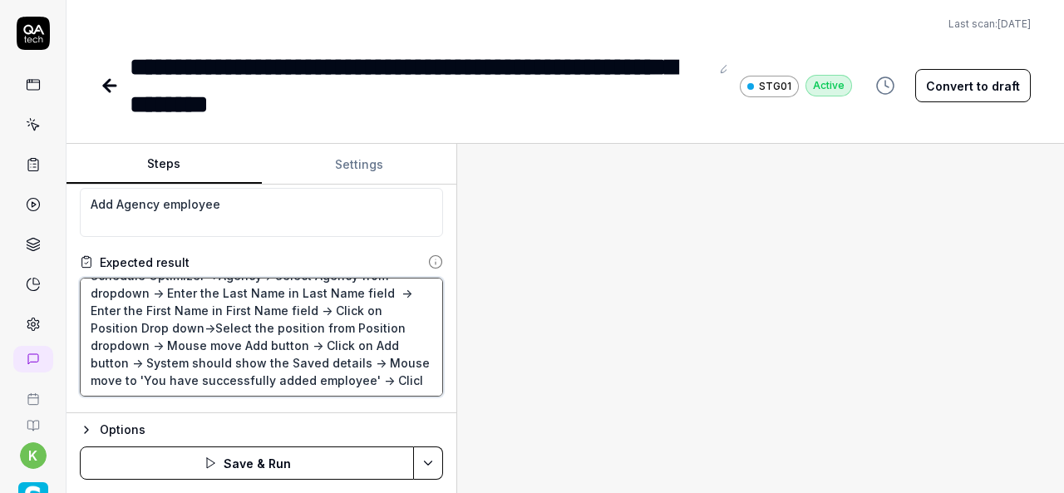
type textarea "Schedule Optimizer ->Agency-> Select Agency from dropdown -> Enter the Last Nam…"
type textarea "*"
type textarea "Schedule Optimizer ->Agency-> Select Agency from dropdown -> Enter the Last Nam…"
type textarea "*"
type textarea "Schedule Optimizer ->Agency-> Select Agency from dropdown -> Enter the Last Nam…"
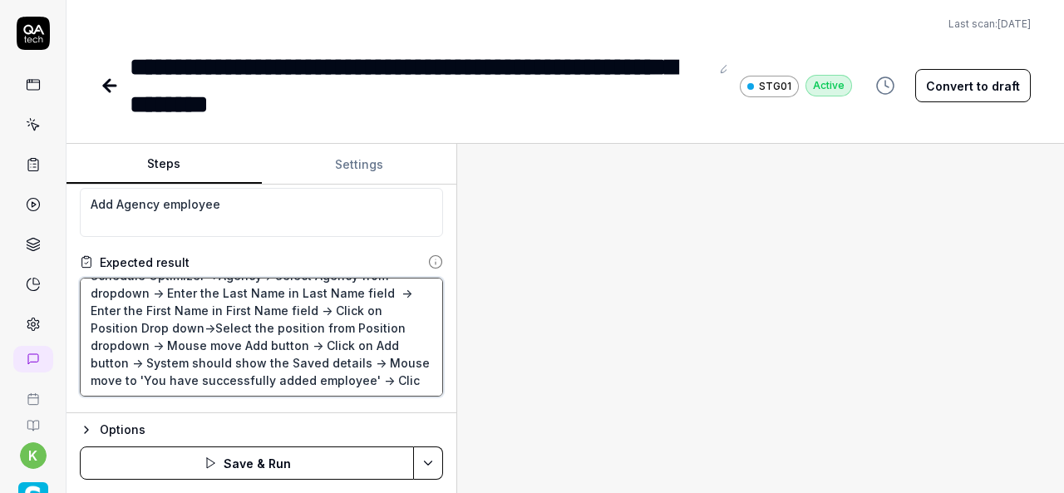
type textarea "*"
type textarea "Schedule Optimizer ->Agency-> Select Agency from dropdown -> Enter the Last Nam…"
type textarea "*"
type textarea "Schedule Optimizer ->Agency-> Select Agency from dropdown -> Enter the Last Nam…"
type textarea "*"
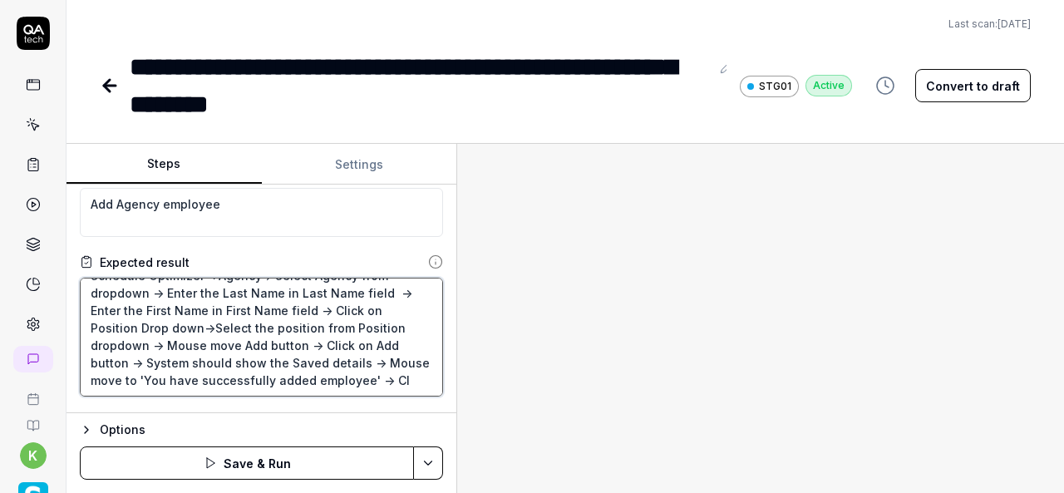
type textarea "Schedule Optimizer ->Agency-> Select Agency from dropdown -> Enter the Last Nam…"
type textarea "*"
type textarea "Schedule Optimizer ->Agency-> Select Agency from dropdown -> Enter the Last Nam…"
type textarea "*"
type textarea "Schedule Optimizer ->Agency-> Select Agency from dropdown -> Enter the Last Nam…"
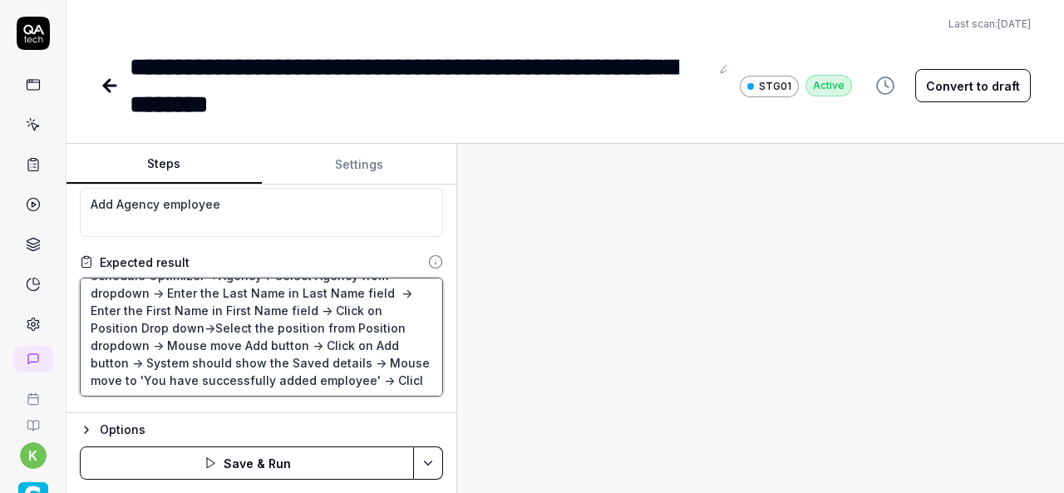
type textarea "*"
type textarea "Schedule Optimizer ->Agency-> Select Agency from dropdown -> Enter the Last Nam…"
type textarea "*"
type textarea "Schedule Optimizer ->Agency-> Select Agency from dropdown -> Enter the Last Nam…"
type textarea "*"
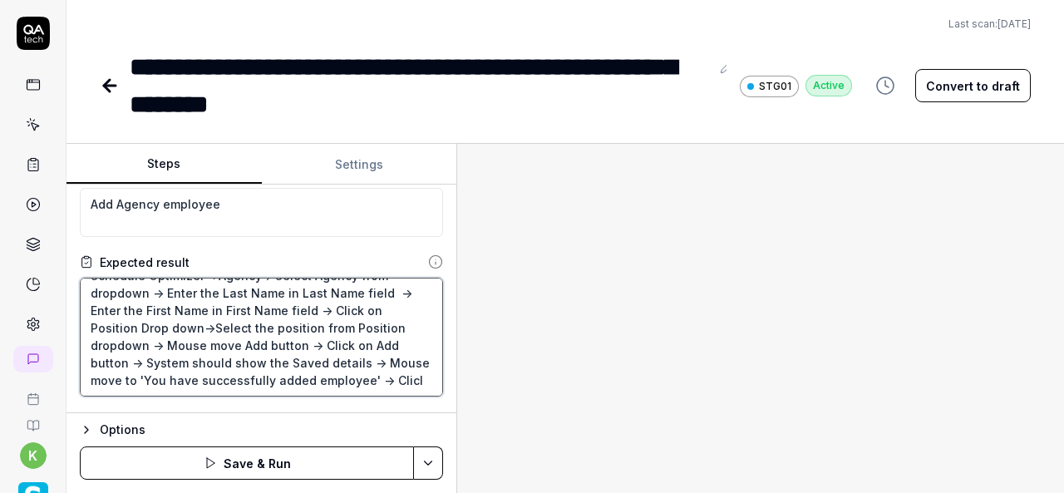
type textarea "Schedule Optimizer ->Agency-> Select Agency from dropdown -> Enter the Last Nam…"
type textarea "*"
type textarea "Schedule Optimizer ->Agency-> Select Agency from dropdown -> Enter the Last Nam…"
type textarea "*"
type textarea "Schedule Optimizer ->Agency-> Select Agency from dropdown -> Enter the Last Nam…"
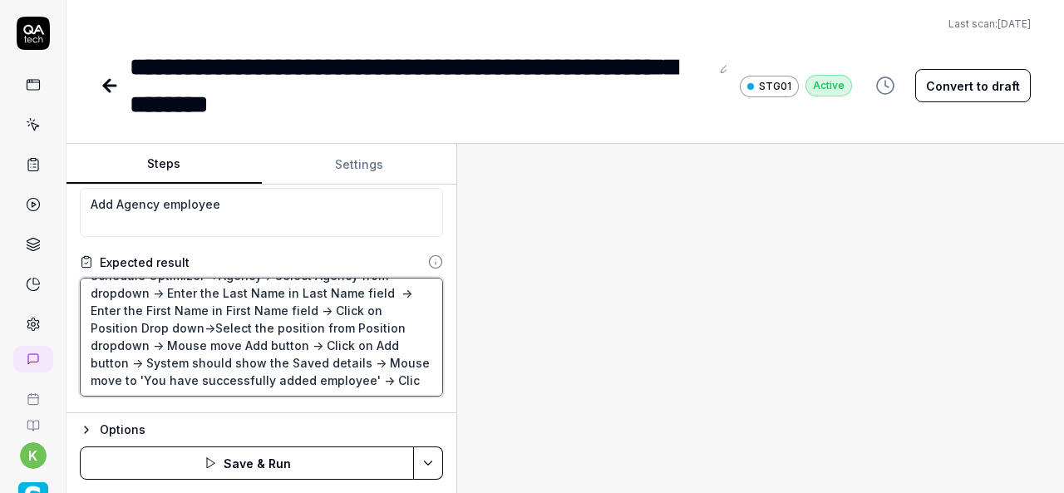
type textarea "*"
type textarea "Schedule Optimizer ->Agency-> Select Agency from dropdown -> Enter the Last Nam…"
type textarea "*"
type textarea "Schedule Optimizer ->Agency-> Select Agency from dropdown -> Enter the Last Nam…"
type textarea "*"
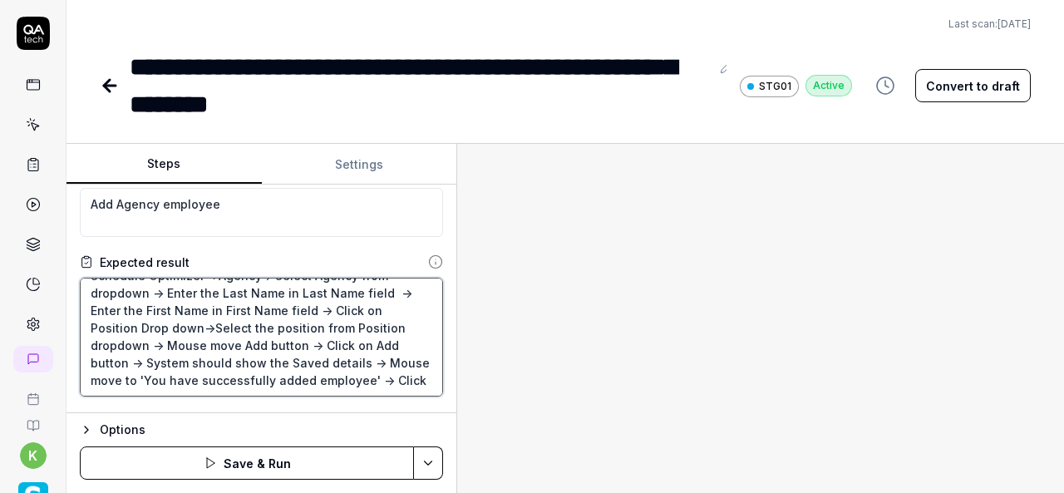
type textarea "Schedule Optimizer ->Agency-> Select Agency from dropdown -> Enter the Last Nam…"
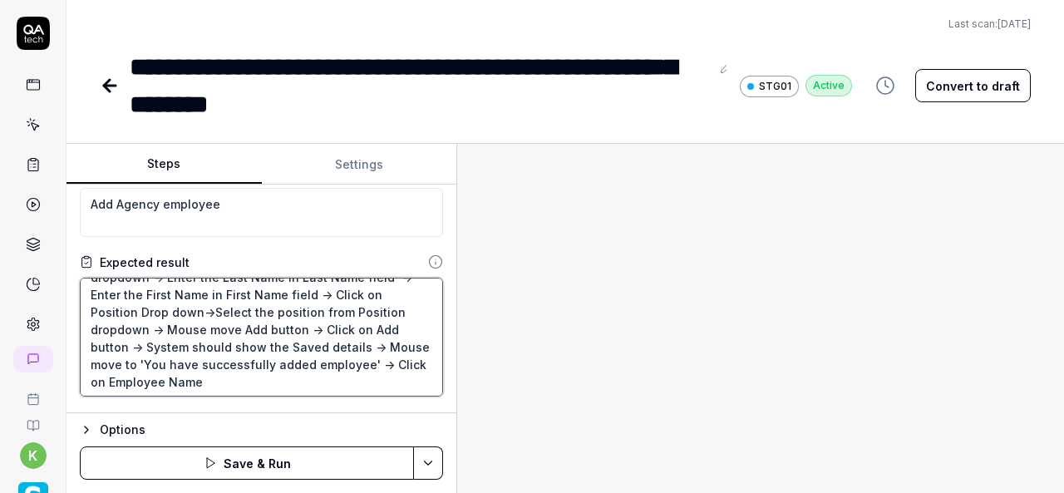
scroll to position [35, 0]
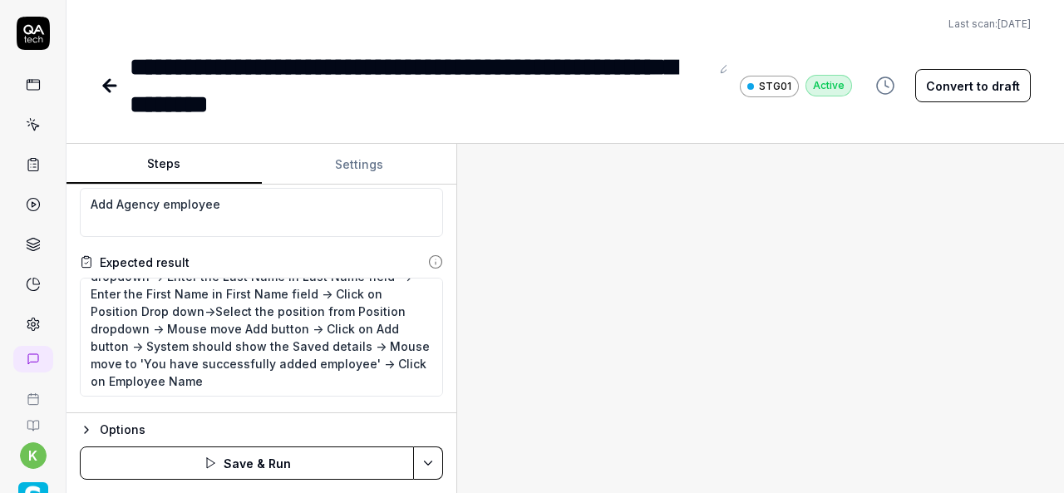
click at [604, 314] on div at bounding box center [760, 318] width 607 height 349
click at [975, 85] on button "Convert to draft" at bounding box center [974, 85] width 116 height 33
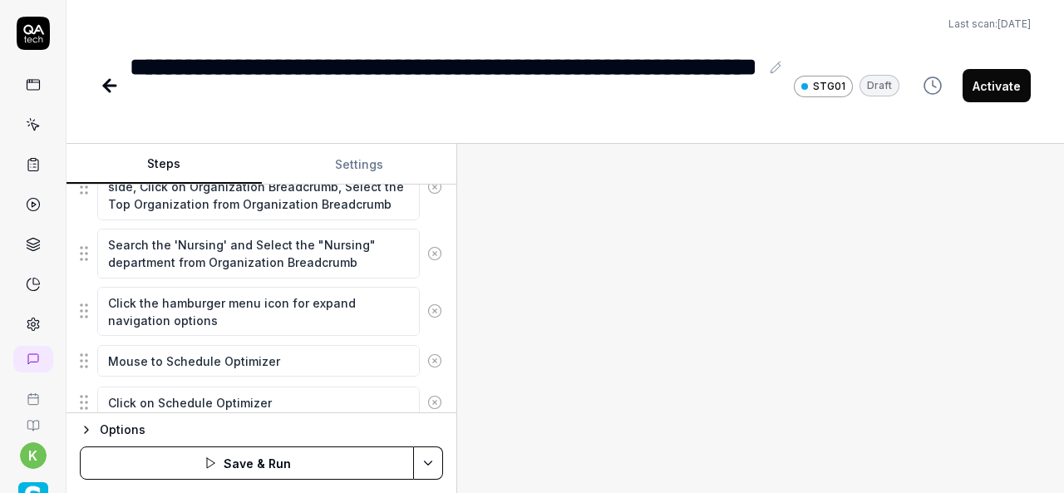
scroll to position [447, 0]
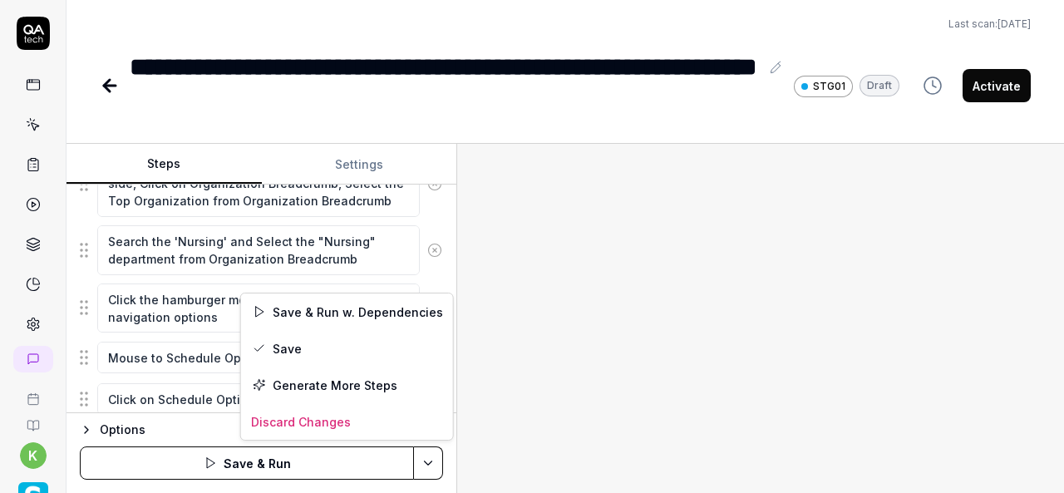
click at [431, 453] on html "**********" at bounding box center [532, 246] width 1064 height 493
click at [291, 341] on div "Save" at bounding box center [347, 348] width 212 height 37
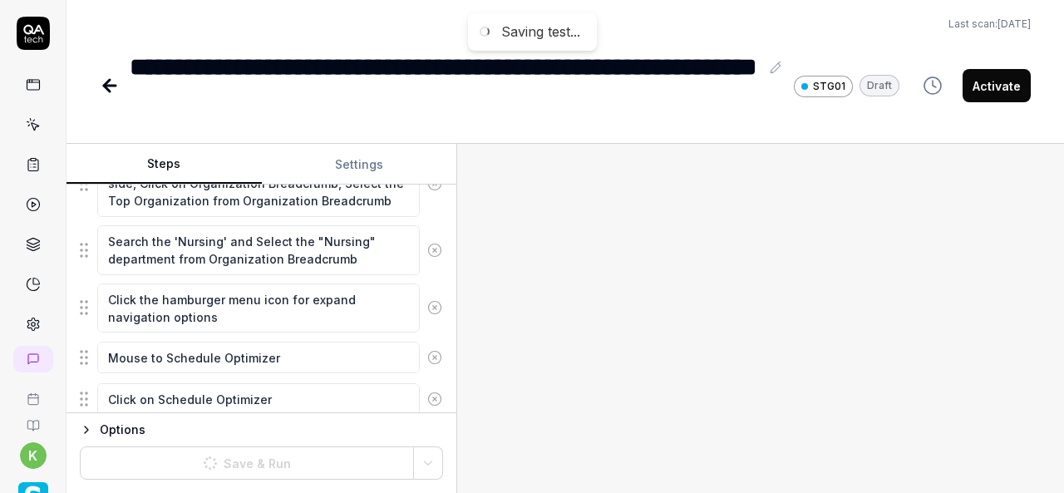
click at [700, 354] on div at bounding box center [760, 318] width 607 height 349
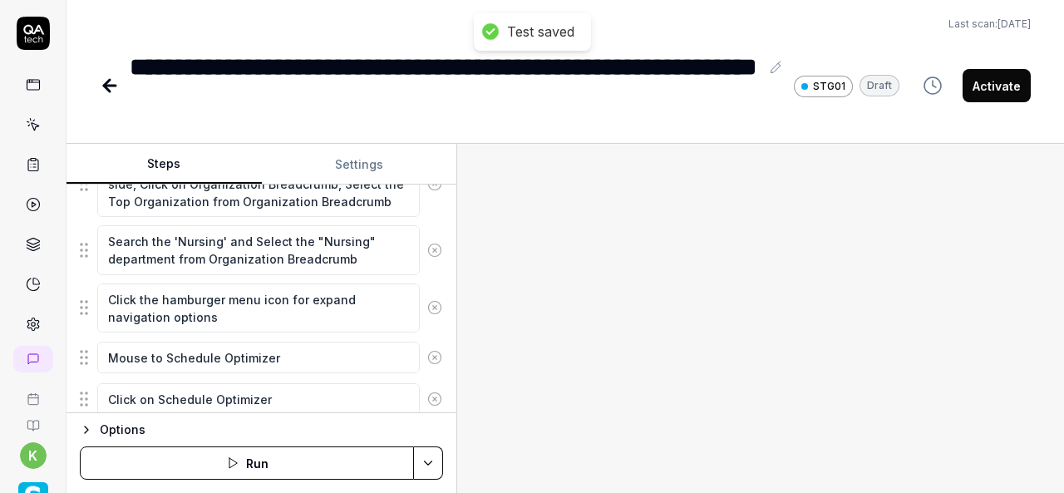
click at [700, 354] on div at bounding box center [760, 318] width 607 height 349
click at [432, 463] on html "**********" at bounding box center [532, 246] width 1064 height 493
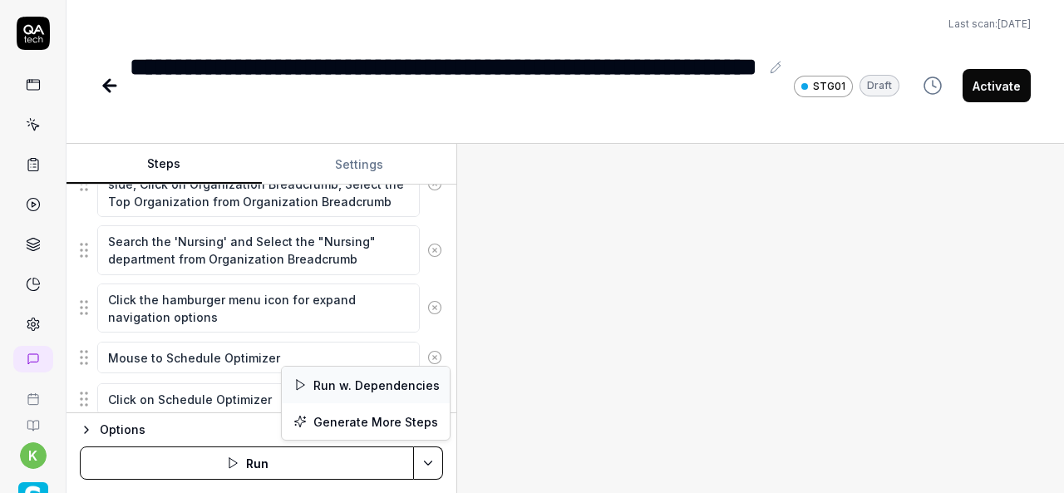
click at [368, 383] on div "Run w. Dependencies" at bounding box center [366, 385] width 168 height 37
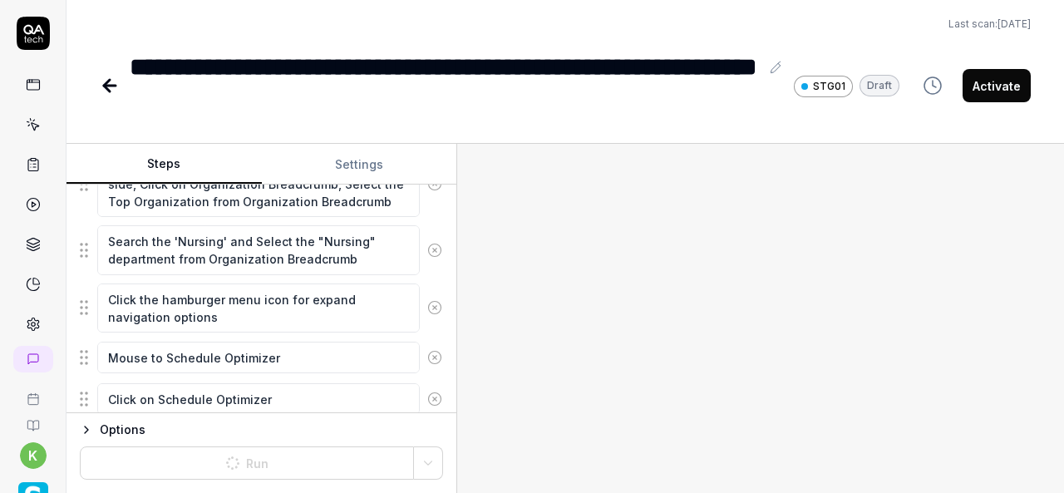
click at [727, 326] on div at bounding box center [760, 318] width 607 height 349
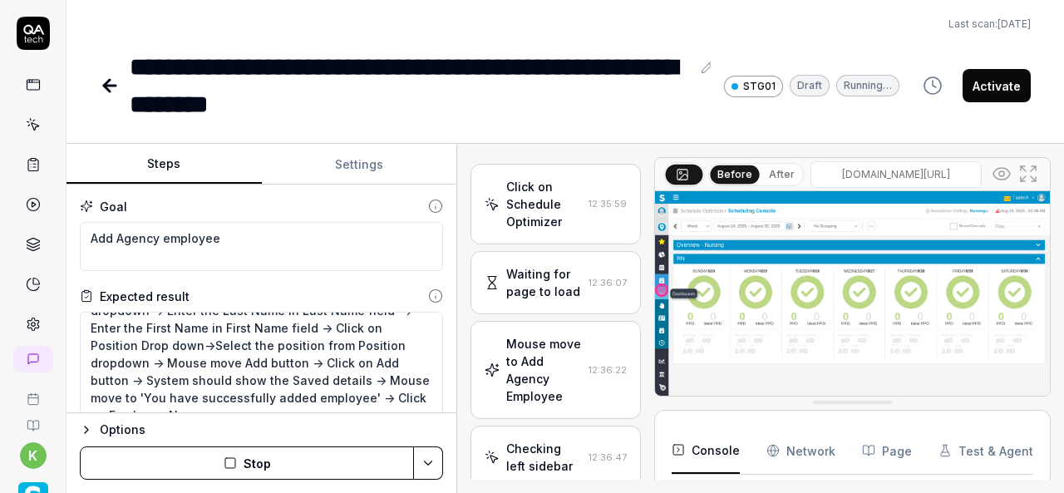
scroll to position [950, 0]
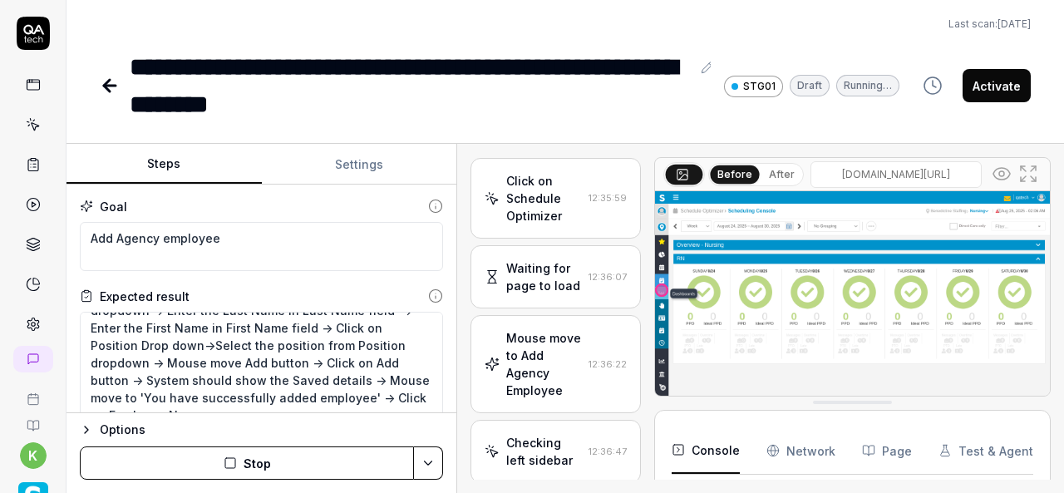
click at [546, 292] on div "Waiting for page to load" at bounding box center [543, 276] width 75 height 35
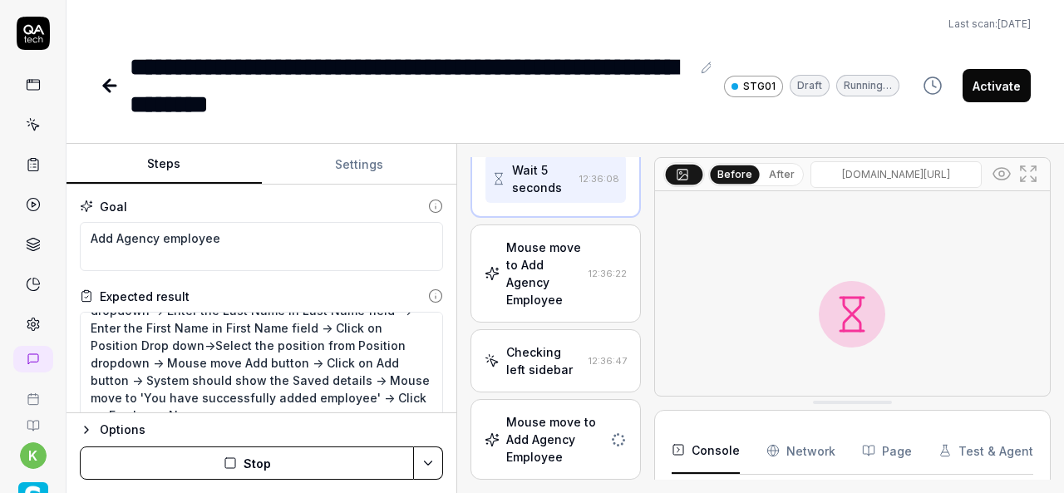
scroll to position [1415, 0]
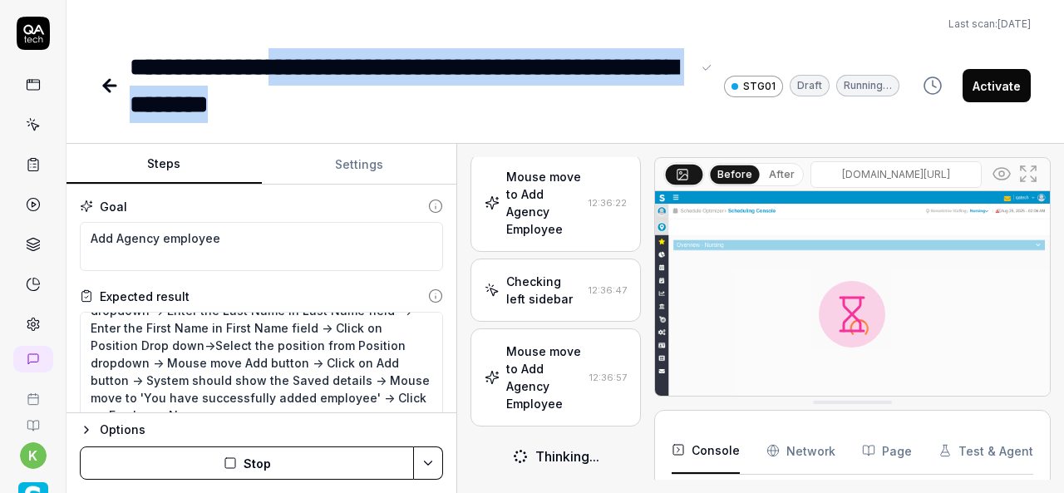
drag, startPoint x: 350, startPoint y: 62, endPoint x: 442, endPoint y: 108, distance: 102.3
click at [442, 108] on div "**********" at bounding box center [410, 85] width 561 height 75
copy div "**********"
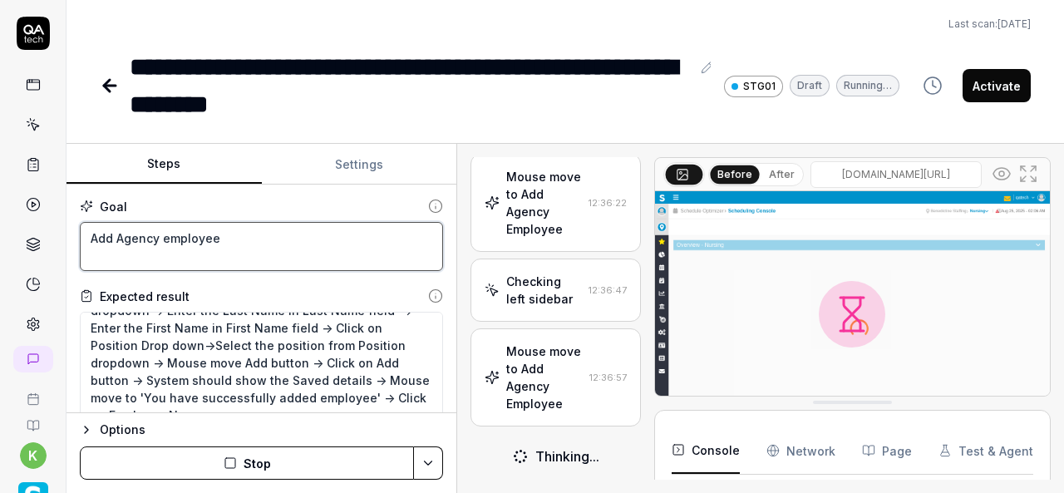
click at [235, 240] on textarea "Add Agency employee" at bounding box center [261, 246] width 363 height 49
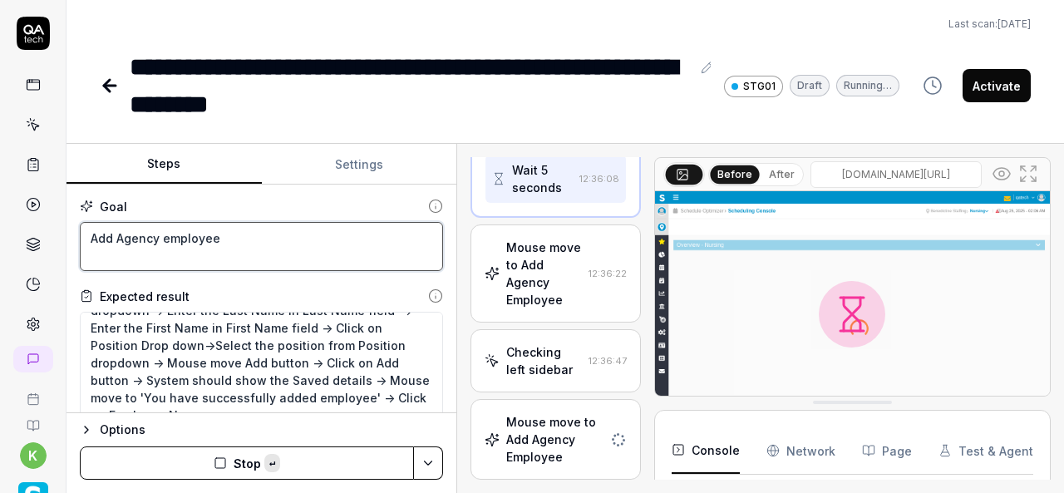
paste textarea "User navigate to employee profile from Add agency"
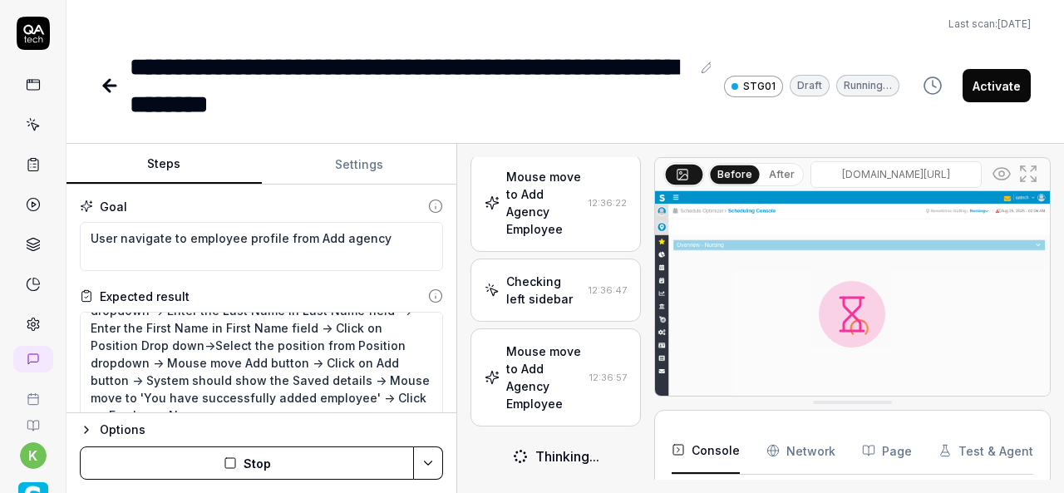
click at [543, 288] on div "Checking left sidebar" at bounding box center [543, 290] width 75 height 35
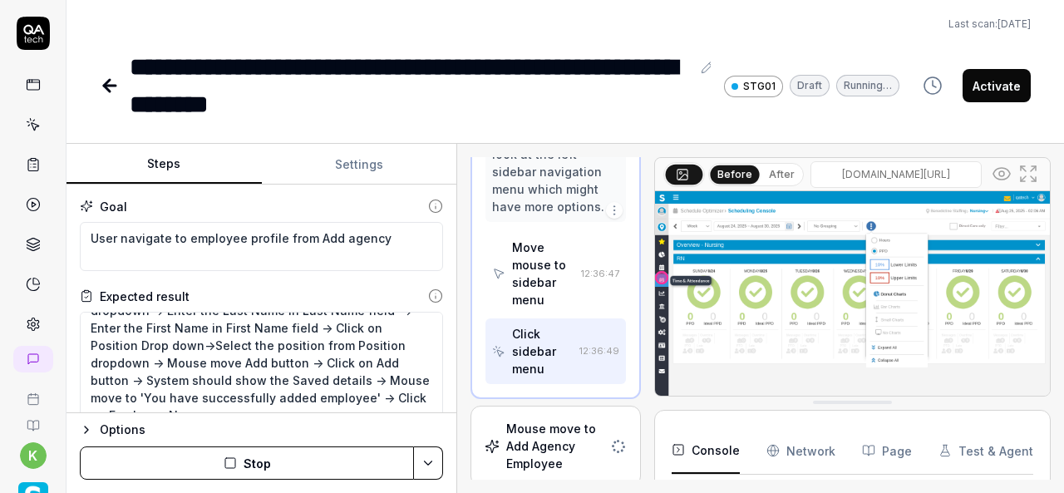
scroll to position [1657, 0]
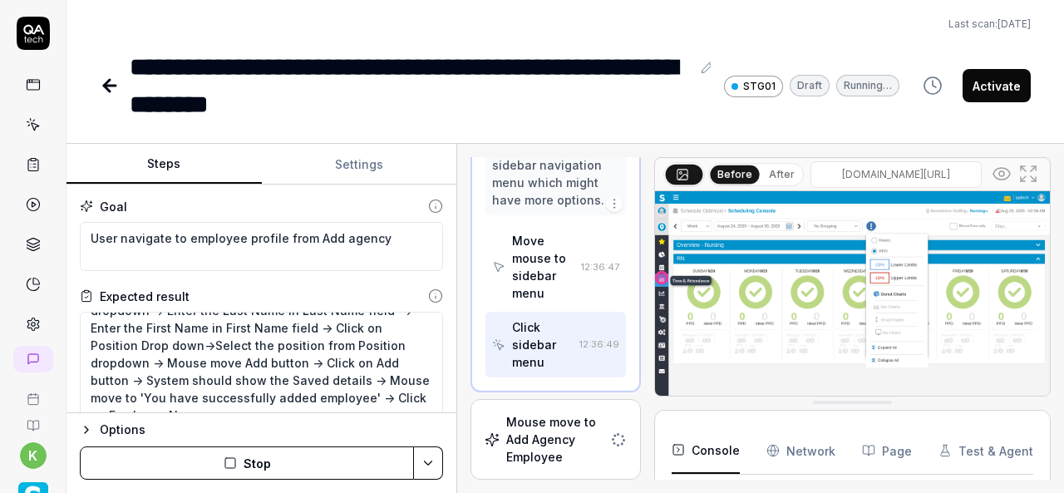
click at [559, 447] on div "Mouse move to Add Agency Employee" at bounding box center [554, 439] width 96 height 52
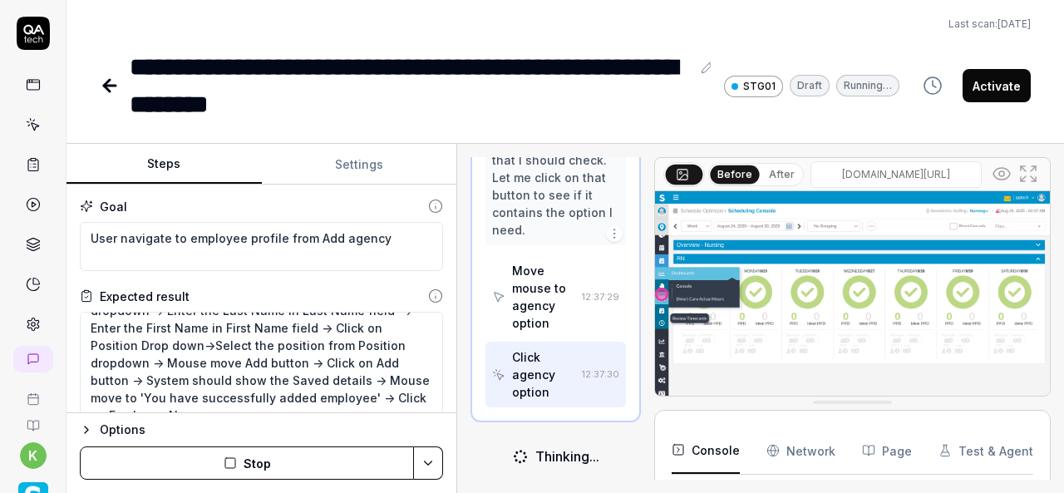
scroll to position [2950, 0]
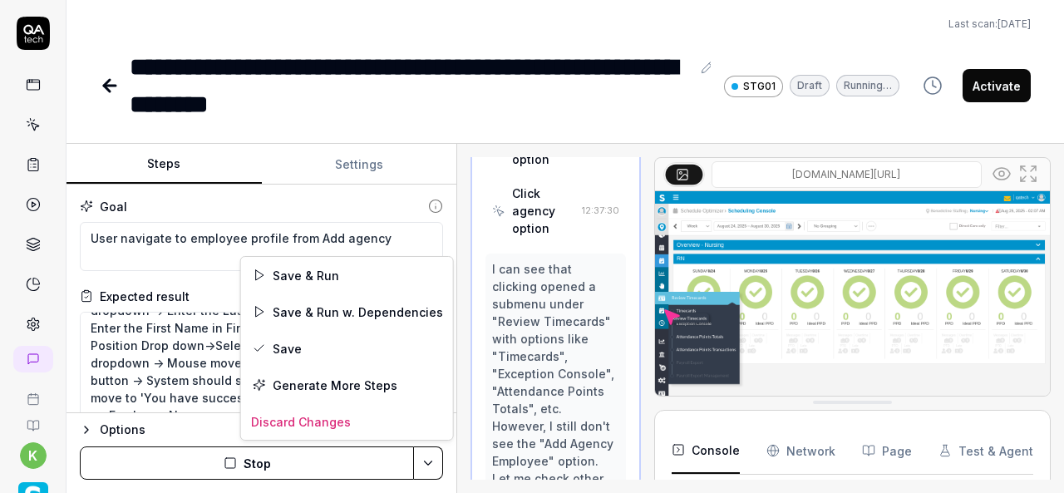
click at [432, 460] on html "**********" at bounding box center [532, 246] width 1064 height 493
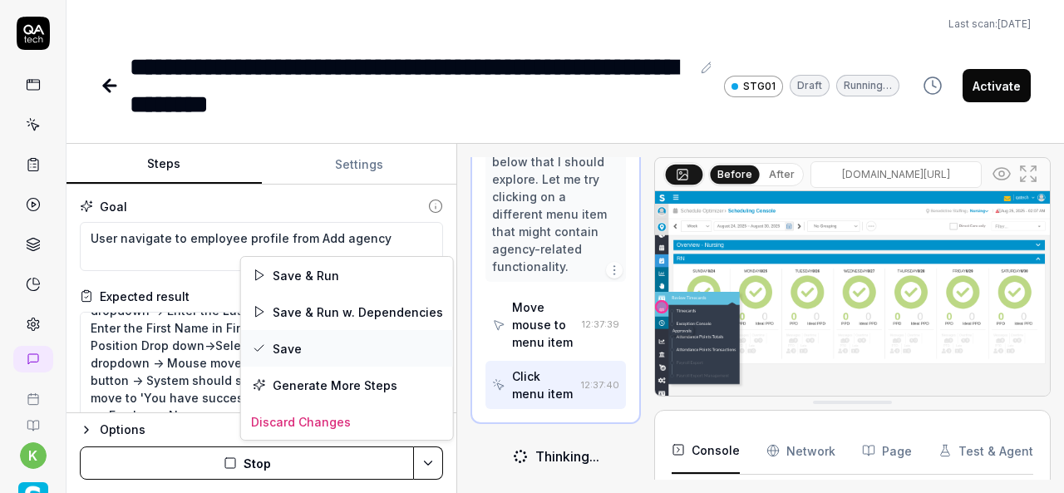
scroll to position [3572, 0]
click at [276, 345] on div "Save" at bounding box center [347, 348] width 212 height 37
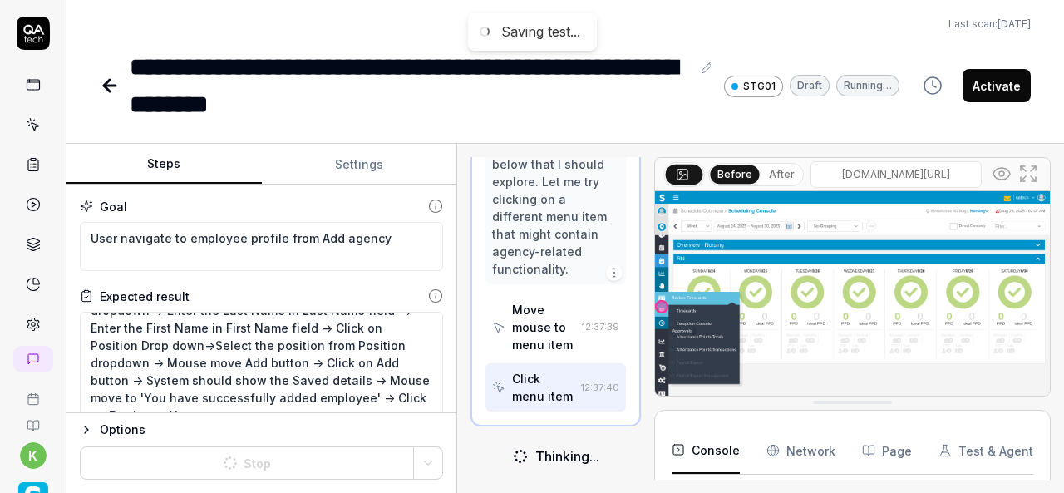
scroll to position [0, 0]
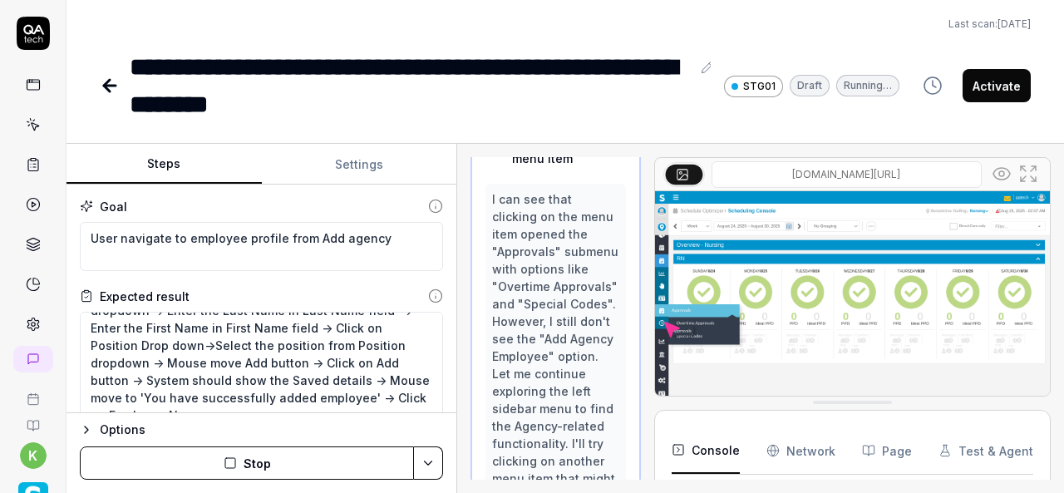
scroll to position [43, 0]
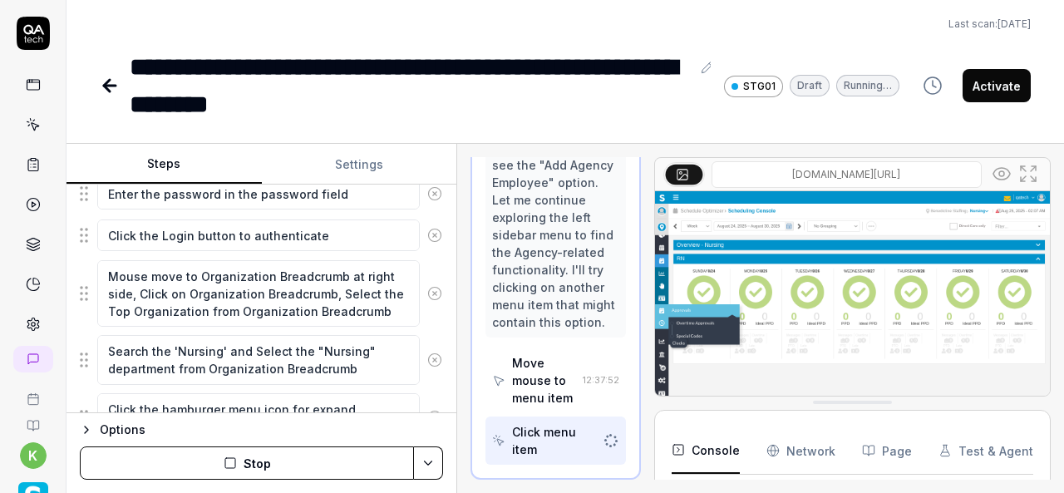
scroll to position [338, 0]
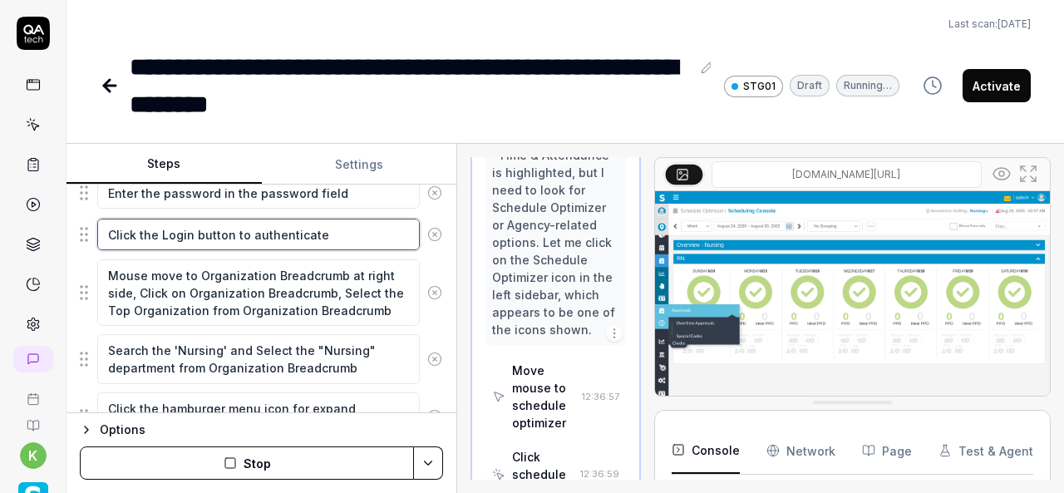
click at [271, 246] on textarea "Click the Login button to authenticate" at bounding box center [258, 235] width 323 height 32
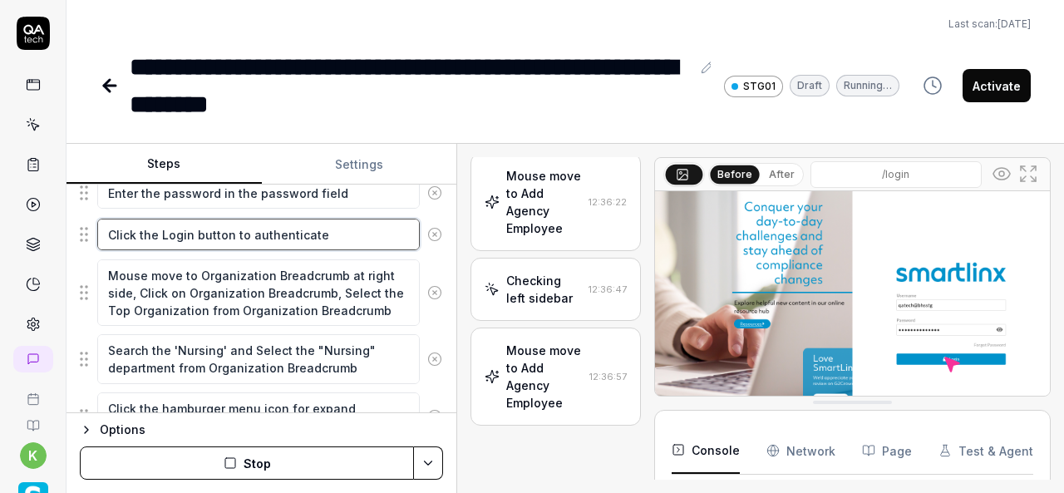
scroll to position [1449, 0]
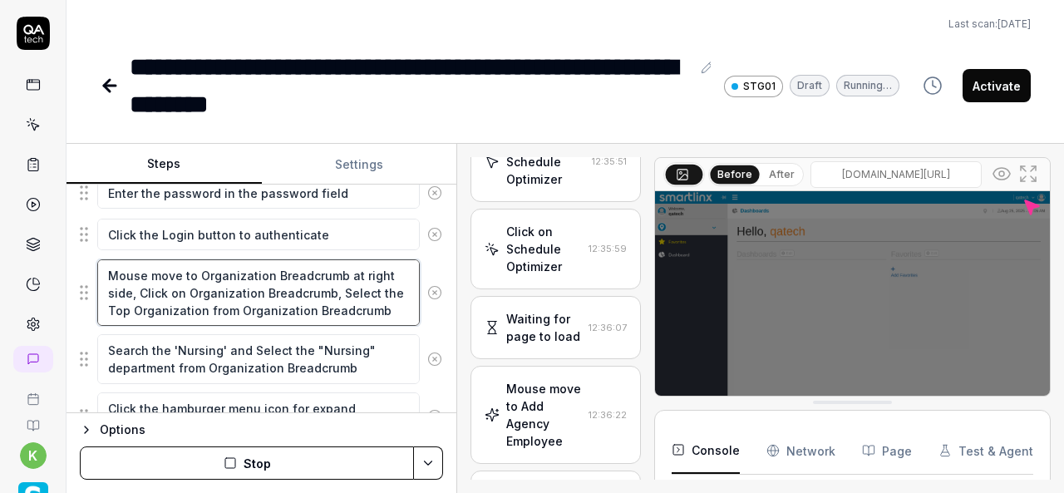
click at [289, 295] on textarea "Mouse move to Organization Breadcrumb at right side, Click on Organization Brea…" at bounding box center [258, 292] width 323 height 67
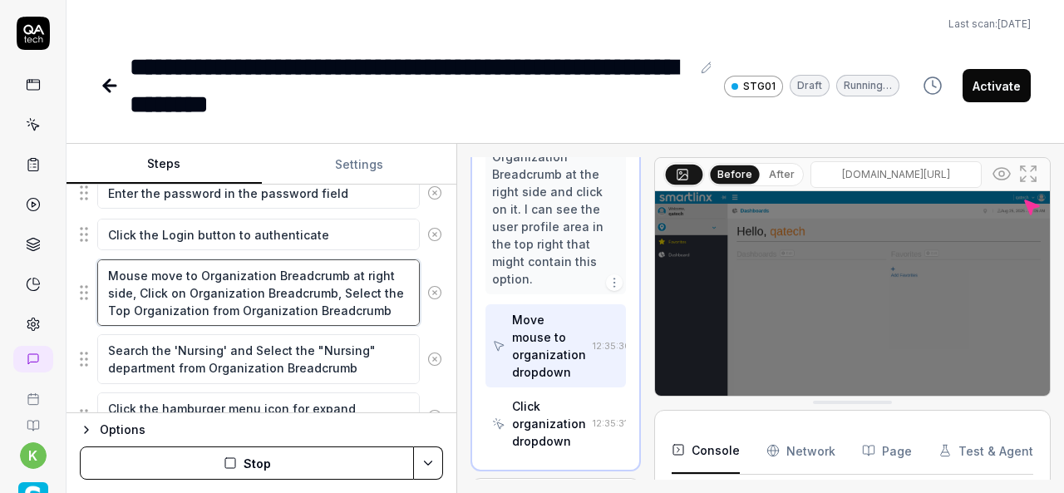
scroll to position [823, 0]
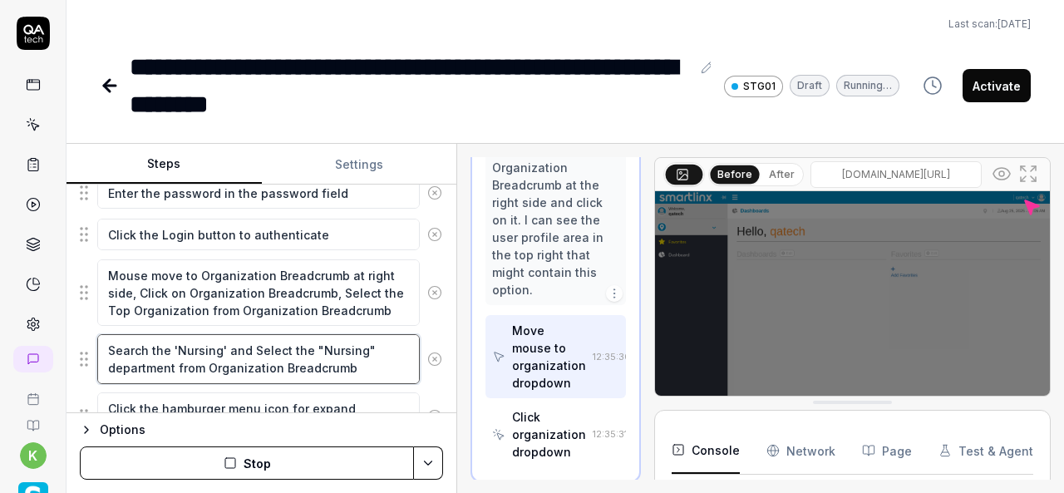
click at [274, 353] on textarea "Search the 'Nursing' and Select the "Nursing" department from Organization Brea…" at bounding box center [258, 358] width 323 height 49
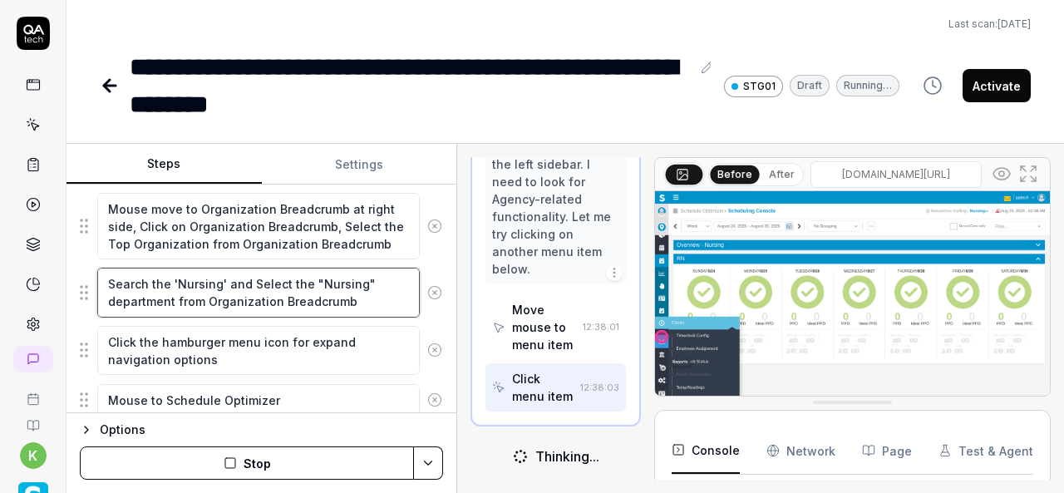
scroll to position [406, 0]
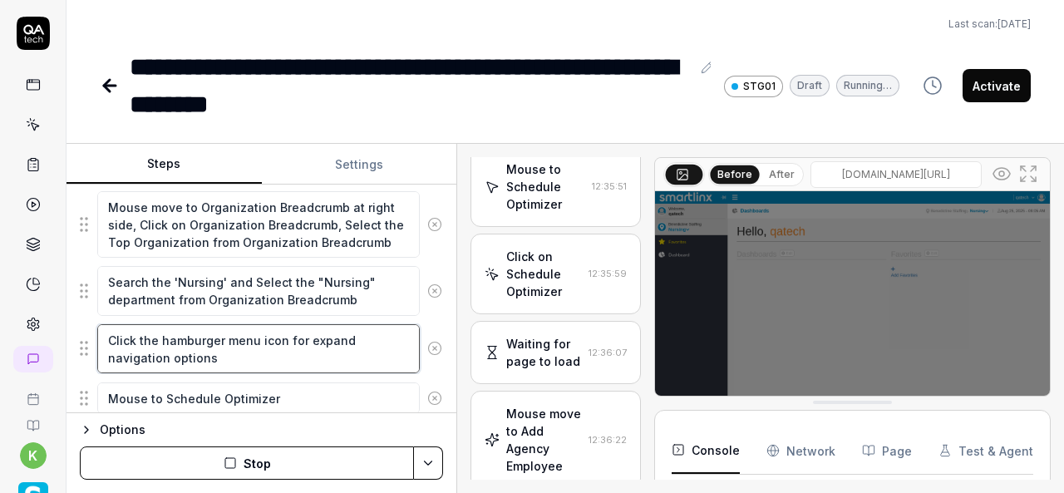
click at [286, 338] on textarea "Click the hamburger menu icon for expand navigation options" at bounding box center [258, 348] width 323 height 49
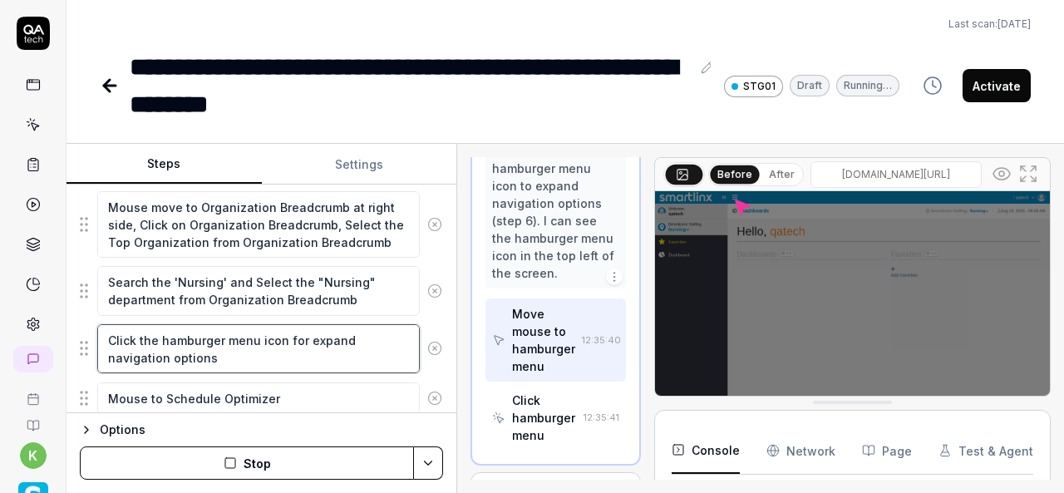
scroll to position [438, 0]
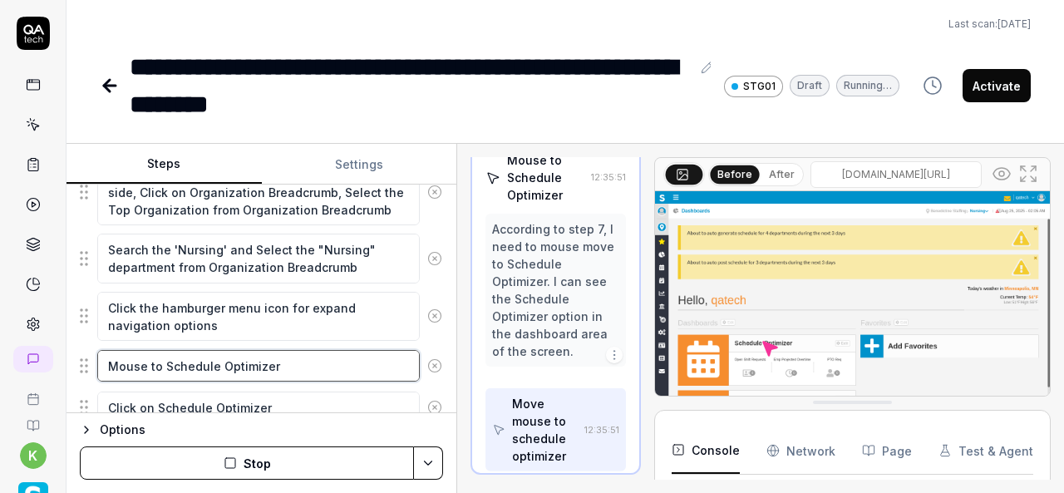
click at [274, 363] on textarea "Mouse to Schedule Optimizer" at bounding box center [258, 366] width 323 height 32
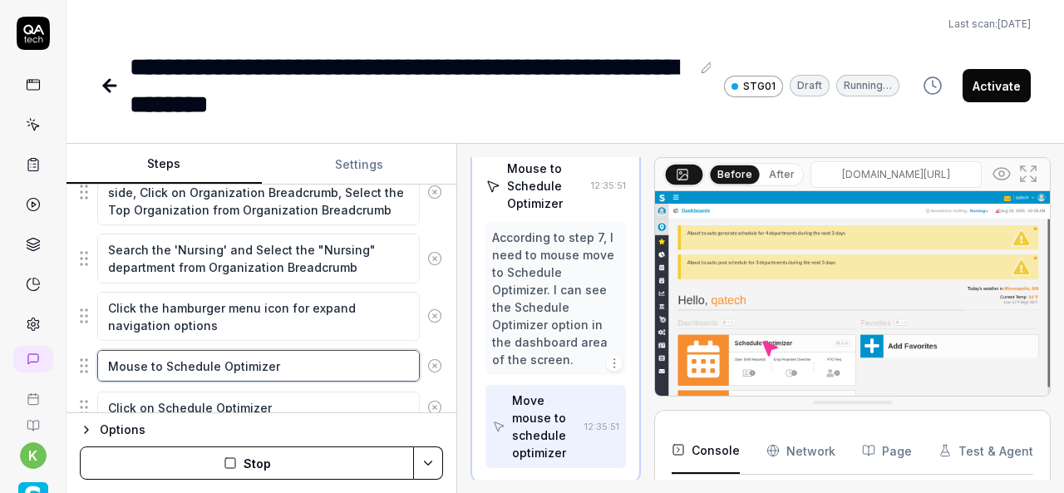
scroll to position [875, 0]
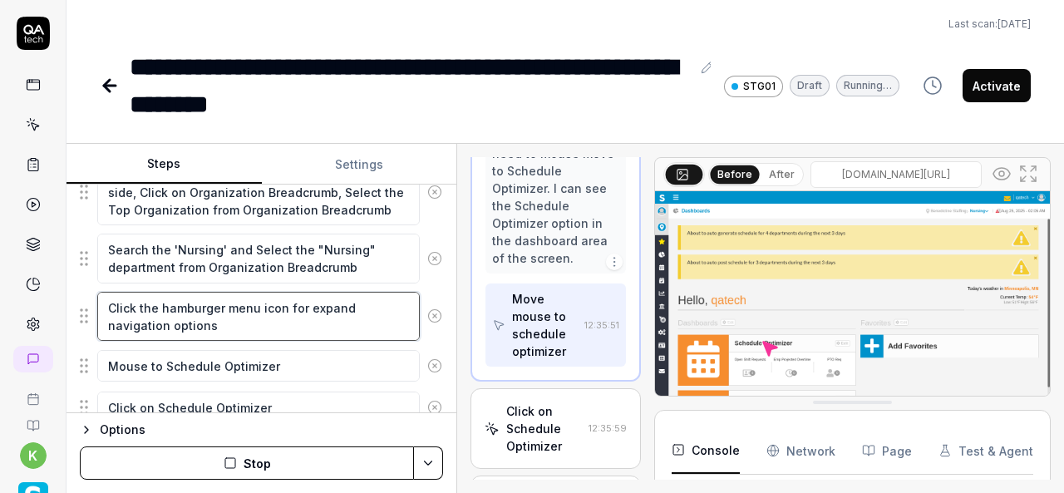
click at [254, 310] on textarea "Click the hamburger menu icon for expand navigation options" at bounding box center [258, 316] width 323 height 49
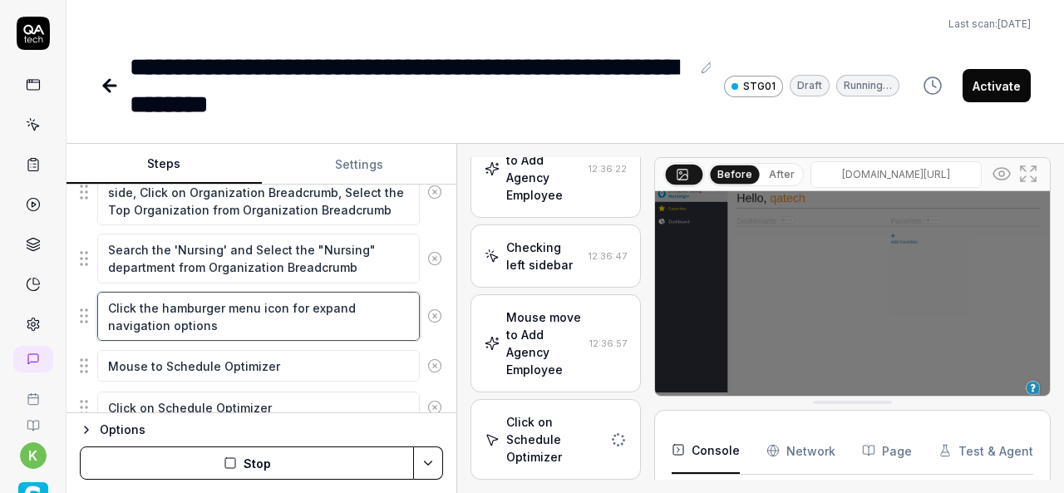
scroll to position [1657, 0]
click at [545, 373] on div "Mouse move to Add Agency Employee" at bounding box center [544, 344] width 76 height 70
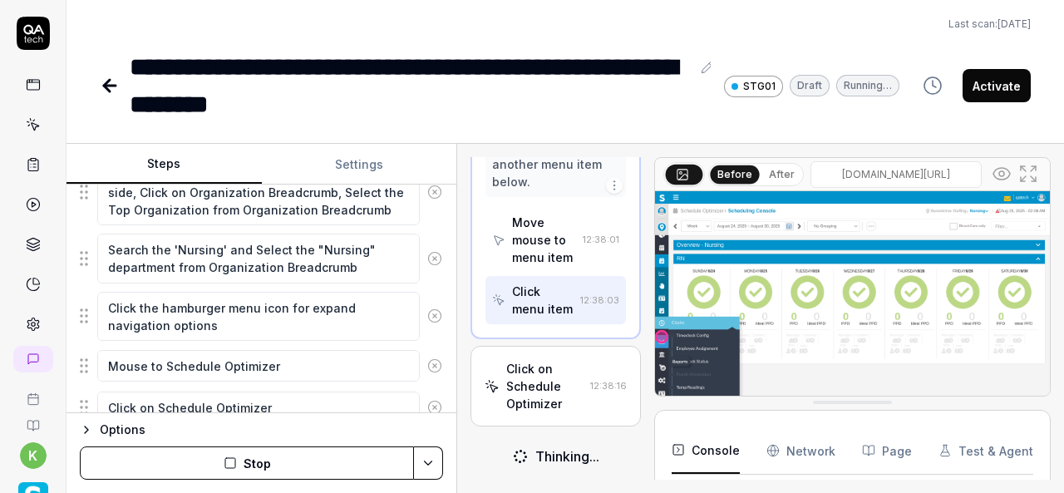
scroll to position [4780, 0]
click at [542, 394] on div "Click on Schedule Optimizer" at bounding box center [544, 386] width 77 height 52
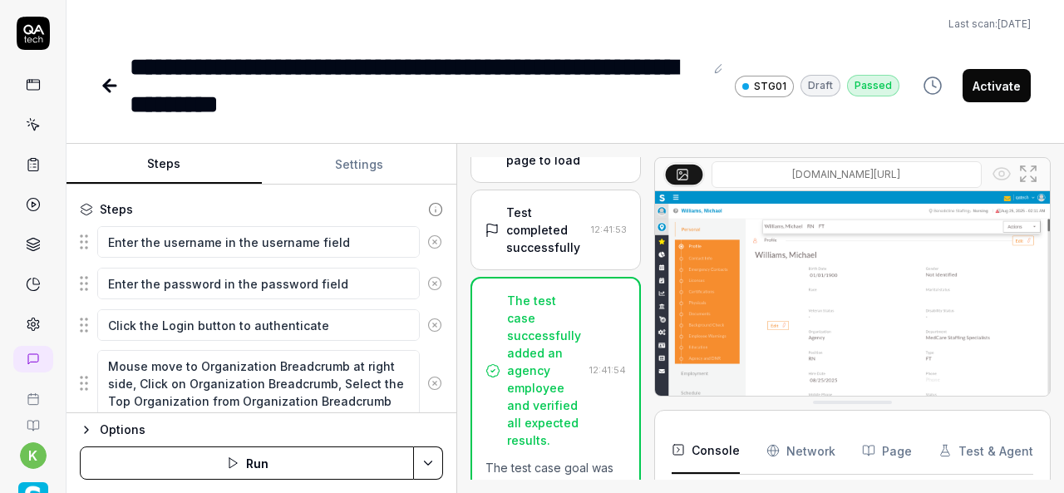
scroll to position [880, 0]
click at [108, 88] on icon at bounding box center [110, 86] width 20 height 20
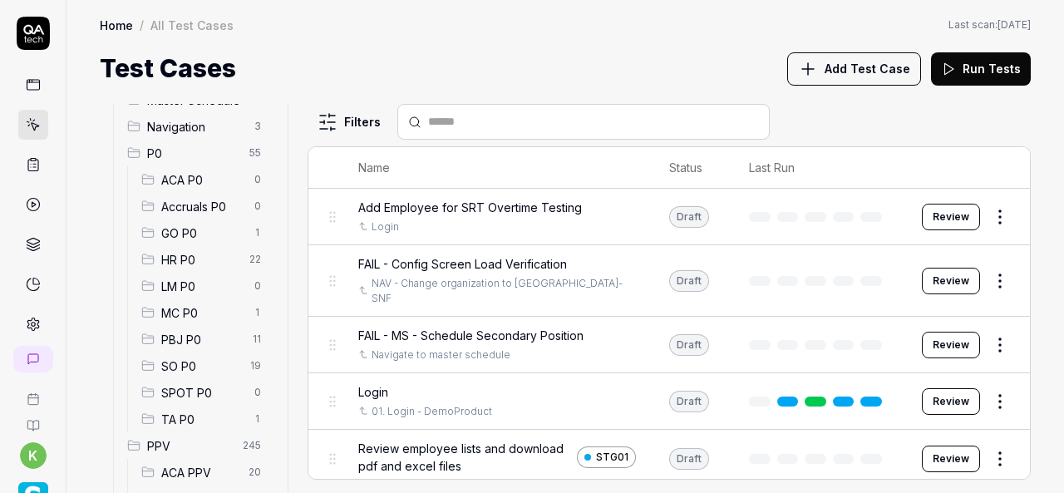
scroll to position [131, 0]
click at [220, 366] on span "SO P0" at bounding box center [200, 365] width 79 height 17
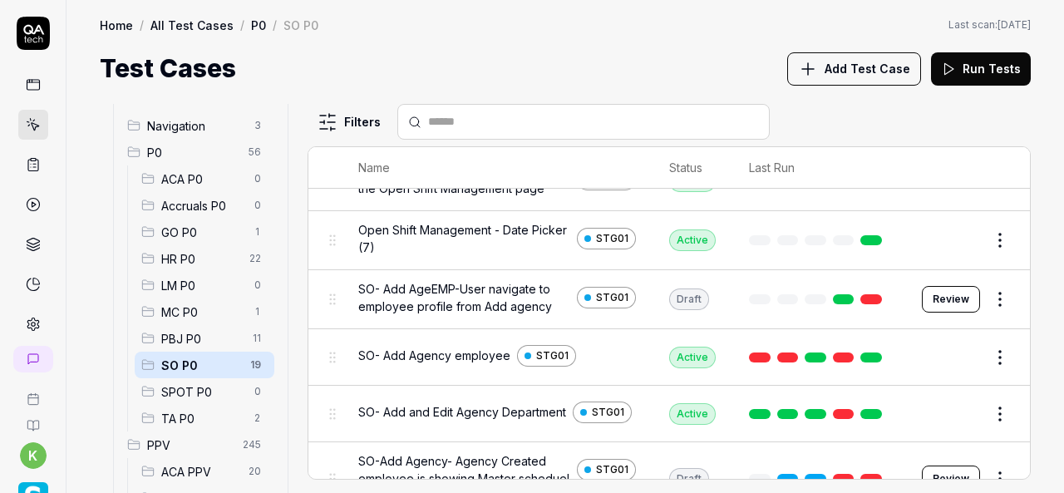
scroll to position [267, 0]
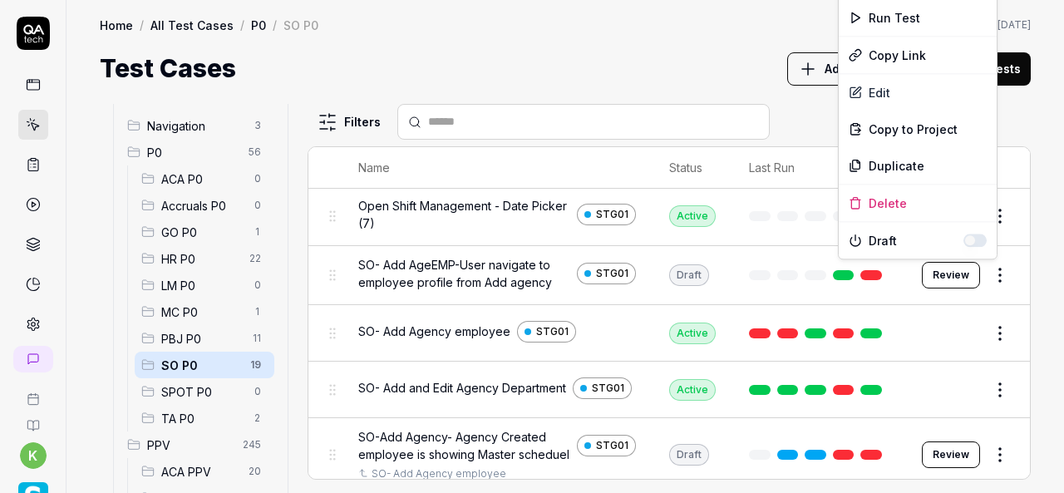
click at [984, 275] on html "k Home / All Test Cases / P0 / SO P0 Home / All Test Cases / P0 / SO P0 Last sc…" at bounding box center [532, 246] width 1064 height 493
click at [893, 17] on div "Run Test" at bounding box center [918, 17] width 158 height 37
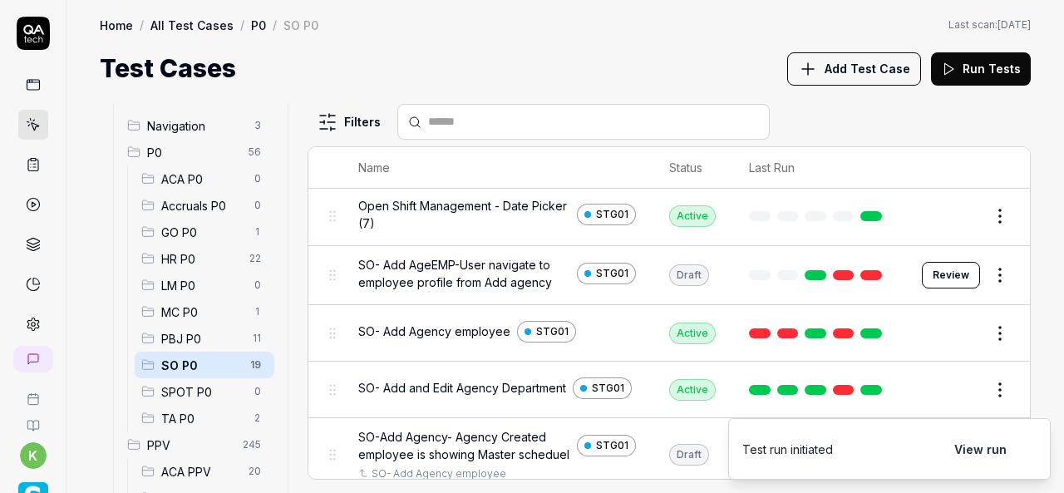
click at [861, 270] on link at bounding box center [872, 275] width 22 height 10
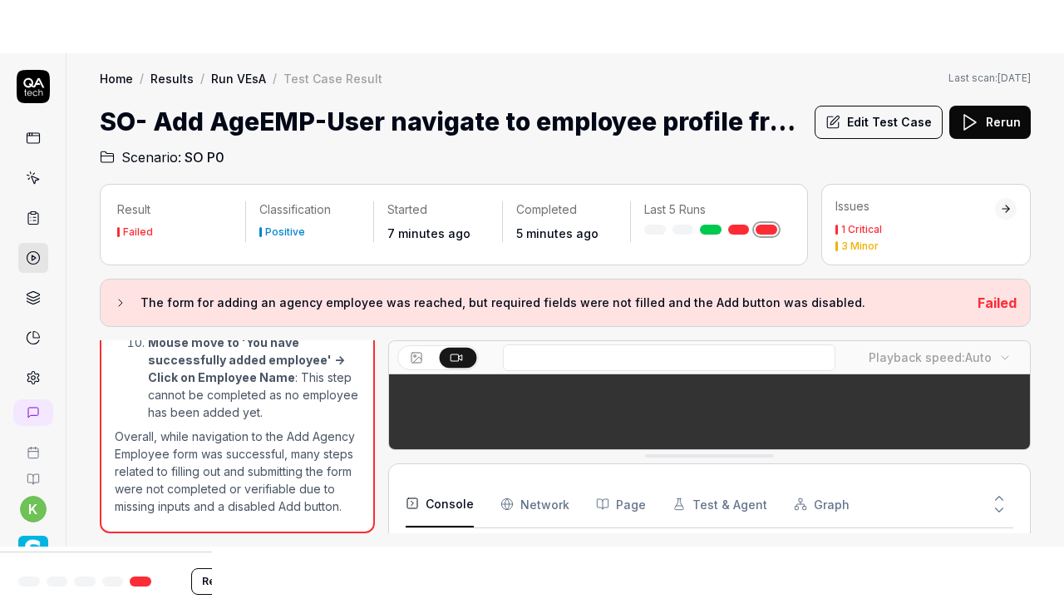
scroll to position [256, 0]
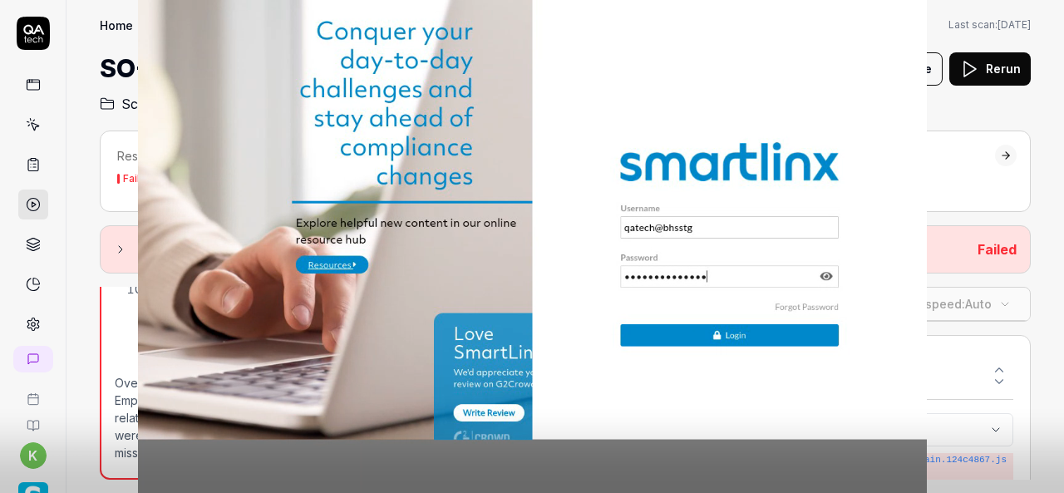
scroll to position [1543, 0]
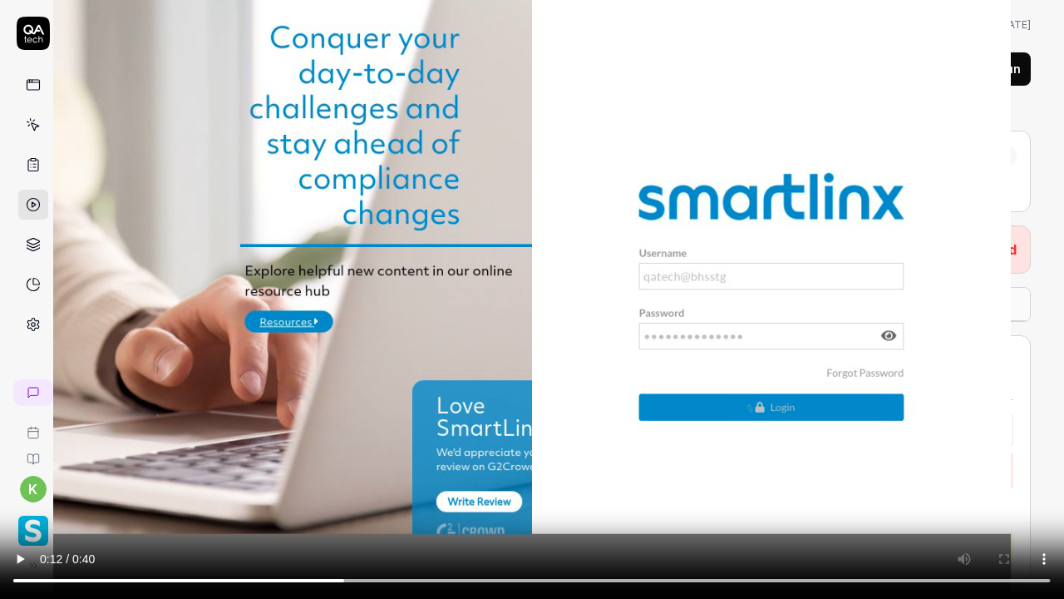
drag, startPoint x: 224, startPoint y: 163, endPoint x: 226, endPoint y: 153, distance: 10.3
click at [226, 153] on video at bounding box center [532, 299] width 1064 height 599
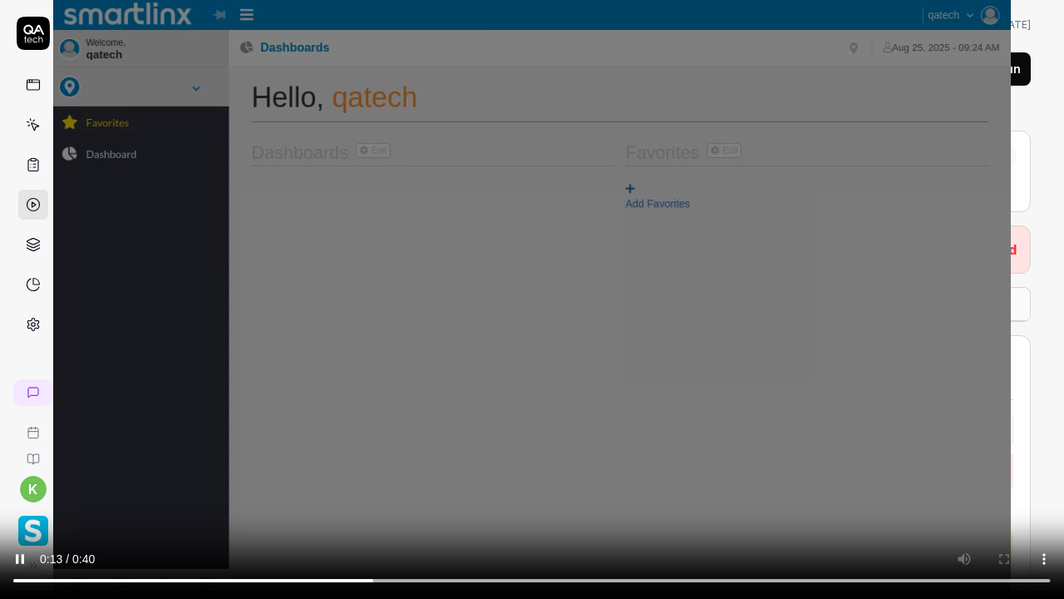
click at [226, 153] on video at bounding box center [532, 299] width 1064 height 599
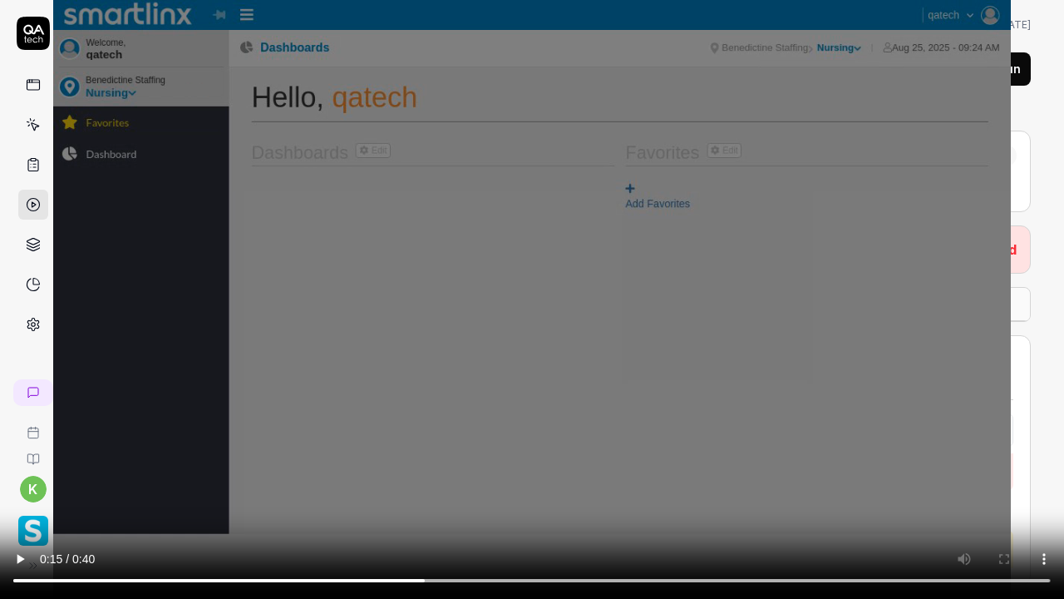
click at [226, 153] on video at bounding box center [532, 299] width 1064 height 599
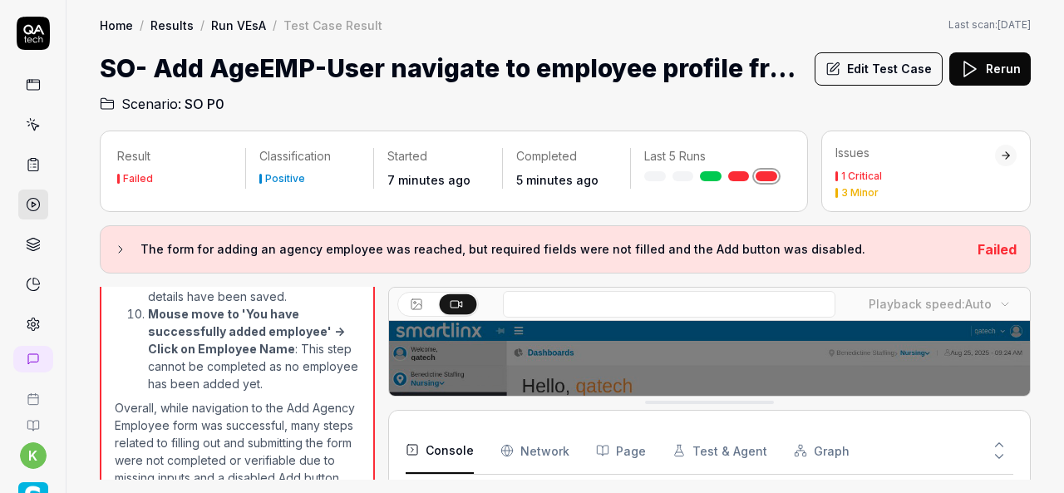
scroll to position [1648, 0]
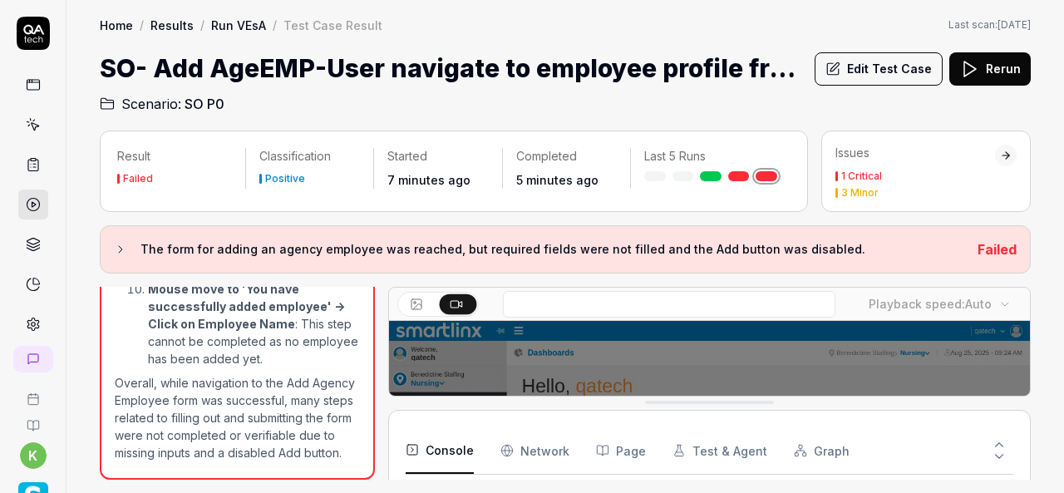
drag, startPoint x: 226, startPoint y: 153, endPoint x: 226, endPoint y: 81, distance: 72.3
click at [226, 81] on div "Home / Results / Run VEsA / Test Case Result Home / Results / Run VEsA / Test C…" at bounding box center [566, 246] width 998 height 493
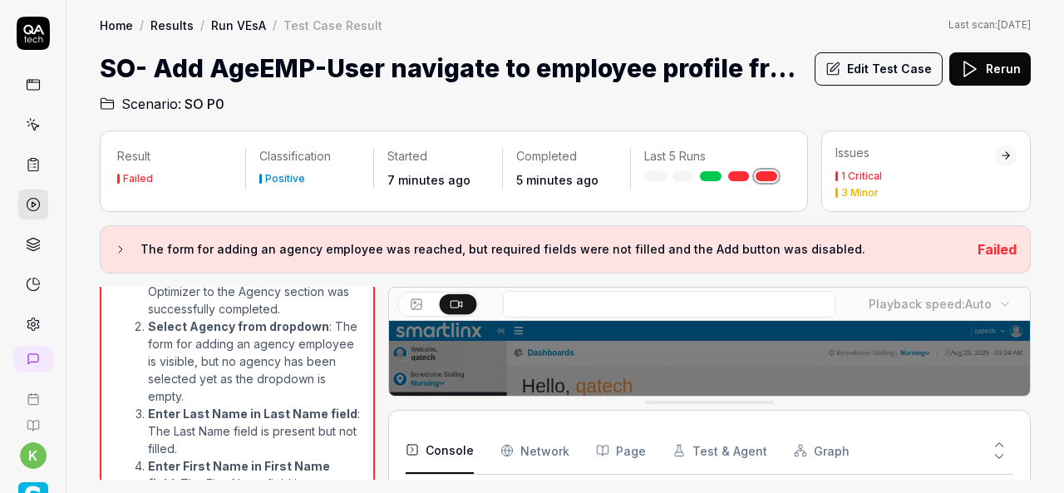
scroll to position [1026, 0]
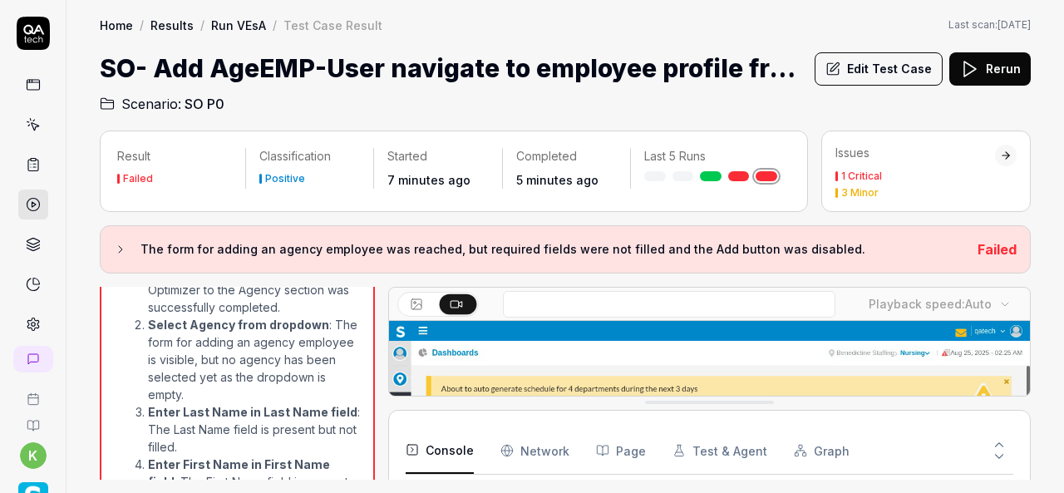
click at [872, 61] on button "Edit Test Case" at bounding box center [879, 68] width 128 height 33
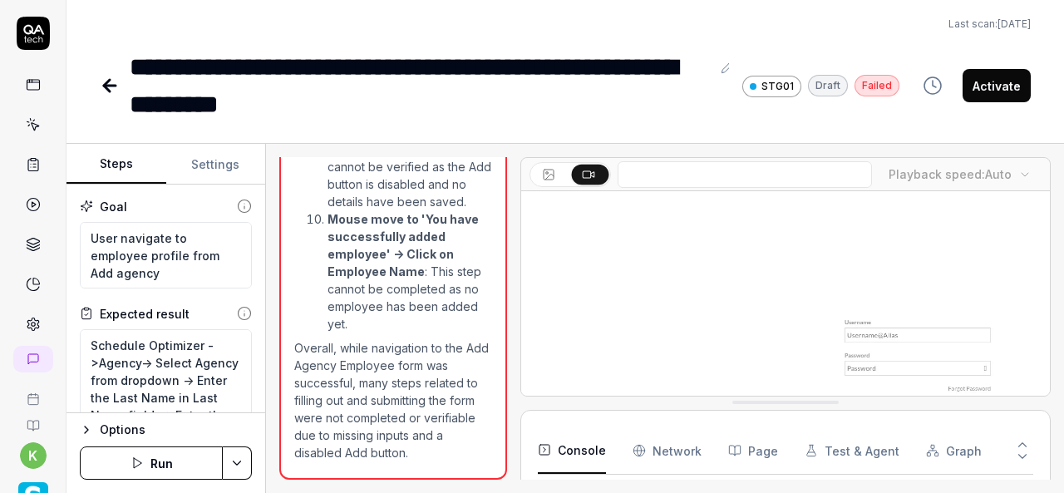
scroll to position [393, 0]
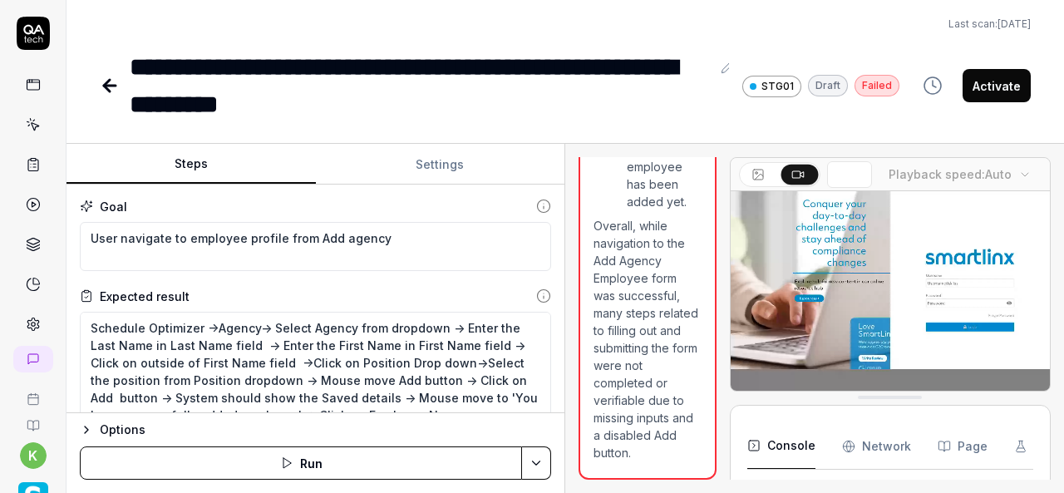
click at [822, 389] on div "Steps Settings Goal User navigate to employee profile from Add agency Expected …" at bounding box center [566, 318] width 998 height 349
click at [276, 327] on textarea "Schedule Optimizer ->Agency-> Select Agency from dropdown -> Enter the Last Nam…" at bounding box center [316, 371] width 472 height 119
click at [271, 325] on textarea "Schedule Optimizer ->Agency-> Select Agency from dropdown -> Enter the Last Nam…" at bounding box center [316, 371] width 472 height 119
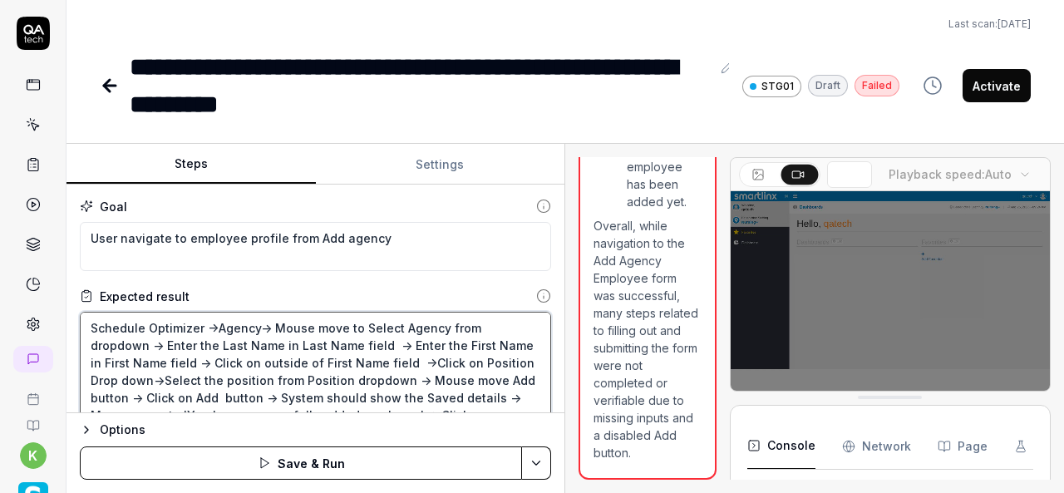
click at [401, 329] on textarea "Schedule Optimizer ->Agency-> Mouse move to Select Agency from dropdown -> Ente…" at bounding box center [316, 371] width 472 height 119
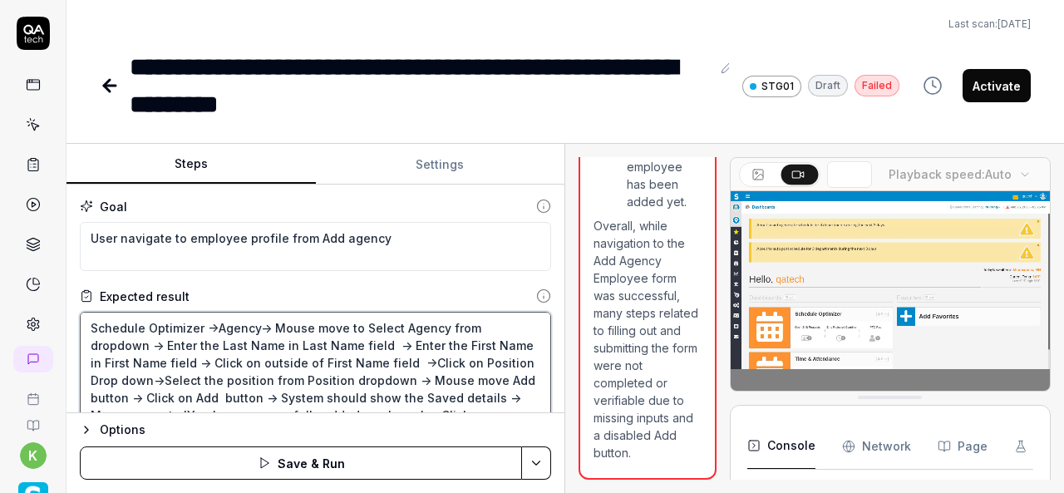
click at [393, 327] on textarea "Schedule Optimizer ->Agency-> Mouse move to Select Agency from dropdown -> Ente…" at bounding box center [316, 371] width 472 height 119
paste textarea "Agency"
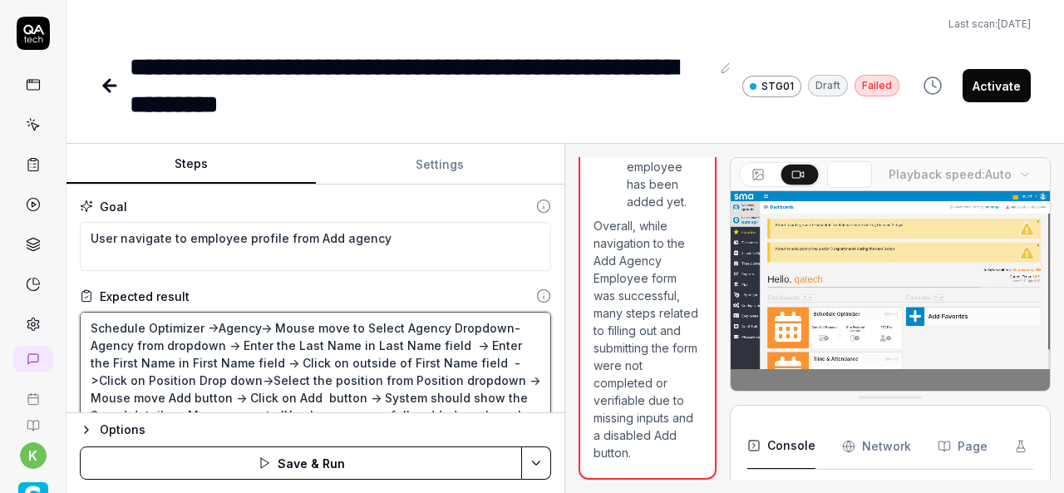
click at [356, 327] on textarea "Schedule Optimizer ->Agency-> Mouse move to Select Agency Dropdown- Agency from…" at bounding box center [316, 371] width 472 height 119
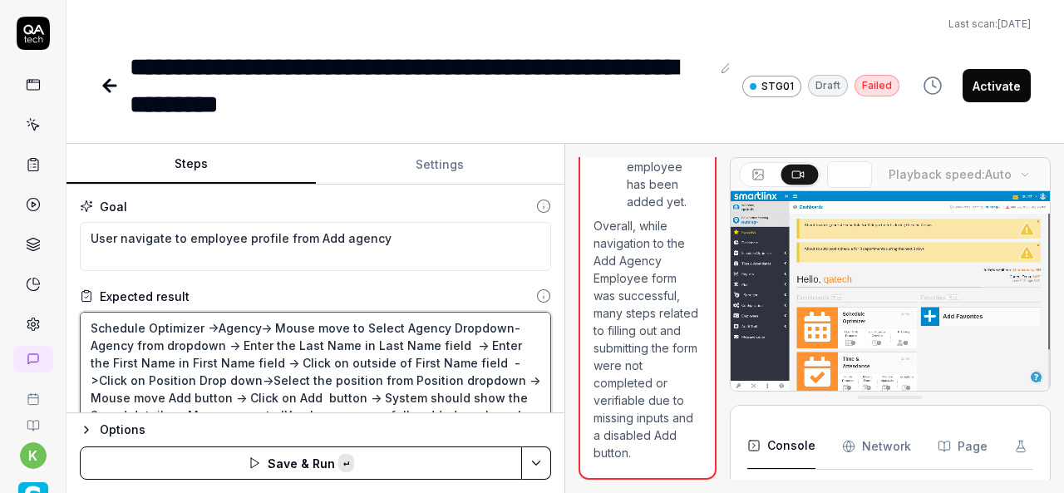
paste textarea "Agency"
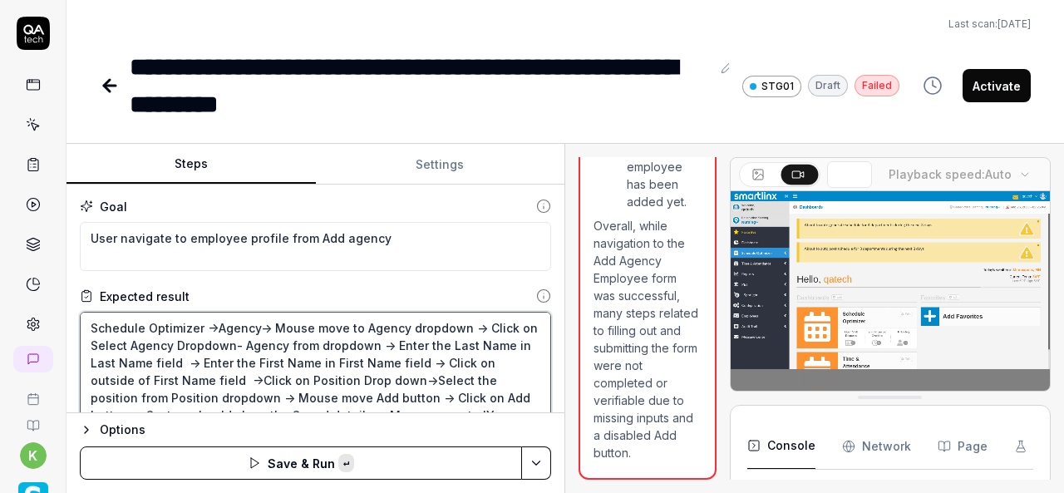
paste textarea "Agency"
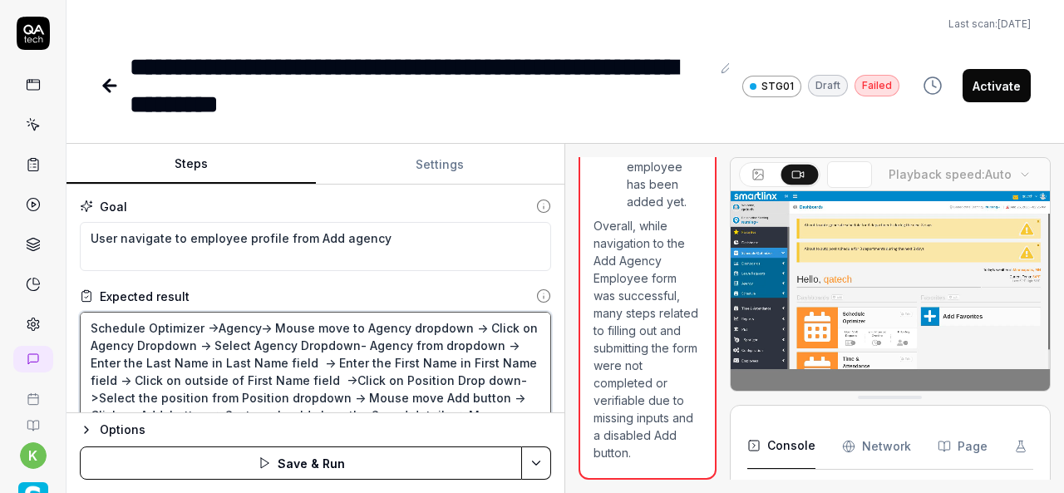
click at [314, 345] on textarea "Schedule Optimizer ->Agency-> Mouse move to Agency dropdown -> Click on Agency …" at bounding box center [316, 371] width 472 height 119
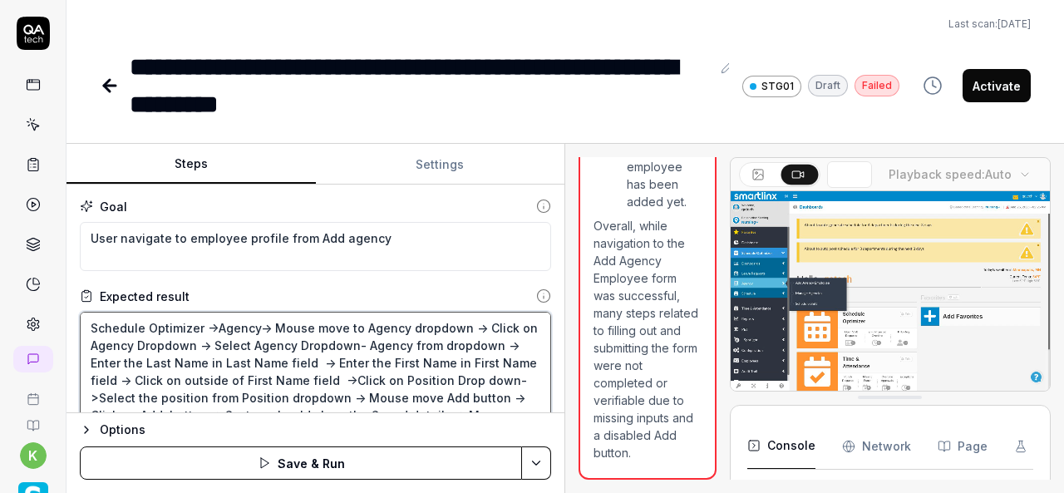
click at [423, 343] on textarea "Schedule Optimizer ->Agency-> Mouse move to Agency dropdown -> Click on Agency …" at bounding box center [316, 371] width 472 height 119
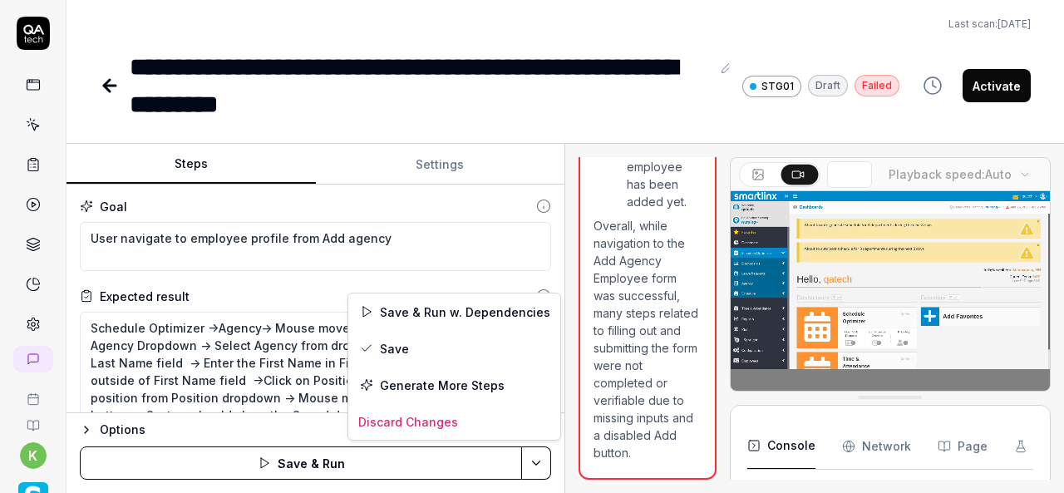
click at [534, 470] on html "**********" at bounding box center [532, 246] width 1064 height 493
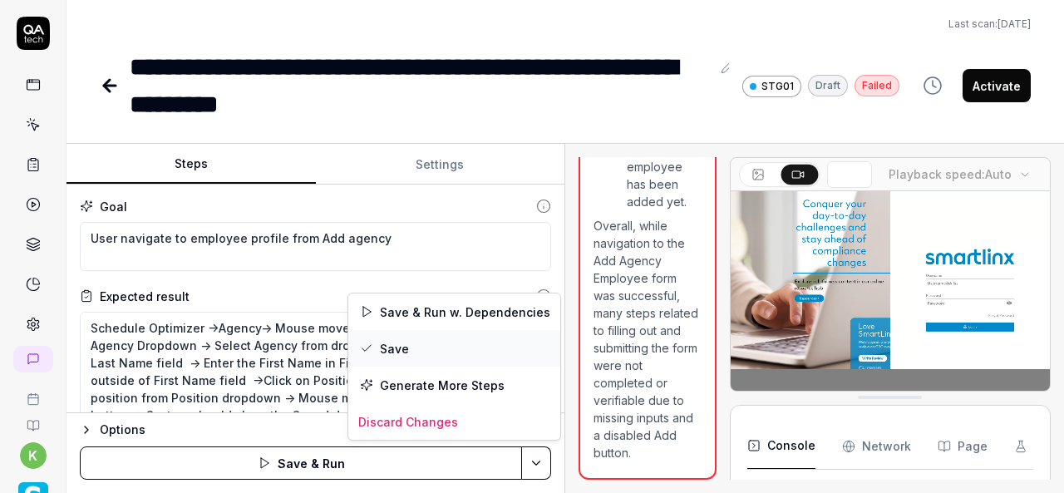
click at [396, 342] on div "Save" at bounding box center [454, 348] width 212 height 37
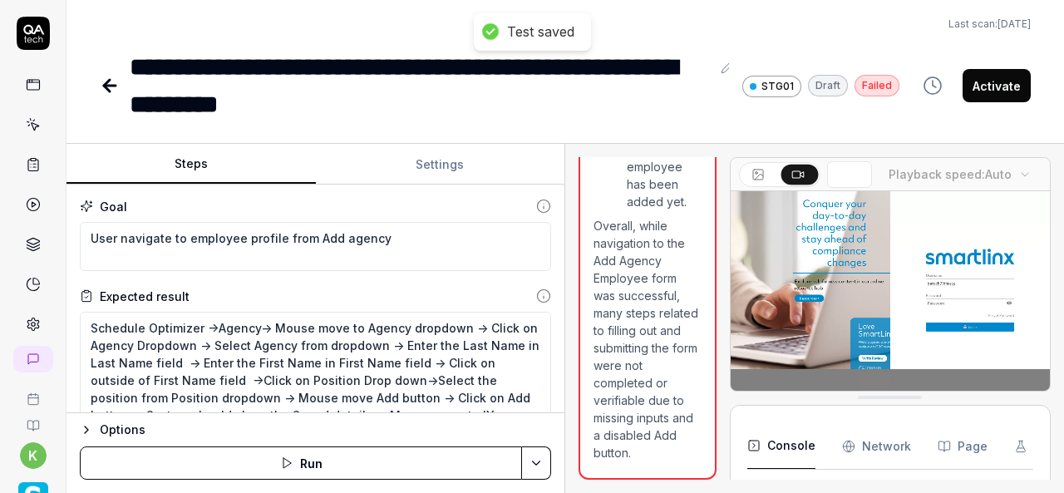
click at [553, 467] on div "Options Run" at bounding box center [316, 452] width 498 height 81
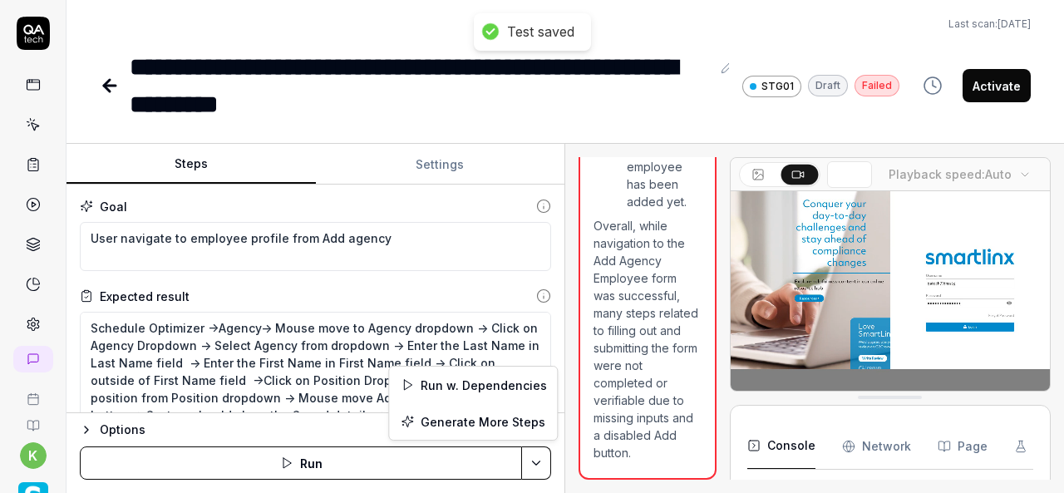
click at [543, 467] on html "**********" at bounding box center [532, 246] width 1064 height 493
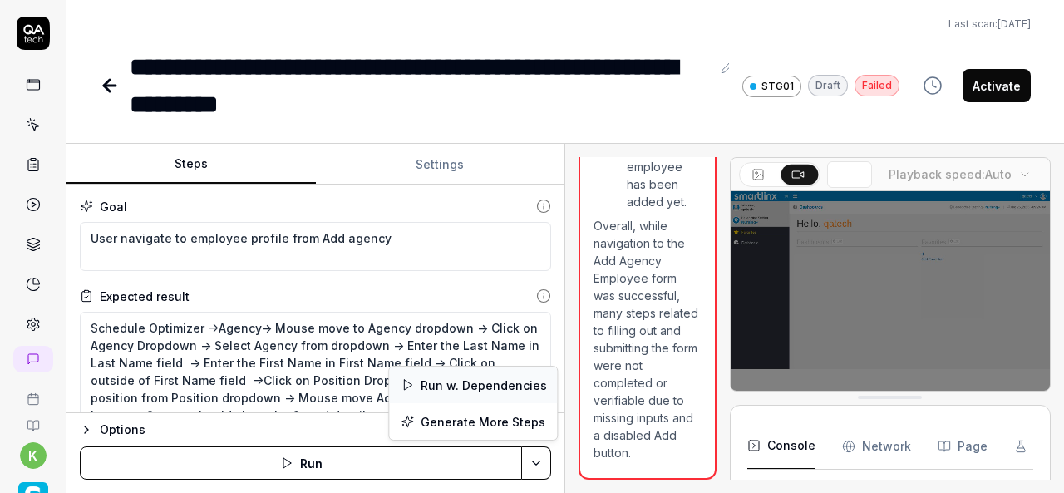
click at [496, 382] on div "Run w. Dependencies" at bounding box center [473, 385] width 168 height 37
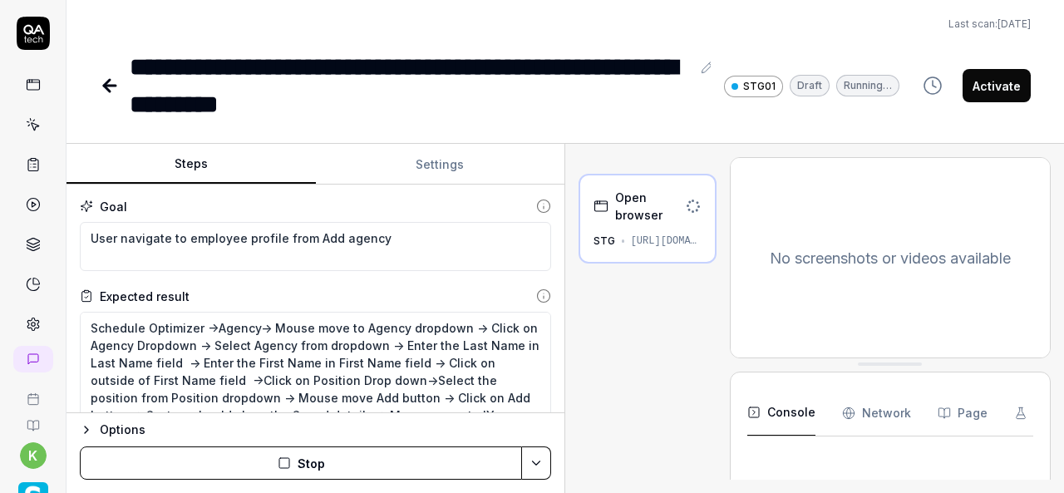
click at [317, 462] on button "Stop" at bounding box center [301, 463] width 442 height 33
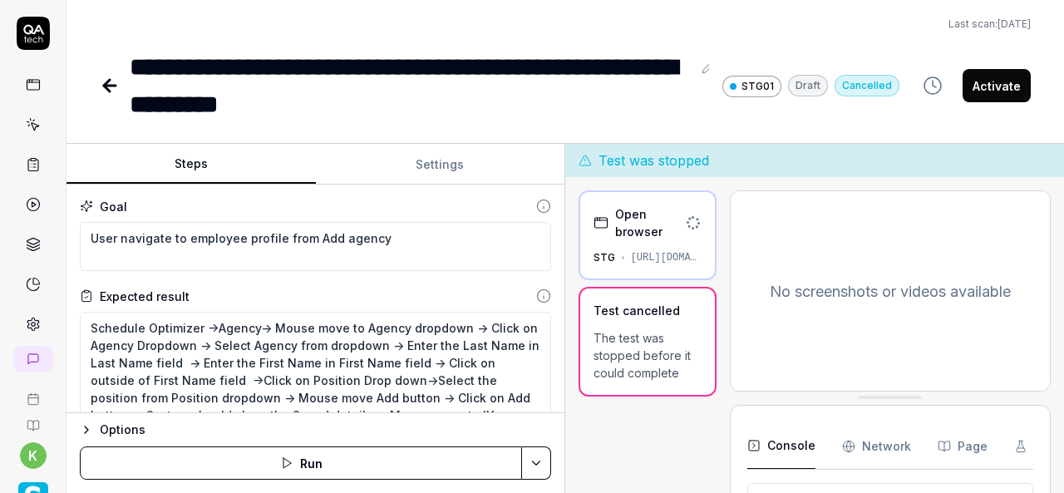
click at [738, 352] on div "Steps Settings Goal User navigate to employee profile from Add agency Expected …" at bounding box center [566, 318] width 998 height 349
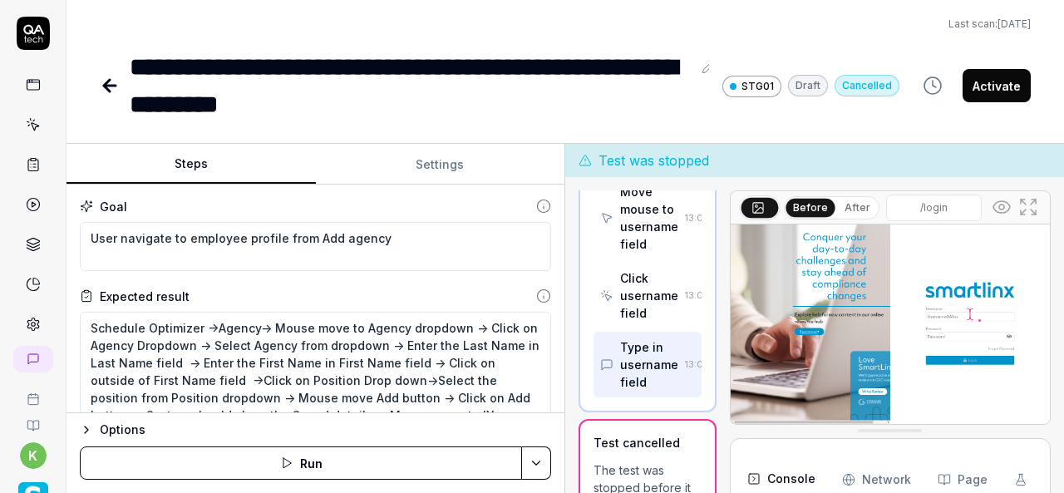
scroll to position [491, 0]
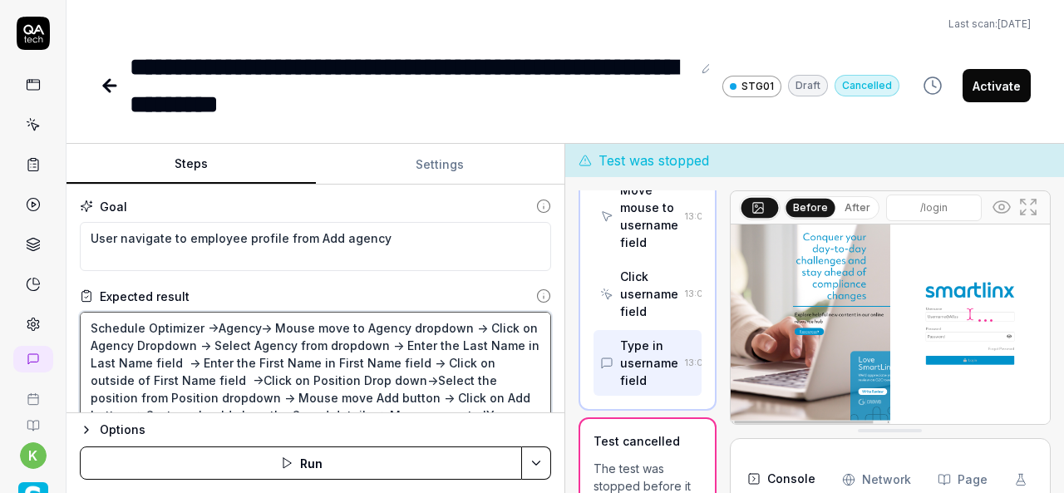
click at [274, 328] on textarea "Schedule Optimizer ->Agency-> Mouse move to Agency dropdown -> Click on Agency …" at bounding box center [316, 371] width 472 height 119
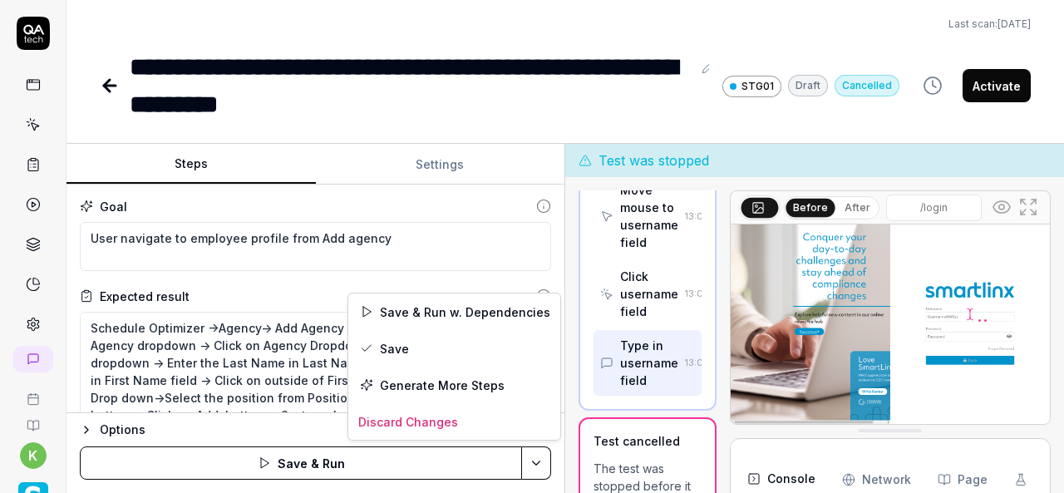
click at [531, 462] on html "**********" at bounding box center [532, 246] width 1064 height 493
click at [442, 315] on div "Save & Run w. Dependencies" at bounding box center [454, 312] width 212 height 37
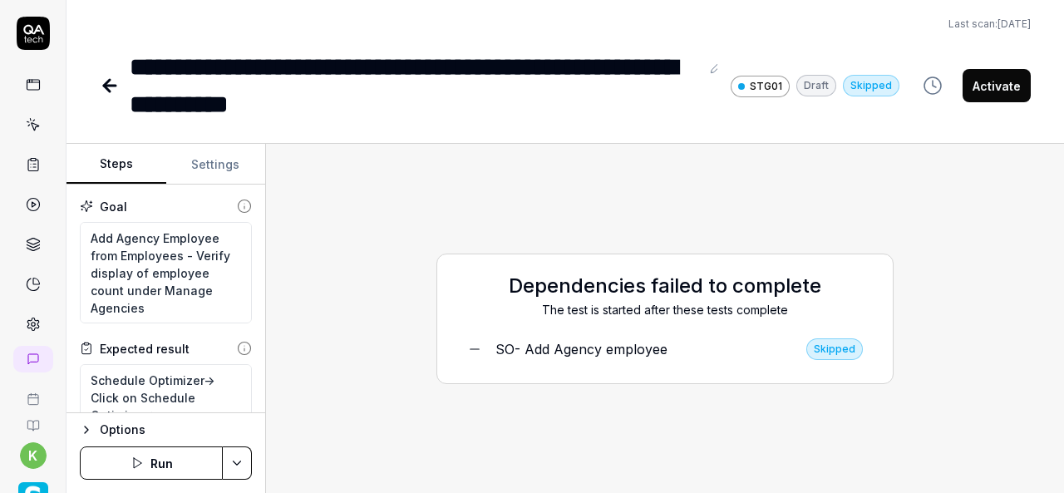
click at [116, 87] on icon at bounding box center [110, 86] width 20 height 20
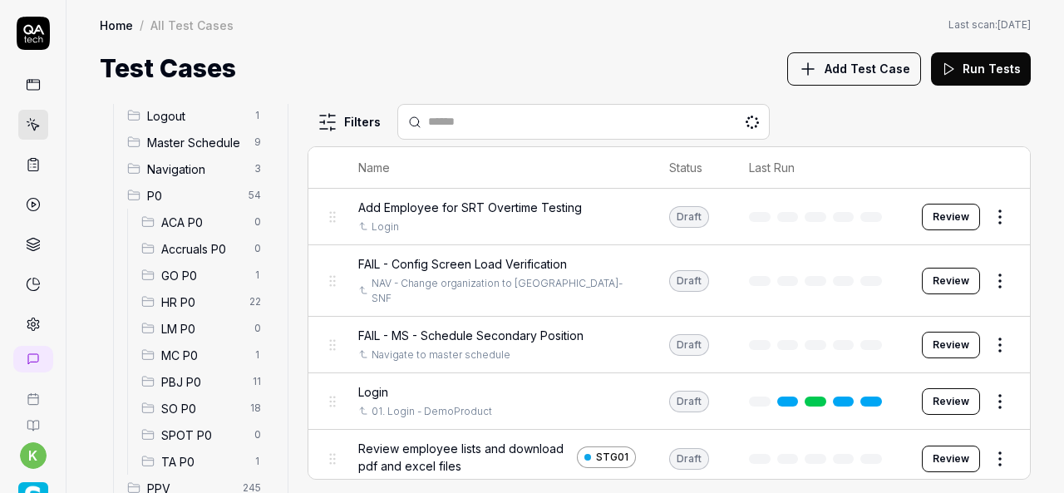
scroll to position [86, 0]
click at [194, 411] on span "SO P0" at bounding box center [200, 410] width 79 height 17
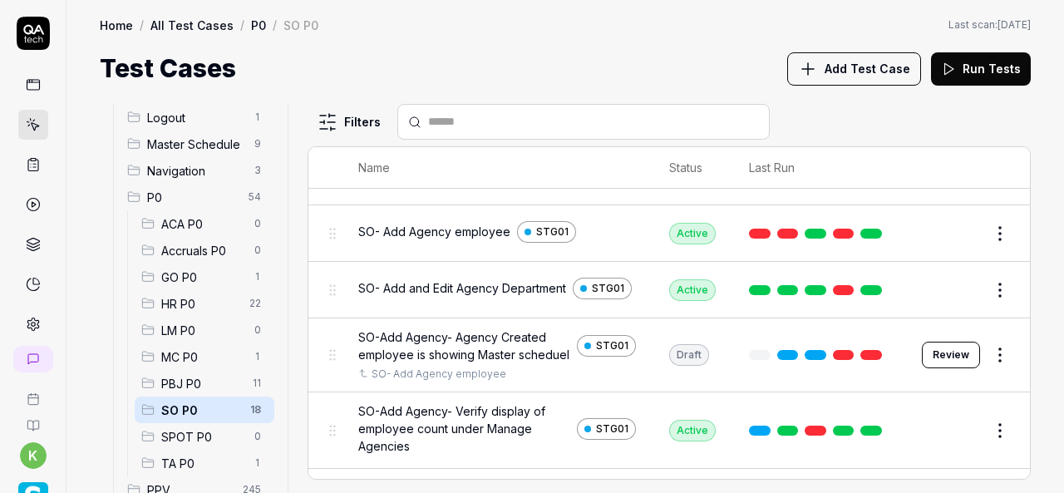
scroll to position [333, 0]
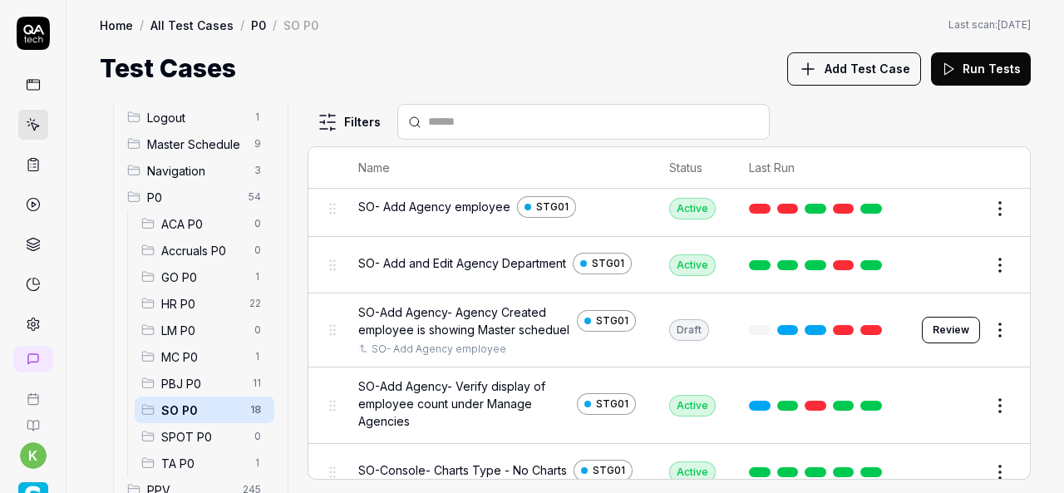
click at [943, 416] on button "Edit" at bounding box center [961, 406] width 40 height 27
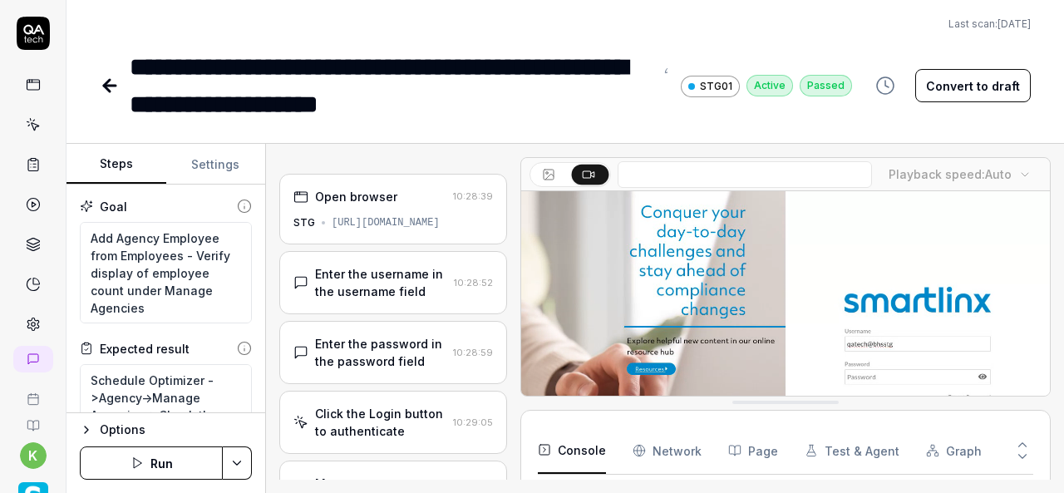
type textarea "*"
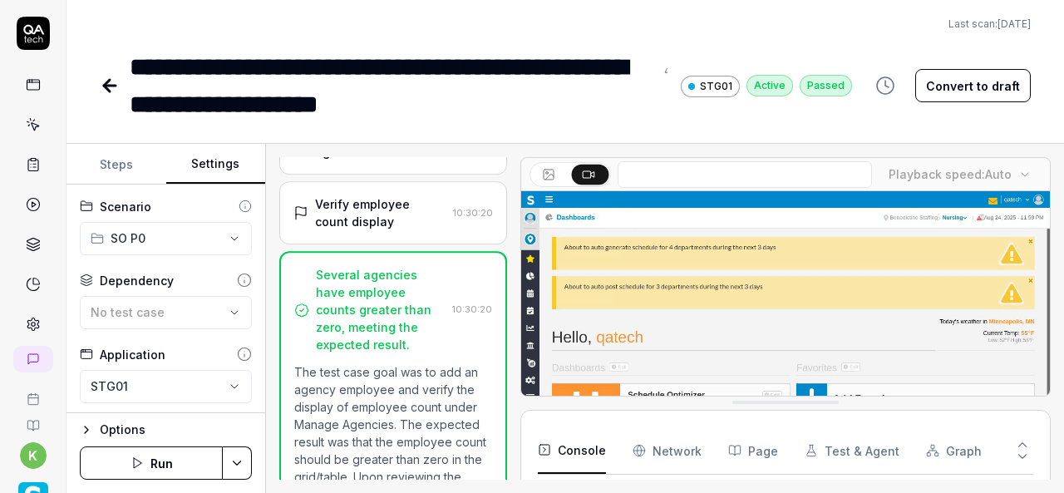
click at [195, 164] on button "Settings" at bounding box center [216, 165] width 100 height 40
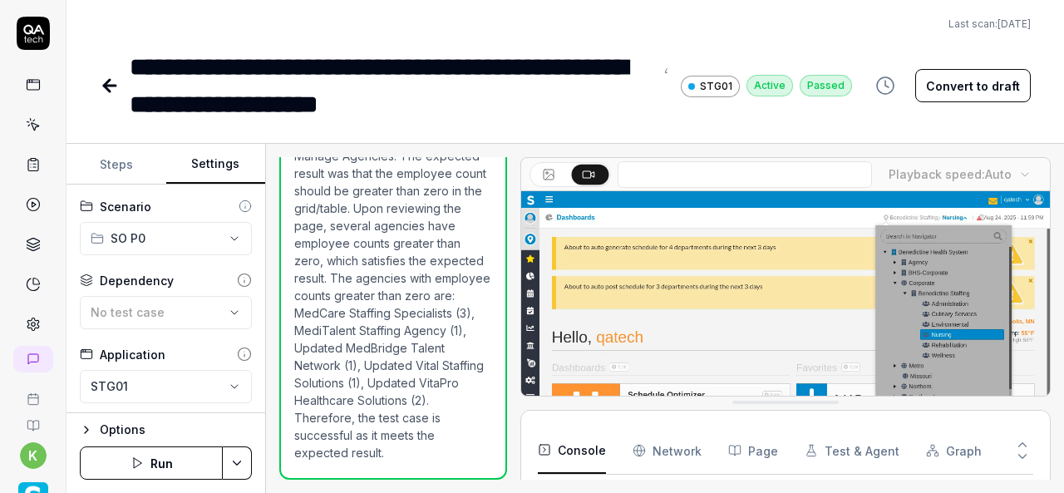
scroll to position [318, 0]
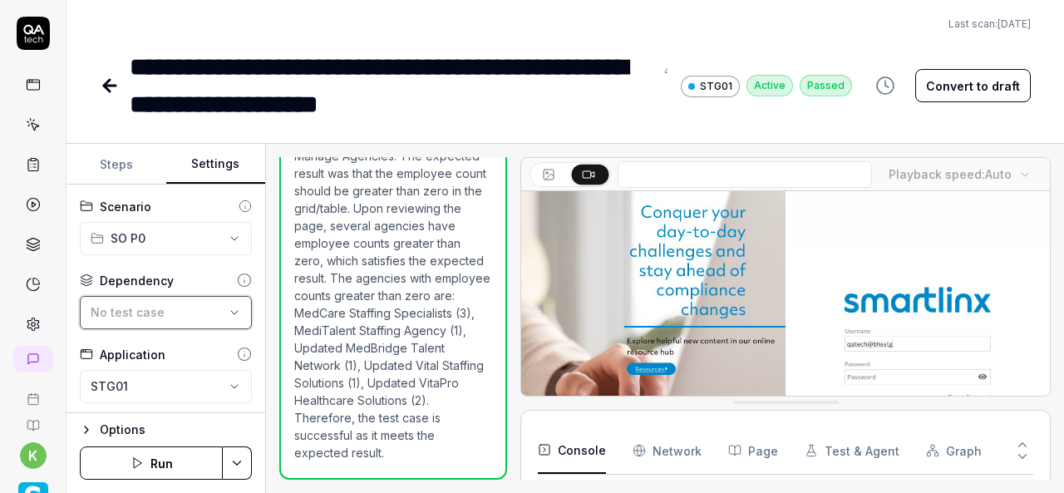
click at [223, 304] on button "No test case" at bounding box center [166, 312] width 172 height 33
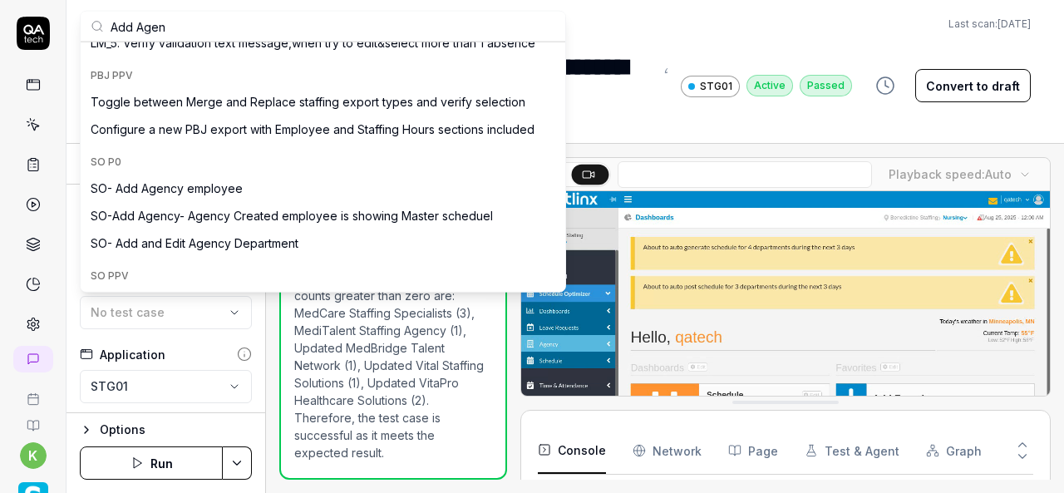
scroll to position [389, 0]
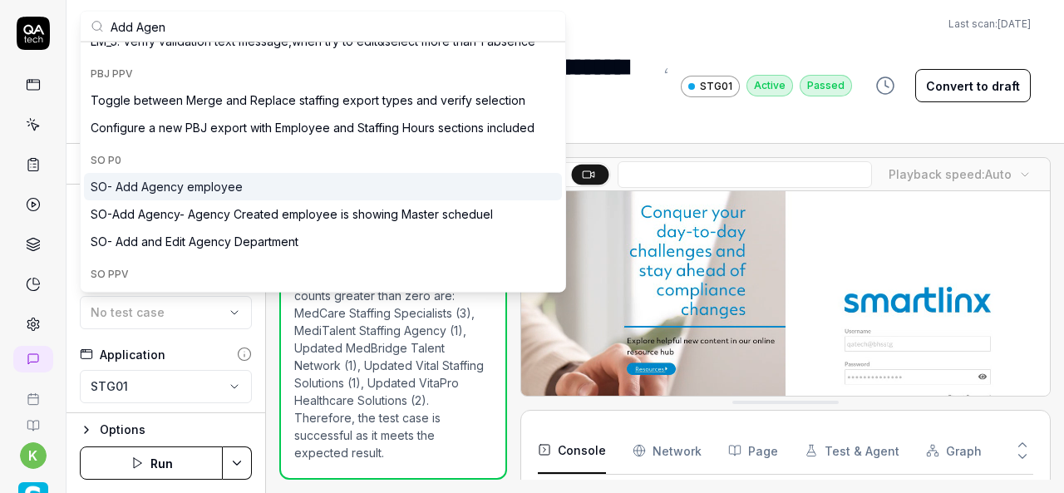
type input "Add Agen"
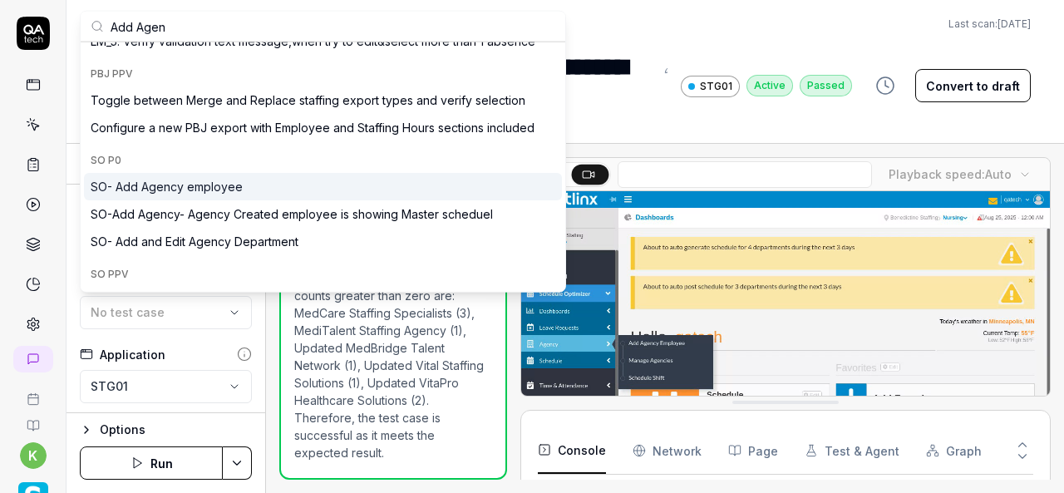
click at [200, 171] on div "SO P0" at bounding box center [323, 160] width 478 height 25
click at [202, 182] on div "SO- Add Agency employee" at bounding box center [167, 186] width 152 height 17
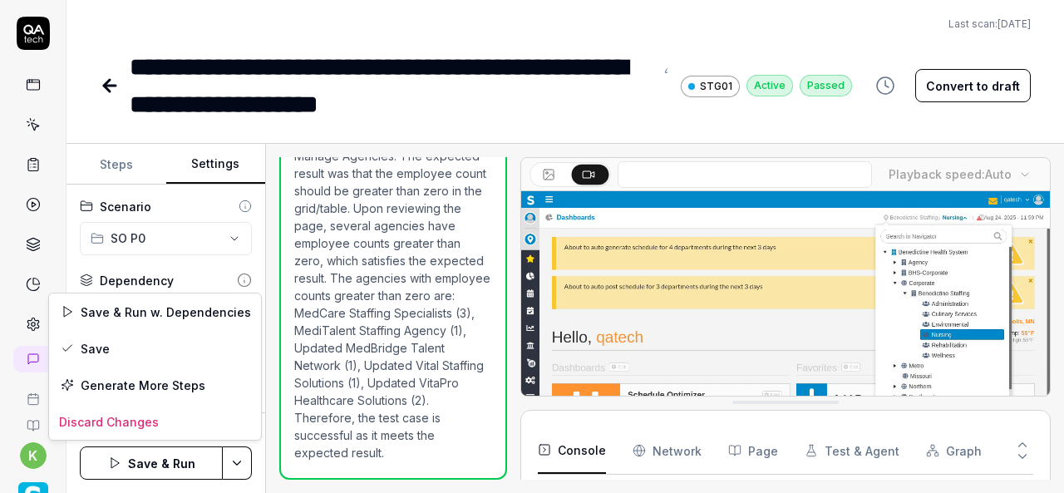
click at [238, 472] on html "**********" at bounding box center [532, 246] width 1064 height 493
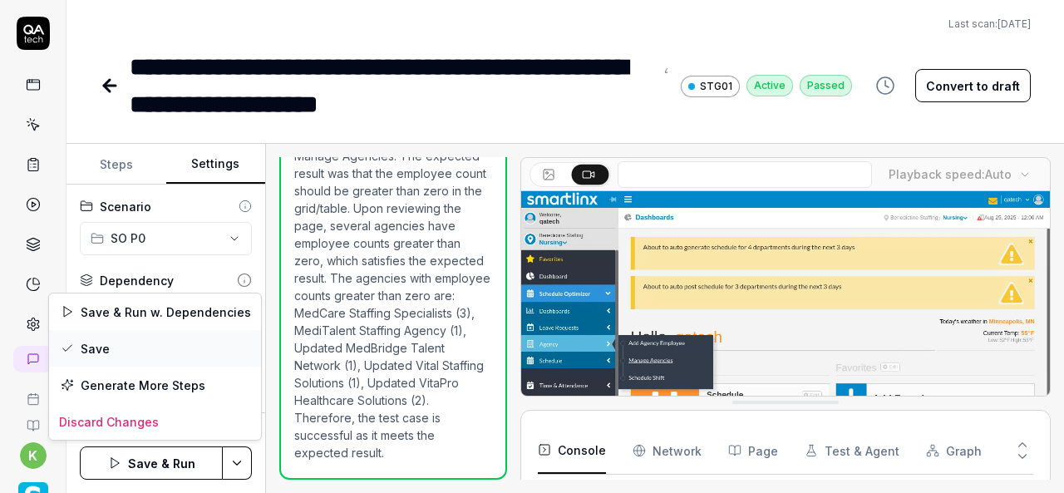
click at [96, 342] on div "Save" at bounding box center [155, 348] width 212 height 37
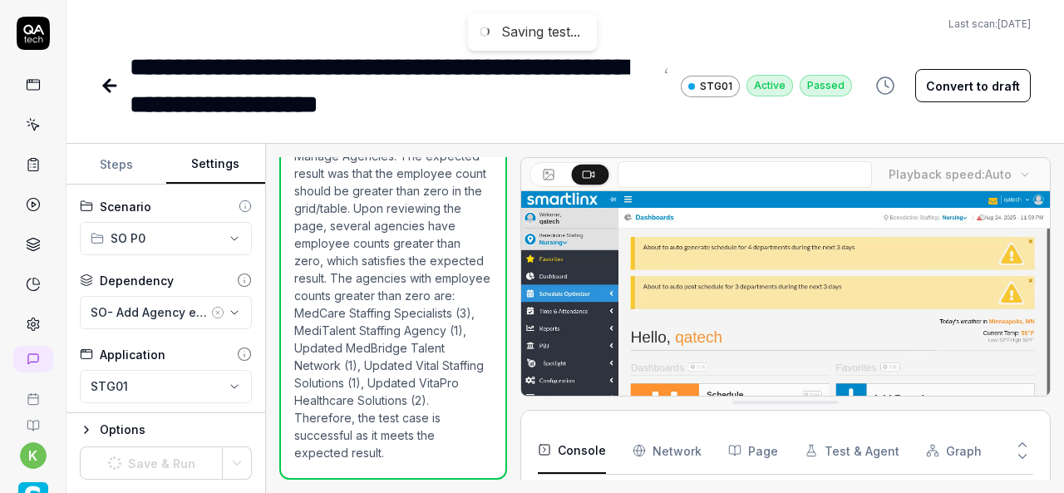
click at [111, 88] on icon at bounding box center [110, 86] width 20 height 20
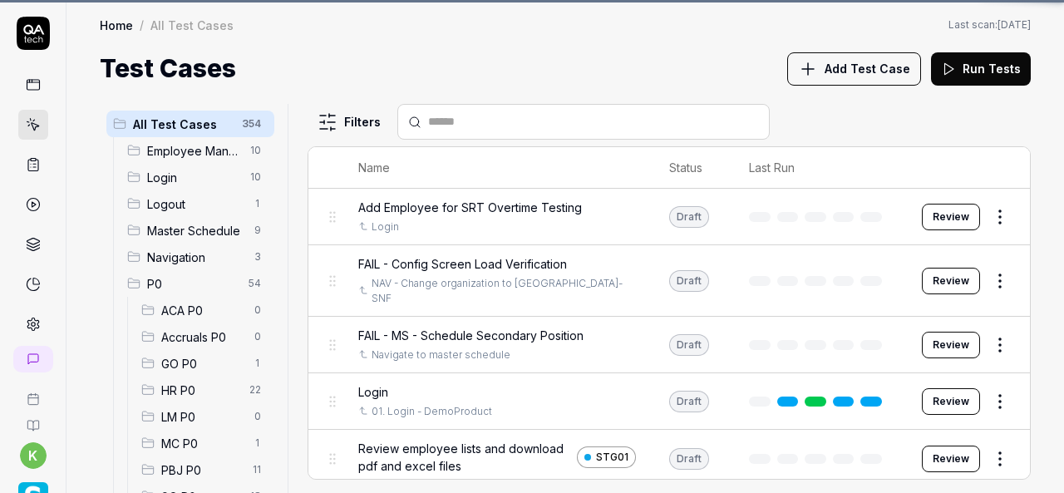
click at [105, 81] on h1 "Test Cases" at bounding box center [168, 68] width 136 height 37
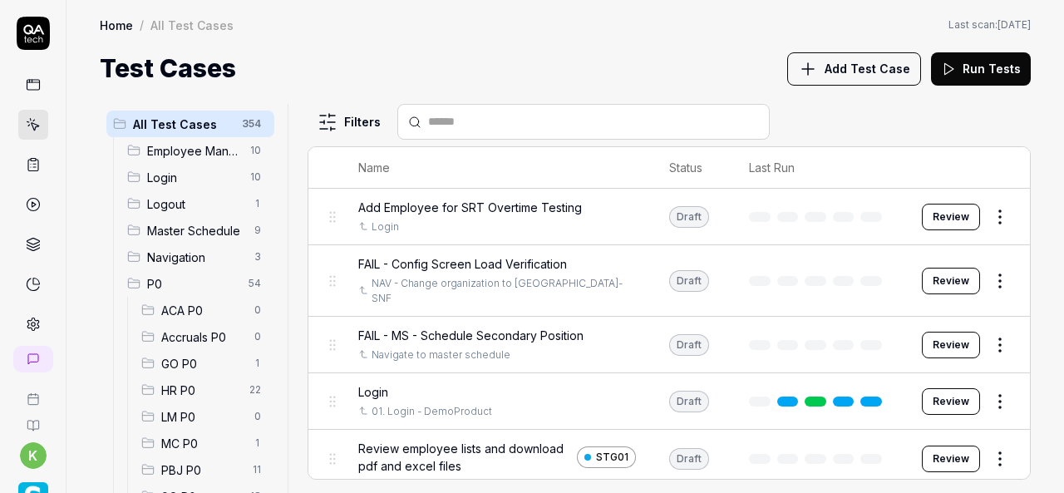
click at [179, 488] on span "SO P0" at bounding box center [200, 496] width 79 height 17
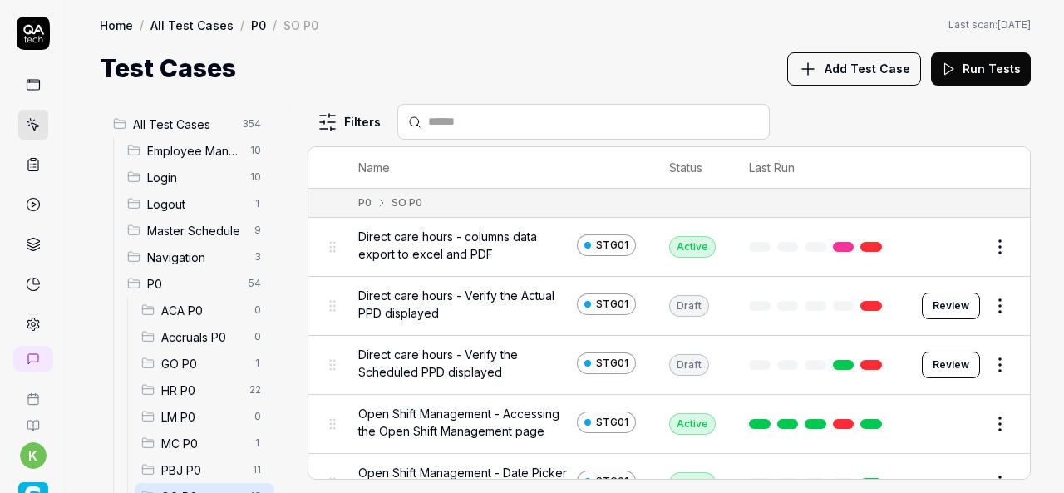
scroll to position [158, 0]
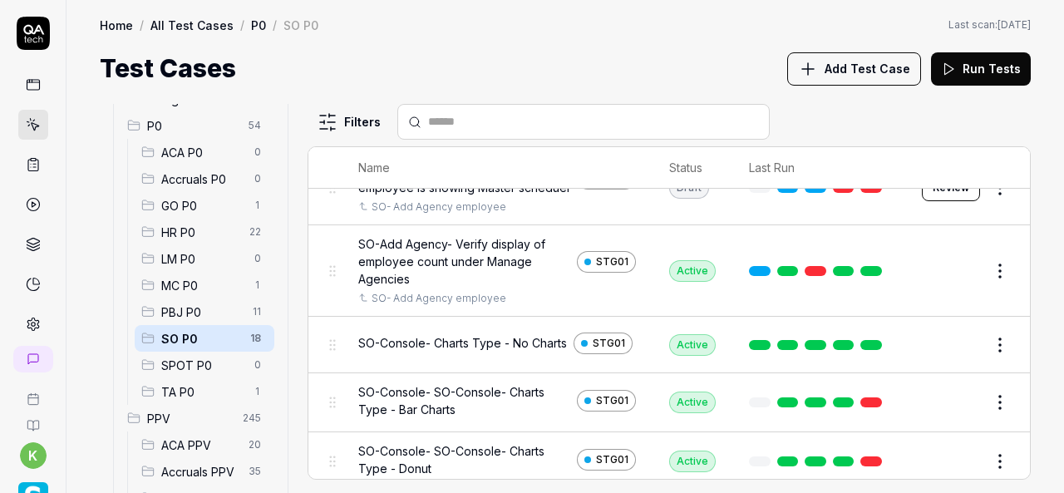
scroll to position [337, 0]
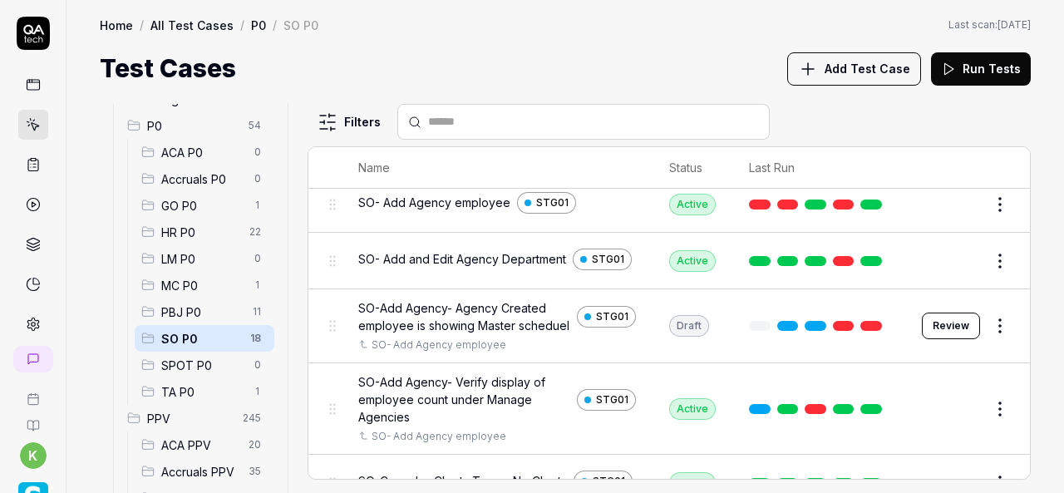
click at [630, 36] on div "Home / All Test Cases / P0 / SO P0 Home / All Test Cases / P0 / SO P0 Last scan…" at bounding box center [566, 43] width 998 height 87
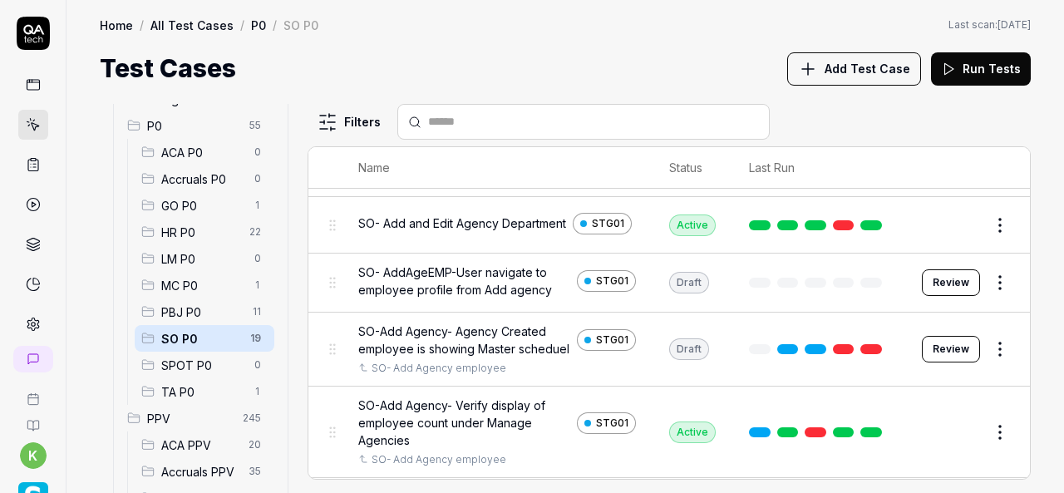
scroll to position [373, 0]
click at [988, 285] on html "k Home / All Test Cases / P0 / SO P0 Home / All Test Cases / P0 / SO P0 Last sc…" at bounding box center [532, 246] width 1064 height 493
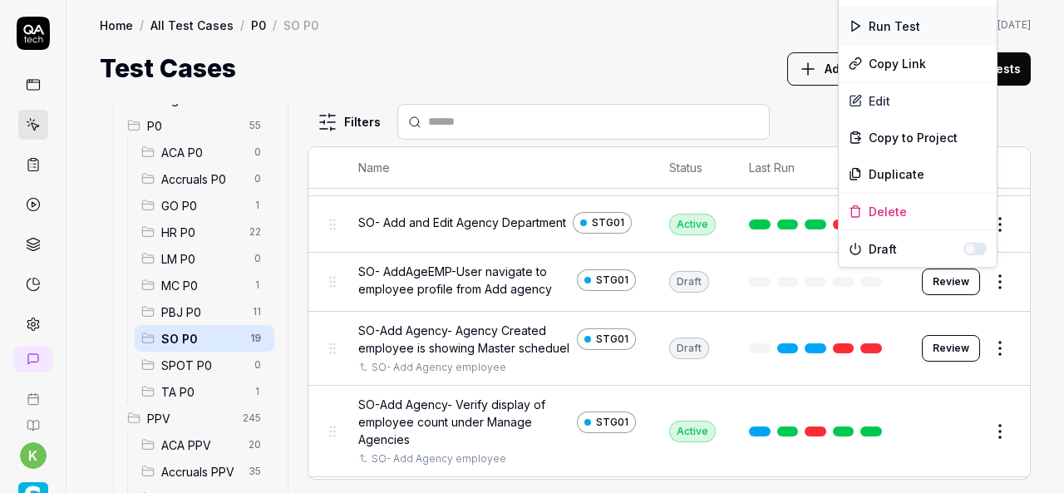
click at [893, 22] on div "Run Test" at bounding box center [918, 25] width 158 height 37
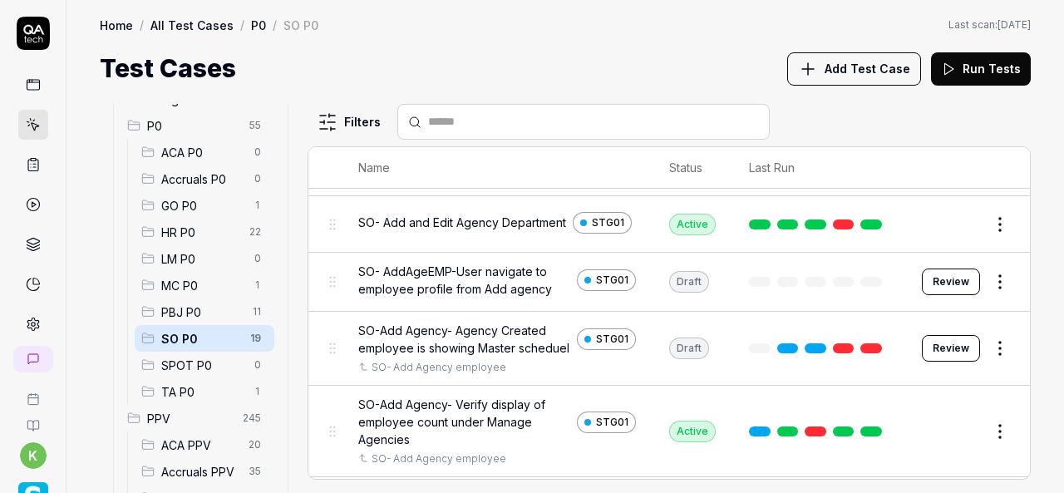
click at [663, 22] on div "Home / All Test Cases / P0 / SO P0 Last scan: Jun 5 2025" at bounding box center [565, 25] width 931 height 17
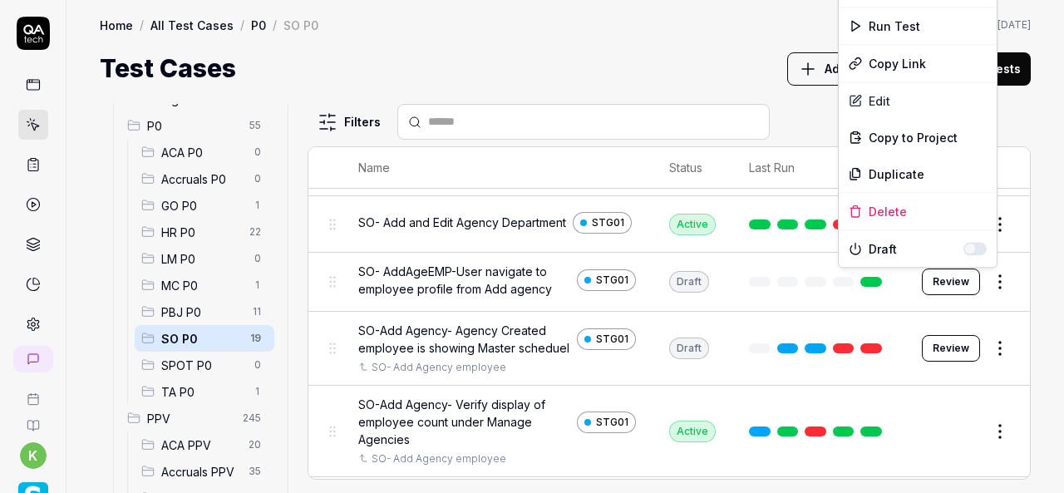
click at [991, 290] on html "k Home / All Test Cases / P0 / SO P0 Home / All Test Cases / P0 / SO P0 Last sc…" at bounding box center [532, 246] width 1064 height 493
click at [899, 24] on div "Run Test" at bounding box center [918, 25] width 158 height 37
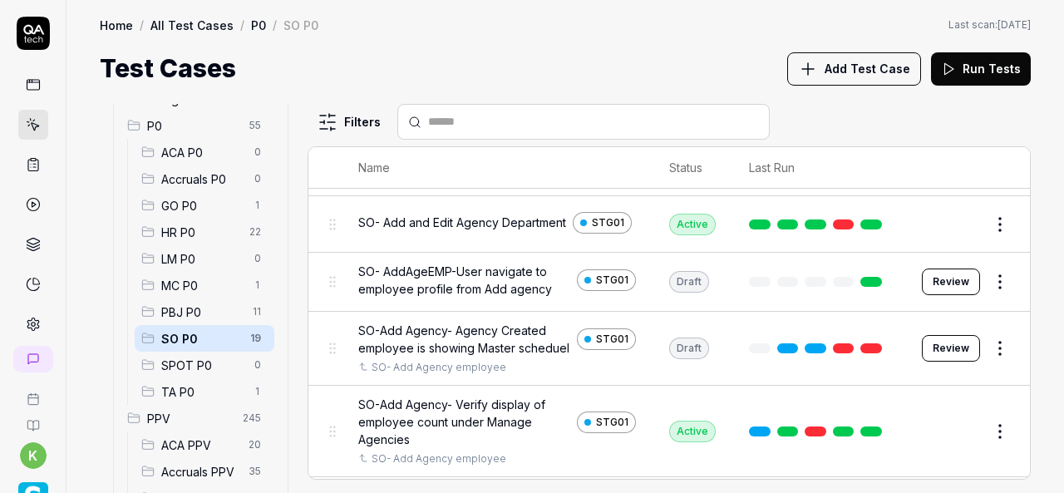
click at [611, 91] on div "All Test Cases 355 Employee Management 10 Login 10 Logout 1 Master Schedule 9 N…" at bounding box center [566, 290] width 998 height 406
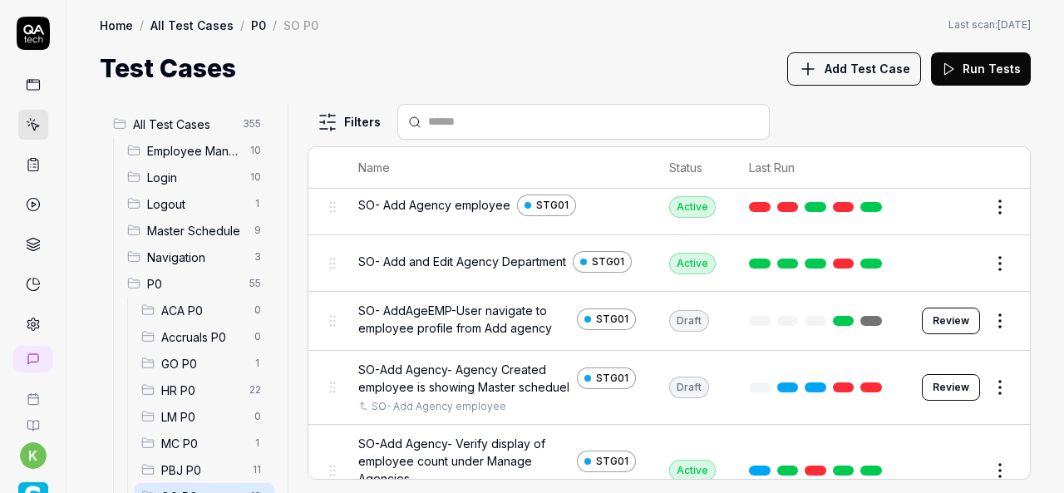
scroll to position [335, 0]
click at [932, 320] on button "Review" at bounding box center [951, 320] width 58 height 27
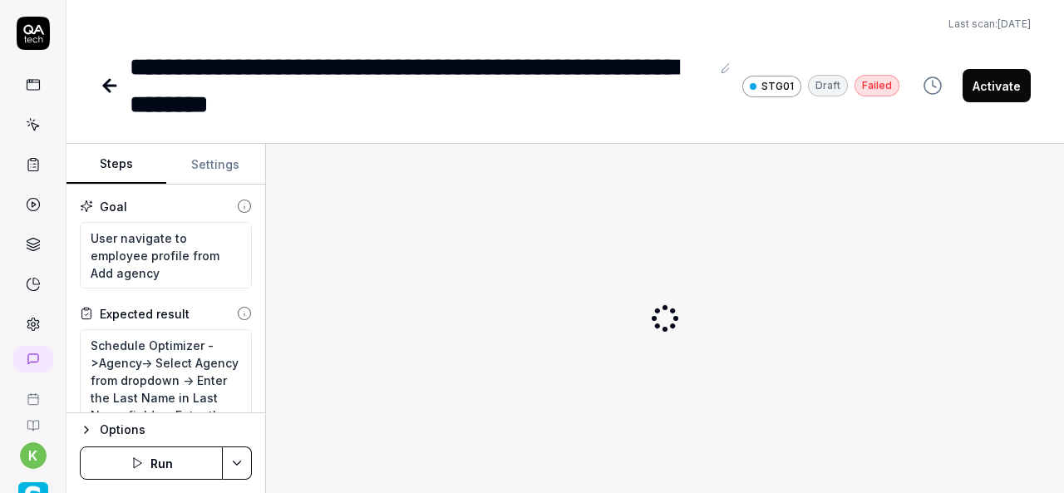
type textarea "*"
click at [235, 63] on div "**********" at bounding box center [420, 85] width 581 height 75
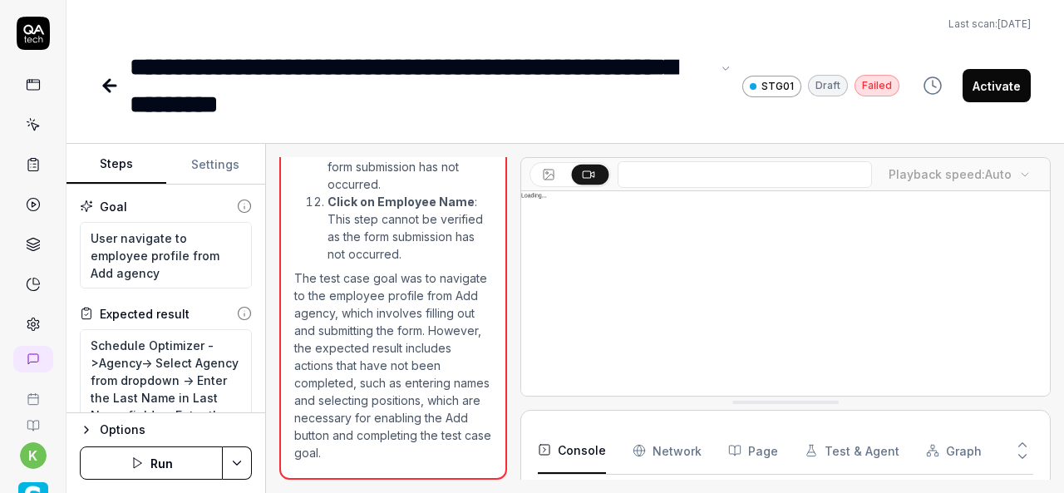
scroll to position [365, 0]
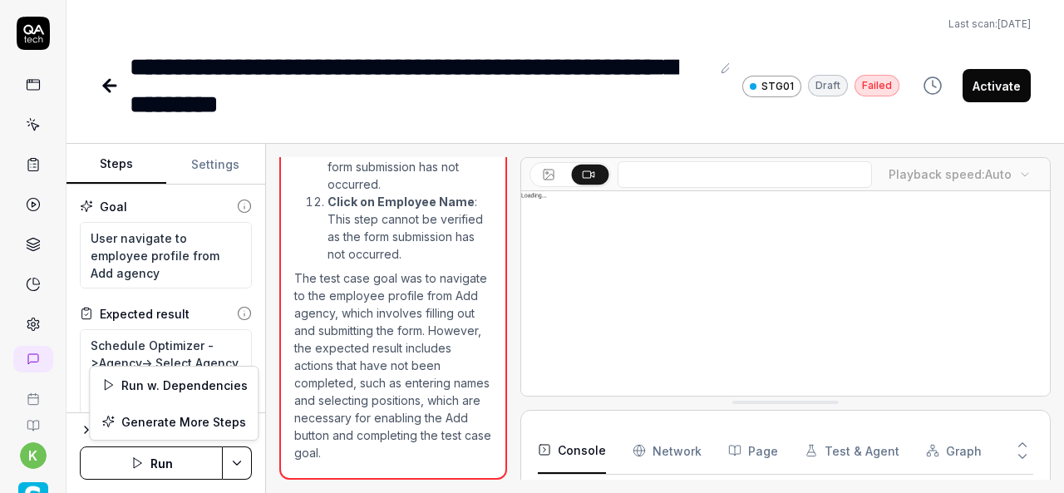
click at [243, 467] on html "**********" at bounding box center [532, 246] width 1064 height 493
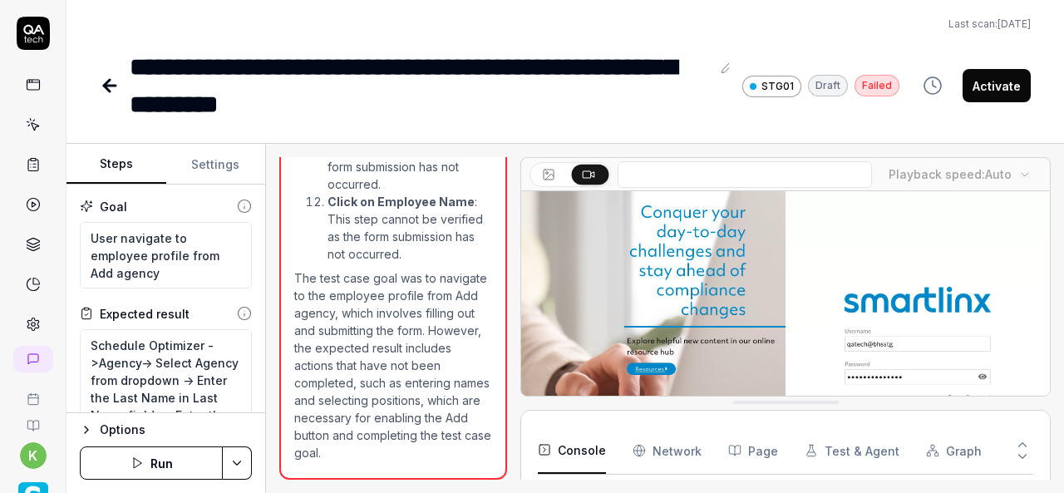
click at [728, 70] on html "**********" at bounding box center [532, 246] width 1064 height 493
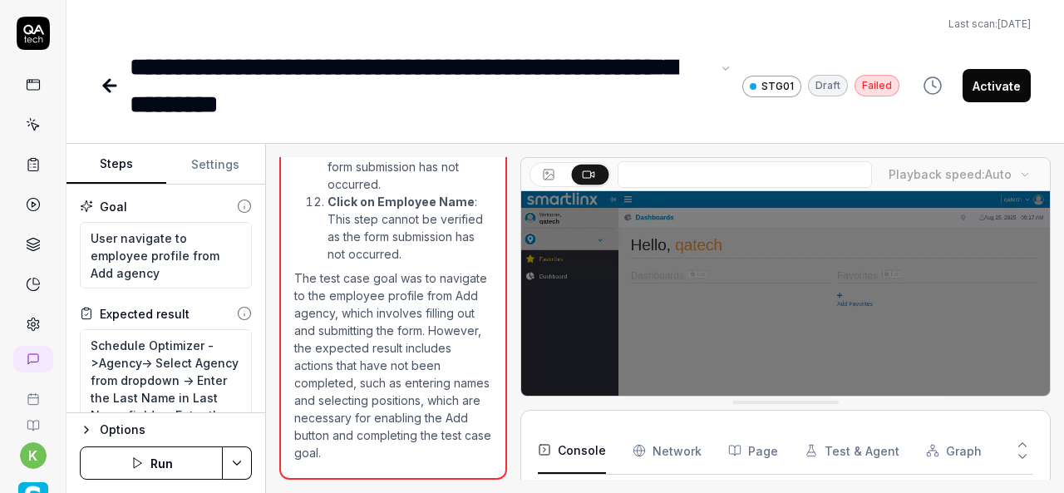
click at [499, 70] on div "**********" at bounding box center [420, 85] width 581 height 75
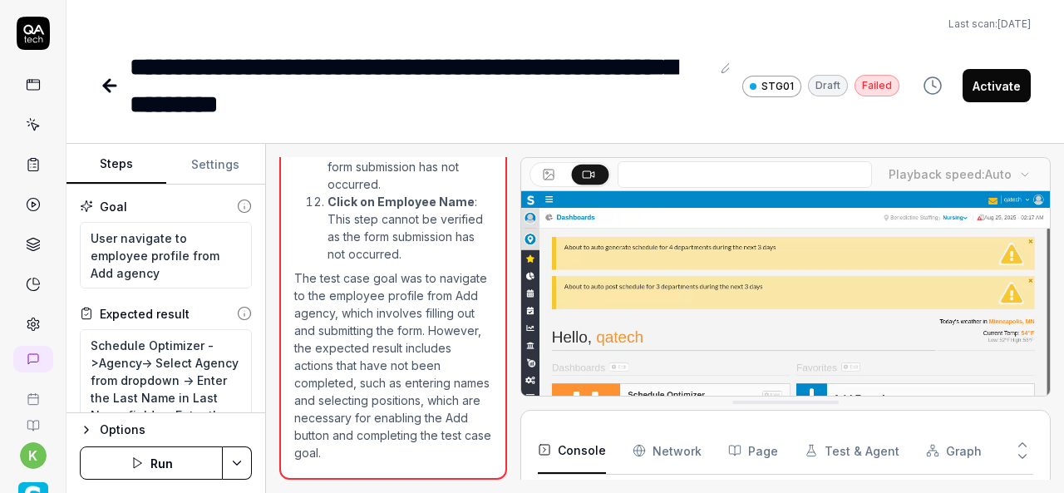
click at [589, 32] on div "**********" at bounding box center [566, 61] width 998 height 123
click at [114, 81] on icon at bounding box center [110, 86] width 20 height 20
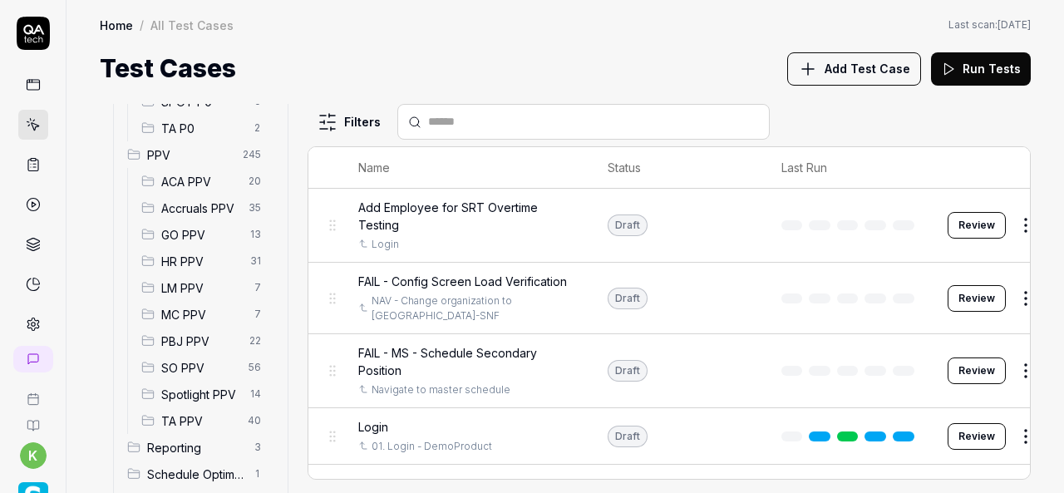
scroll to position [205, 0]
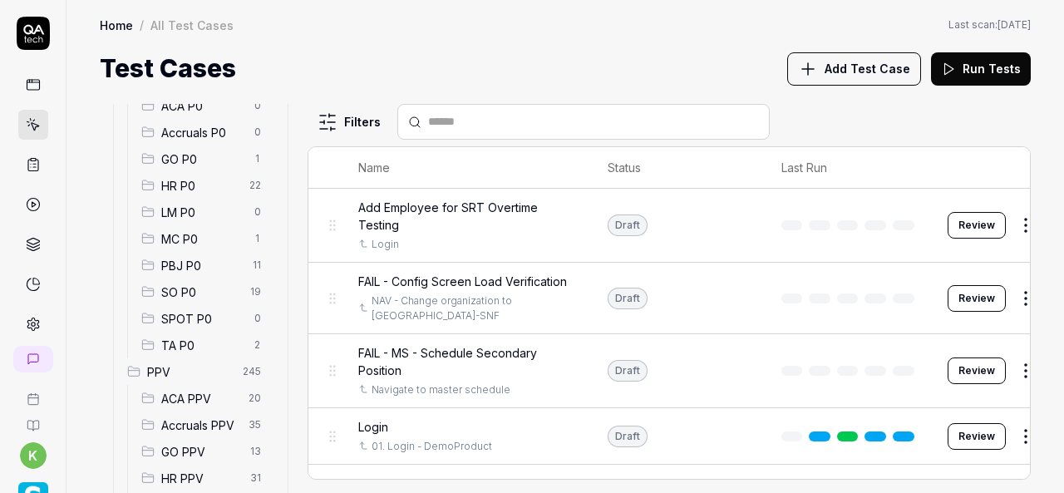
click at [202, 305] on div "SPOT P0 0" at bounding box center [205, 318] width 140 height 27
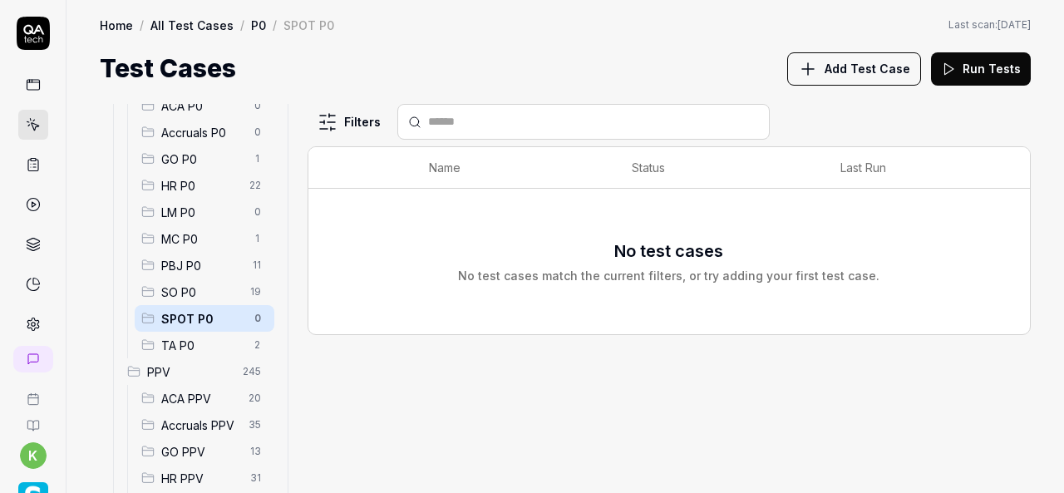
click at [195, 289] on span "SO P0" at bounding box center [200, 292] width 79 height 17
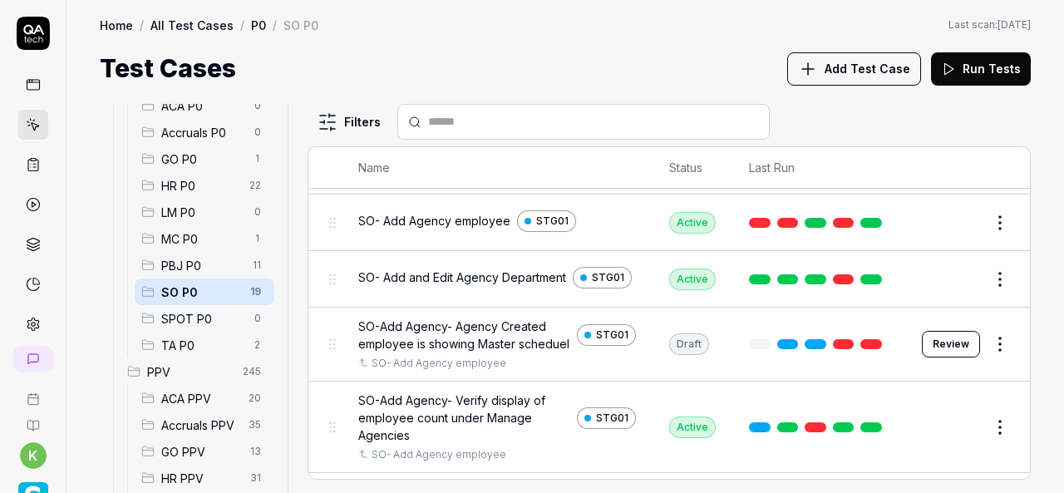
scroll to position [305, 0]
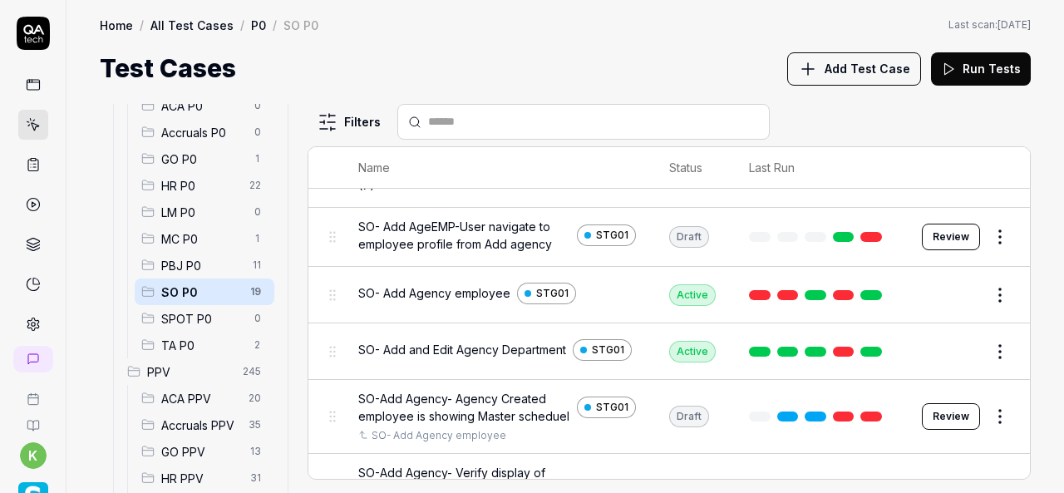
click at [864, 233] on link at bounding box center [872, 237] width 22 height 10
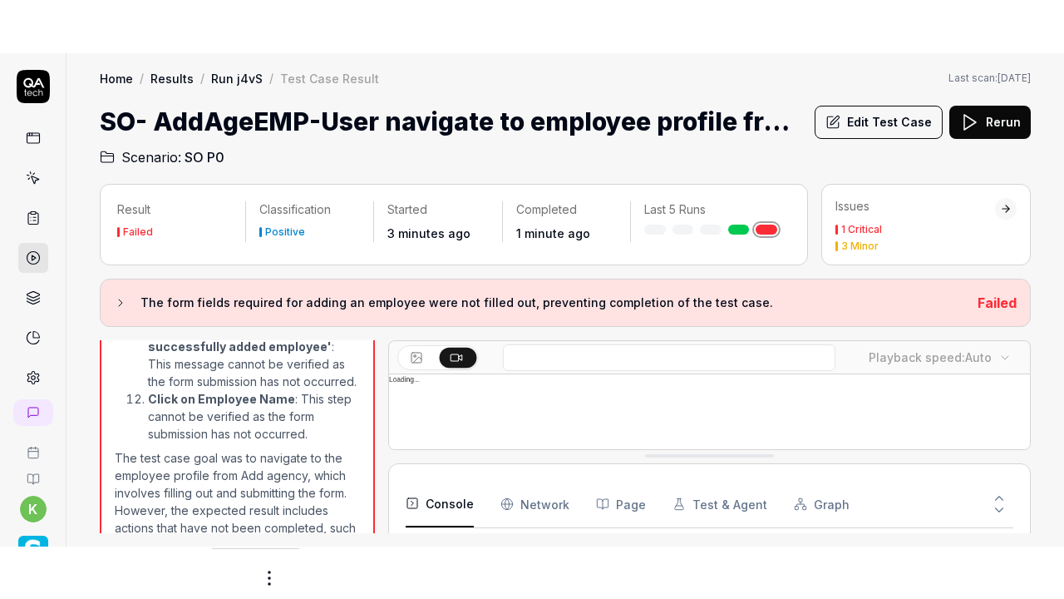
scroll to position [1507, 0]
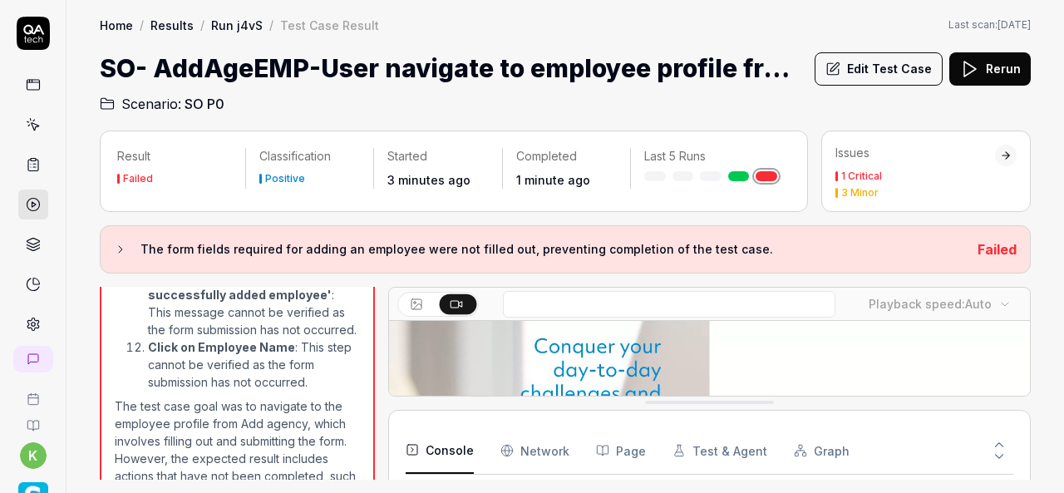
click at [451, 302] on icon at bounding box center [456, 303] width 13 height 13
click at [923, 69] on button "Edit Test Case" at bounding box center [879, 68] width 128 height 33
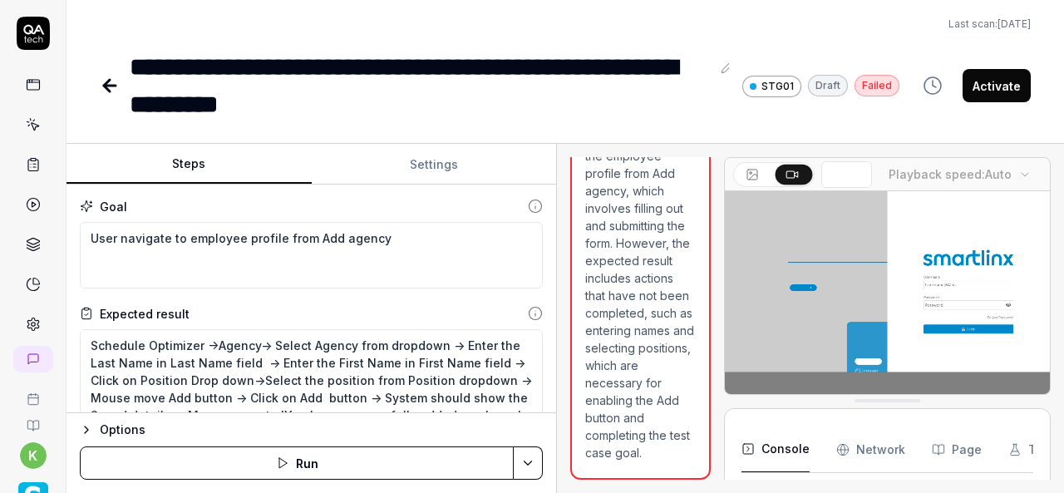
scroll to position [487, 0]
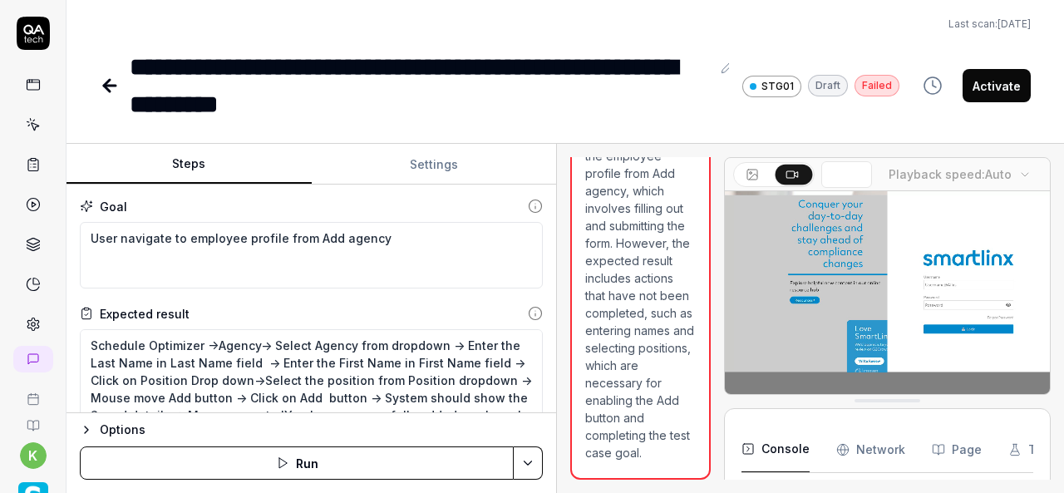
click at [567, 323] on div "Steps Settings Goal User navigate to employee profile from Add agency Expected …" at bounding box center [566, 318] width 998 height 349
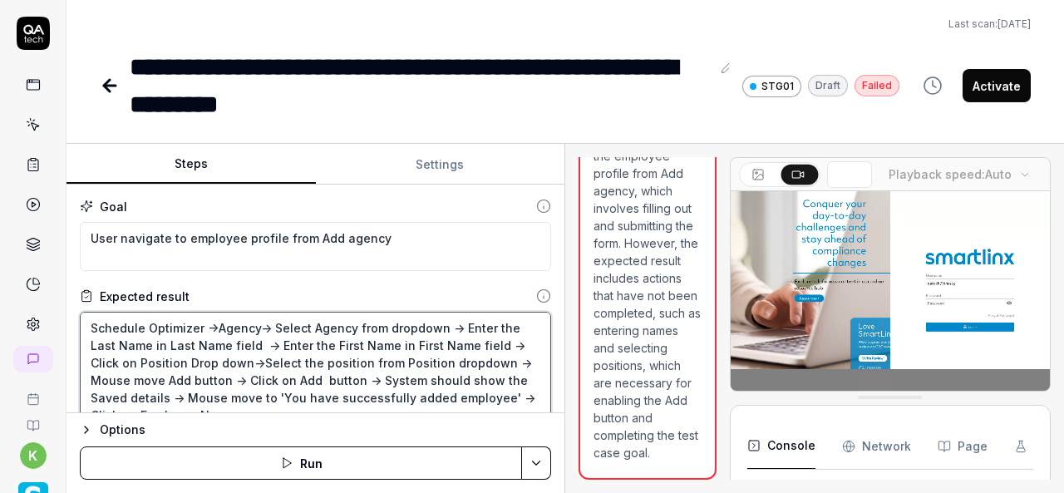
click at [507, 343] on textarea "Schedule Optimizer ->Agency-> Select Agency from dropdown -> Enter the Last Nam…" at bounding box center [316, 371] width 472 height 119
type textarea "*"
type textarea "Schedule Optimizer ->Agency-> Select Agency from dropdown -> Enter the Last Nam…"
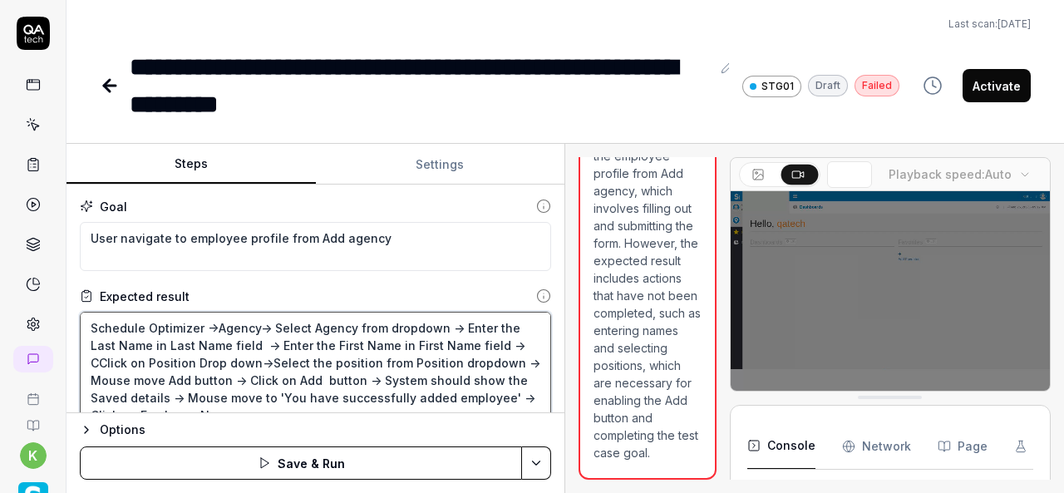
type textarea "*"
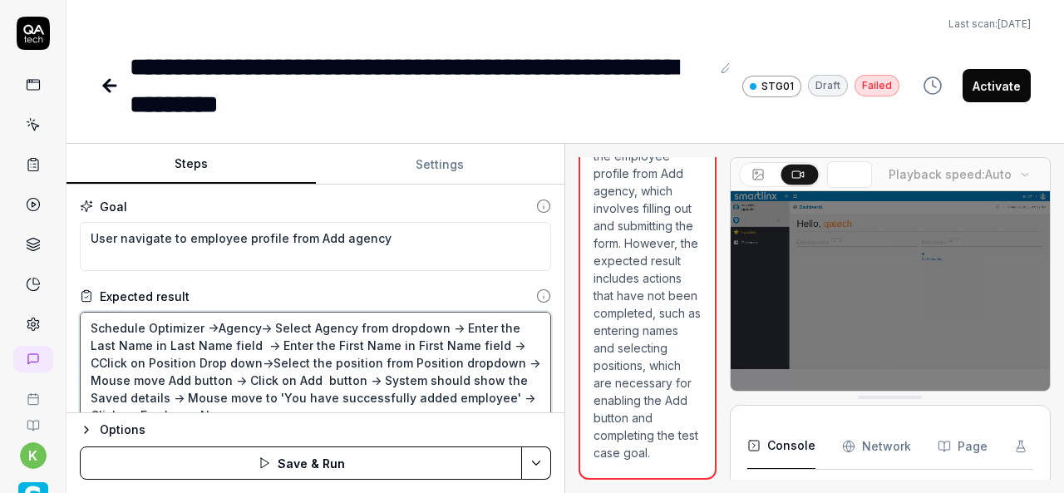
type textarea "Schedule Optimizer ->Agency-> Select Agency from dropdown -> Enter the Last Nam…"
type textarea "*"
type textarea "Schedule Optimizer ->Agency-> Select Agency from dropdown -> Enter the Last Nam…"
type textarea "*"
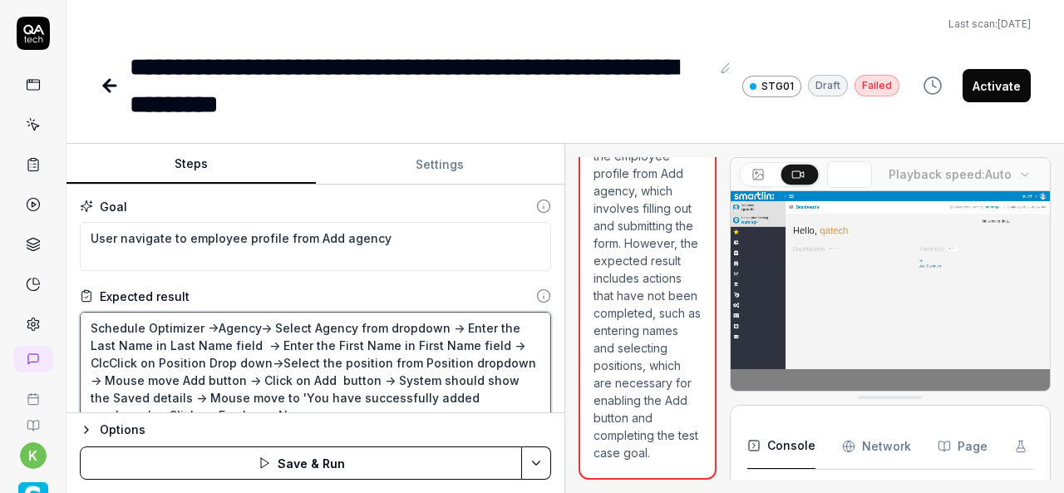
type textarea "Schedule Optimizer ->Agency-> Select Agency from dropdown -> Enter the Last Nam…"
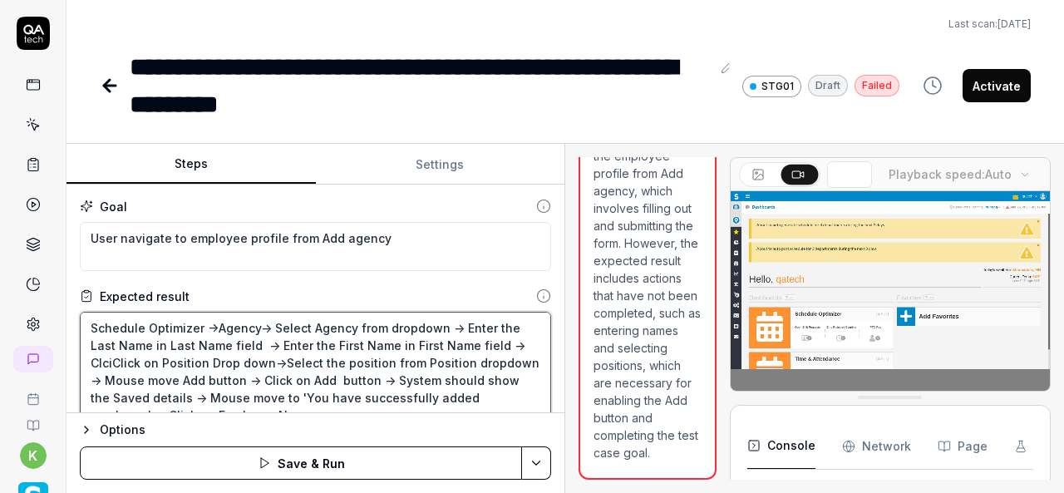
type textarea "*"
type textarea "Schedule Optimizer ->Agency-> Select Agency from dropdown -> Enter the Last Nam…"
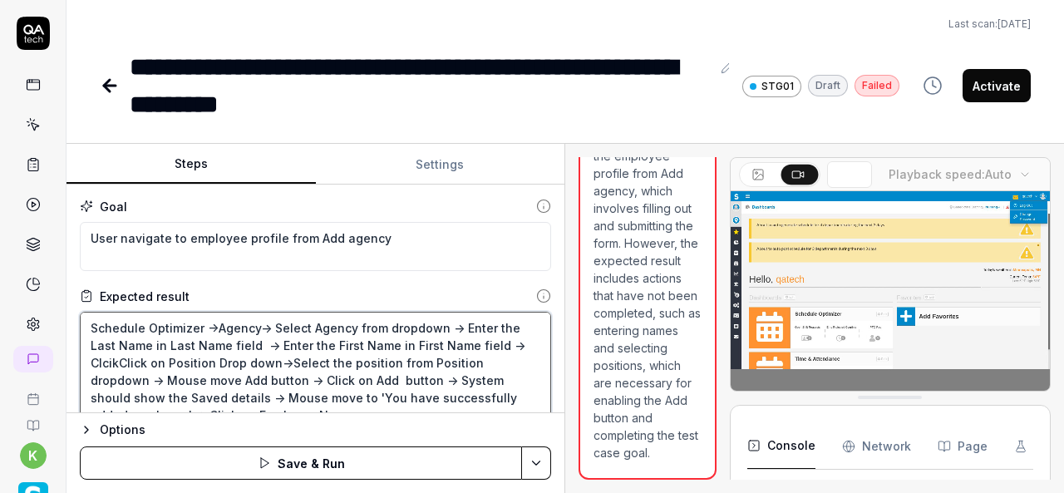
type textarea "*"
type textarea "Schedule Optimizer ->Agency-> Select Agency from dropdown -> Enter the Last Nam…"
type textarea "*"
type textarea "Schedule Optimizer ->Agency-> Select Agency from dropdown -> Enter the Last Nam…"
type textarea "*"
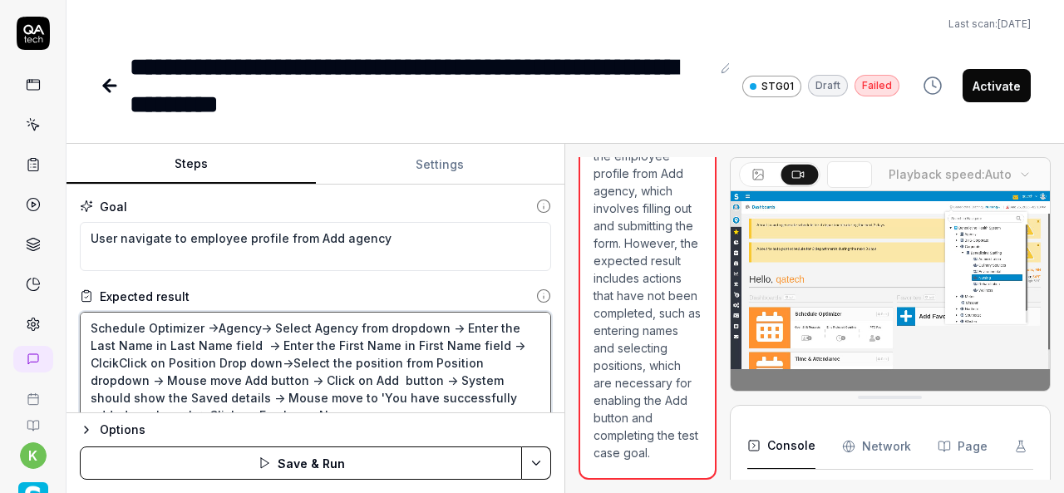
type textarea "Schedule Optimizer ->Agency-> Select Agency from dropdown -> Enter the Last Nam…"
type textarea "*"
type textarea "Schedule Optimizer ->Agency-> Select Agency from dropdown -> Enter the Last Nam…"
type textarea "*"
type textarea "Schedule Optimizer ->Agency-> Select Agency from dropdown -> Enter the Last Nam…"
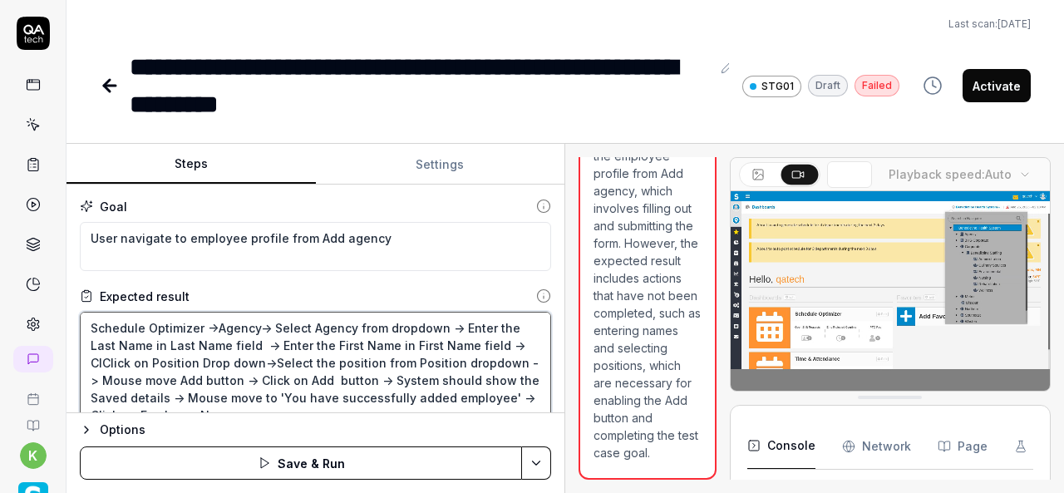
type textarea "*"
type textarea "Schedule Optimizer ->Agency-> Select Agency from dropdown -> Enter the Last Nam…"
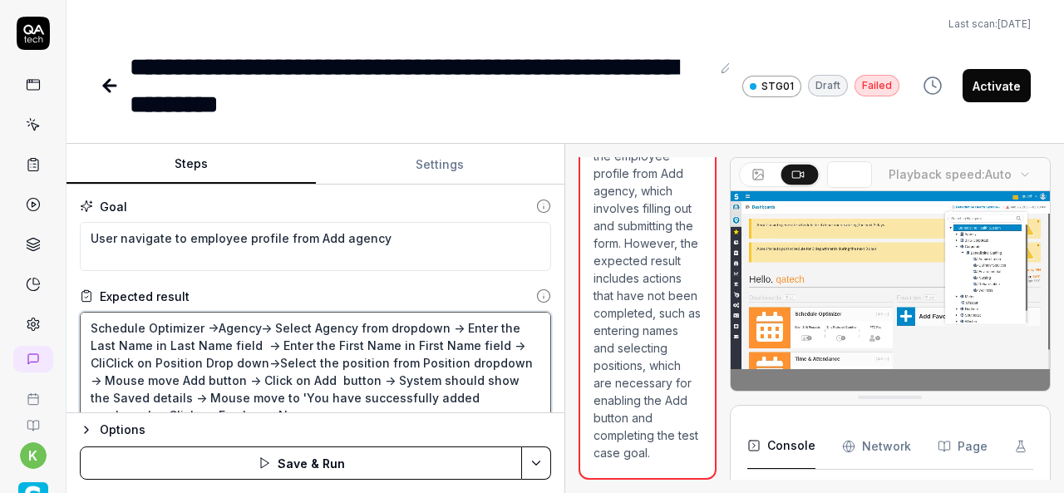
type textarea "*"
type textarea "Schedule Optimizer ->Agency-> Select Agency from dropdown -> Enter the Last Nam…"
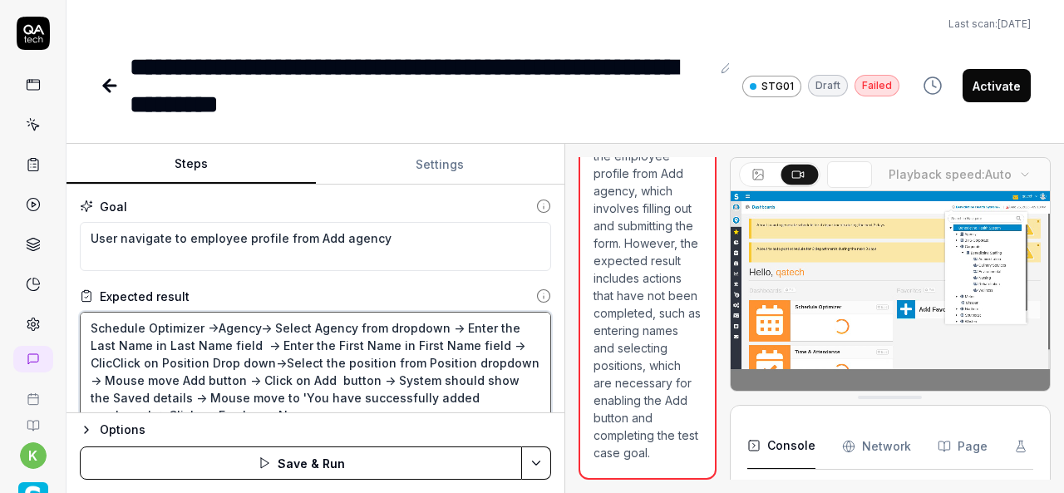
type textarea "*"
type textarea "Schedule Optimizer ->Agency-> Select Agency from dropdown -> Enter the Last Nam…"
type textarea "*"
type textarea "Schedule Optimizer ->Agency-> Select Agency from dropdown -> Enter the Last Nam…"
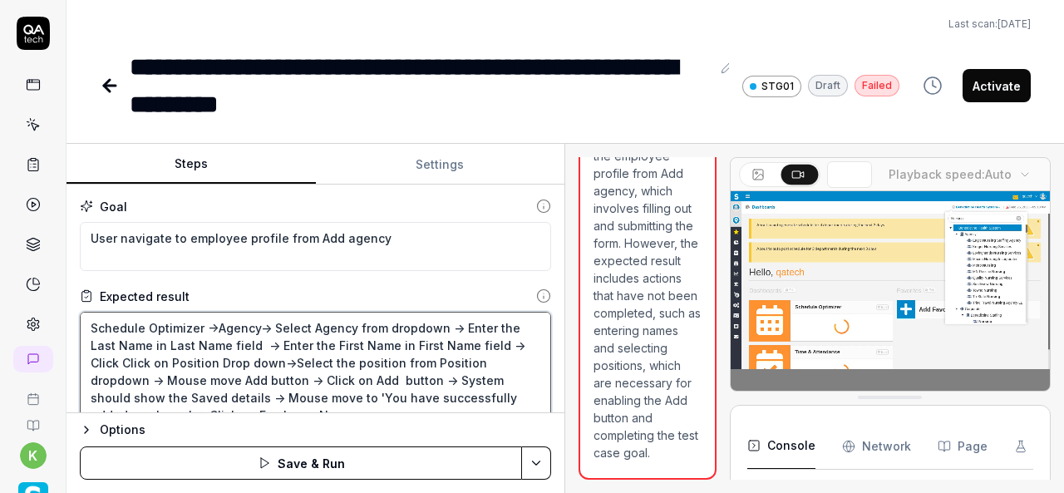
type textarea "*"
type textarea "Schedule Optimizer ->Agency-> Select Agency from dropdown -> Enter the Last Nam…"
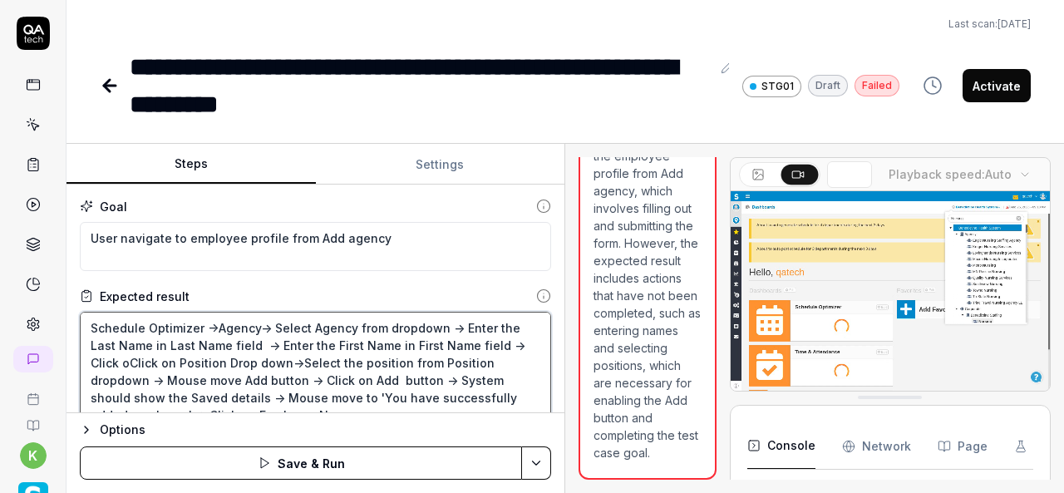
type textarea "*"
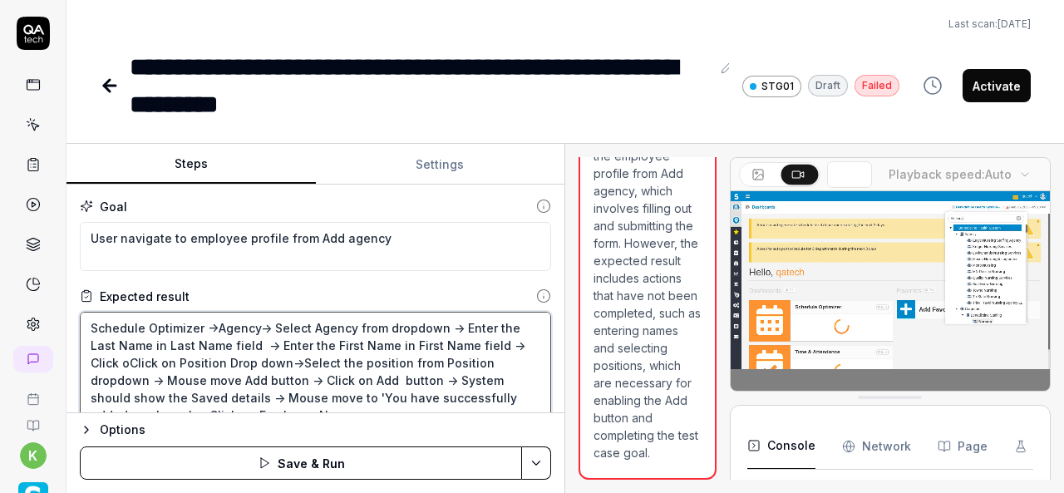
type textarea "Schedule Optimizer ->Agency-> Select Agency from dropdown -> Enter the Last Nam…"
type textarea "*"
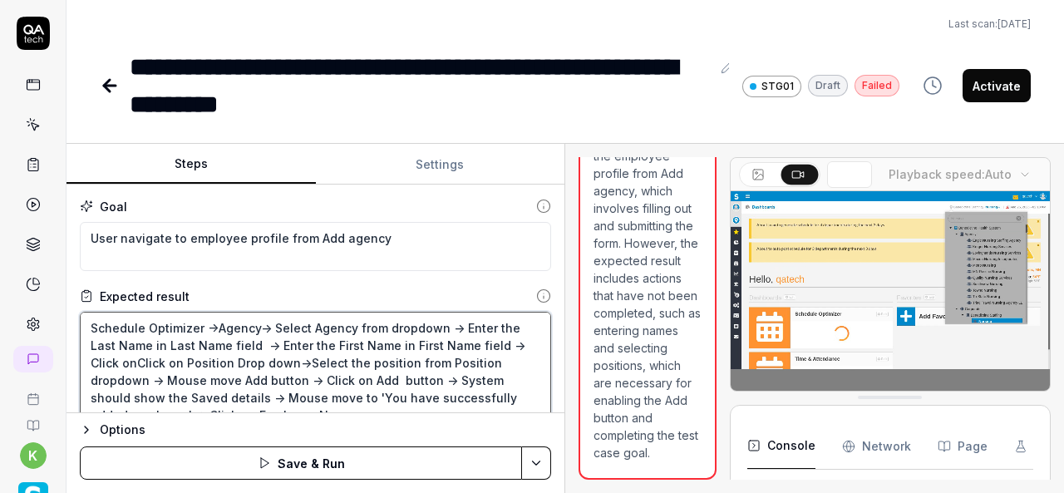
type textarea "Schedule Optimizer ->Agency-> Select Agency from dropdown -> Enter the Last Nam…"
type textarea "*"
type textarea "Schedule Optimizer ->Agency-> Select Agency from dropdown -> Enter the Last Nam…"
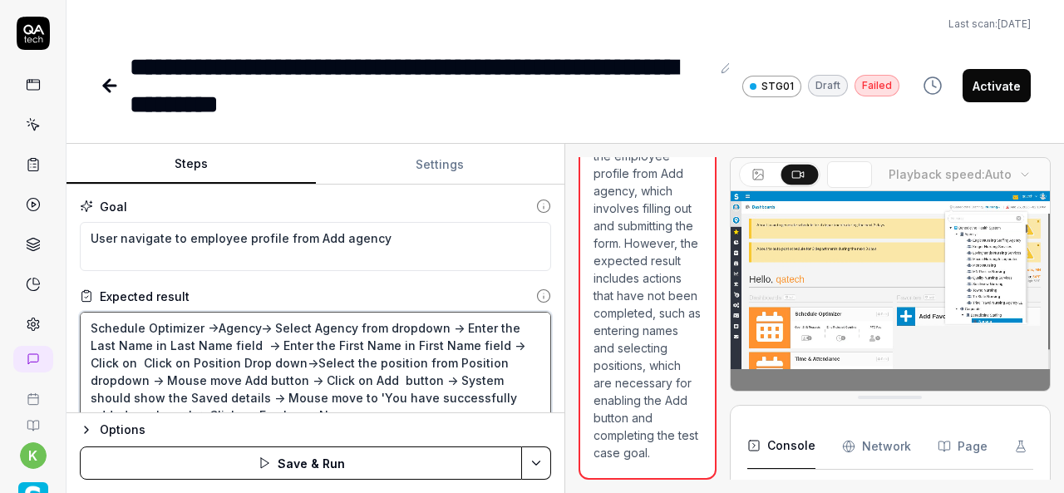
type textarea "*"
type textarea "Schedule Optimizer ->Agency-> Select Agency from dropdown -> Enter the Last Nam…"
type textarea "*"
type textarea "Schedule Optimizer ->Agency-> Select Agency from dropdown -> Enter the Last Nam…"
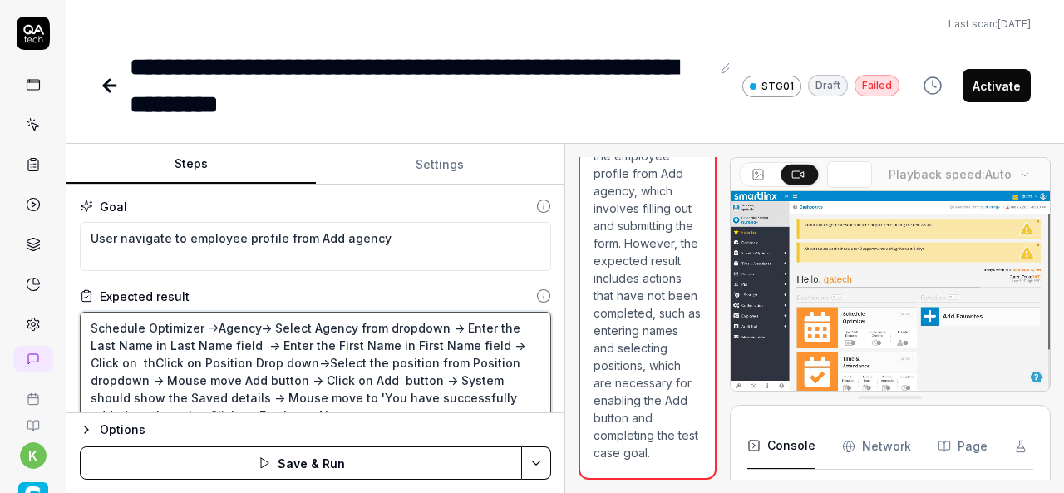
type textarea "*"
type textarea "Schedule Optimizer ->Agency-> Select Agency from dropdown -> Enter the Last Nam…"
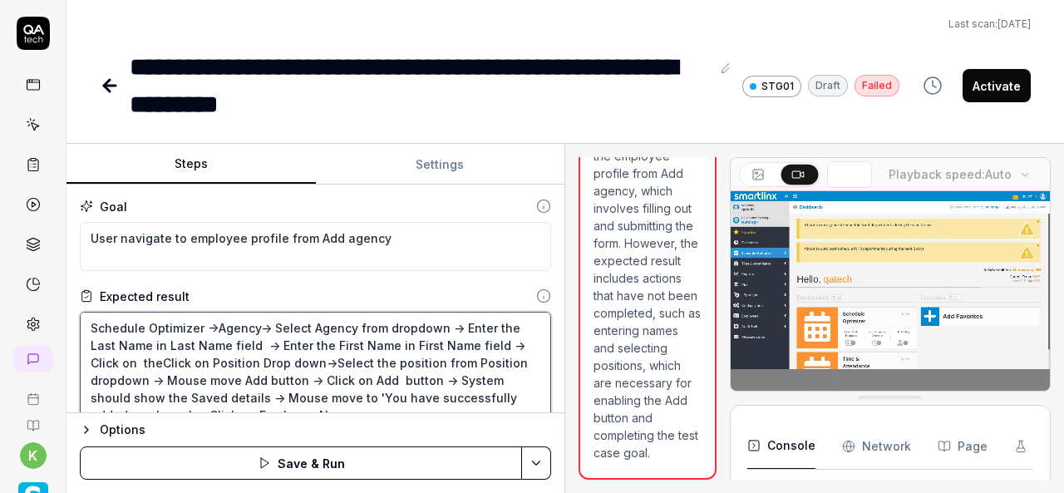
type textarea "*"
type textarea "Schedule Optimizer ->Agency-> Select Agency from dropdown -> Enter the Last Nam…"
type textarea "*"
type textarea "Schedule Optimizer ->Agency-> Select Agency from dropdown -> Enter the Last Nam…"
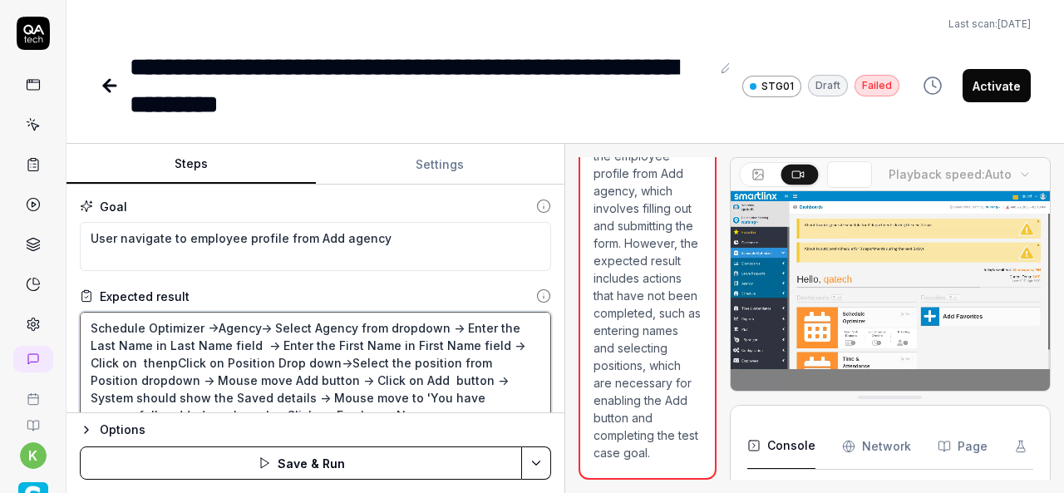
type textarea "*"
type textarea "Schedule Optimizer ->Agency-> Select Agency from dropdown -> Enter the Last Nam…"
type textarea "*"
type textarea "Schedule Optimizer ->Agency-> Select Agency from dropdown -> Enter the Last Nam…"
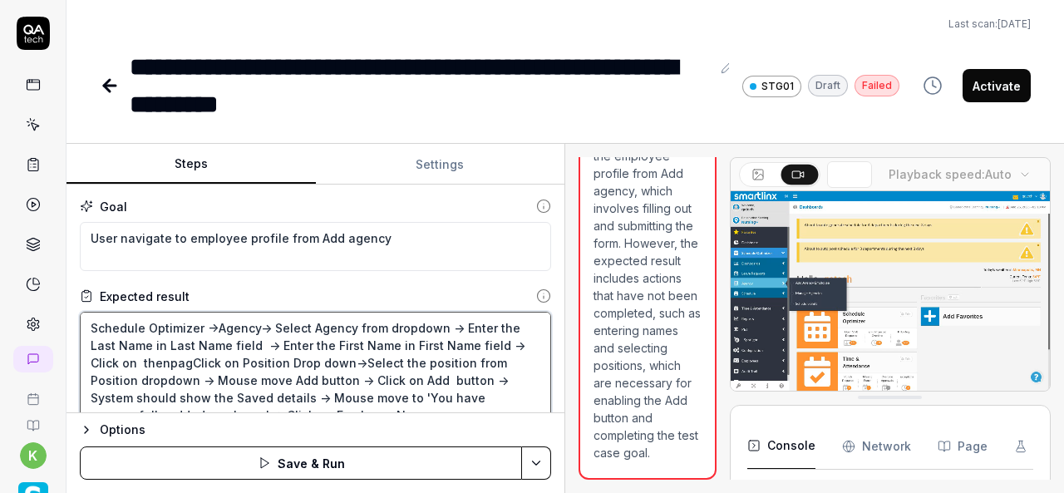
type textarea "*"
type textarea "Schedule Optimizer ->Agency-> Select Agency from dropdown -> Enter the Last Nam…"
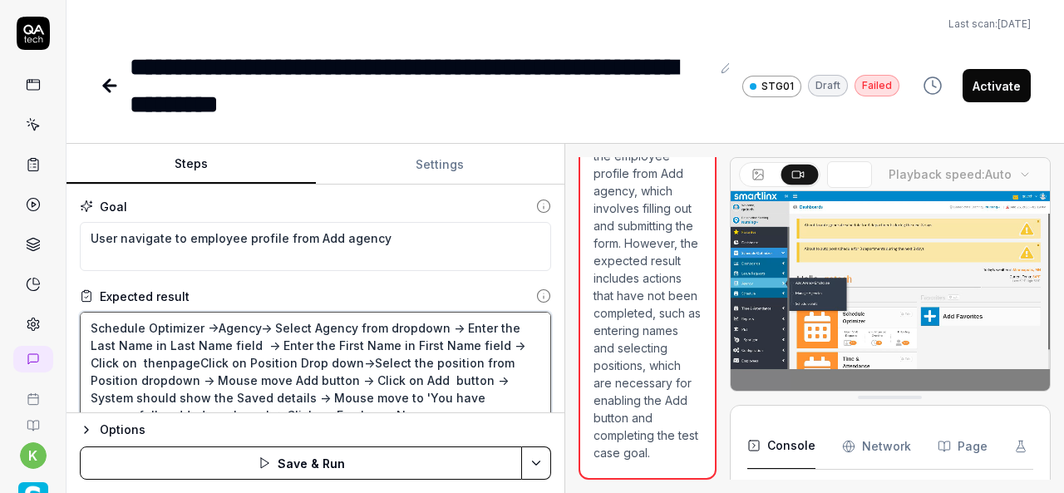
type textarea "*"
type textarea "Schedule Optimizer ->Agency-> Select Agency from dropdown -> Enter the Last Nam…"
type textarea "*"
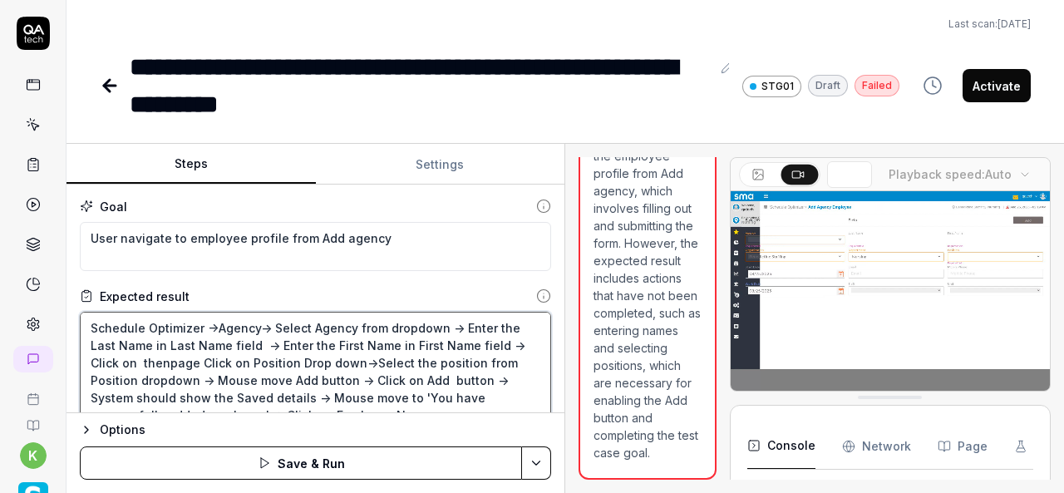
type textarea "Schedule Optimizer ->Agency-> Select Agency from dropdown -> Enter the Last Nam…"
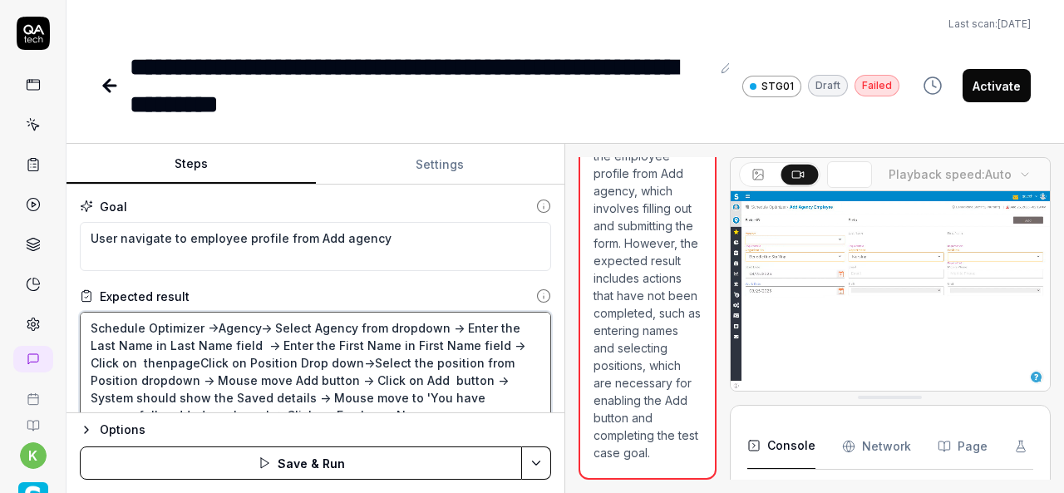
type textarea "*"
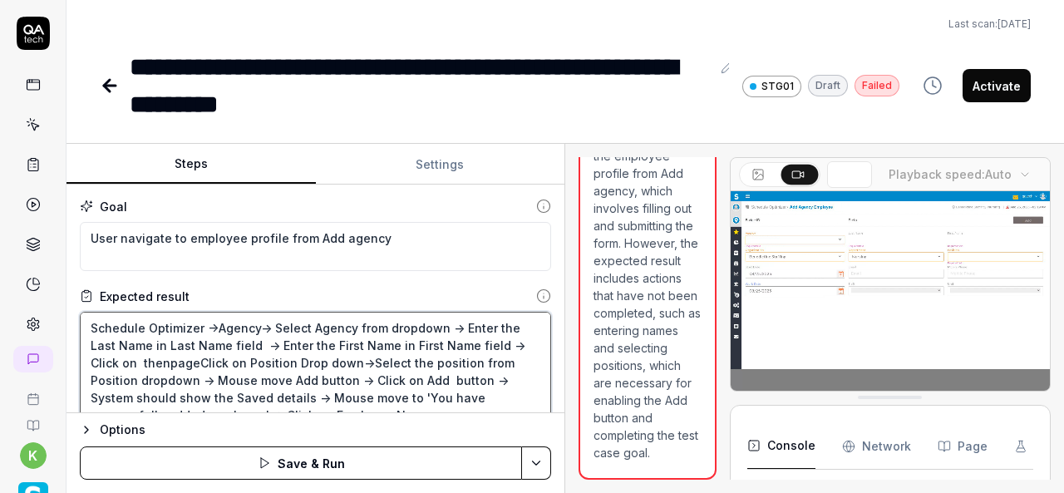
type textarea "Schedule Optimizer ->Agency-> Select Agency from dropdown -> Enter the Last Nam…"
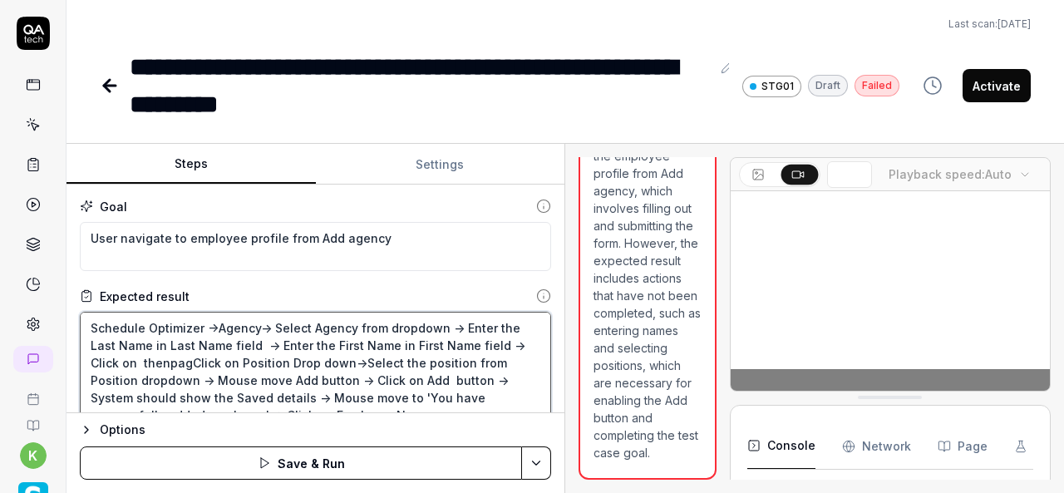
type textarea "*"
type textarea "Schedule Optimizer ->Agency-> Select Agency from dropdown -> Enter the Last Nam…"
type textarea "*"
type textarea "Schedule Optimizer ->Agency-> Select Agency from dropdown -> Enter the Last Nam…"
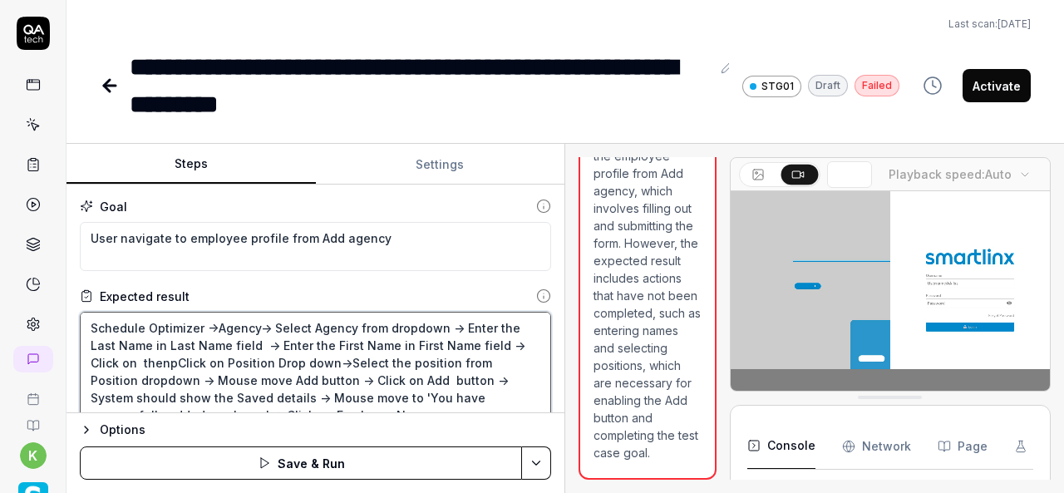
type textarea "*"
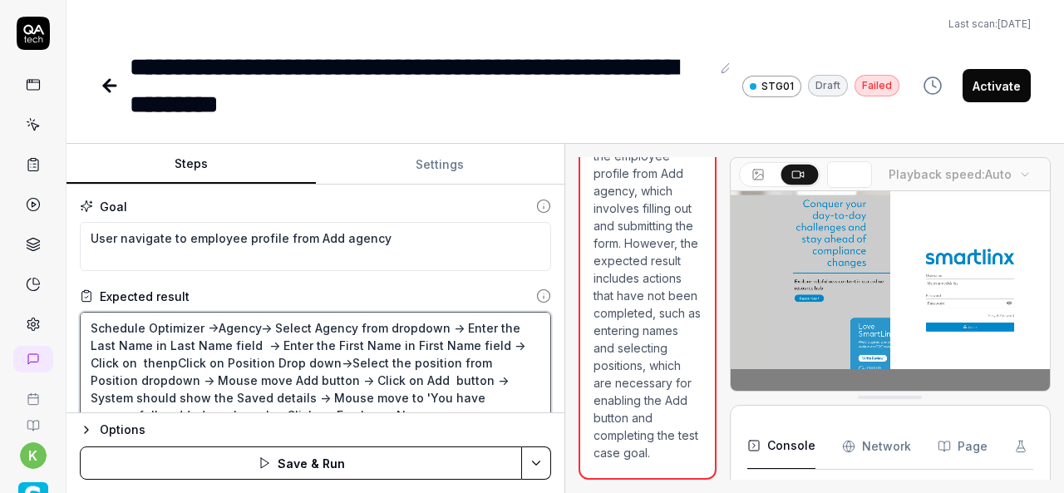
type textarea "Schedule Optimizer ->Agency-> Select Agency from dropdown -> Enter the Last Nam…"
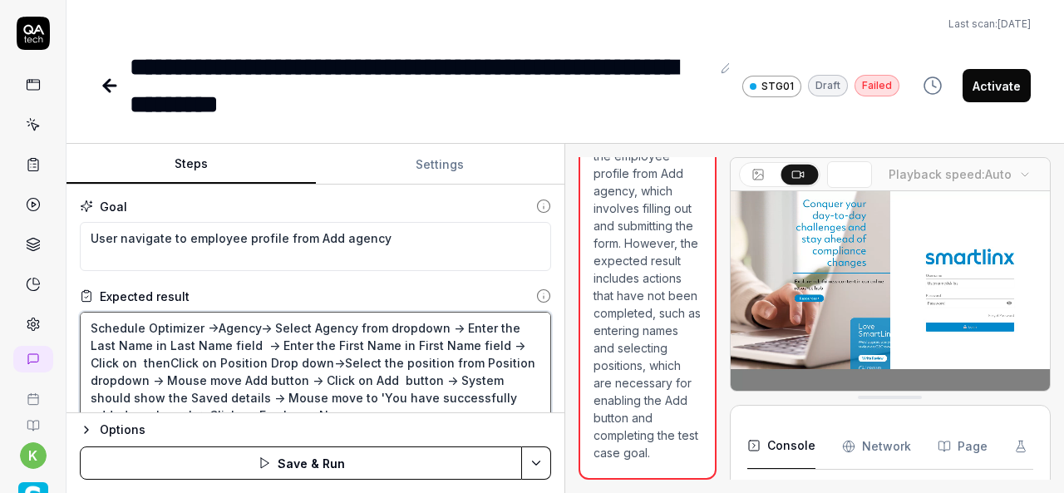
type textarea "*"
type textarea "Schedule Optimizer ->Agency-> Select Agency from dropdown -> Enter the Last Nam…"
type textarea "*"
type textarea "Schedule Optimizer ->Agency-> Select Agency from dropdown -> Enter the Last Nam…"
type textarea "*"
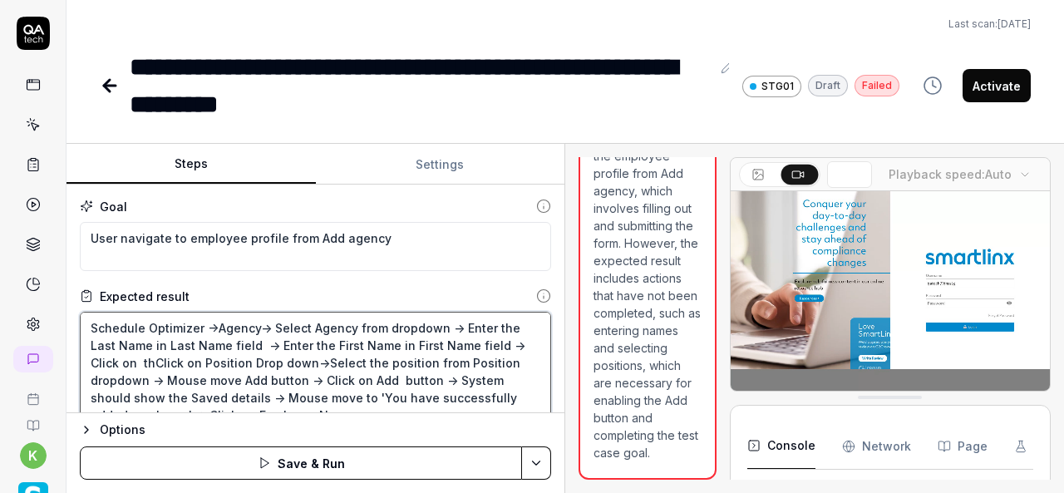
type textarea "Schedule Optimizer ->Agency-> Select Agency from dropdown -> Enter the Last Nam…"
type textarea "*"
type textarea "Schedule Optimizer ->Agency-> Select Agency from dropdown -> Enter the Last Nam…"
type textarea "*"
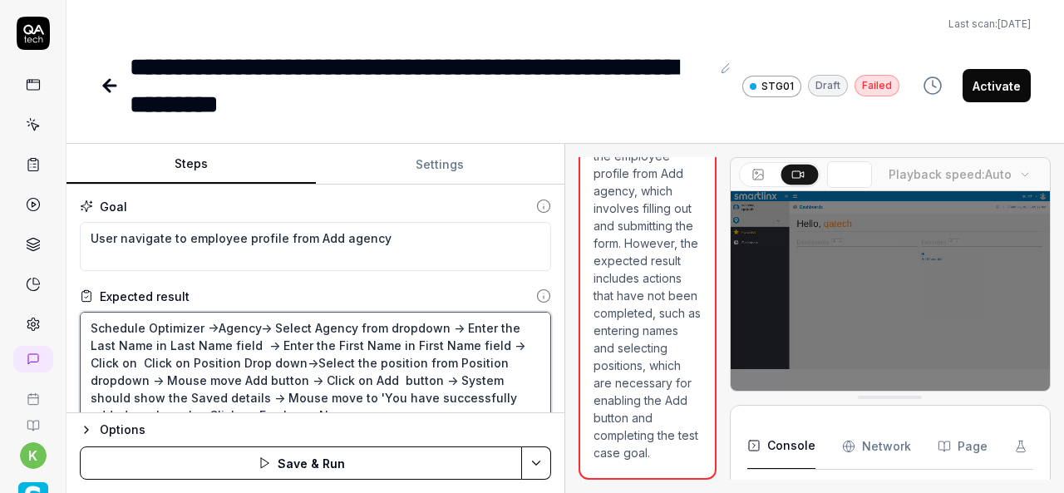
type textarea "Schedule Optimizer ->Agency-> Select Agency from dropdown -> Enter the Last Nam…"
type textarea "*"
type textarea "Schedule Optimizer ->Agency-> Select Agency from dropdown -> Enter the Last Nam…"
type textarea "*"
type textarea "Schedule Optimizer ->Agency-> Select Agency from dropdown -> Enter the Last Nam…"
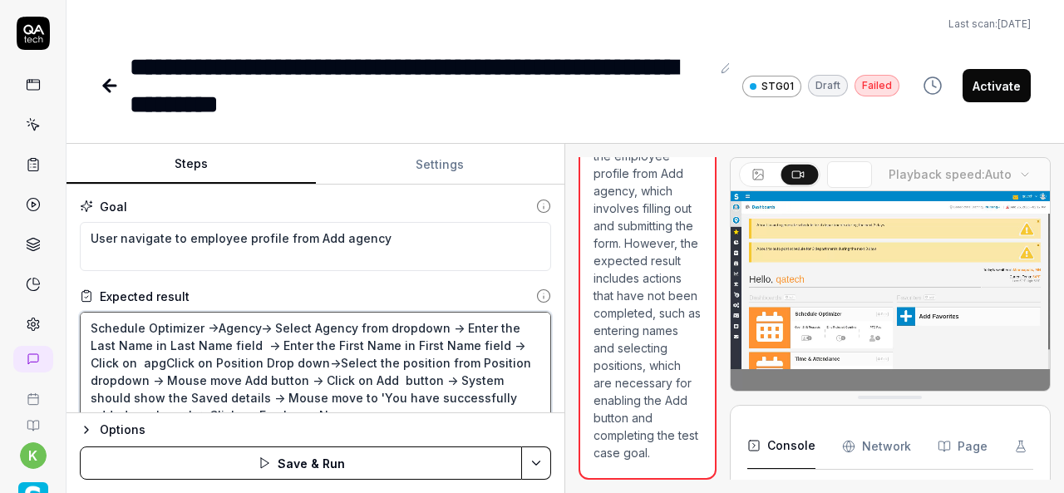
type textarea "*"
type textarea "Schedule Optimizer ->Agency-> Select Agency from dropdown -> Enter the Last Nam…"
type textarea "*"
type textarea "Schedule Optimizer ->Agency-> Select Agency from dropdown -> Enter the Last Nam…"
type textarea "*"
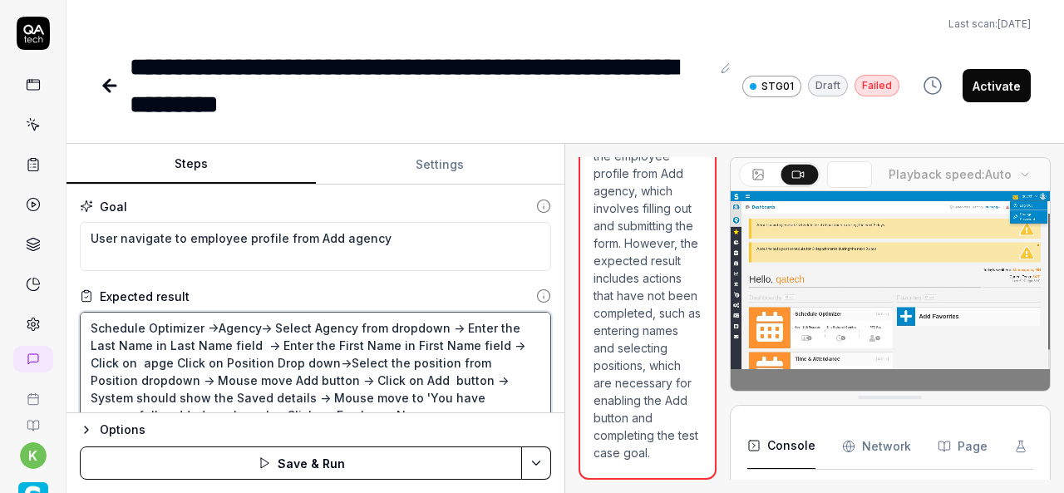
type textarea "Schedule Optimizer ->Agency-> Select Agency from dropdown -> Enter the Last Nam…"
type textarea "*"
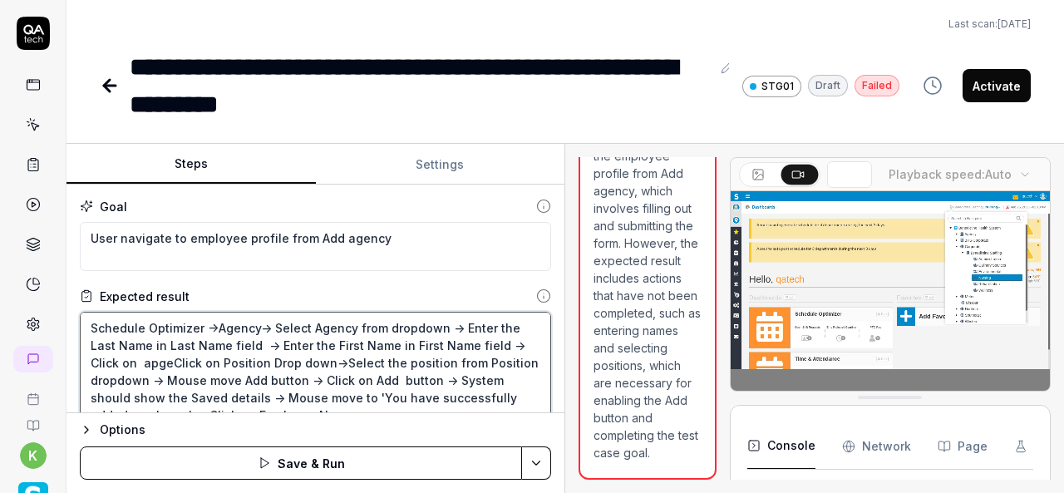
type textarea "Schedule Optimizer ->Agency-> Select Agency from dropdown -> Enter the Last Nam…"
type textarea "*"
type textarea "Schedule Optimizer ->Agency-> Select Agency from dropdown -> Enter the Last Nam…"
type textarea "*"
type textarea "Schedule Optimizer ->Agency-> Select Agency from dropdown -> Enter the Last Nam…"
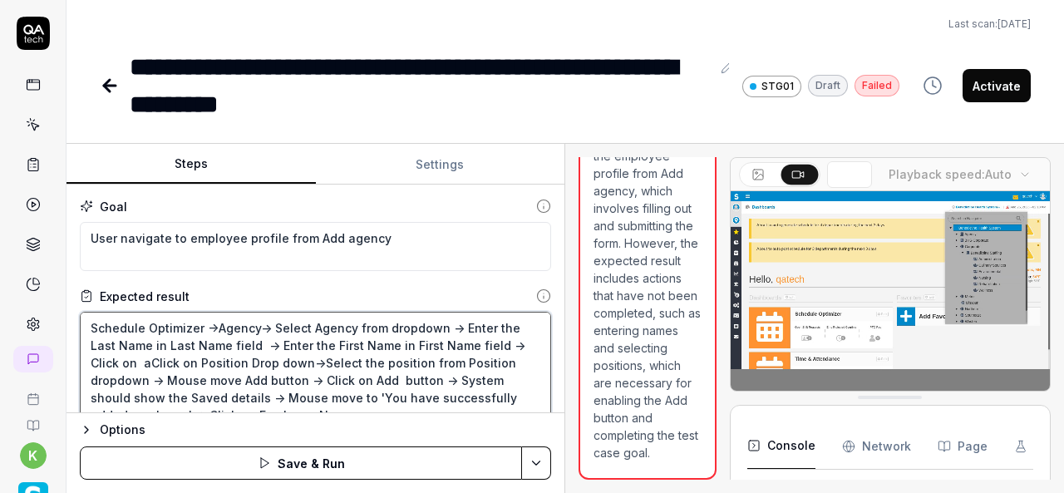
type textarea "*"
type textarea "Schedule Optimizer ->Agency-> Select Agency from dropdown -> Enter the Last Nam…"
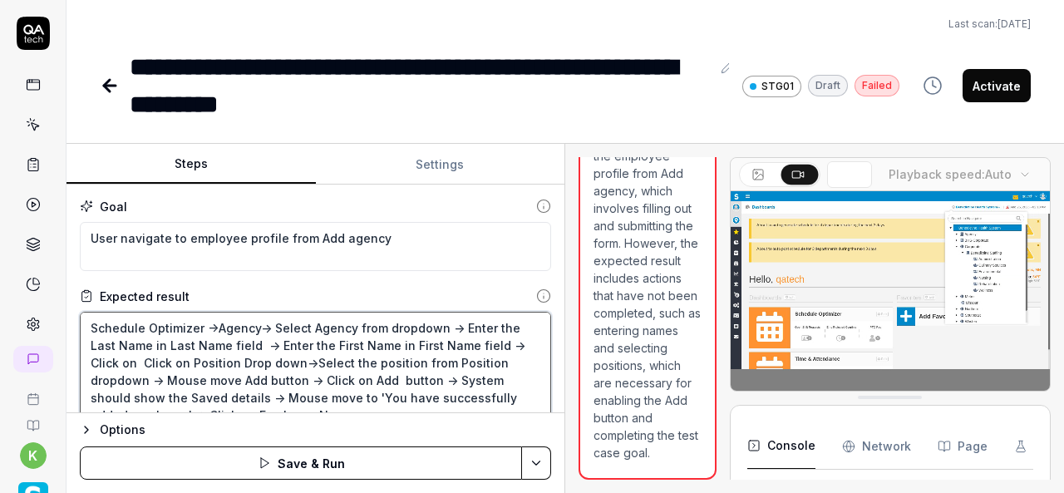
type textarea "*"
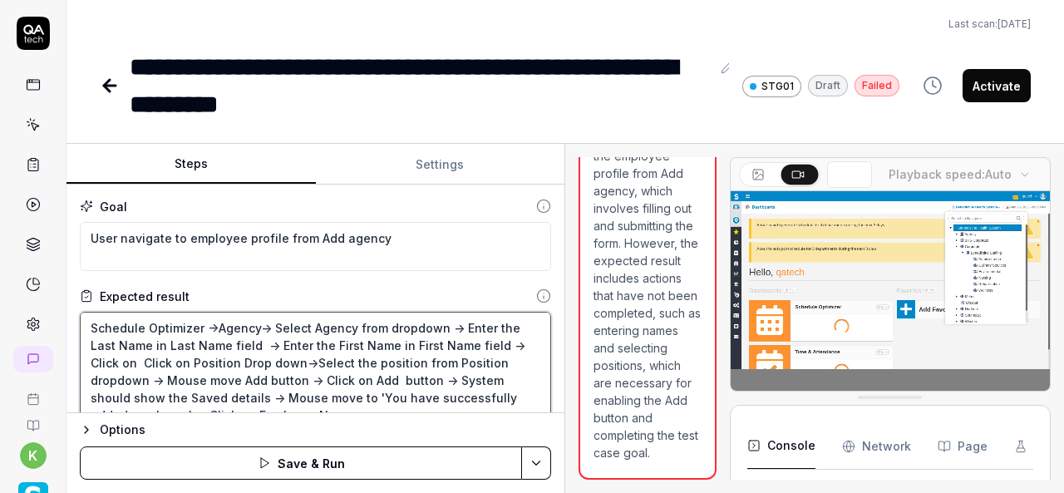
type textarea "Schedule Optimizer ->Agency-> Select Agency from dropdown -> Enter the Last Nam…"
type textarea "*"
type textarea "Schedule Optimizer ->Agency-> Select Agency from dropdown -> Enter the Last Nam…"
type textarea "*"
type textarea "Schedule Optimizer ->Agency-> Select Agency from dropdown -> Enter the Last Nam…"
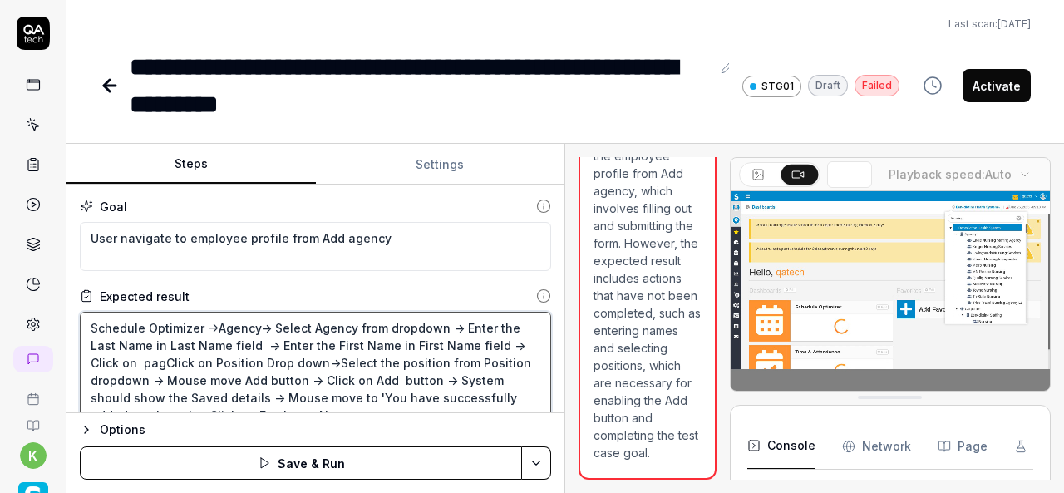
type textarea "*"
type textarea "Schedule Optimizer ->Agency-> Select Agency from dropdown -> Enter the Last Nam…"
type textarea "*"
type textarea "Schedule Optimizer ->Agency-> Select Agency from dropdown -> Enter the Last Nam…"
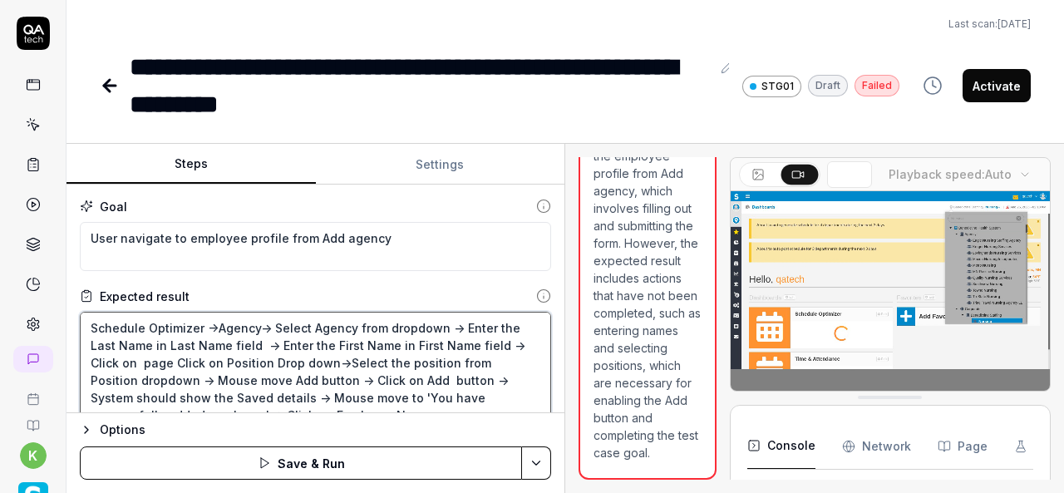
click at [522, 351] on textarea "Schedule Optimizer ->Agency-> Select Agency from dropdown -> Enter the Last Nam…" at bounding box center [316, 371] width 472 height 119
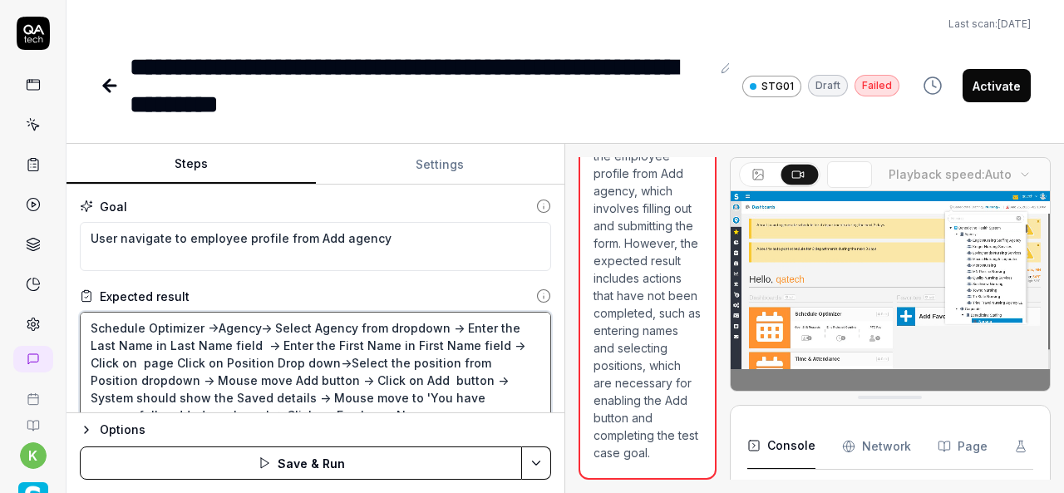
type textarea "*"
type textarea "Schedule Optimizer ->Agency-> Select Agency from dropdown -> Enter the Last Nam…"
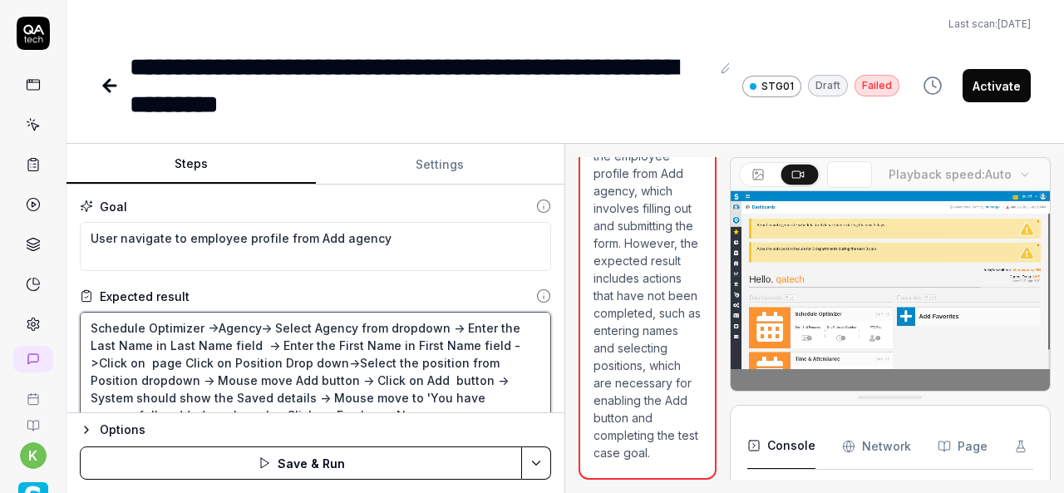
type textarea "*"
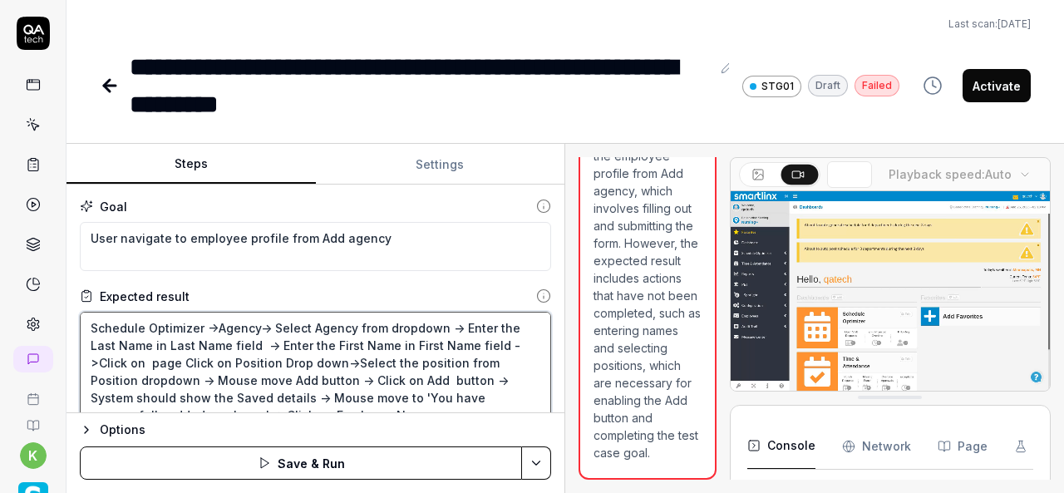
type textarea "Schedule Optimizer ->Agency-> Select Agency from dropdown -> Enter the Last Nam…"
type textarea "*"
type textarea "Schedule Optimizer ->Agency-> Select Agency from dropdown -> Enter the Last Nam…"
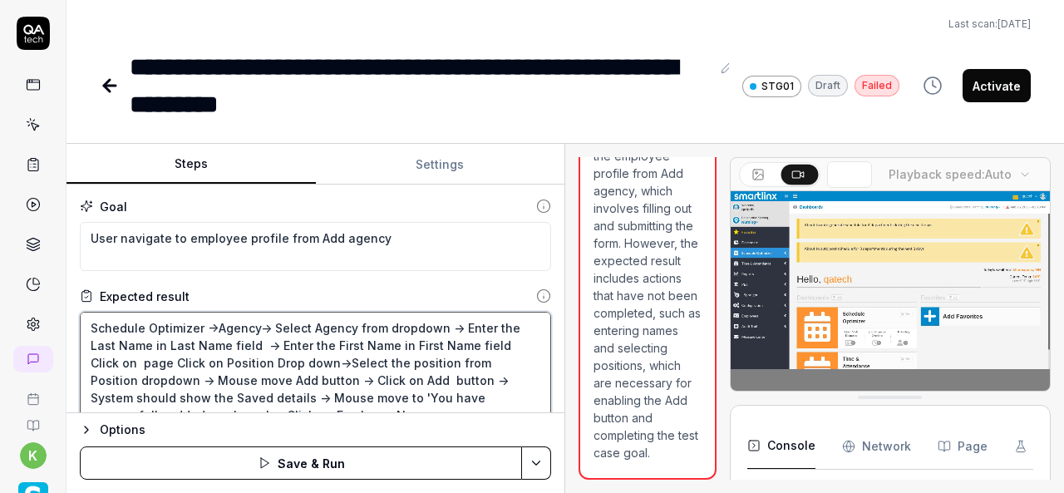
type textarea "*"
type textarea "Schedule Optimizer ->Agency-> Select Agency from dropdown -> Enter the Last Nam…"
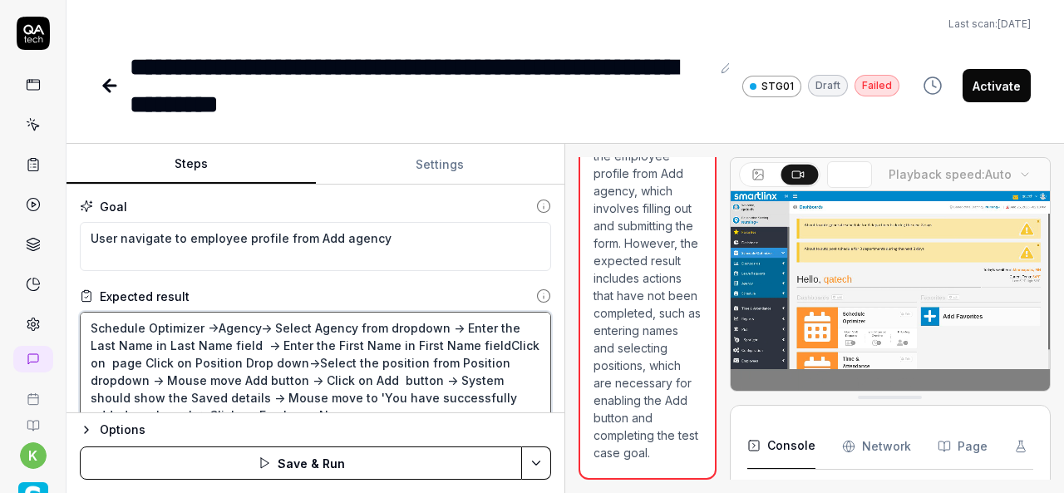
type textarea "*"
type textarea "Schedule Optimizer ->Agency-> Select Agency from dropdown -> Enter the Last Nam…"
type textarea "*"
type textarea "Schedule Optimizer ->Agency-> Select Agency from dropdown -> Enter the Last Nam…"
type textarea "*"
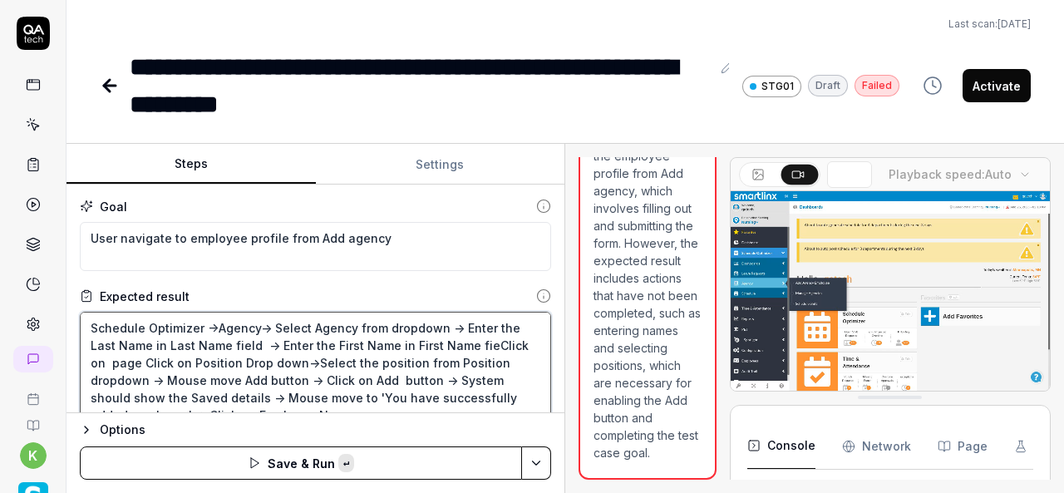
type textarea "Schedule Optimizer ->Agency-> Select Agency from dropdown -> Enter the Last Nam…"
type textarea "*"
type textarea "Schedule Optimizer ->Agency-> Select Agency from dropdown -> Enter the Last Nam…"
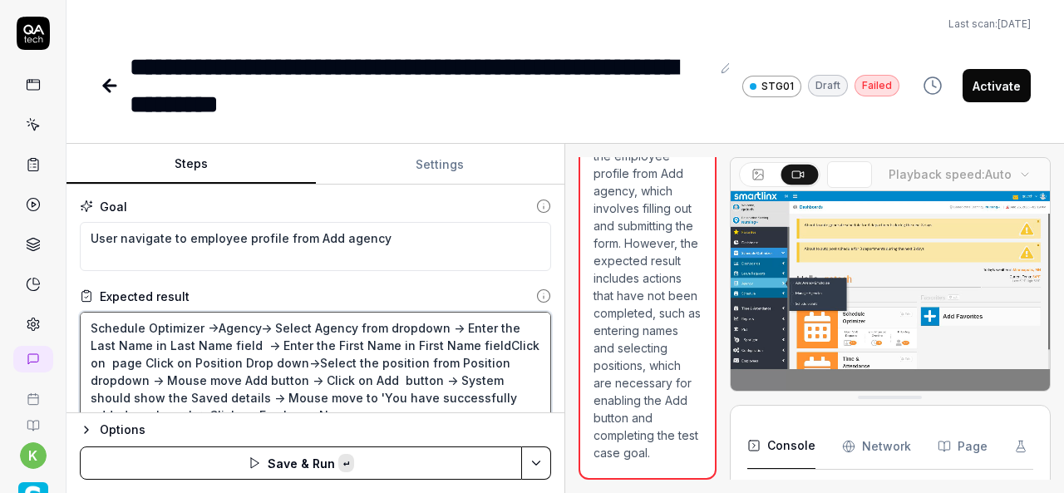
type textarea "*"
type textarea "Schedule Optimizer ->Agency-> Select Agency from dropdown -> Enter the Last Nam…"
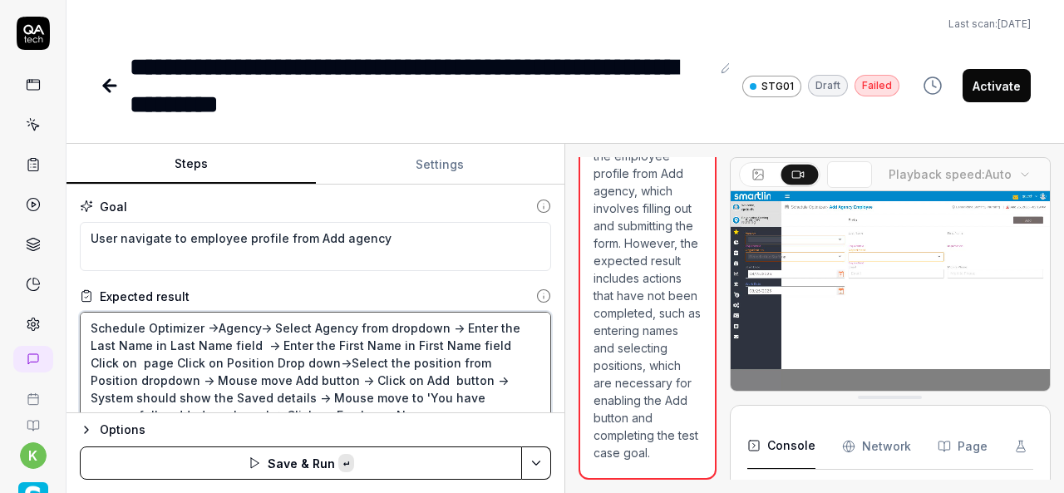
type textarea "*"
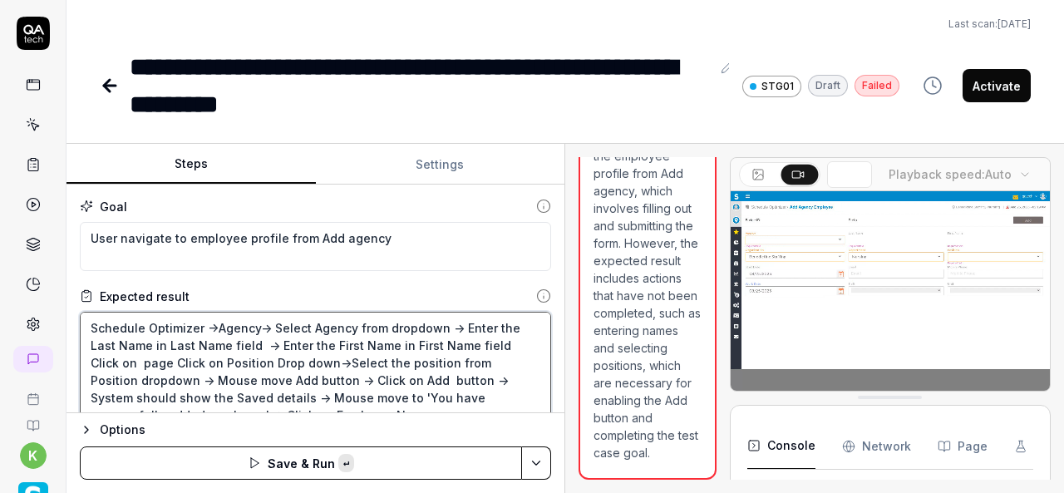
type textarea "Schedule Optimizer ->Agency-> Select Agency from dropdown -> Enter the Last Nam…"
type textarea "*"
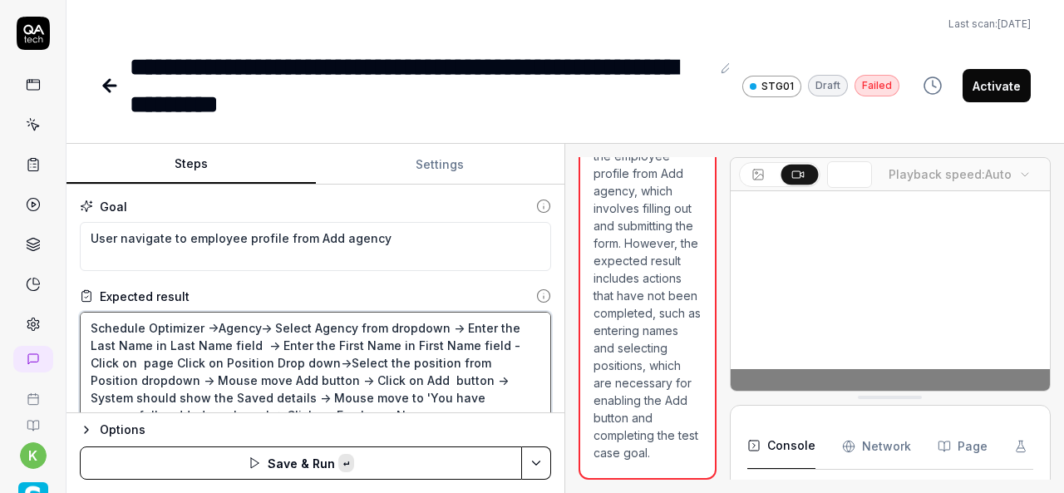
type textarea "Schedule Optimizer ->Agency-> Select Agency from dropdown -> Enter the Last Nam…"
type textarea "*"
type textarea "Schedule Optimizer ->Agency-> Select Agency from dropdown -> Enter the Last Nam…"
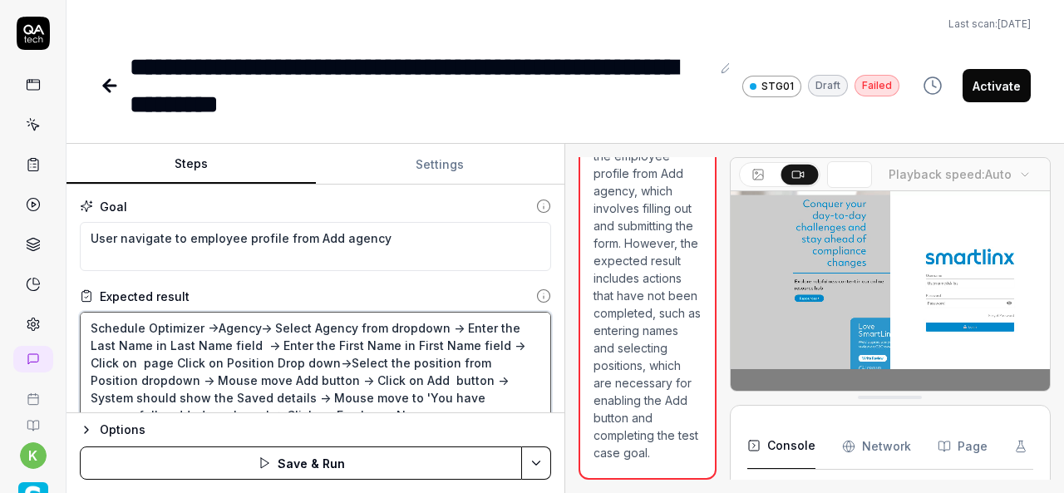
click at [171, 358] on textarea "Schedule Optimizer ->Agency-> Select Agency from dropdown -> Enter the Last Nam…" at bounding box center [316, 371] width 472 height 119
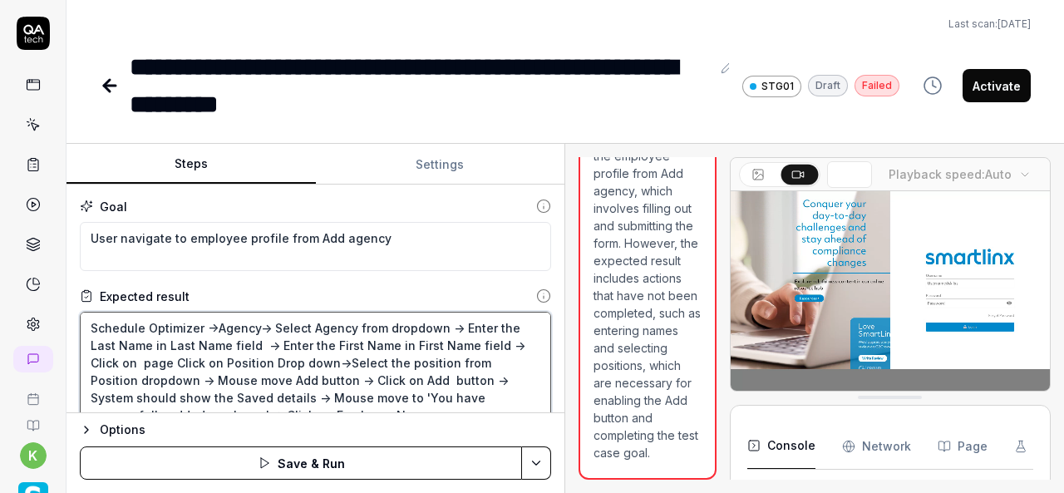
type textarea "*"
type textarea "Schedule Optimizer ->Agency-> Select Agency from dropdown -> Enter the Last Nam…"
type textarea "*"
type textarea "Schedule Optimizer ->Agency-> Select Agency from dropdown -> Enter the Last Nam…"
type textarea "*"
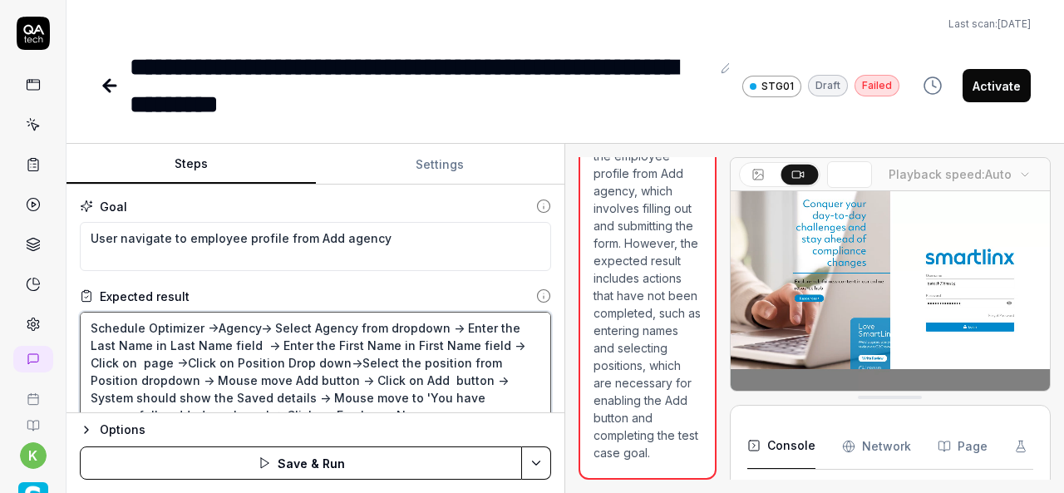
type textarea "Schedule Optimizer ->Agency-> Select Agency from dropdown -> Enter the Last Nam…"
type textarea "*"
type textarea "Schedule Optimizer ->Agency-> Select Agency from dropdown -> Enter the Last Nam…"
type textarea "*"
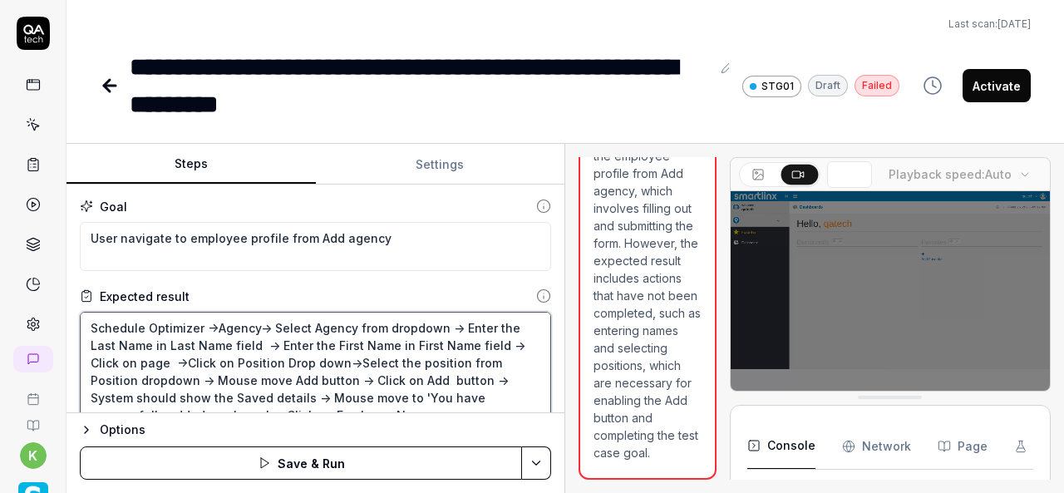
type textarea "Schedule Optimizer ->Agency-> Select Agency from dropdown -> Enter the Last Nam…"
type textarea "*"
type textarea "Schedule Optimizer ->Agency-> Select Agency from dropdown -> Enter the Last Nam…"
type textarea "*"
type textarea "Schedule Optimizer ->Agency-> Select Agency from dropdown -> Enter the Last Nam…"
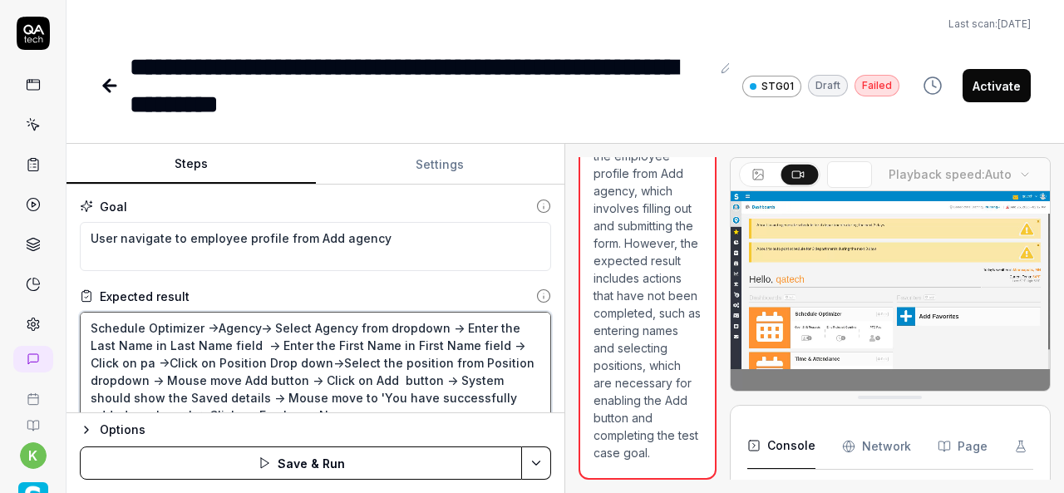
type textarea "*"
type textarea "Schedule Optimizer ->Agency-> Select Agency from dropdown -> Enter the Last Nam…"
type textarea "*"
type textarea "Schedule Optimizer ->Agency-> Select Agency from dropdown -> Enter the Last Nam…"
type textarea "*"
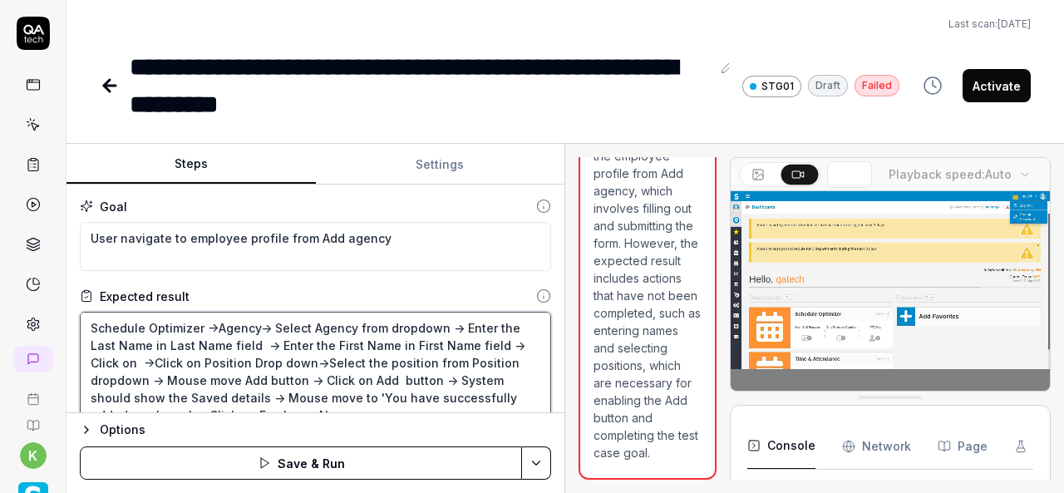
type textarea "Schedule Optimizer ->Agency-> Select Agency from dropdown -> Enter the Last Nam…"
type textarea "*"
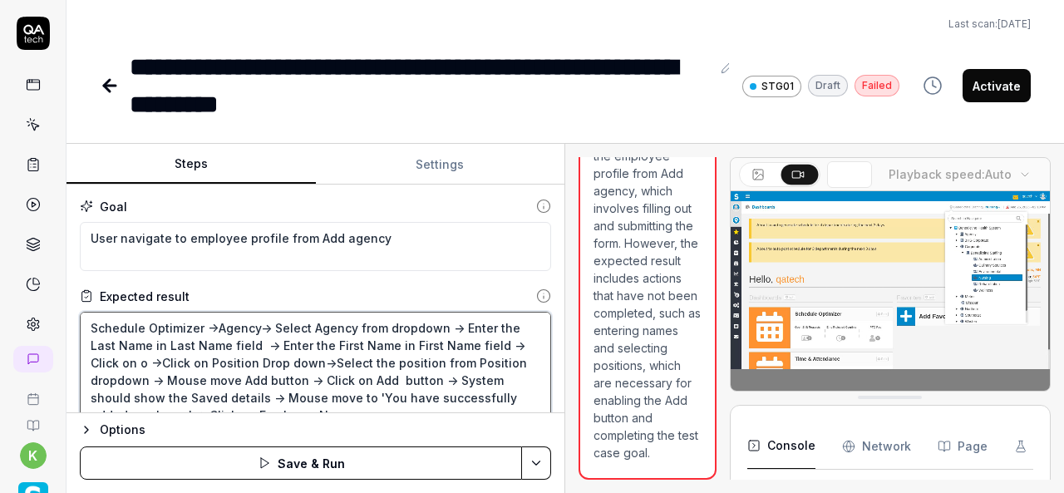
type textarea "Schedule Optimizer ->Agency-> Select Agency from dropdown -> Enter the Last Nam…"
type textarea "*"
type textarea "Schedule Optimizer ->Agency-> Select Agency from dropdown -> Enter the Last Nam…"
type textarea "*"
type textarea "Schedule Optimizer ->Agency-> Select Agency from dropdown -> Enter the Last Nam…"
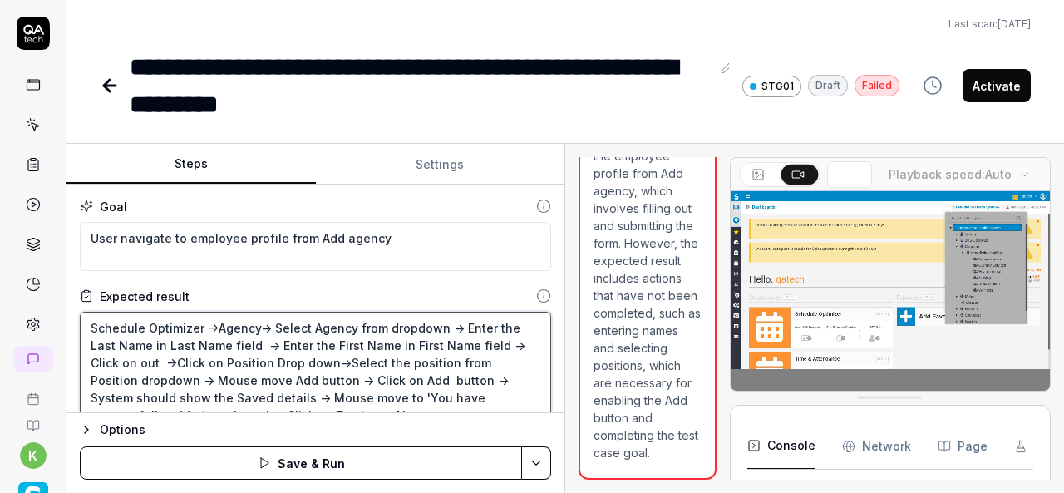
type textarea "*"
type textarea "Schedule Optimizer ->Agency-> Select Agency from dropdown -> Enter the Last Nam…"
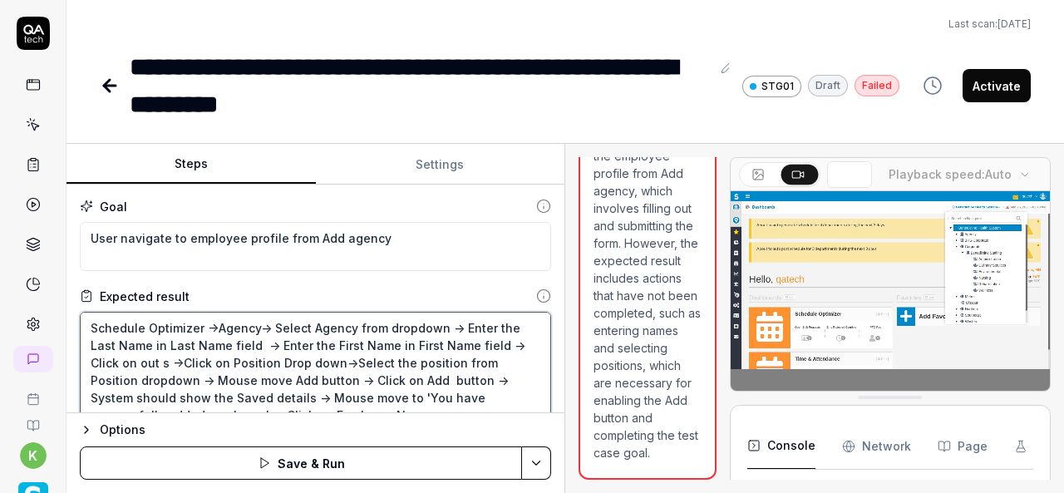
type textarea "*"
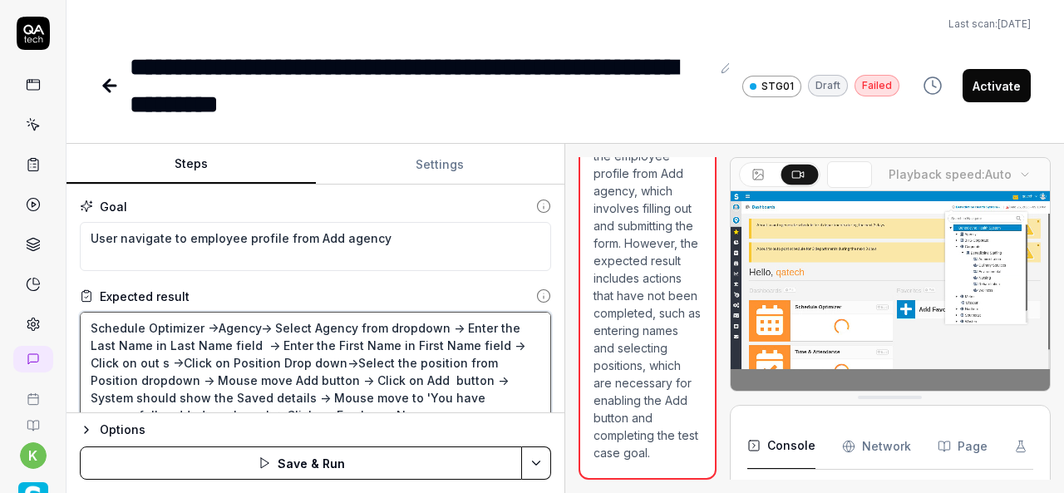
type textarea "Schedule Optimizer ->Agency-> Select Agency from dropdown -> Enter the Last Nam…"
type textarea "*"
type textarea "Schedule Optimizer ->Agency-> Select Agency from dropdown -> Enter the Last Nam…"
type textarea "*"
type textarea "Schedule Optimizer ->Agency-> Select Agency from dropdown -> Enter the Last Nam…"
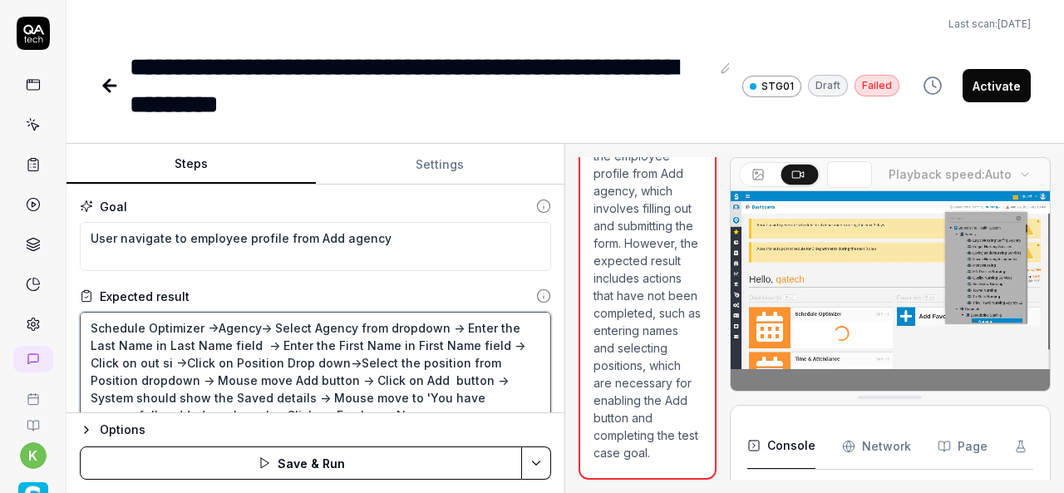
type textarea "*"
type textarea "Schedule Optimizer ->Agency-> Select Agency from dropdown -> Enter the Last Nam…"
type textarea "*"
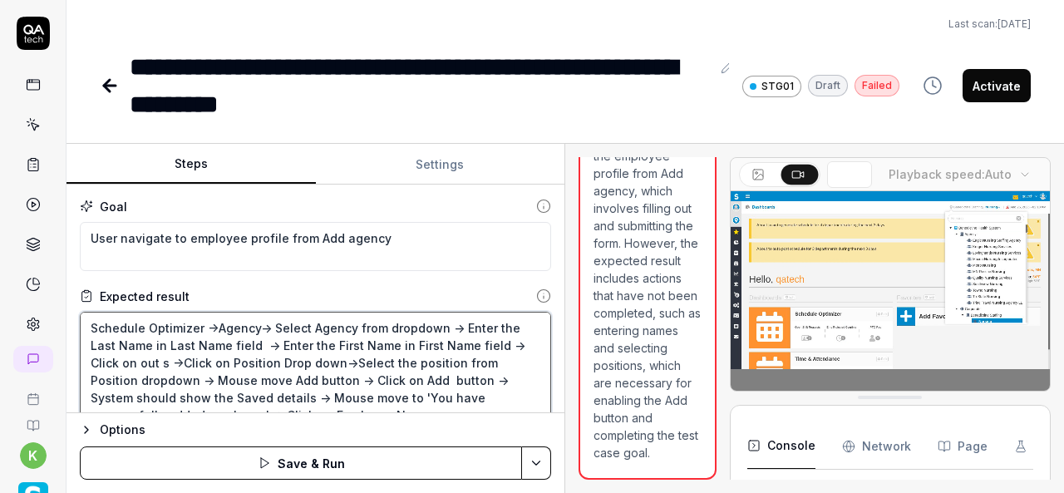
type textarea "Schedule Optimizer ->Agency-> Select Agency from dropdown -> Enter the Last Nam…"
type textarea "*"
type textarea "Schedule Optimizer ->Agency-> Select Agency from dropdown -> Enter the Last Nam…"
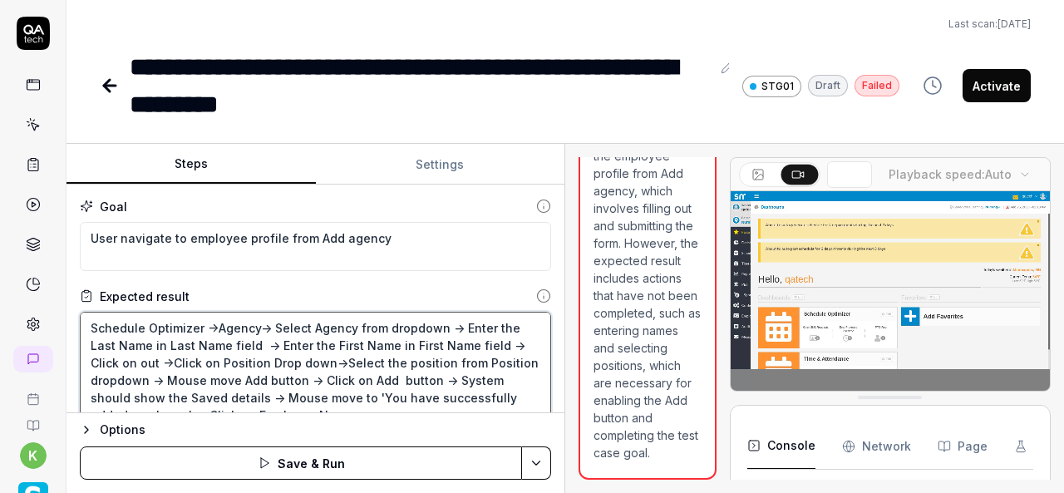
type textarea "*"
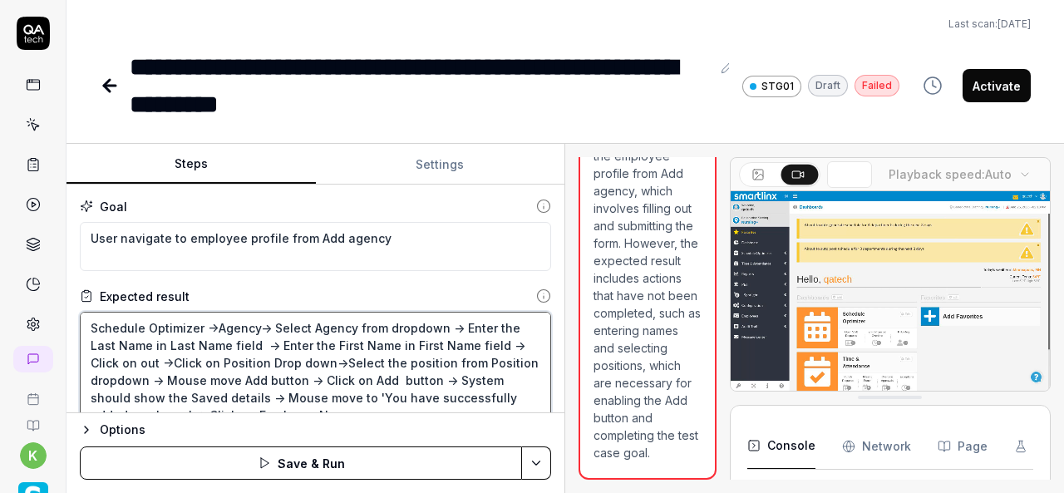
type textarea "Schedule Optimizer ->Agency-> Select Agency from dropdown -> Enter the Last Nam…"
type textarea "*"
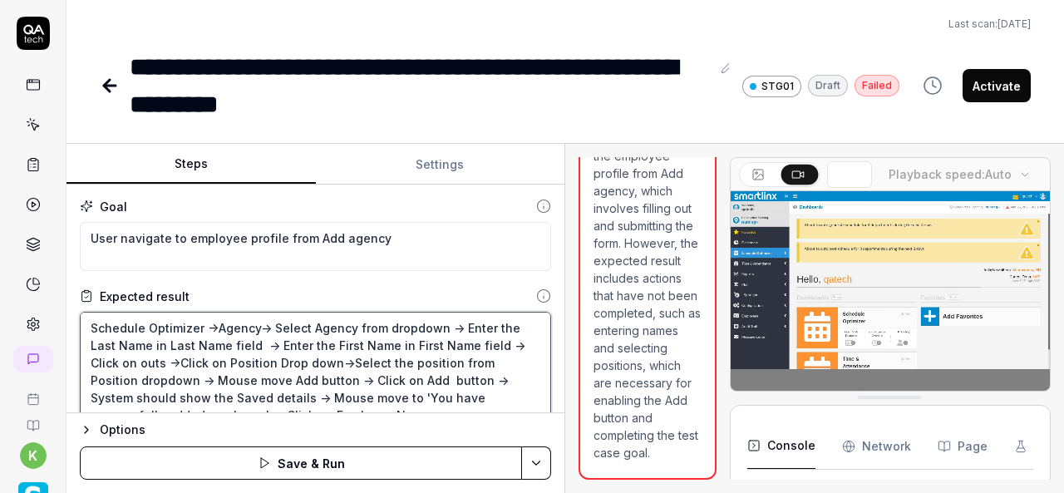
type textarea "Schedule Optimizer ->Agency-> Select Agency from dropdown -> Enter the Last Nam…"
type textarea "*"
type textarea "Schedule Optimizer ->Agency-> Select Agency from dropdown -> Enter the Last Nam…"
type textarea "*"
type textarea "Schedule Optimizer ->Agency-> Select Agency from dropdown -> Enter the Last Nam…"
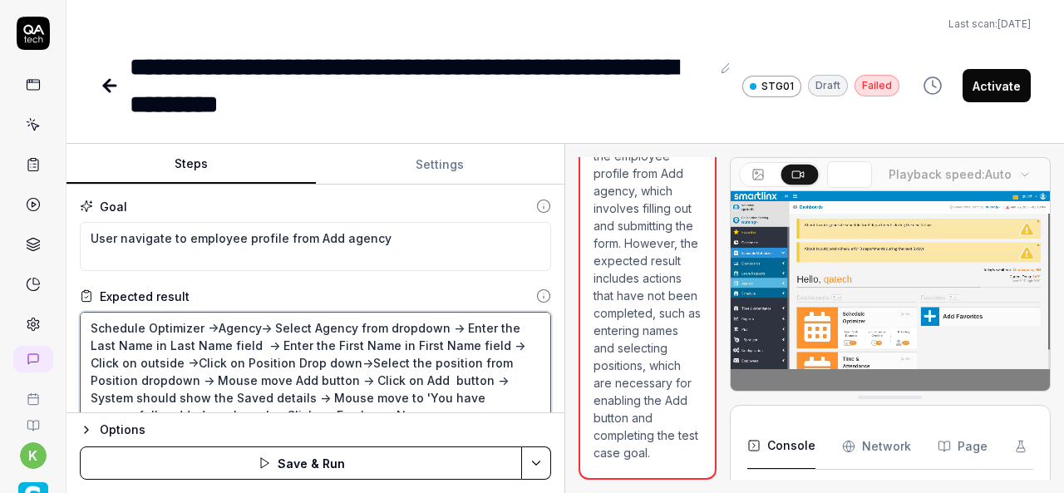
type textarea "*"
type textarea "Schedule Optimizer ->Agency-> Select Agency from dropdown -> Enter the Last Nam…"
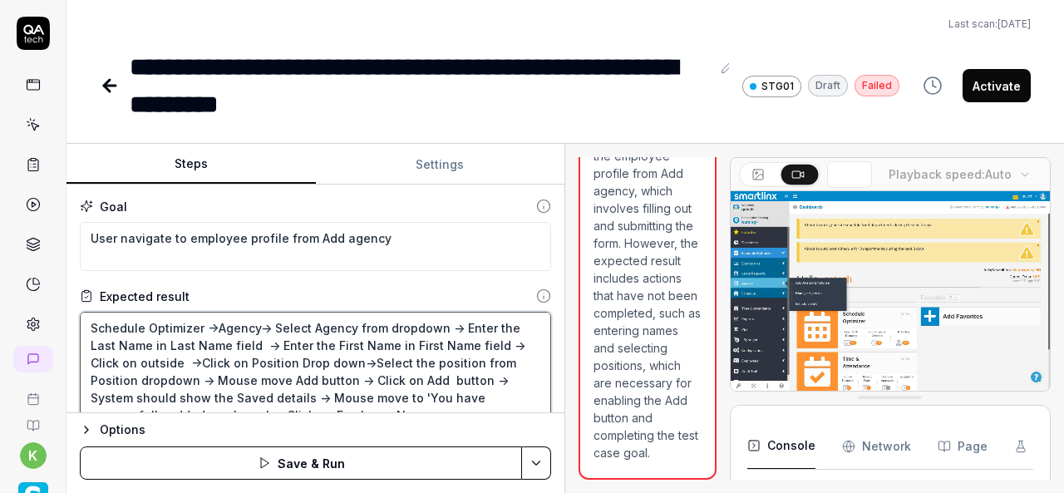
type textarea "*"
type textarea "Schedule Optimizer ->Agency-> Select Agency from dropdown -> Enter the Last Nam…"
type textarea "*"
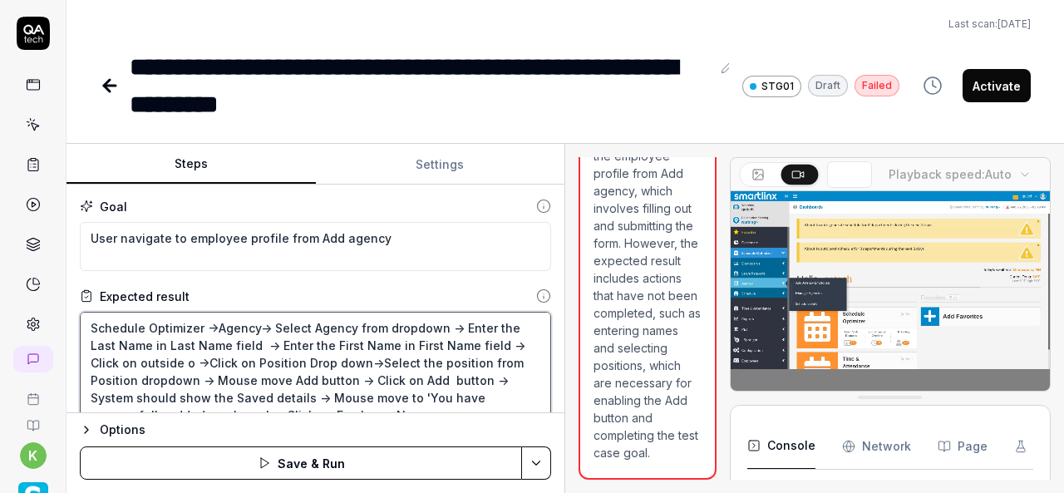
type textarea "Schedule Optimizer ->Agency-> Select Agency from dropdown -> Enter the Last Nam…"
type textarea "*"
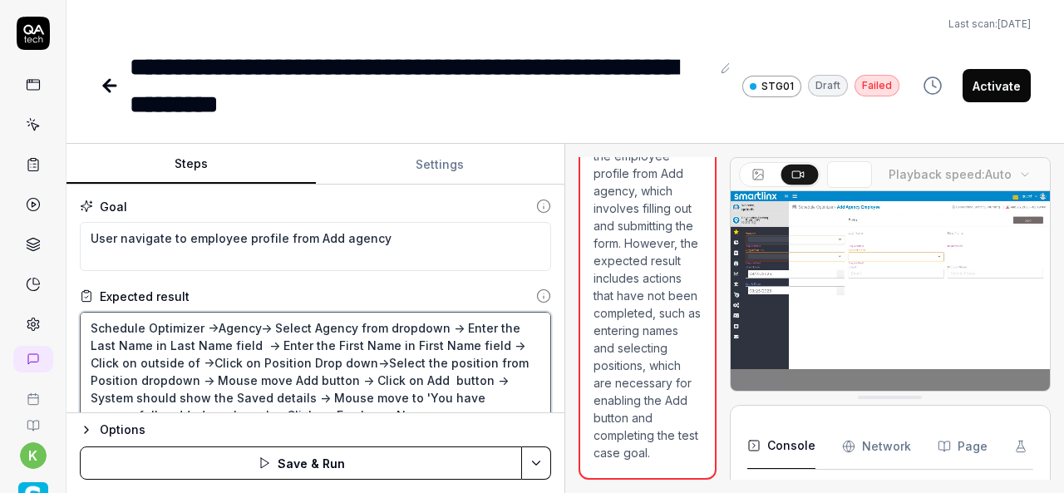
type textarea "Schedule Optimizer ->Agency-> Select Agency from dropdown -> Enter the Last Nam…"
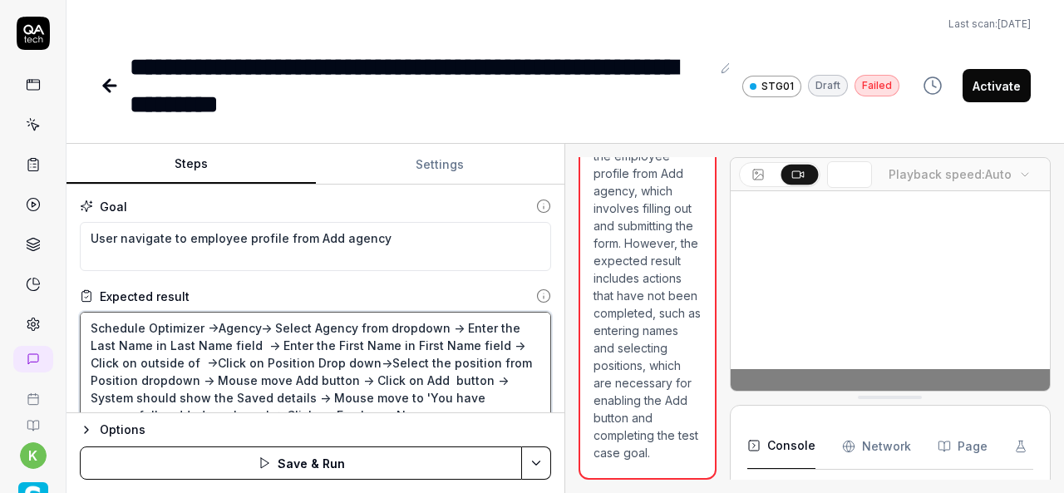
click at [402, 342] on textarea "Schedule Optimizer ->Agency-> Select Agency from dropdown -> Enter the Last Nam…" at bounding box center [316, 371] width 472 height 119
click at [493, 339] on textarea "Schedule Optimizer ->Agency-> Select Agency from dropdown -> Enter the Last Nam…" at bounding box center [316, 371] width 472 height 119
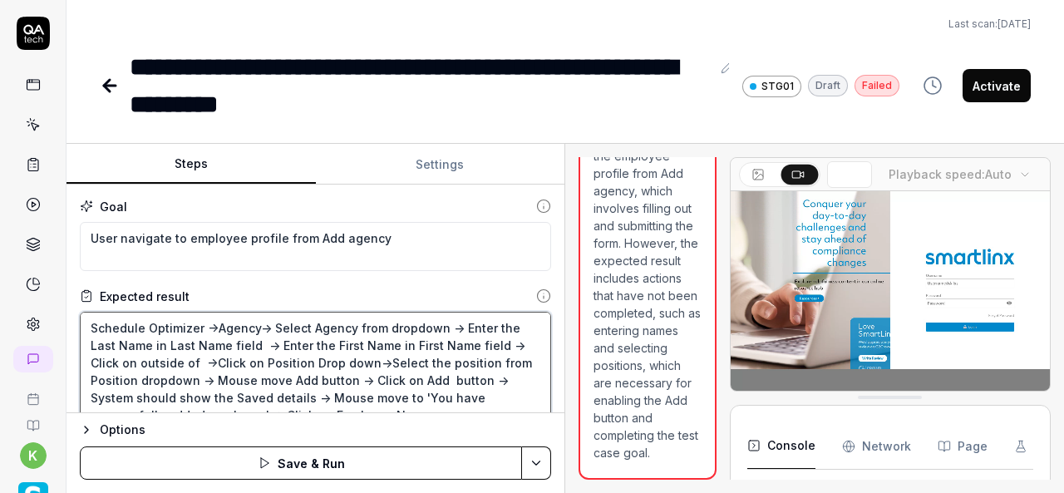
click at [196, 363] on textarea "Schedule Optimizer ->Agency-> Select Agency from dropdown -> Enter the Last Nam…" at bounding box center [316, 371] width 472 height 119
paste textarea "First Name field"
type textarea "*"
type textarea "Schedule Optimizer ->Agency-> Select Agency from dropdown -> Enter the Last Nam…"
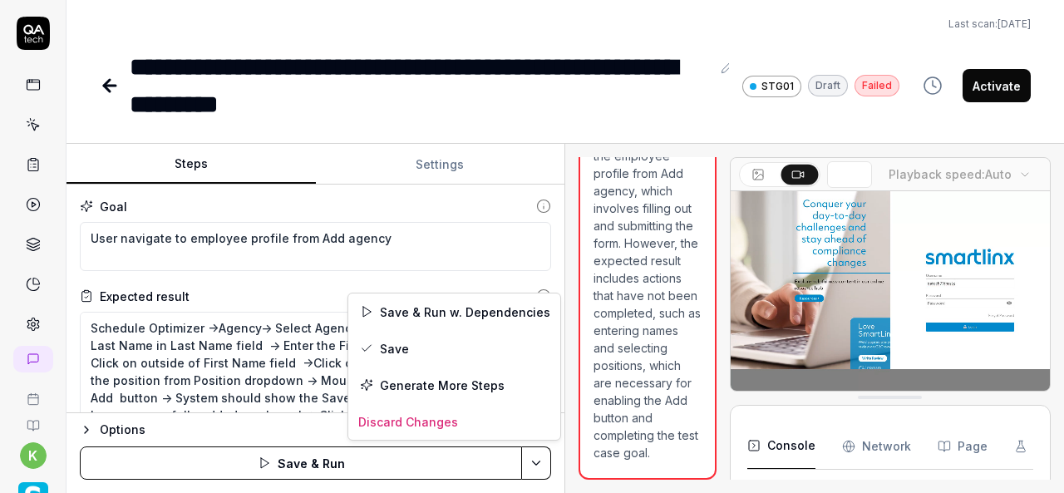
click at [538, 468] on html "**********" at bounding box center [532, 246] width 1064 height 493
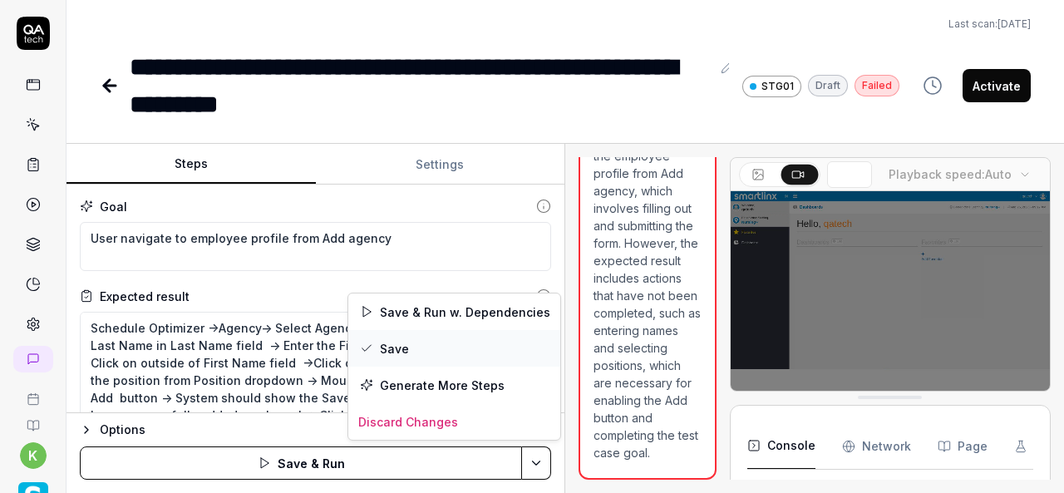
click at [389, 343] on div "Save" at bounding box center [454, 348] width 212 height 37
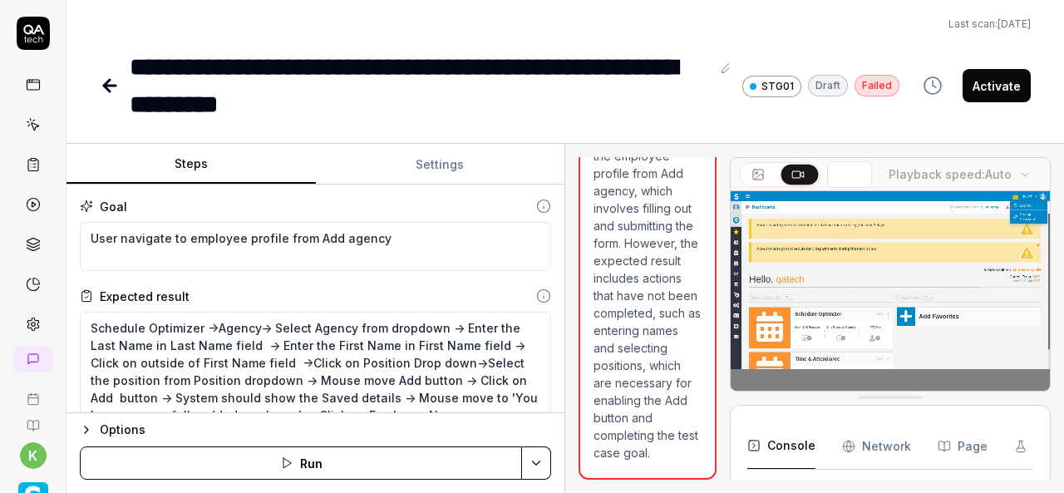
type textarea "*"
click at [104, 86] on icon at bounding box center [110, 86] width 12 height 0
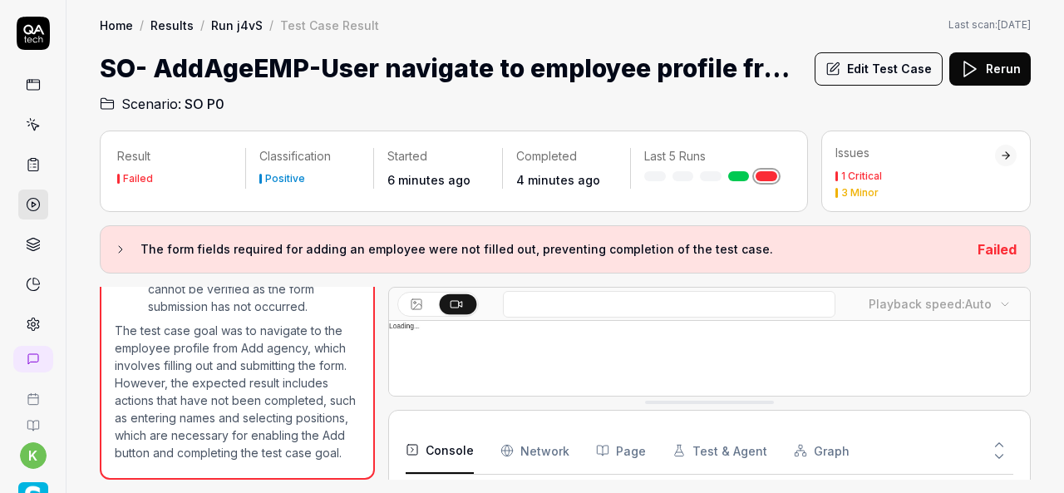
scroll to position [1696, 0]
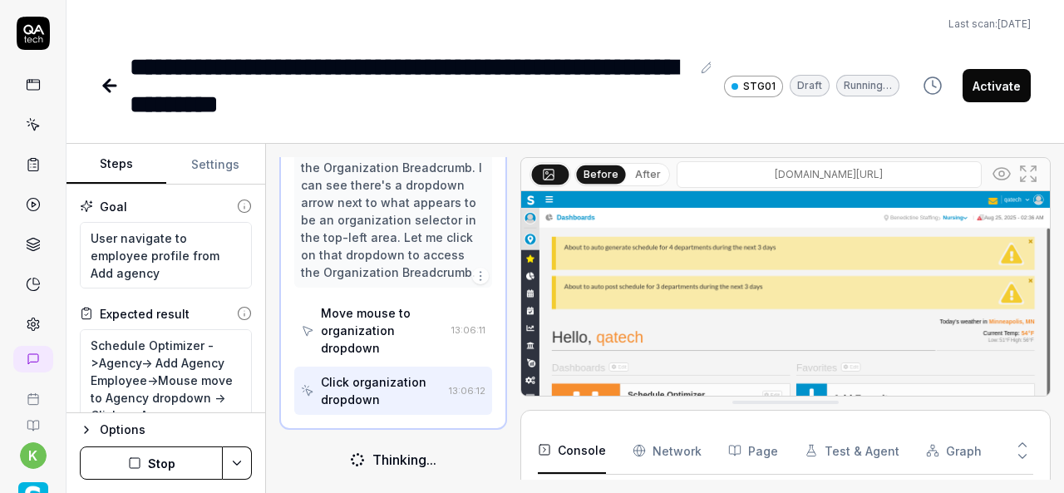
scroll to position [250, 0]
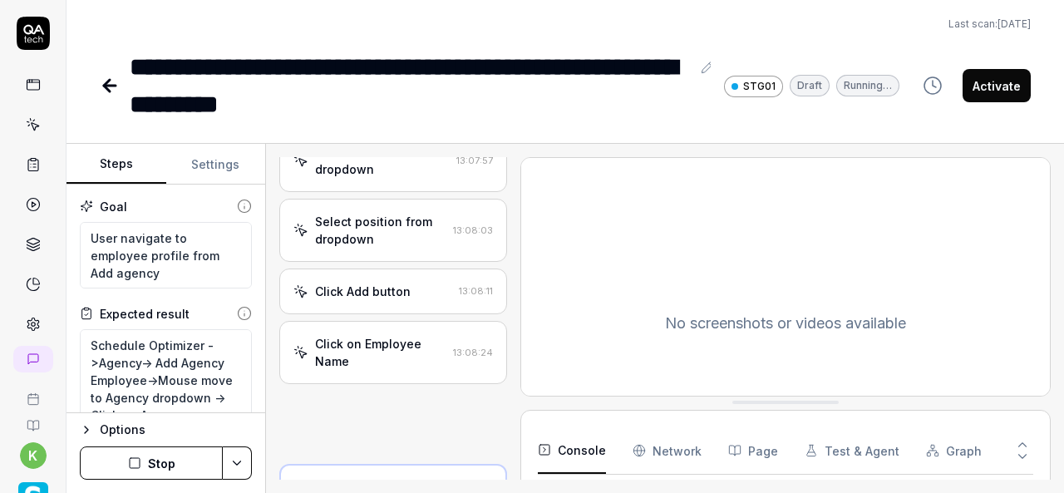
scroll to position [1205, 0]
click at [111, 86] on icon at bounding box center [110, 86] width 12 height 0
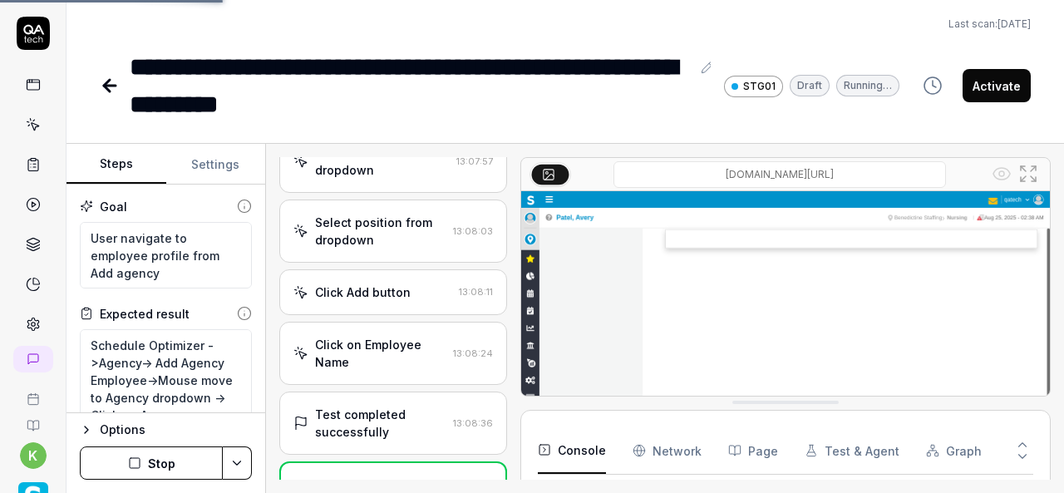
scroll to position [1843, 0]
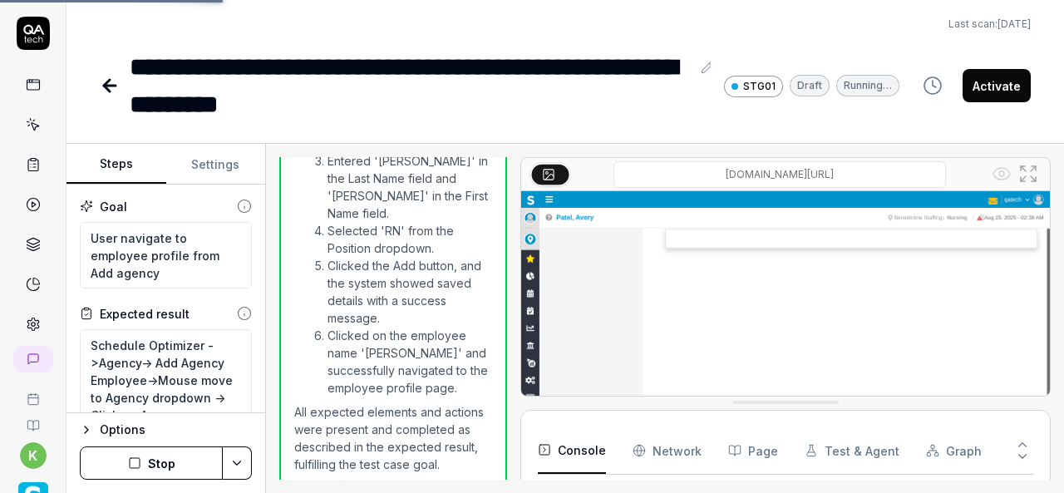
type textarea "*"
click at [109, 87] on icon at bounding box center [110, 86] width 20 height 20
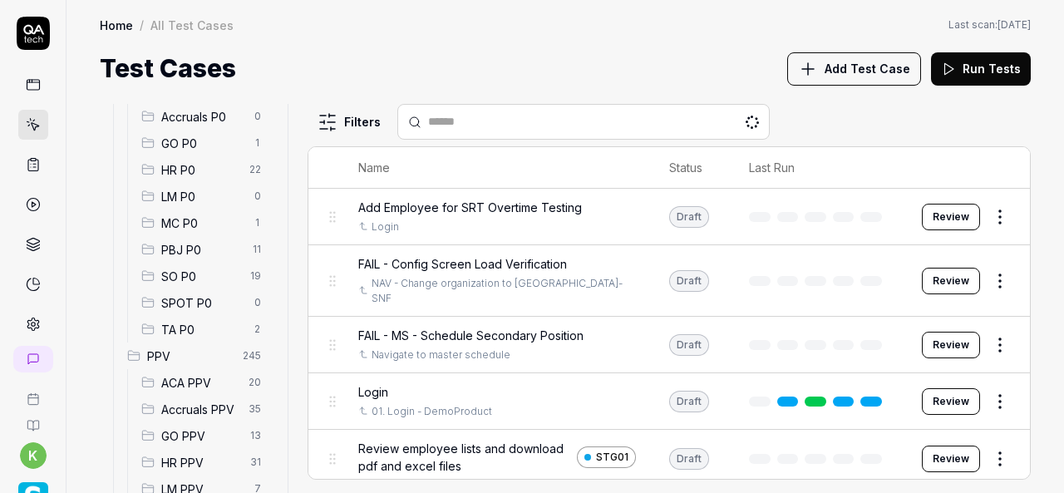
scroll to position [221, 0]
click at [197, 271] on span "SO P0" at bounding box center [200, 275] width 79 height 17
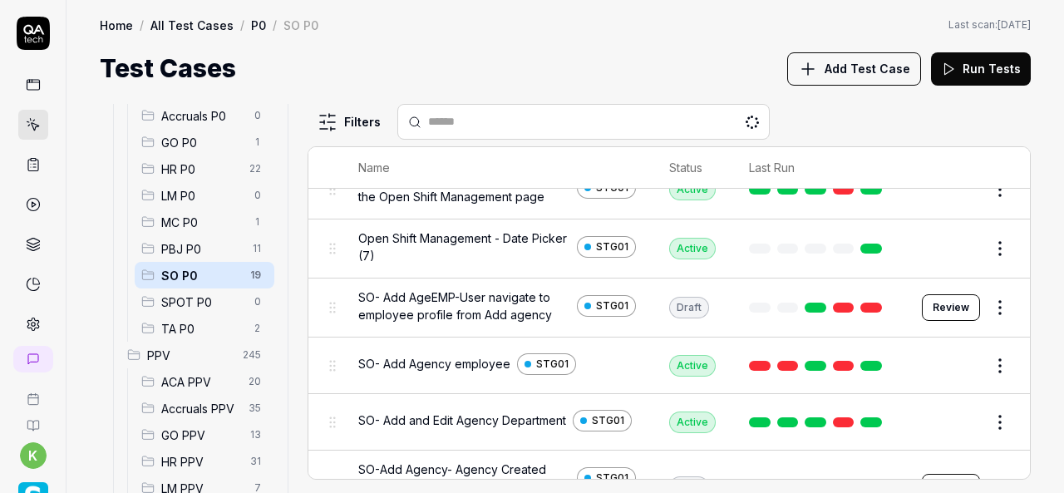
scroll to position [243, 0]
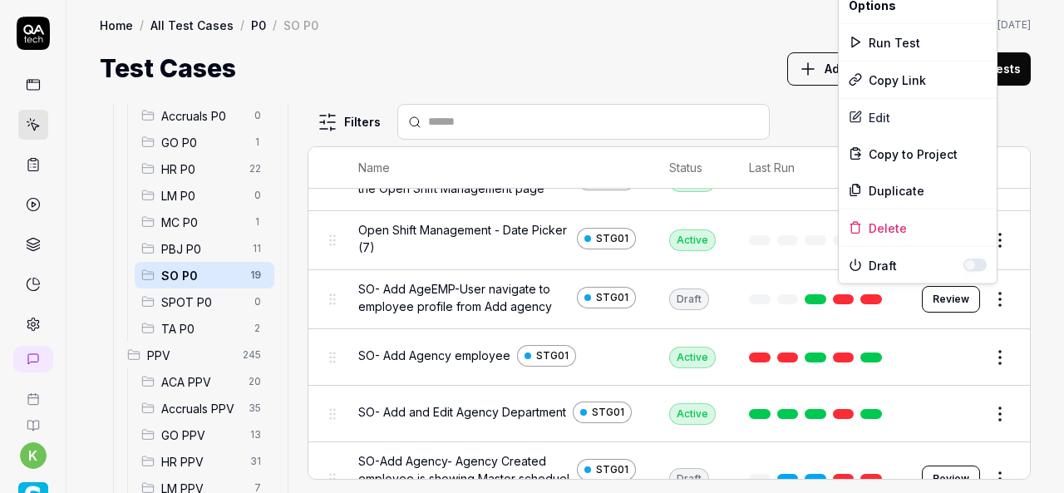
click at [997, 297] on html "k Home / All Test Cases / P0 / SO P0 Home / All Test Cases / P0 / SO P0 Last sc…" at bounding box center [532, 246] width 1064 height 493
click at [889, 35] on div "Run Test" at bounding box center [918, 42] width 158 height 37
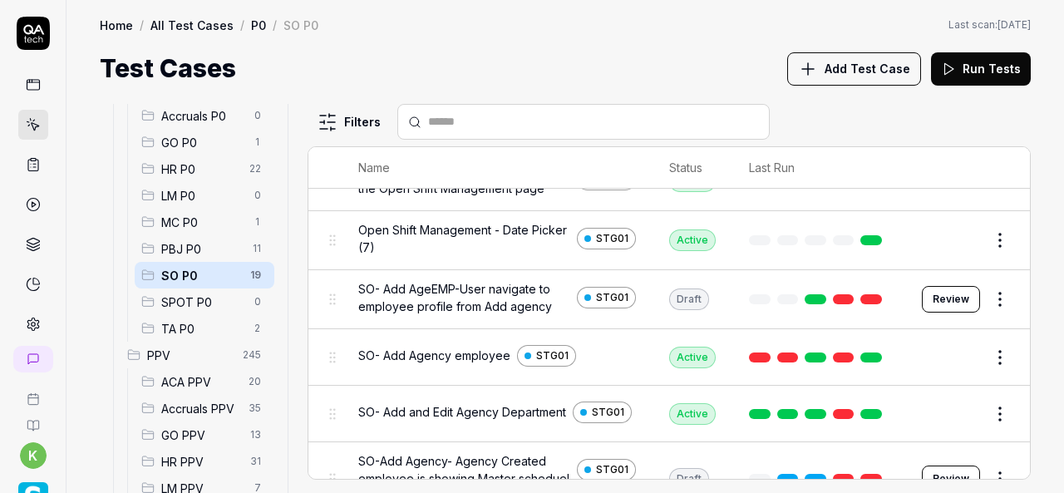
click at [437, 21] on div "Home / All Test Cases / P0 / SO P0 Last scan: Jun 5 2025" at bounding box center [565, 25] width 931 height 17
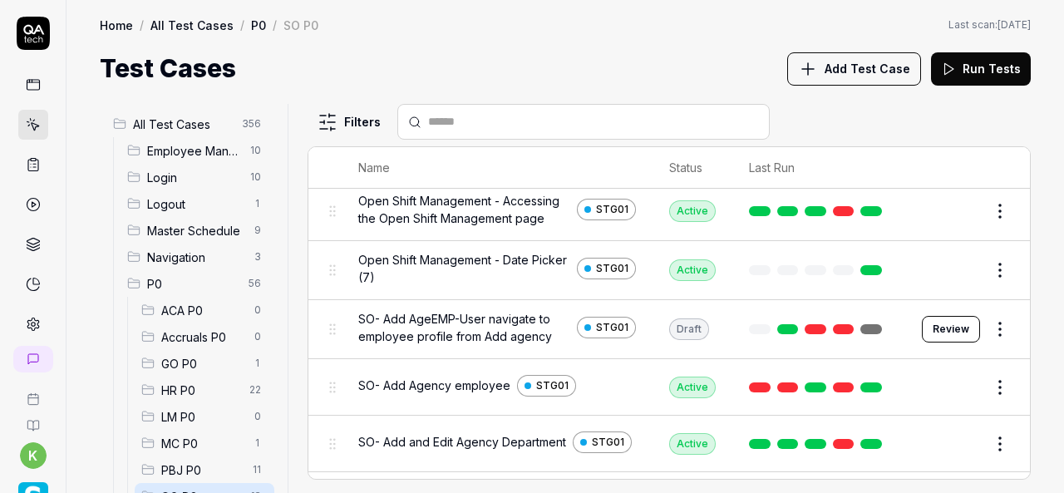
scroll to position [215, 0]
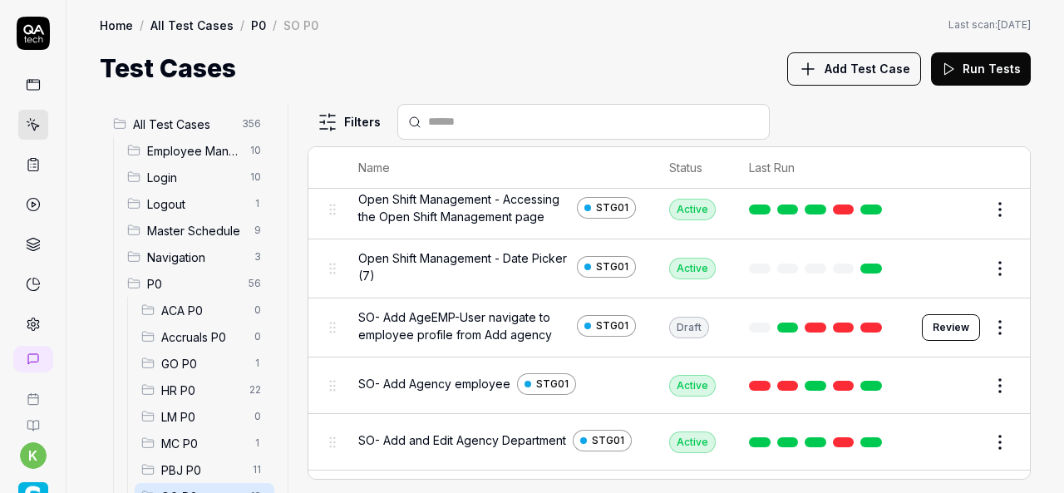
click at [861, 323] on link at bounding box center [872, 328] width 22 height 10
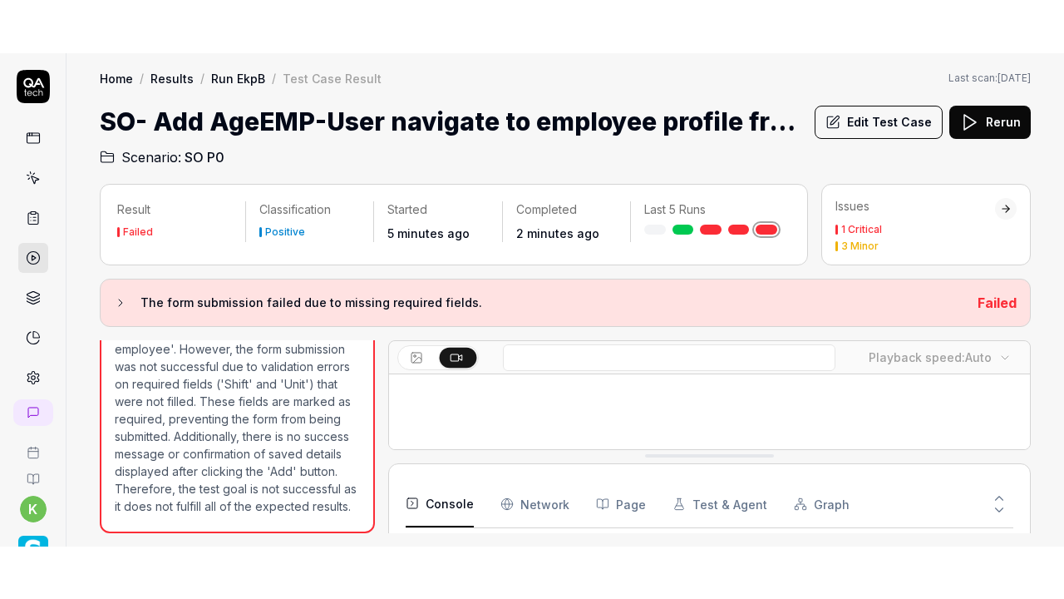
scroll to position [418, 0]
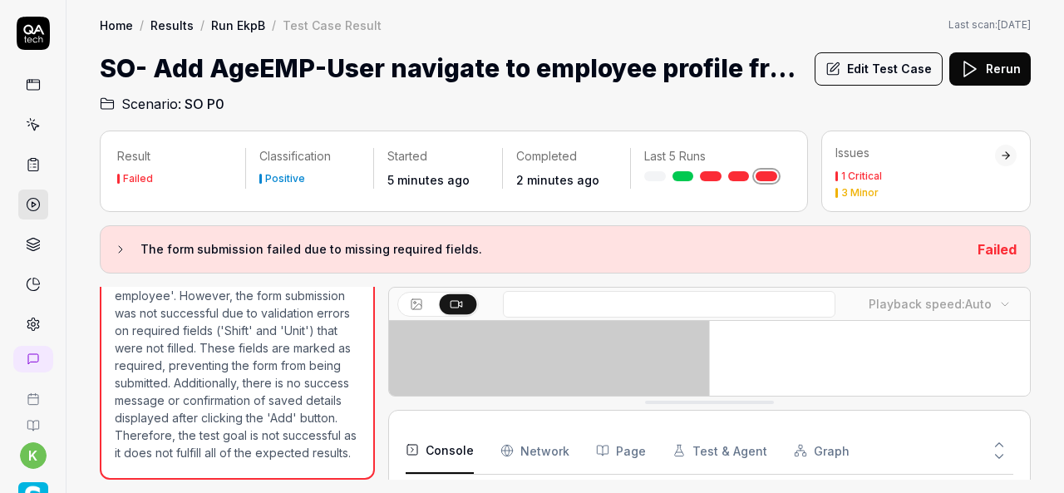
click at [452, 297] on icon at bounding box center [456, 303] width 13 height 13
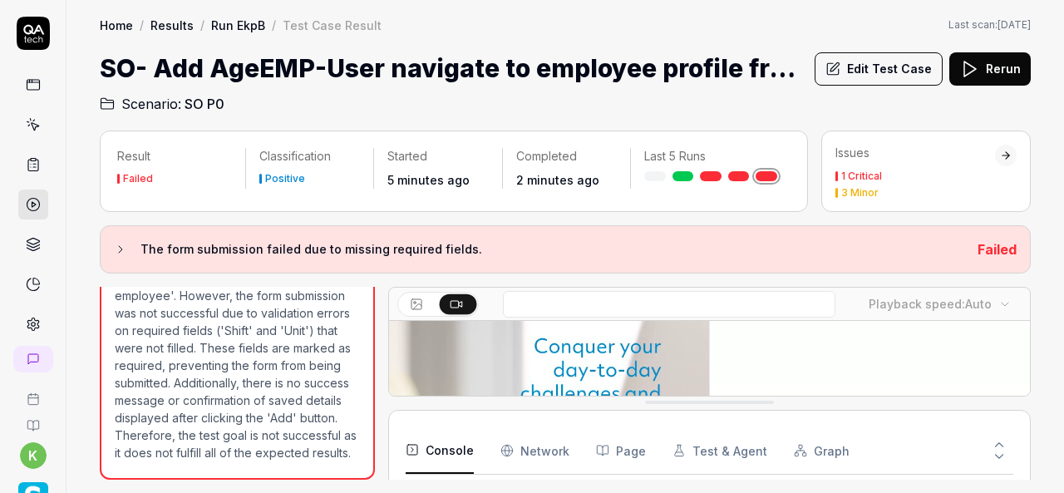
click at [452, 297] on icon at bounding box center [456, 303] width 13 height 13
click at [456, 299] on icon at bounding box center [456, 303] width 13 height 13
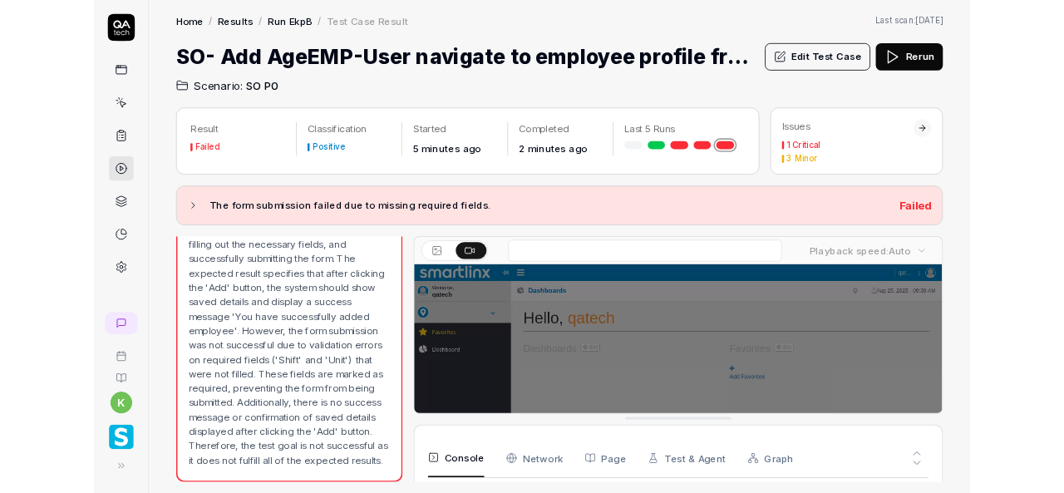
scroll to position [1851, 0]
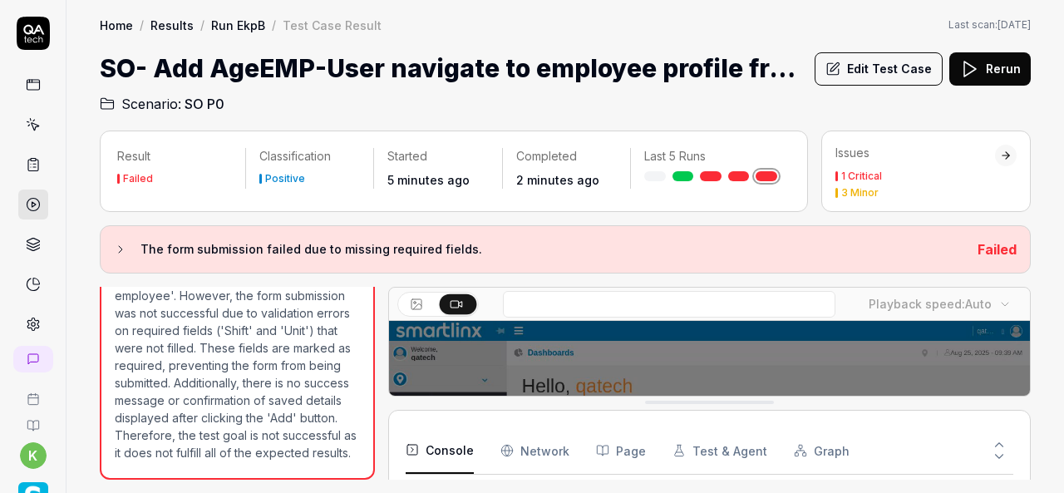
click at [228, 363] on p "The test case expected result outlines a series of actions and outcomes that sh…" at bounding box center [237, 278] width 245 height 367
click at [883, 69] on button "Edit Test Case" at bounding box center [879, 68] width 128 height 33
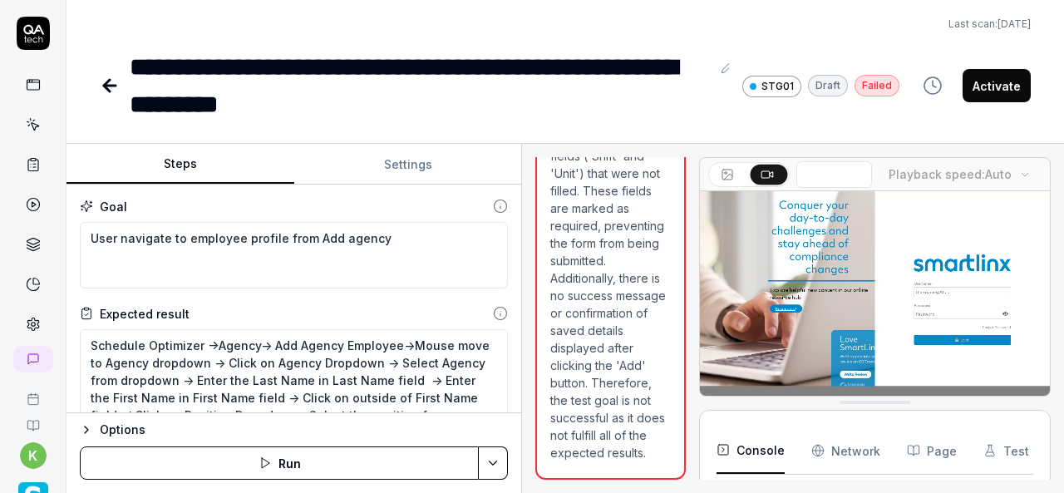
scroll to position [664, 0]
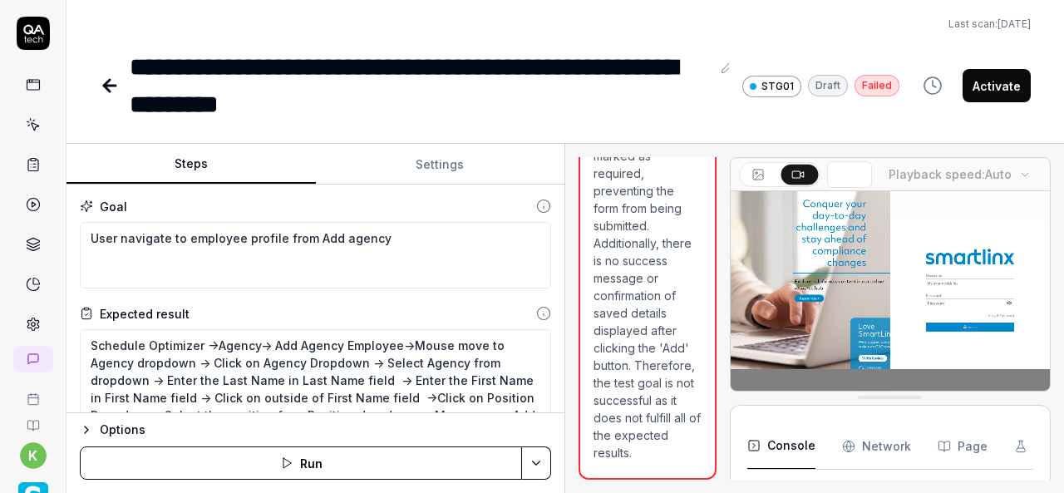
click at [620, 418] on div "Steps Settings Goal User navigate to employee profile from Add agency Expected …" at bounding box center [566, 318] width 998 height 349
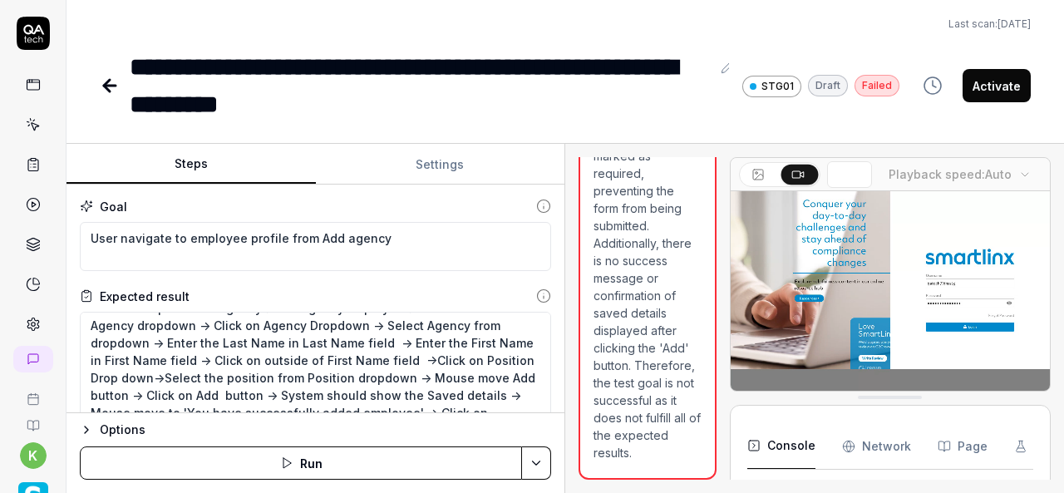
scroll to position [19, 0]
click at [206, 362] on textarea "Schedule Optimizer ->Agency-> Add Agency Employee->Mouse move to Agency dropdow…" at bounding box center [316, 371] width 472 height 119
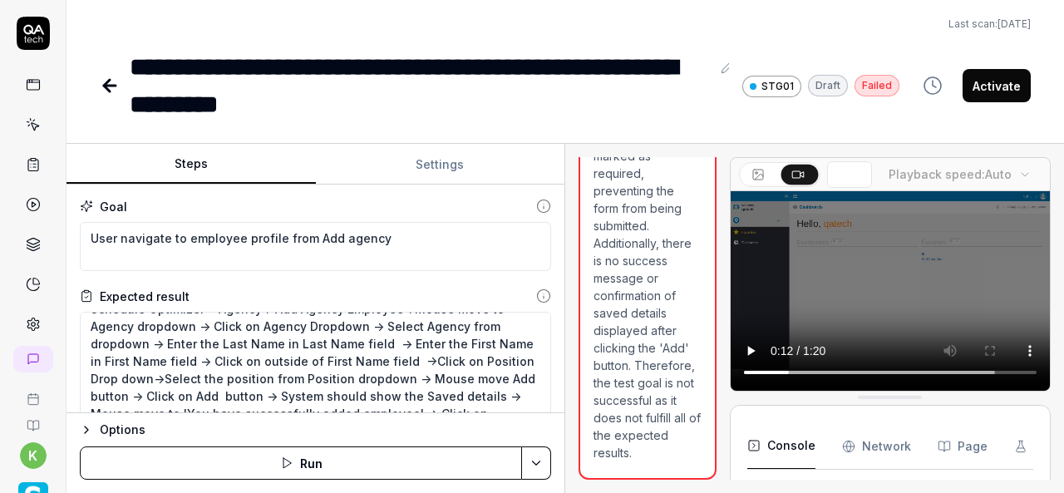
type textarea "*"
